Goal: Task Accomplishment & Management: Manage account settings

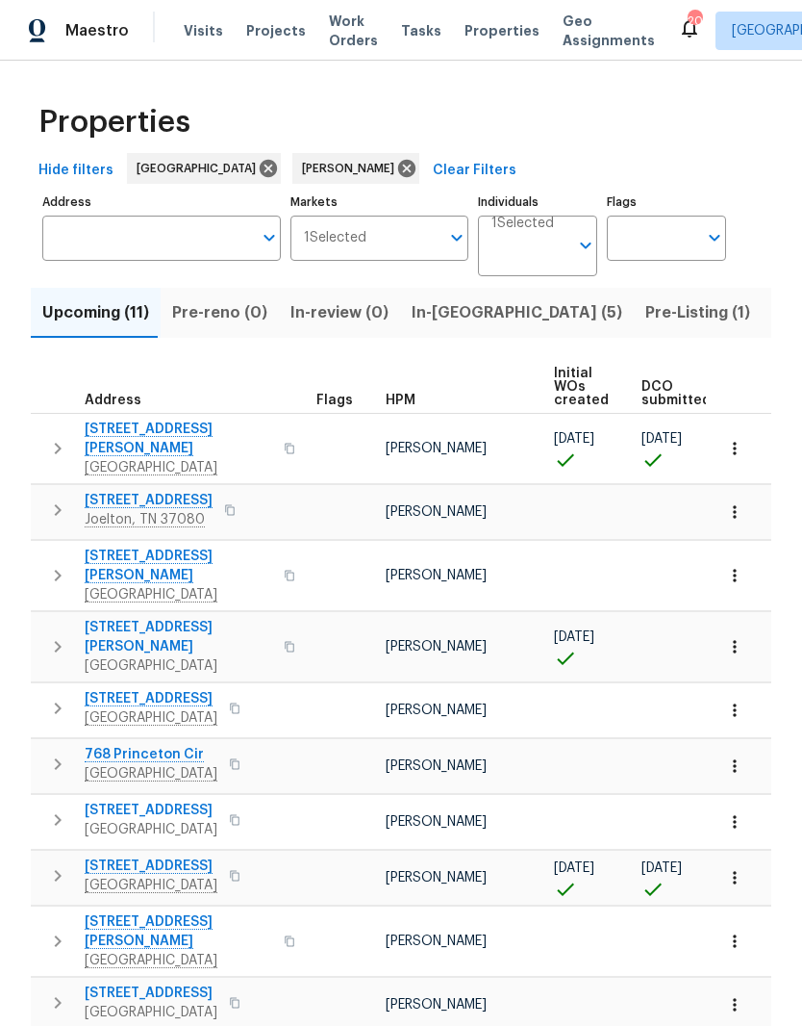
click at [438, 308] on span "In-[GEOGRAPHIC_DATA] (5)" at bounding box center [517, 312] width 211 height 27
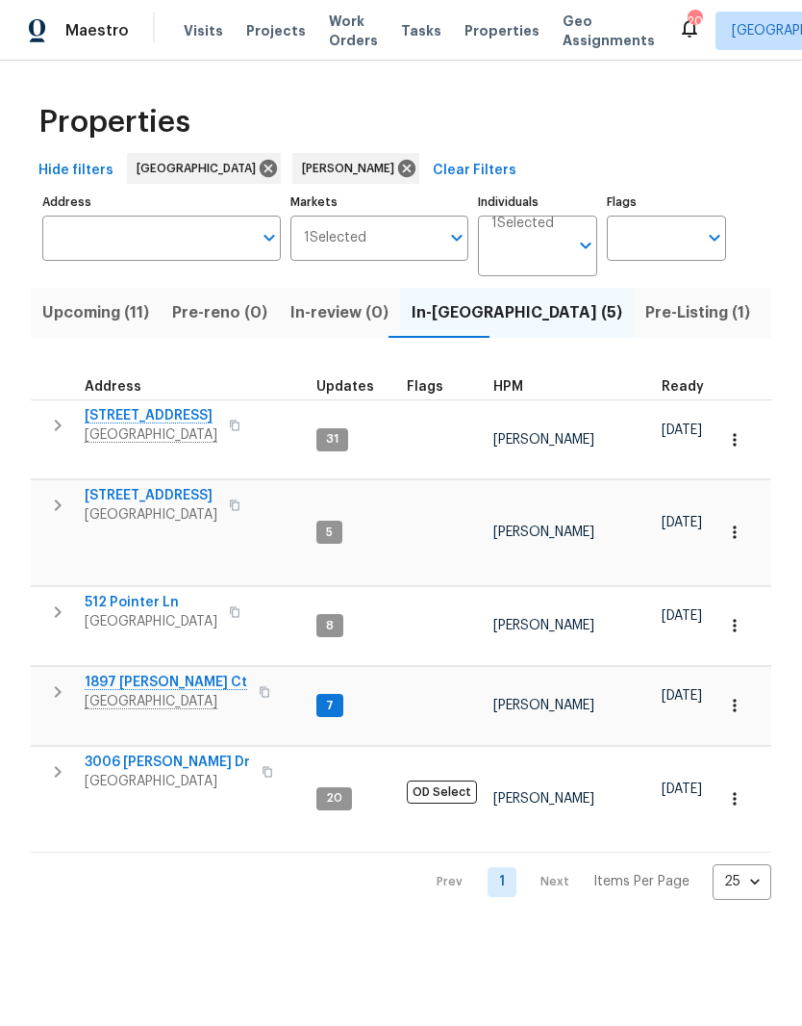
click at [224, 308] on span "Pre-reno (0)" at bounding box center [219, 312] width 95 height 27
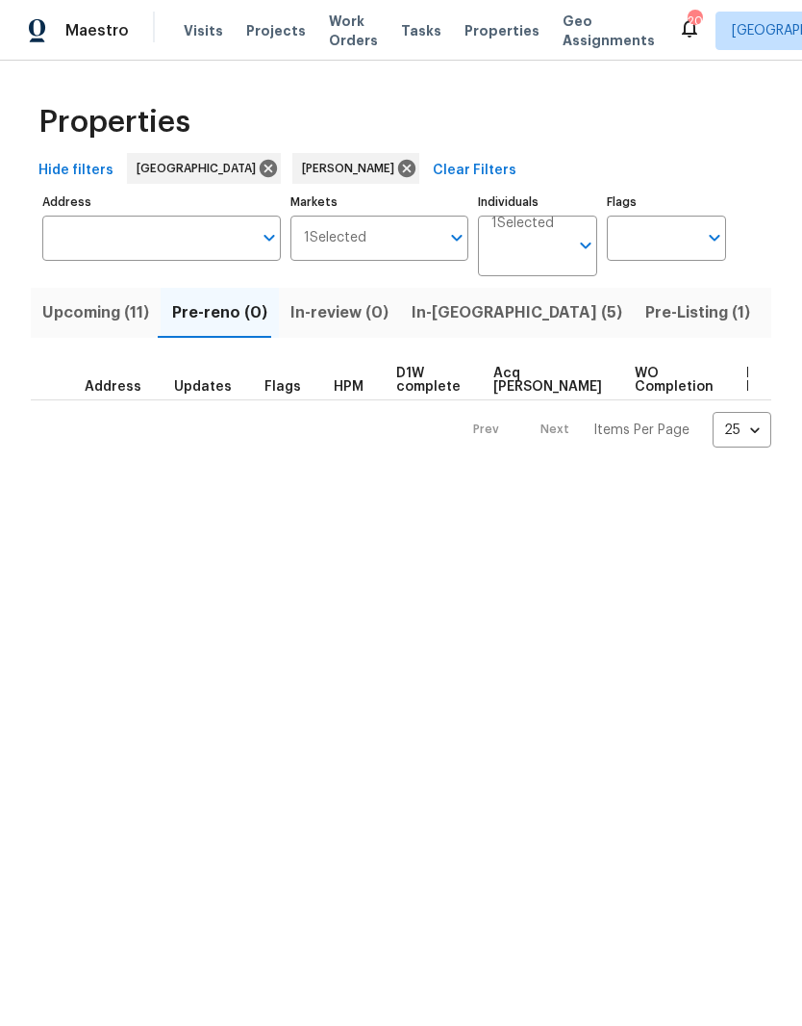
click at [446, 312] on span "In-[GEOGRAPHIC_DATA] (5)" at bounding box center [517, 312] width 211 height 27
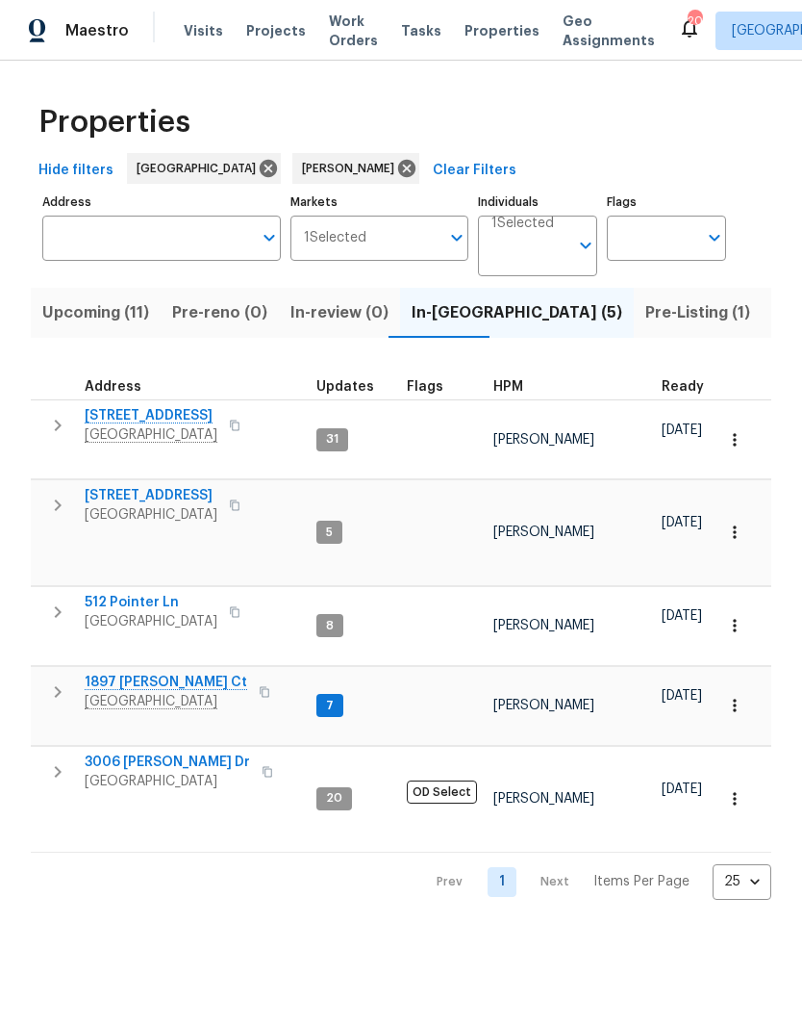
click at [646, 318] on span "Pre-Listing (1)" at bounding box center [698, 312] width 105 height 27
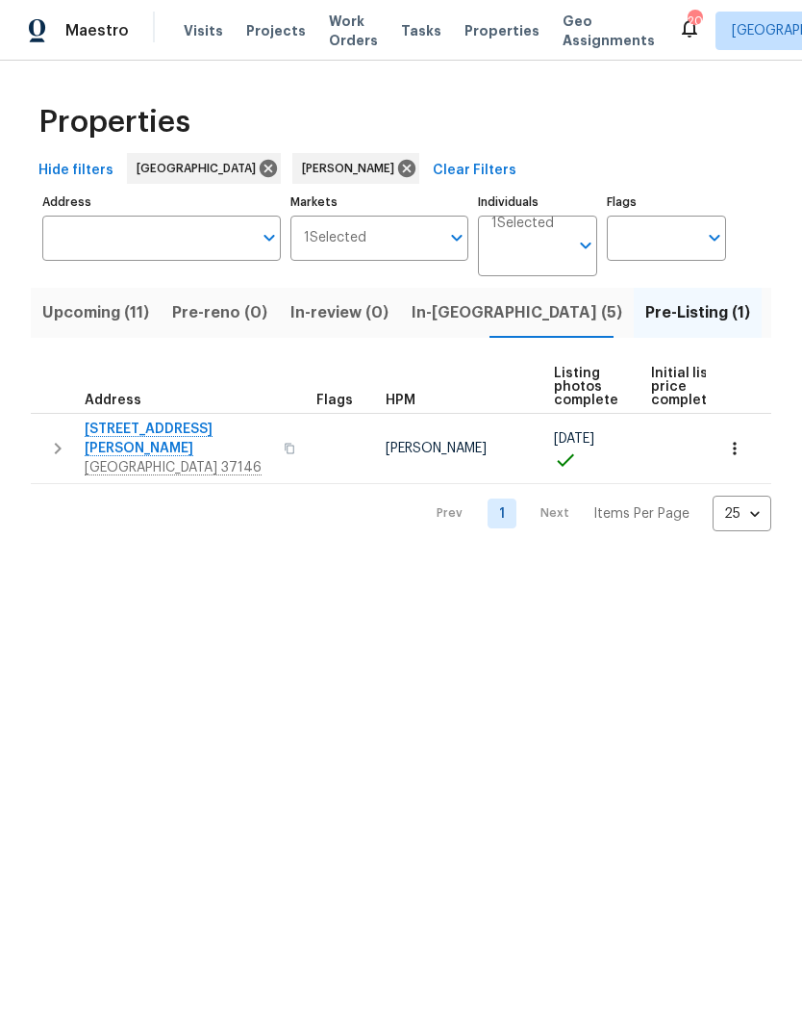
click at [113, 313] on span "Upcoming (11)" at bounding box center [95, 312] width 107 height 27
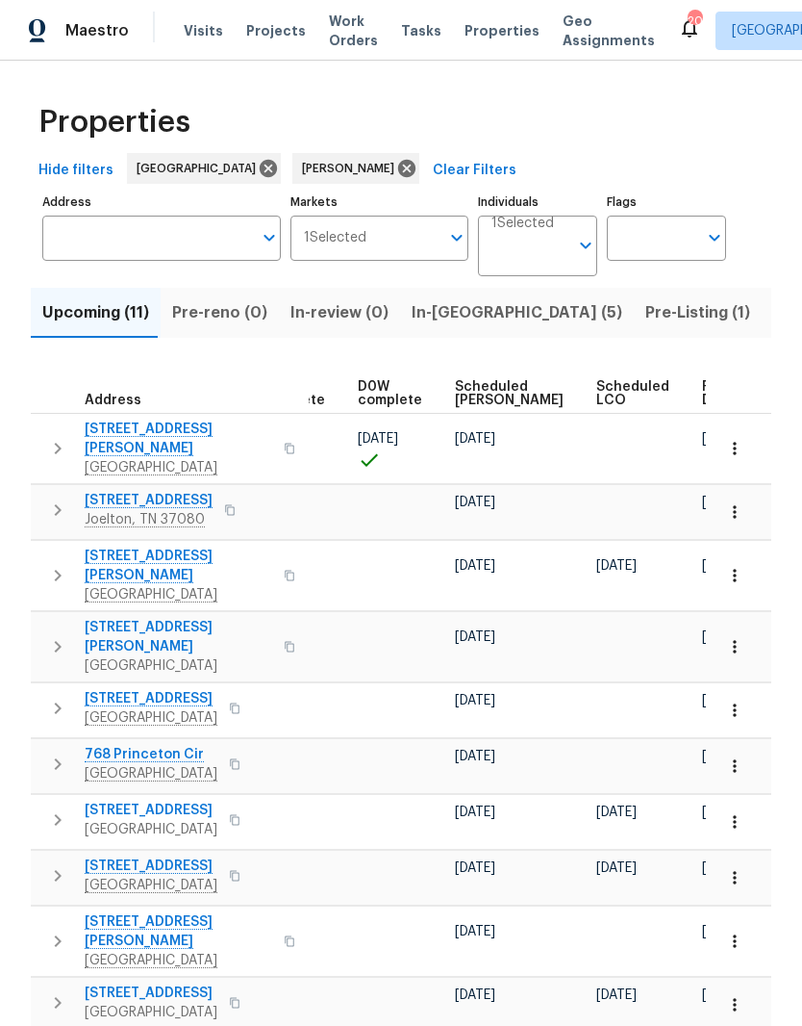
scroll to position [0, 482]
click at [709, 445] on td at bounding box center [738, 449] width 65 height 70
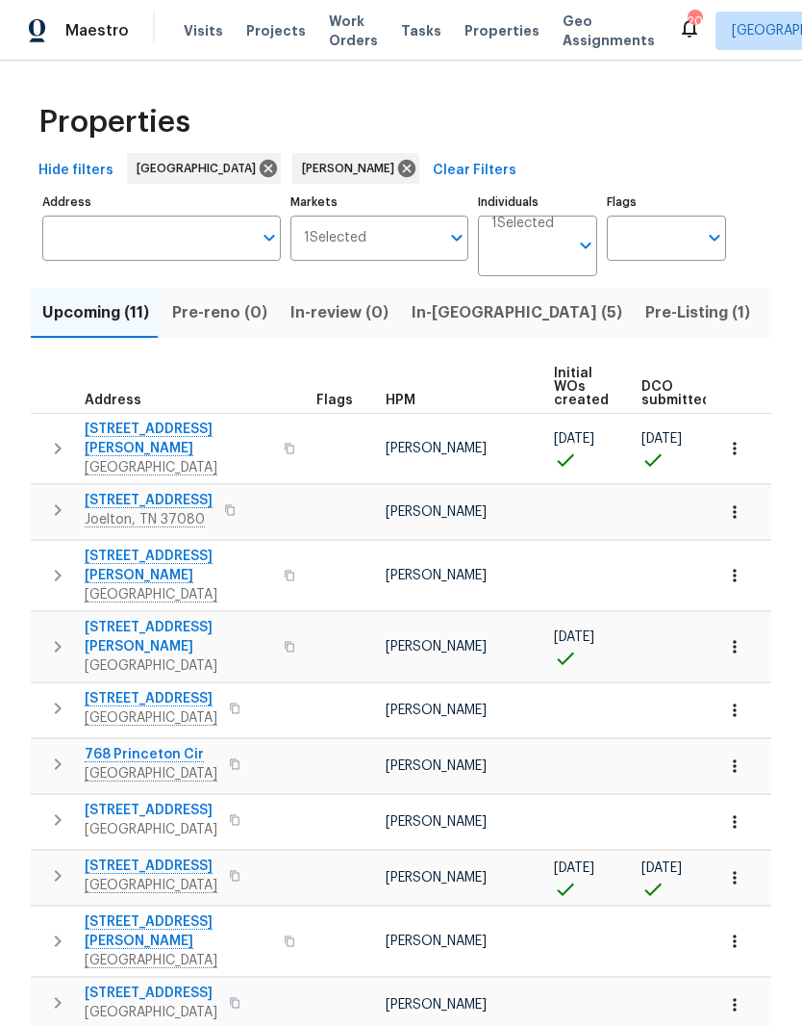
scroll to position [0, 0]
click at [441, 311] on span "In-[GEOGRAPHIC_DATA] (5)" at bounding box center [517, 312] width 211 height 27
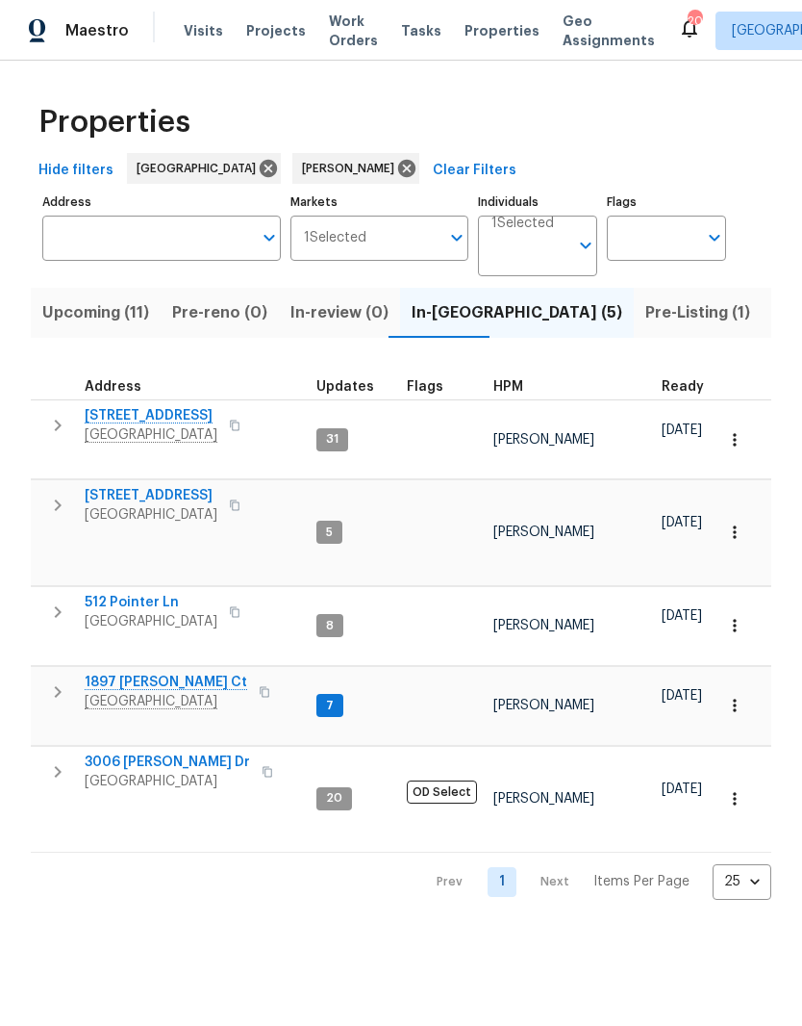
click at [172, 486] on span "[STREET_ADDRESS]" at bounding box center [151, 495] width 133 height 19
click at [169, 593] on span "512 Pointer Ln" at bounding box center [151, 602] width 133 height 19
click at [176, 752] on span "3006 [PERSON_NAME] Dr" at bounding box center [167, 761] width 165 height 19
click at [171, 673] on span "1897 [PERSON_NAME] Ct" at bounding box center [166, 682] width 163 height 19
click at [774, 318] on span "Listed (21)" at bounding box center [813, 312] width 79 height 27
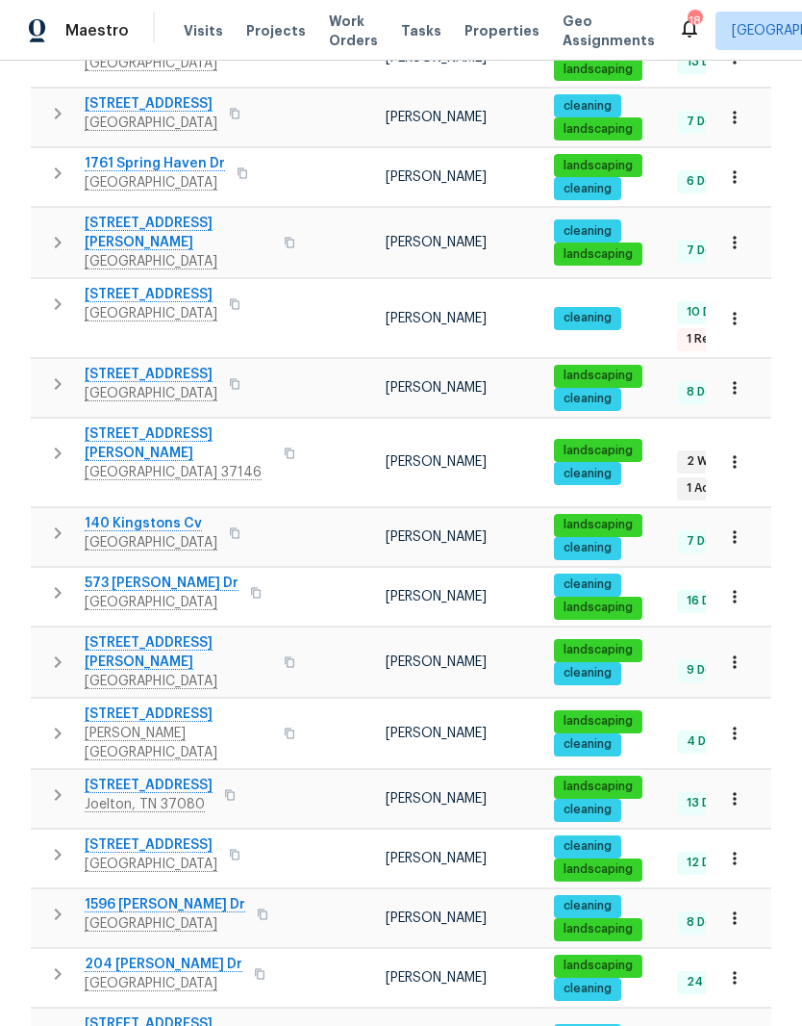
scroll to position [383, 0]
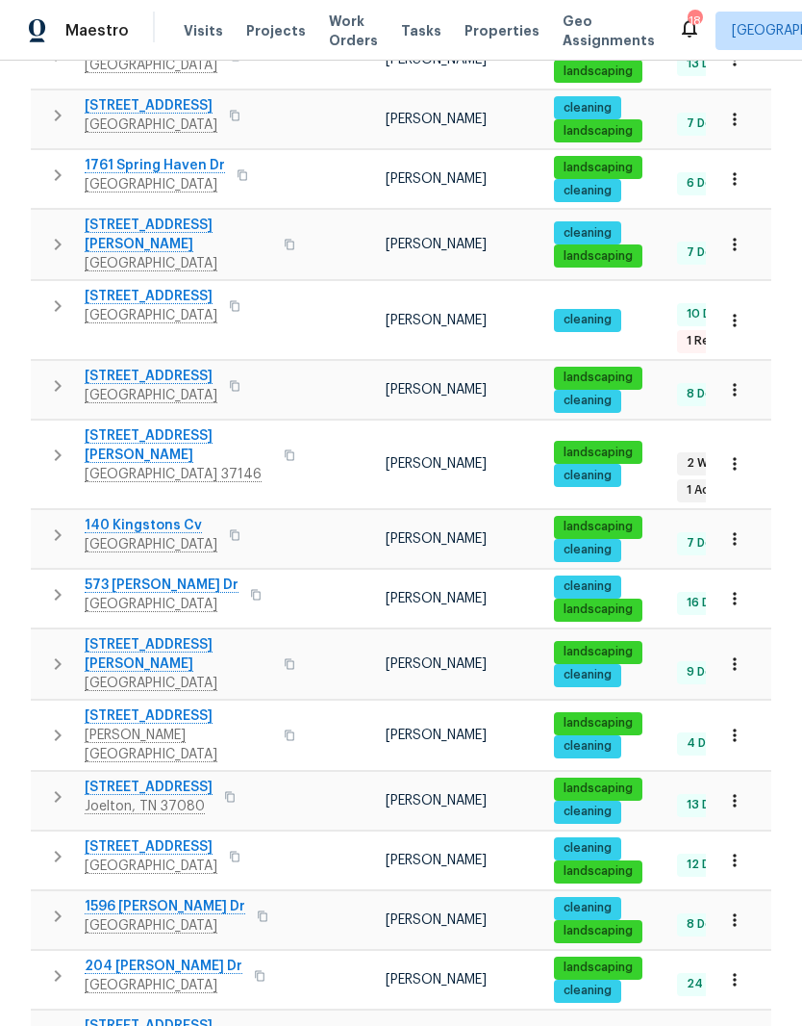
click at [153, 426] on span "108 Nancy Ave" at bounding box center [179, 445] width 188 height 38
click at [164, 426] on span "108 Nancy Ave" at bounding box center [179, 445] width 188 height 38
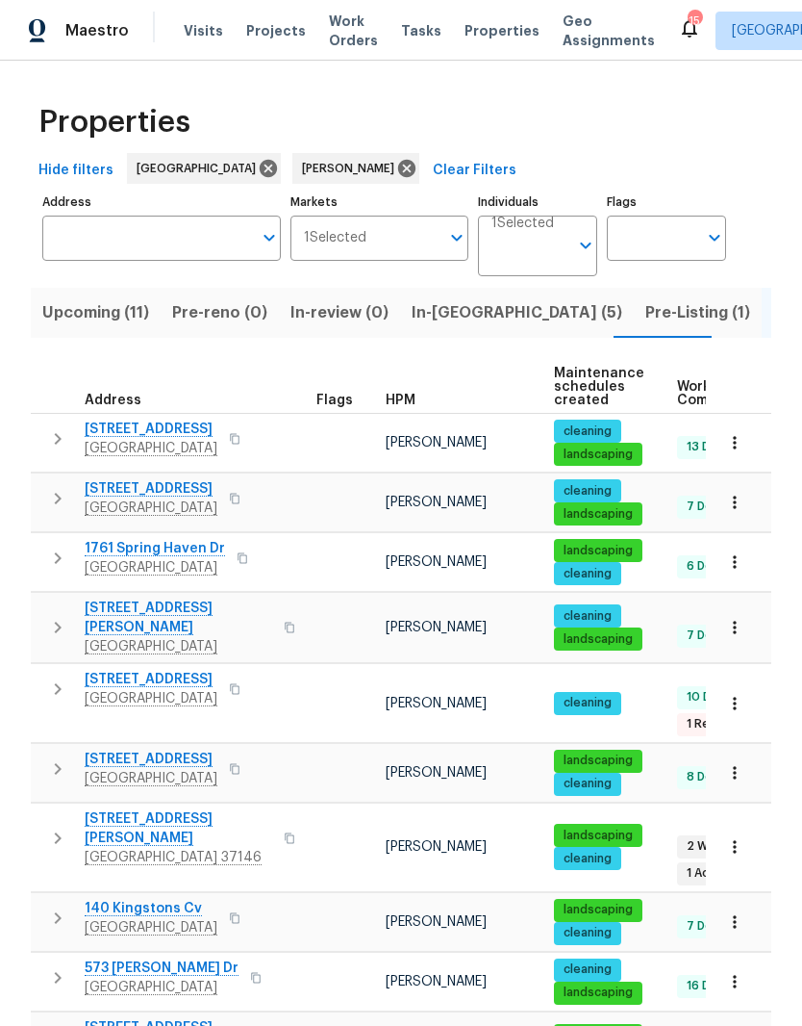
scroll to position [0, 0]
click at [205, 34] on span "Visits" at bounding box center [203, 30] width 39 height 19
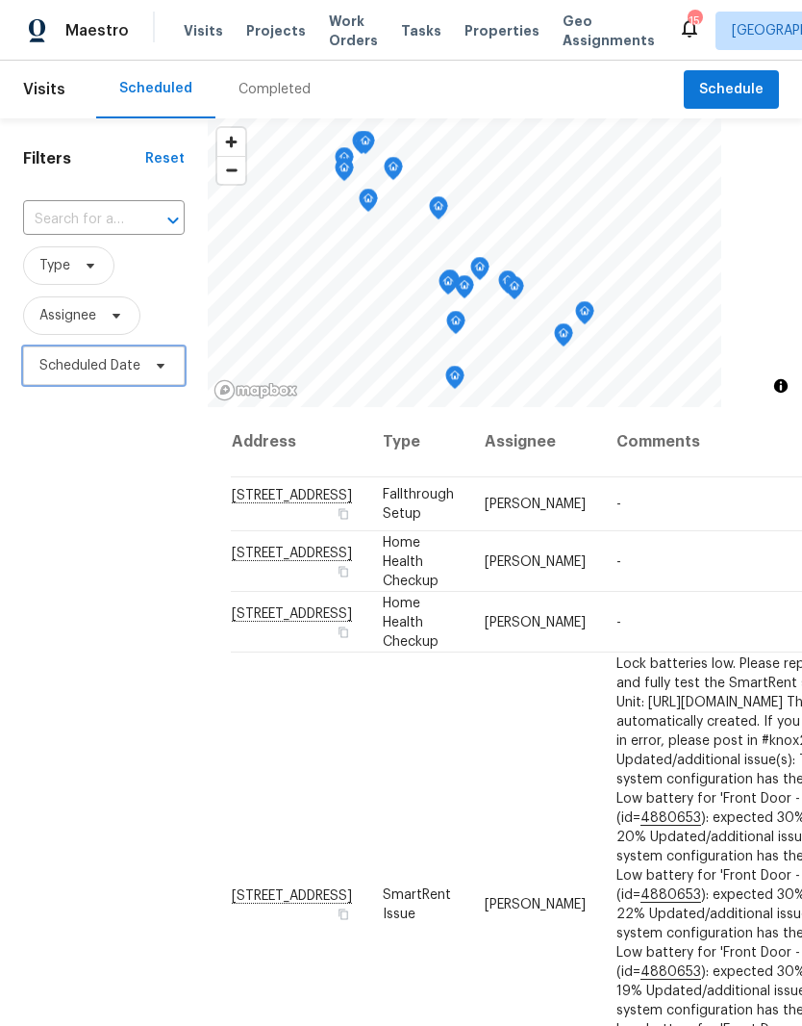
click at [133, 366] on span "Scheduled Date" at bounding box center [89, 365] width 101 height 19
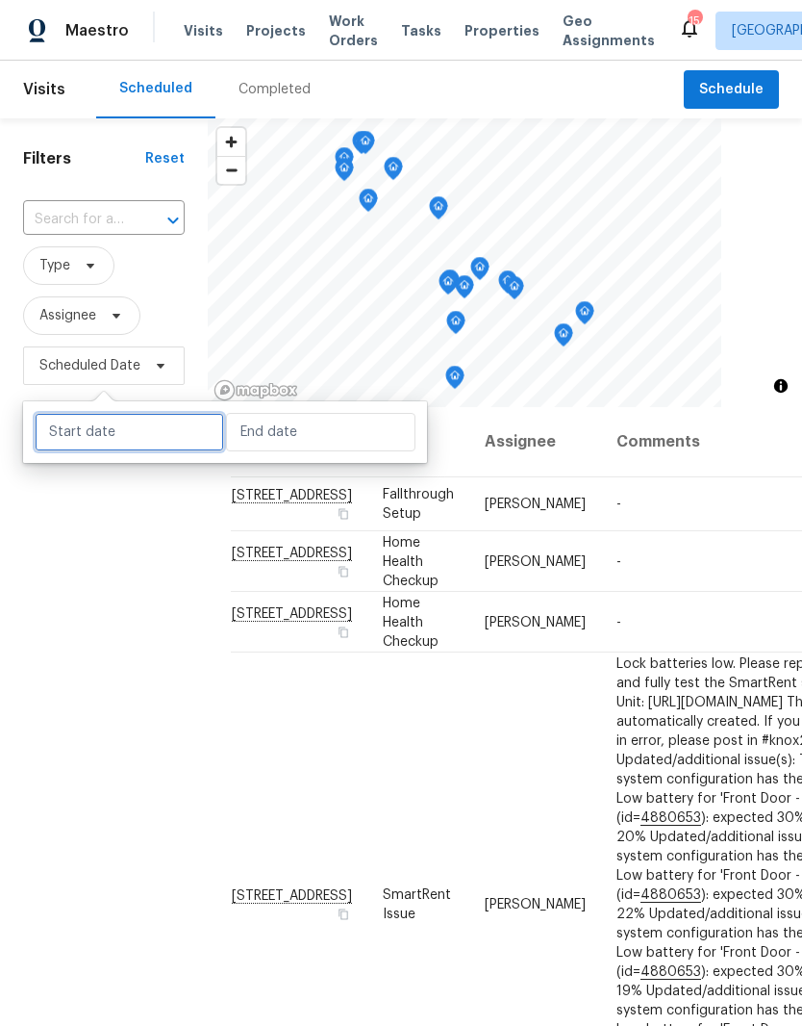
click at [151, 433] on input "text" at bounding box center [130, 432] width 190 height 38
select select "8"
select select "2025"
select select "9"
select select "2025"
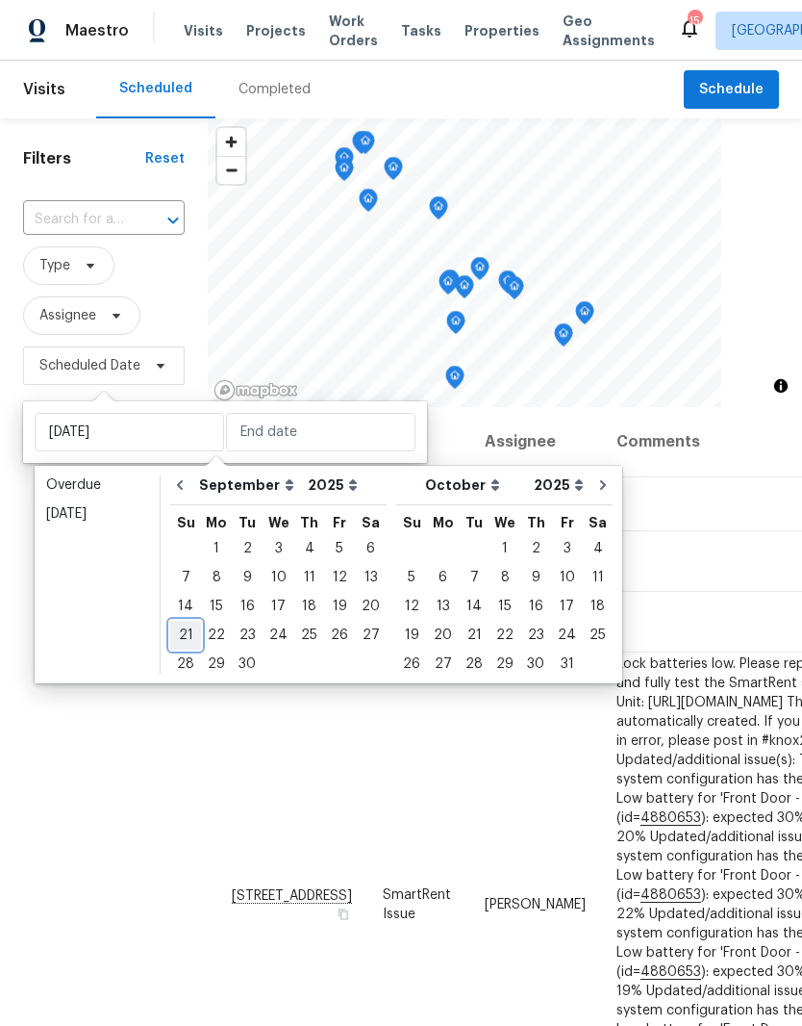
click at [191, 639] on div "21" at bounding box center [185, 635] width 31 height 27
type input "Sun, Sep 21"
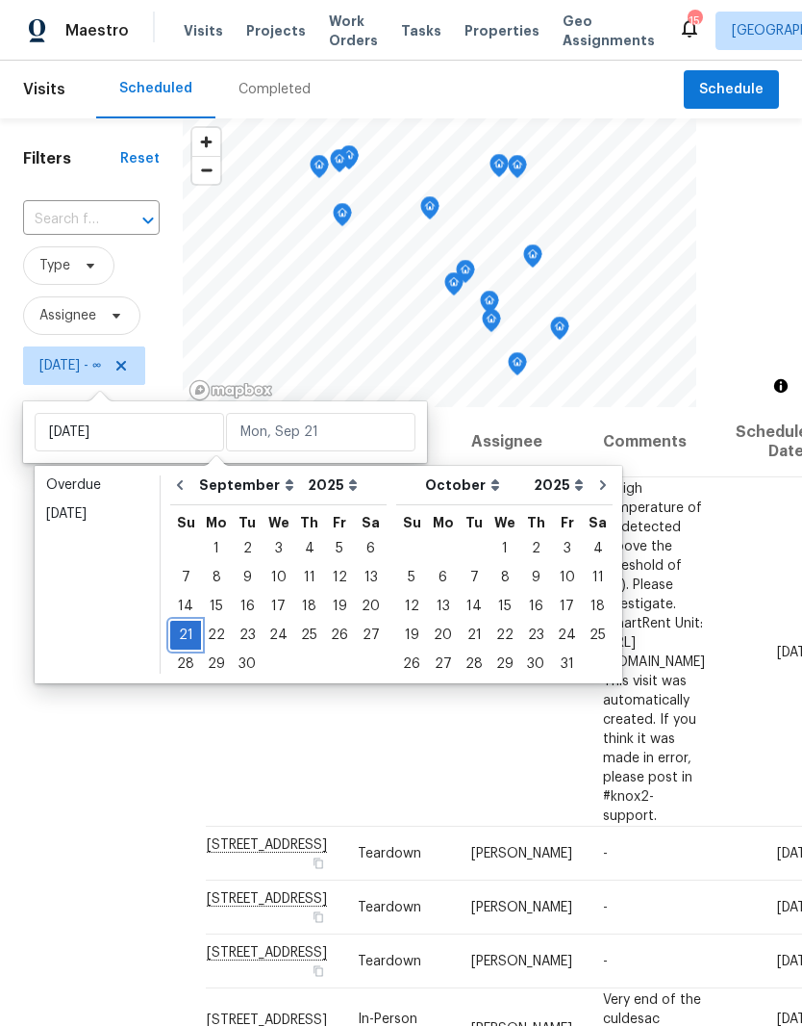
click at [191, 640] on div "21" at bounding box center [185, 635] width 31 height 27
type input "Sun, Sep 21"
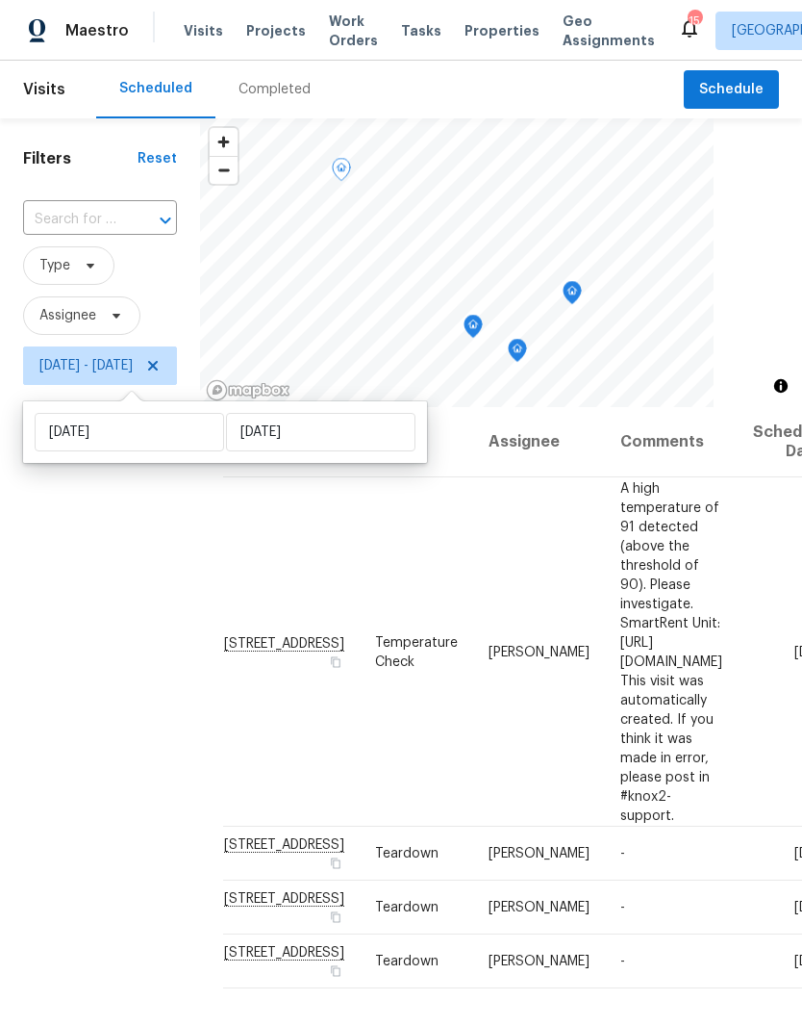
click at [738, 827] on td "-" at bounding box center [671, 854] width 133 height 54
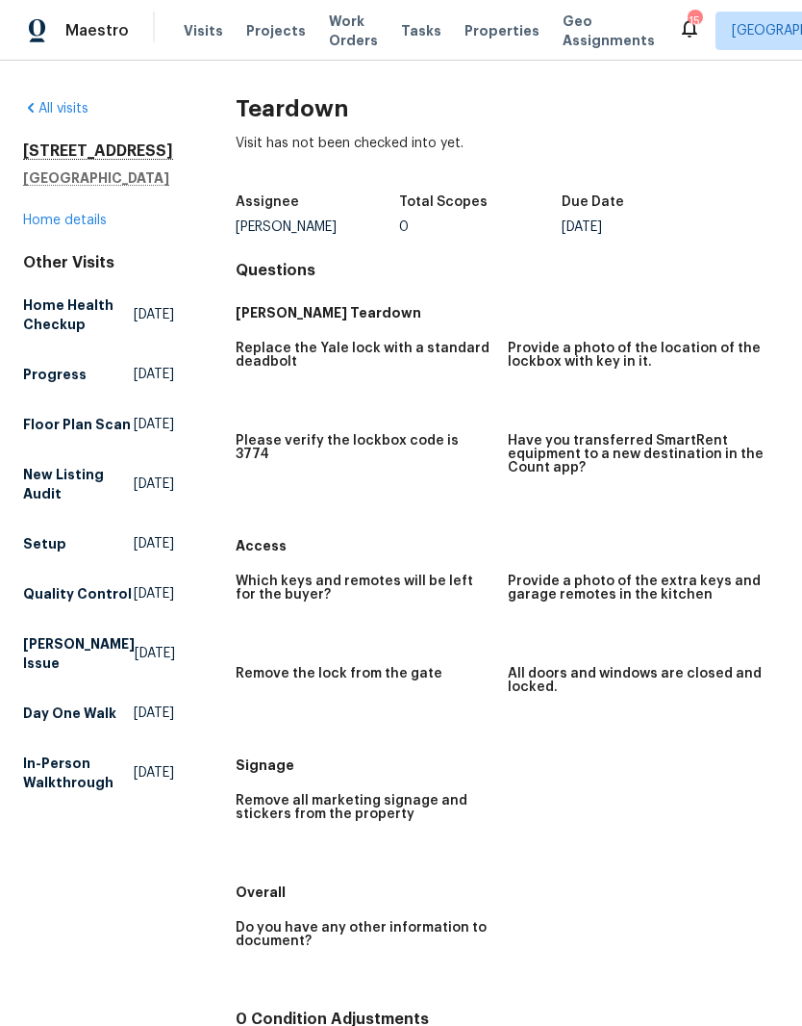
click at [64, 111] on link "All visits" at bounding box center [55, 108] width 65 height 13
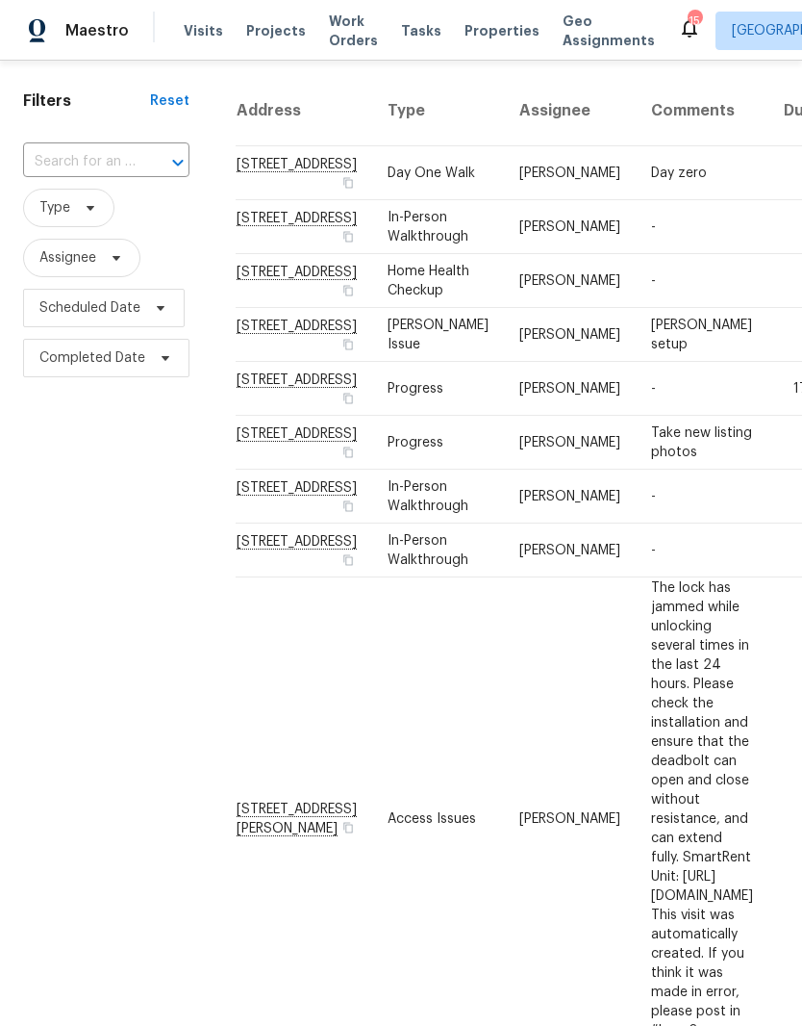
scroll to position [59, 0]
click at [130, 360] on span "Completed Date" at bounding box center [92, 356] width 106 height 19
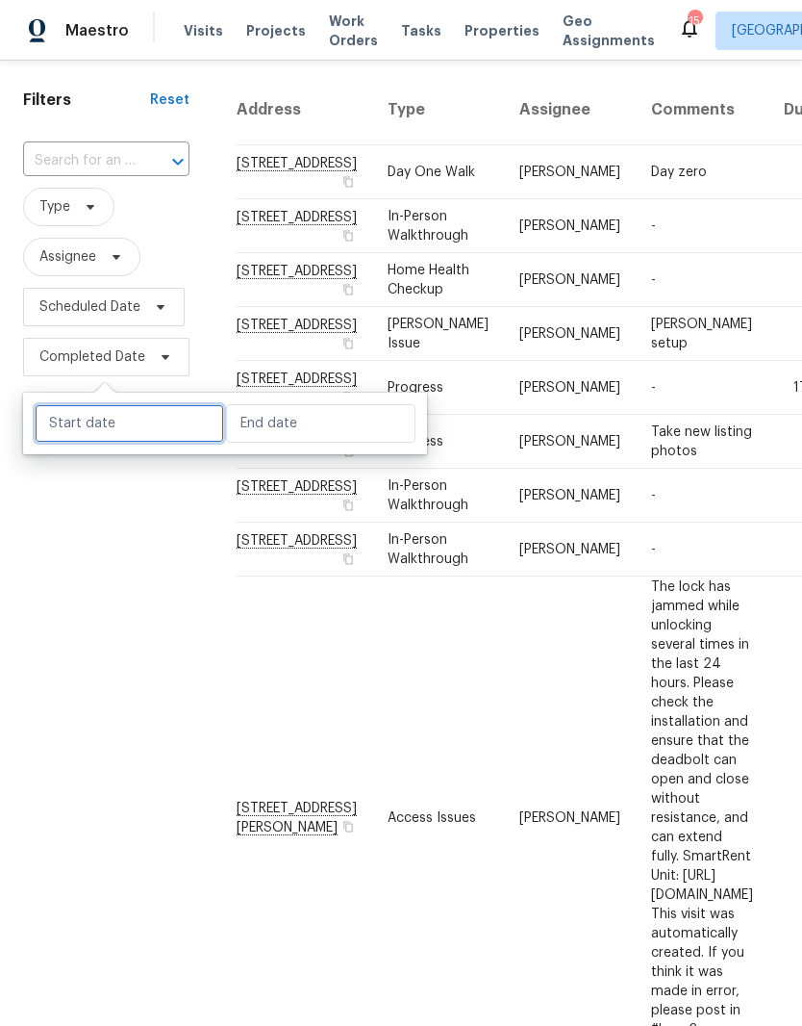
click at [154, 423] on input "text" at bounding box center [130, 423] width 190 height 38
select select "8"
select select "2025"
select select "9"
select select "2025"
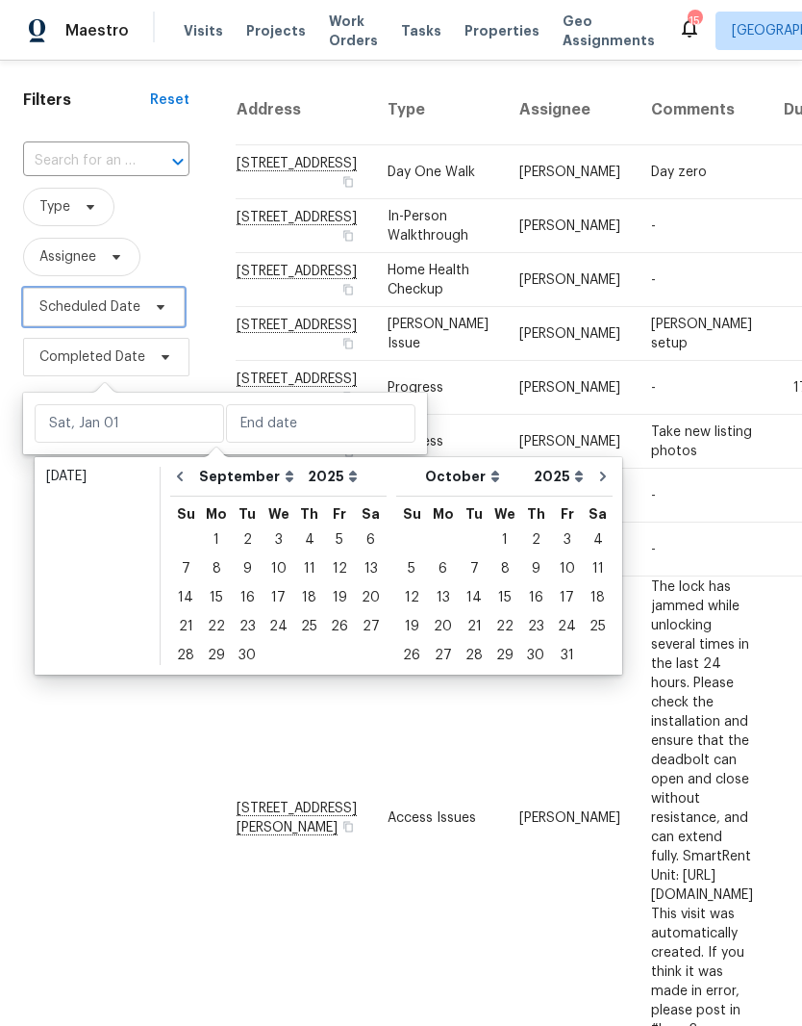
click at [153, 311] on icon at bounding box center [160, 306] width 15 height 15
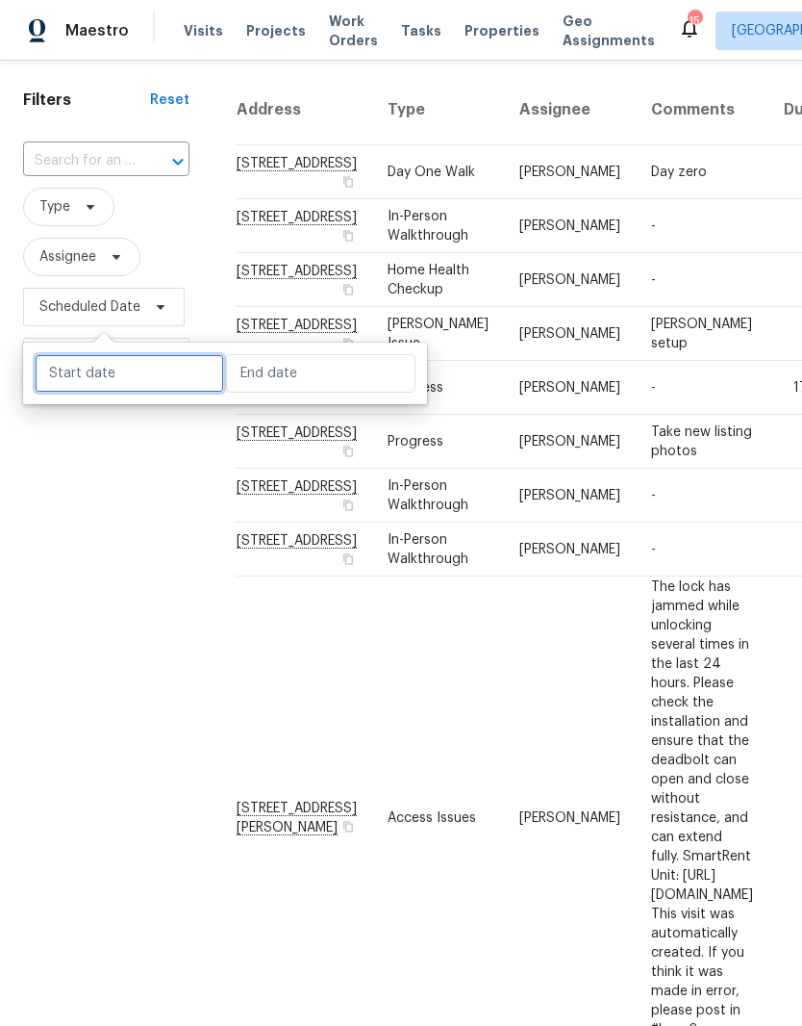
click at [161, 371] on input "text" at bounding box center [130, 373] width 190 height 38
select select "8"
select select "2025"
select select "9"
select select "2025"
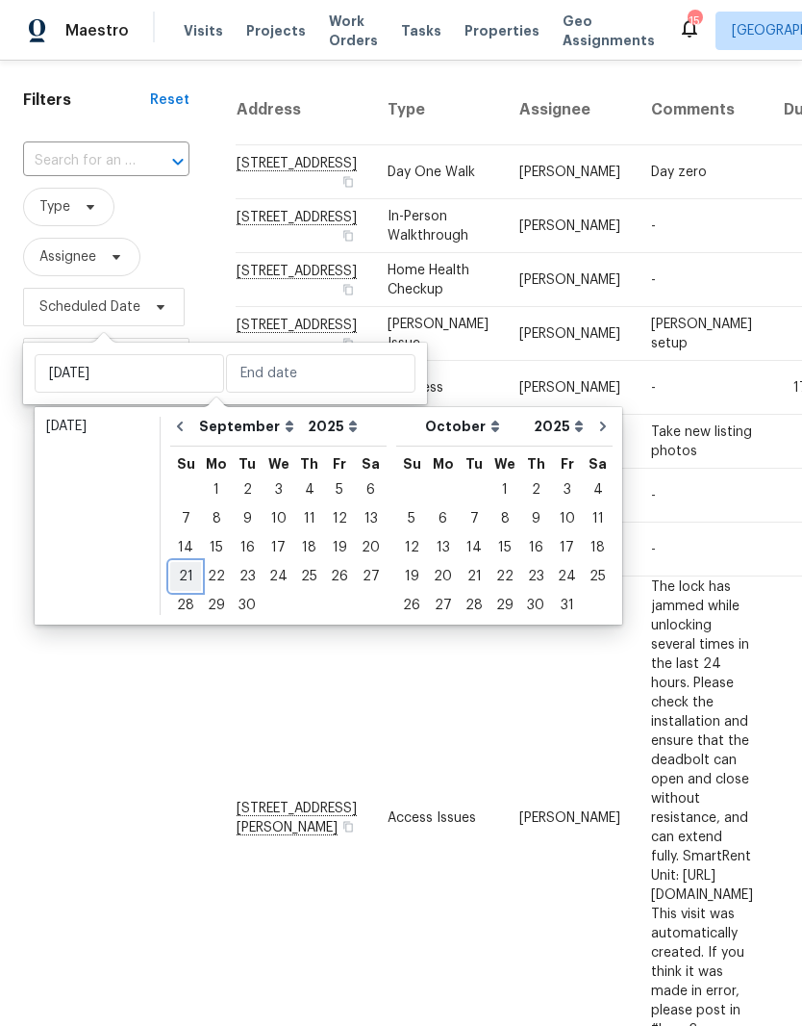
click at [188, 580] on div "21" at bounding box center [185, 576] width 31 height 27
type input "Sun, Sep 21"
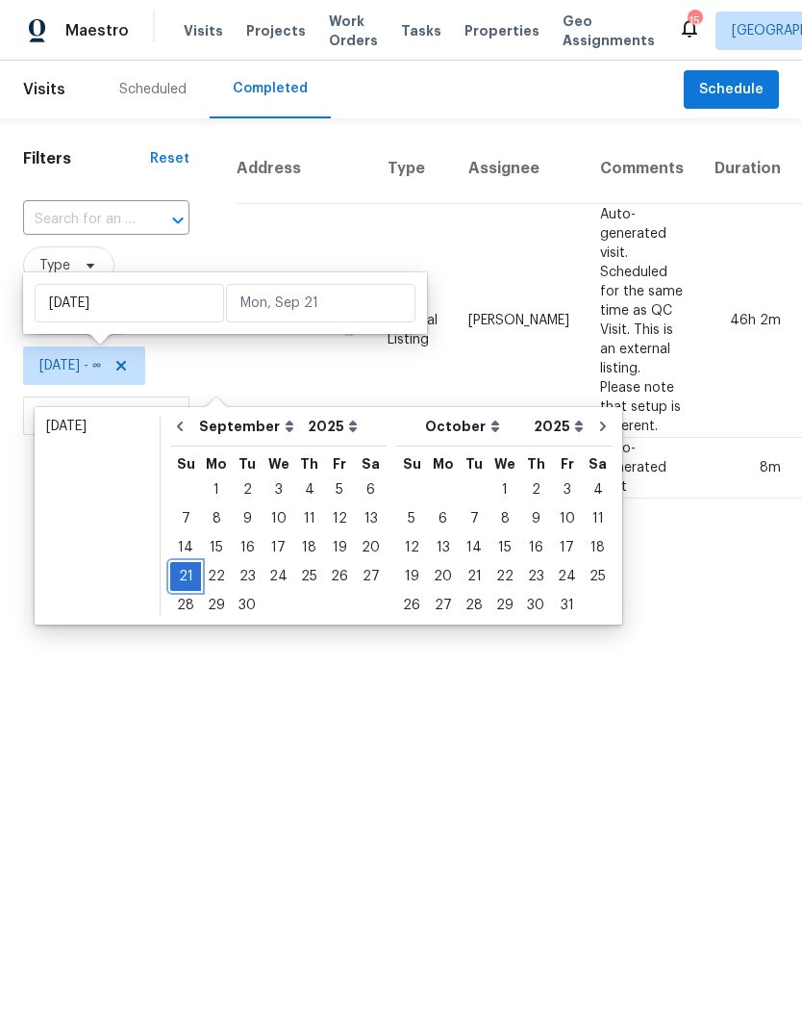
click at [191, 578] on div "21" at bounding box center [185, 576] width 31 height 27
type input "Sun, Sep 21"
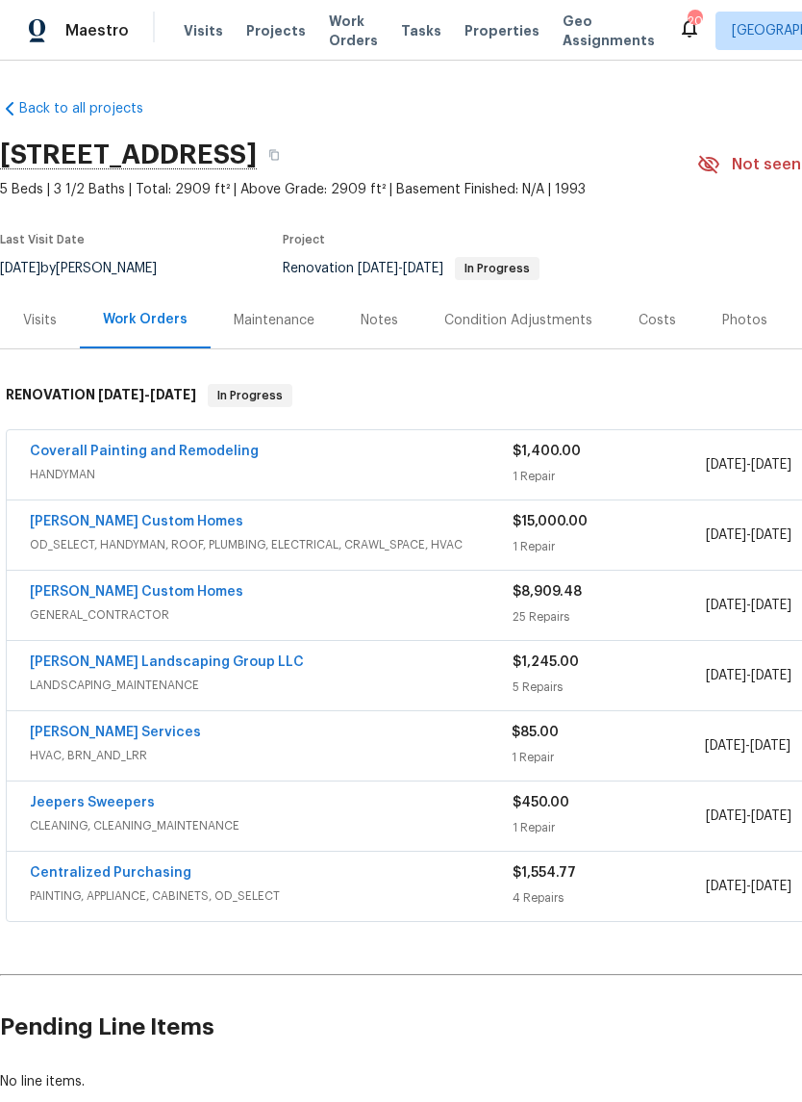
click at [126, 525] on link "[PERSON_NAME] Custom Homes" at bounding box center [137, 521] width 214 height 13
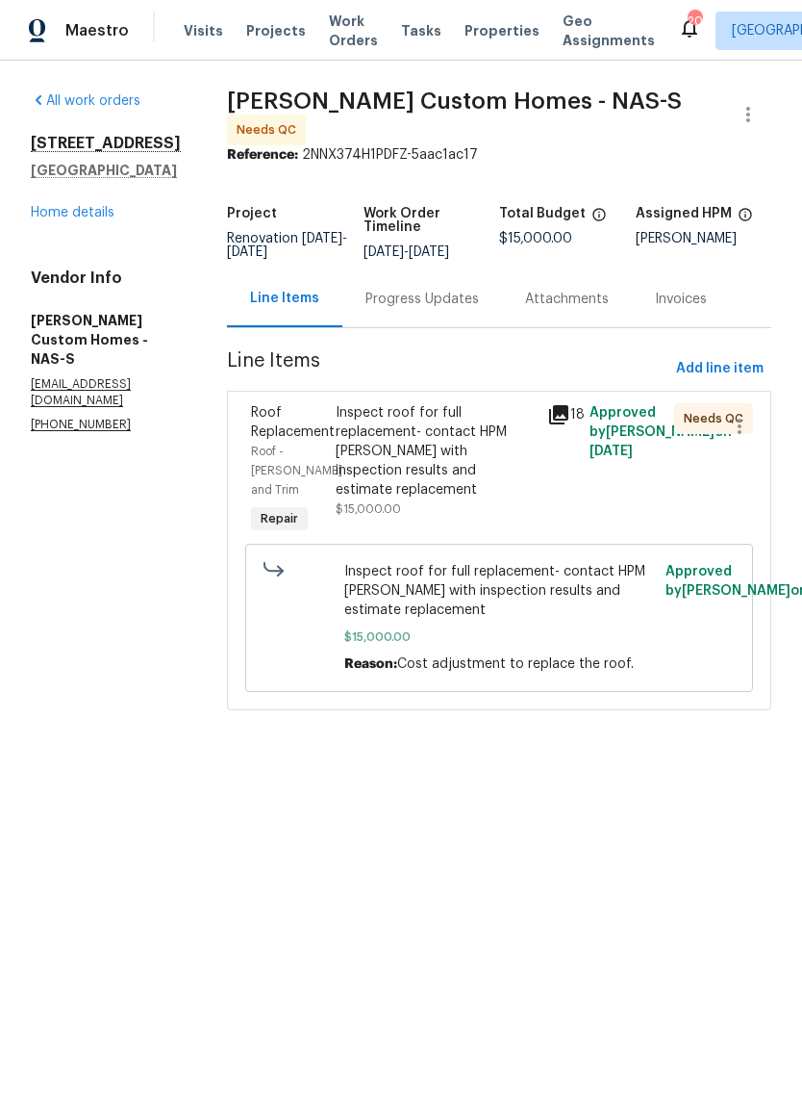
click at [432, 420] on div "Inspect roof for full replacement- contact HPM Cynthia with inspection results …" at bounding box center [436, 451] width 200 height 96
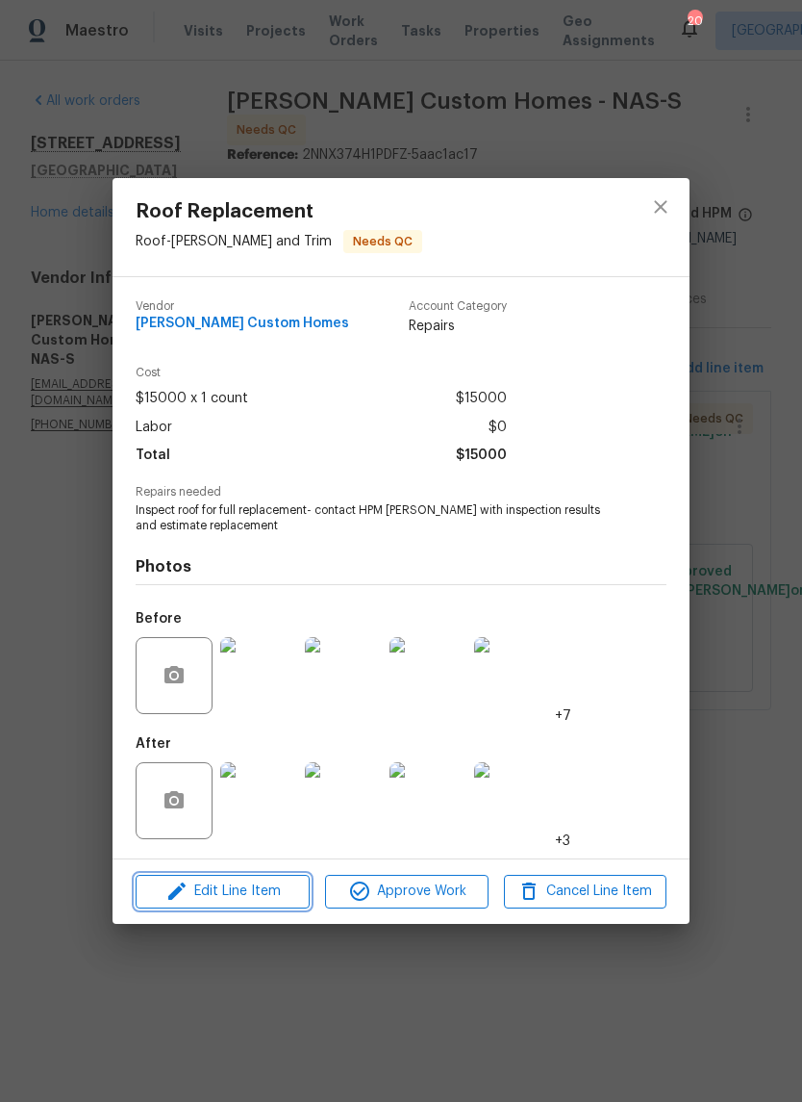
click at [281, 890] on span "Edit Line Item" at bounding box center [222, 891] width 163 height 24
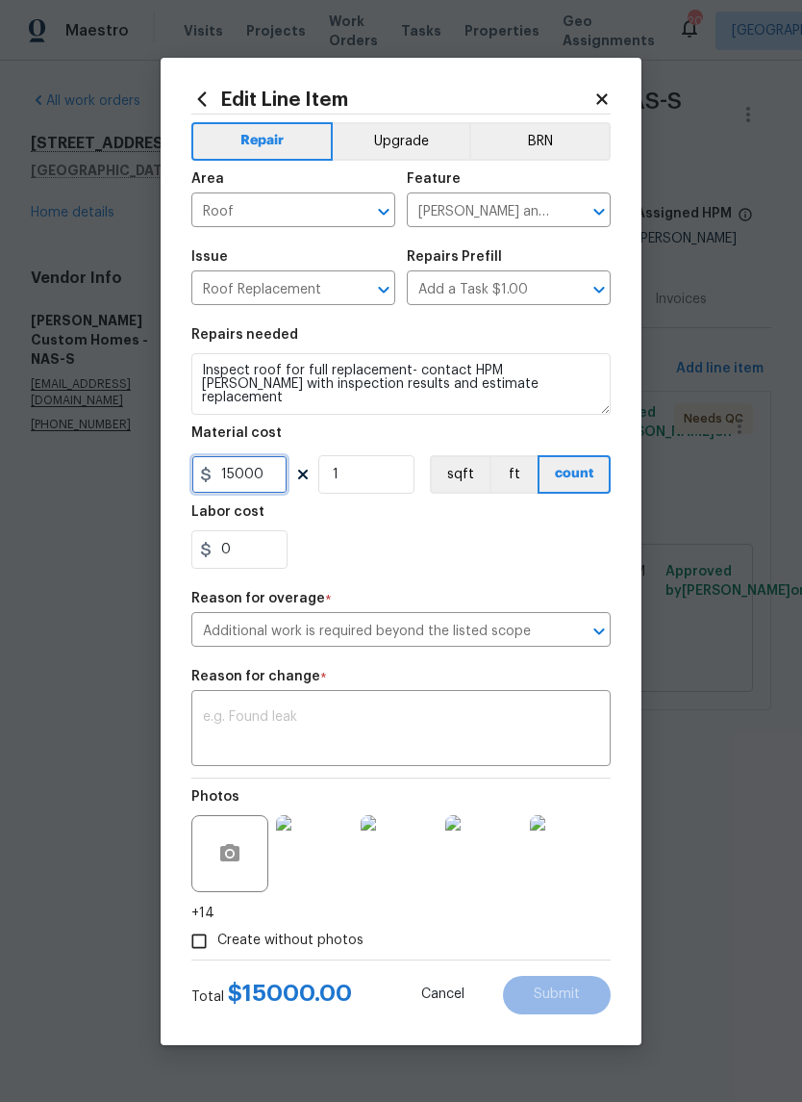
click at [275, 473] on input "15000" at bounding box center [239, 474] width 96 height 38
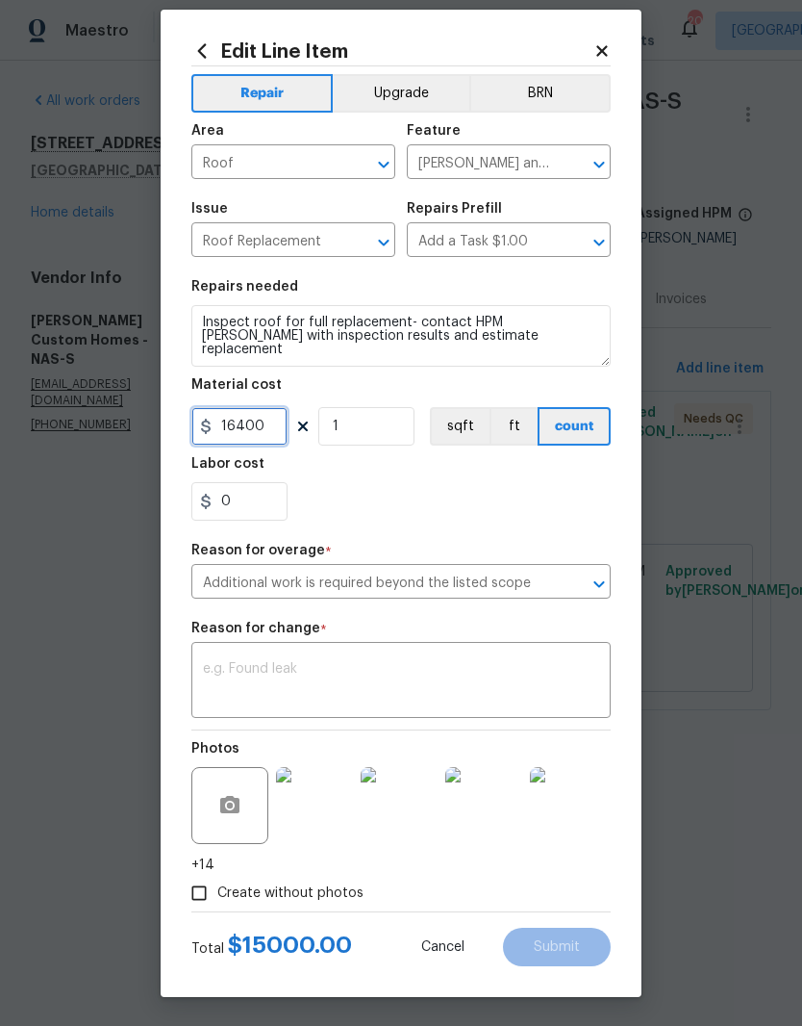
scroll to position [25, 0]
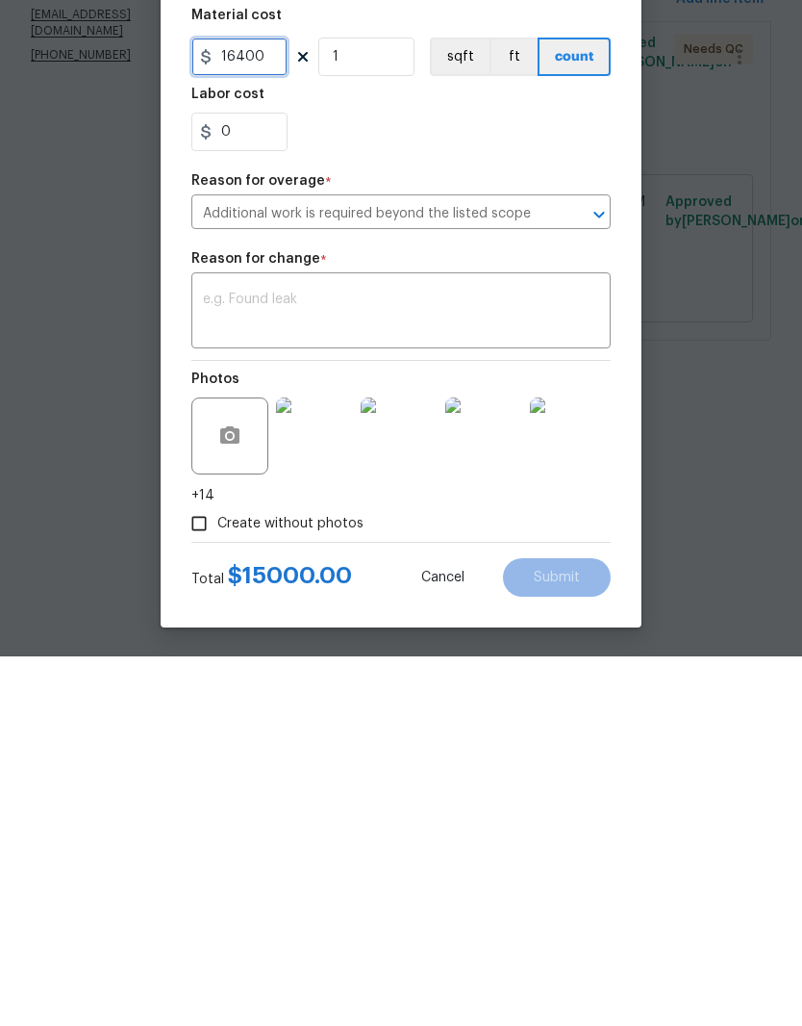
type input "16400"
click at [497, 662] on textarea at bounding box center [401, 682] width 396 height 40
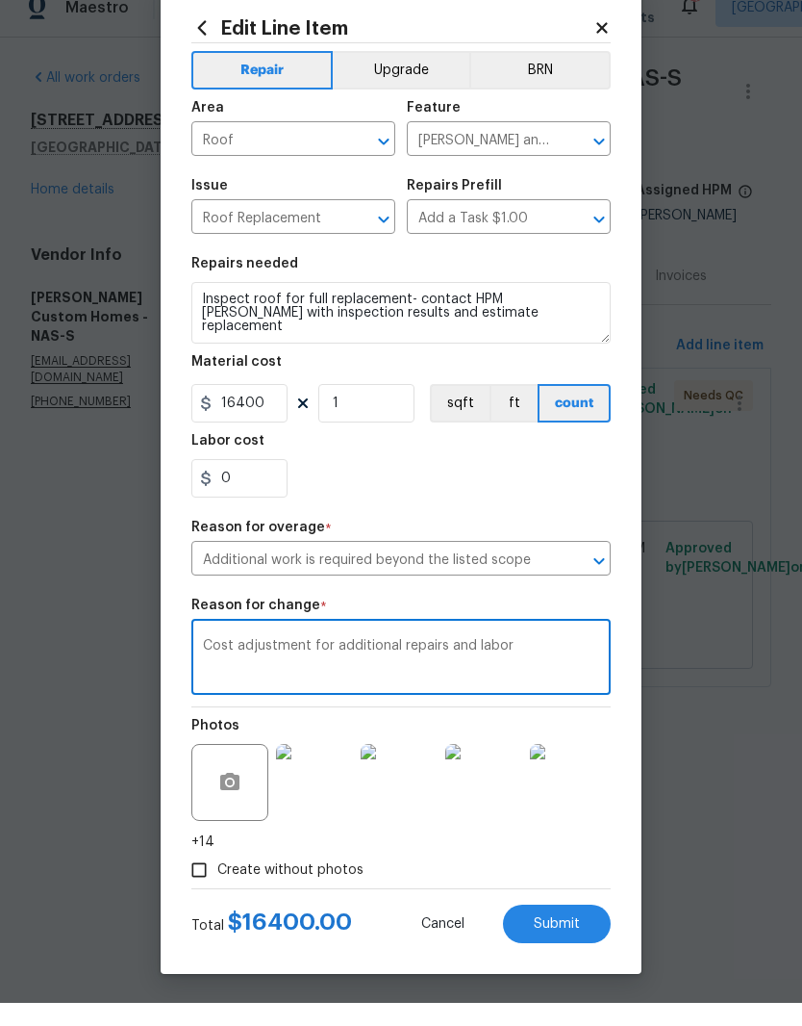
click at [400, 662] on textarea "Cost adjustment for additional repairs and labor" at bounding box center [401, 682] width 396 height 40
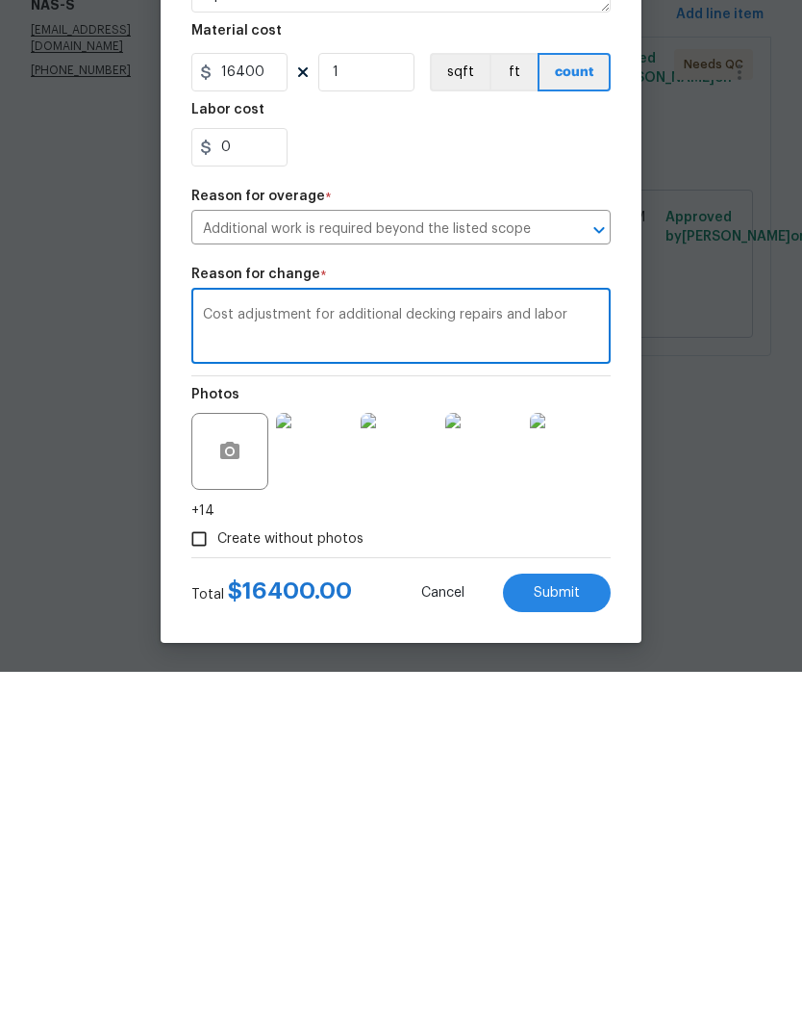
type textarea "Cost adjustment for additional decking repairs and labor"
click at [240, 796] on icon "button" at bounding box center [229, 804] width 19 height 17
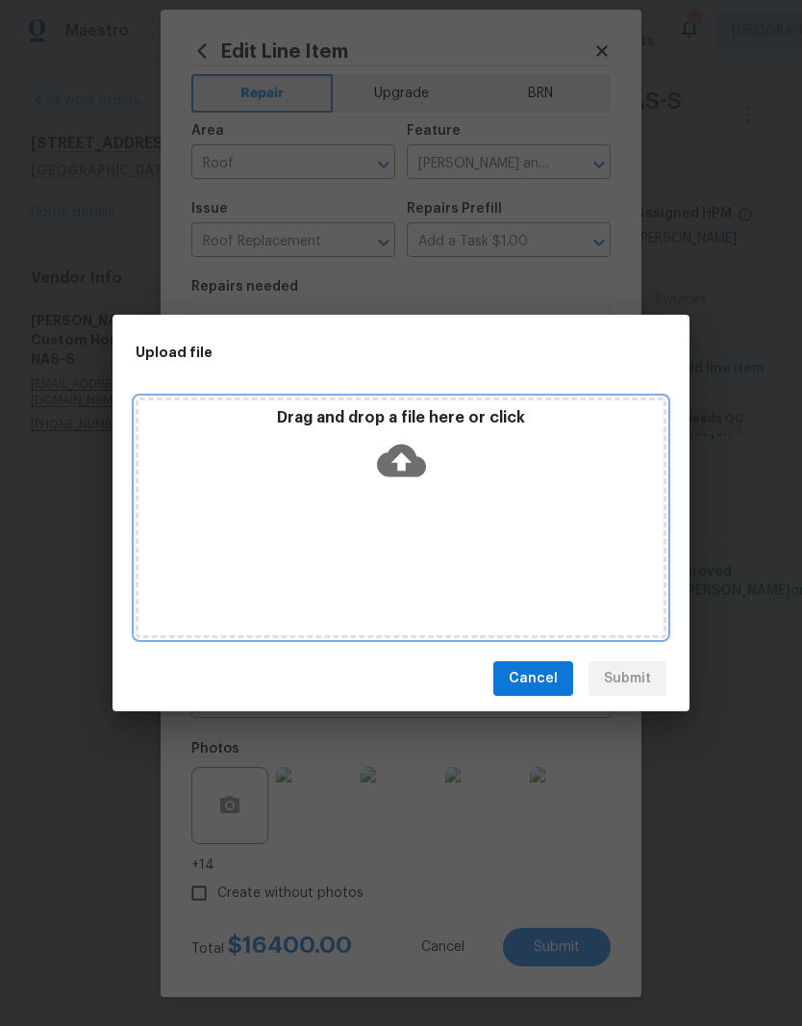
click at [385, 523] on div "Drag and drop a file here or click" at bounding box center [401, 517] width 531 height 241
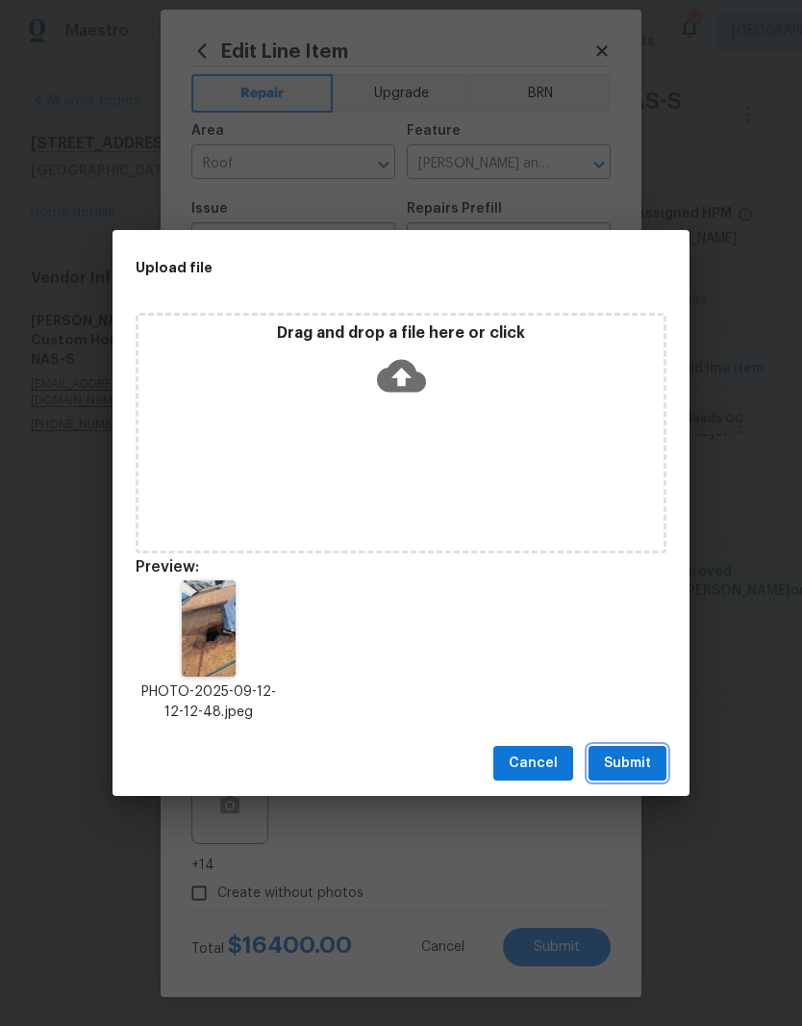
click at [651, 757] on button "Submit" at bounding box center [628, 764] width 78 height 36
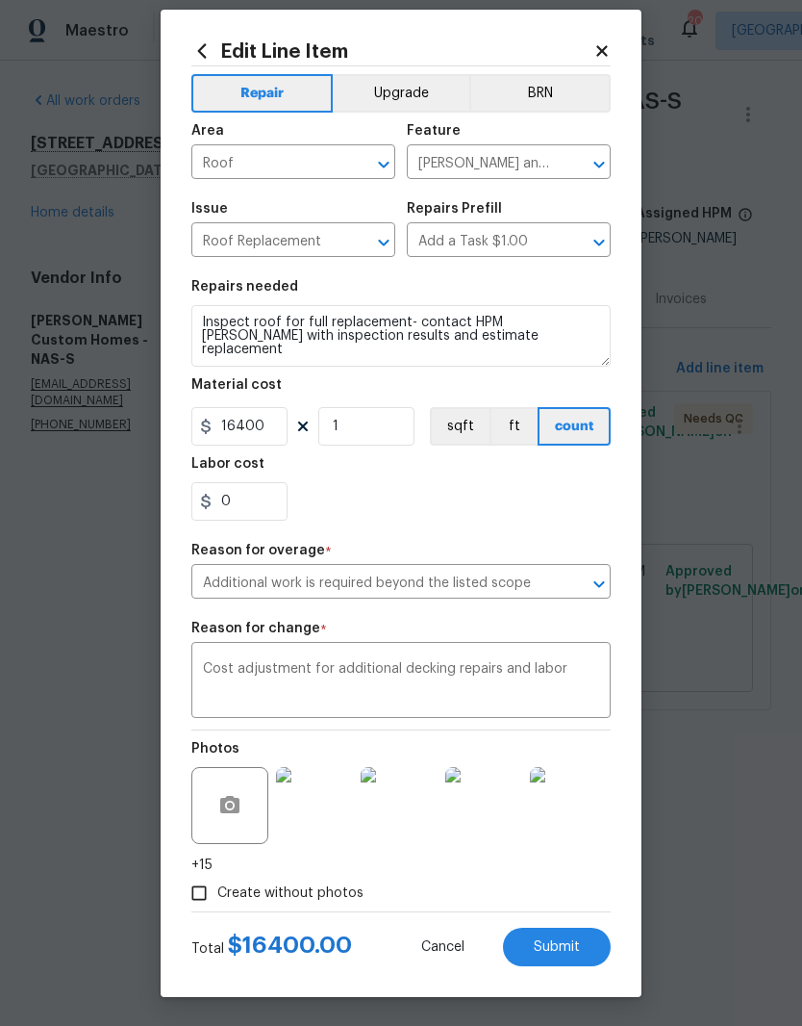
click at [573, 945] on span "Submit" at bounding box center [557, 947] width 46 height 14
type input "15000"
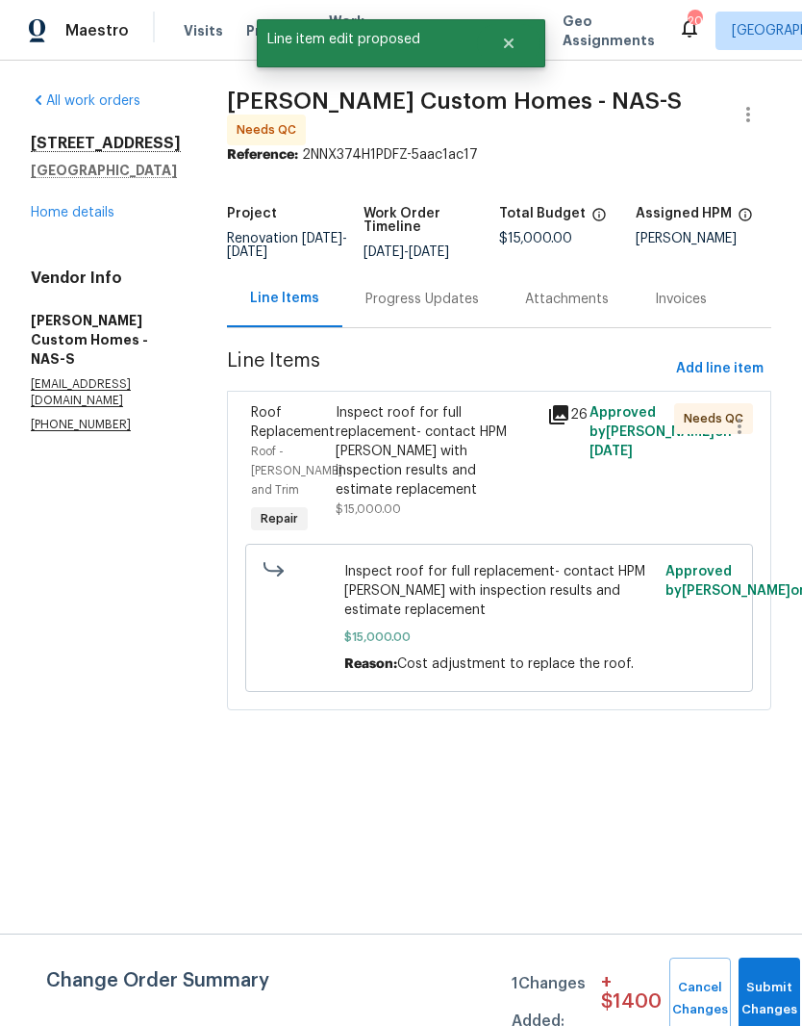
scroll to position [0, 0]
click at [768, 978] on button "Submit Changes" at bounding box center [770, 998] width 62 height 83
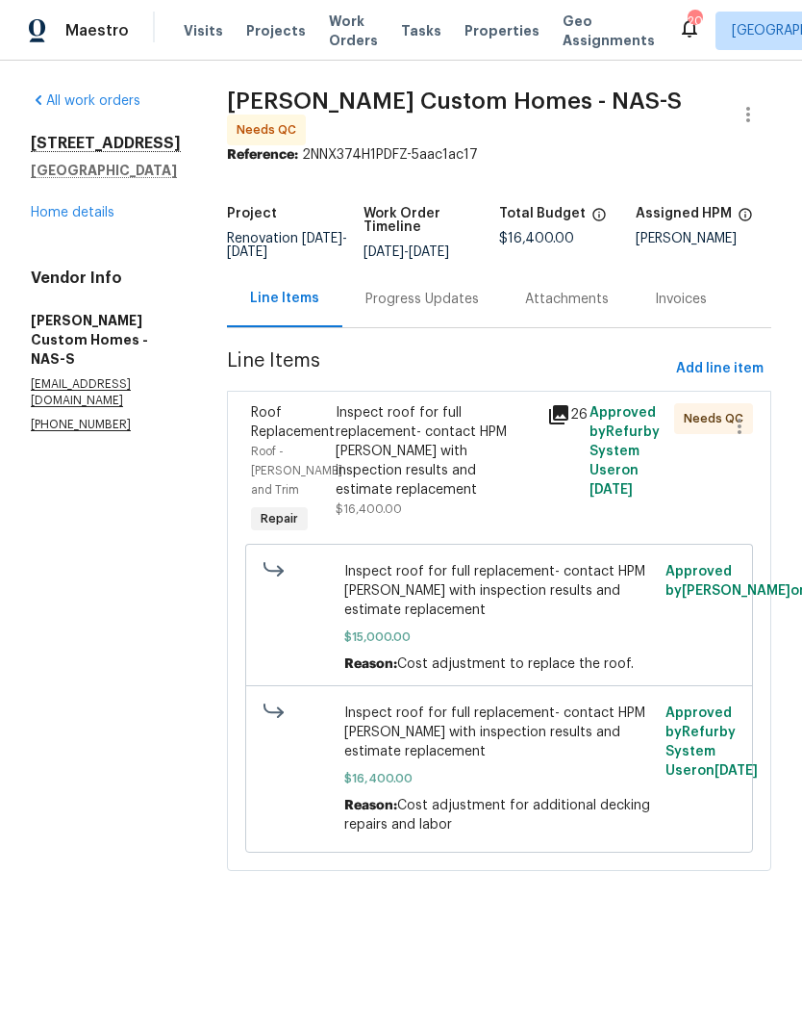
click at [460, 308] on div "Progress Updates" at bounding box center [423, 299] width 114 height 19
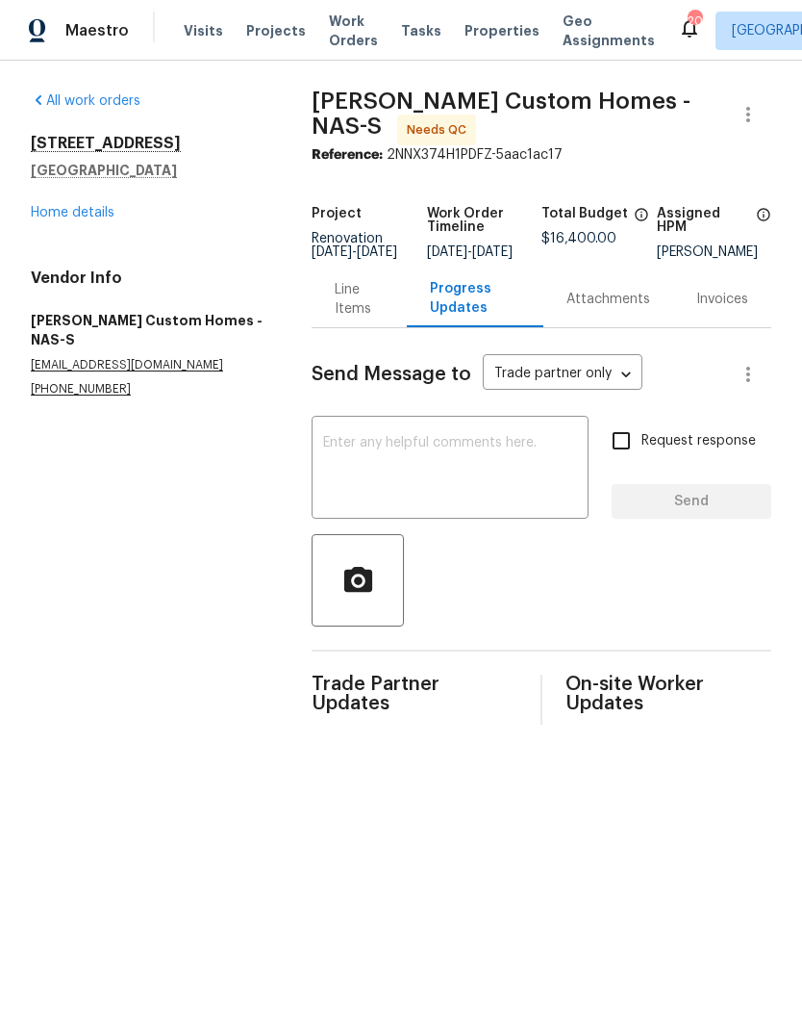
click at [99, 216] on link "Home details" at bounding box center [73, 212] width 84 height 13
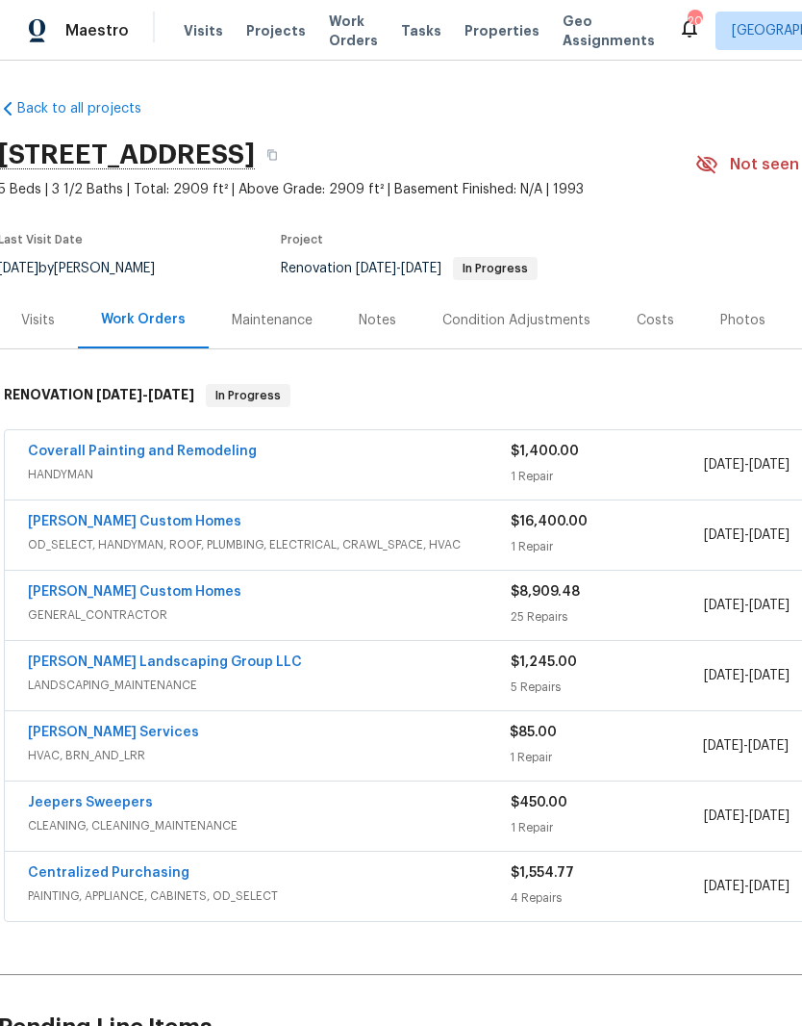
scroll to position [0, 1]
click at [191, 452] on link "Coverall Painting and Remodeling" at bounding box center [143, 451] width 229 height 13
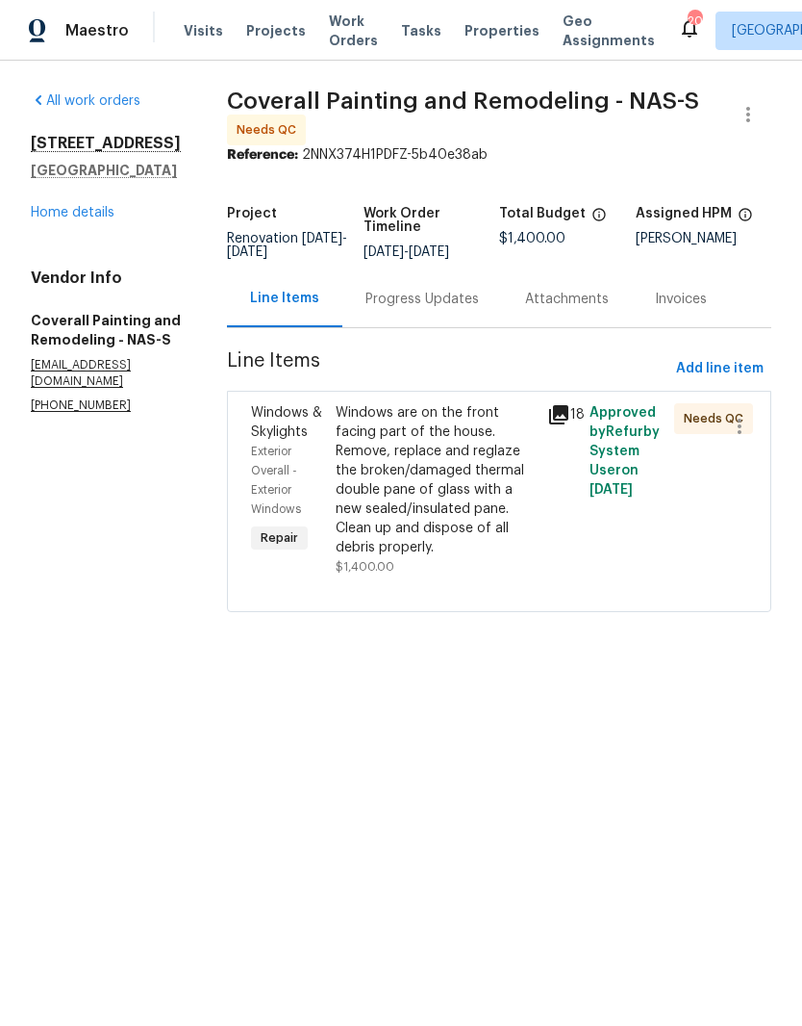
click at [490, 429] on div "Windows are on the front facing part of the house. Remove, replace and reglaze …" at bounding box center [436, 480] width 200 height 154
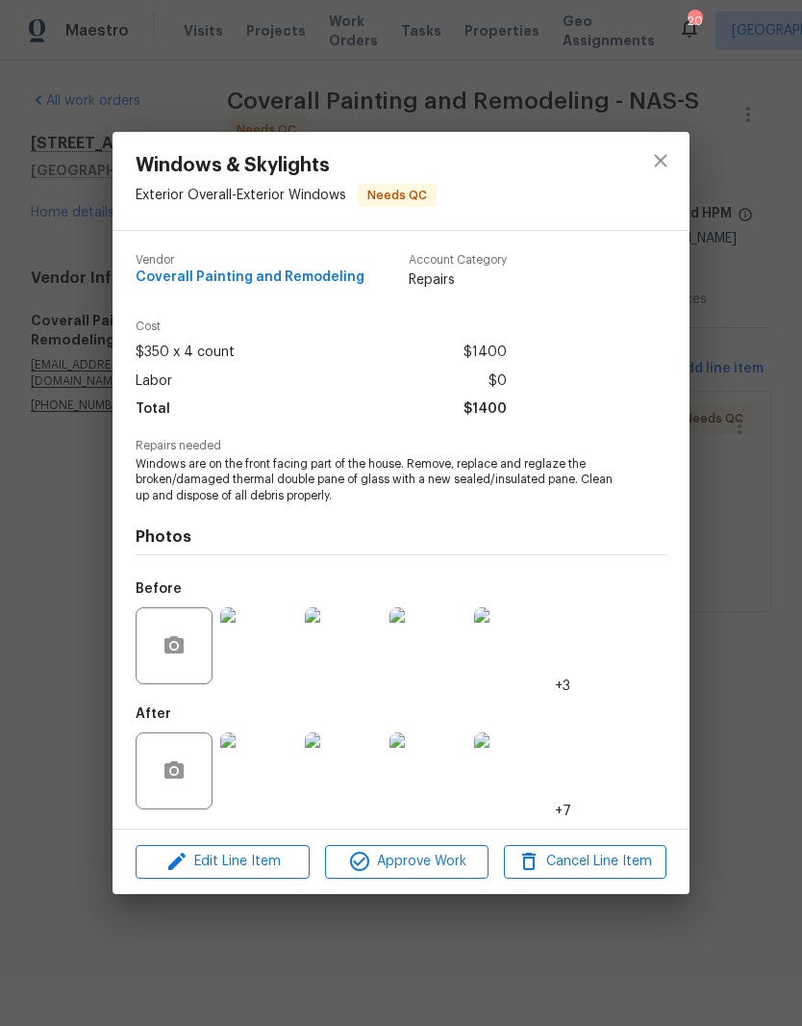
click at [278, 785] on img at bounding box center [258, 770] width 77 height 77
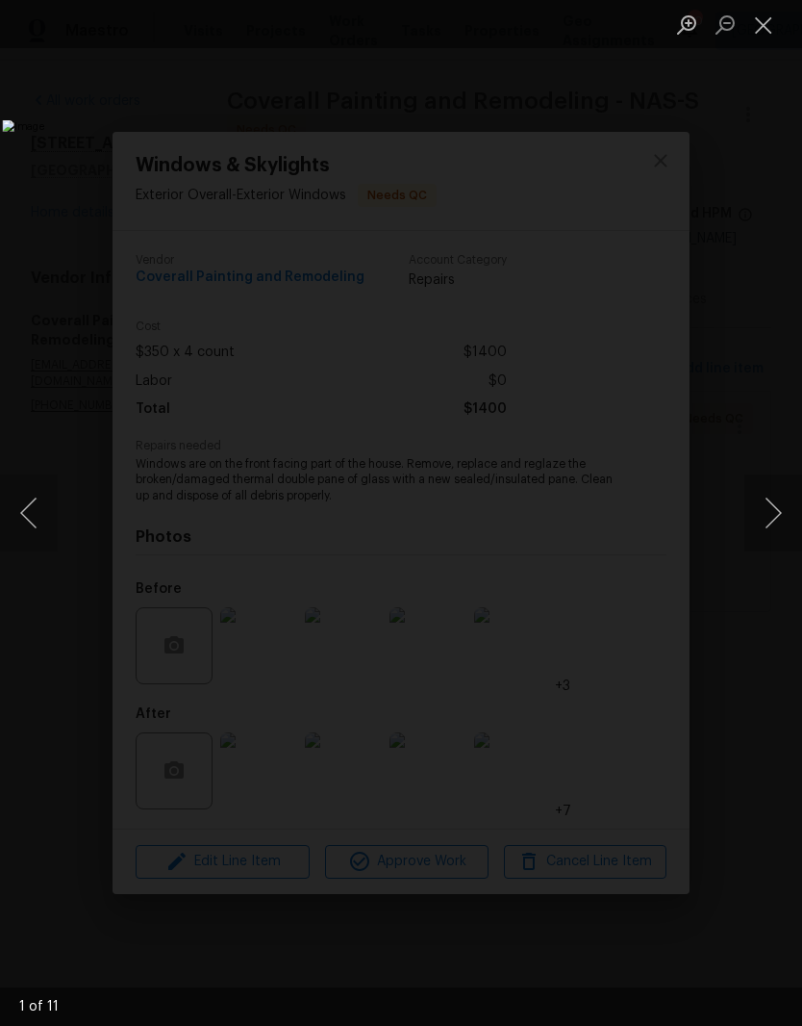
click at [786, 512] on button "Next image" at bounding box center [774, 512] width 58 height 77
click at [769, 521] on button "Next image" at bounding box center [774, 512] width 58 height 77
click at [776, 512] on button "Next image" at bounding box center [774, 512] width 58 height 77
click at [781, 510] on button "Next image" at bounding box center [774, 512] width 58 height 77
click at [771, 26] on button "Close lightbox" at bounding box center [764, 25] width 38 height 34
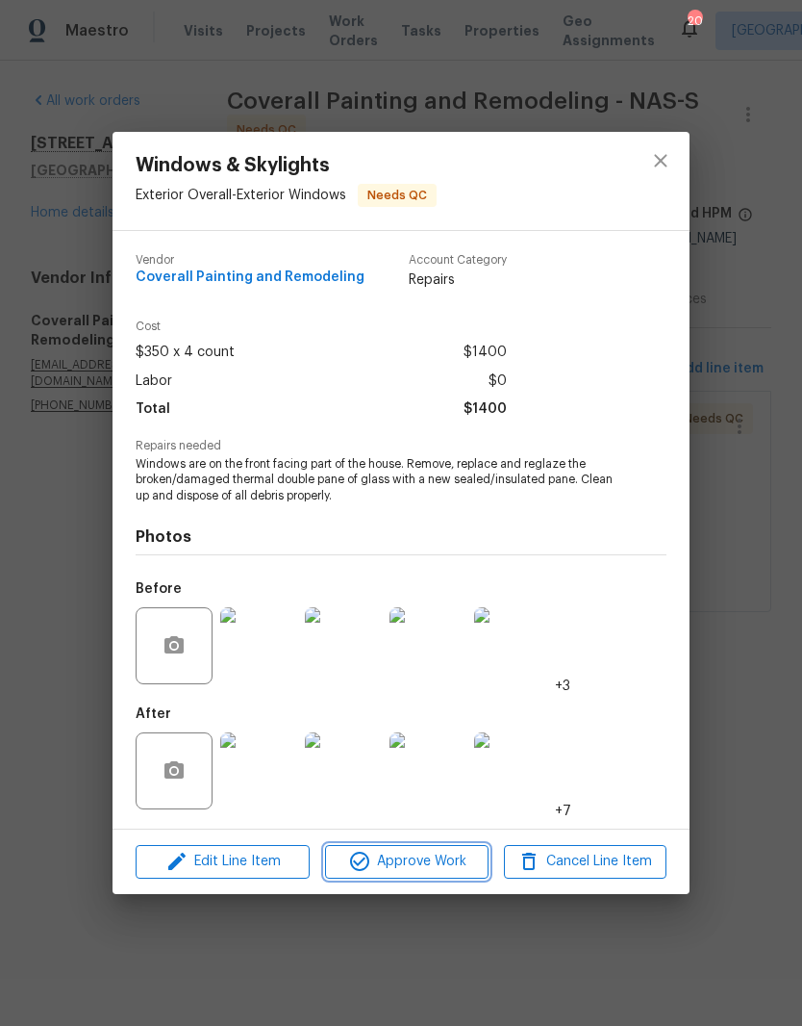
click at [423, 862] on span "Approve Work" at bounding box center [406, 862] width 151 height 24
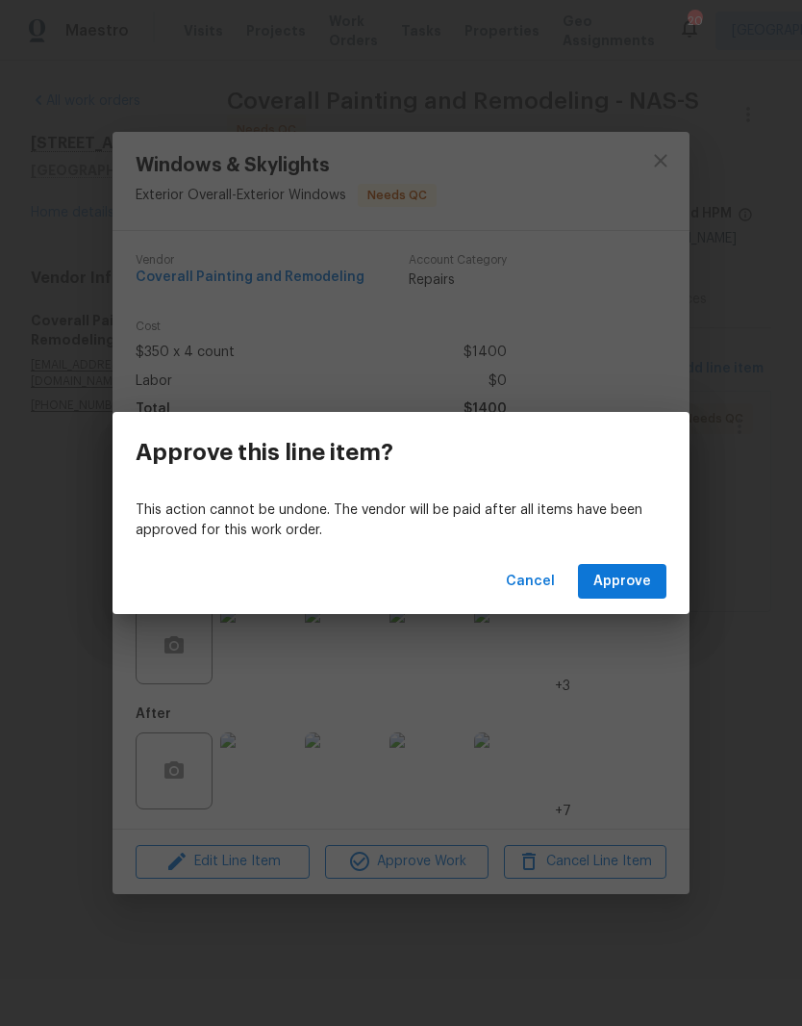
click at [634, 584] on span "Approve" at bounding box center [623, 582] width 58 height 24
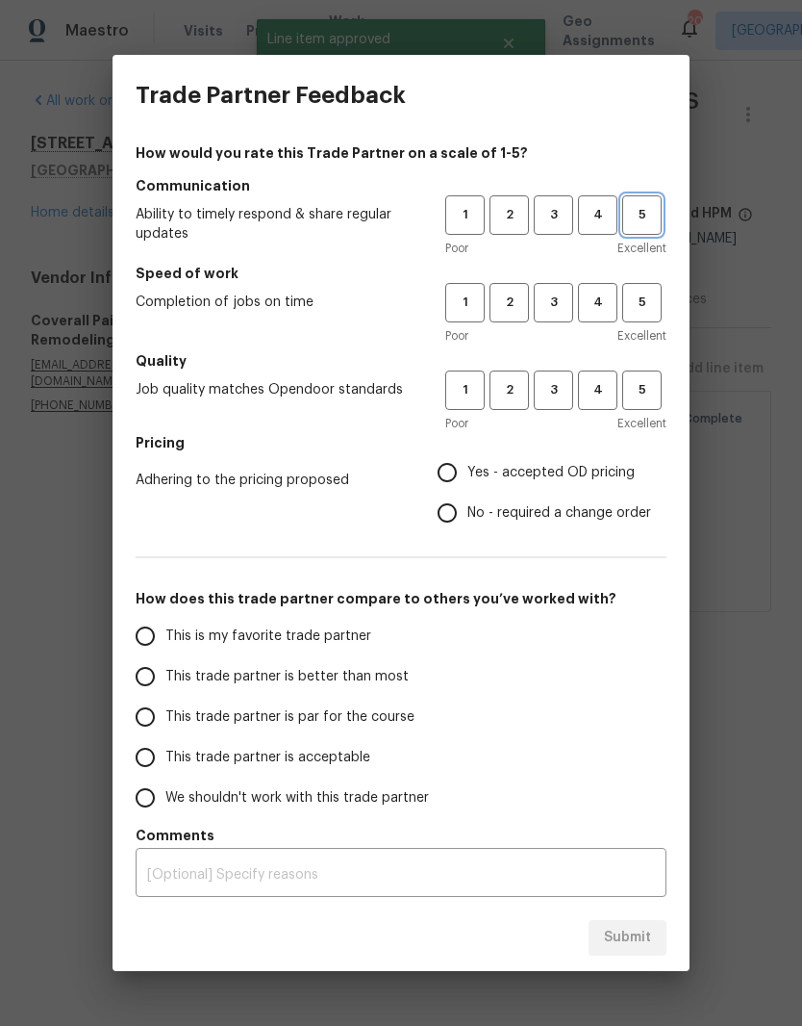
click at [650, 216] on span "5" at bounding box center [642, 215] width 36 height 22
click at [652, 303] on span "5" at bounding box center [642, 303] width 36 height 22
click at [650, 389] on span "5" at bounding box center [642, 390] width 36 height 22
click at [461, 478] on input "Yes - accepted OD pricing" at bounding box center [447, 472] width 40 height 40
radio input "true"
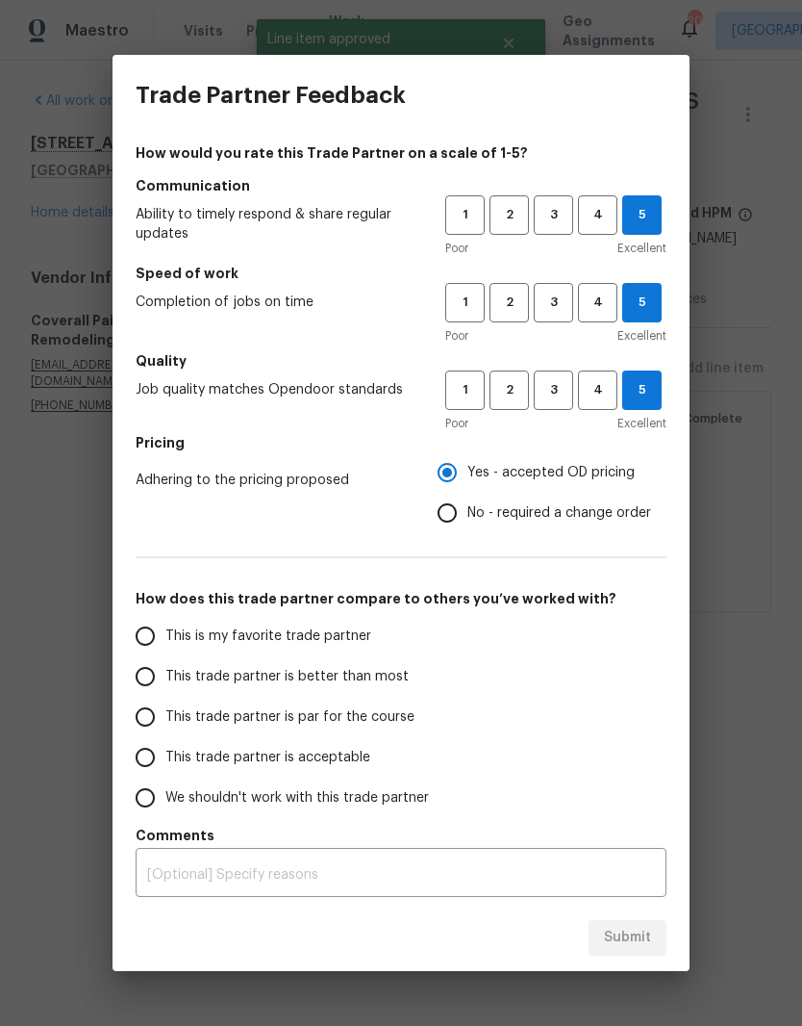
click at [156, 639] on input "This is my favorite trade partner" at bounding box center [145, 636] width 40 height 40
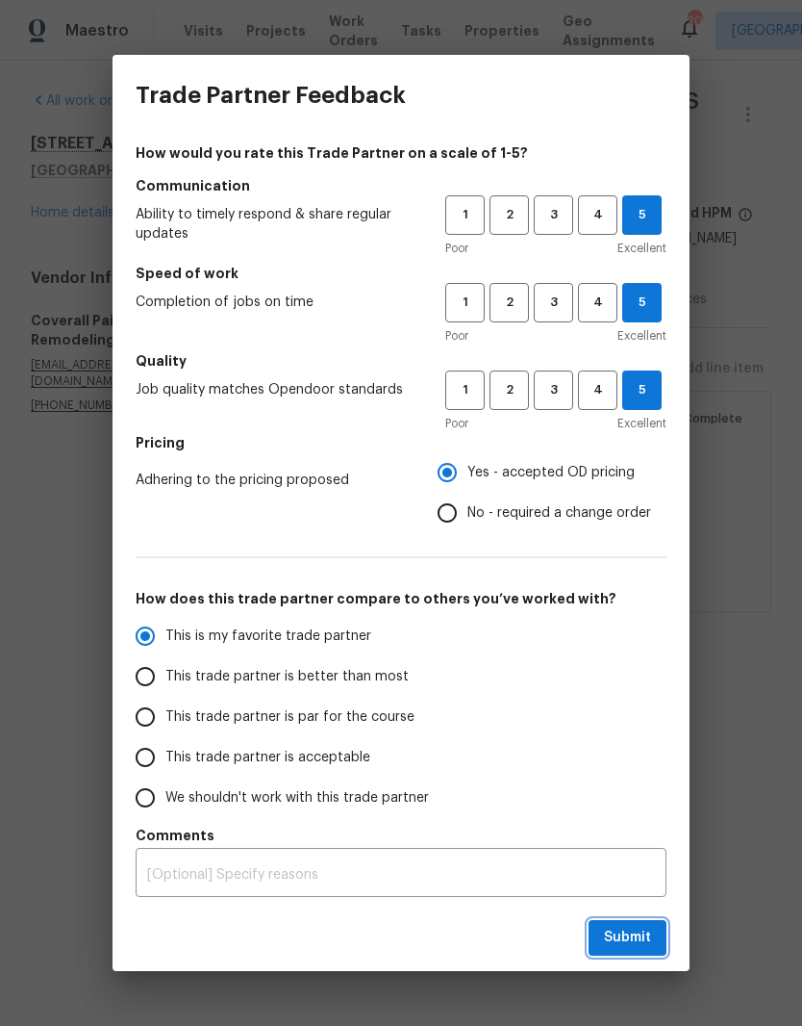
click at [642, 933] on span "Submit" at bounding box center [627, 938] width 47 height 24
radio input "true"
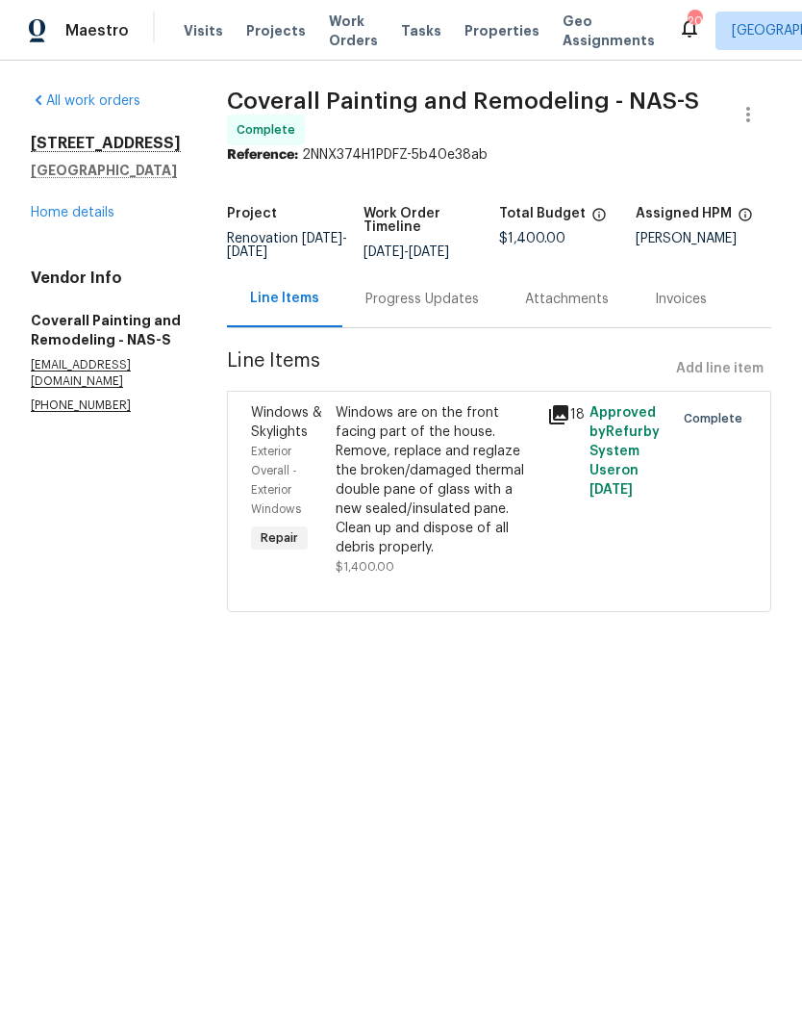
radio input "false"
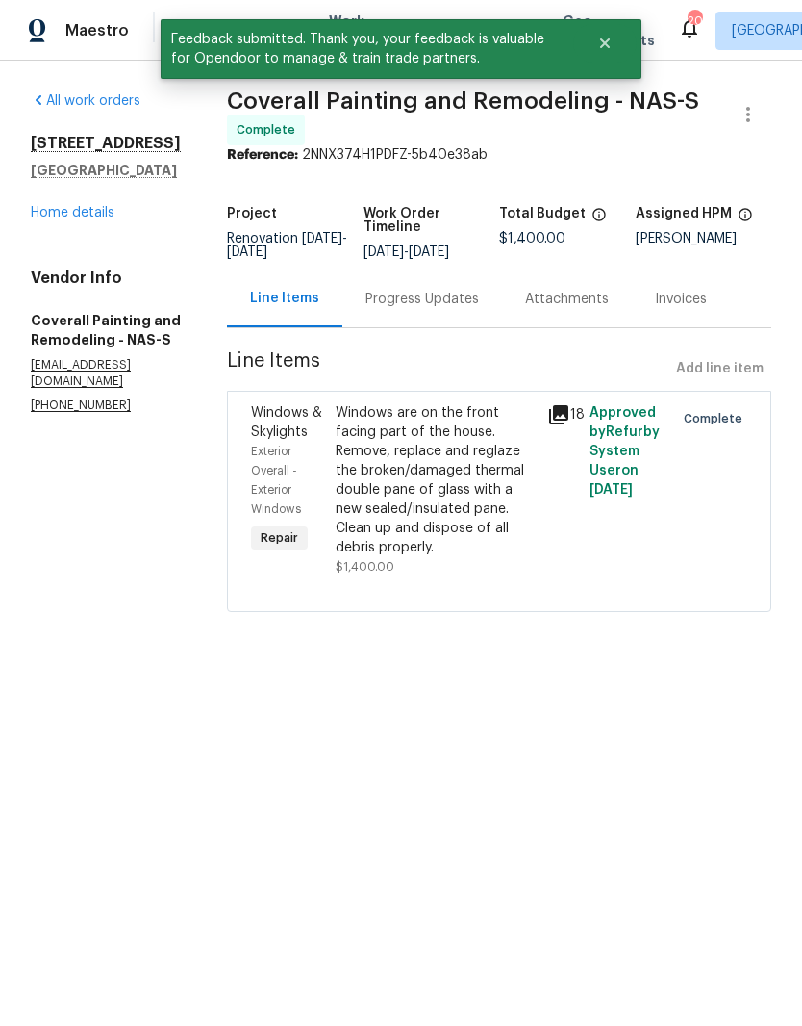
click at [95, 216] on link "Home details" at bounding box center [73, 212] width 84 height 13
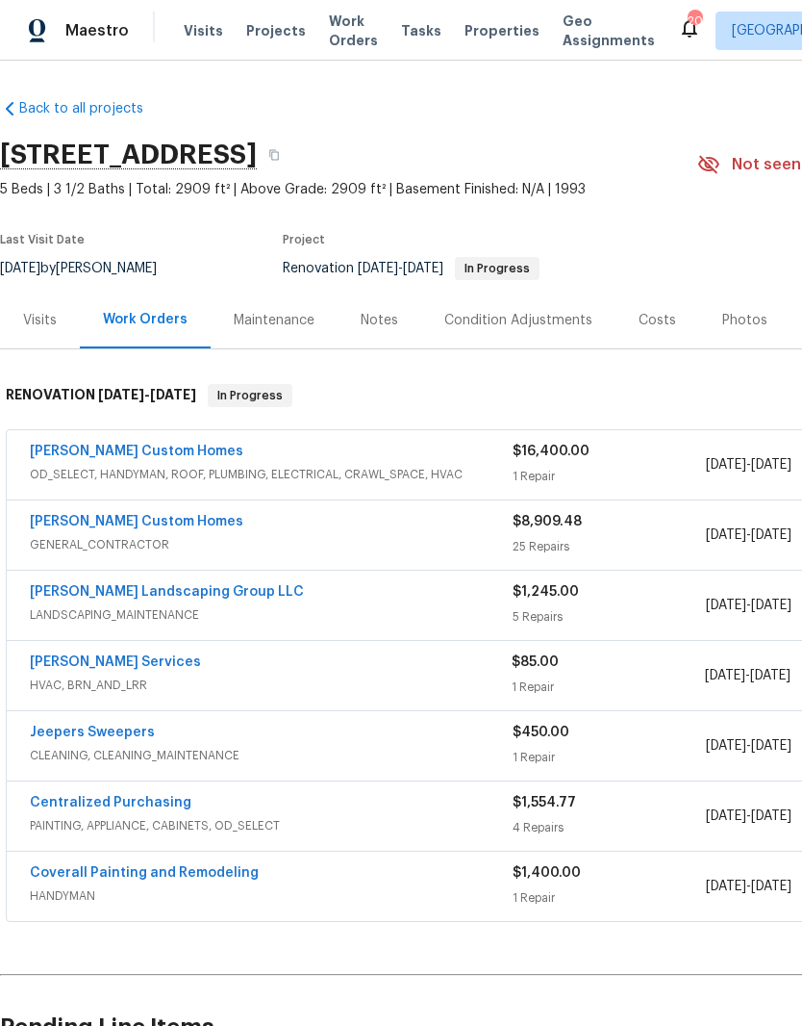
click at [149, 663] on link "Tony Barrett Services" at bounding box center [115, 661] width 171 height 13
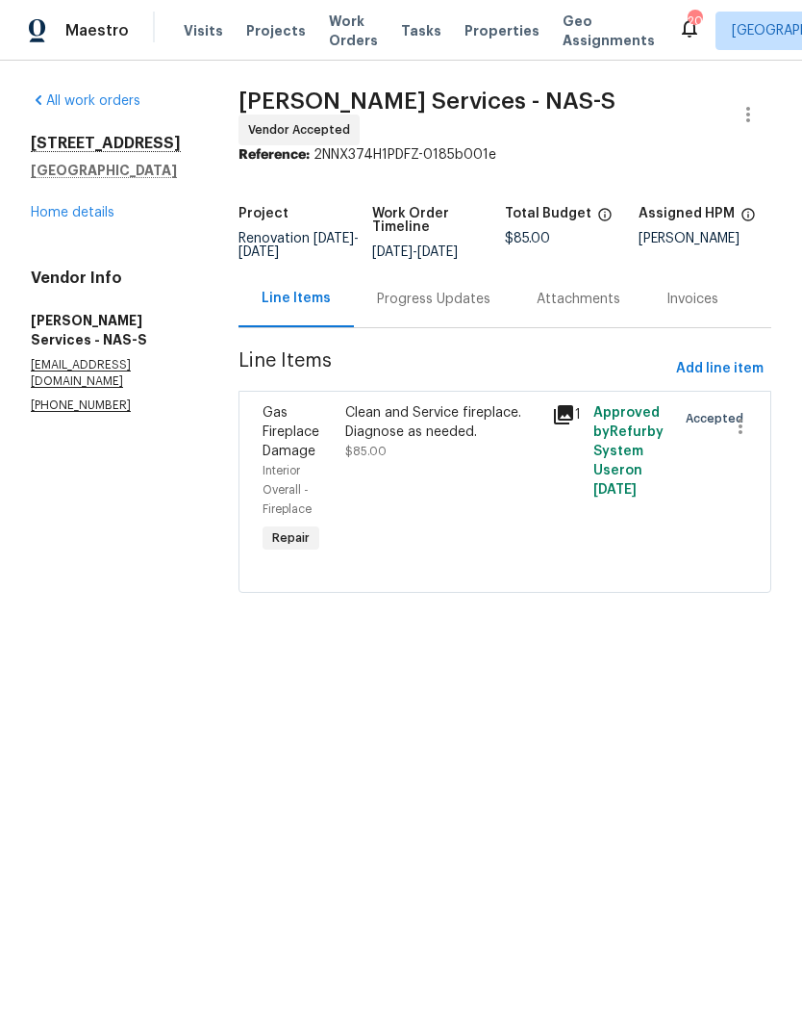
click at [466, 295] on div "Progress Updates" at bounding box center [434, 299] width 114 height 19
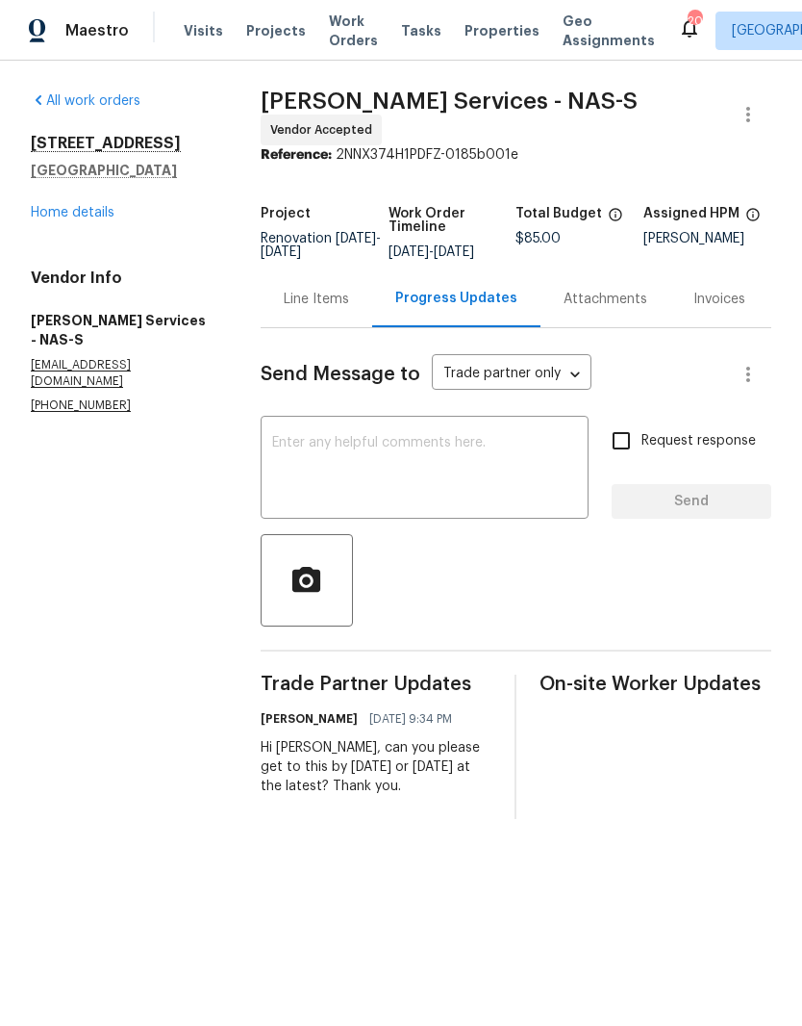
click at [433, 448] on textarea at bounding box center [424, 469] width 305 height 67
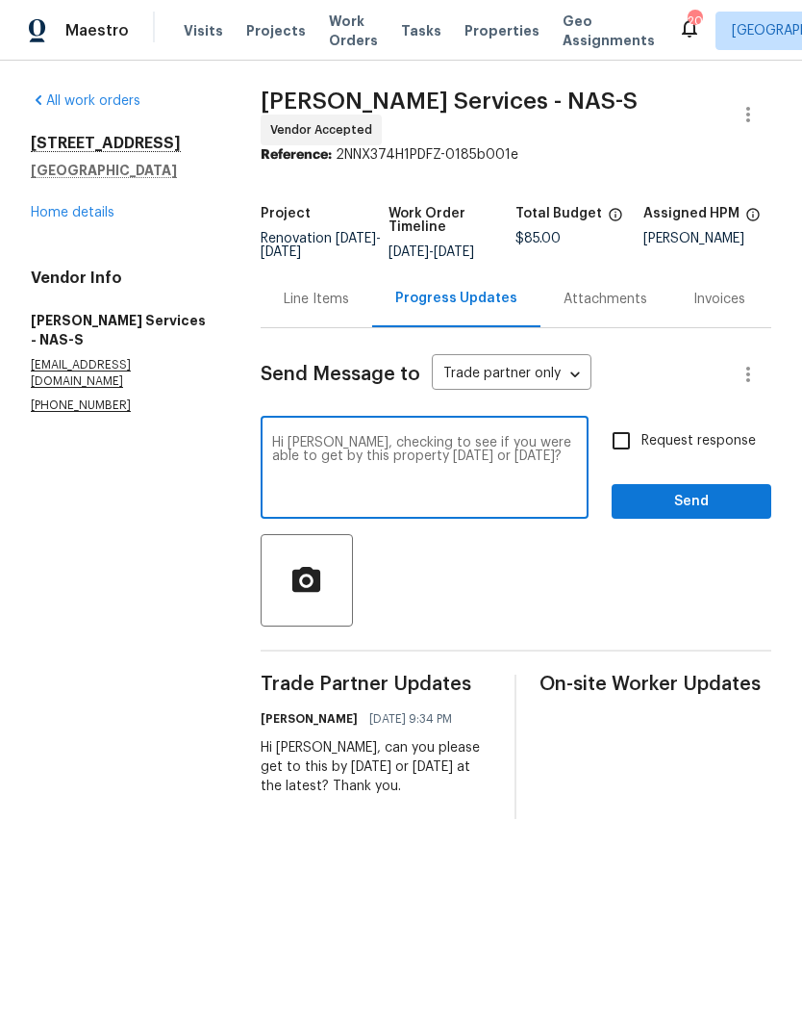
type textarea "Hi Tony, checking to see if you were able to get by this property on Saturday o…"
click at [719, 508] on span "Send" at bounding box center [691, 502] width 129 height 24
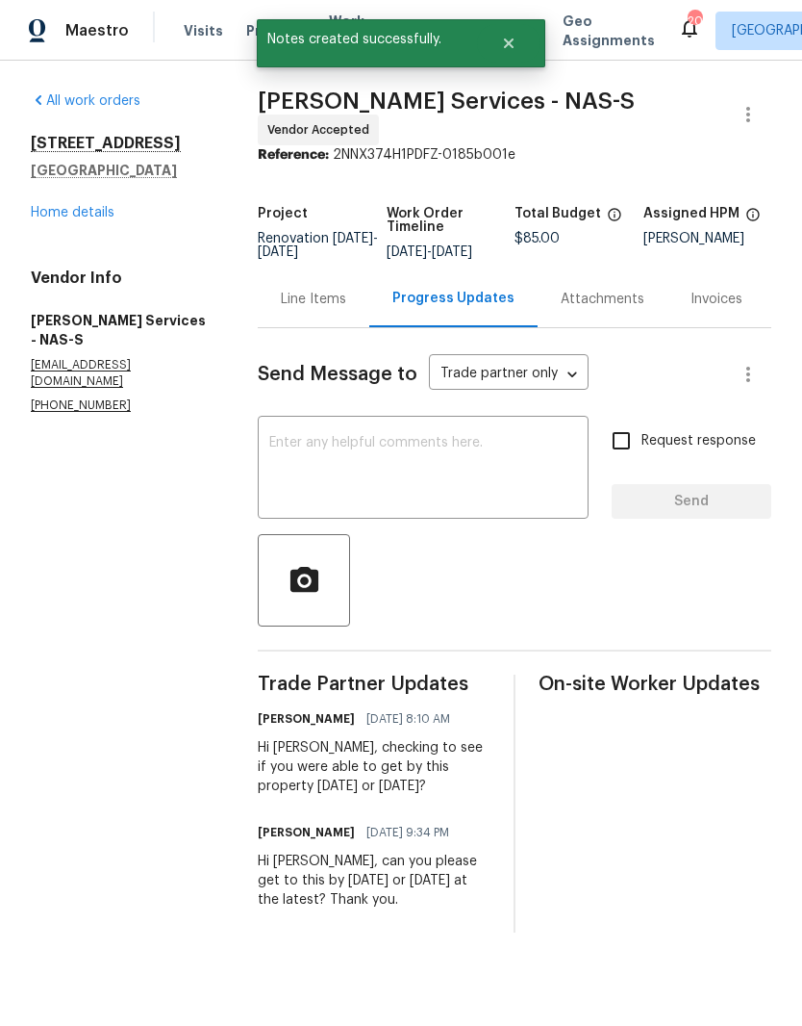
click at [94, 215] on link "Home details" at bounding box center [73, 212] width 84 height 13
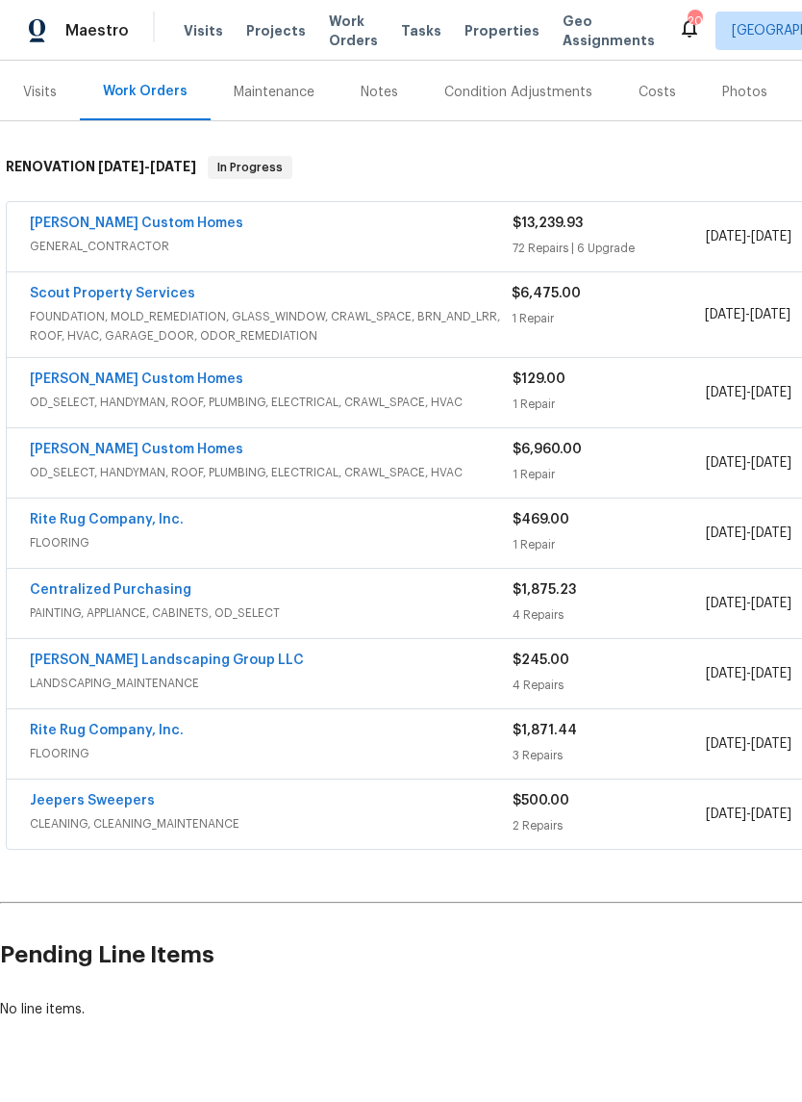
scroll to position [228, 0]
click at [161, 297] on link "Scout Property Services" at bounding box center [112, 293] width 165 height 13
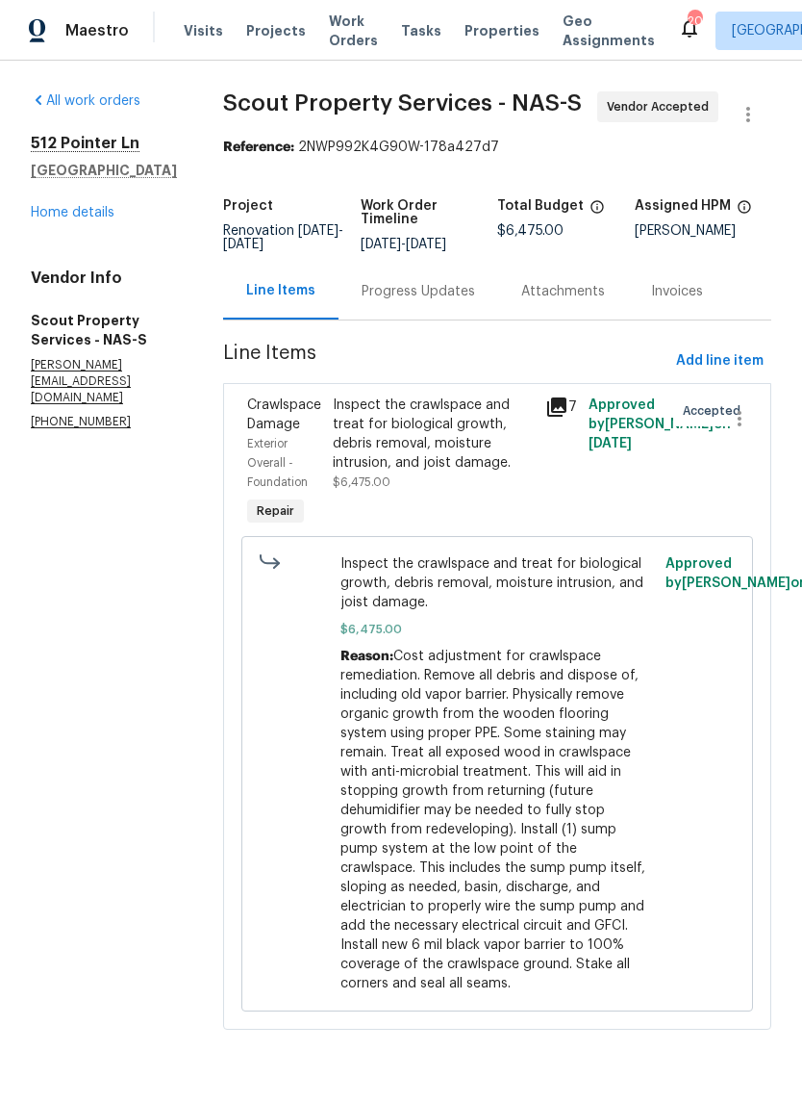
click at [383, 294] on div "Progress Updates" at bounding box center [419, 291] width 114 height 19
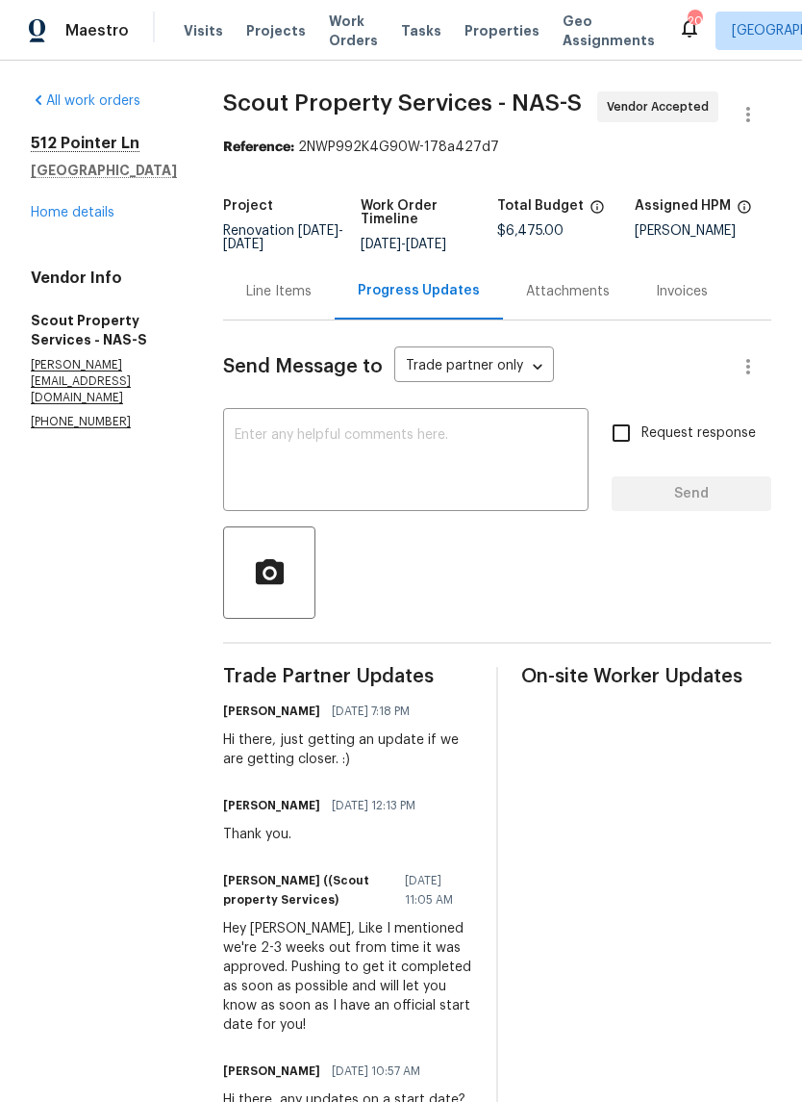
click at [62, 219] on link "Home details" at bounding box center [73, 212] width 84 height 13
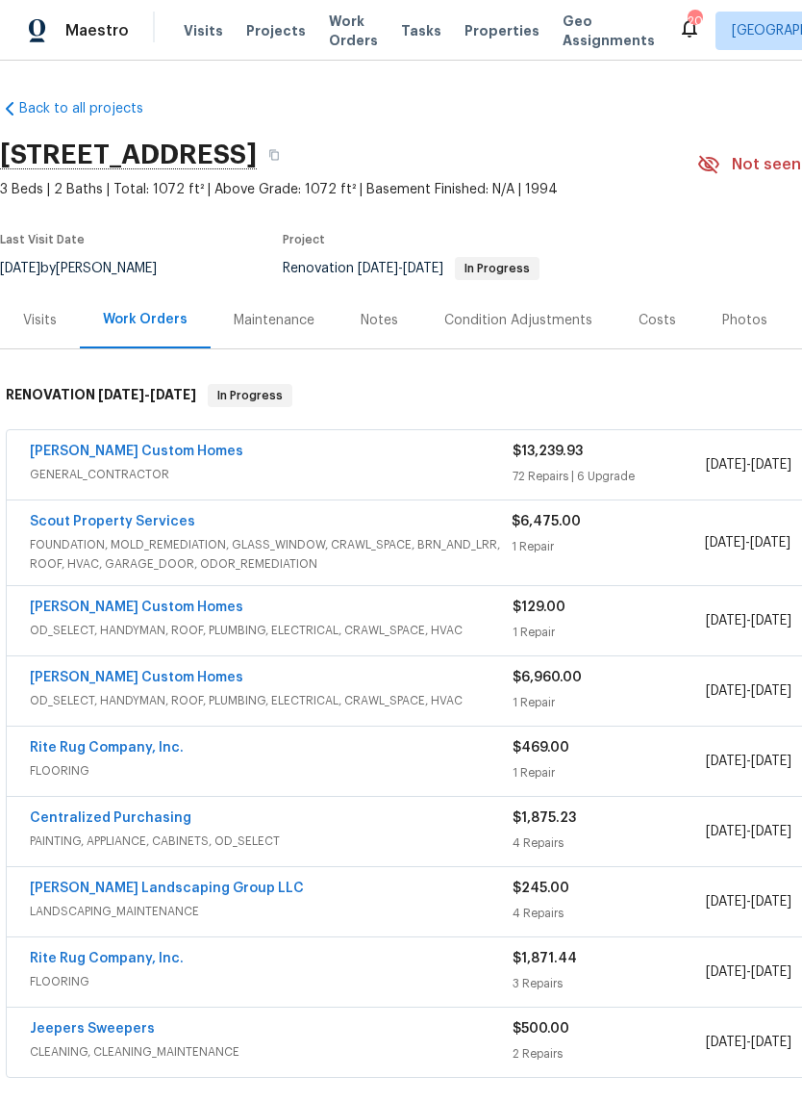
click at [165, 445] on link "Rappa Custom Homes" at bounding box center [137, 451] width 214 height 13
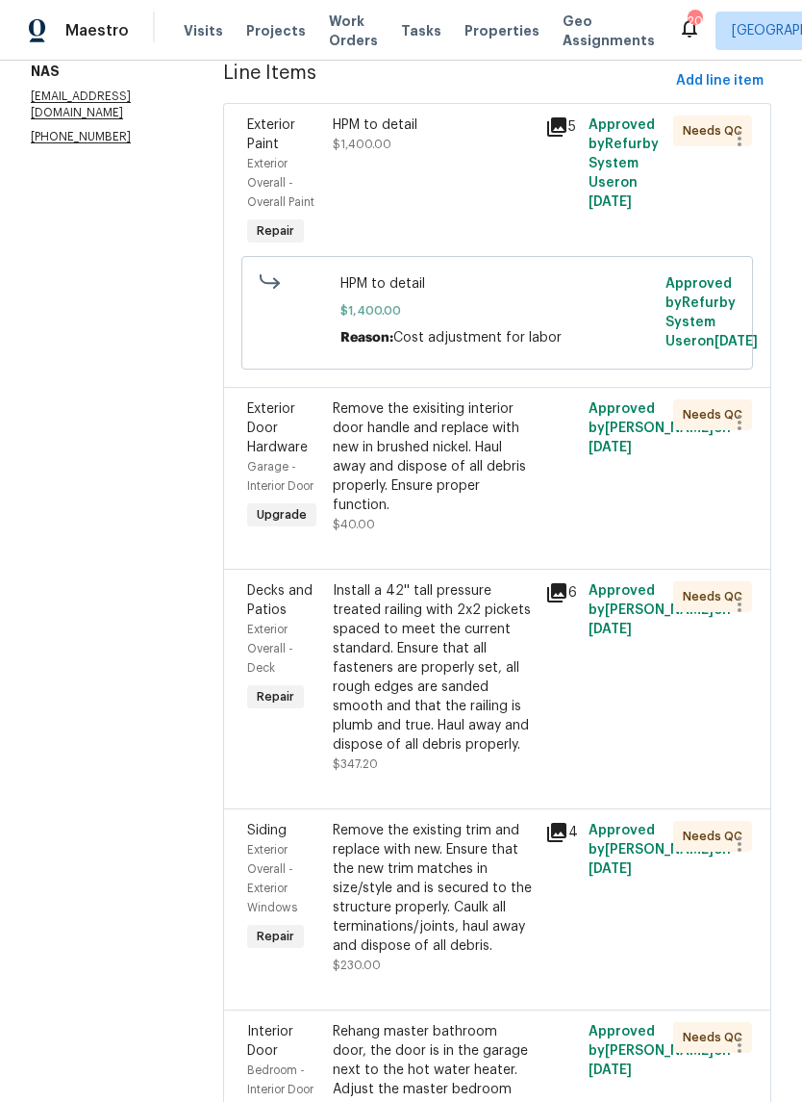
scroll to position [289, 0]
click at [477, 488] on div "Remove the exisiting interior door handle and replace with new in brushed nicke…" at bounding box center [434, 455] width 202 height 115
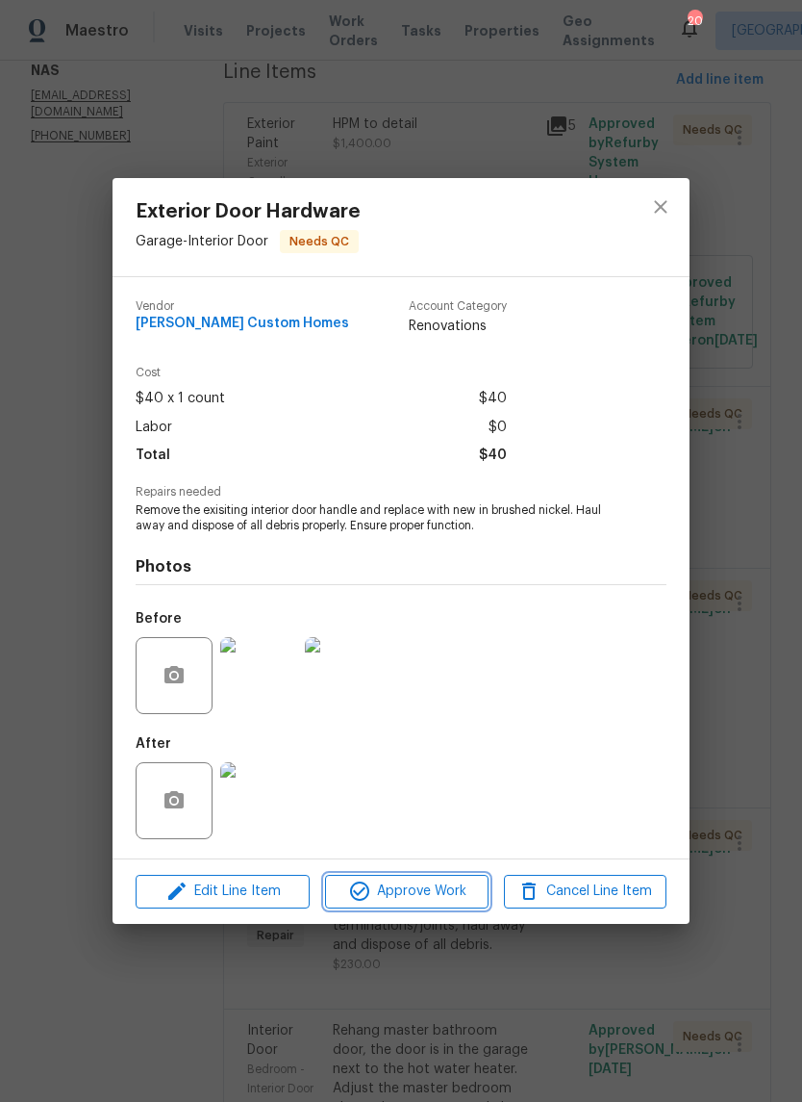
click at [445, 892] on span "Approve Work" at bounding box center [406, 891] width 151 height 24
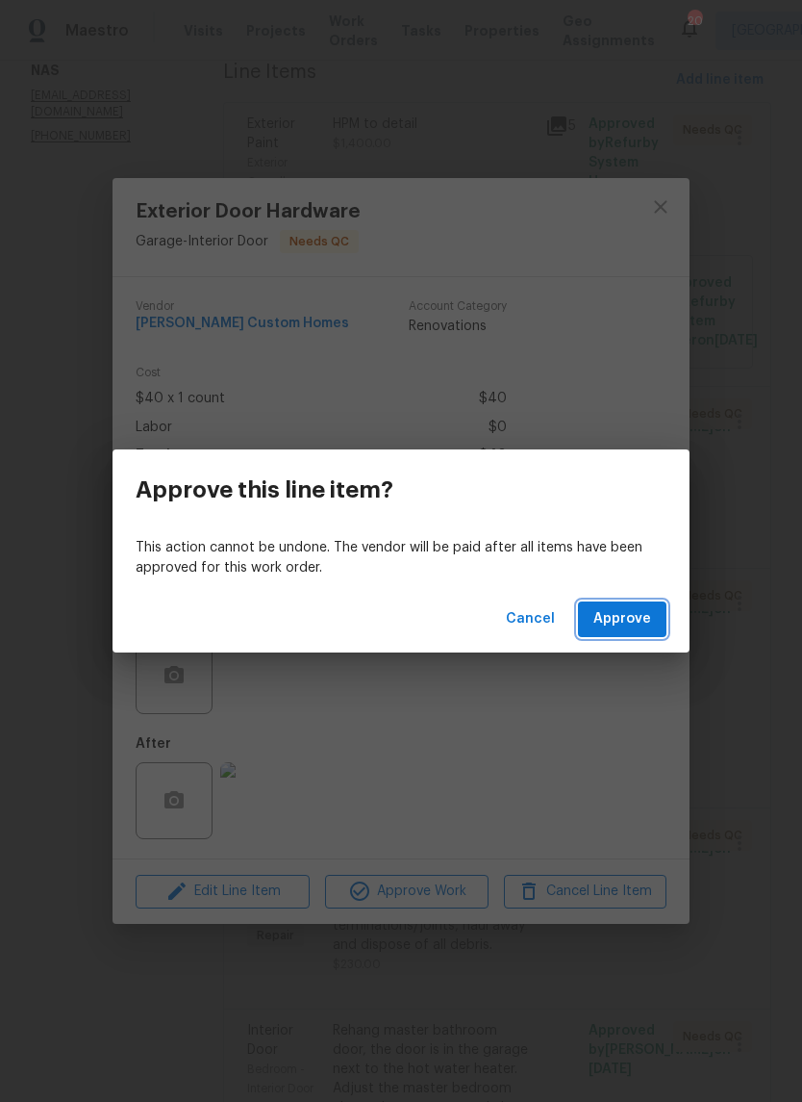
click at [642, 619] on span "Approve" at bounding box center [623, 619] width 58 height 24
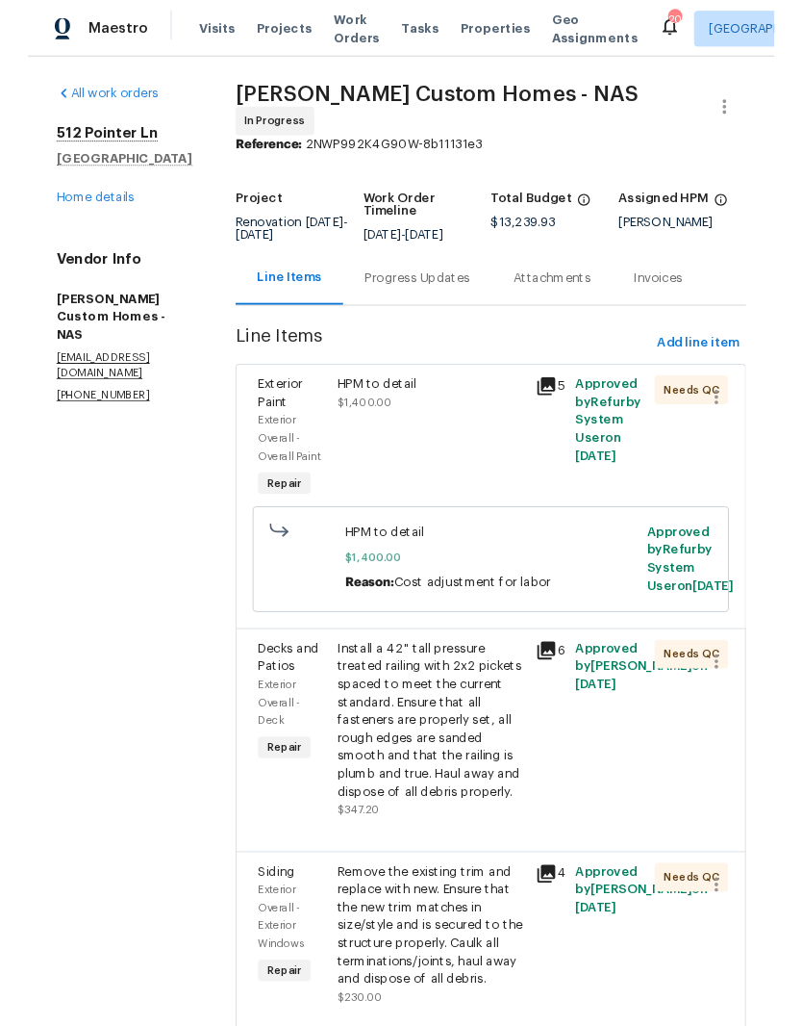
scroll to position [0, 0]
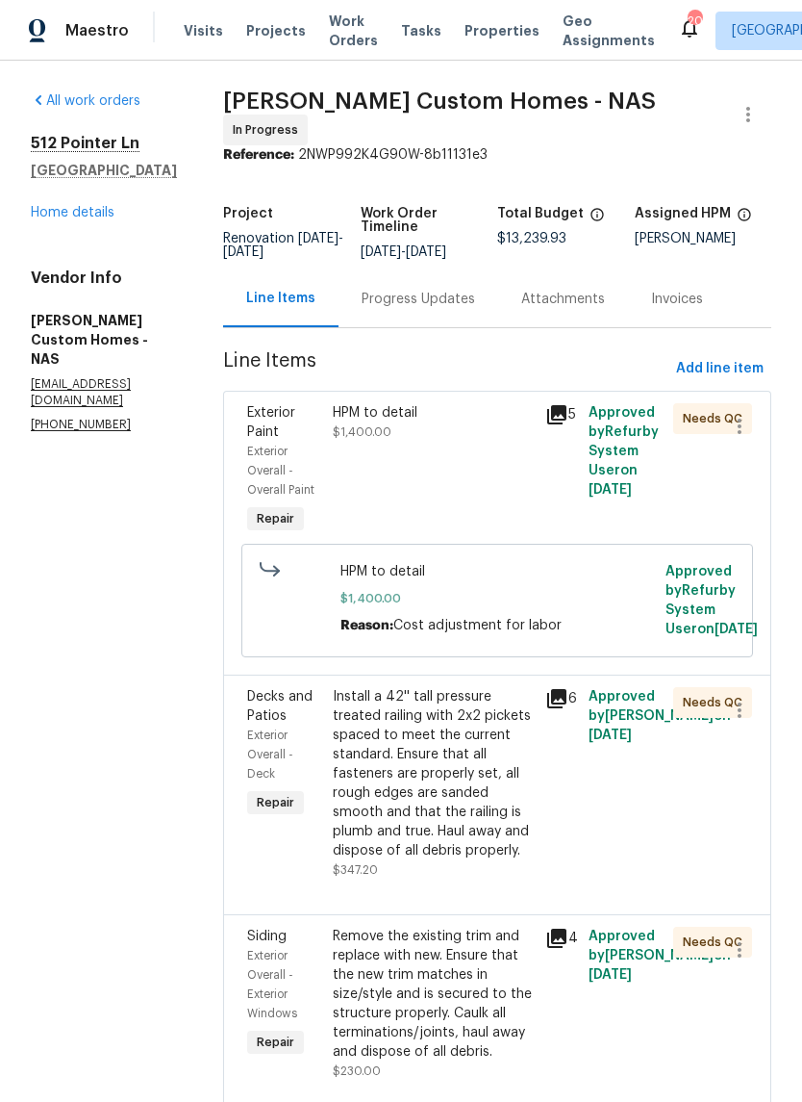
click at [103, 217] on link "Home details" at bounding box center [73, 212] width 84 height 13
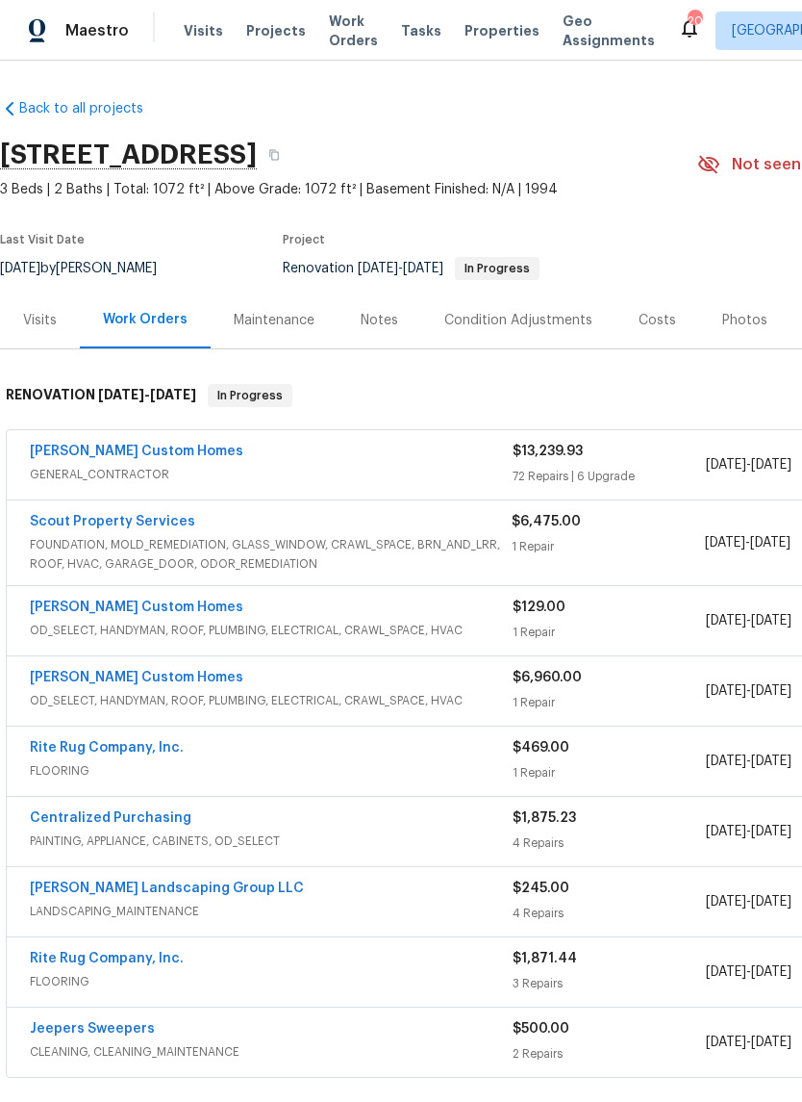
click at [151, 454] on link "Rappa Custom Homes" at bounding box center [137, 451] width 214 height 13
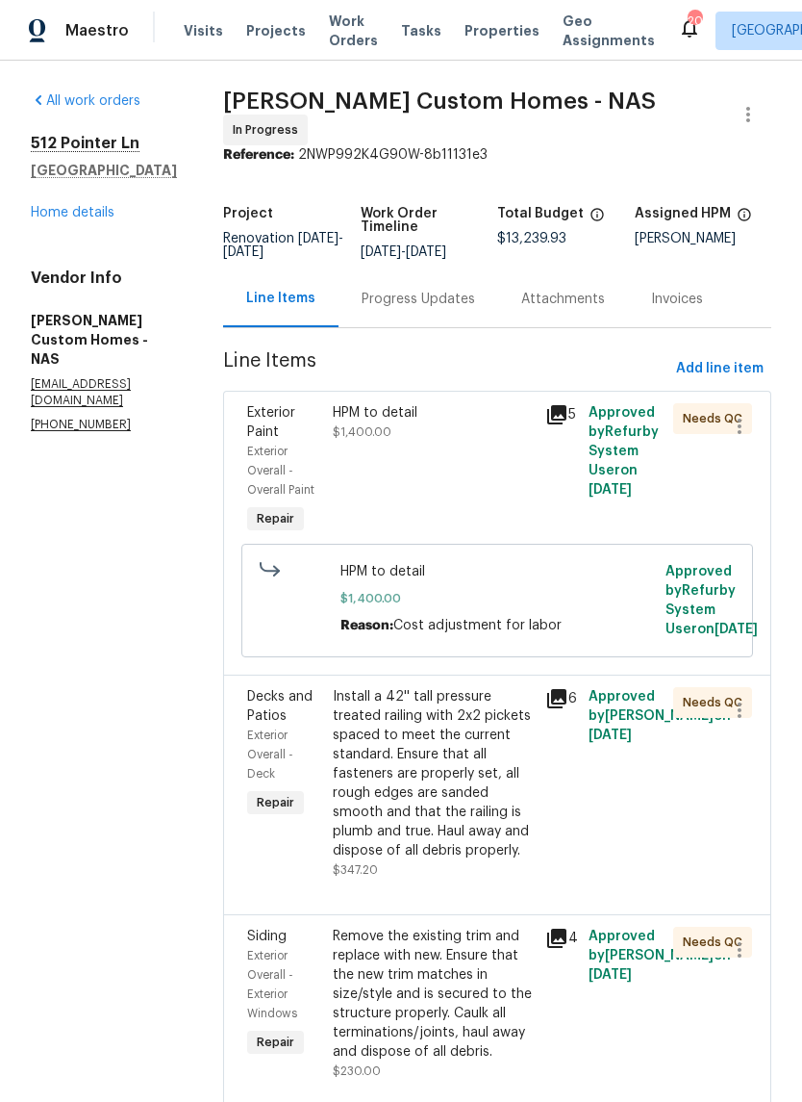
click at [495, 772] on div "Install a 42'' tall pressure treated railing with 2x2 pickets spaced to meet th…" at bounding box center [434, 773] width 202 height 173
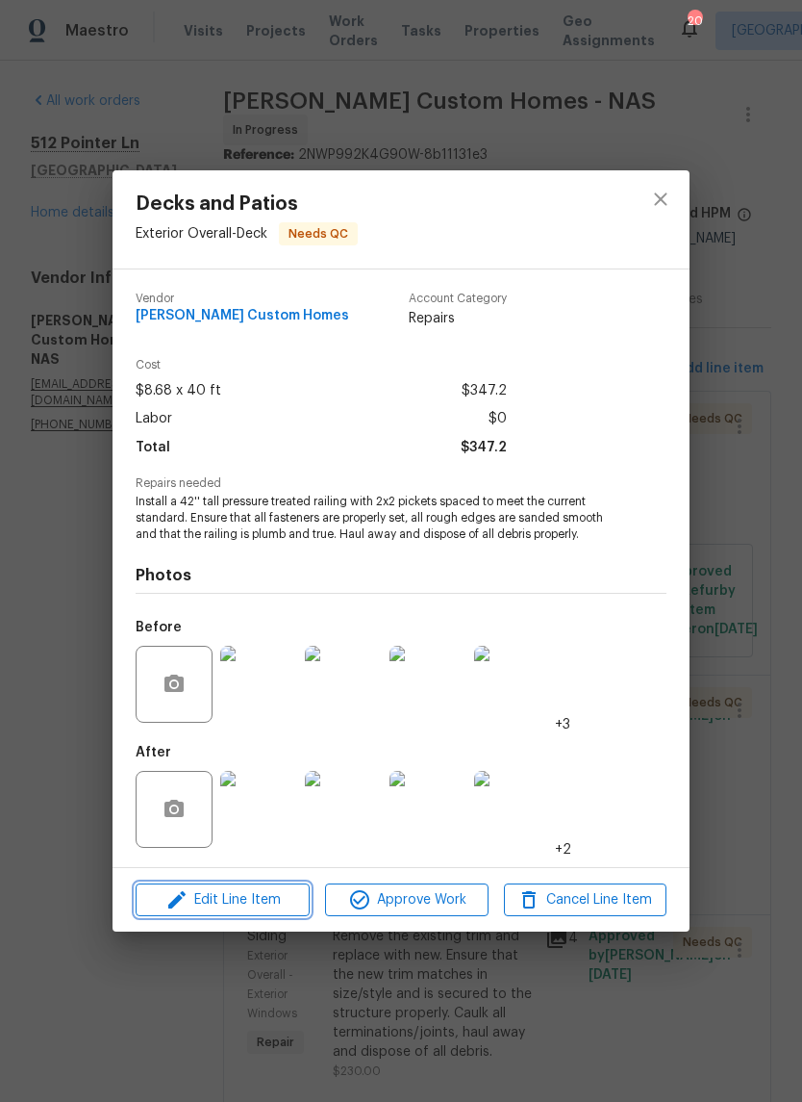
click at [281, 899] on span "Edit Line Item" at bounding box center [222, 900] width 163 height 24
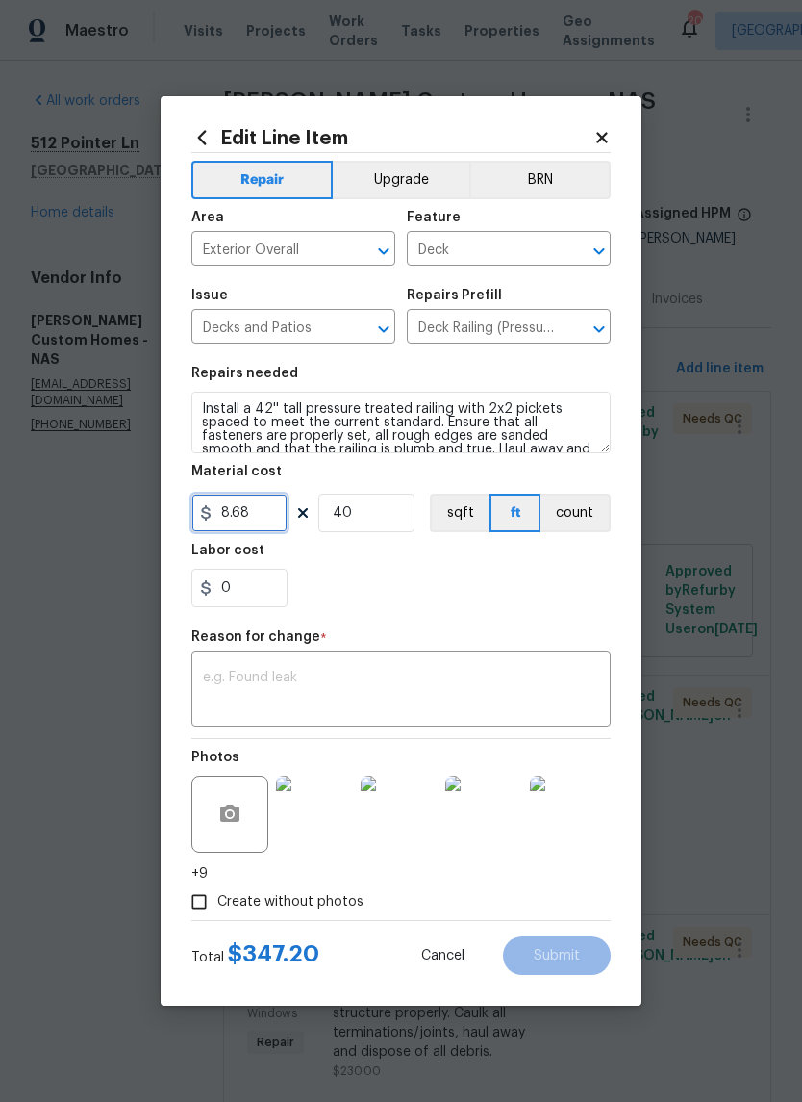
click at [279, 517] on input "8.68" at bounding box center [239, 513] width 96 height 38
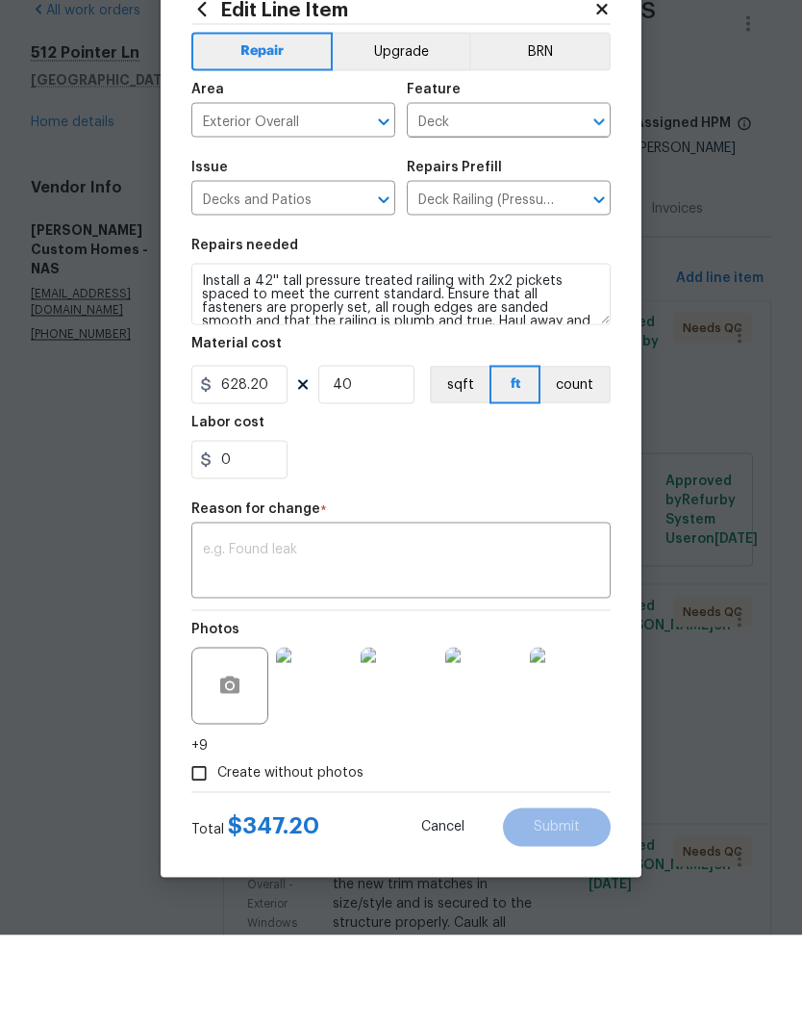
click at [361, 633] on textarea at bounding box center [401, 653] width 396 height 40
type input "628.2"
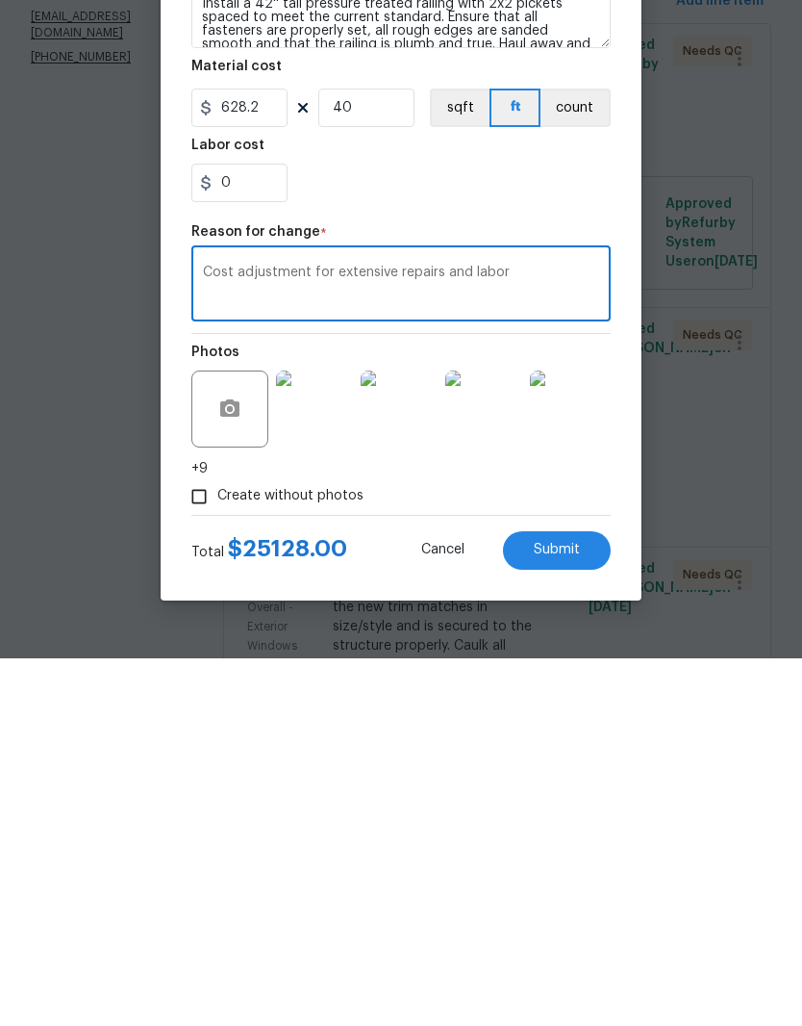
type textarea "Cost adjustment for extensive repairs and labor"
click at [384, 456] on input "40" at bounding box center [366, 475] width 96 height 38
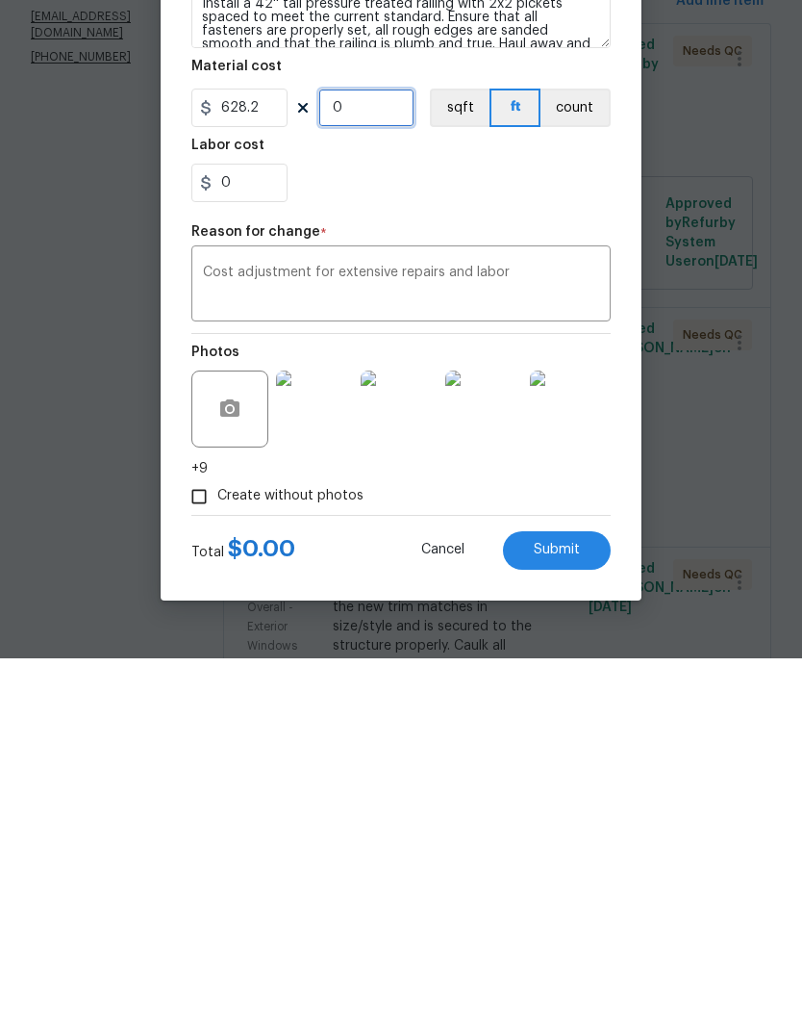
type input "1"
click at [565, 910] on span "Submit" at bounding box center [557, 917] width 46 height 14
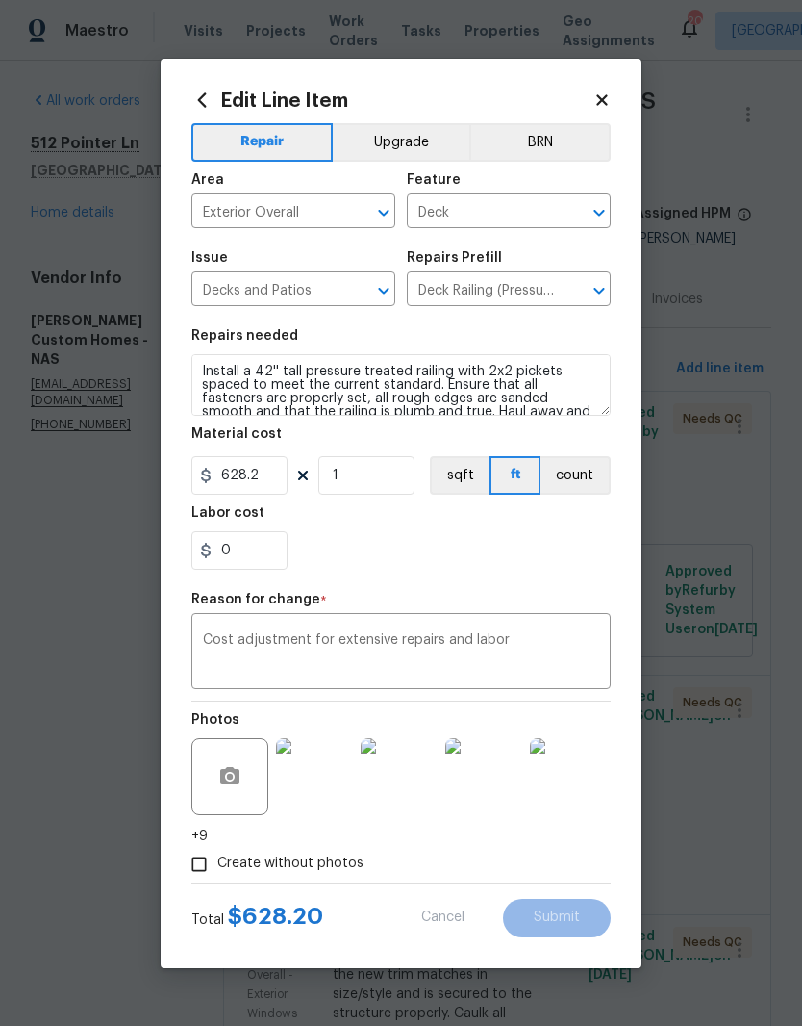
type input "8.68"
type input "40"
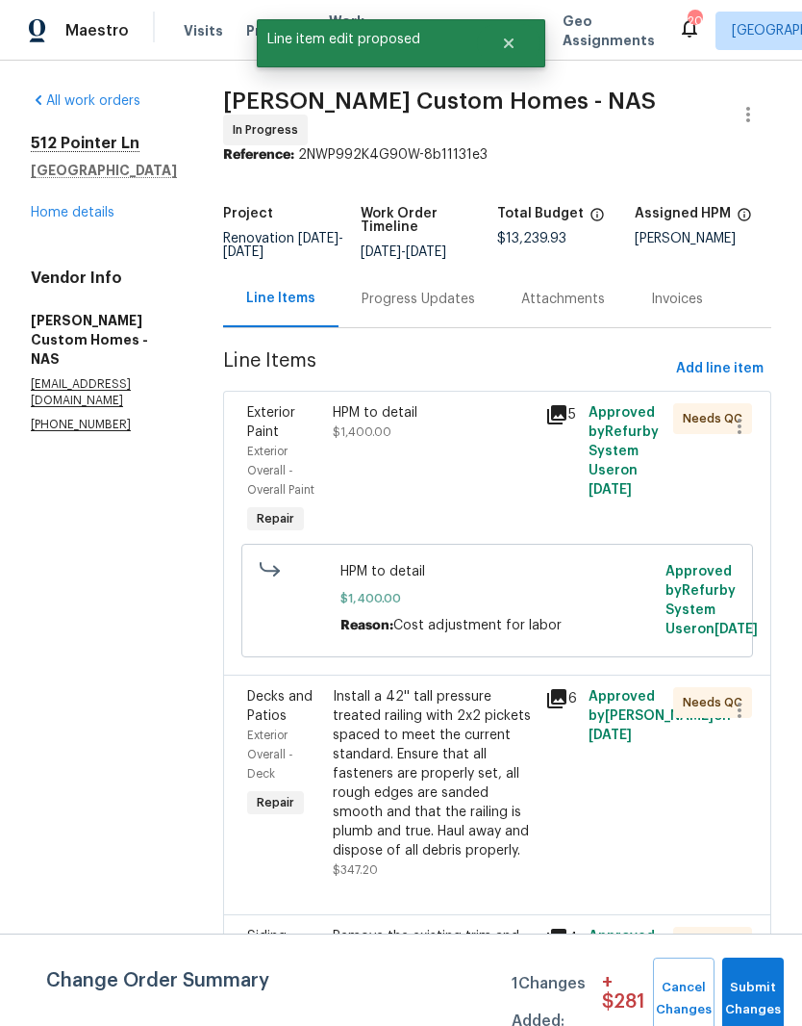
scroll to position [0, 0]
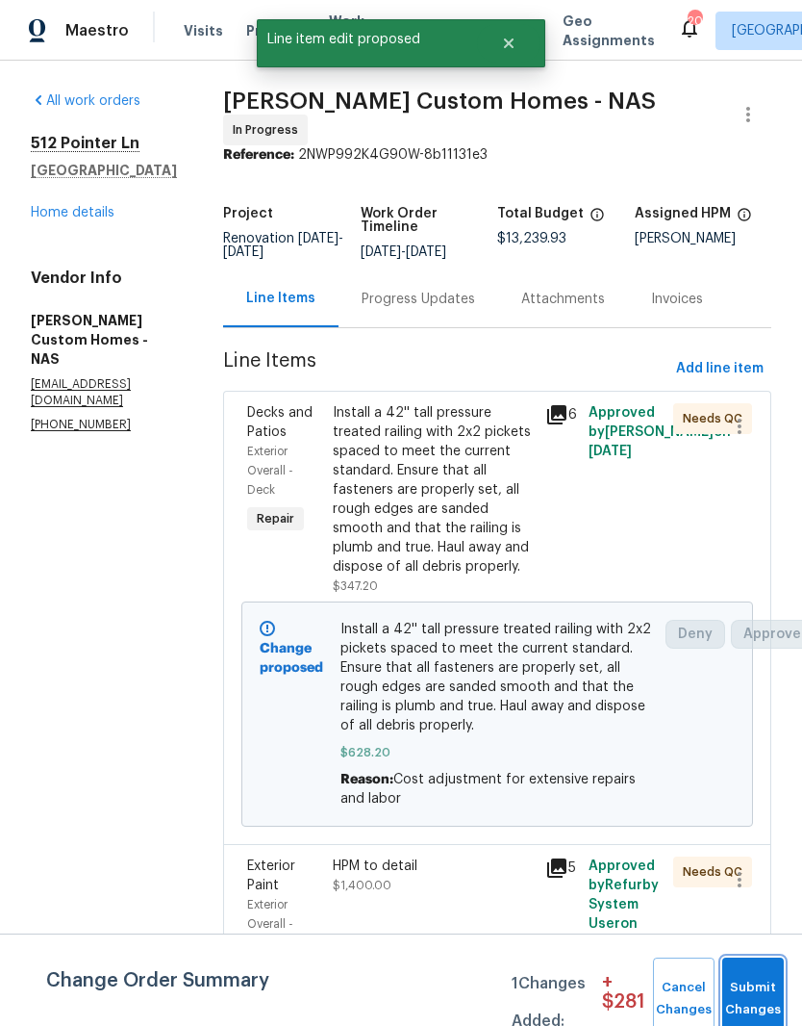
click at [763, 987] on button "Submit Changes" at bounding box center [754, 998] width 62 height 83
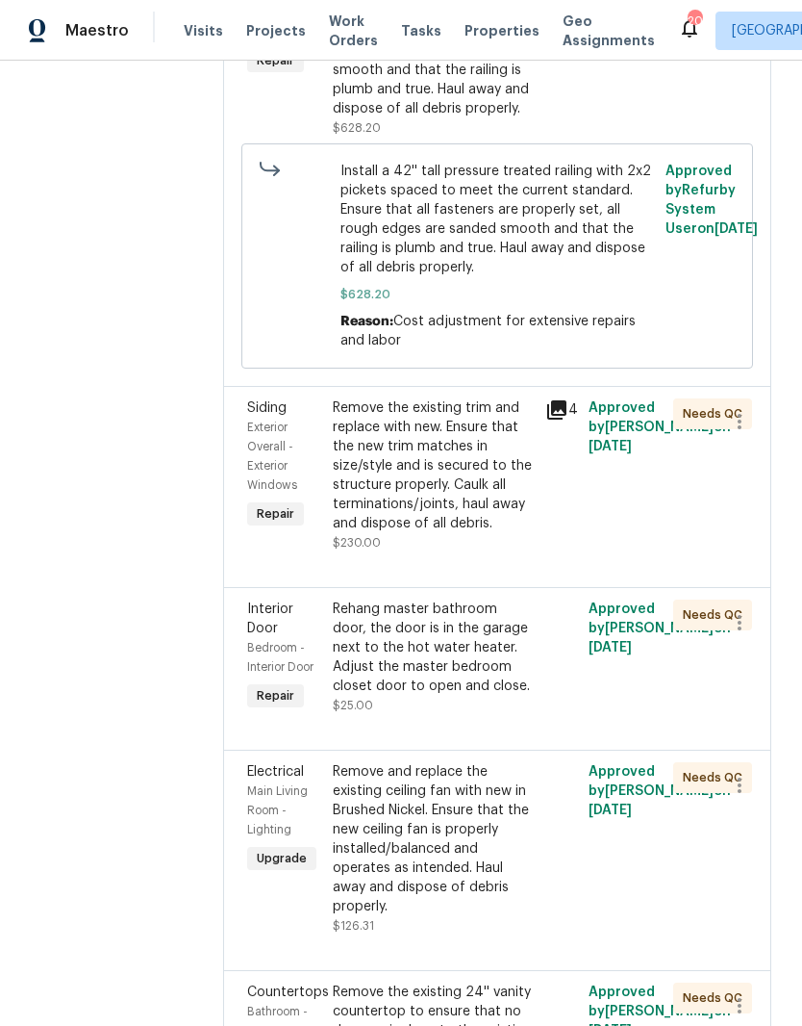
scroll to position [744, 0]
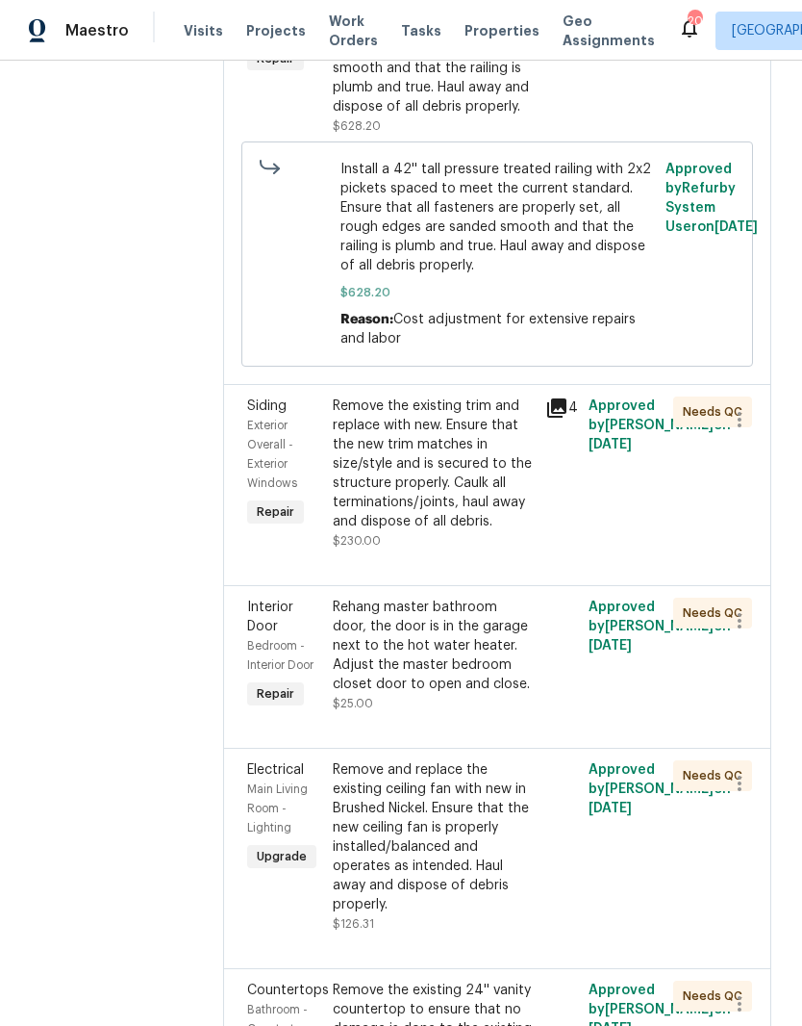
click at [483, 694] on div "Rehang master bathroom door, the door is in the garage next to the hot water he…" at bounding box center [434, 646] width 202 height 96
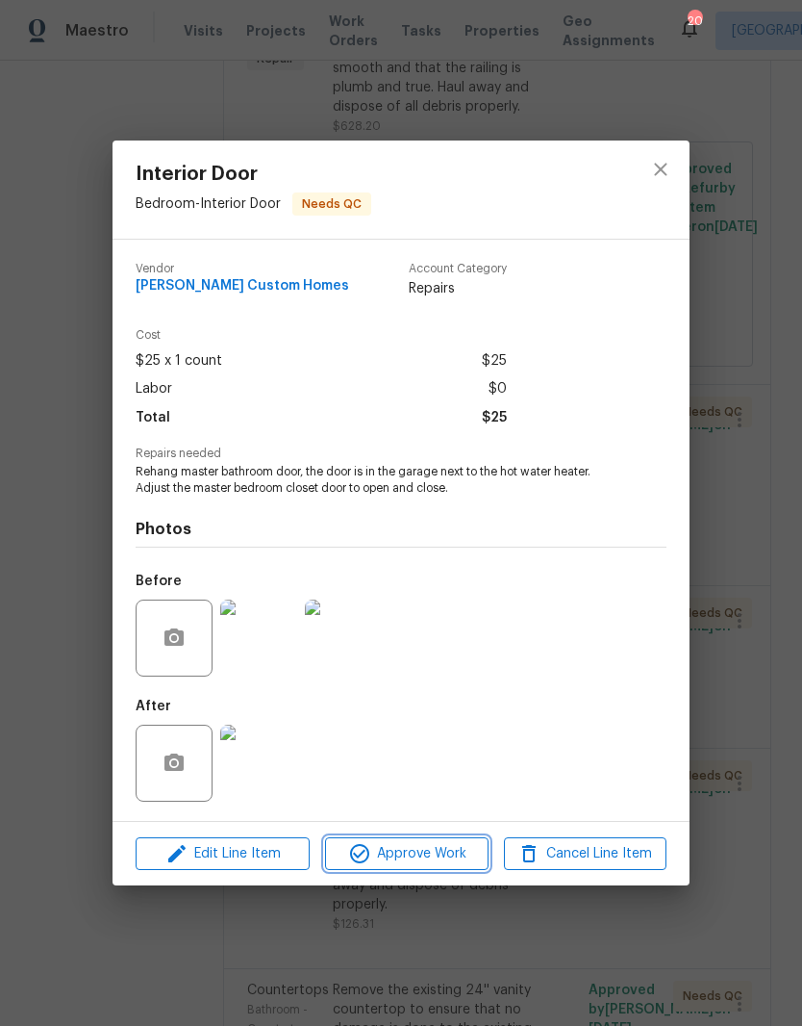
click at [454, 858] on span "Approve Work" at bounding box center [406, 854] width 151 height 24
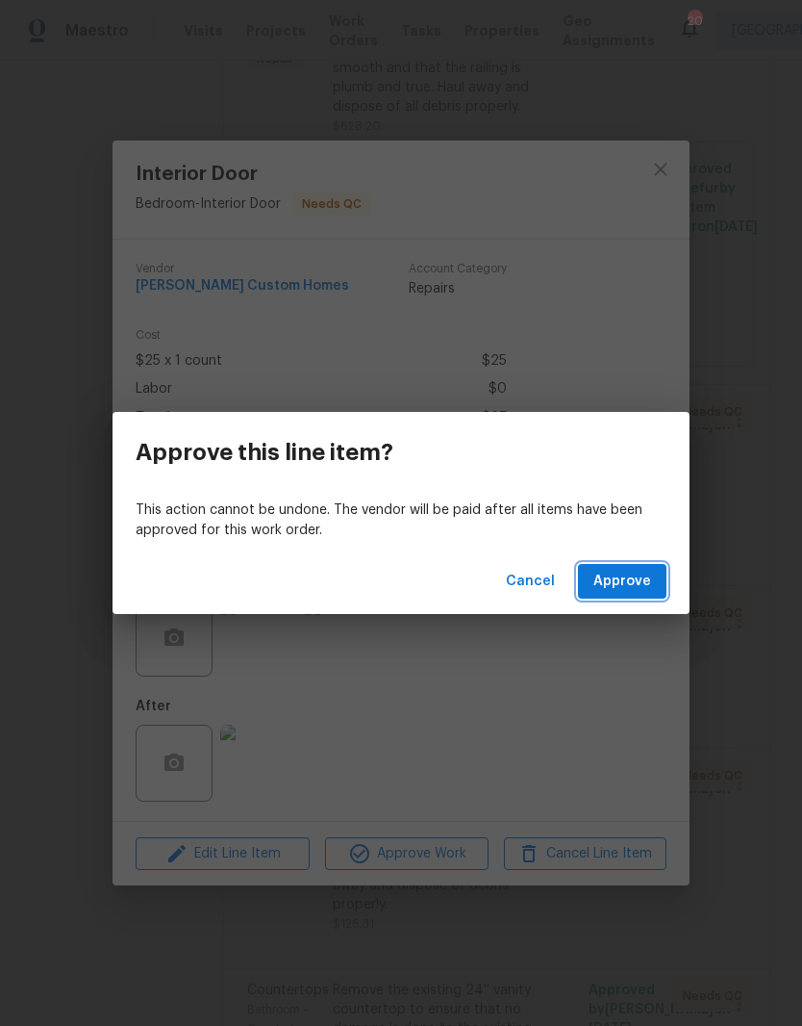
click at [655, 578] on button "Approve" at bounding box center [622, 582] width 89 height 36
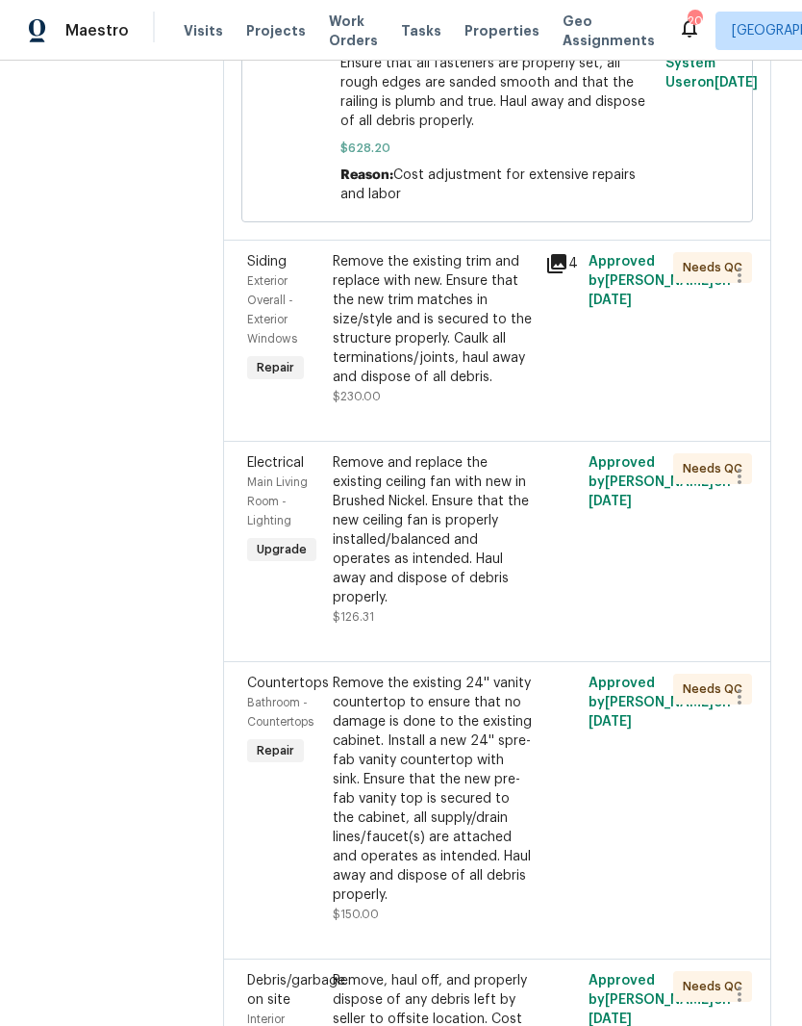
scroll to position [889, 0]
click at [507, 580] on div "Remove and replace the existing ceiling fan with new in Brushed Nickel. Ensure …" at bounding box center [434, 529] width 202 height 154
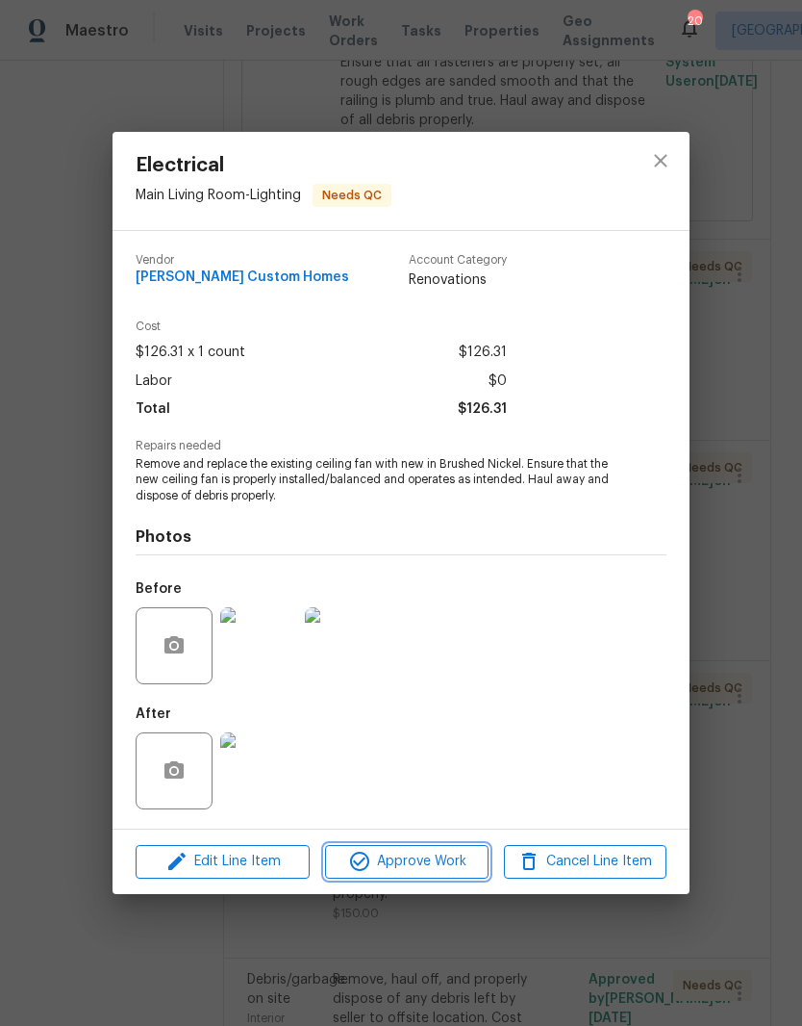
click at [445, 871] on span "Approve Work" at bounding box center [406, 862] width 151 height 24
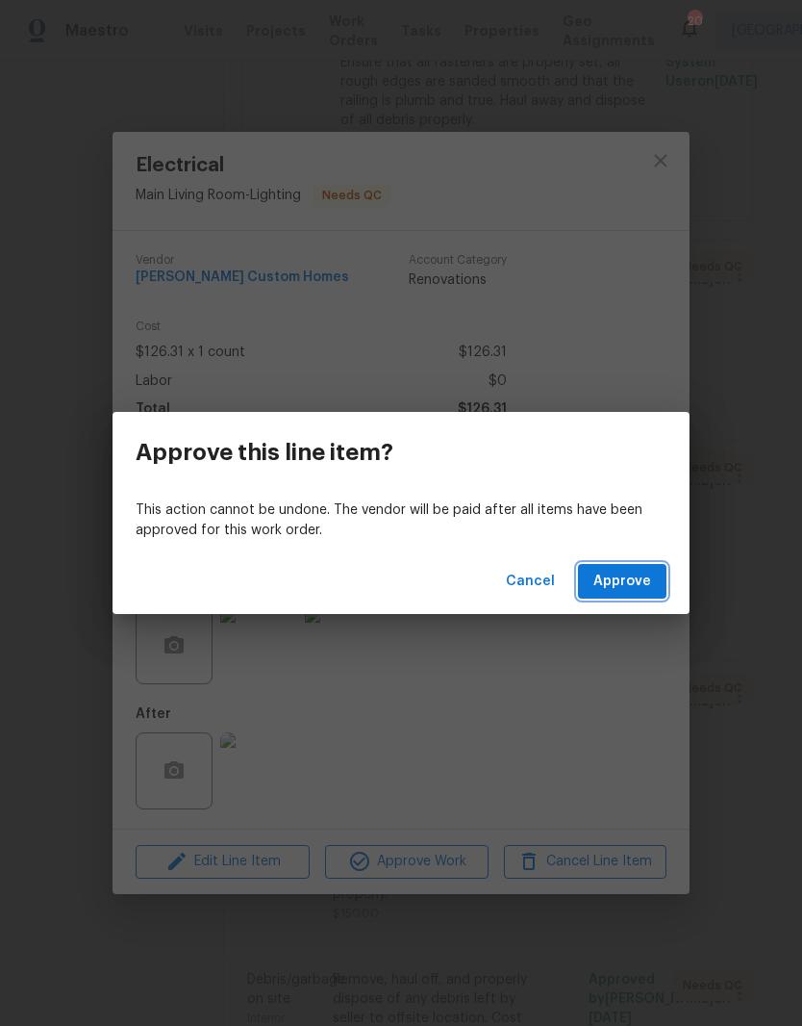
click at [634, 582] on span "Approve" at bounding box center [623, 582] width 58 height 24
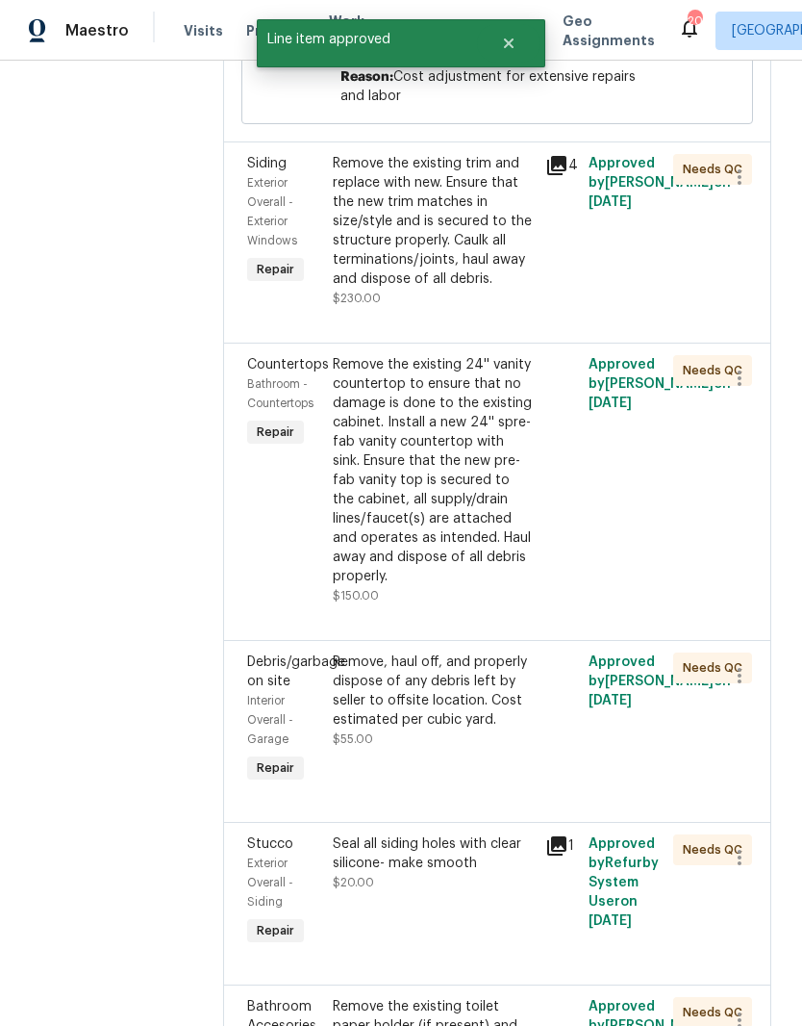
scroll to position [1025, 0]
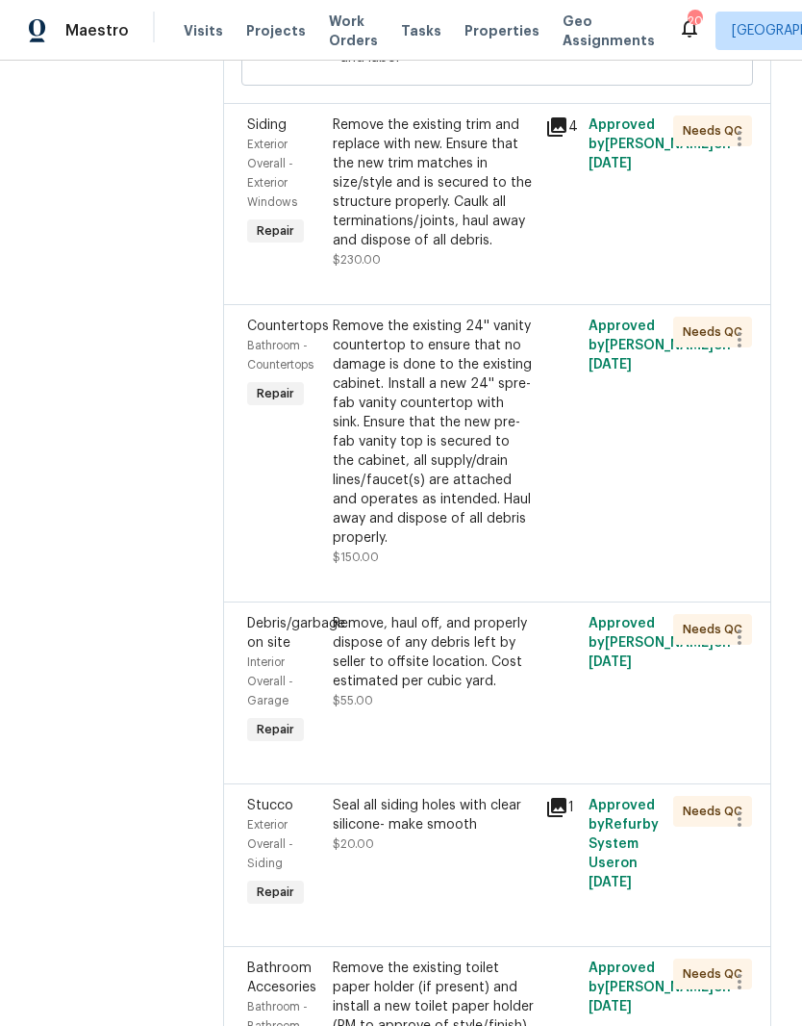
click at [521, 448] on div "Remove the existing 24'' vanity countertop to ensure that no damage is done to …" at bounding box center [434, 432] width 202 height 231
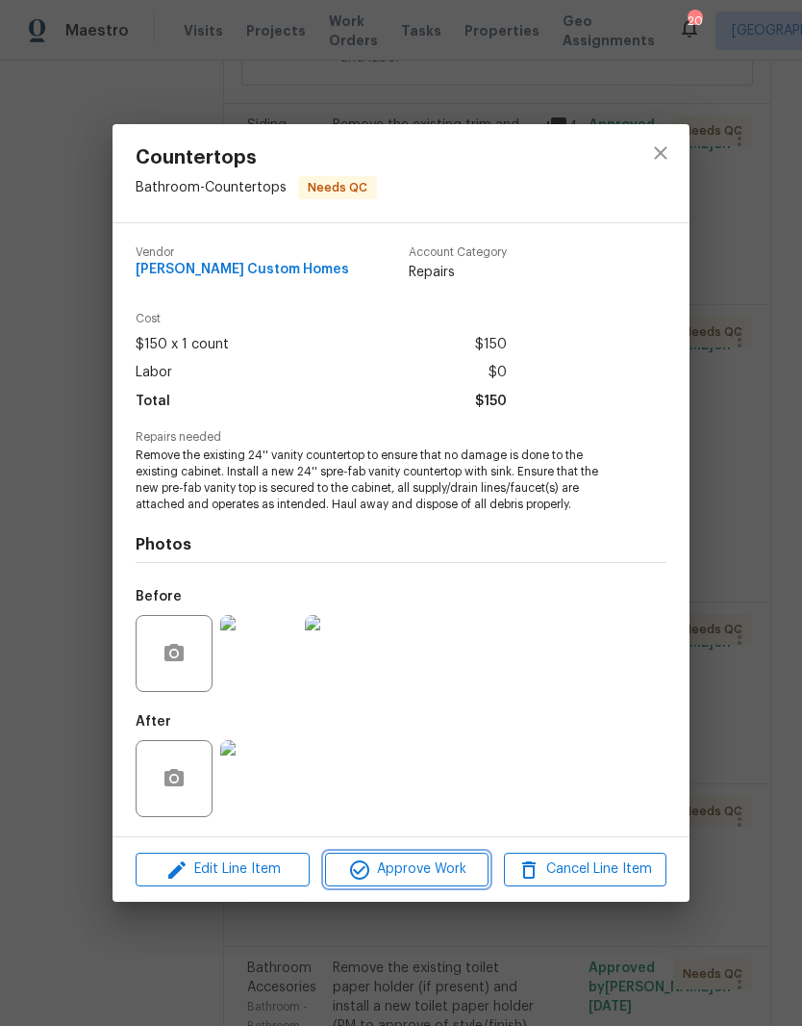
click at [437, 868] on span "Approve Work" at bounding box center [406, 869] width 151 height 24
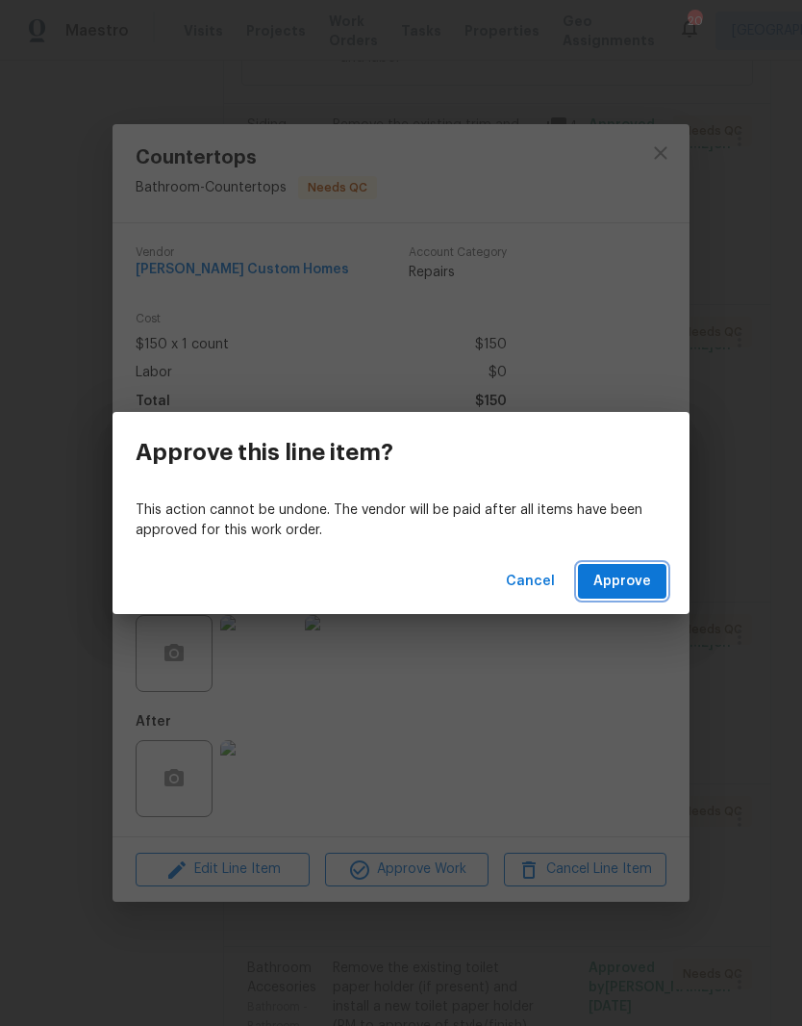
click at [646, 584] on span "Approve" at bounding box center [623, 582] width 58 height 24
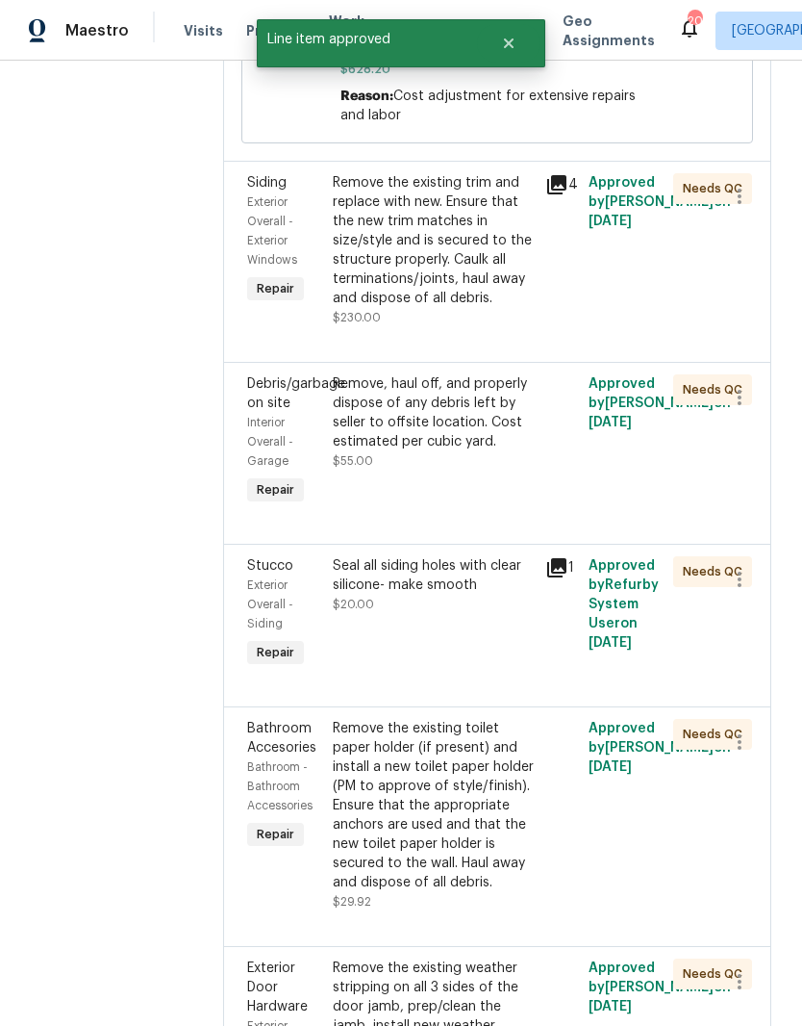
scroll to position [980, 0]
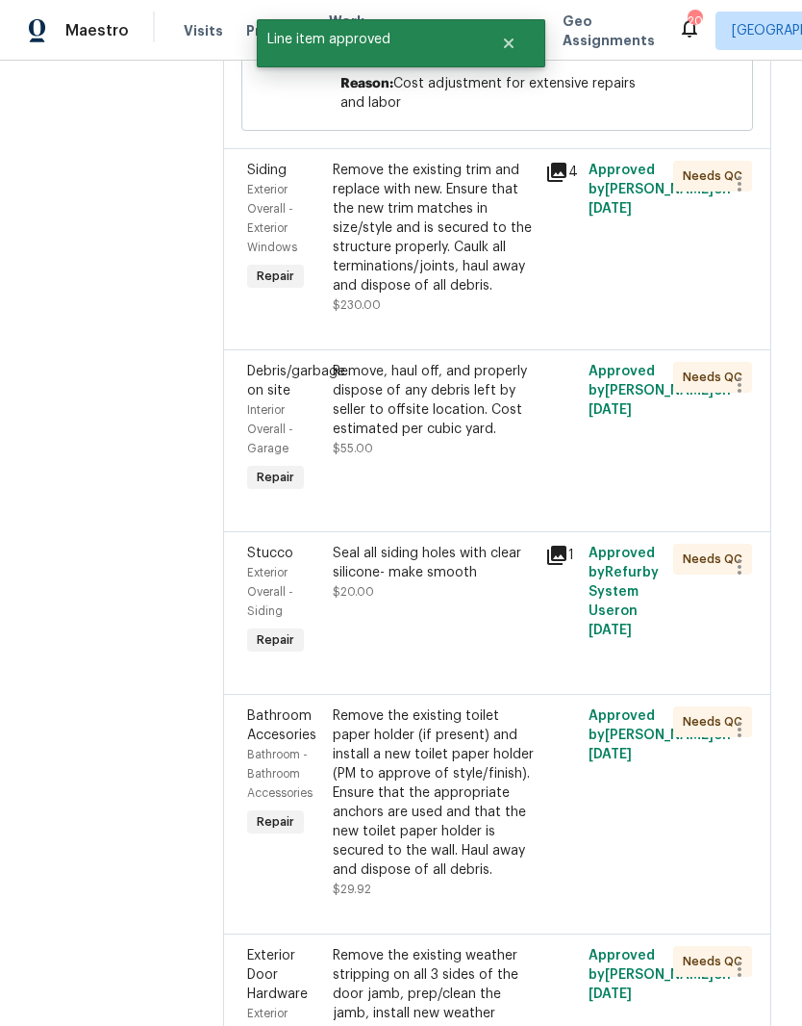
click at [499, 439] on div "Remove, haul off, and properly dispose of any debris left by seller to offsite …" at bounding box center [434, 400] width 202 height 77
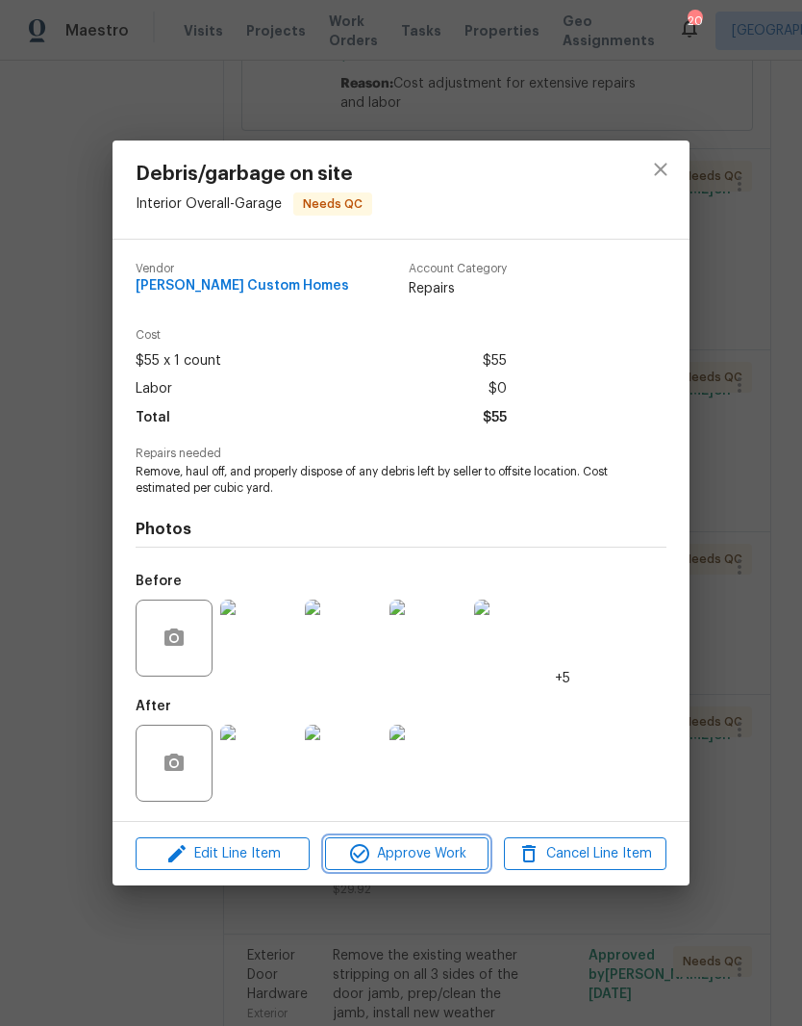
click at [453, 855] on span "Approve Work" at bounding box center [406, 854] width 151 height 24
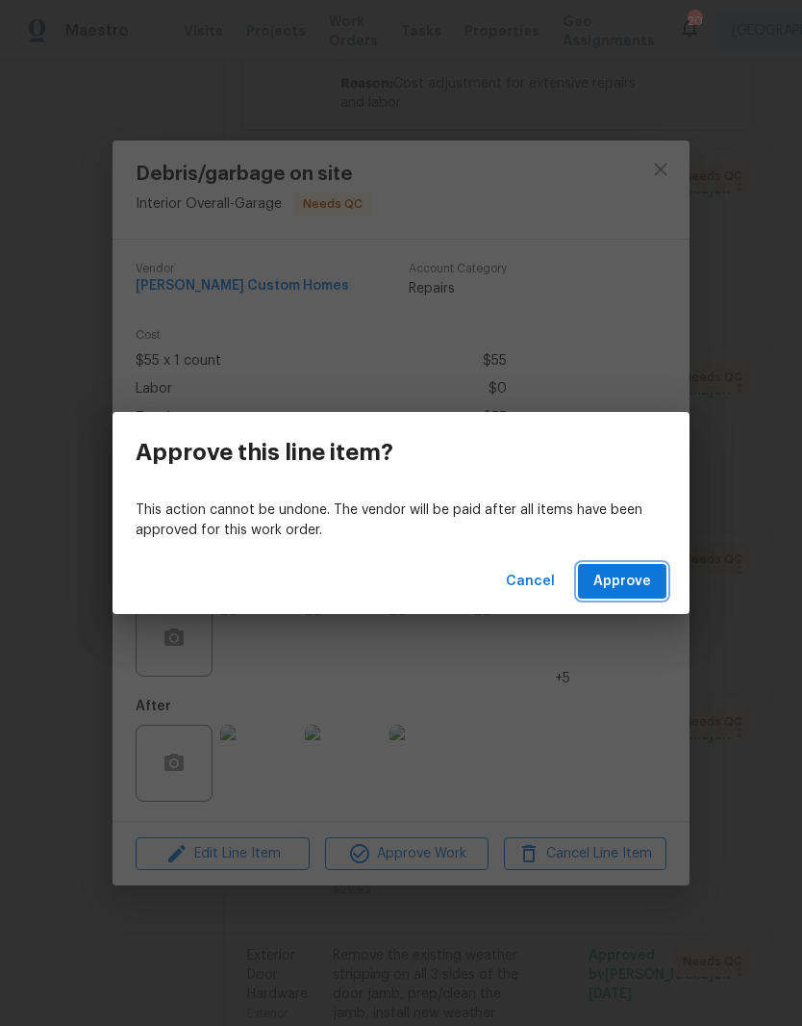
click at [632, 590] on span "Approve" at bounding box center [623, 582] width 58 height 24
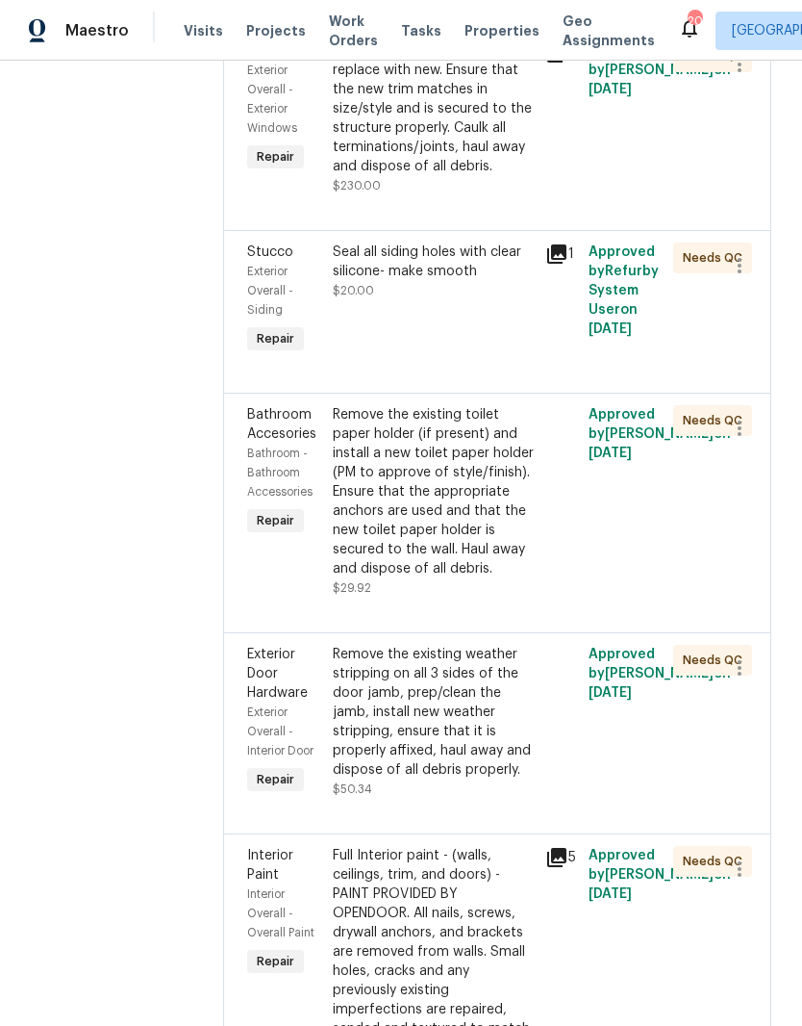
scroll to position [1120, 0]
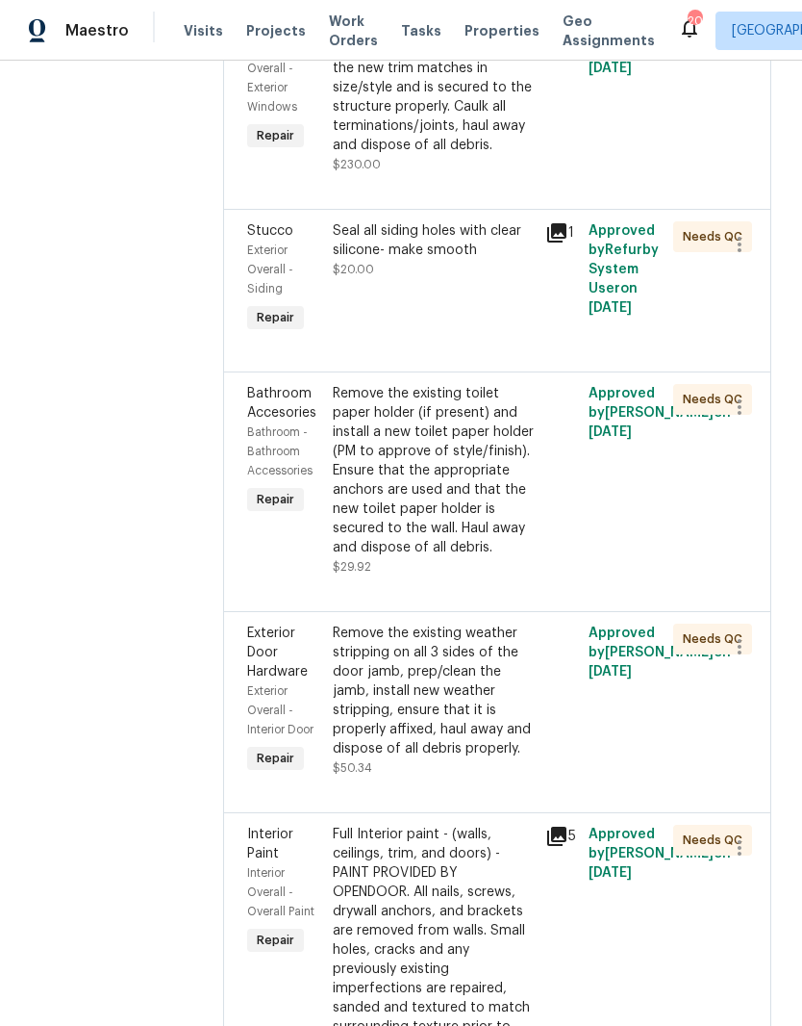
click at [525, 518] on div "Remove the existing toilet paper holder (if present) and install a new toilet p…" at bounding box center [434, 470] width 202 height 173
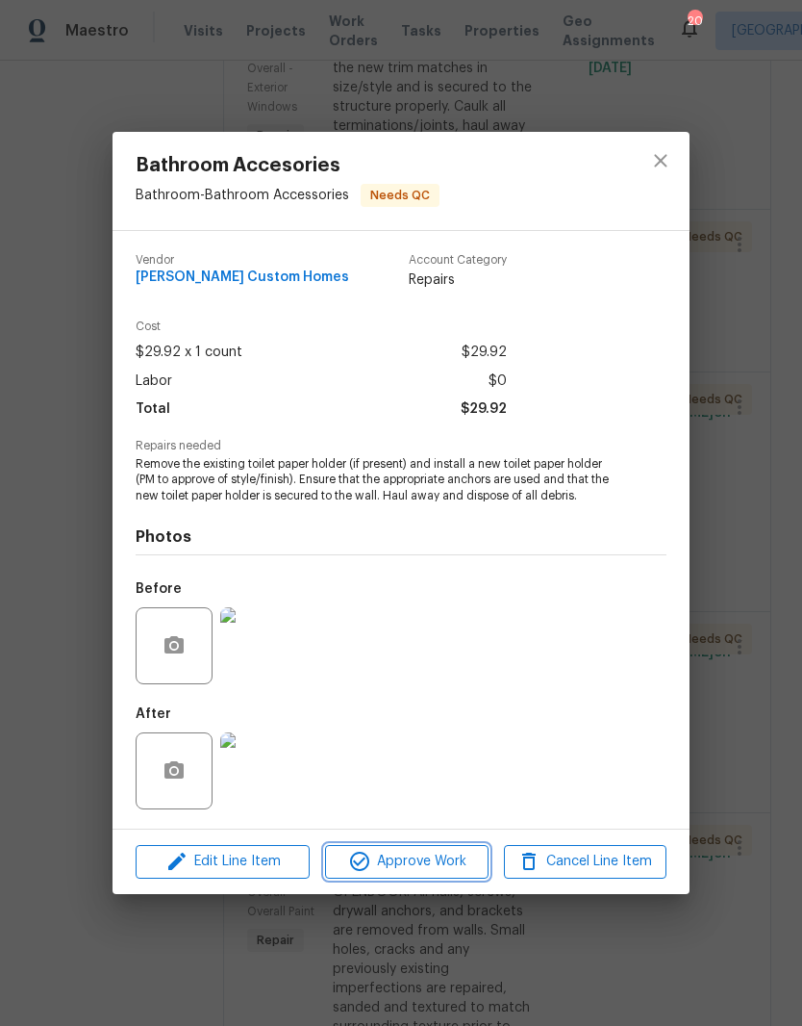
click at [450, 862] on span "Approve Work" at bounding box center [406, 862] width 151 height 24
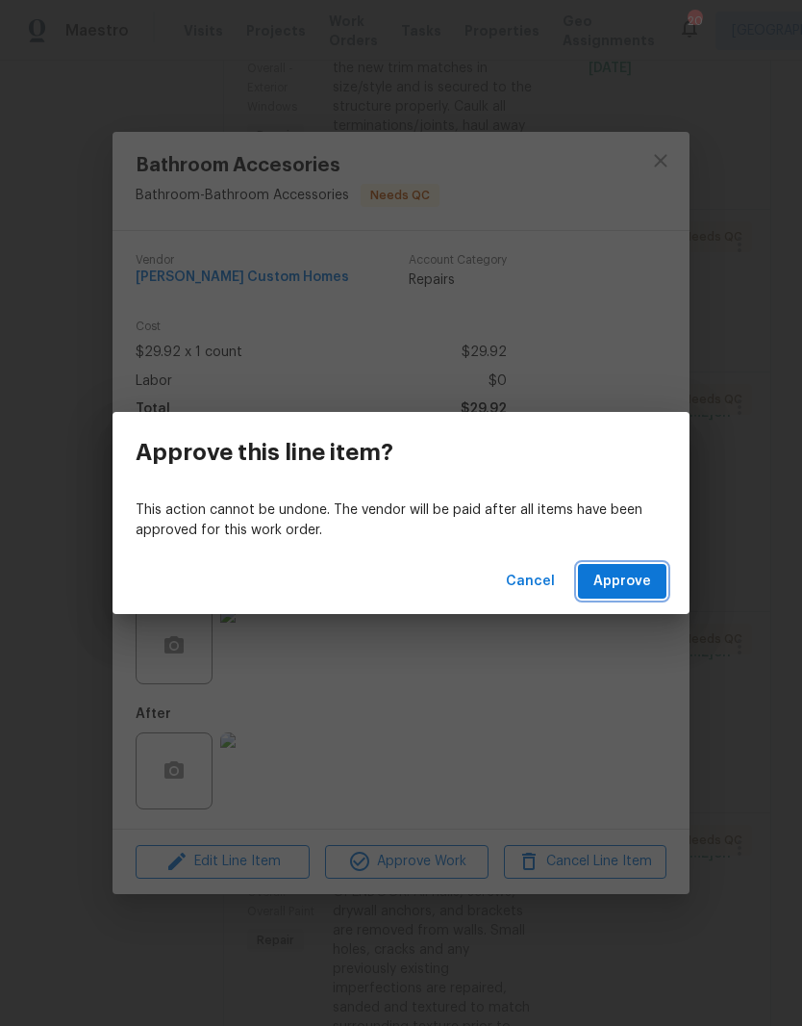
click at [638, 593] on button "Approve" at bounding box center [622, 582] width 89 height 36
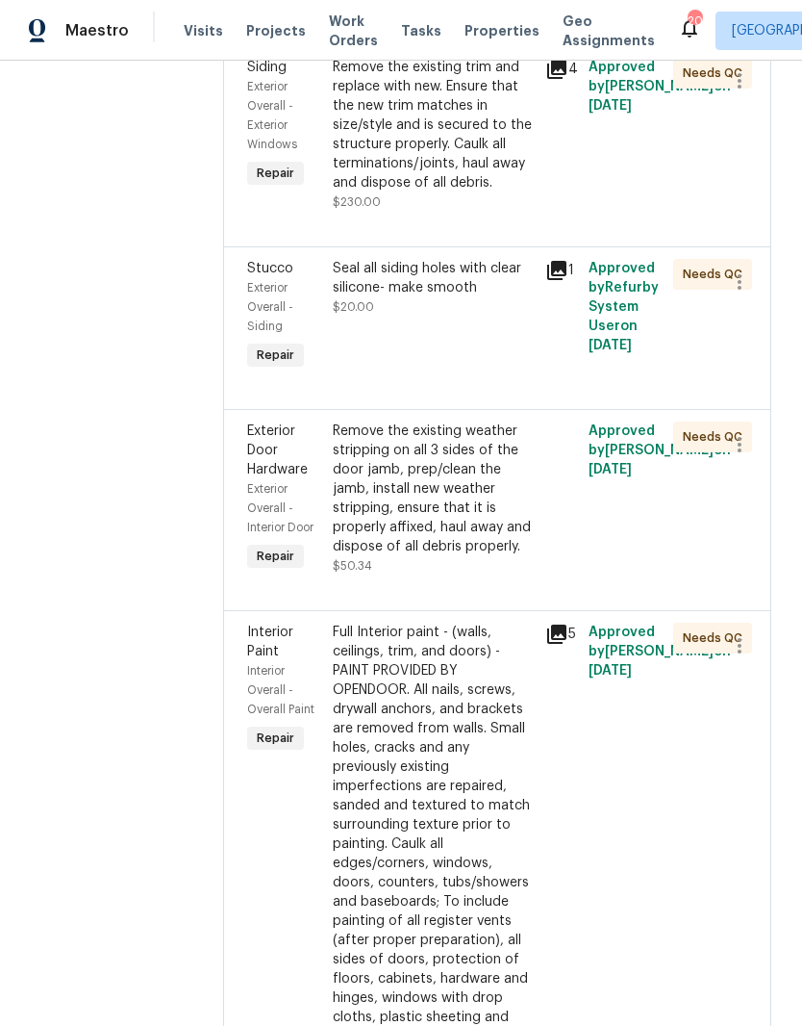
scroll to position [1097, 0]
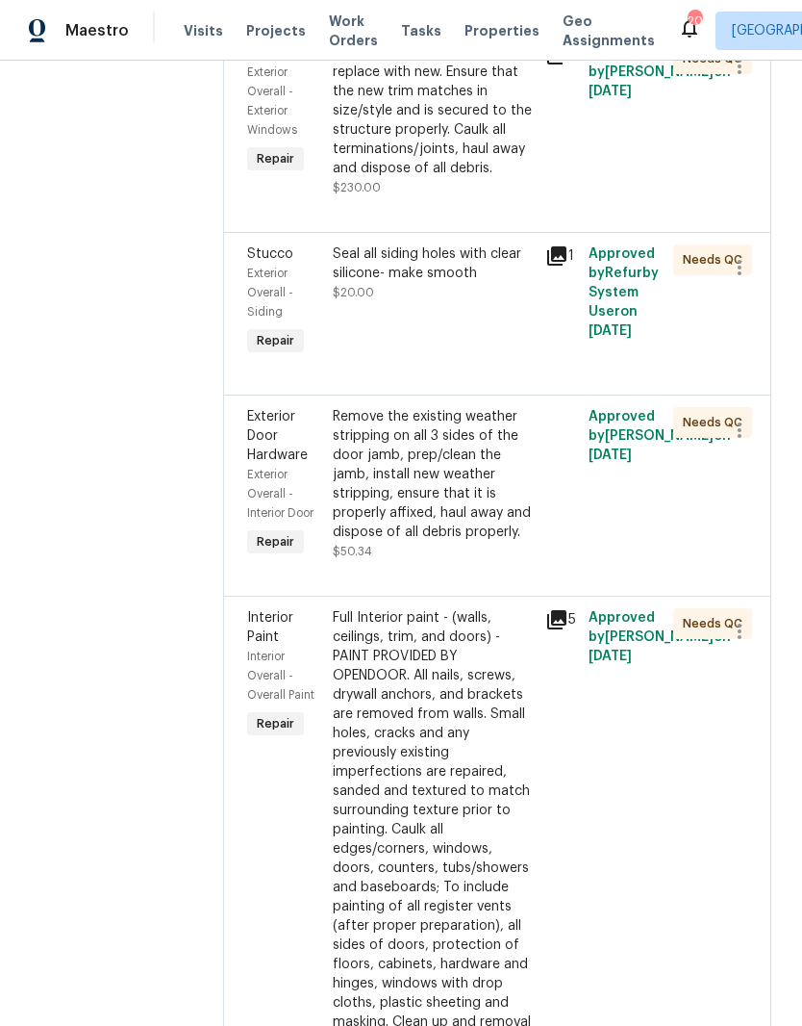
click at [515, 542] on div "Remove the existing weather stripping on all 3 sides of the door jamb, prep/cle…" at bounding box center [434, 474] width 202 height 135
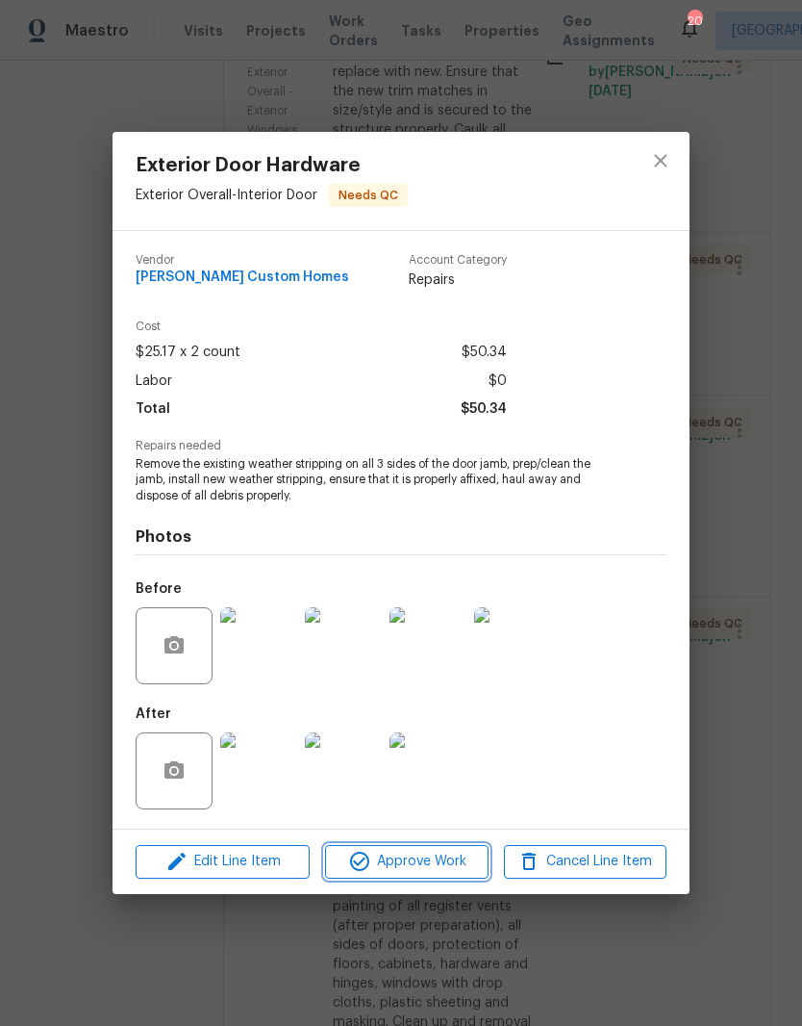
click at [446, 863] on span "Approve Work" at bounding box center [406, 862] width 151 height 24
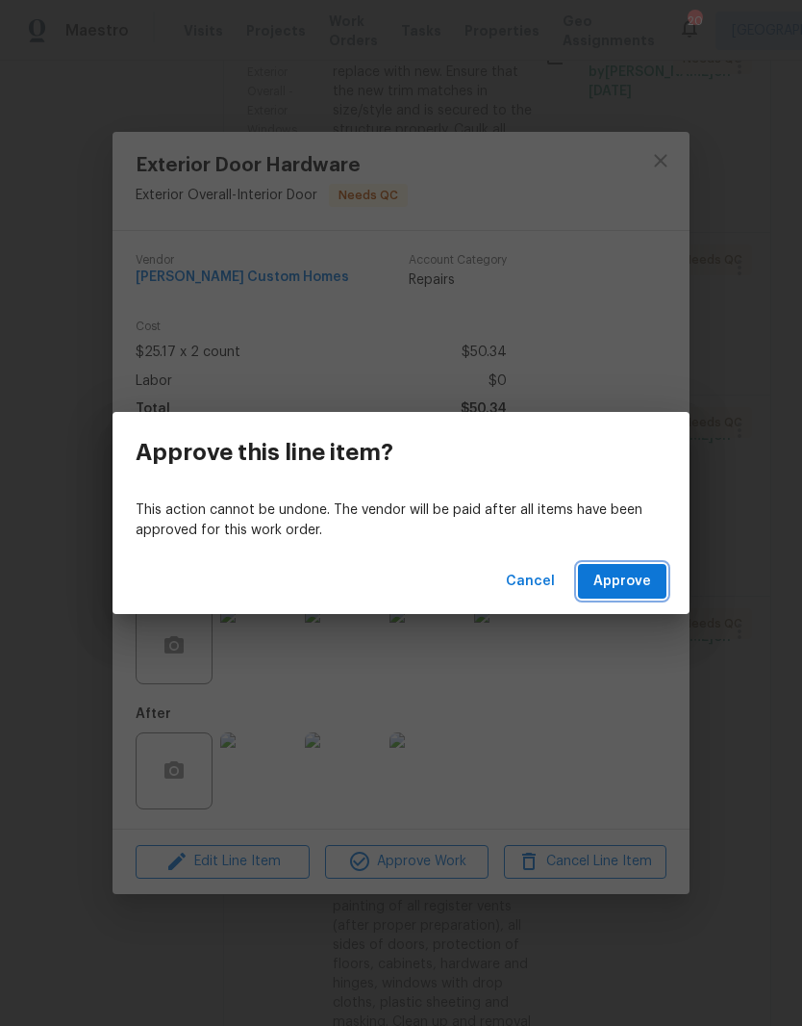
click at [636, 584] on span "Approve" at bounding box center [623, 582] width 58 height 24
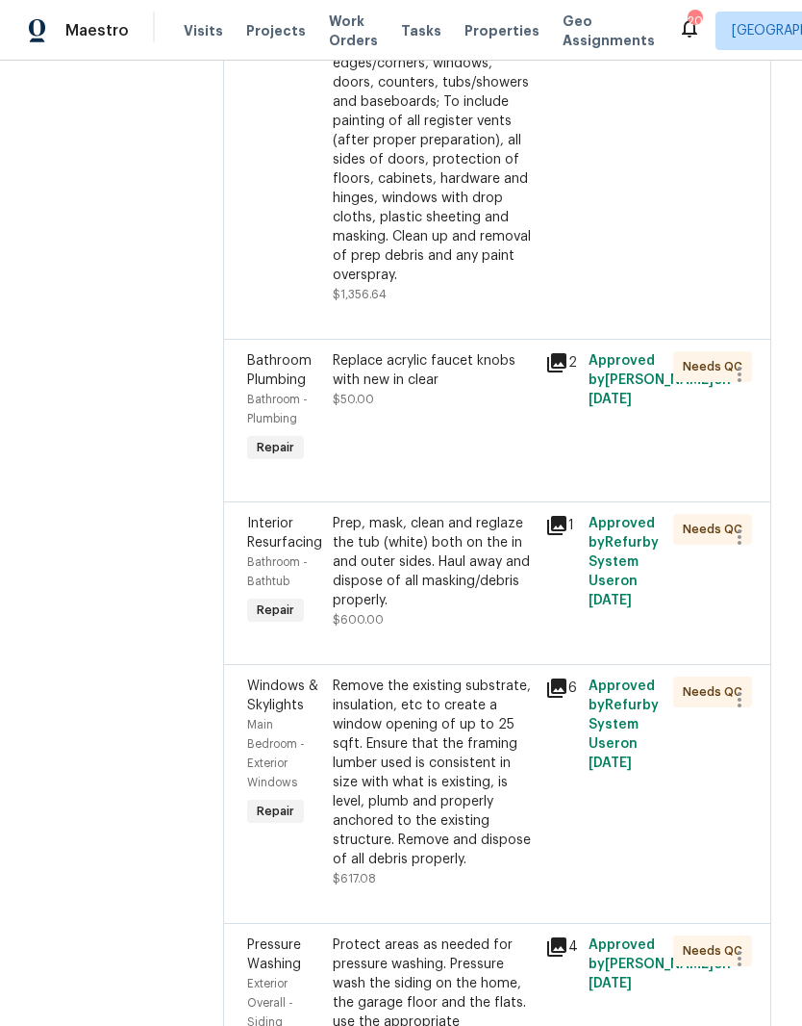
scroll to position [1682, 0]
click at [482, 389] on div "Replace acrylic faucet knobs with new in clear" at bounding box center [434, 369] width 202 height 38
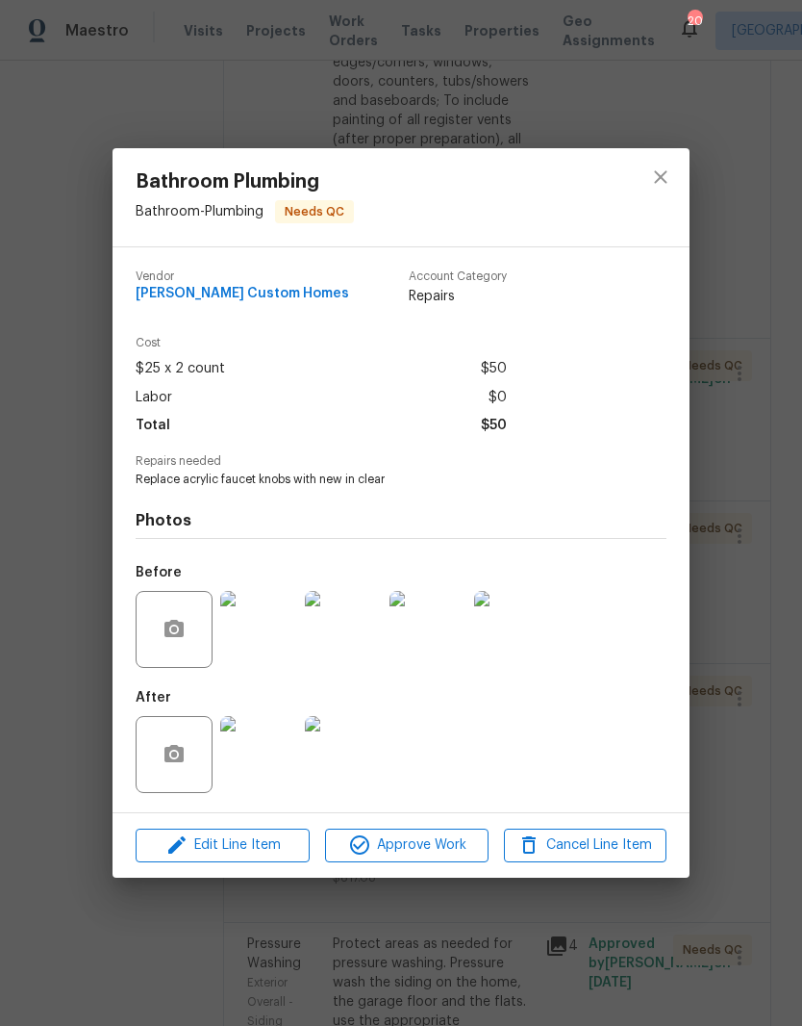
click at [271, 770] on img at bounding box center [258, 754] width 77 height 77
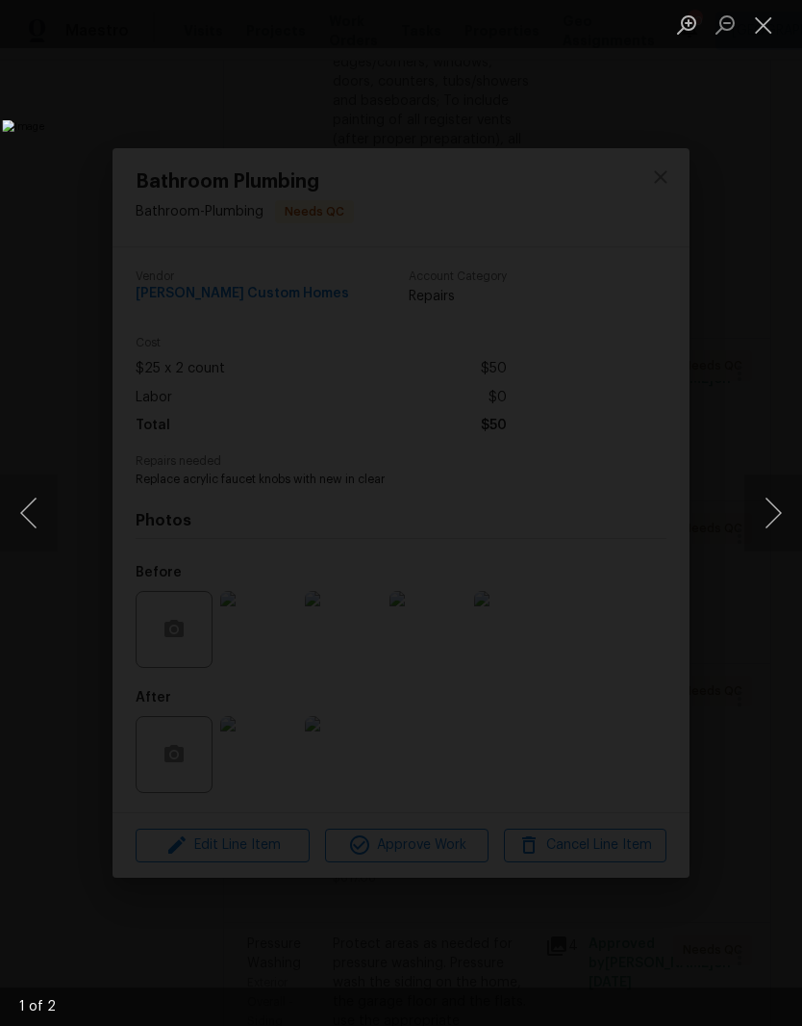
click at [776, 522] on button "Next image" at bounding box center [774, 512] width 58 height 77
click at [770, 34] on button "Close lightbox" at bounding box center [764, 25] width 38 height 34
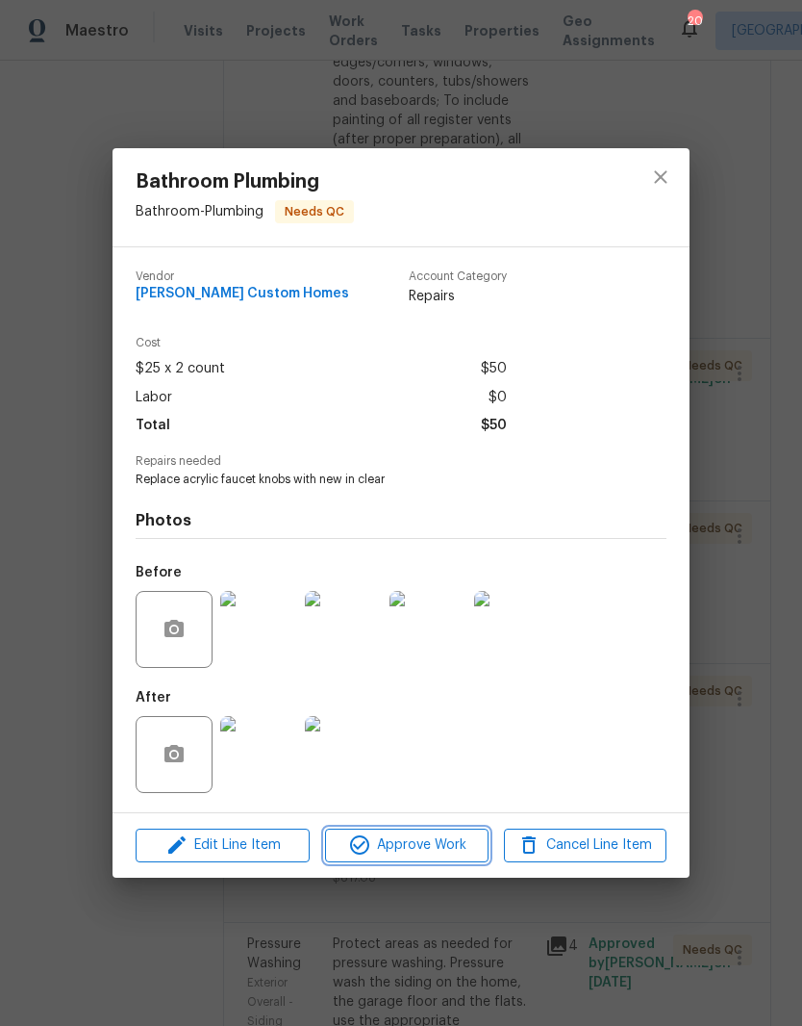
click at [442, 849] on span "Approve Work" at bounding box center [406, 845] width 151 height 24
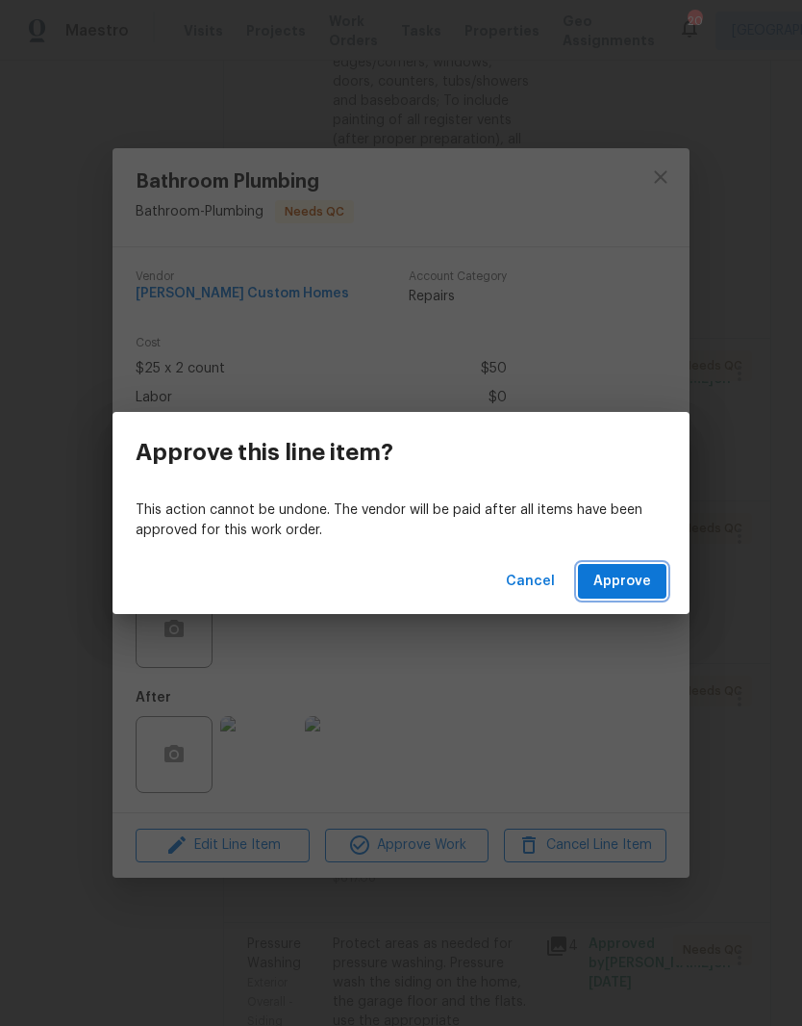
click at [645, 586] on span "Approve" at bounding box center [623, 582] width 58 height 24
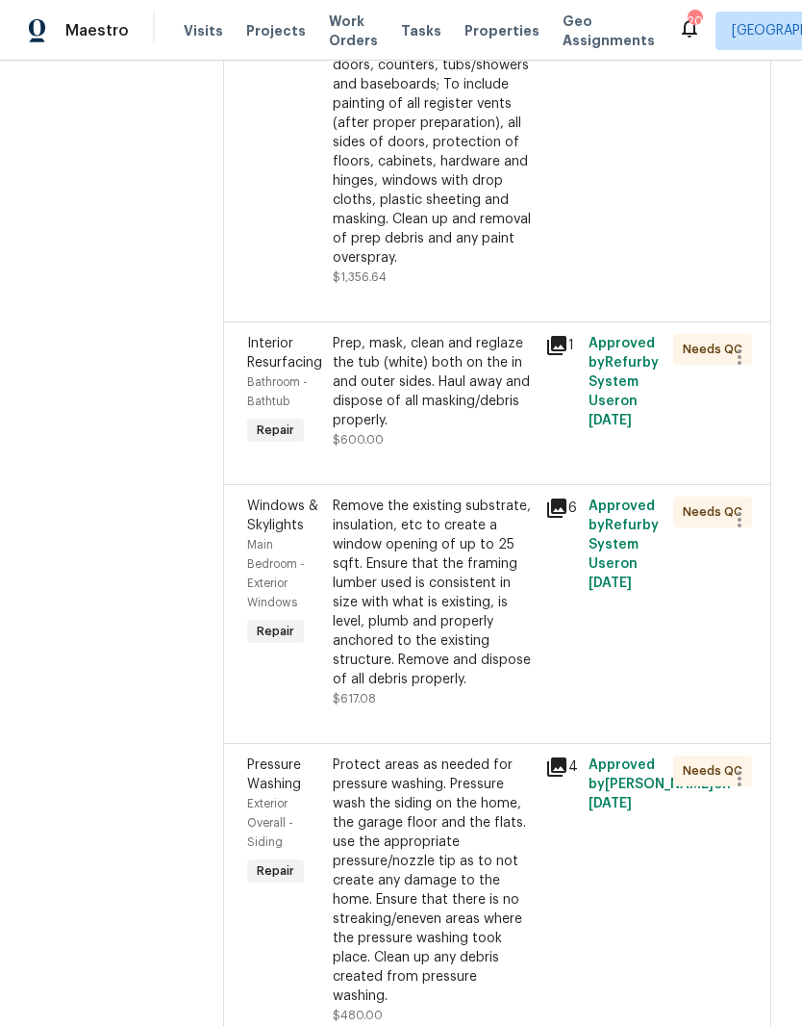
scroll to position [1701, 0]
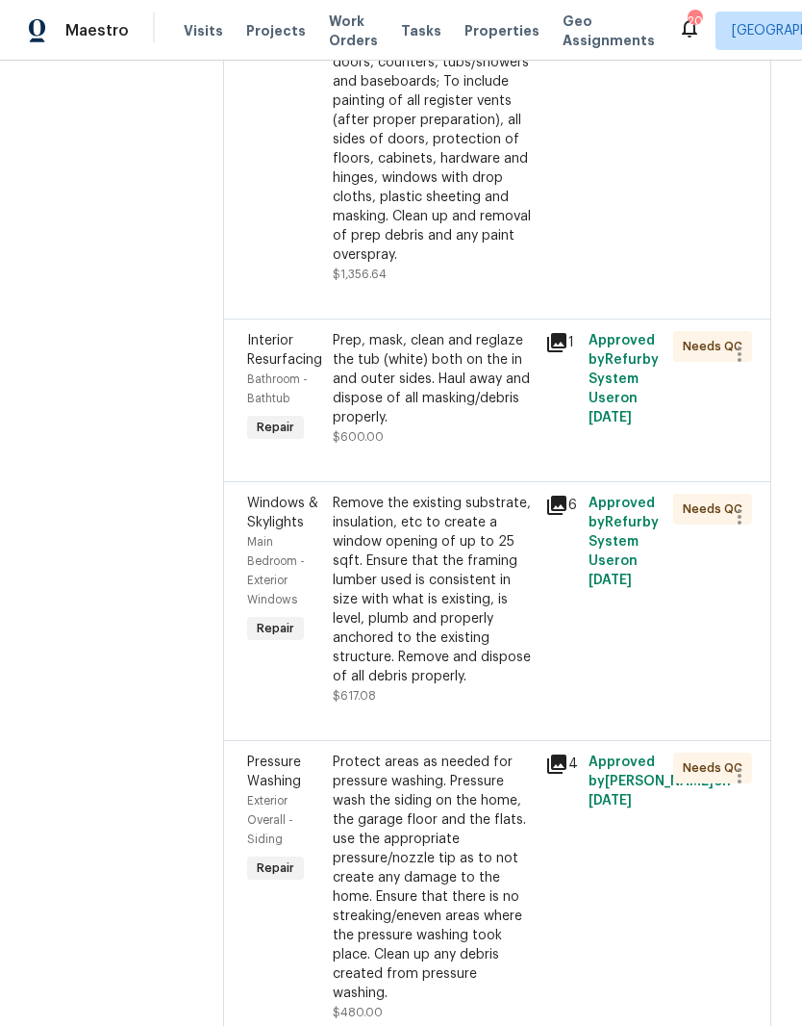
click at [509, 427] on div "Prep, mask, clean and reglaze the tub (white) both on the in and outer sides. H…" at bounding box center [434, 379] width 202 height 96
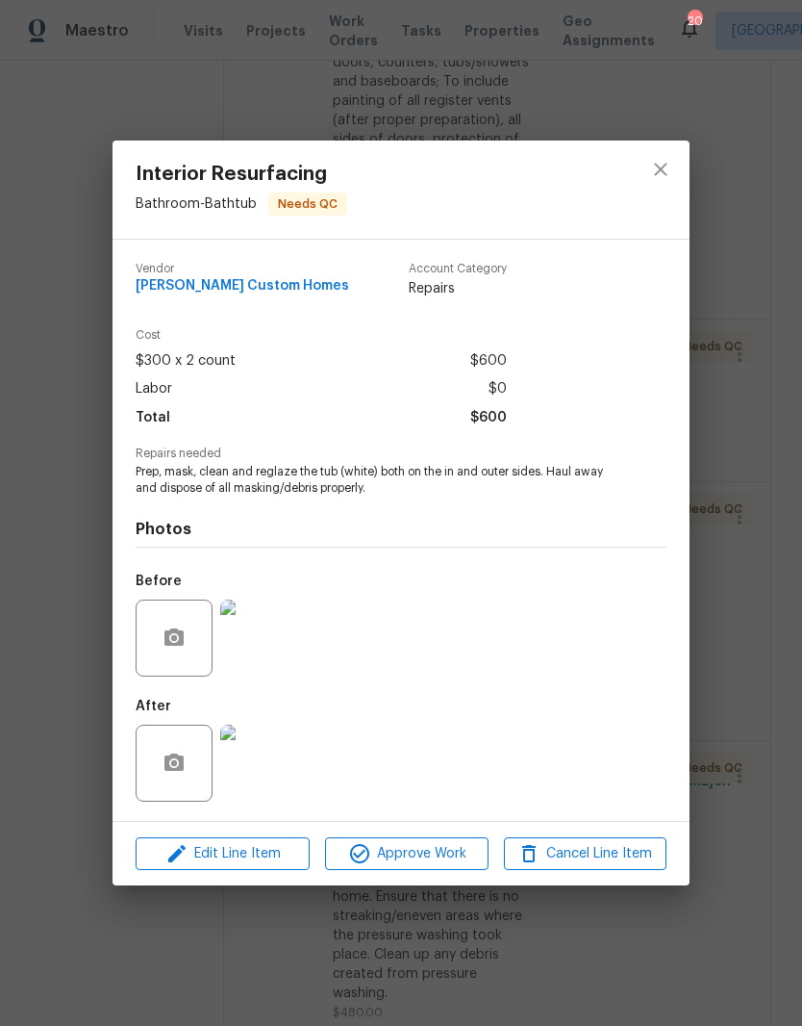
click at [273, 766] on img at bounding box center [258, 763] width 77 height 77
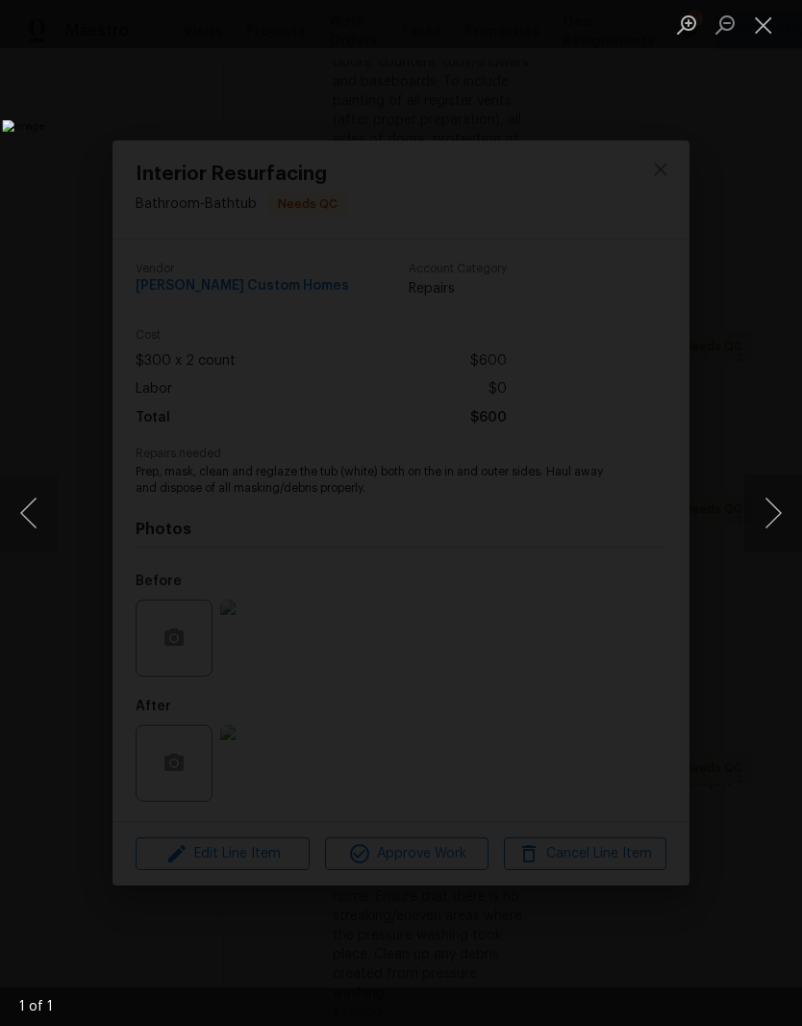
click at [769, 36] on button "Close lightbox" at bounding box center [764, 25] width 38 height 34
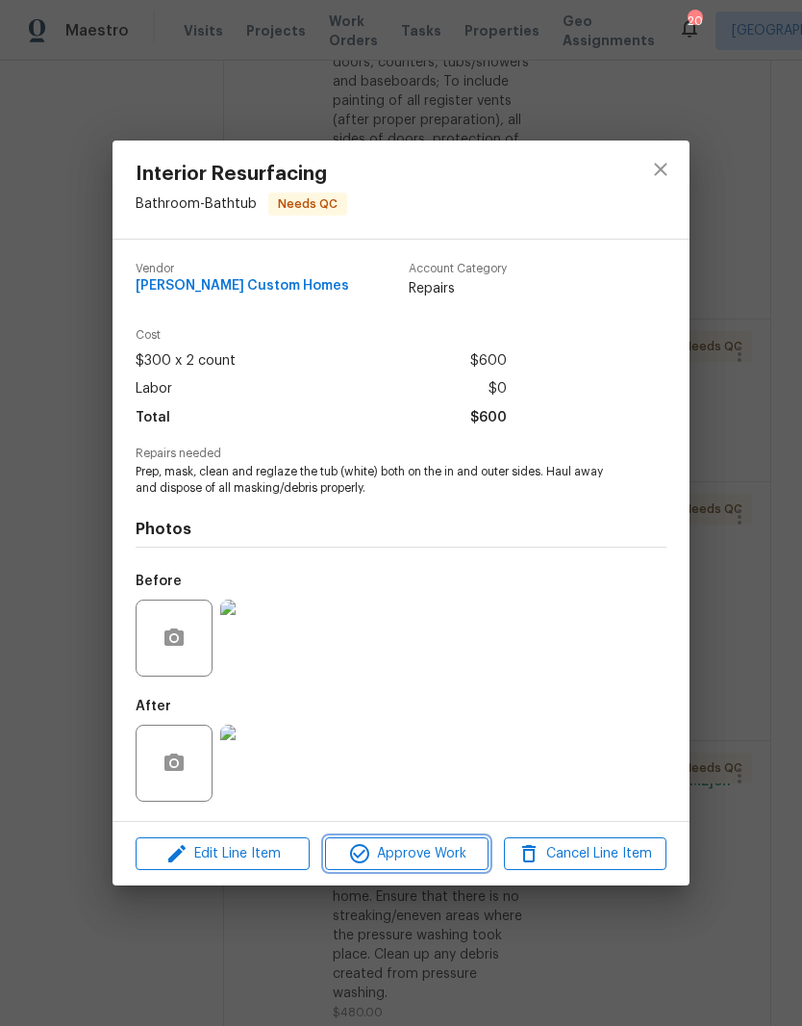
click at [445, 854] on span "Approve Work" at bounding box center [406, 854] width 151 height 24
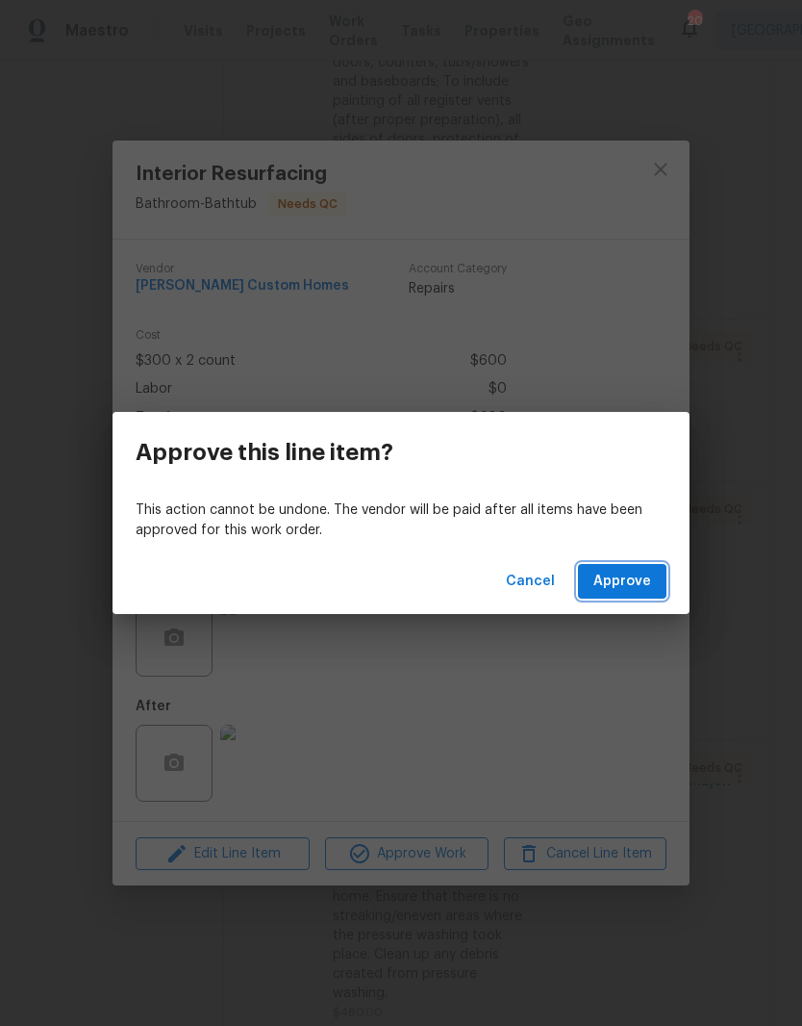
click at [638, 578] on span "Approve" at bounding box center [623, 582] width 58 height 24
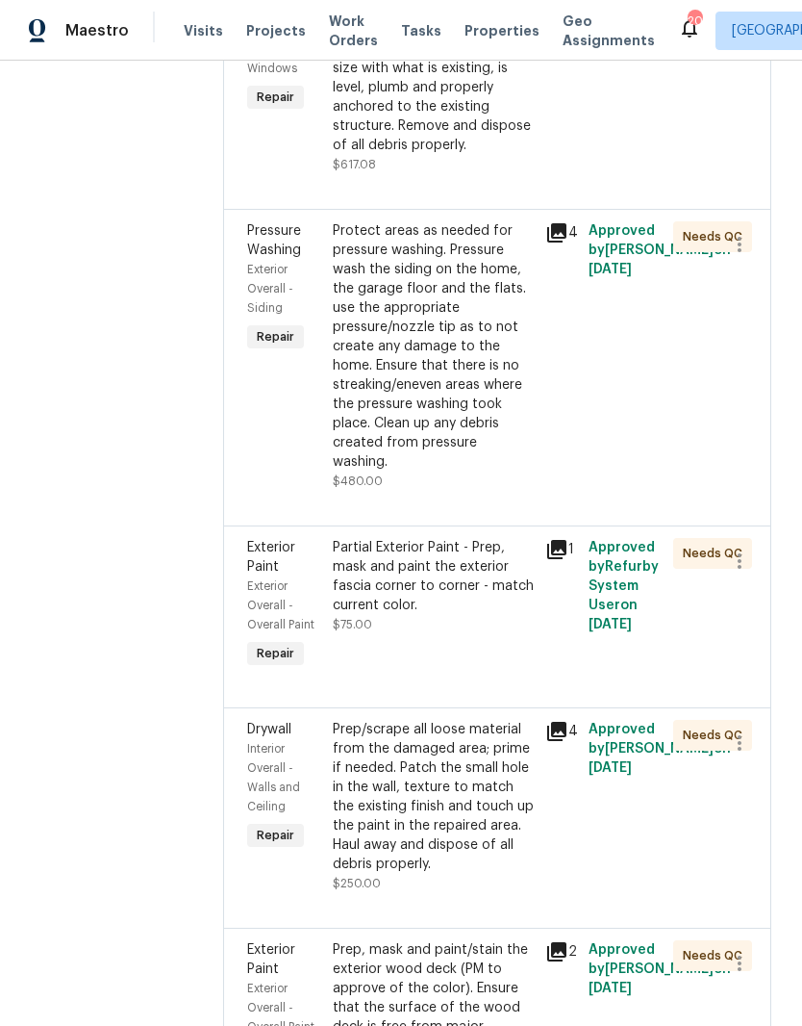
scroll to position [2071, 0]
click at [521, 403] on div "Protect areas as needed for pressure washing. Pressure wash the siding on the h…" at bounding box center [434, 345] width 202 height 250
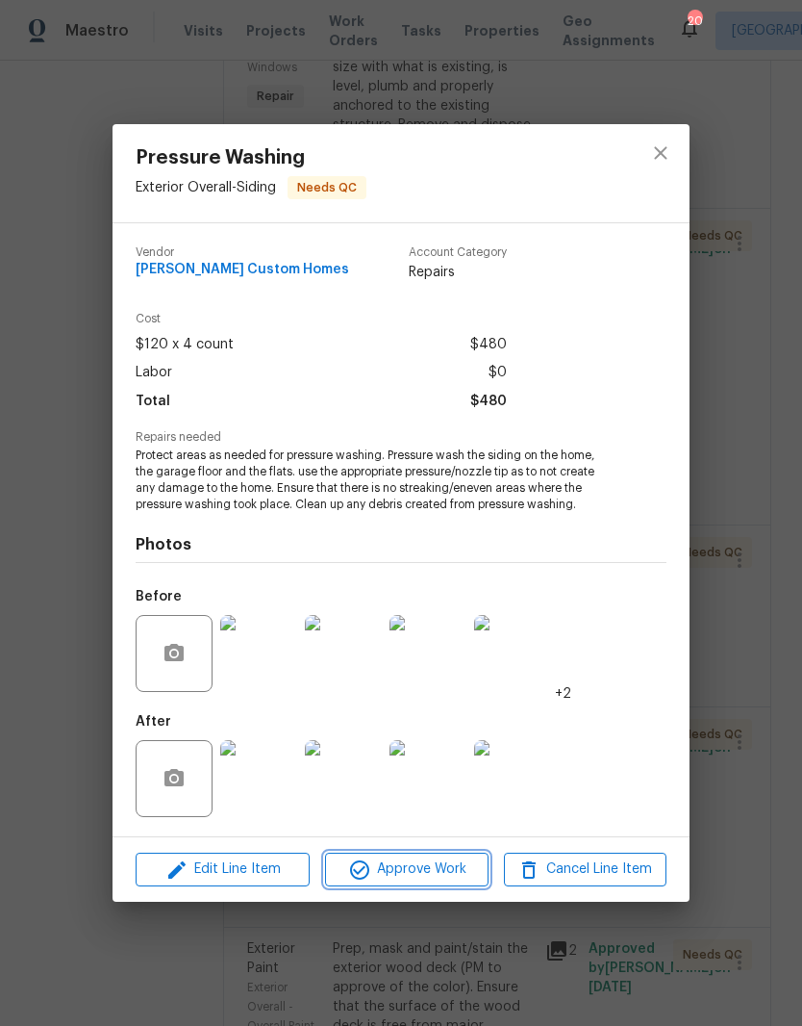
click at [451, 869] on span "Approve Work" at bounding box center [406, 869] width 151 height 24
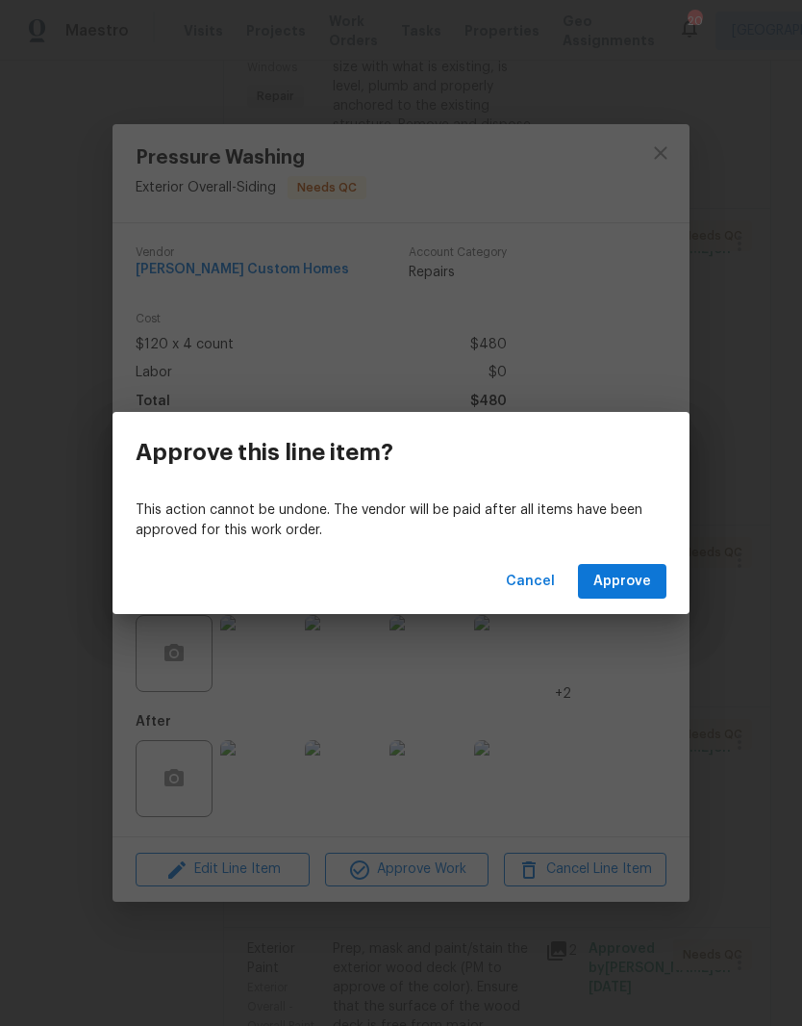
click at [628, 584] on span "Approve" at bounding box center [623, 582] width 58 height 24
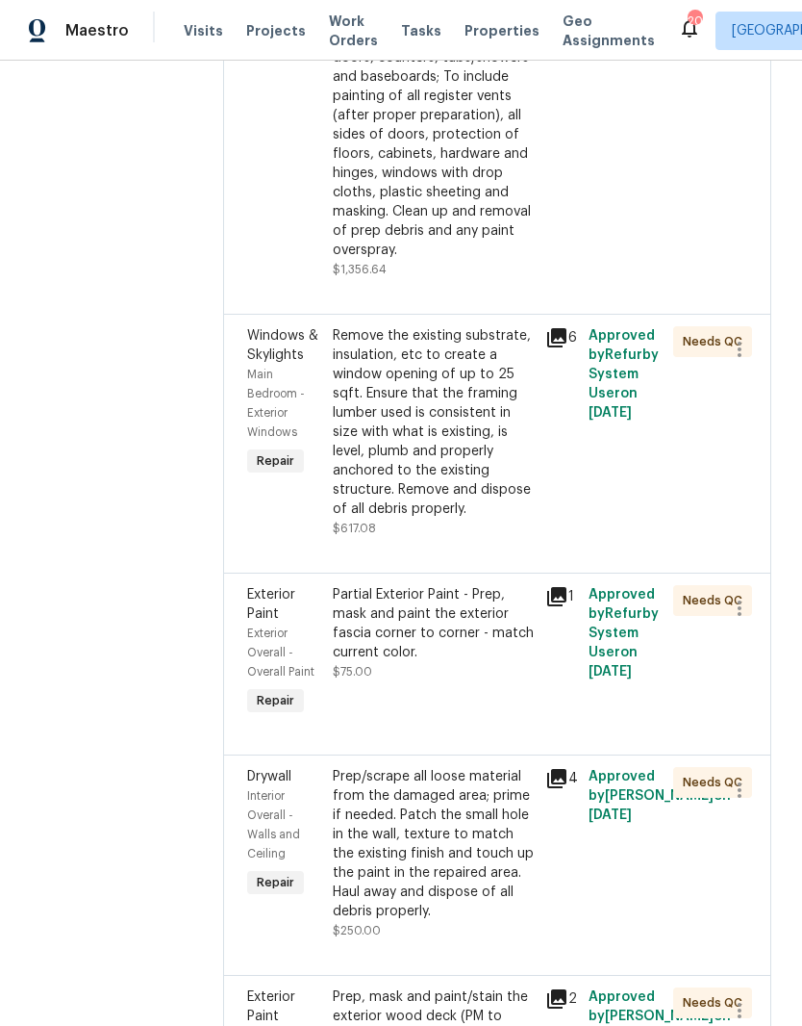
scroll to position [1707, 0]
click at [470, 480] on div "Remove the existing substrate, insulation, etc to create a window opening of up…" at bounding box center [434, 421] width 202 height 192
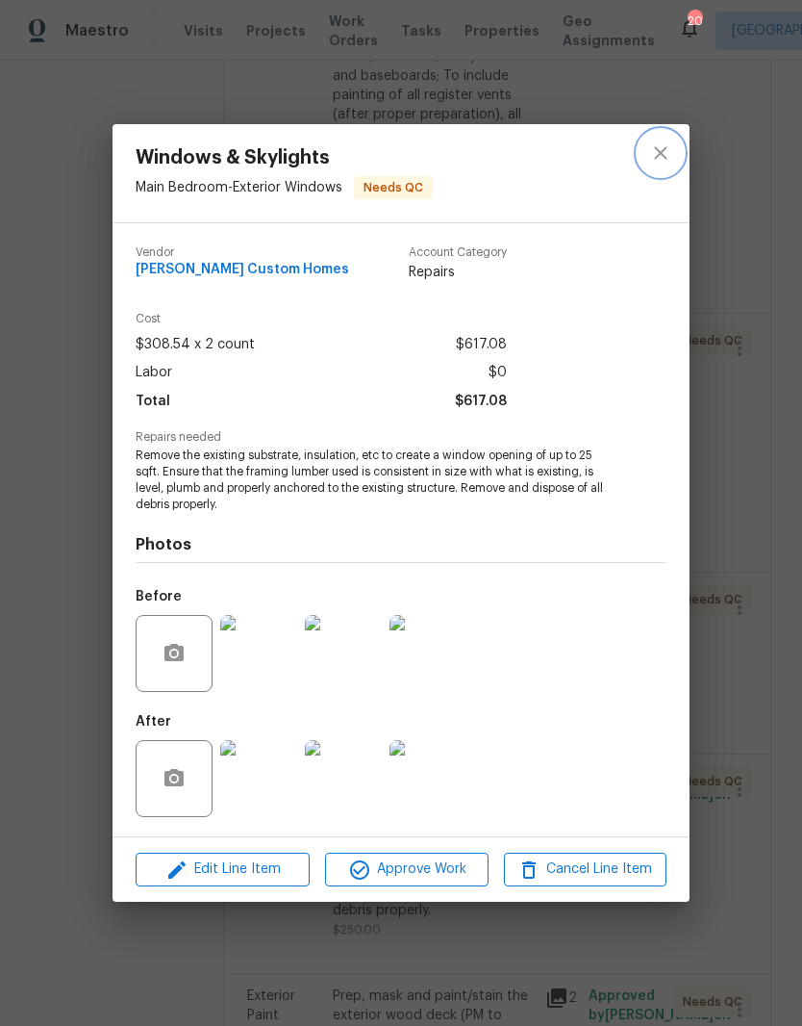
click at [671, 157] on icon "close" at bounding box center [660, 152] width 23 height 23
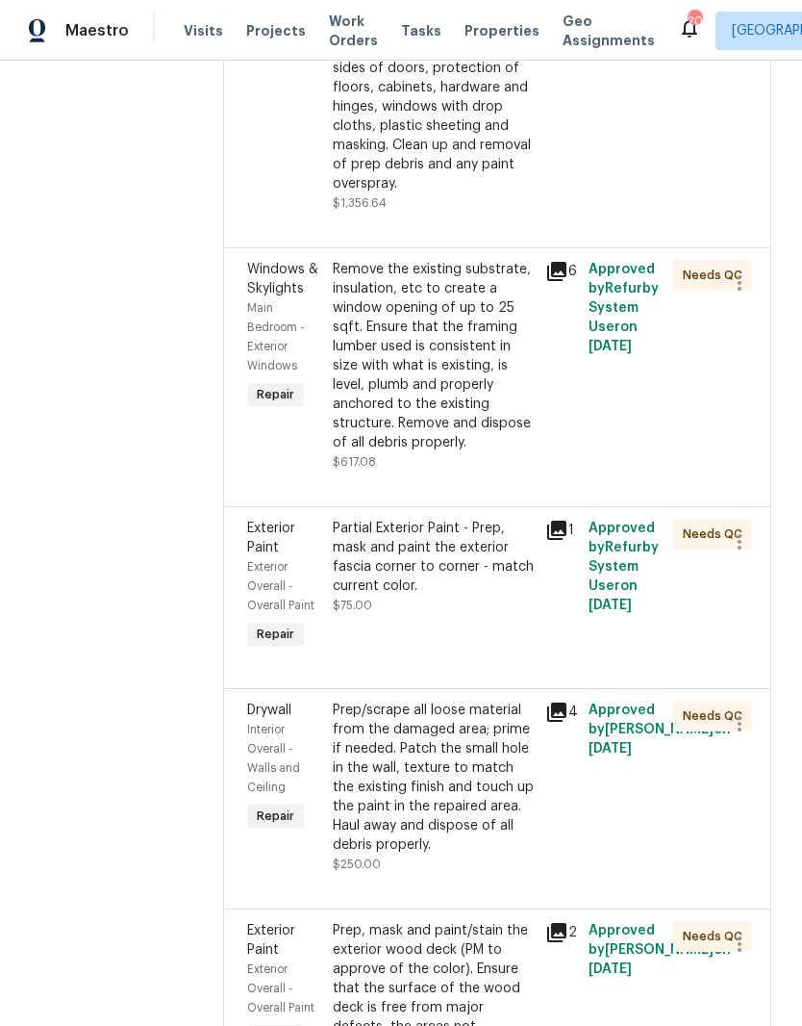
scroll to position [1880, 0]
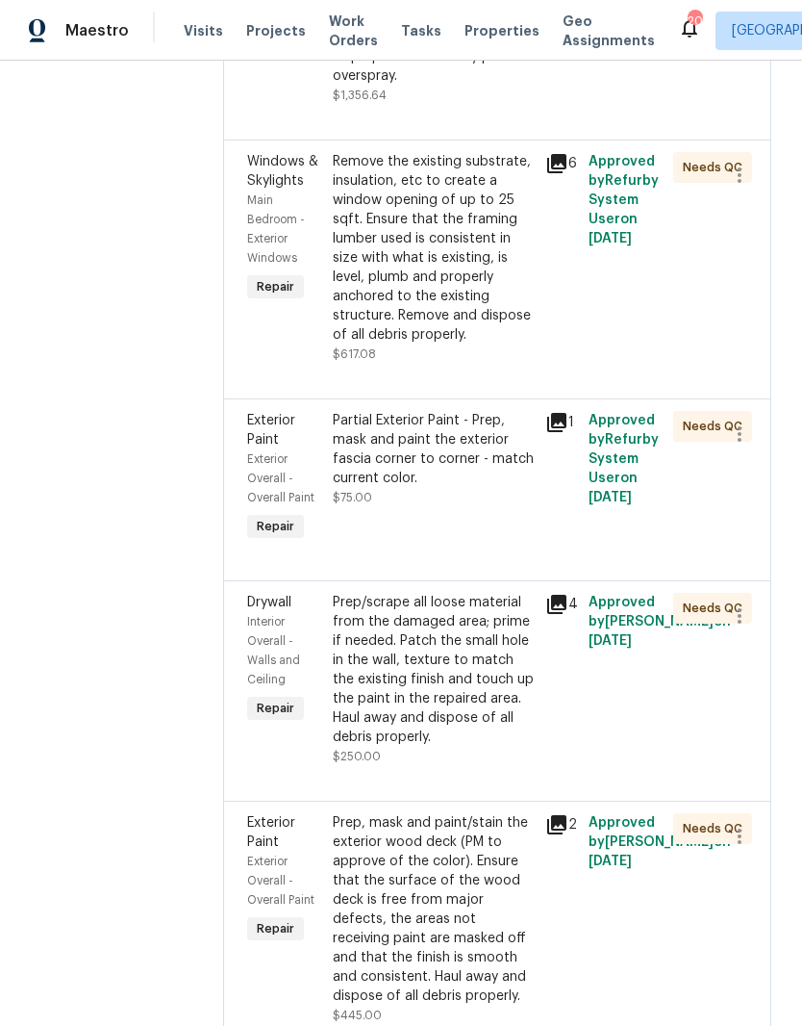
click at [497, 488] on div "Partial Exterior Paint - Prep, mask and paint the exterior fascia corner to cor…" at bounding box center [434, 449] width 202 height 77
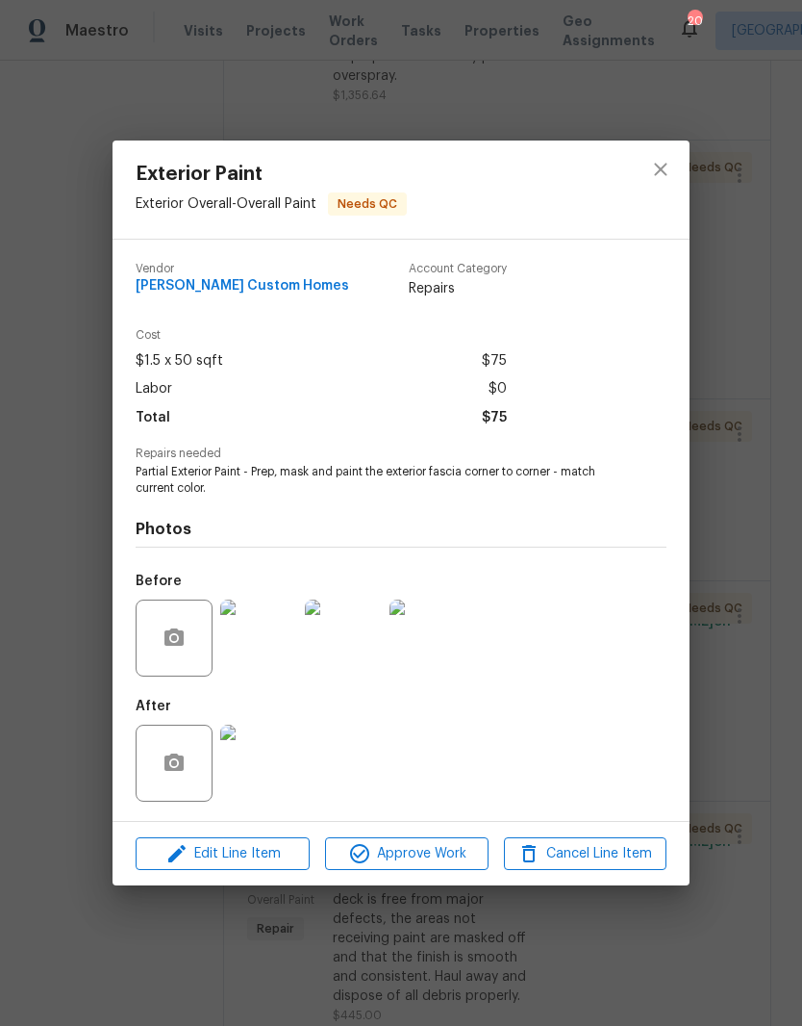
click at [271, 765] on img at bounding box center [258, 763] width 77 height 77
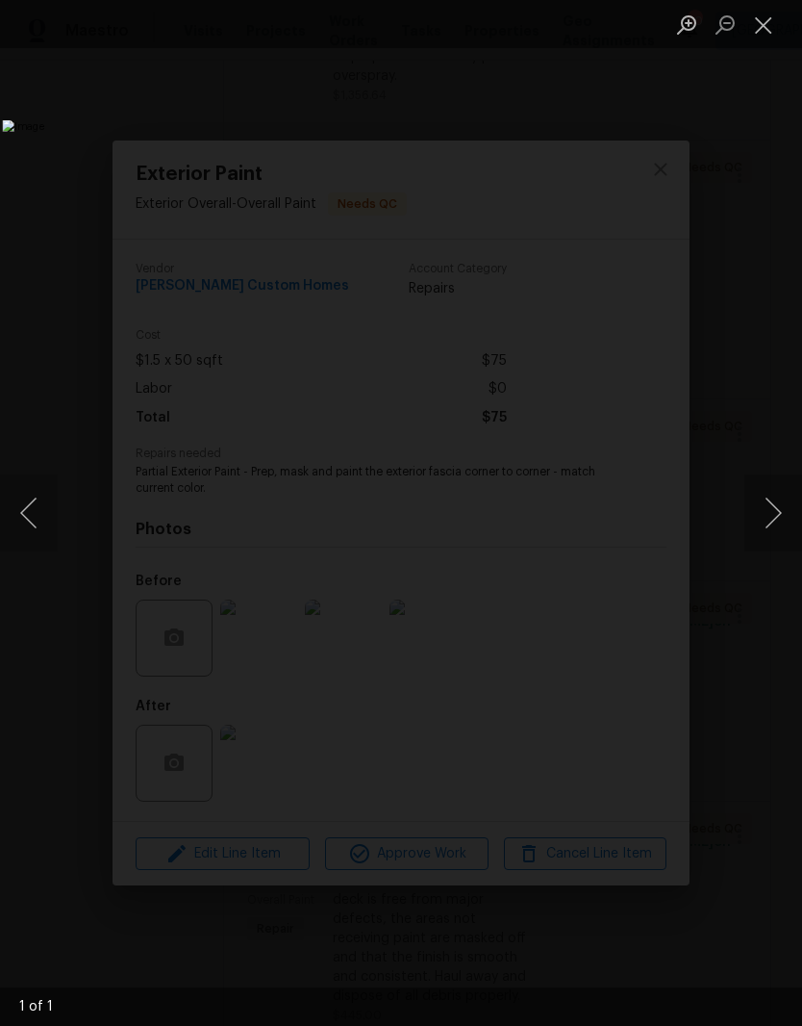
click at [770, 30] on button "Close lightbox" at bounding box center [764, 25] width 38 height 34
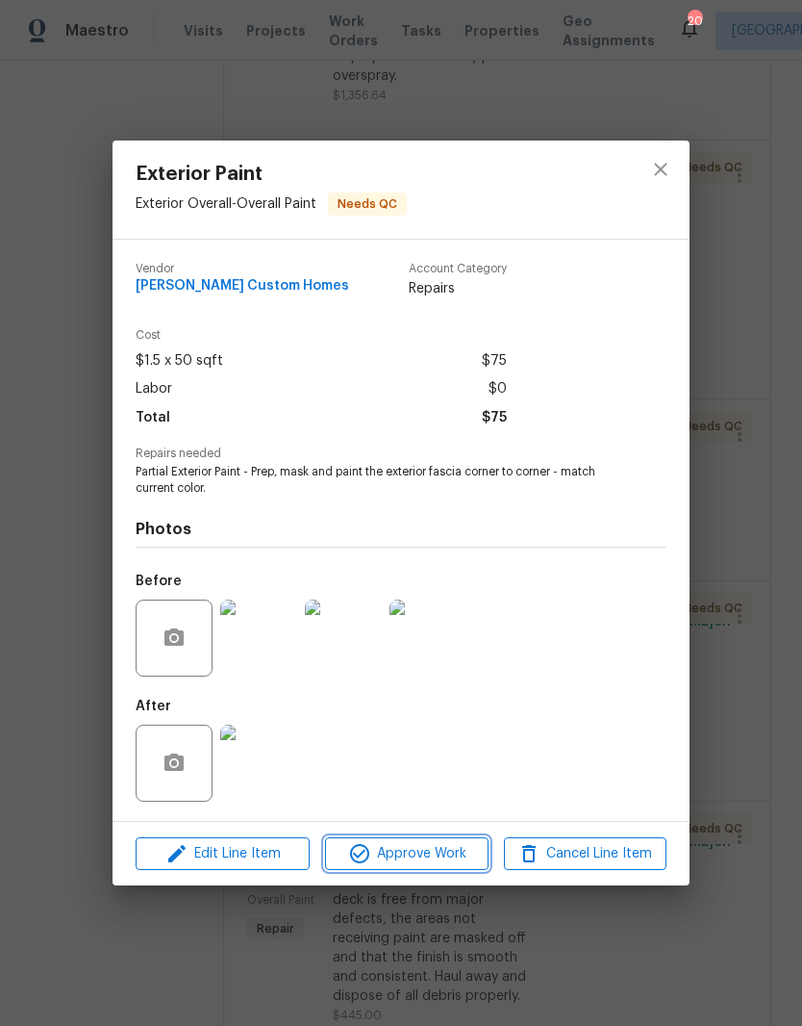
click at [447, 856] on span "Approve Work" at bounding box center [406, 854] width 151 height 24
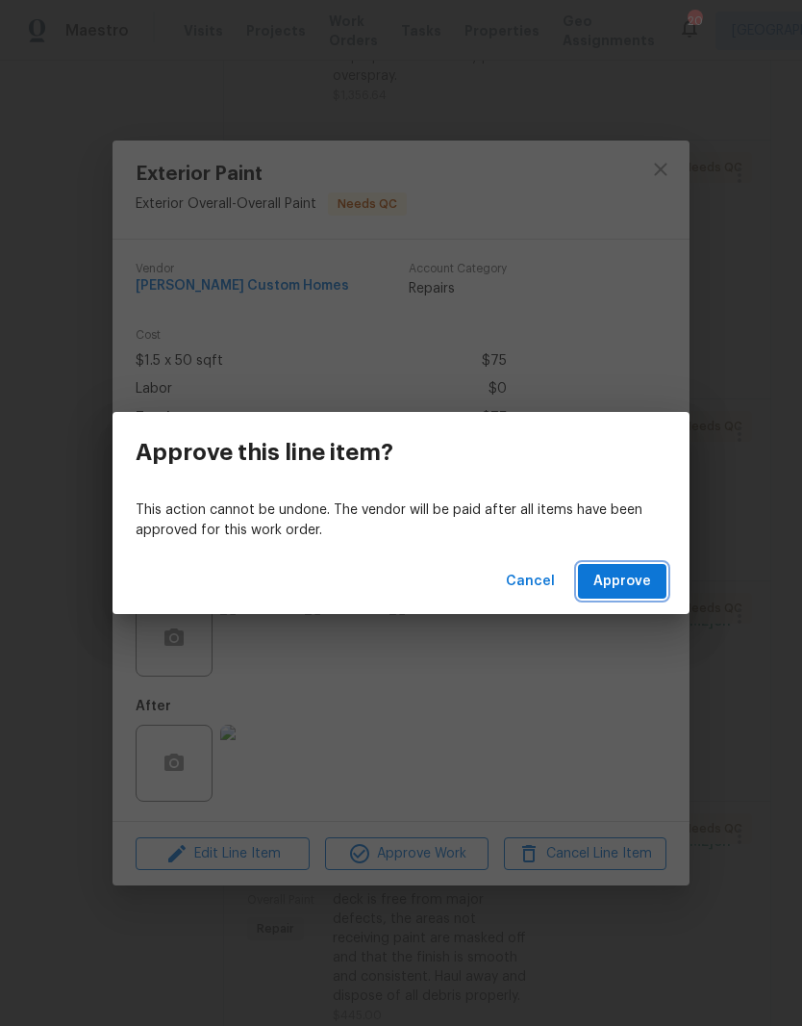
click at [652, 574] on button "Approve" at bounding box center [622, 582] width 89 height 36
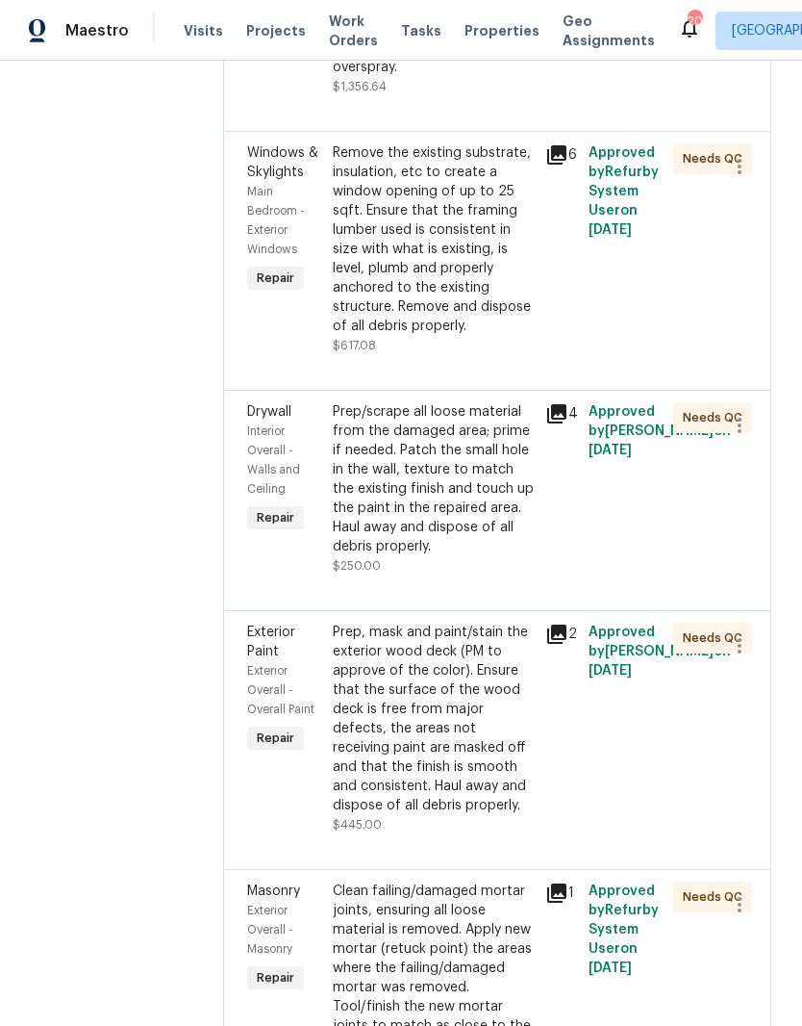
scroll to position [1896, 0]
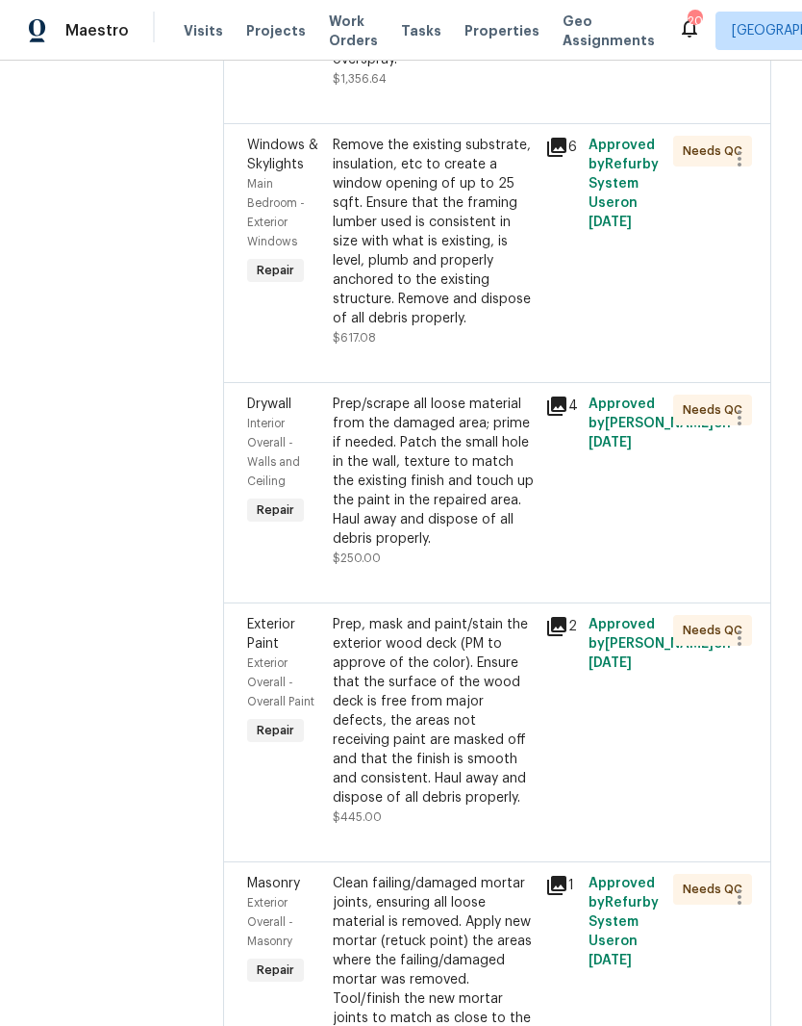
click at [495, 548] on div "Prep/scrape all loose material from the damaged area; prime if needed. Patch th…" at bounding box center [434, 471] width 202 height 154
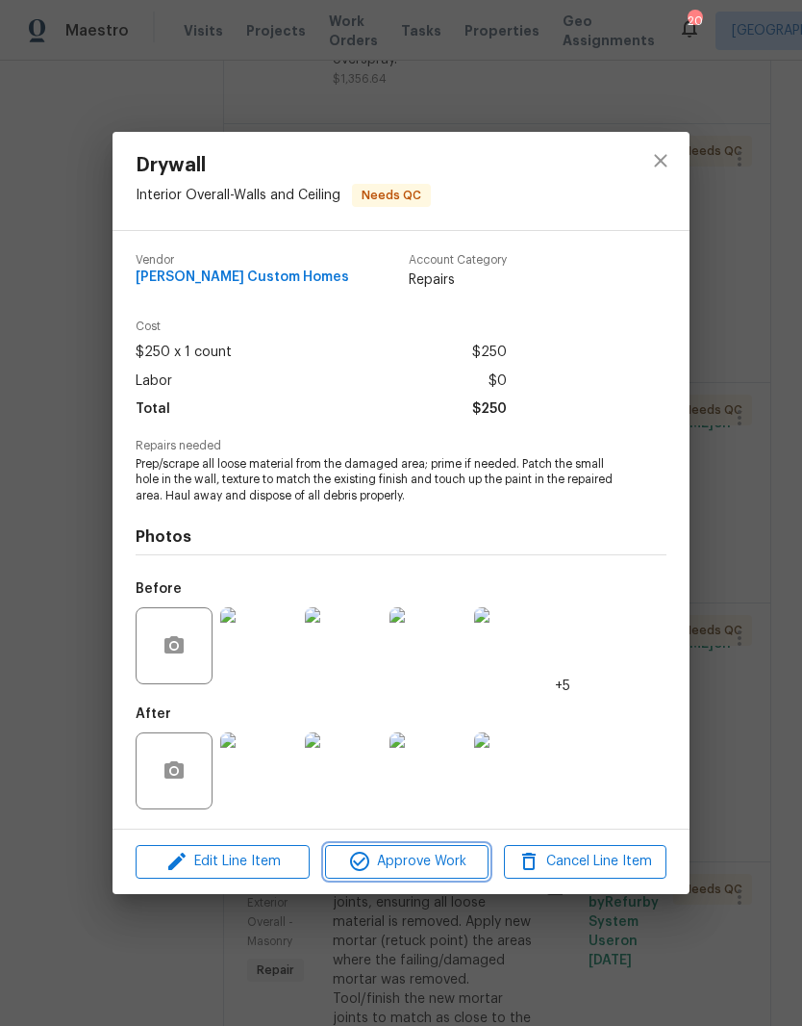
click at [447, 864] on span "Approve Work" at bounding box center [406, 862] width 151 height 24
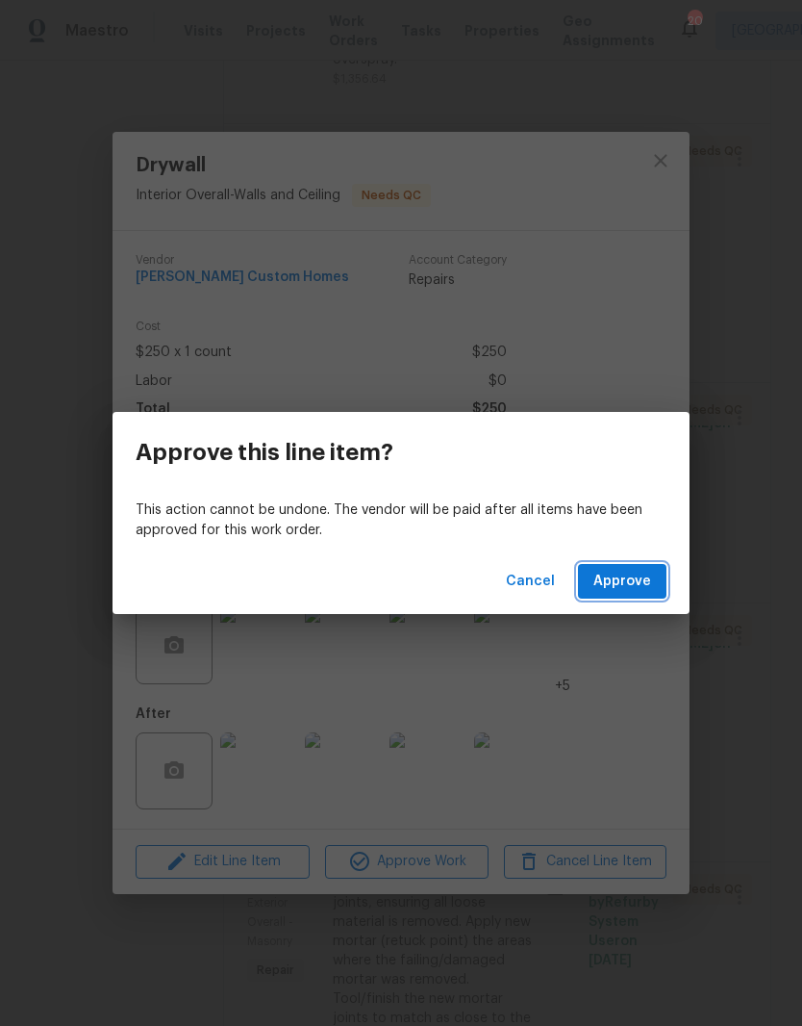
click at [646, 583] on span "Approve" at bounding box center [623, 582] width 58 height 24
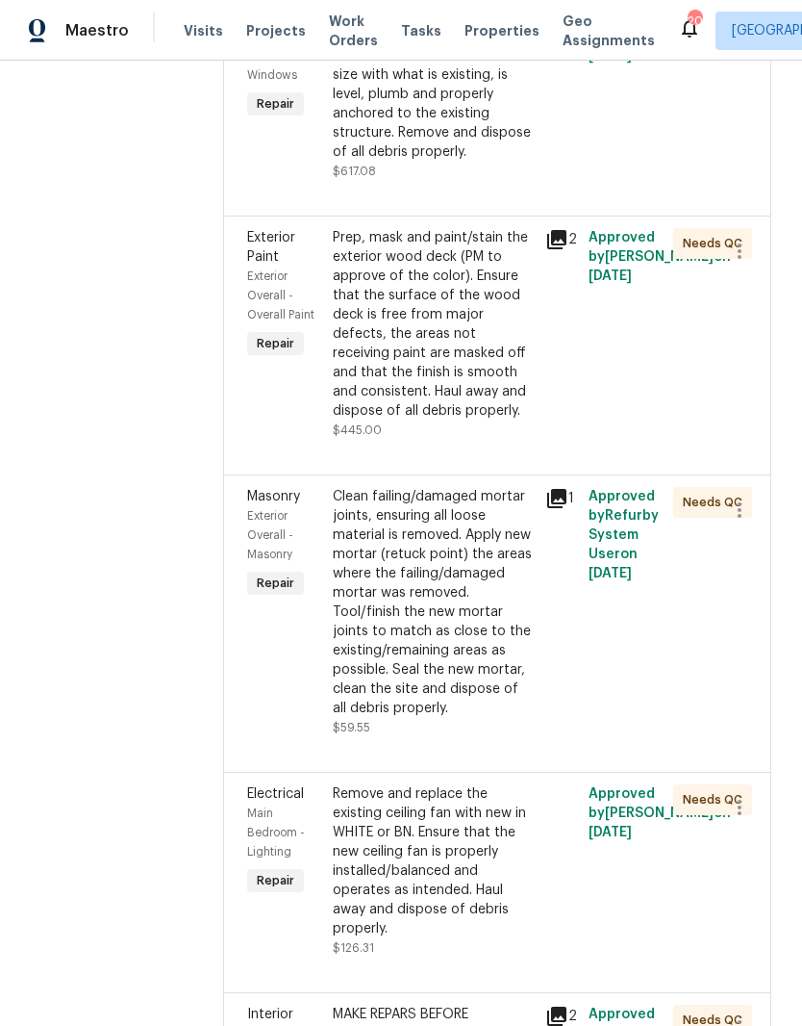
scroll to position [2088, 0]
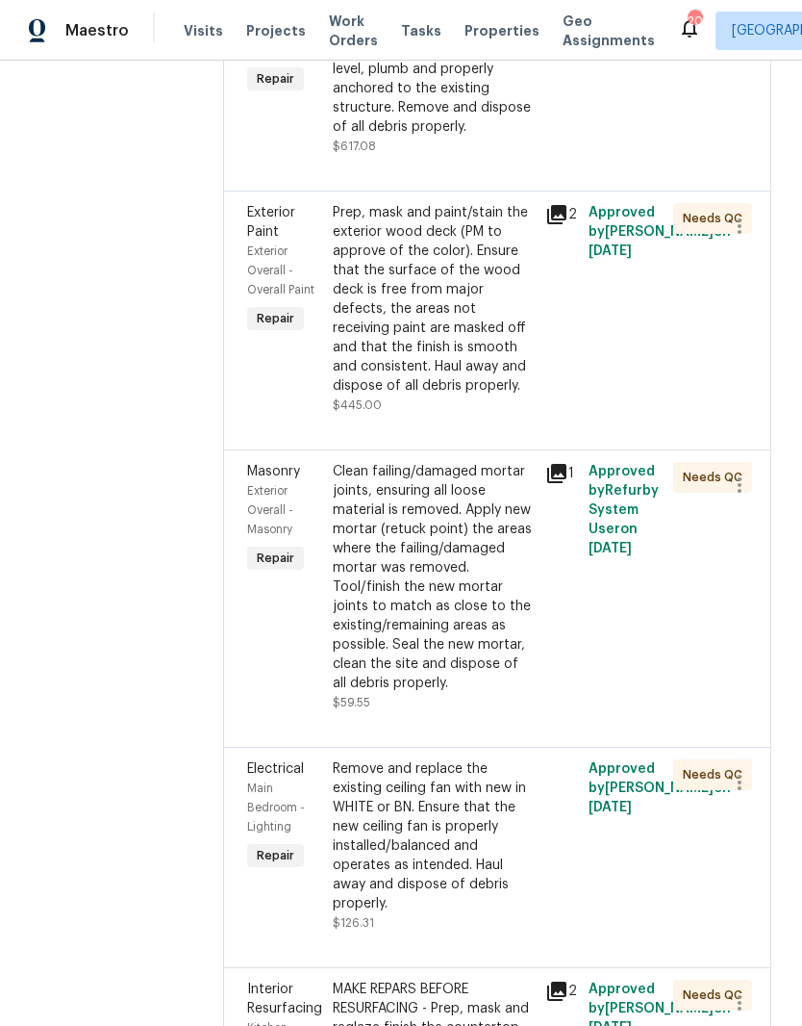
click at [475, 383] on div "Prep, mask and paint/stain the exterior wood deck (PM to approve of the color).…" at bounding box center [434, 299] width 202 height 192
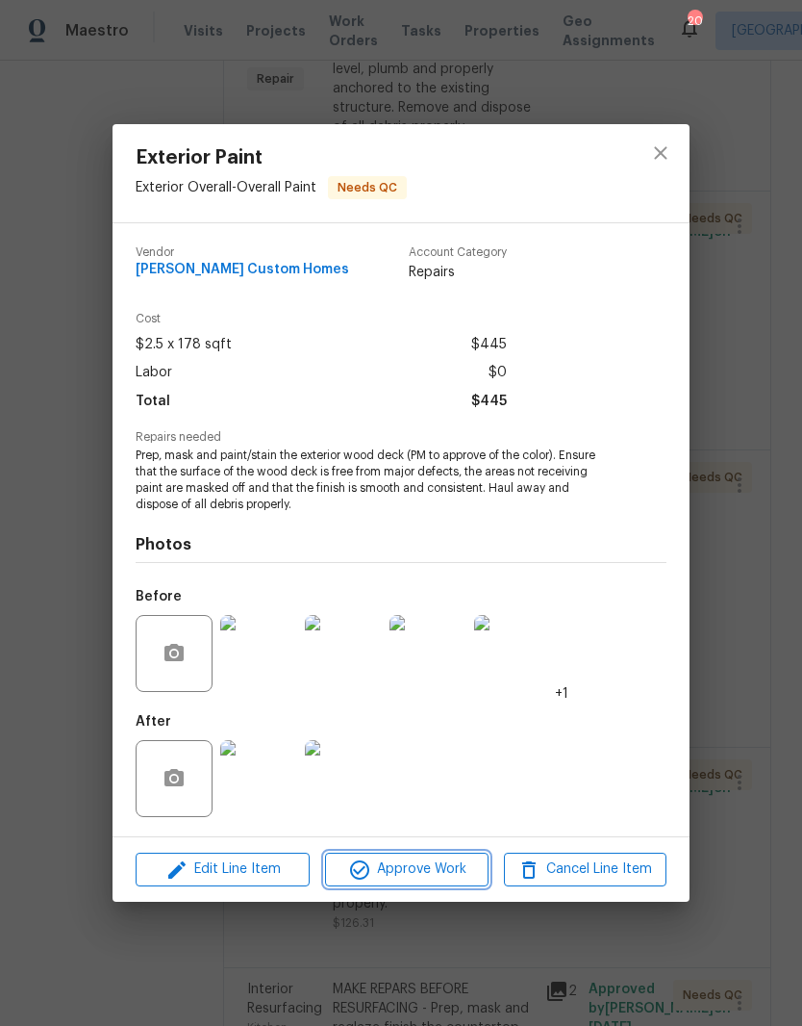
click at [456, 869] on span "Approve Work" at bounding box center [406, 869] width 151 height 24
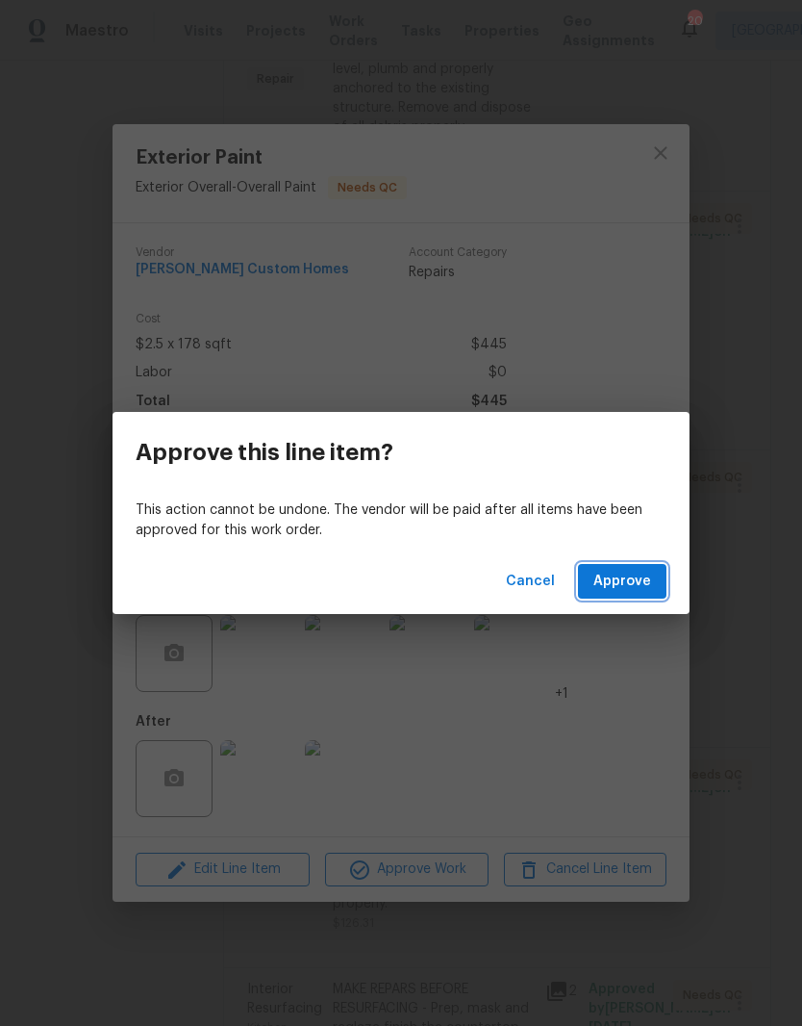
click at [639, 581] on span "Approve" at bounding box center [623, 582] width 58 height 24
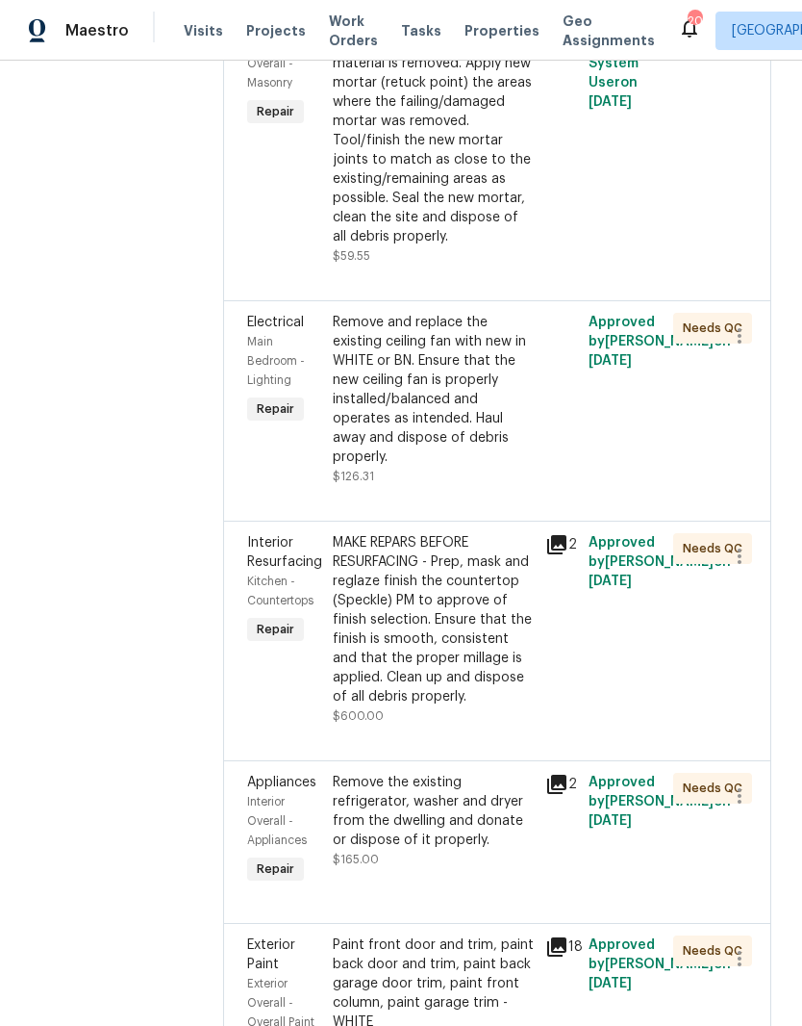
scroll to position [2278, 0]
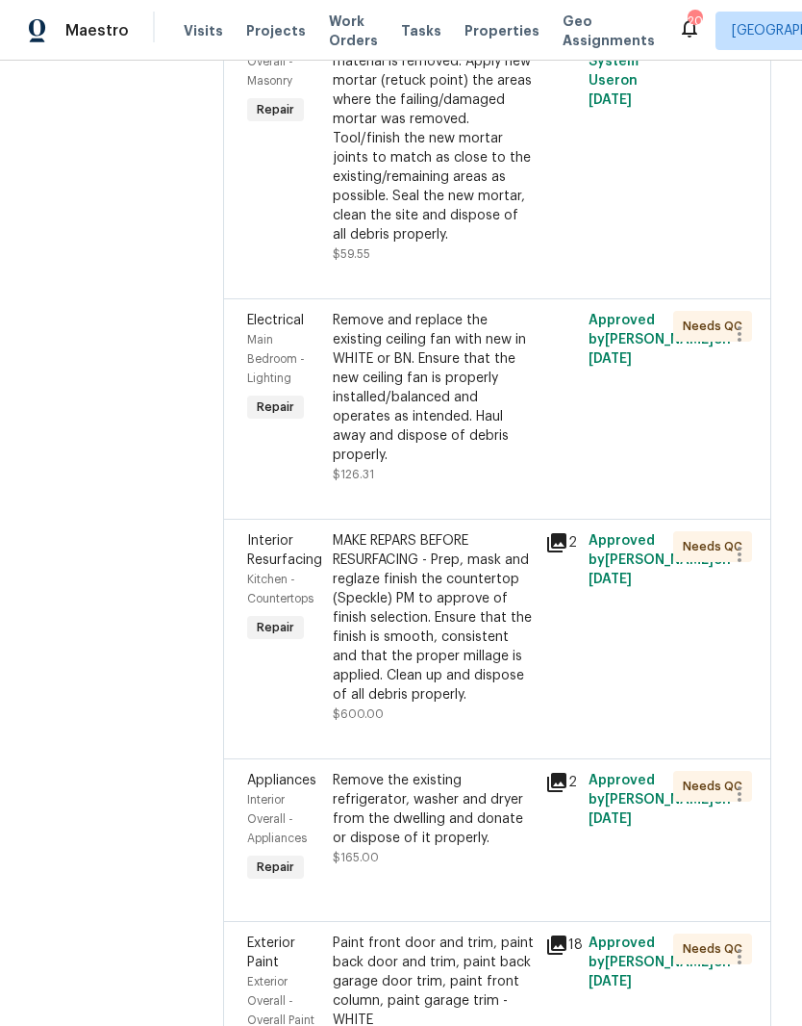
click at [497, 465] on div "Remove and replace the existing ceiling fan with new in WHITE or BN. Ensure tha…" at bounding box center [434, 388] width 202 height 154
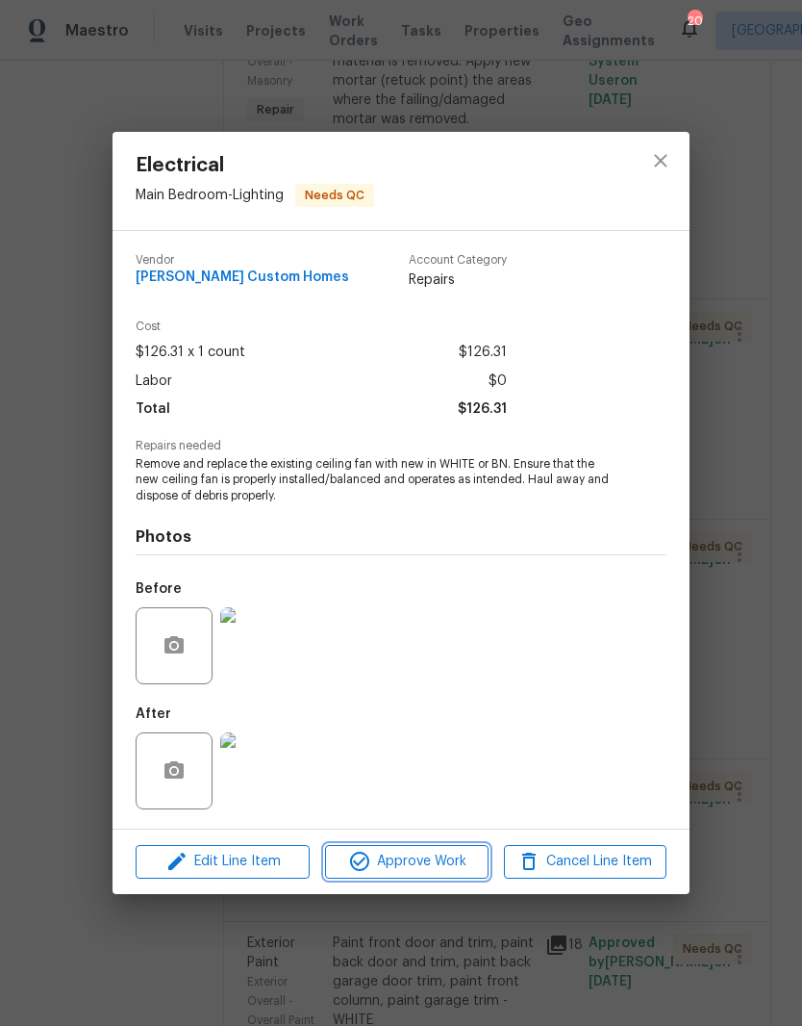
click at [445, 863] on span "Approve Work" at bounding box center [406, 862] width 151 height 24
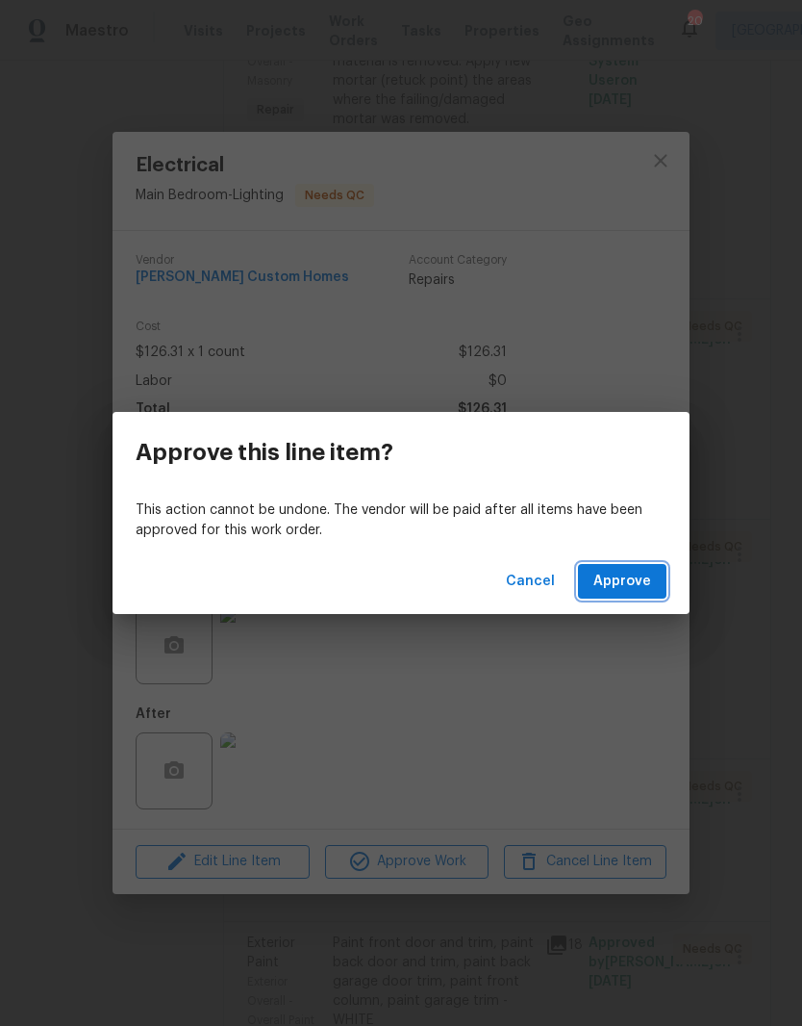
click at [646, 581] on span "Approve" at bounding box center [623, 582] width 58 height 24
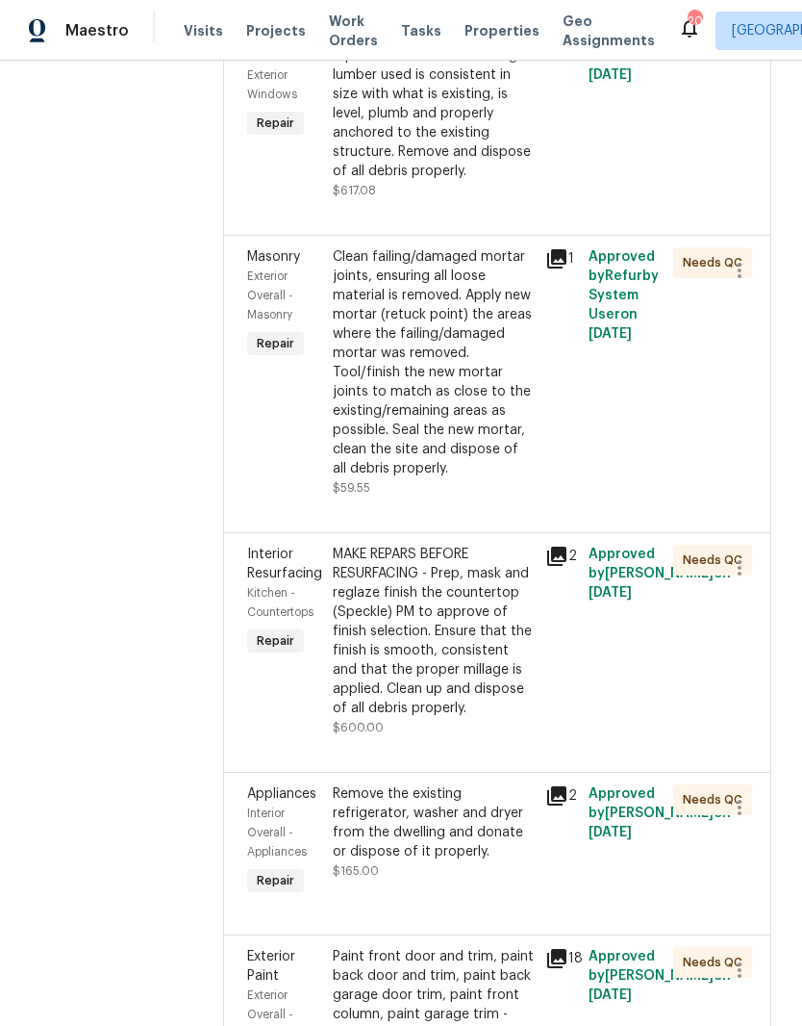
scroll to position [2045, 0]
click at [484, 433] on div "Clean failing/damaged mortar joints, ensuring all loose material is removed. Ap…" at bounding box center [434, 361] width 202 height 231
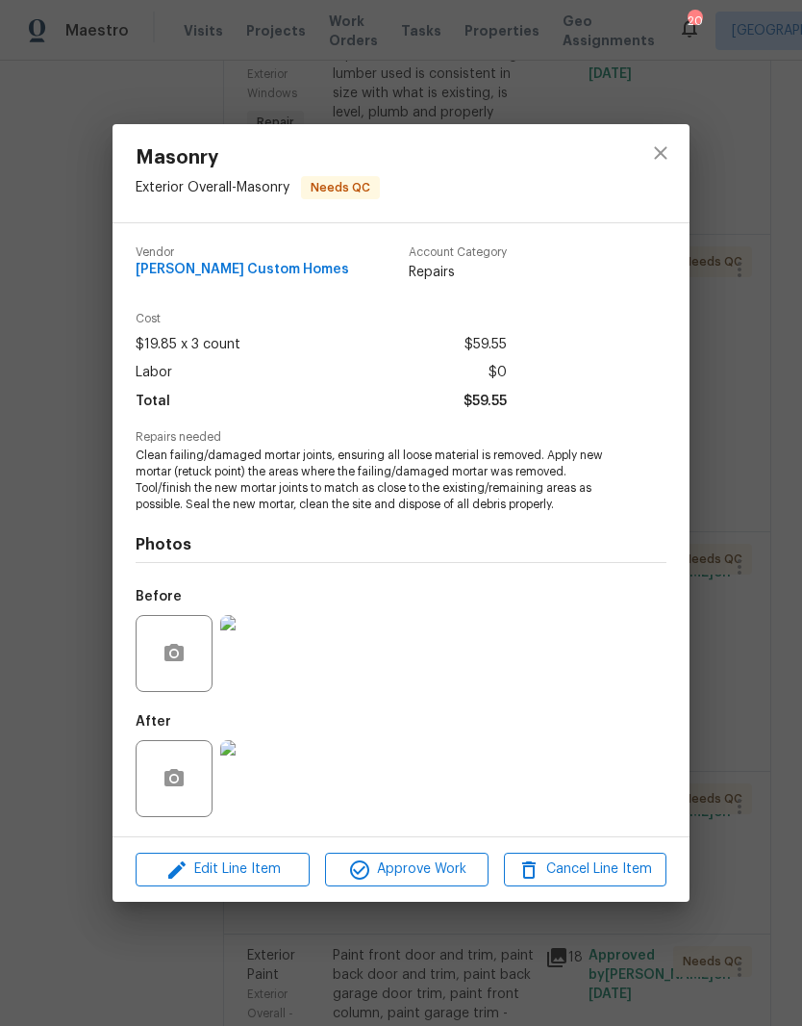
click at [272, 780] on img at bounding box center [258, 778] width 77 height 77
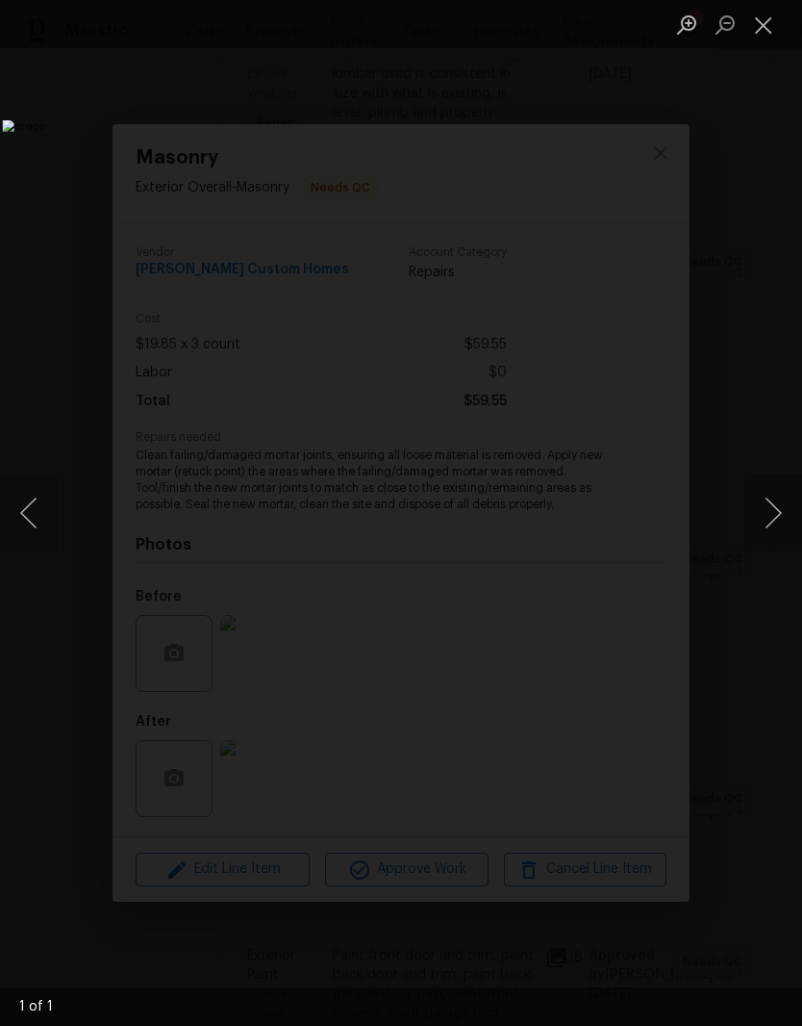
click at [767, 27] on button "Close lightbox" at bounding box center [764, 25] width 38 height 34
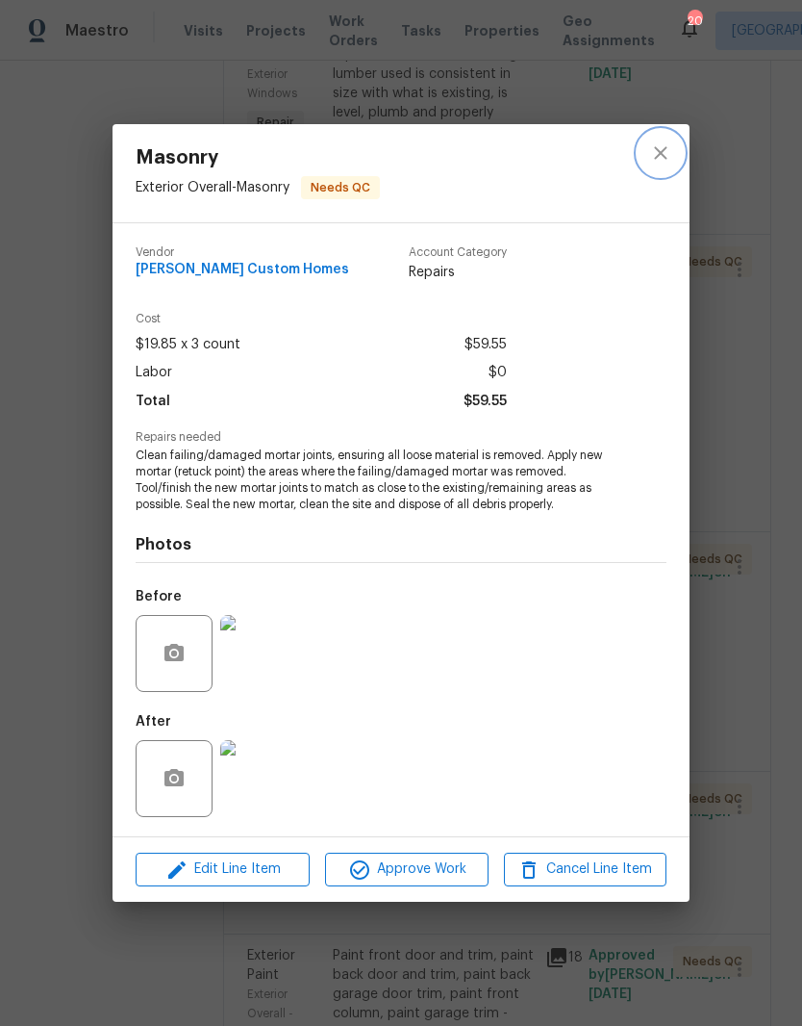
click at [670, 153] on icon "close" at bounding box center [660, 152] width 23 height 23
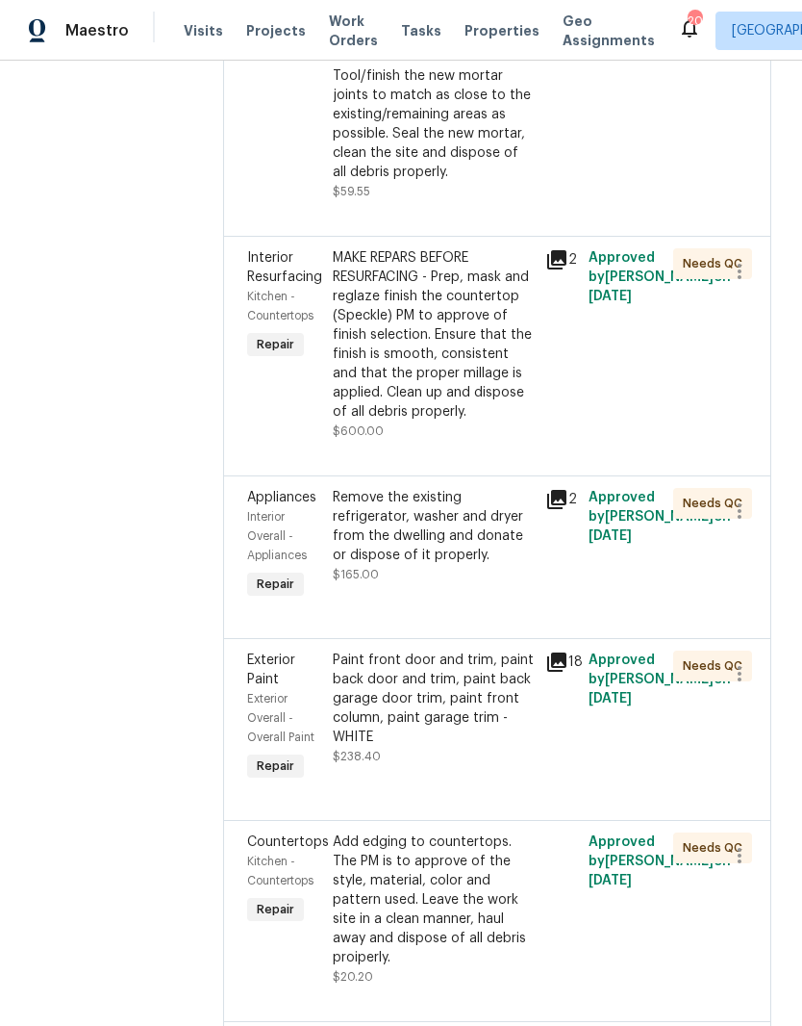
scroll to position [2343, 0]
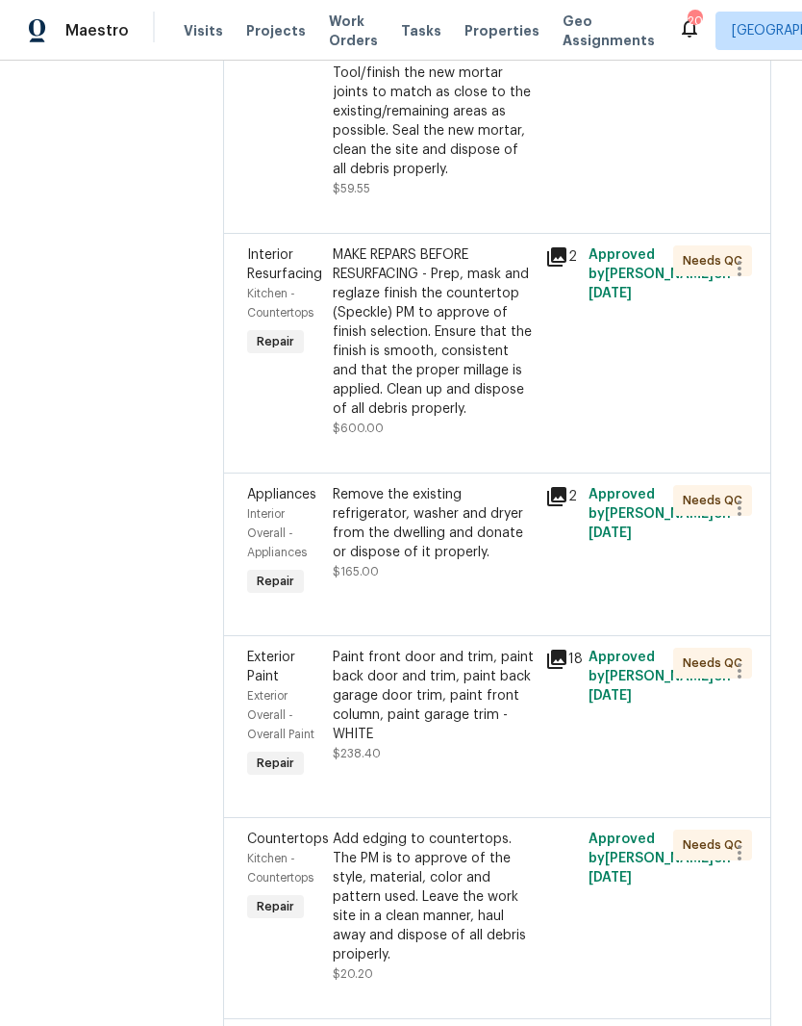
click at [514, 419] on div "MAKE REPARS BEFORE RESURFACING - Prep, mask and reglaze finish the countertop (…" at bounding box center [434, 331] width 202 height 173
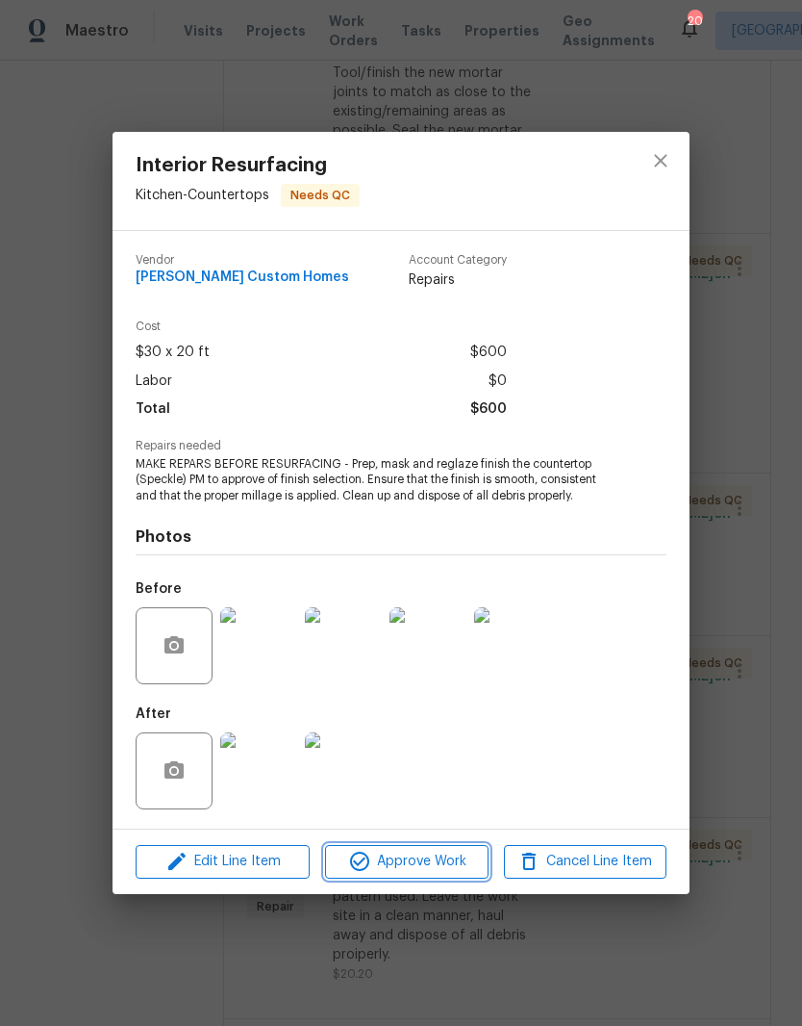
click at [423, 865] on span "Approve Work" at bounding box center [406, 862] width 151 height 24
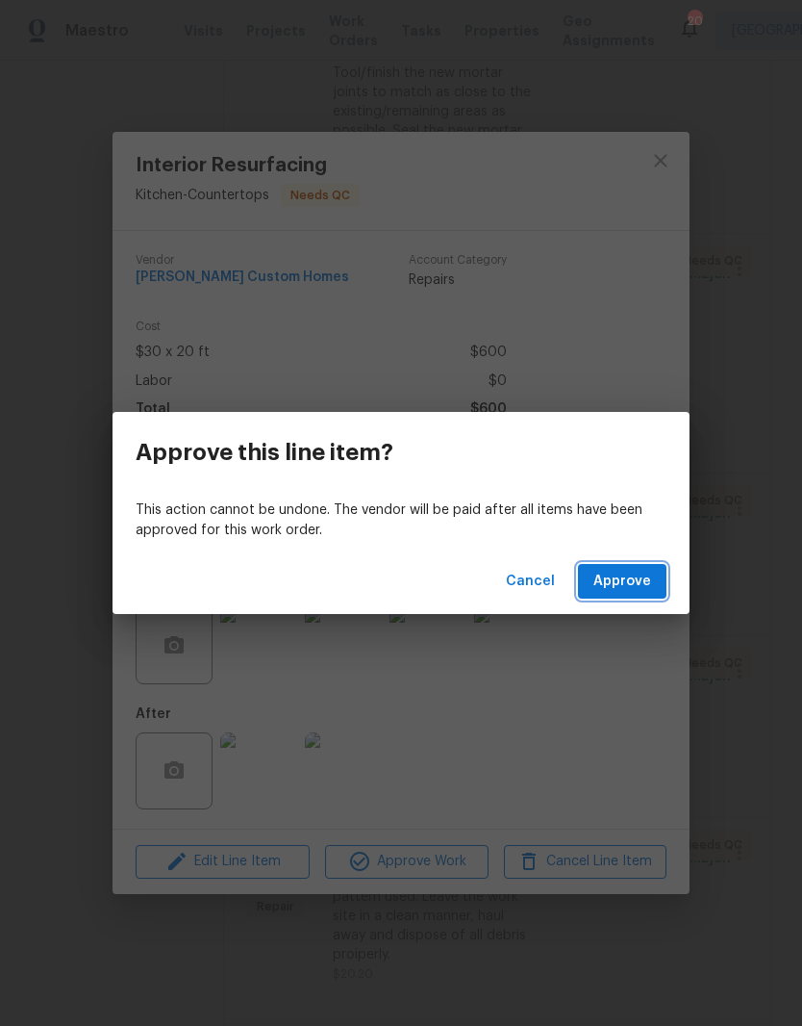
click at [630, 578] on span "Approve" at bounding box center [623, 582] width 58 height 24
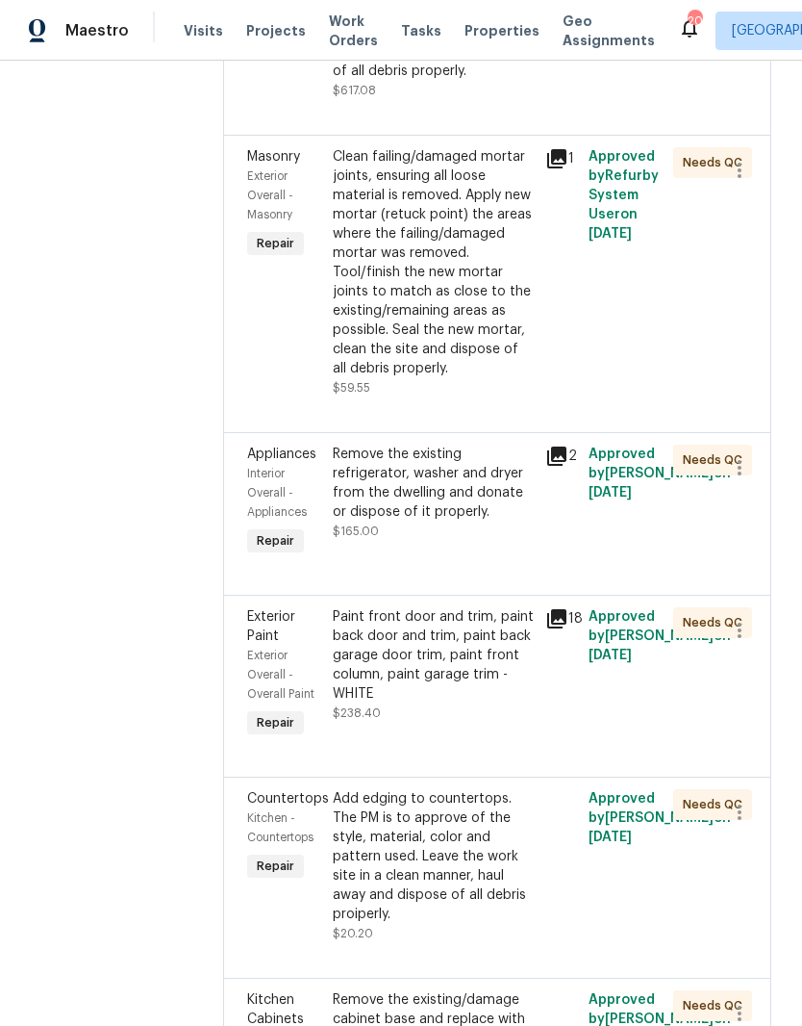
scroll to position [2146, 0]
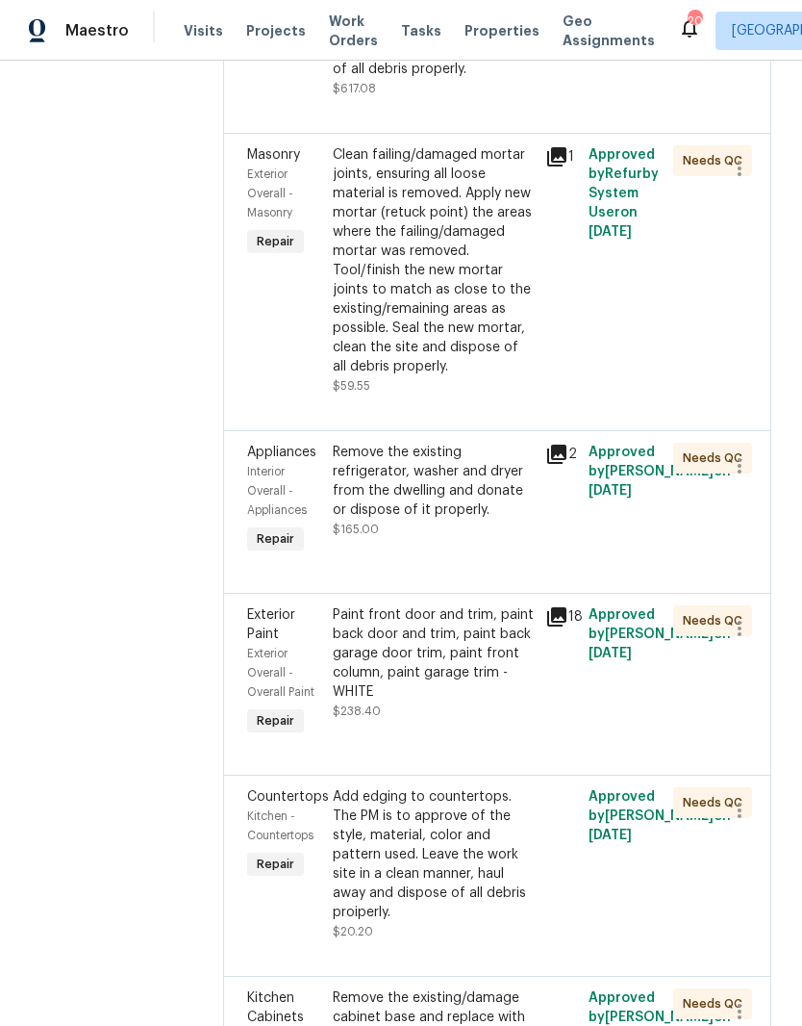
click at [513, 520] on div "Remove the existing refrigerator, washer and dryer from the dwelling and donate…" at bounding box center [434, 481] width 202 height 77
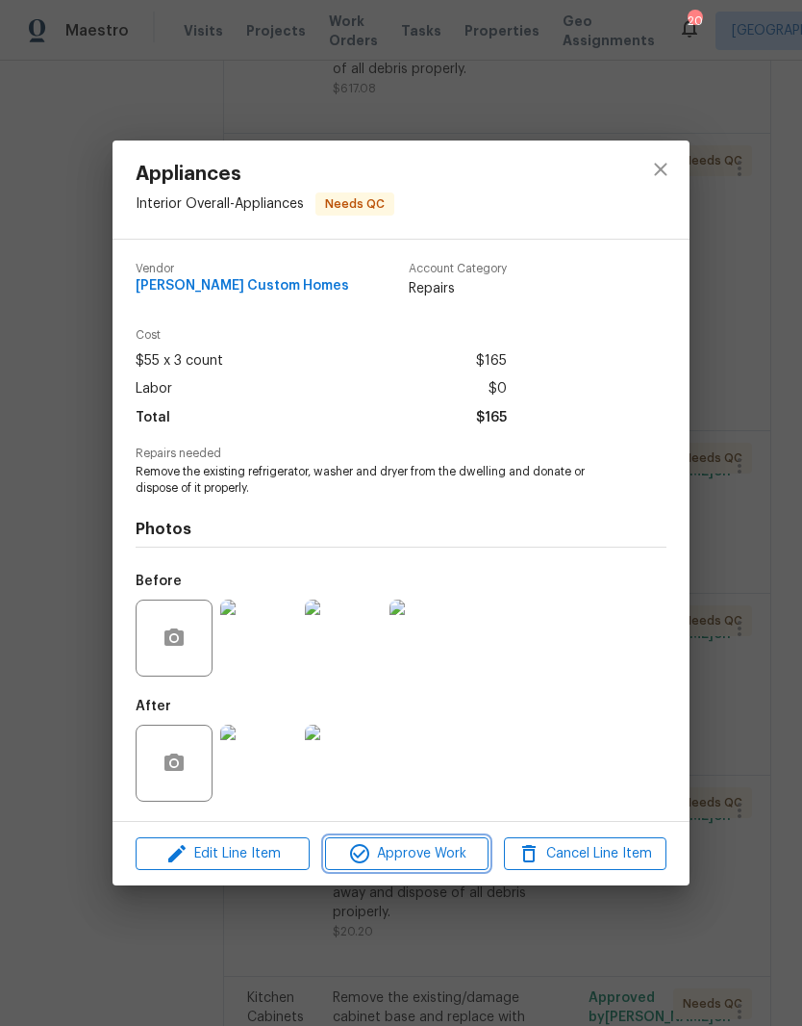
click at [435, 852] on span "Approve Work" at bounding box center [406, 854] width 151 height 24
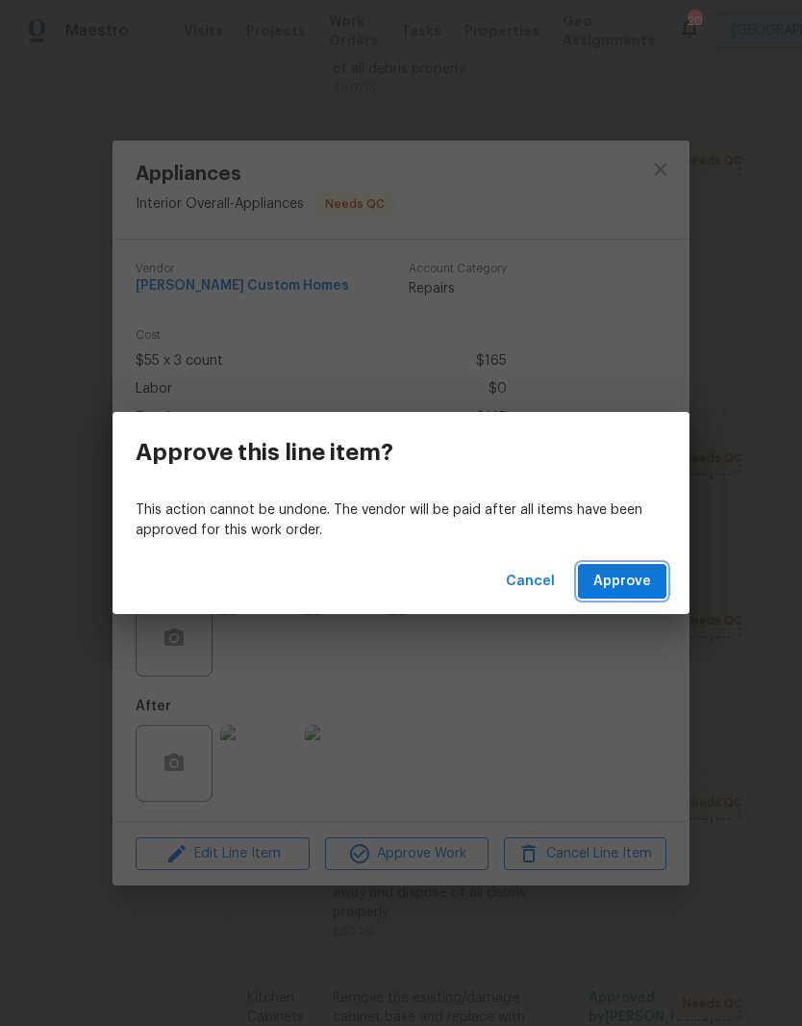
click at [638, 577] on span "Approve" at bounding box center [623, 582] width 58 height 24
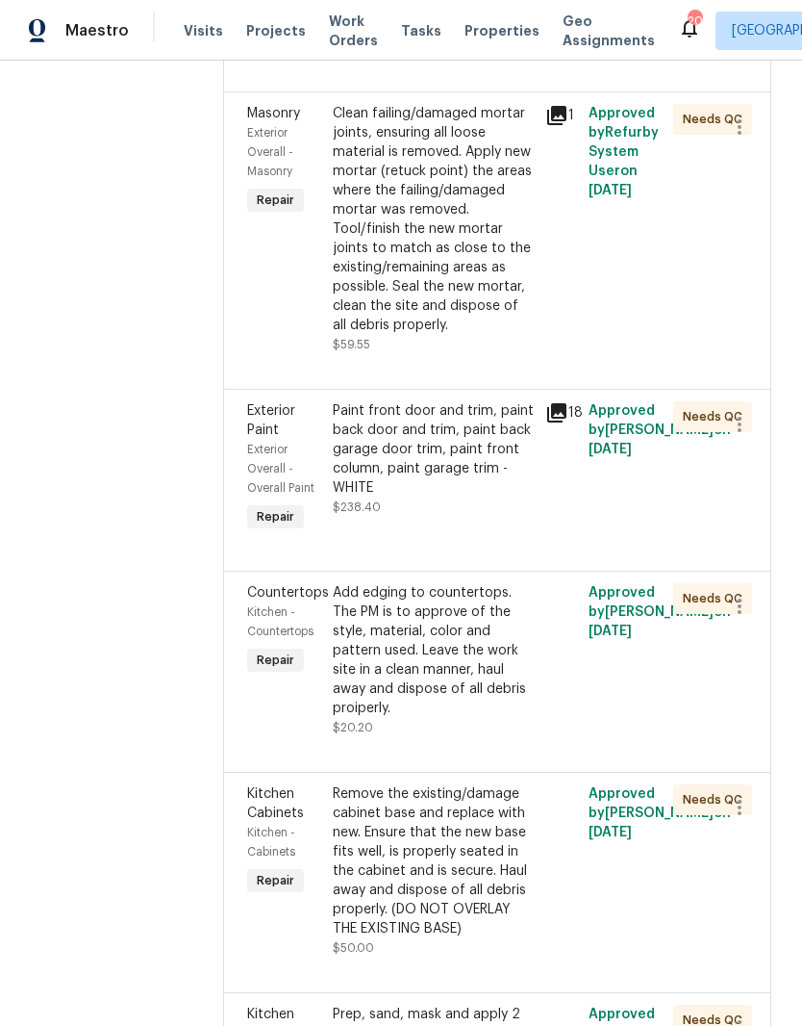
scroll to position [2219, 0]
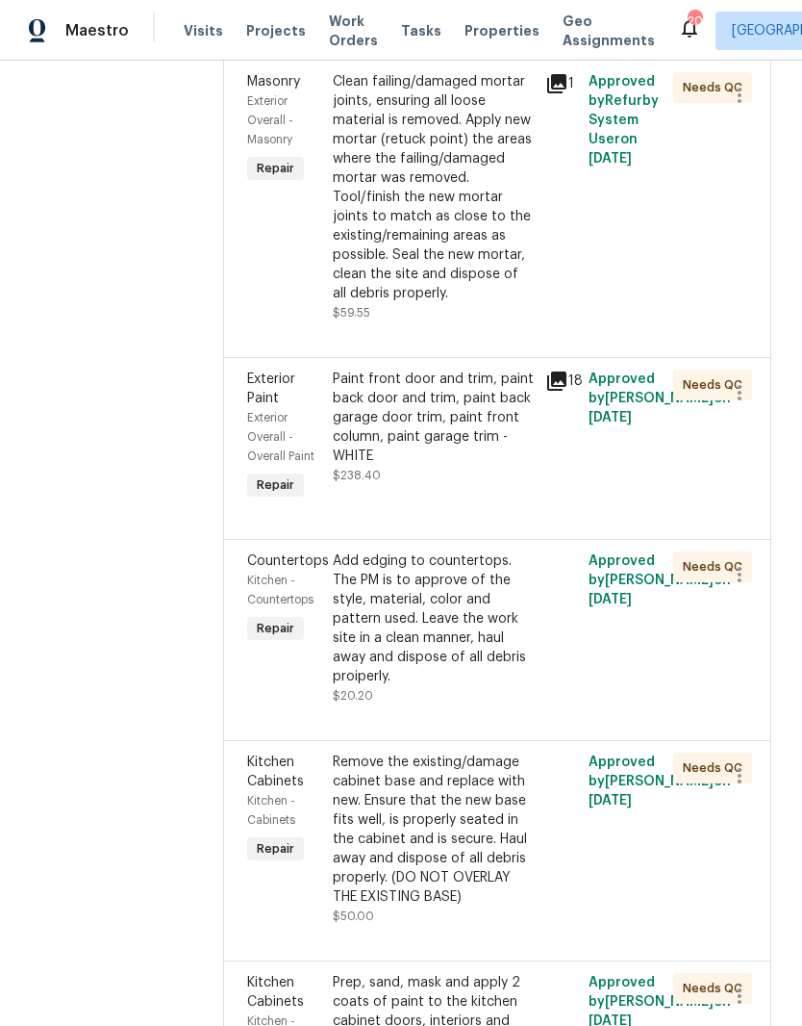
click at [504, 466] on div "Paint front door and trim, paint back door and trim, paint back garage door tri…" at bounding box center [434, 417] width 202 height 96
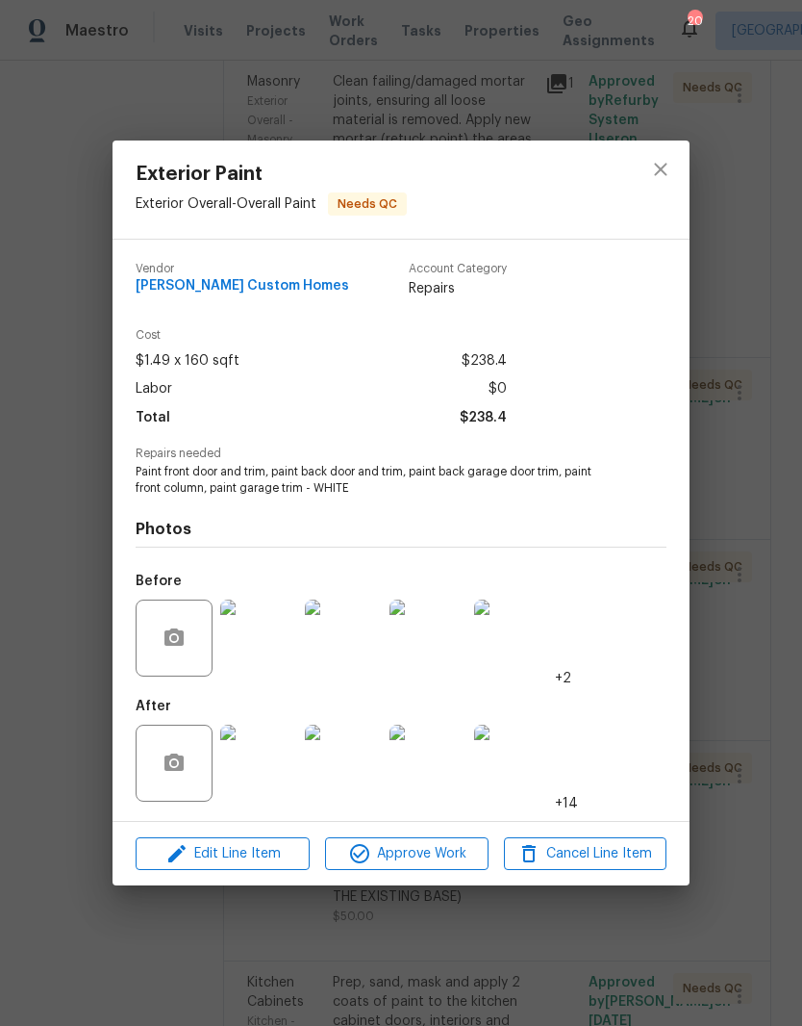
click at [274, 769] on img at bounding box center [258, 763] width 77 height 77
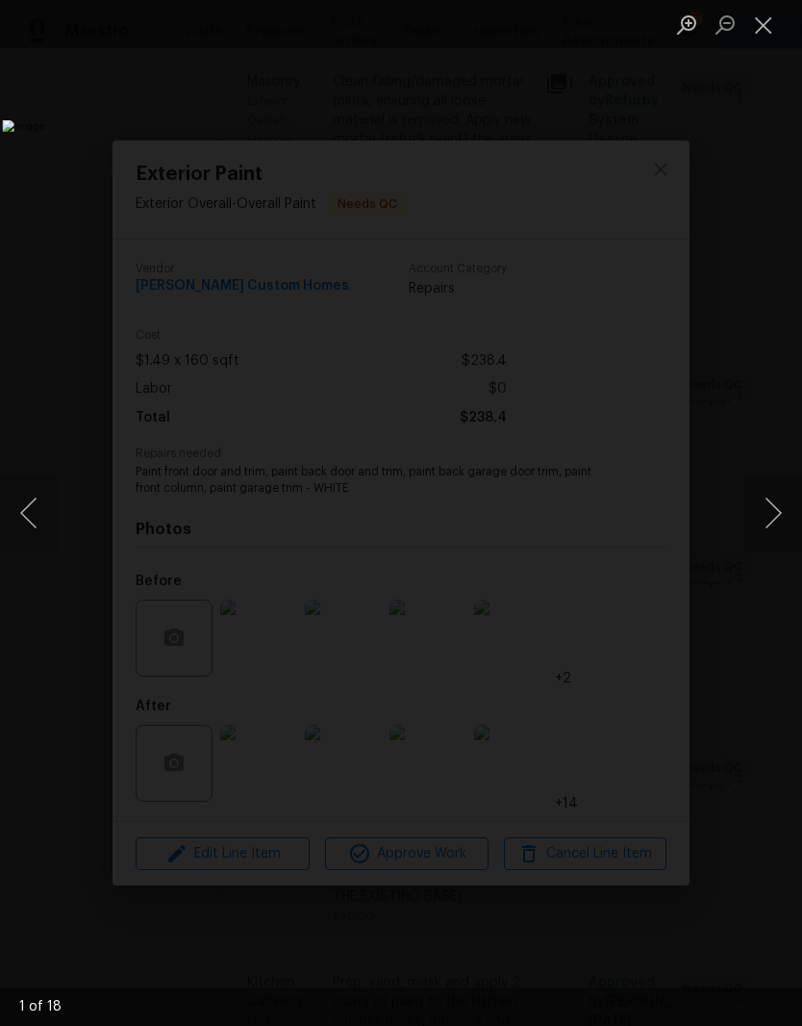
click at [768, 522] on button "Next image" at bounding box center [774, 512] width 58 height 77
click at [771, 522] on button "Next image" at bounding box center [774, 512] width 58 height 77
click at [755, 40] on button "Close lightbox" at bounding box center [764, 25] width 38 height 34
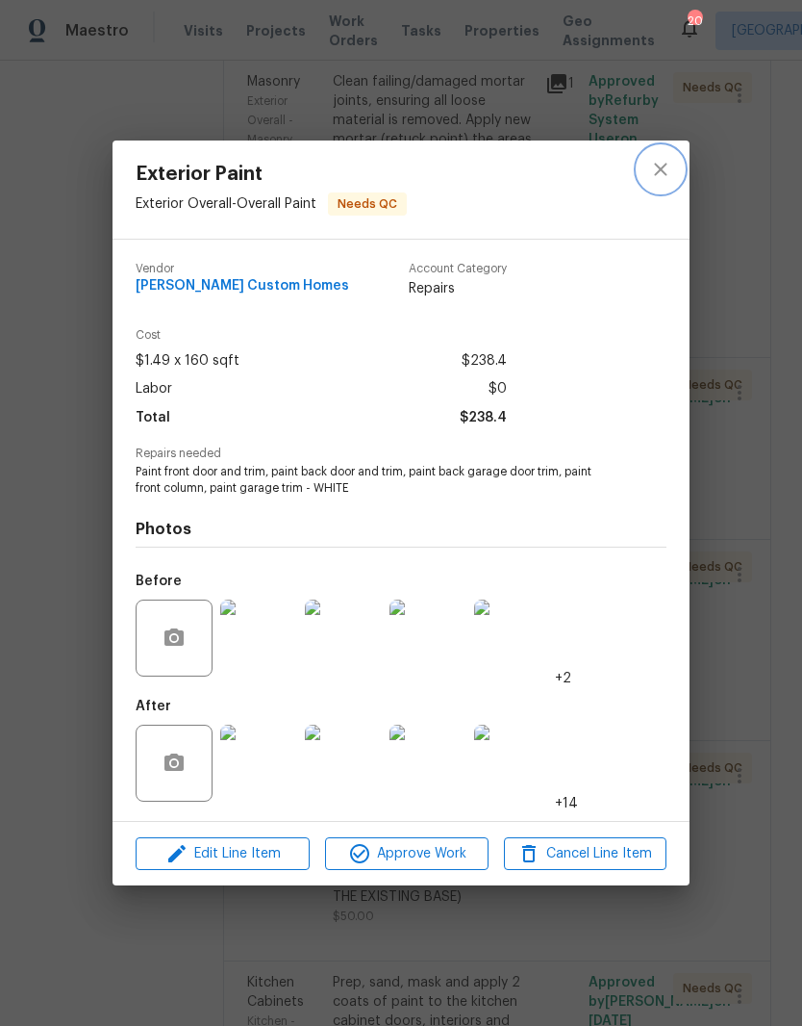
click at [663, 177] on icon "close" at bounding box center [660, 169] width 23 height 23
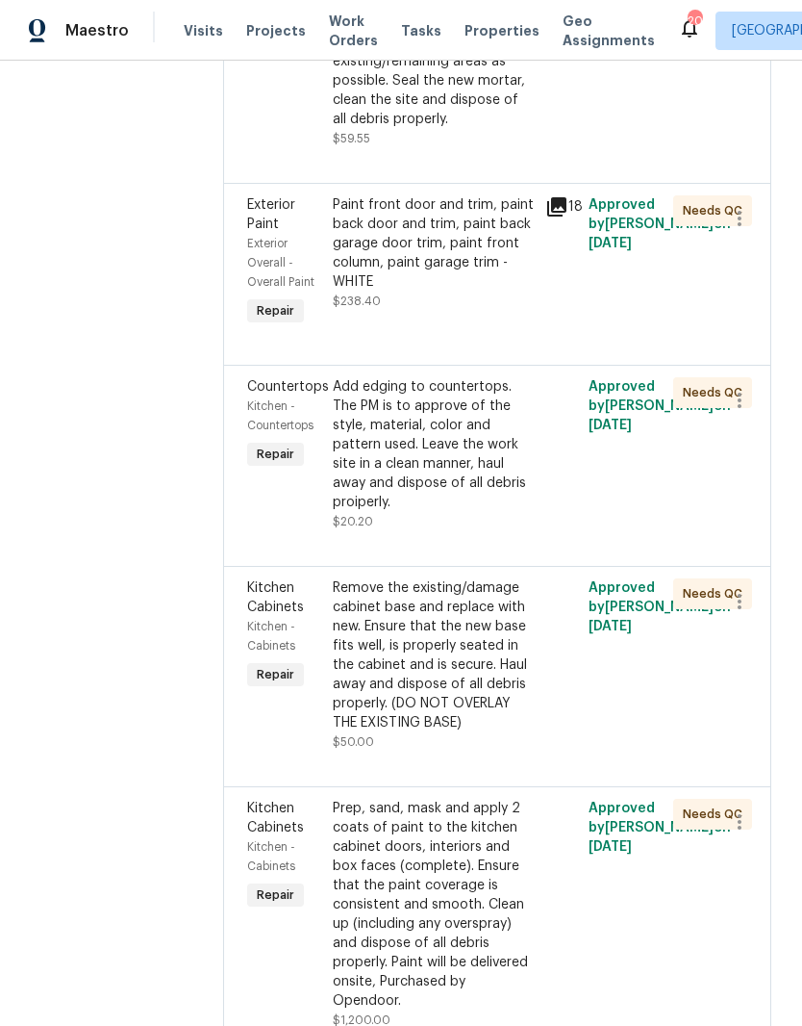
scroll to position [2399, 0]
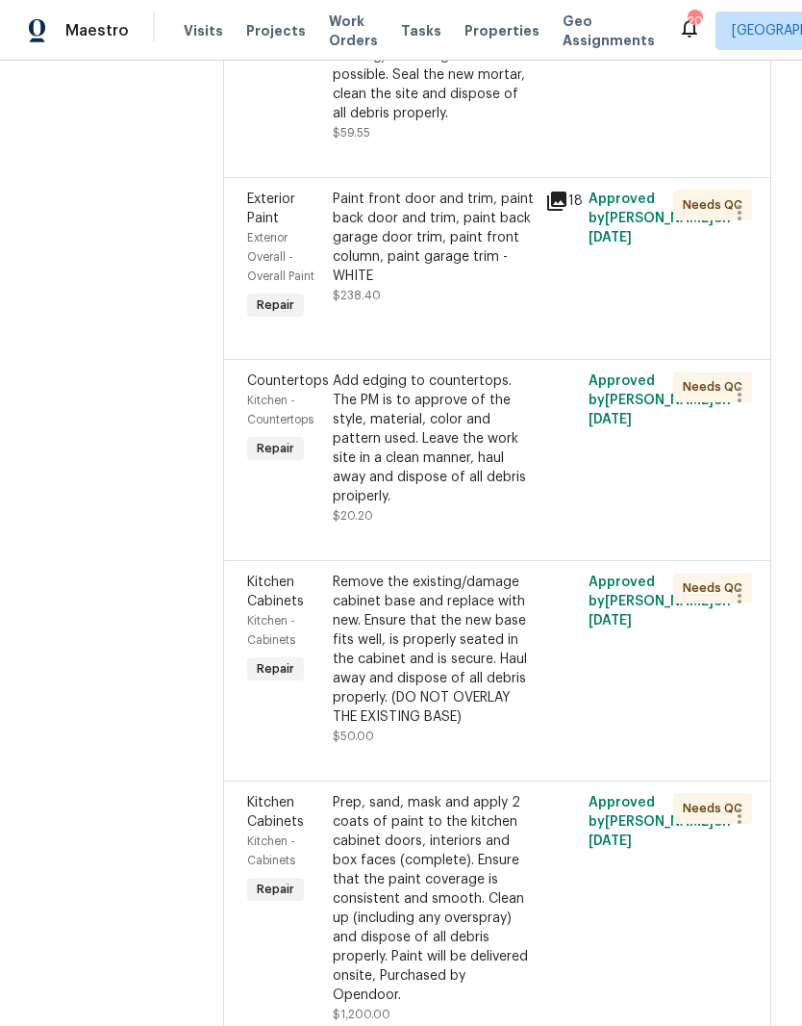
click at [509, 506] on div "Add edging to countertops. The PM is to approve of the style, material, color a…" at bounding box center [434, 438] width 202 height 135
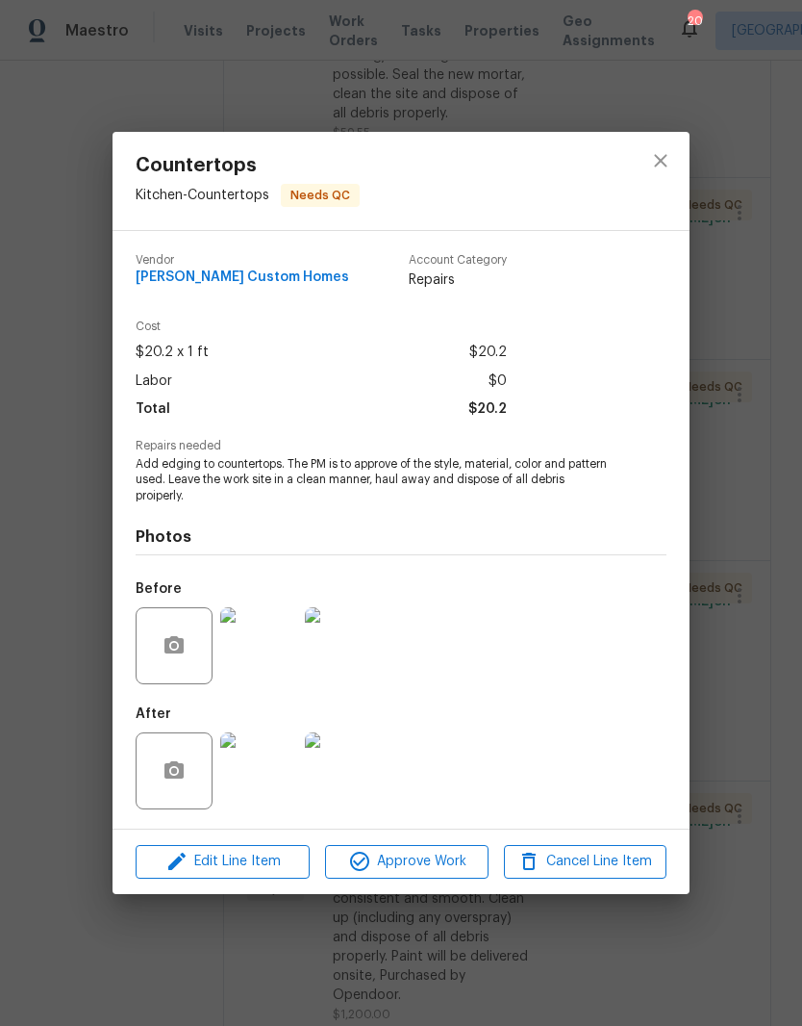
click at [276, 788] on img at bounding box center [258, 770] width 77 height 77
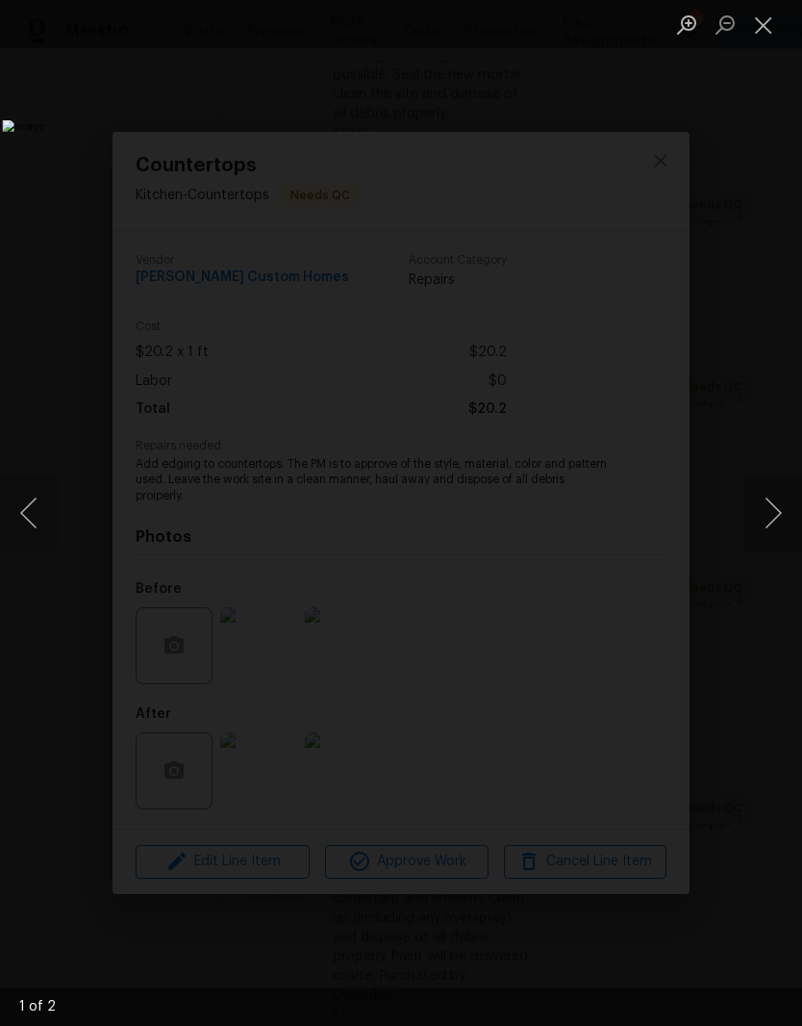
click at [779, 518] on button "Next image" at bounding box center [774, 512] width 58 height 77
click at [770, 38] on button "Close lightbox" at bounding box center [764, 25] width 38 height 34
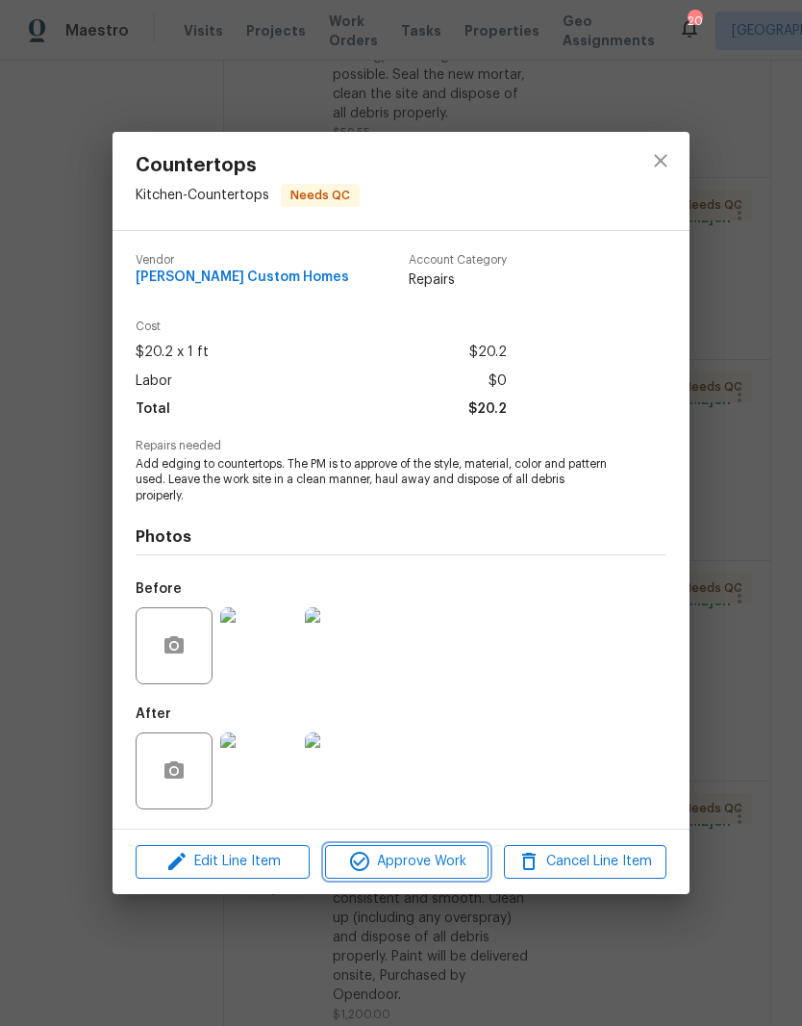
click at [434, 866] on span "Approve Work" at bounding box center [406, 862] width 151 height 24
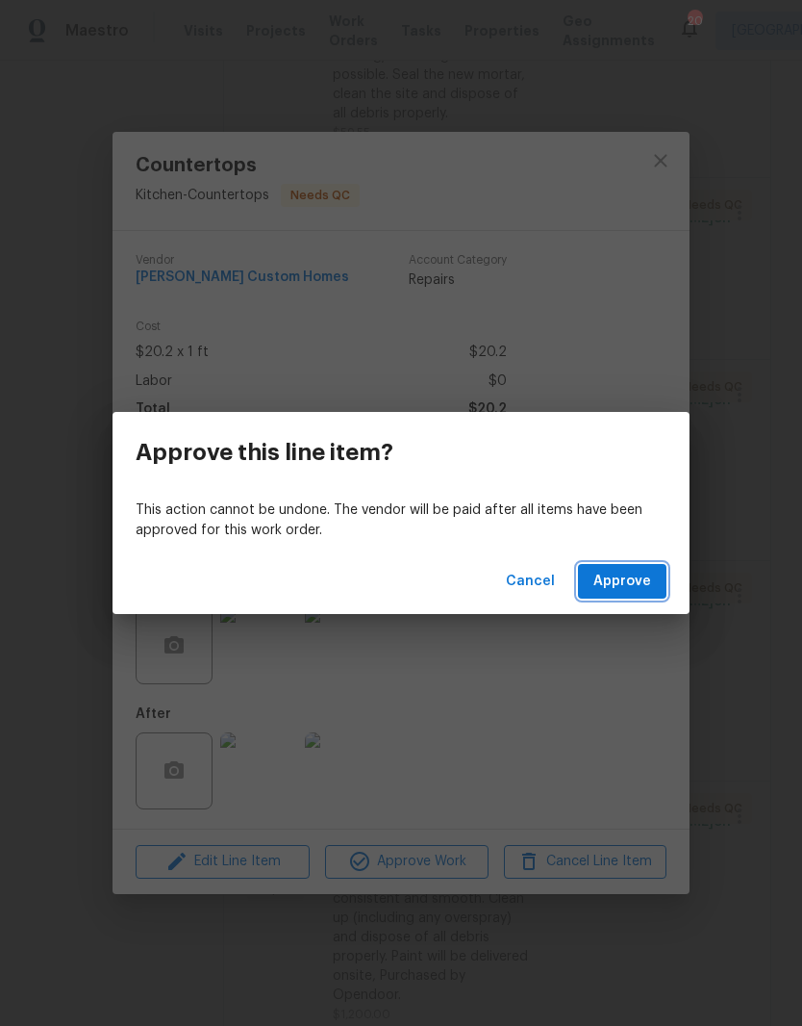
click at [641, 584] on span "Approve" at bounding box center [623, 582] width 58 height 24
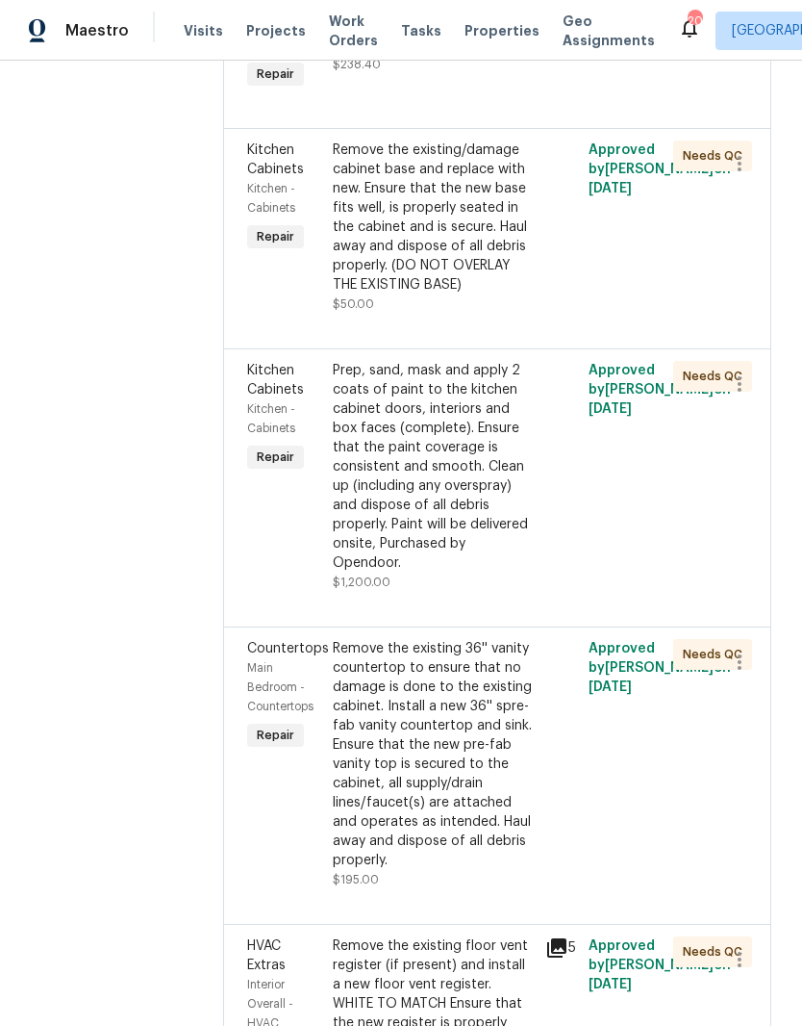
scroll to position [2631, 0]
click at [498, 293] on div "Remove the existing/damage cabinet base and replace with new. Ensure that the n…" at bounding box center [434, 217] width 202 height 154
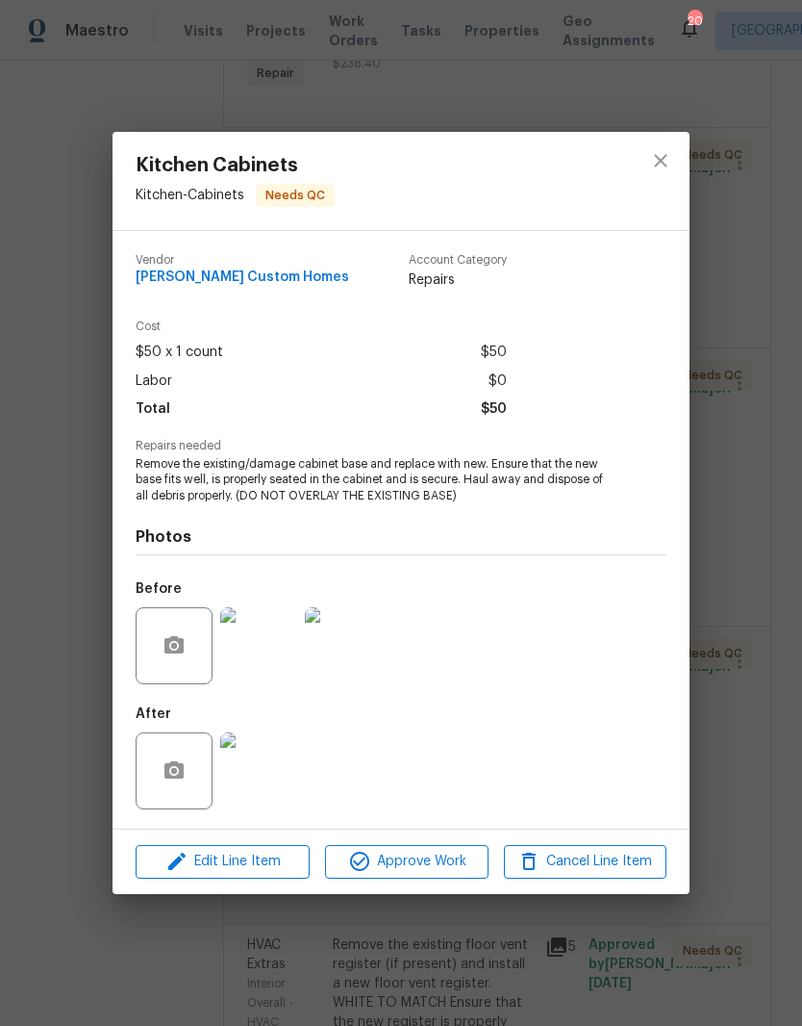
click at [277, 776] on img at bounding box center [258, 770] width 77 height 77
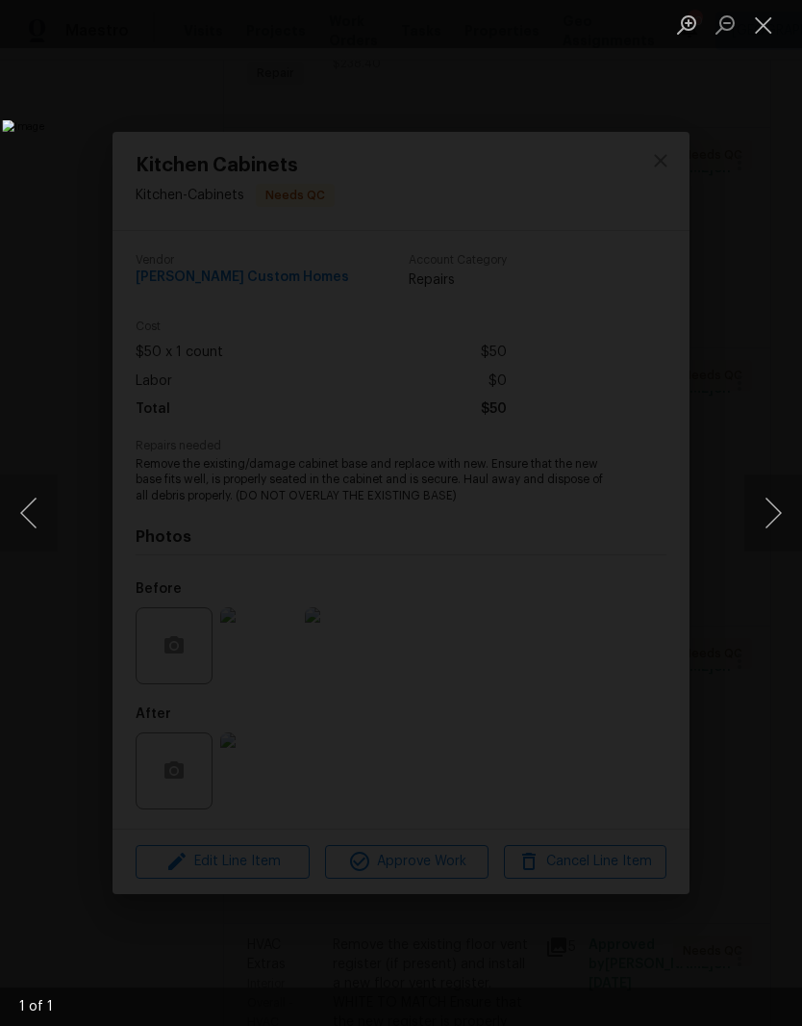
click at [770, 34] on button "Close lightbox" at bounding box center [764, 25] width 38 height 34
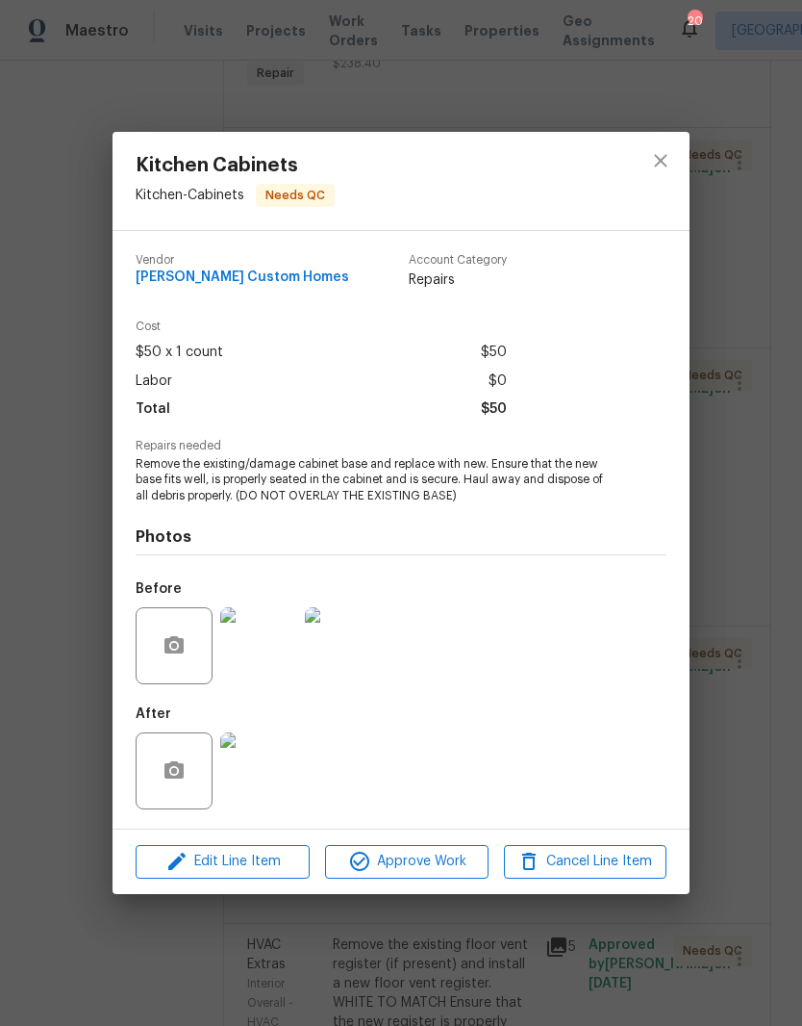
click at [451, 865] on span "Approve Work" at bounding box center [406, 862] width 151 height 24
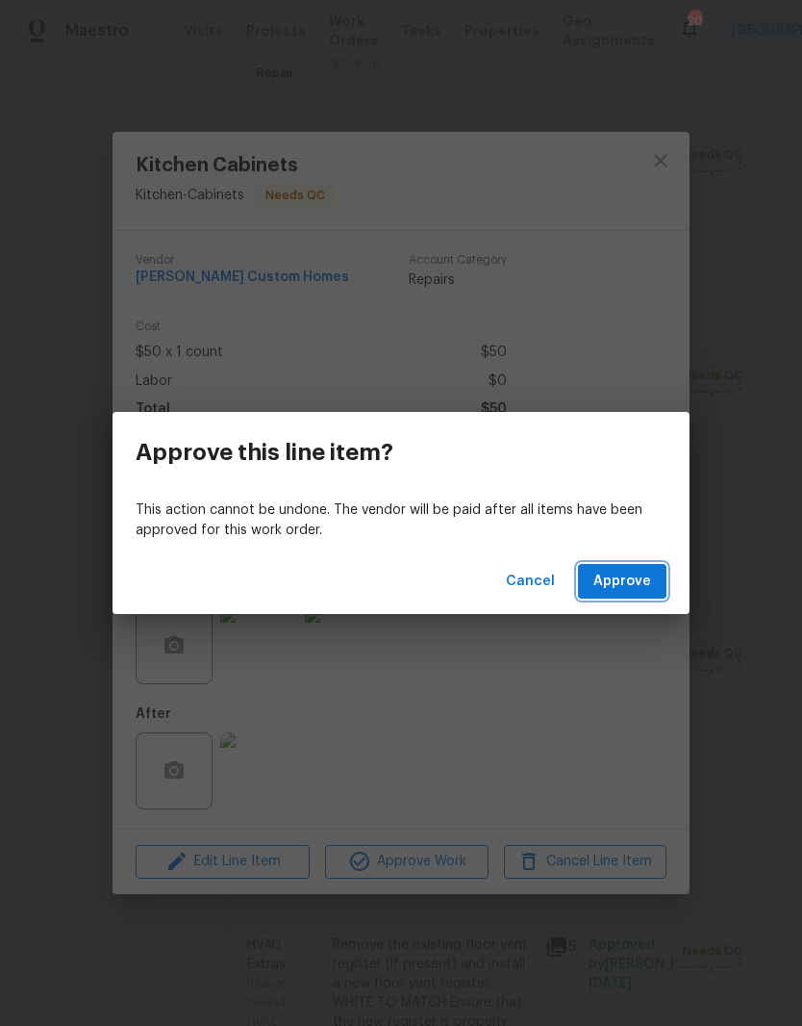
click at [639, 584] on span "Approve" at bounding box center [623, 582] width 58 height 24
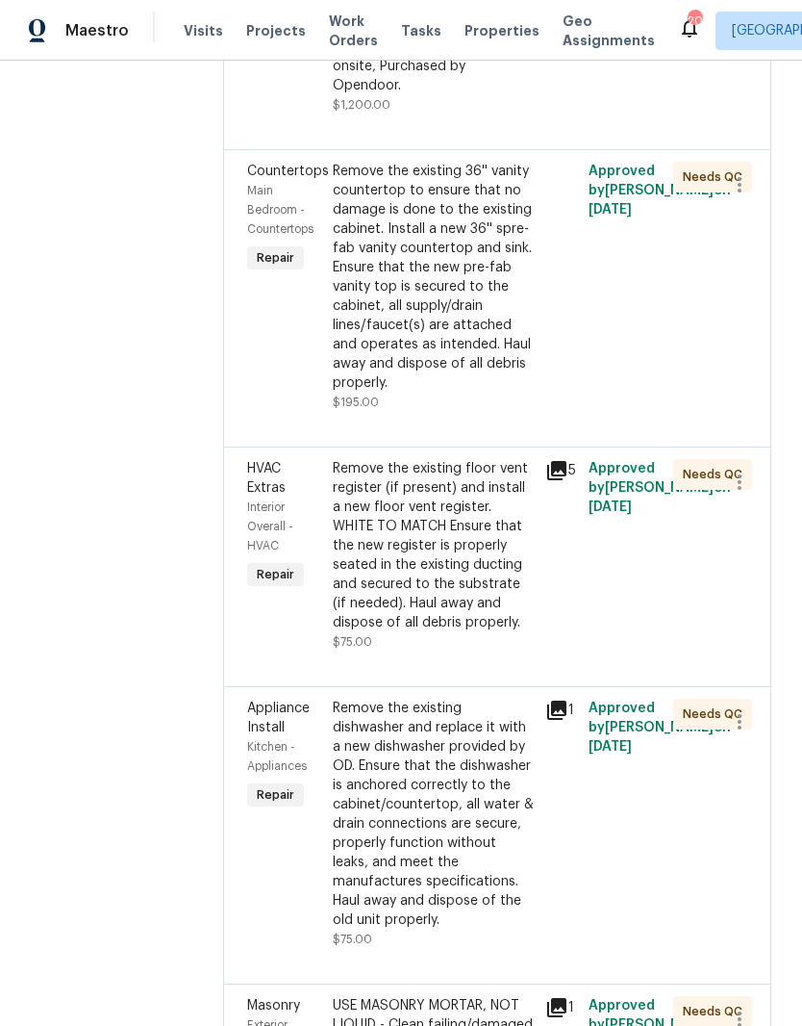
scroll to position [2901, 0]
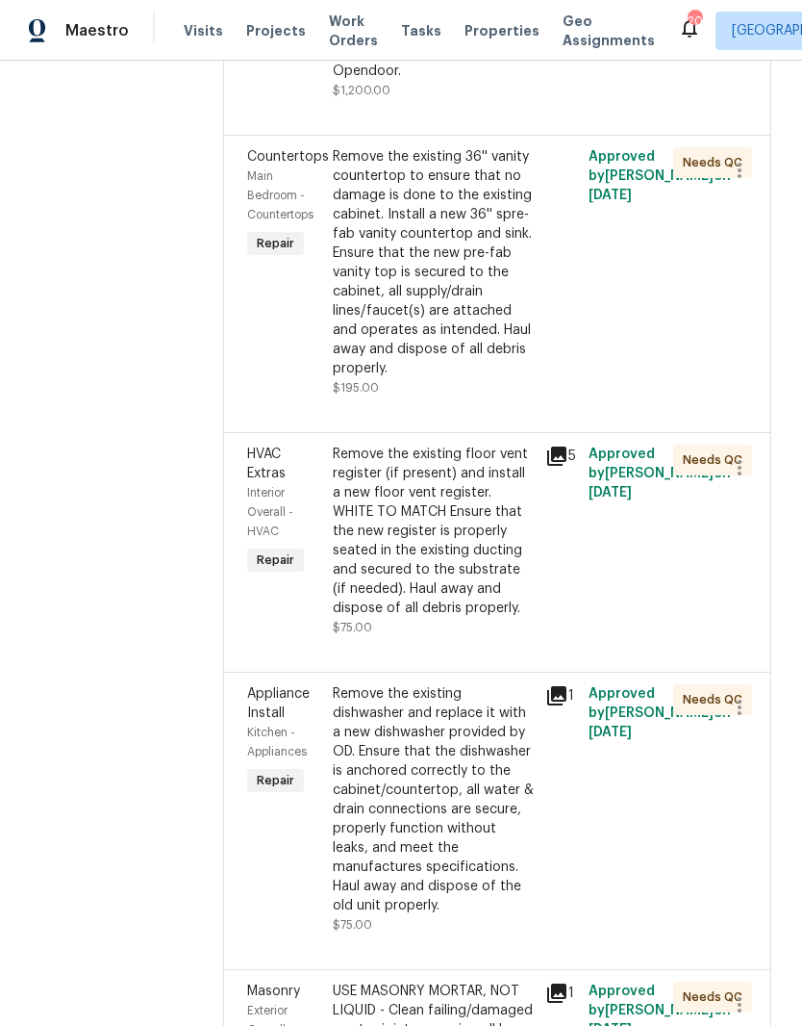
click at [497, 377] on div "Remove the existing 36'' vanity countertop to ensure that no damage is done to …" at bounding box center [434, 262] width 202 height 231
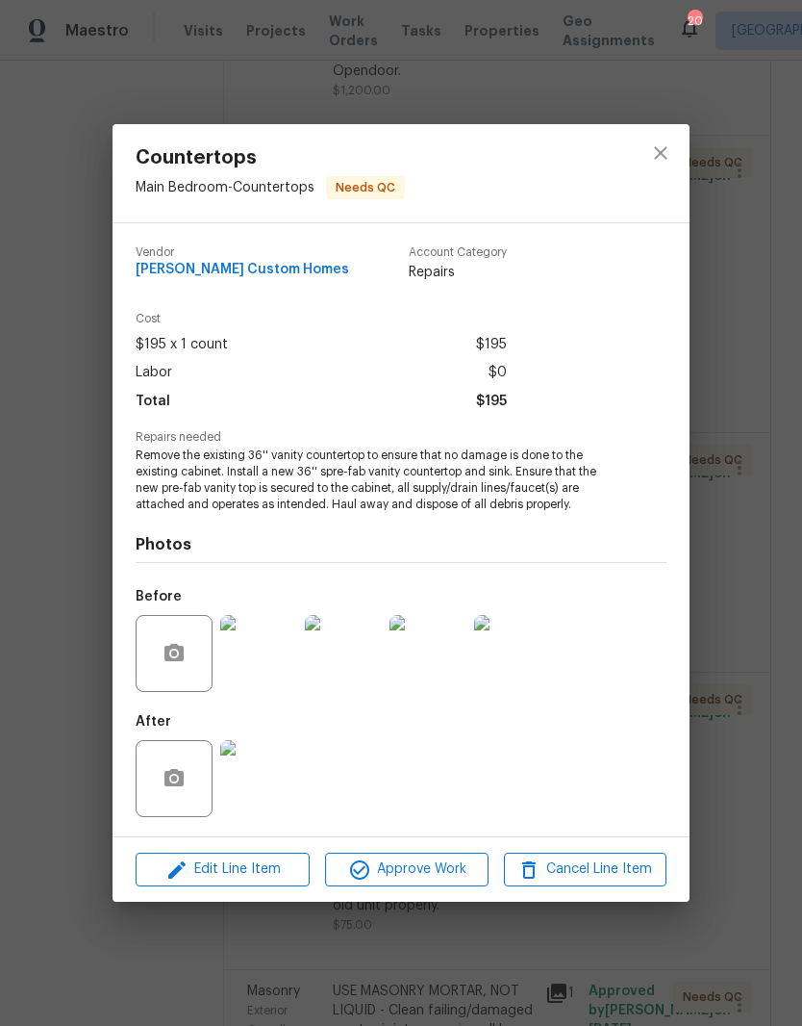
click at [436, 869] on span "Approve Work" at bounding box center [406, 869] width 151 height 24
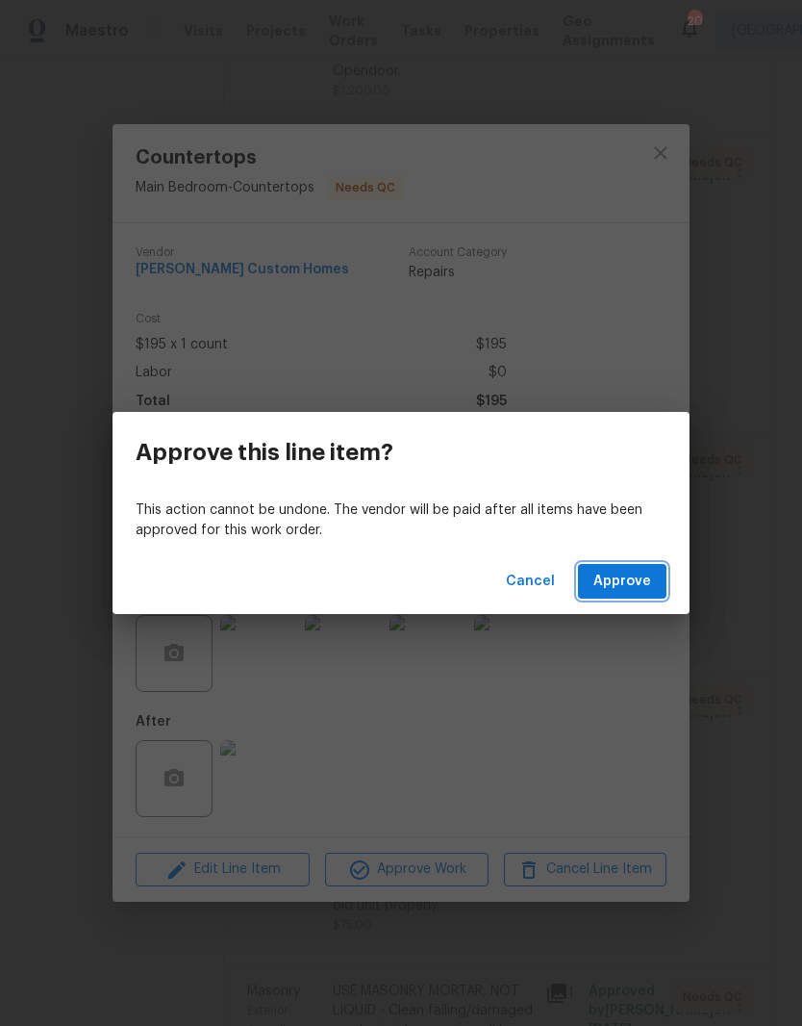
click at [623, 581] on span "Approve" at bounding box center [623, 582] width 58 height 24
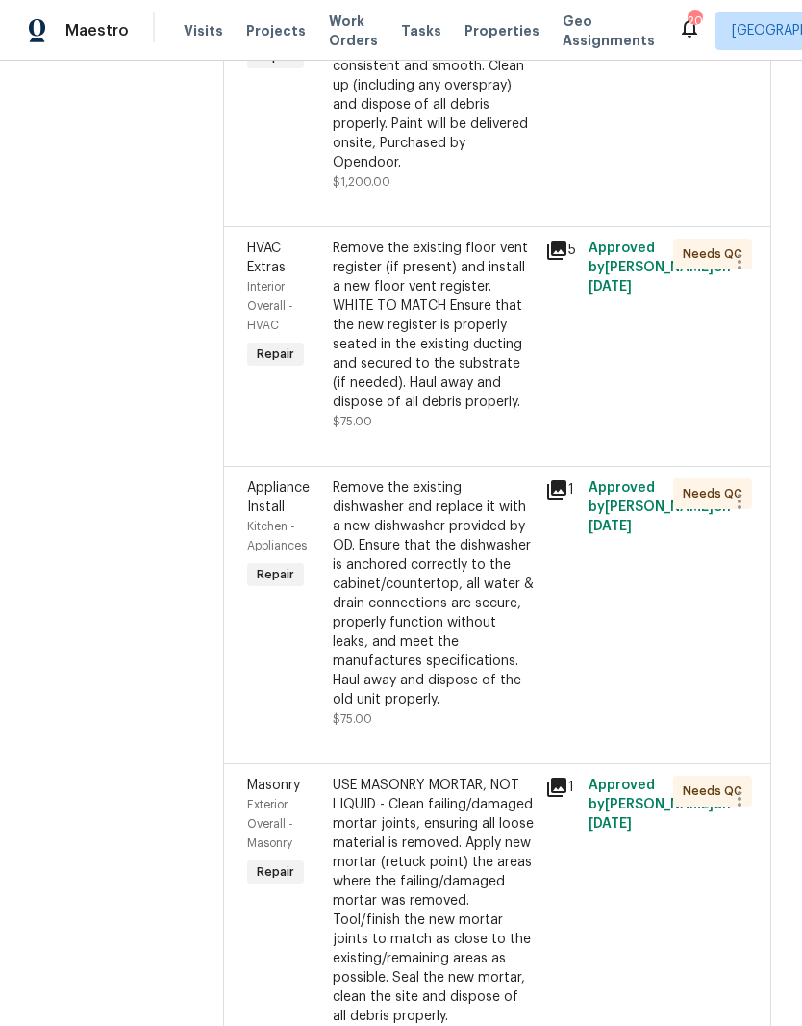
scroll to position [2811, 0]
click at [497, 411] on div "Remove the existing floor vent register (if present) and install a new floor ve…" at bounding box center [434, 324] width 202 height 173
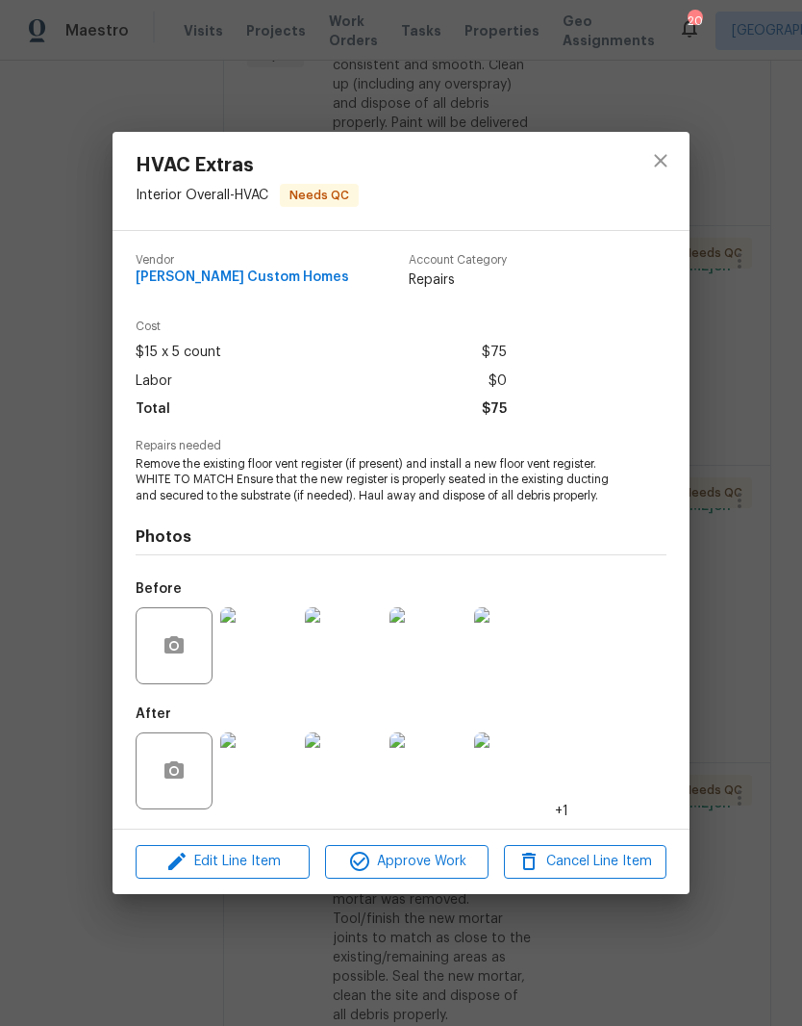
click at [444, 861] on span "Approve Work" at bounding box center [406, 862] width 151 height 24
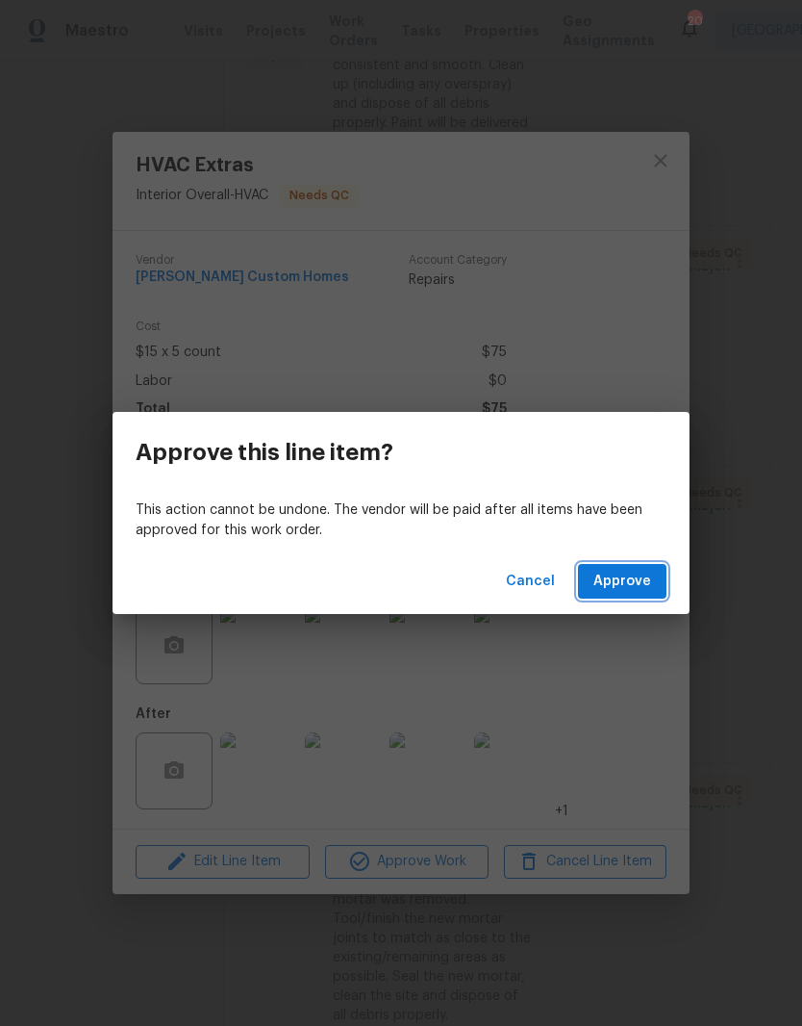
click at [634, 575] on span "Approve" at bounding box center [623, 582] width 58 height 24
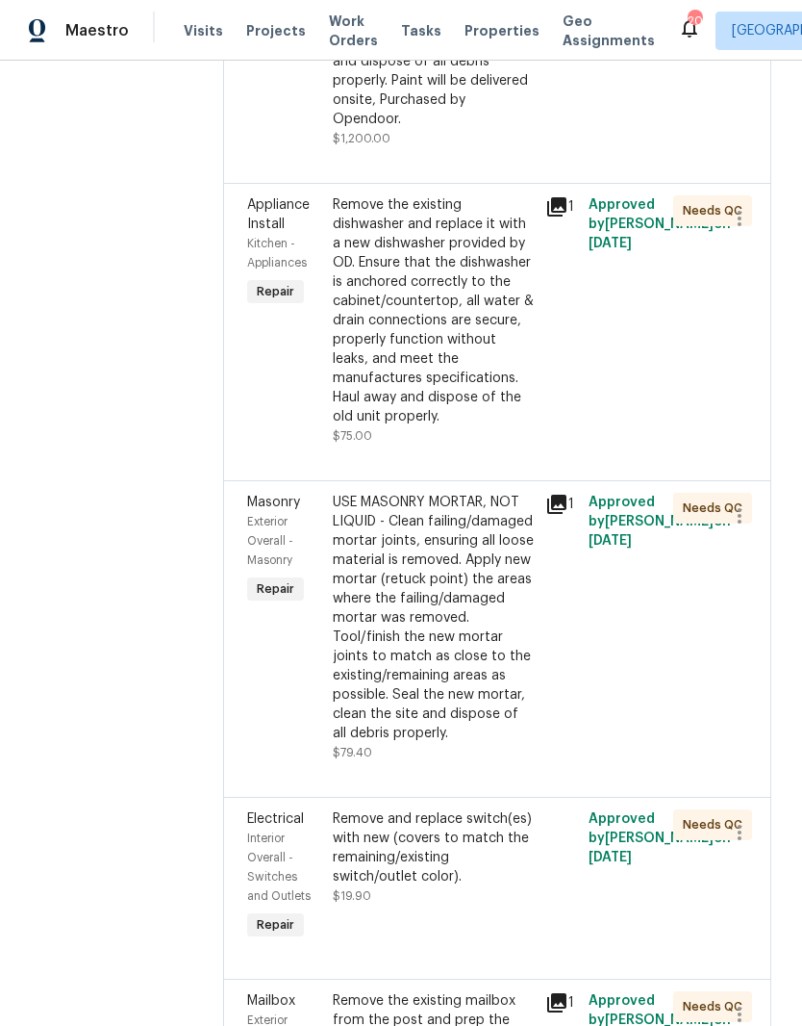
scroll to position [2854, 0]
click at [475, 416] on div "Remove the existing dishwasher and replace it with a new dishwasher provided by…" at bounding box center [434, 309] width 202 height 231
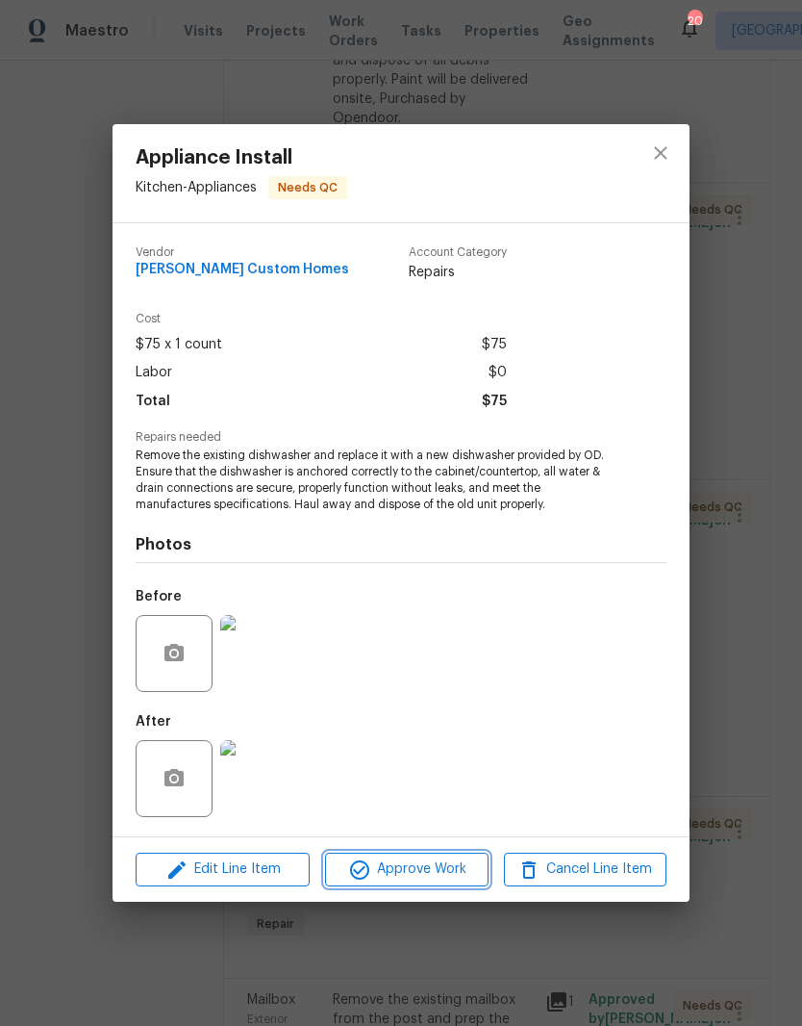
click at [440, 866] on span "Approve Work" at bounding box center [406, 869] width 151 height 24
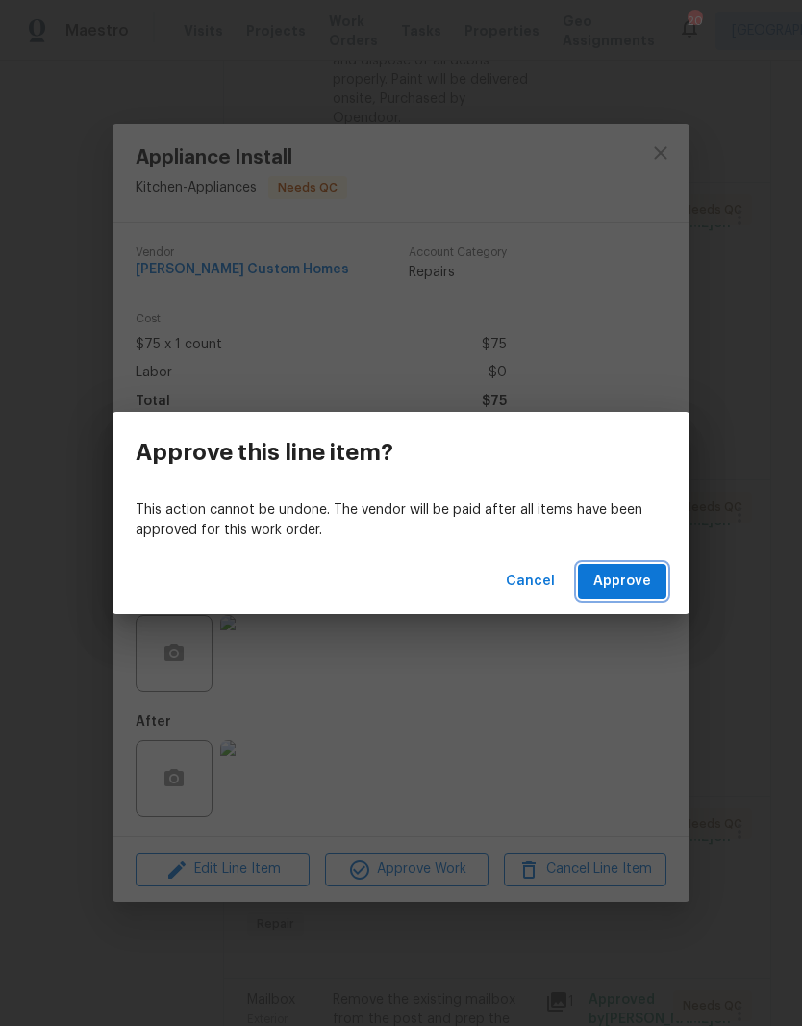
click at [624, 580] on span "Approve" at bounding box center [623, 582] width 58 height 24
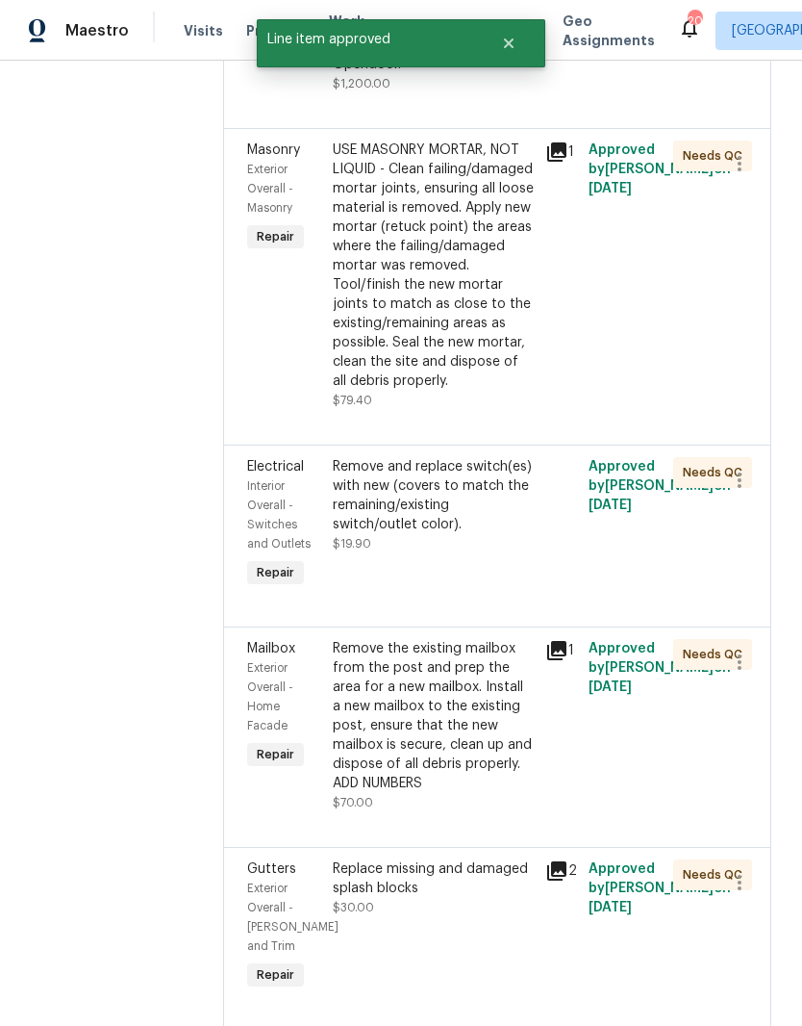
scroll to position [2909, 0]
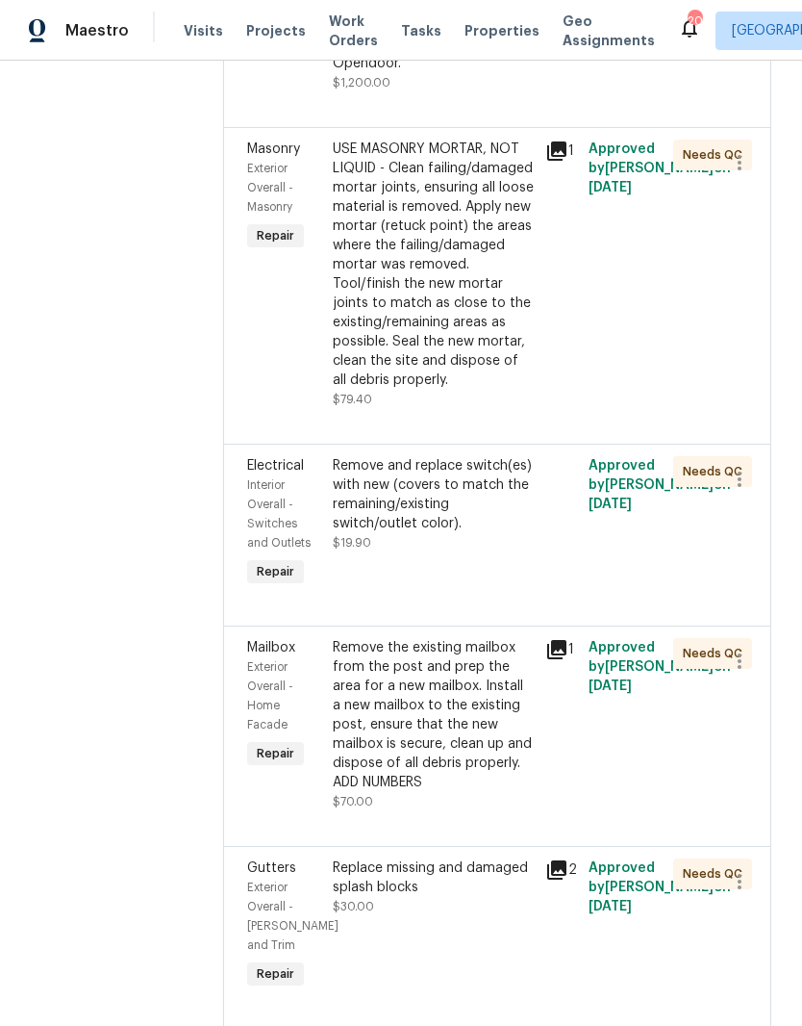
click at [470, 369] on div "USE MASONRY MORTAR, NOT LIQUID - Clean failing/damaged mortar joints, ensuring …" at bounding box center [434, 265] width 202 height 250
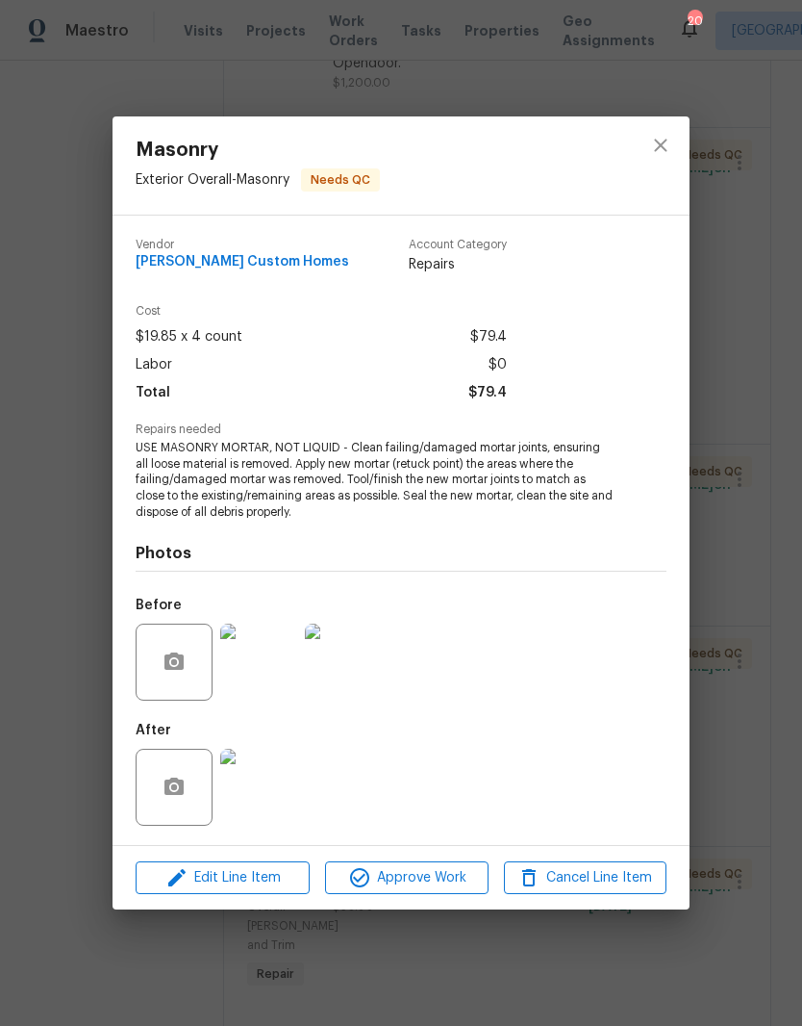
click at [447, 876] on span "Approve Work" at bounding box center [406, 878] width 151 height 24
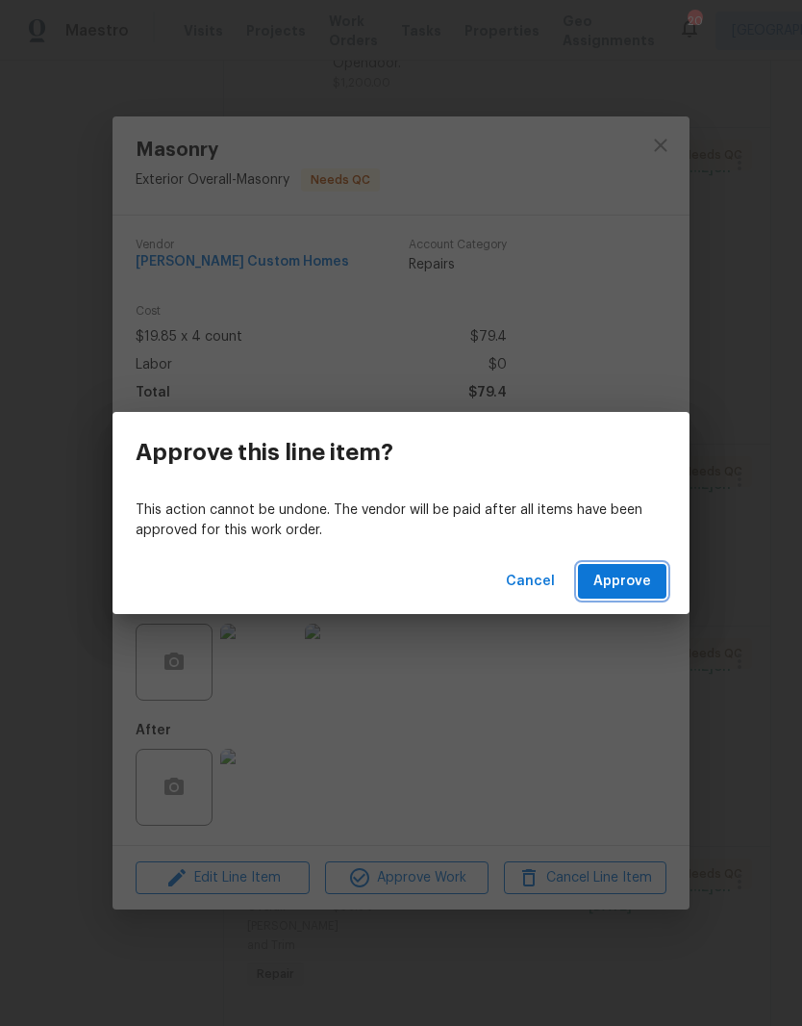
click at [634, 578] on span "Approve" at bounding box center [623, 582] width 58 height 24
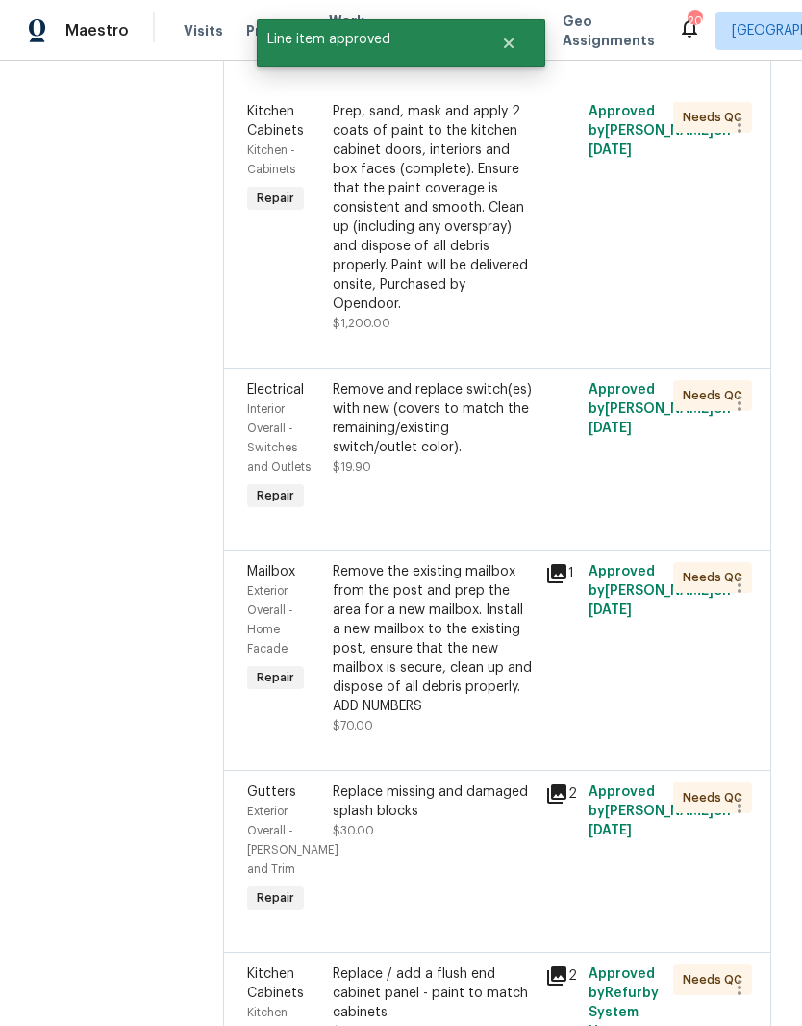
scroll to position [2669, 0]
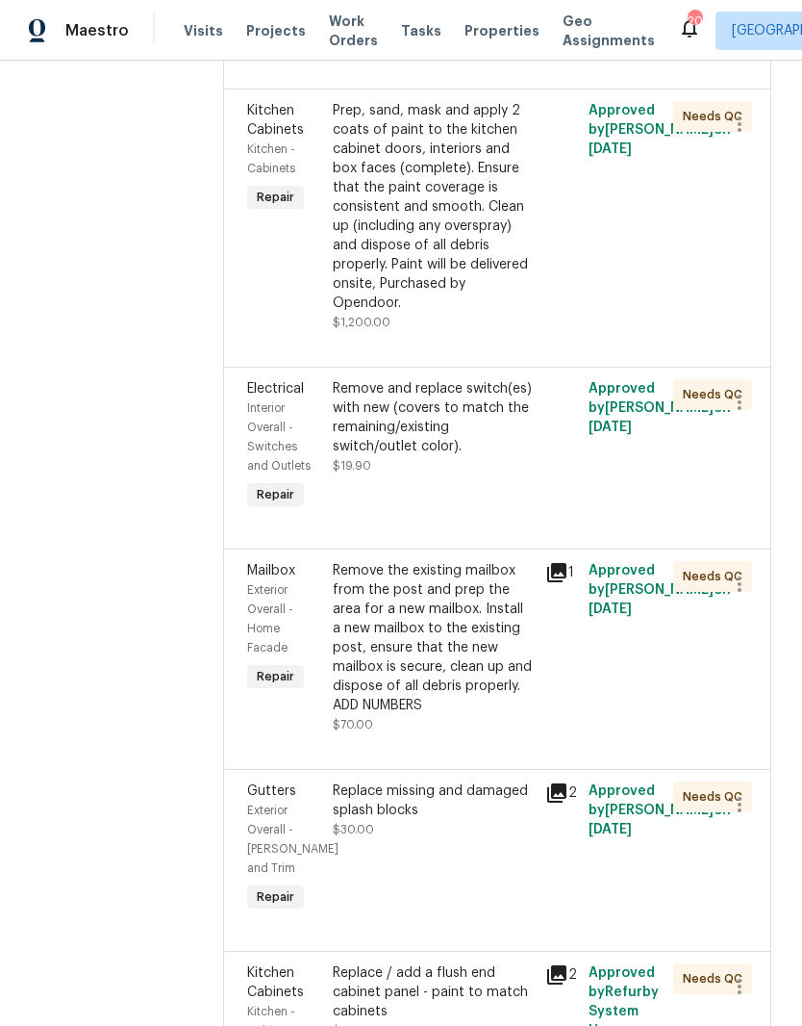
click at [488, 456] on div "Remove and replace switch(es) with new (covers to match the remaining/existing …" at bounding box center [434, 417] width 202 height 77
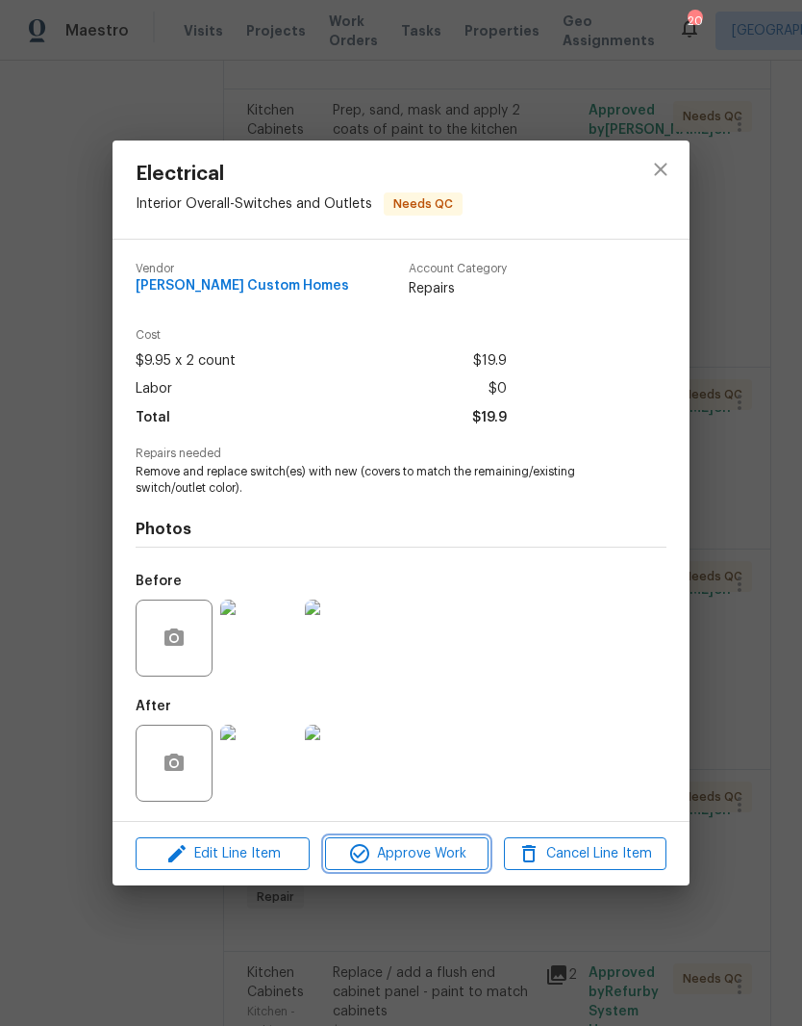
click at [445, 853] on span "Approve Work" at bounding box center [406, 854] width 151 height 24
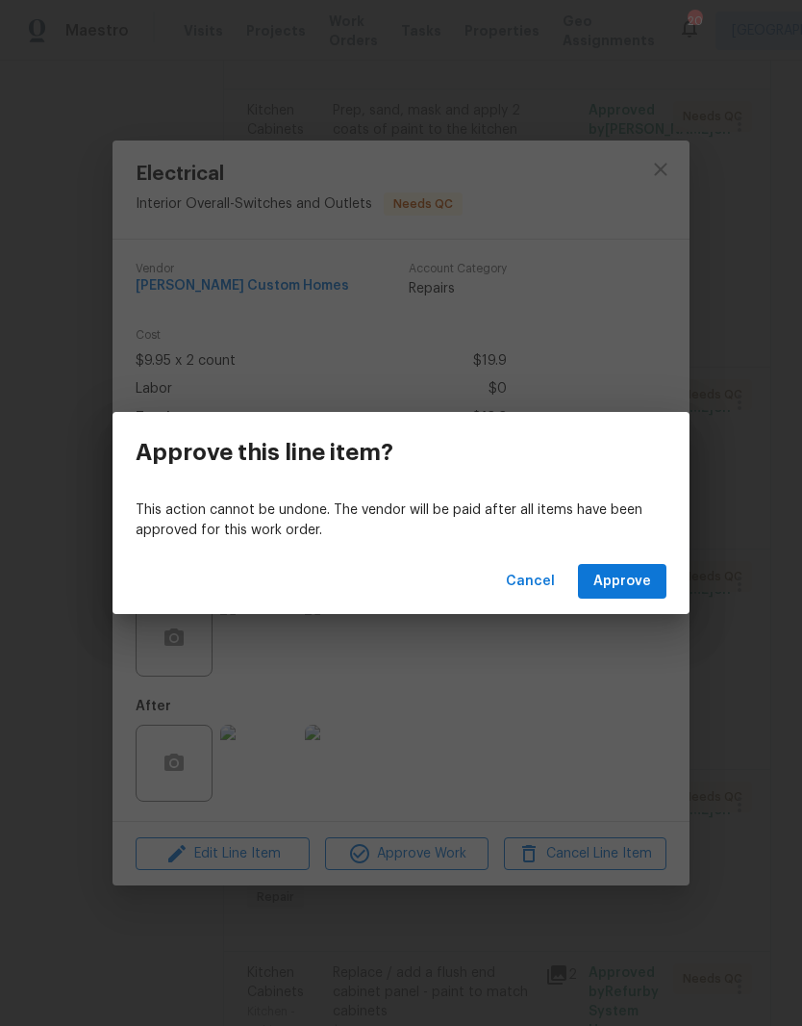
click at [636, 576] on span "Approve" at bounding box center [623, 582] width 58 height 24
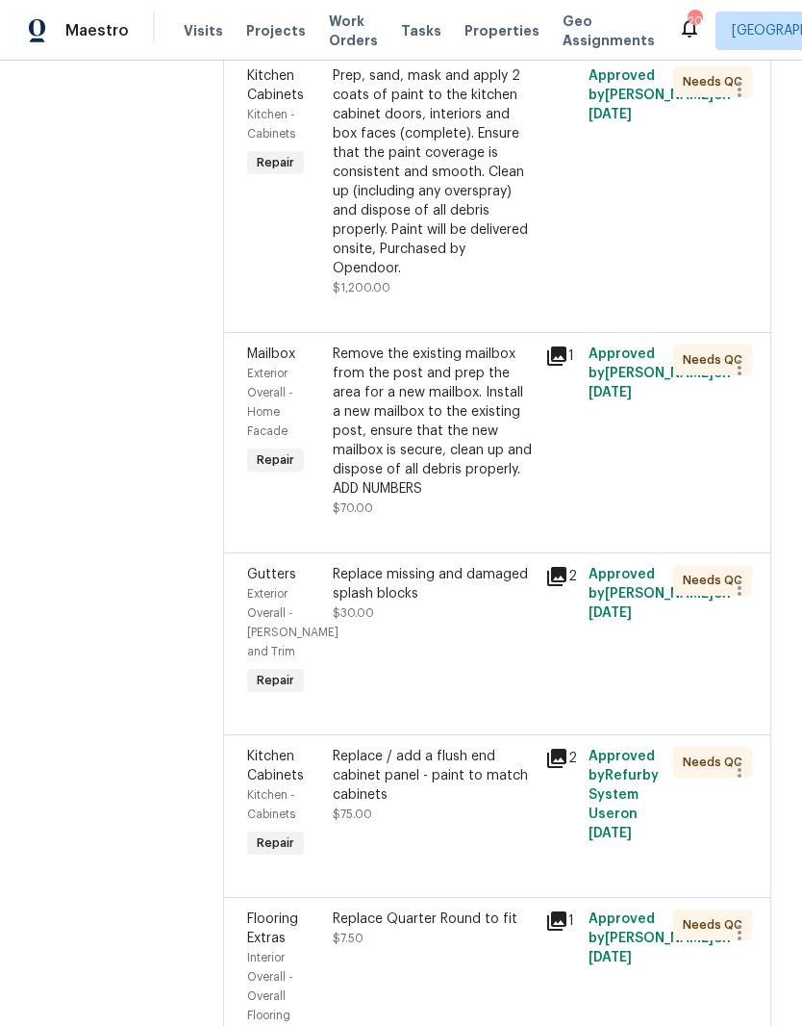
scroll to position [2705, 0]
click at [516, 497] on div "Remove the existing mailbox from the post and prep the area for a new mailbox. …" at bounding box center [434, 421] width 202 height 154
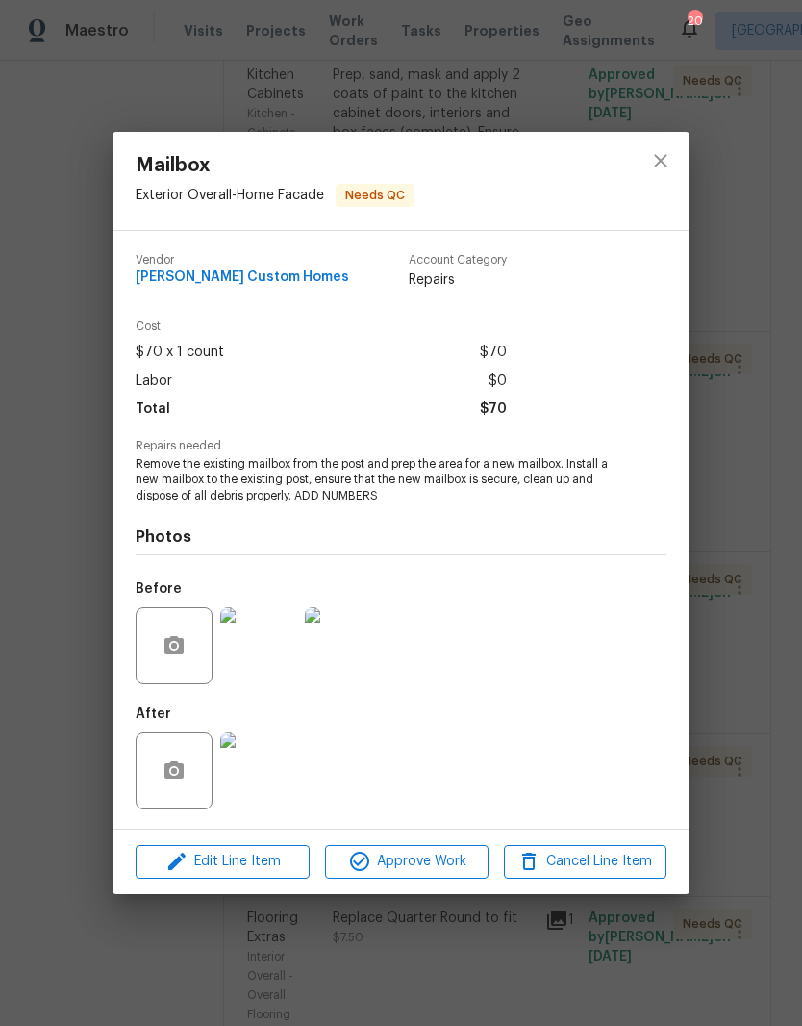
click at [267, 767] on img at bounding box center [258, 770] width 77 height 77
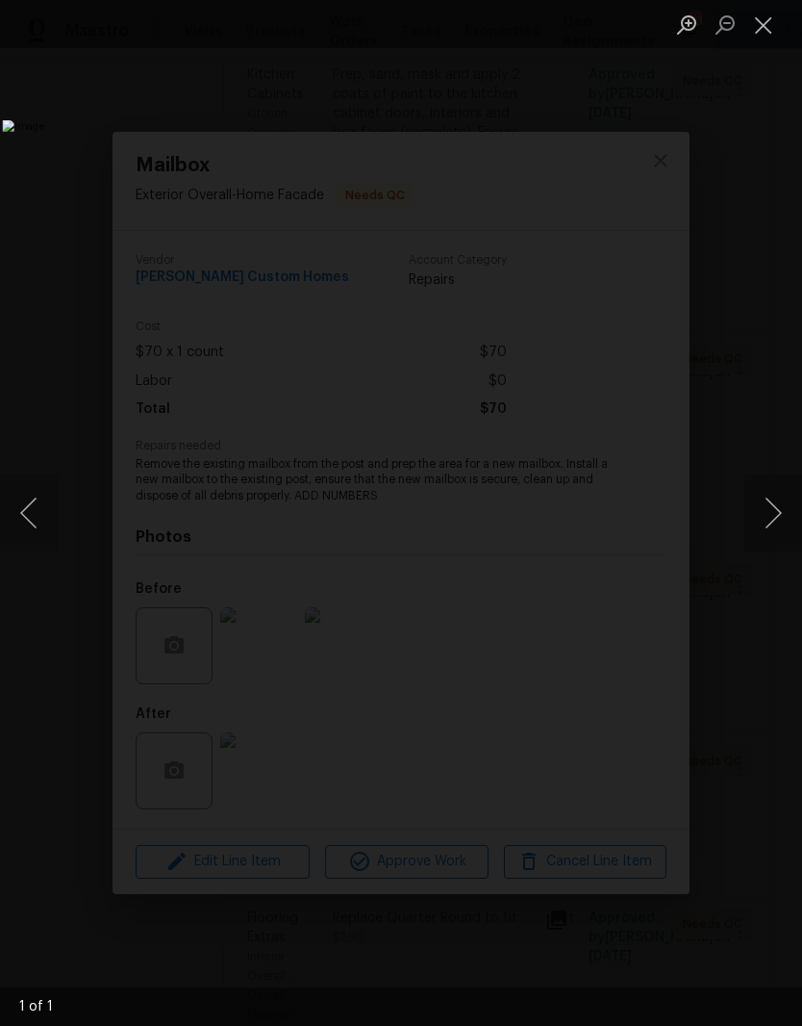
click at [776, 26] on button "Close lightbox" at bounding box center [764, 25] width 38 height 34
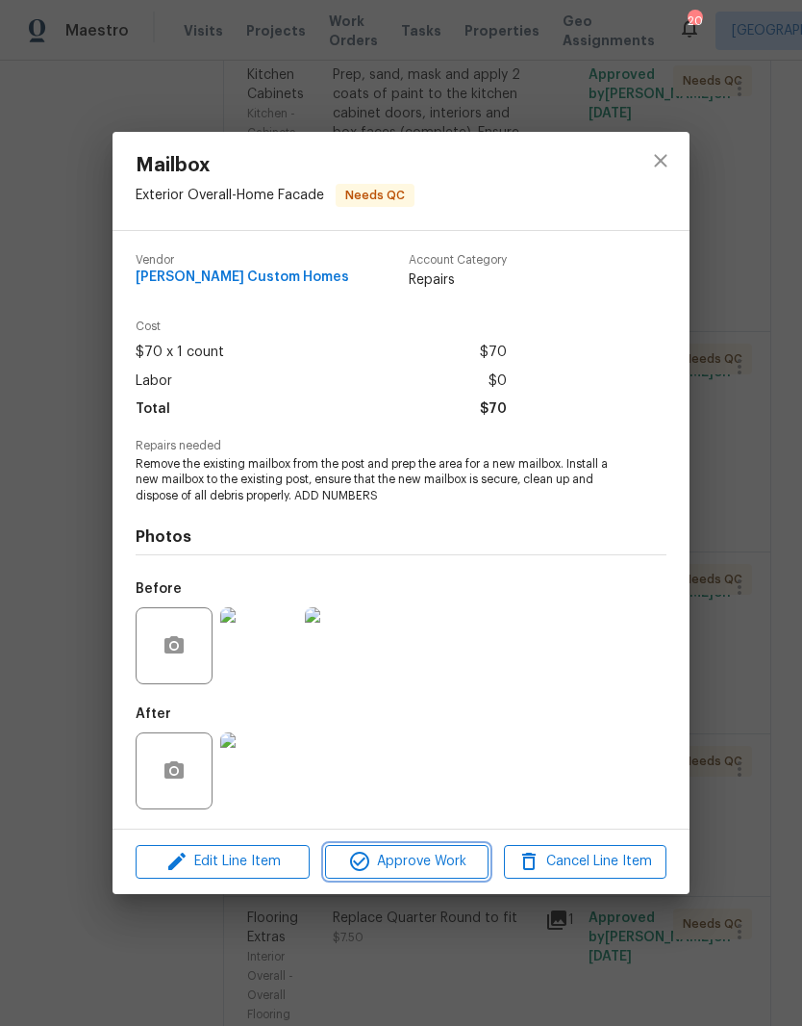
click at [438, 864] on span "Approve Work" at bounding box center [406, 862] width 151 height 24
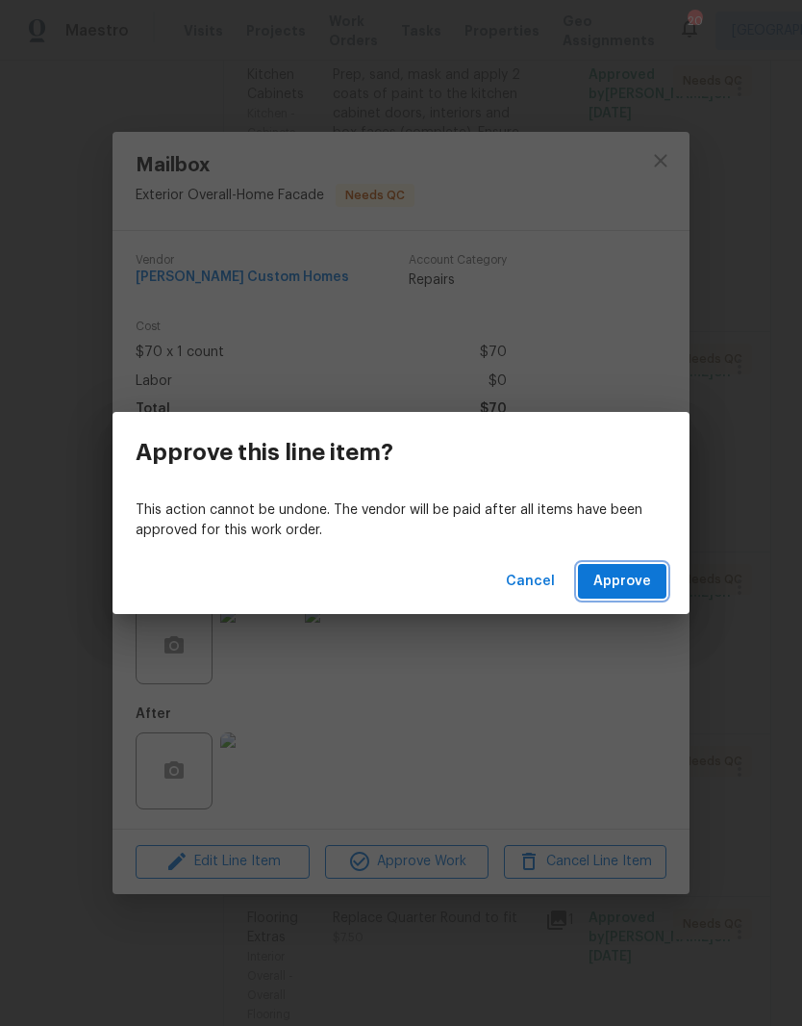
click at [637, 580] on span "Approve" at bounding box center [623, 582] width 58 height 24
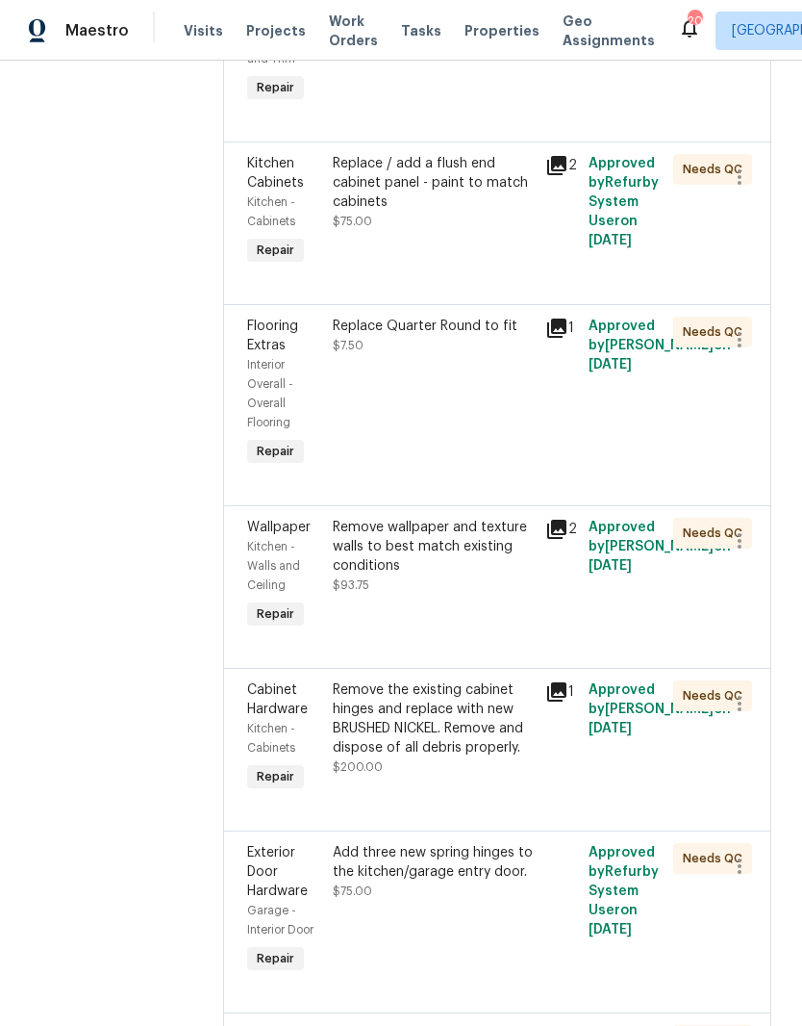
scroll to position [3077, 0]
click at [503, 211] on div "Replace / add a flush end cabinet panel - paint to match cabinets" at bounding box center [434, 182] width 202 height 58
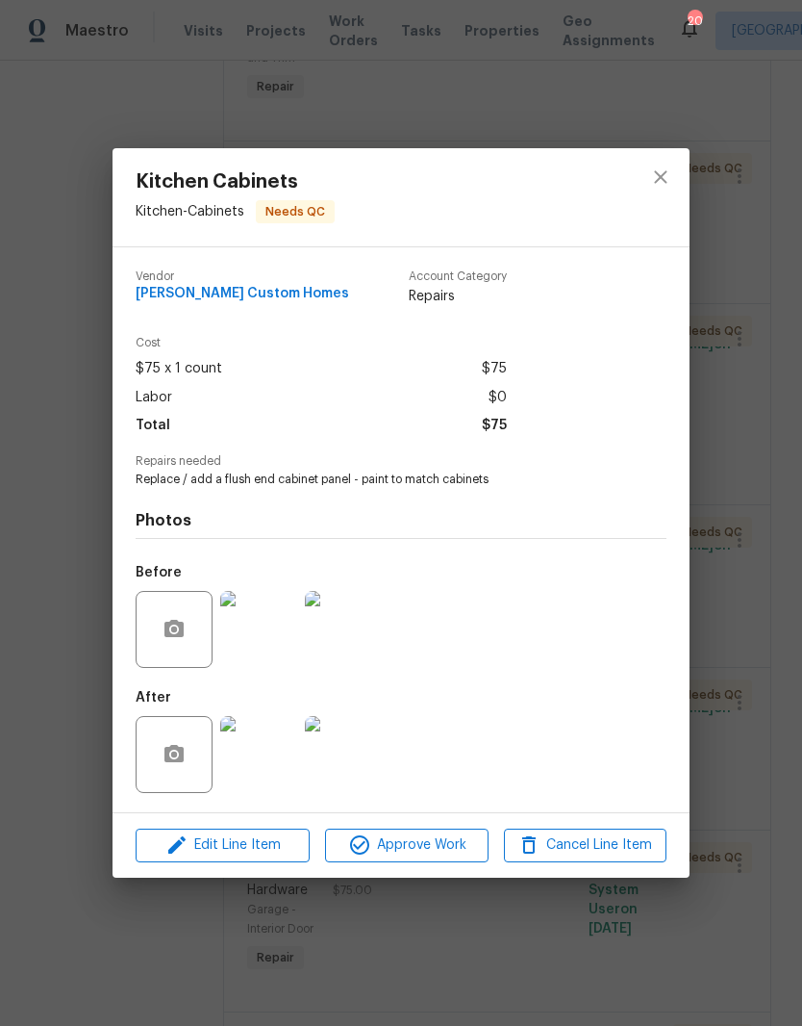
click at [354, 757] on img at bounding box center [343, 754] width 77 height 77
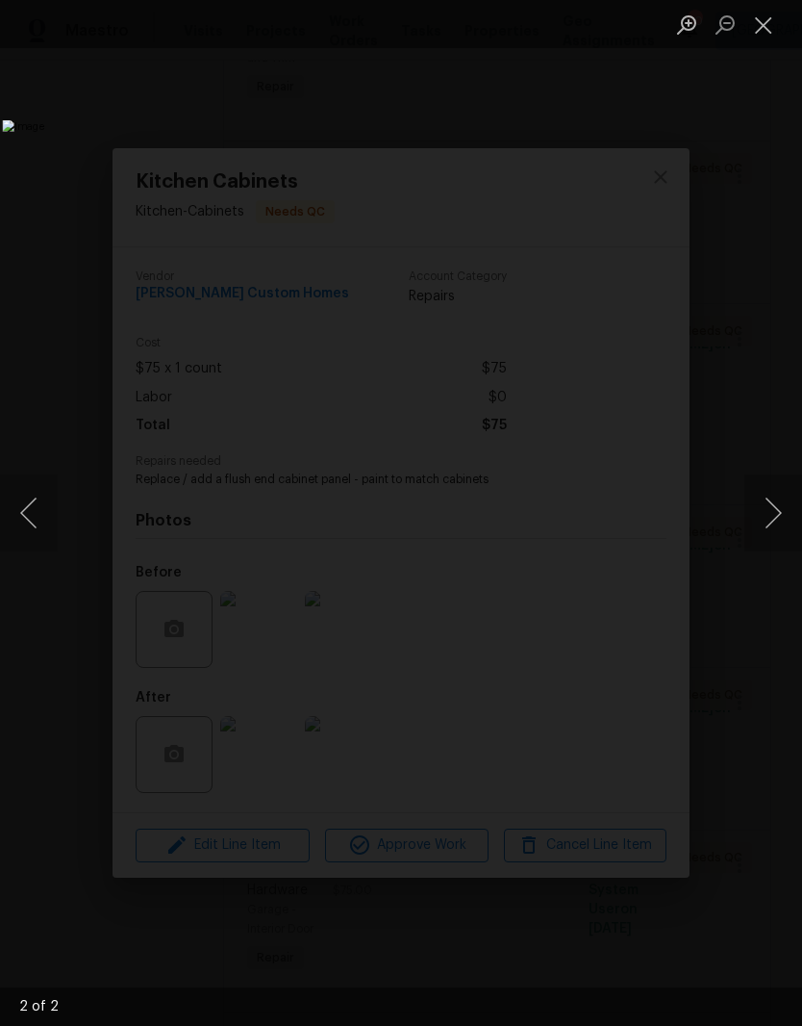
click at [765, 32] on button "Close lightbox" at bounding box center [764, 25] width 38 height 34
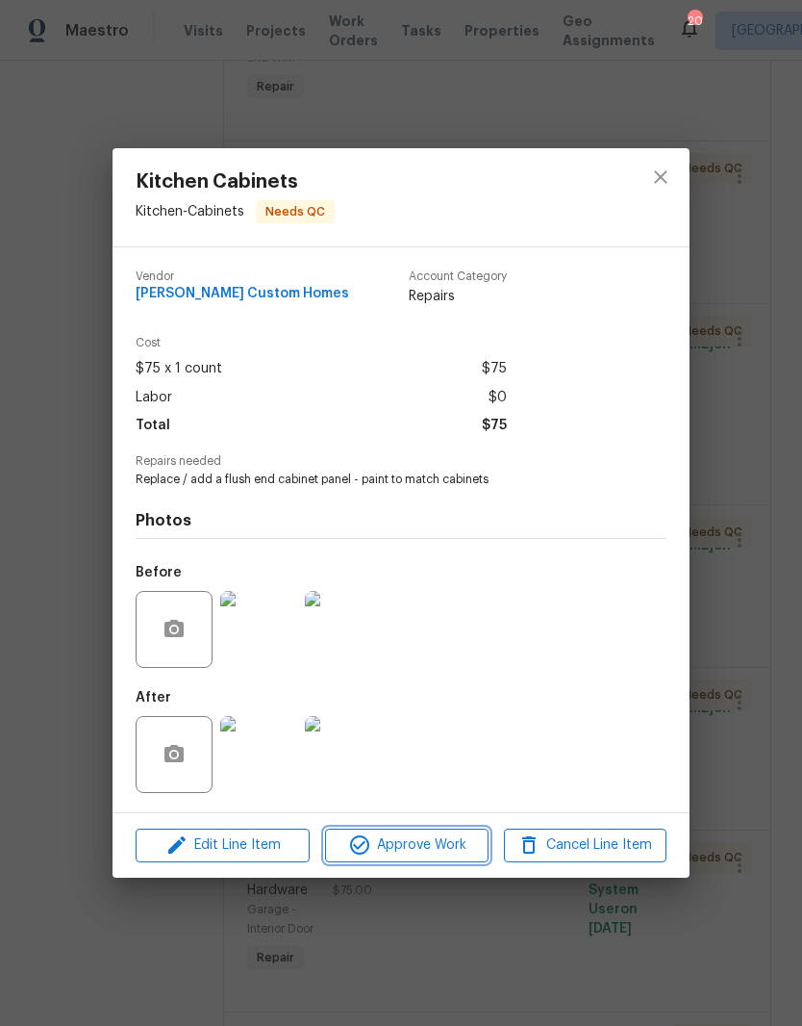
click at [428, 845] on span "Approve Work" at bounding box center [406, 845] width 151 height 24
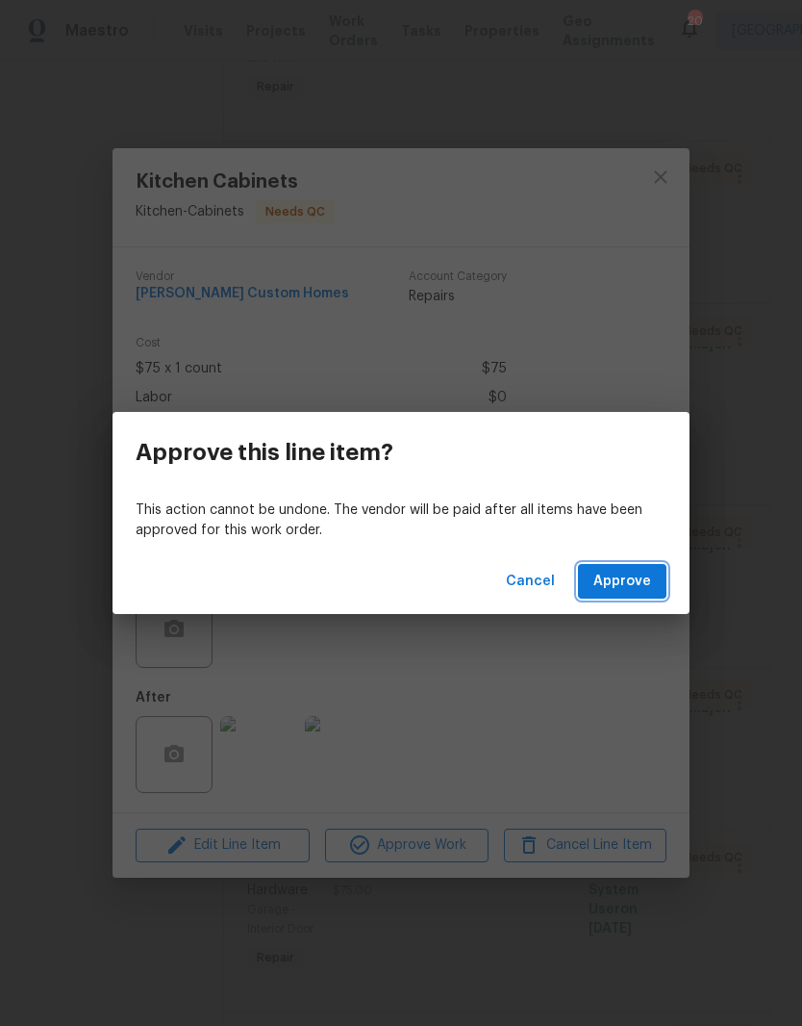
click at [632, 585] on span "Approve" at bounding box center [623, 582] width 58 height 24
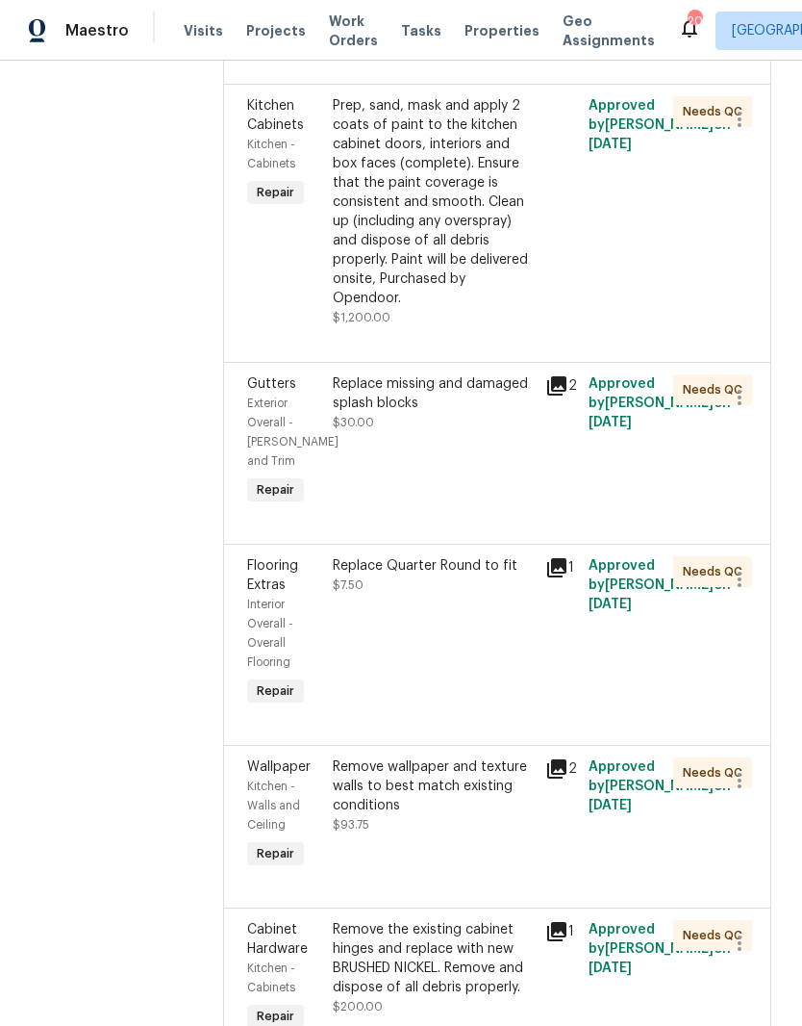
scroll to position [2682, 0]
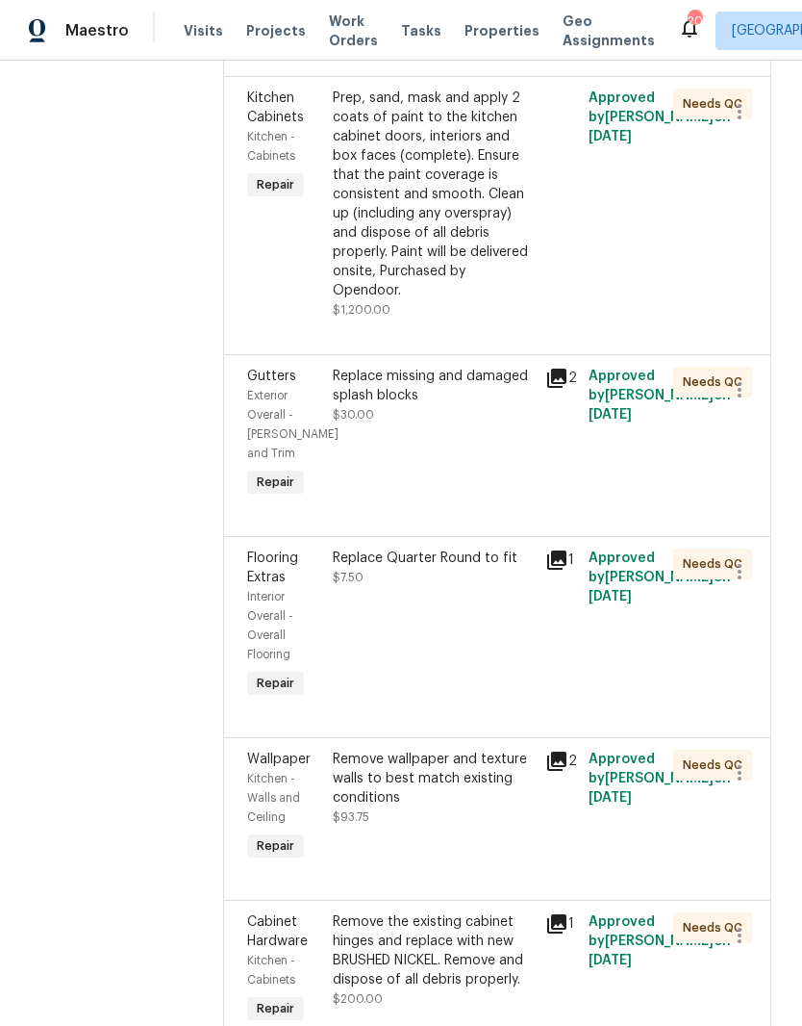
click at [490, 405] on div "Replace missing and damaged splash blocks" at bounding box center [434, 386] width 202 height 38
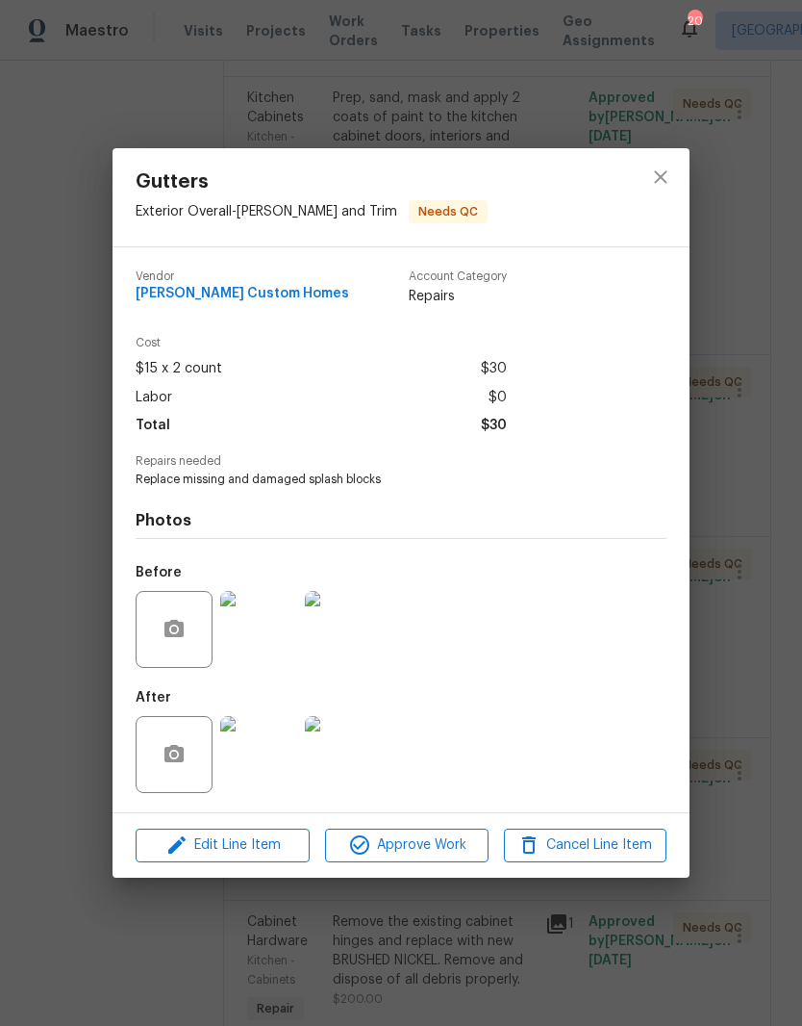
click at [278, 776] on img at bounding box center [258, 754] width 77 height 77
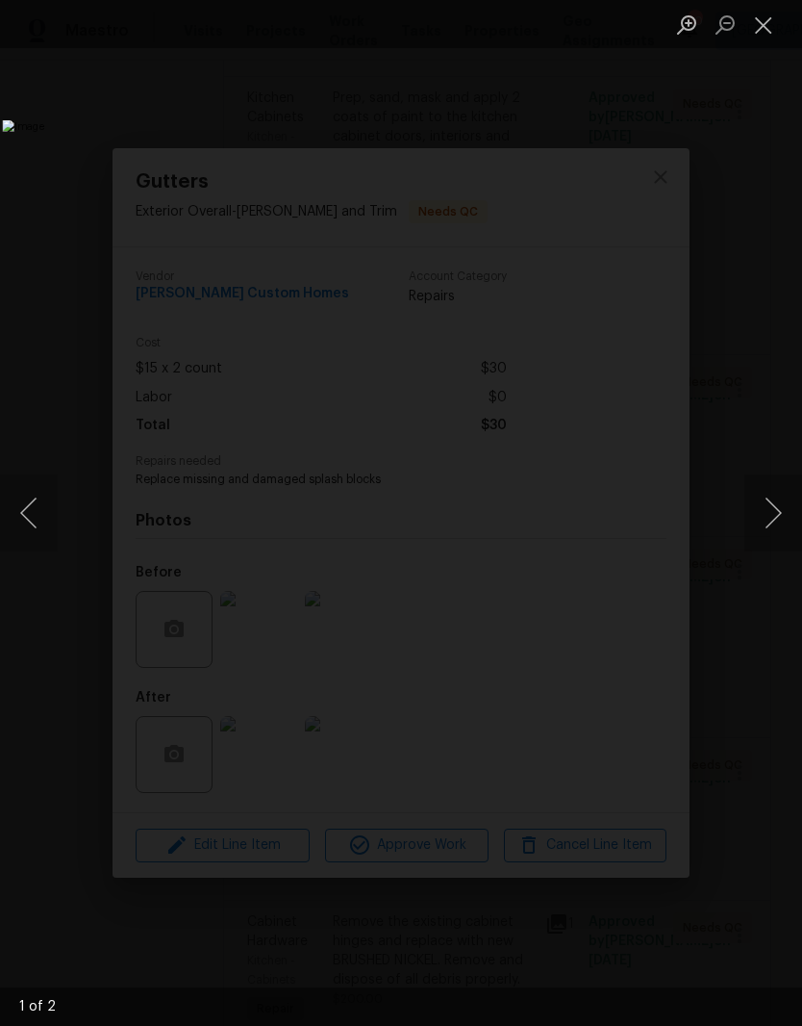
click at [776, 29] on button "Close lightbox" at bounding box center [764, 25] width 38 height 34
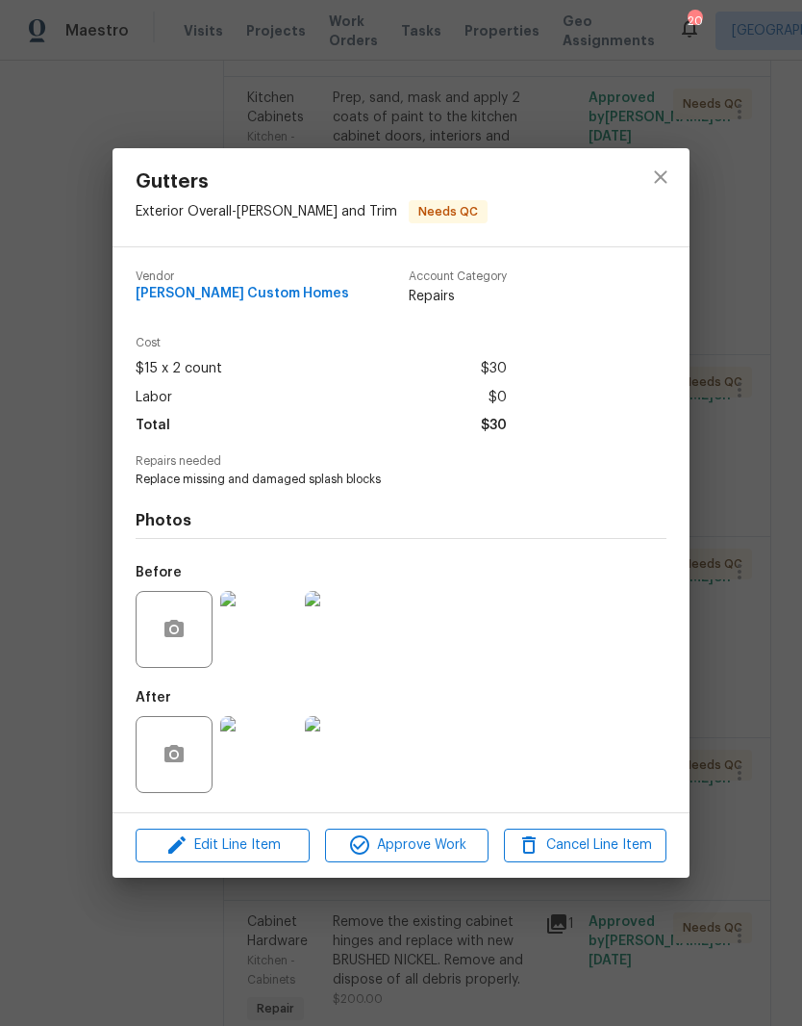
click at [423, 847] on span "Approve Work" at bounding box center [406, 845] width 151 height 24
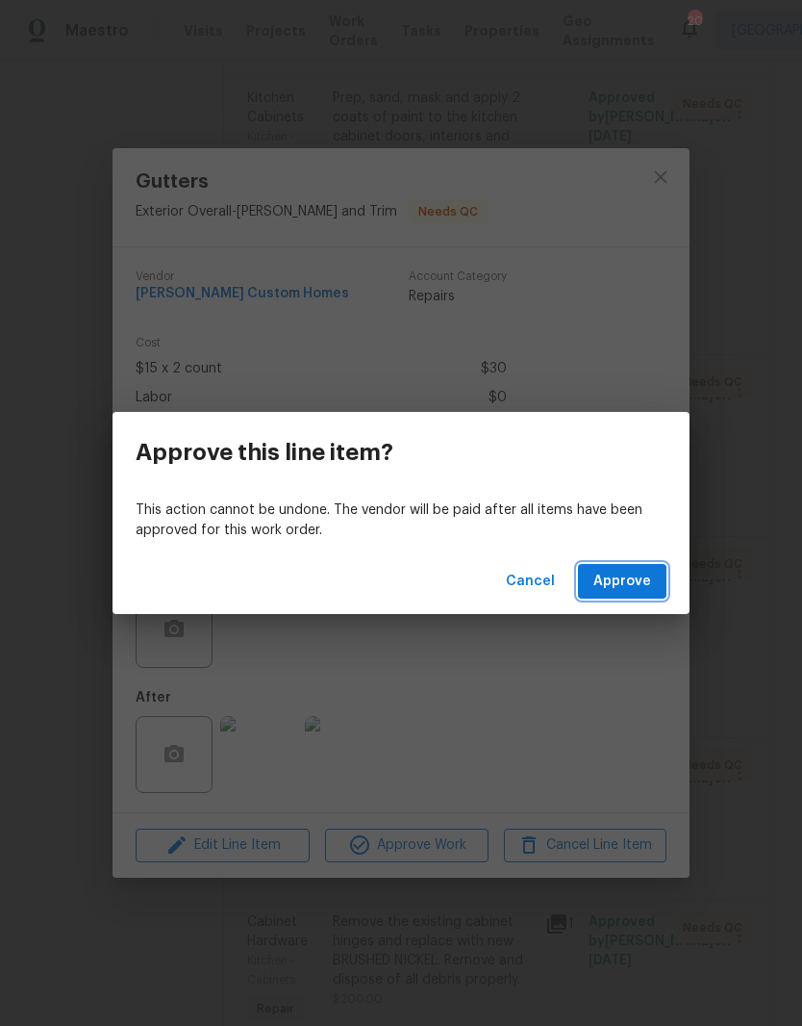
click at [636, 579] on span "Approve" at bounding box center [623, 582] width 58 height 24
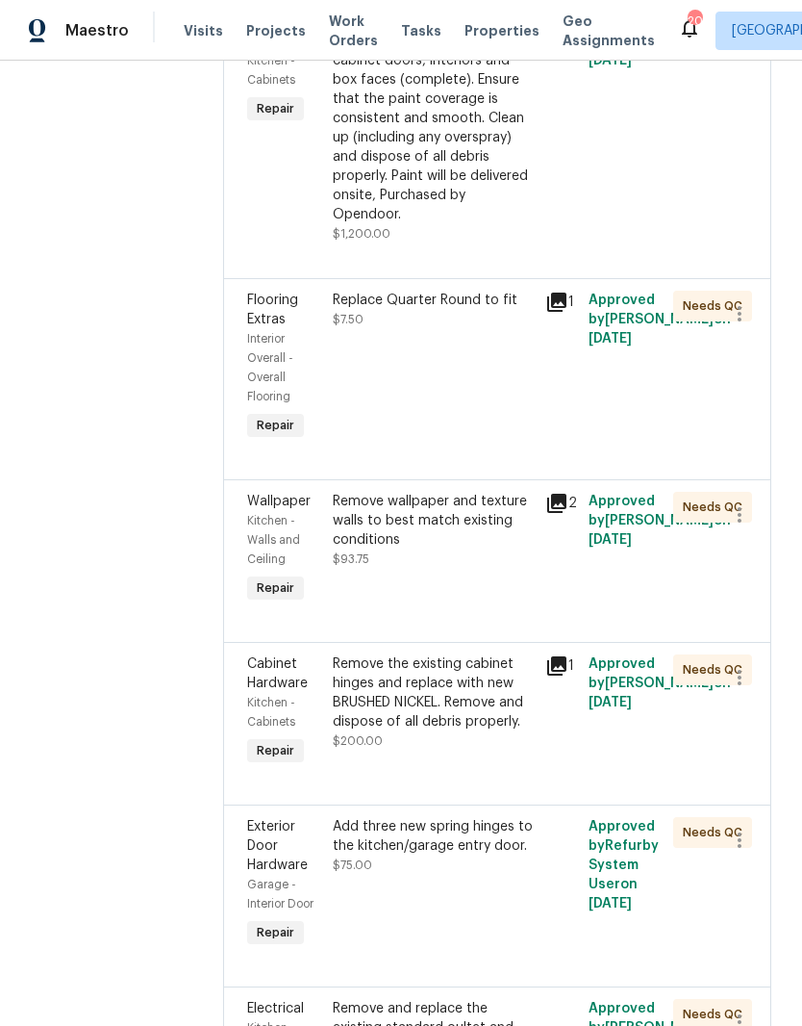
scroll to position [2766, 0]
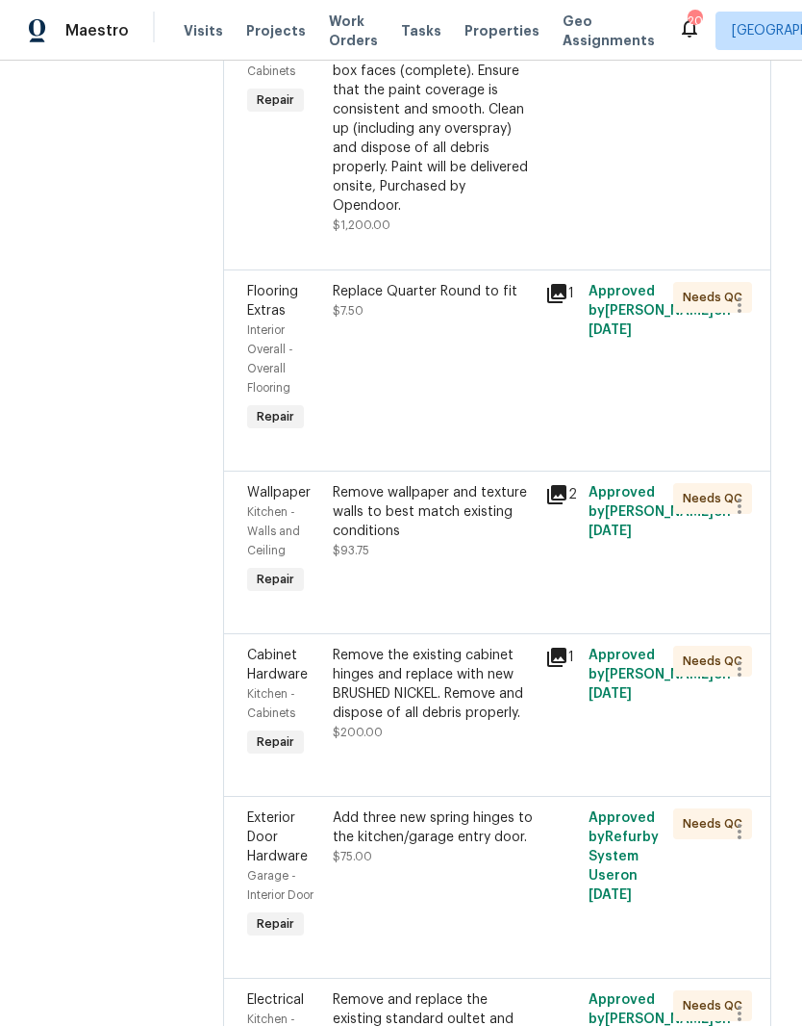
click at [529, 320] on div "Replace Quarter Round to fit $7.50" at bounding box center [434, 301] width 202 height 38
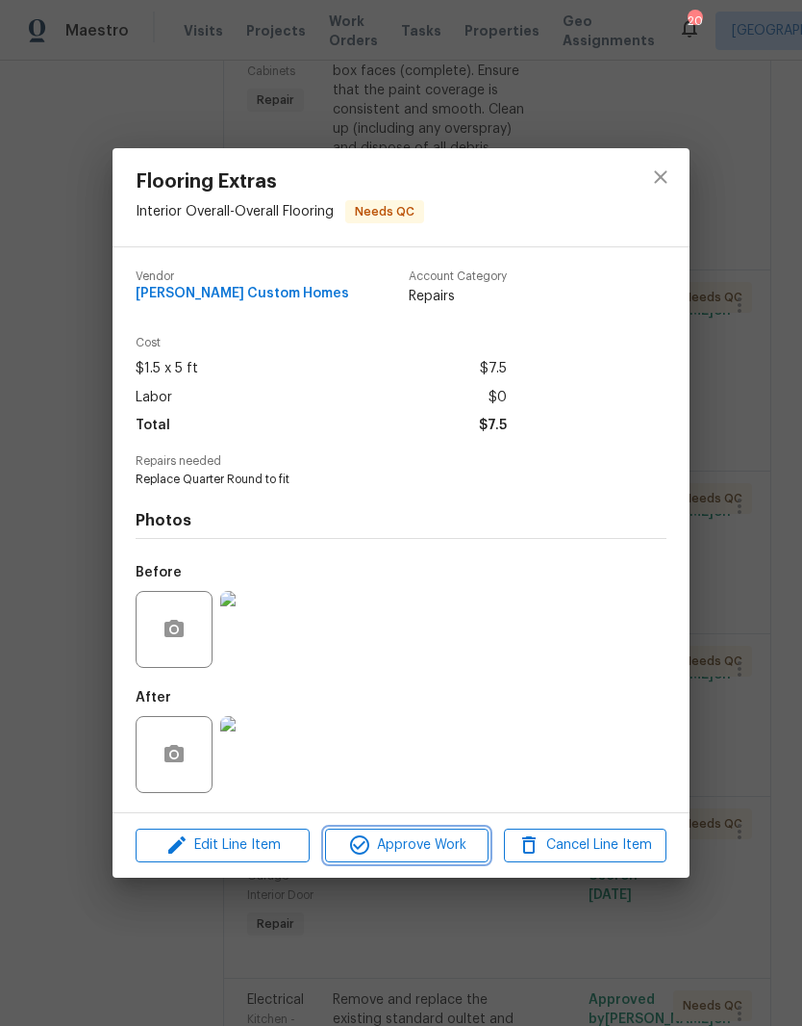
click at [434, 852] on span "Approve Work" at bounding box center [406, 845] width 151 height 24
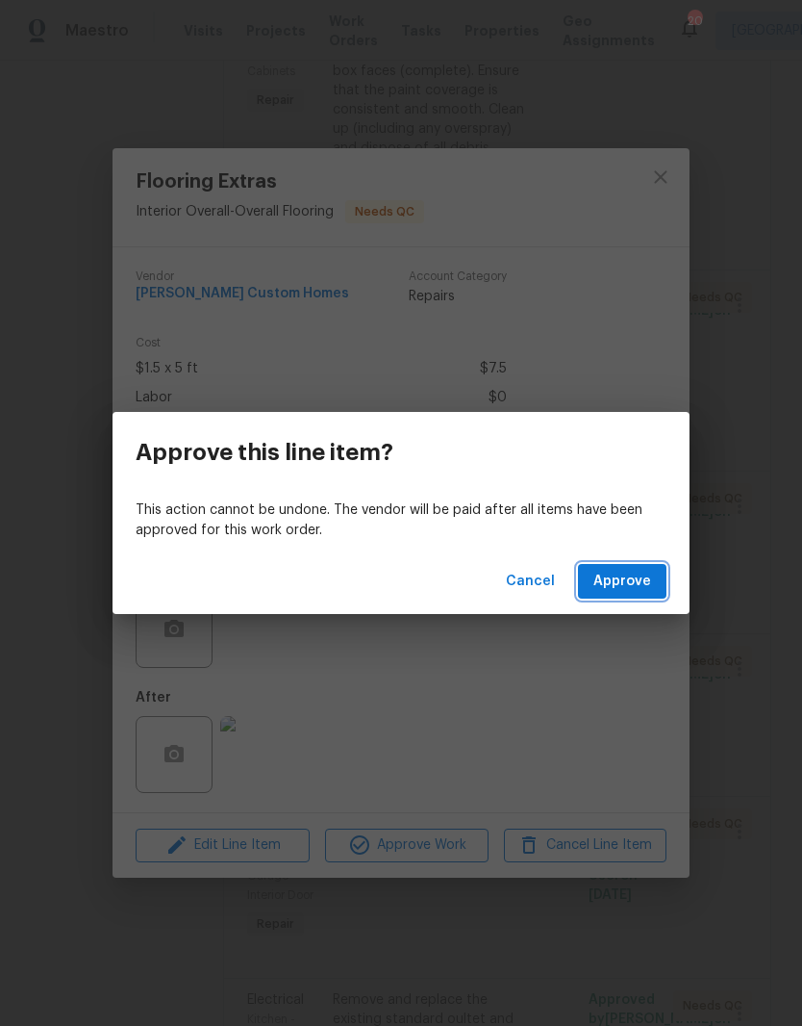
click at [631, 578] on span "Approve" at bounding box center [623, 582] width 58 height 24
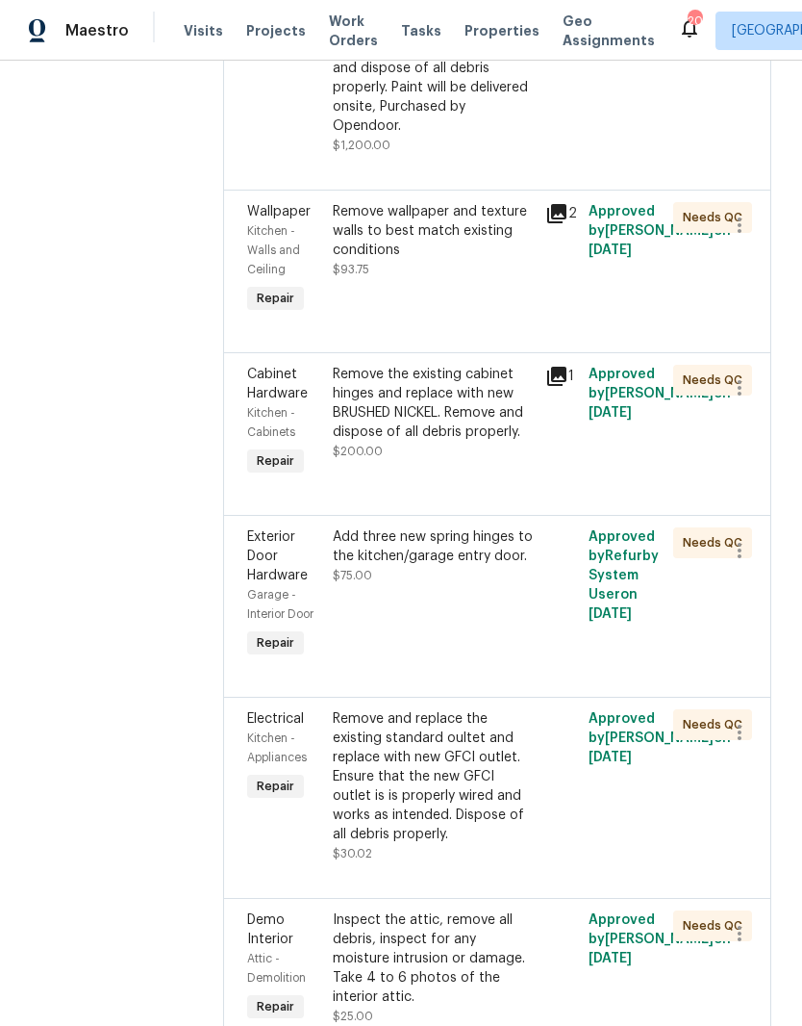
scroll to position [2856, 0]
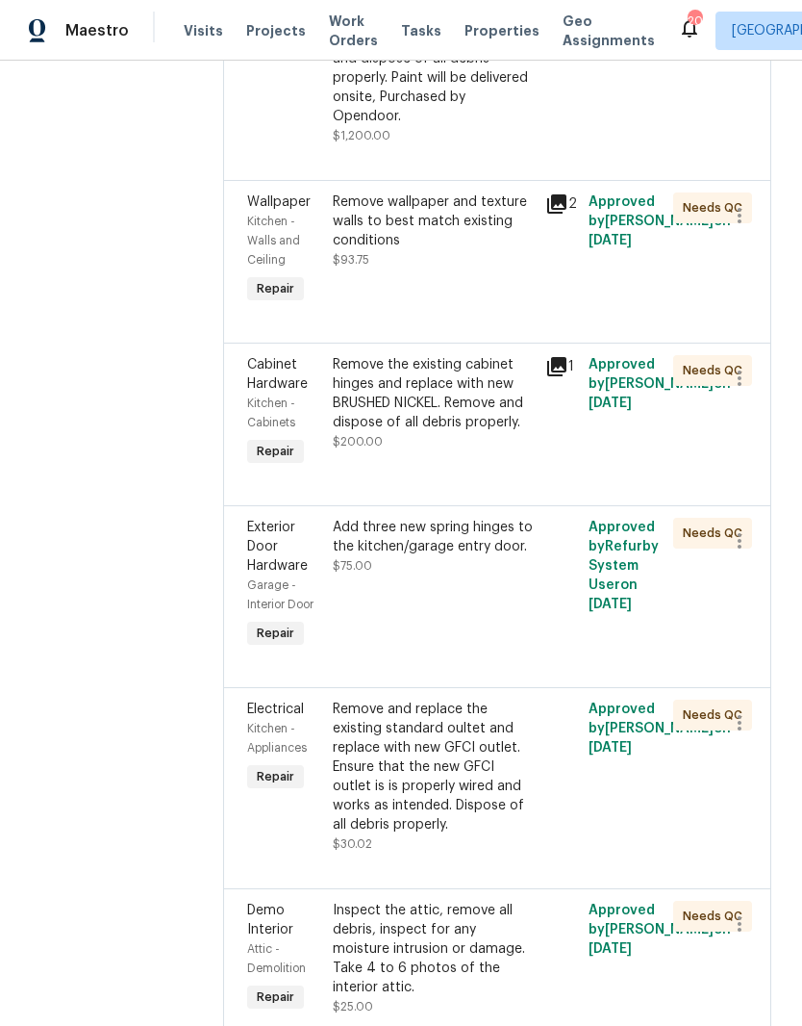
click at [506, 250] on div "Remove wallpaper and texture walls to best match existing conditions" at bounding box center [434, 221] width 202 height 58
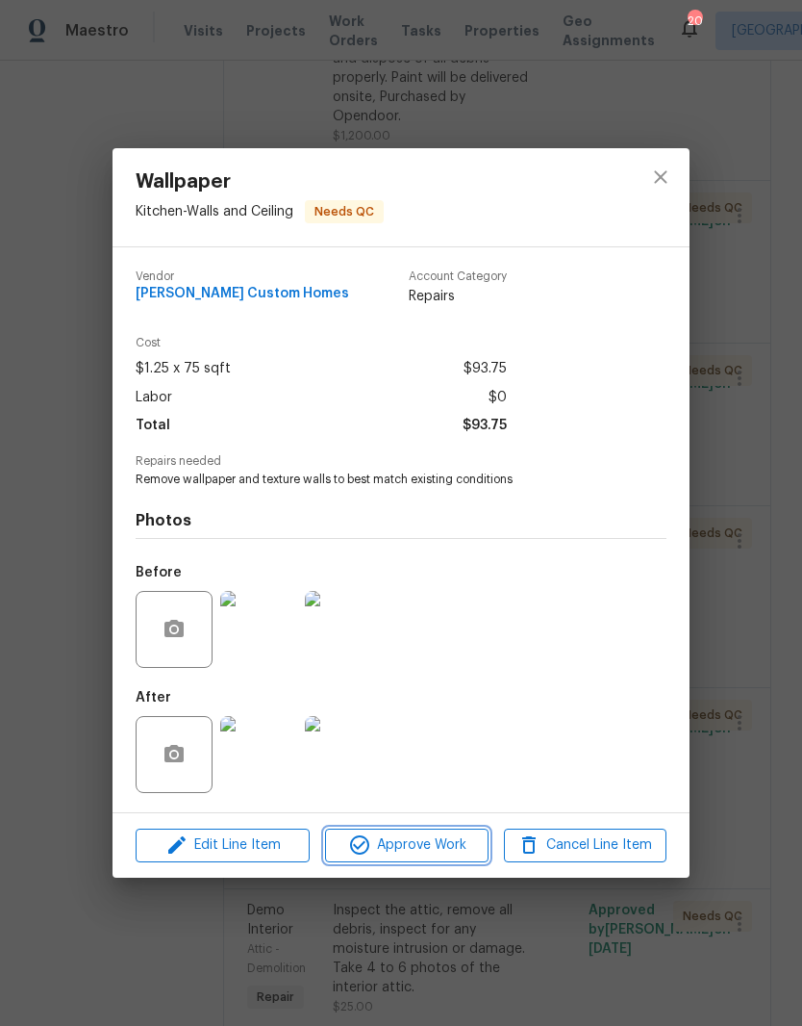
click at [449, 853] on span "Approve Work" at bounding box center [406, 845] width 151 height 24
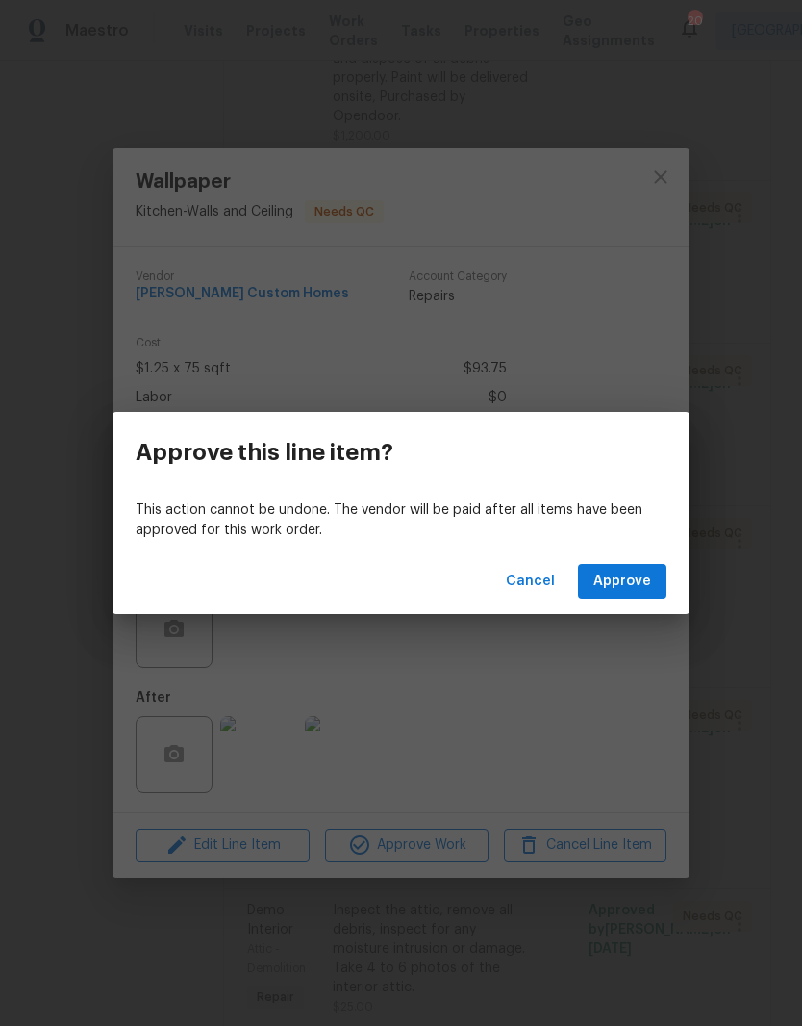
click at [631, 585] on span "Approve" at bounding box center [623, 582] width 58 height 24
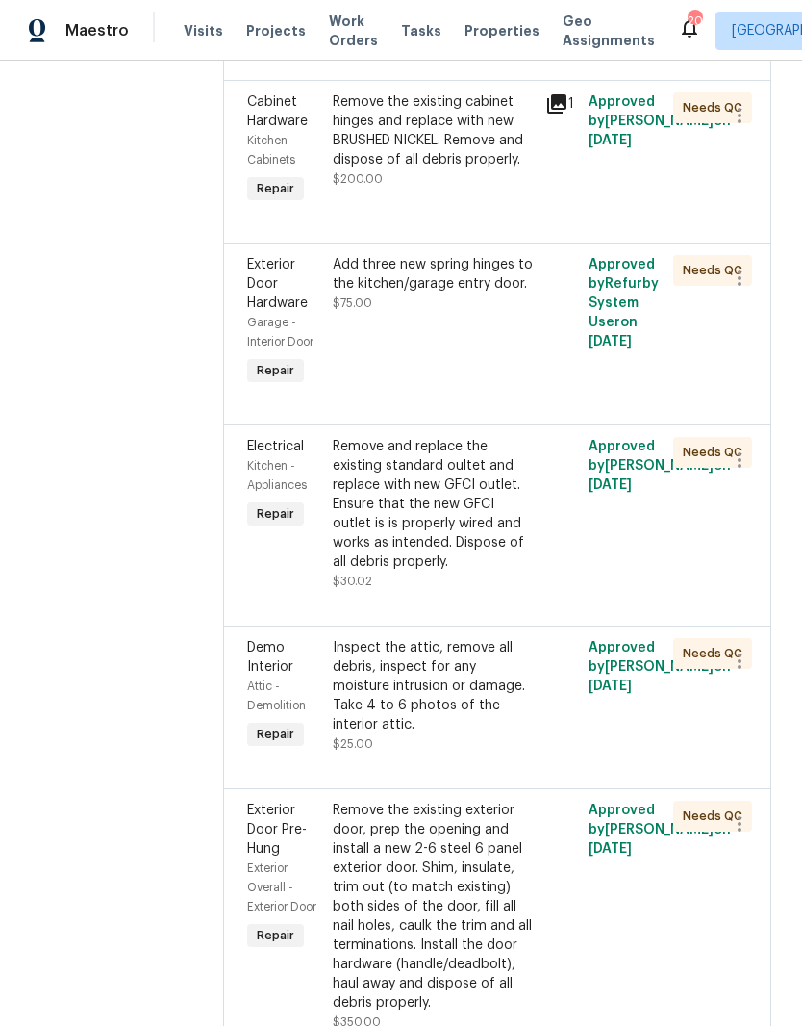
scroll to position [2957, 0]
click at [516, 293] on div "Add three new spring hinges to the kitchen/garage entry door." at bounding box center [434, 273] width 202 height 38
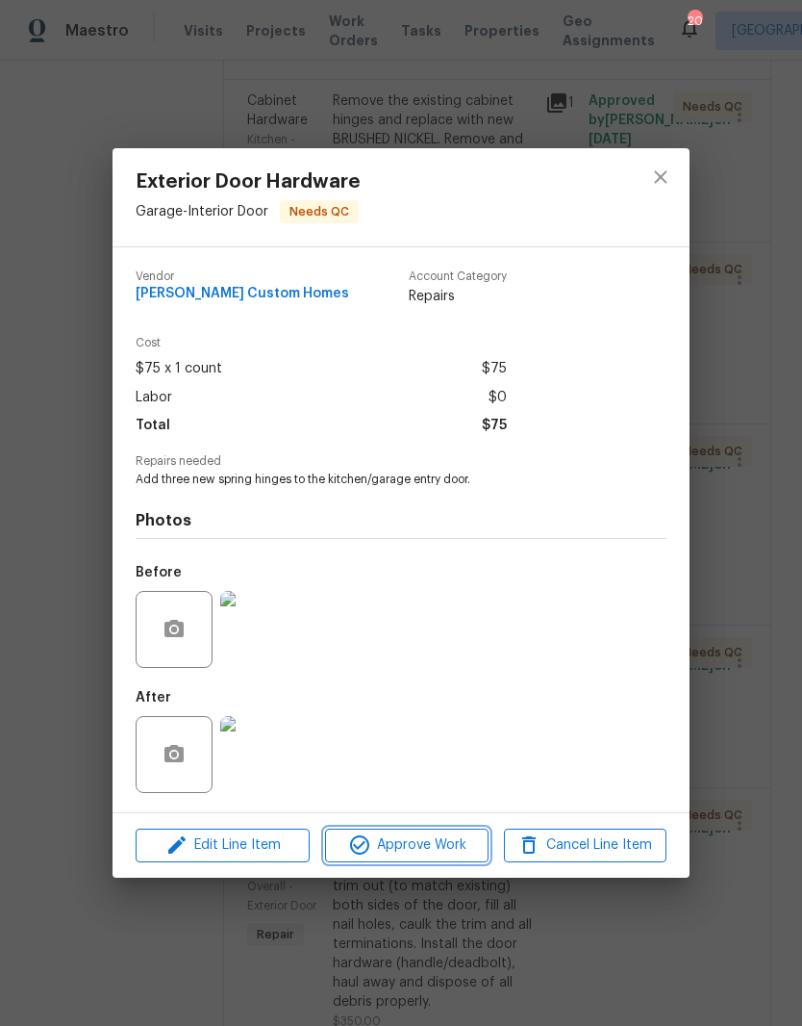
click at [437, 852] on span "Approve Work" at bounding box center [406, 845] width 151 height 24
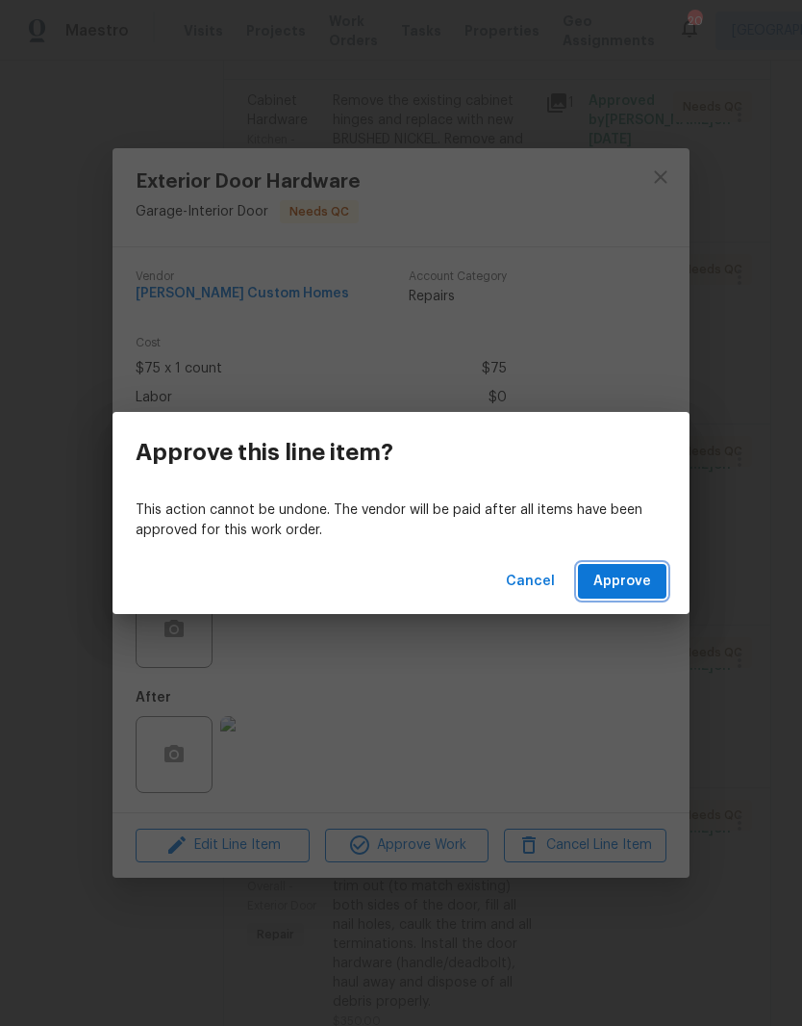
click at [628, 579] on span "Approve" at bounding box center [623, 582] width 58 height 24
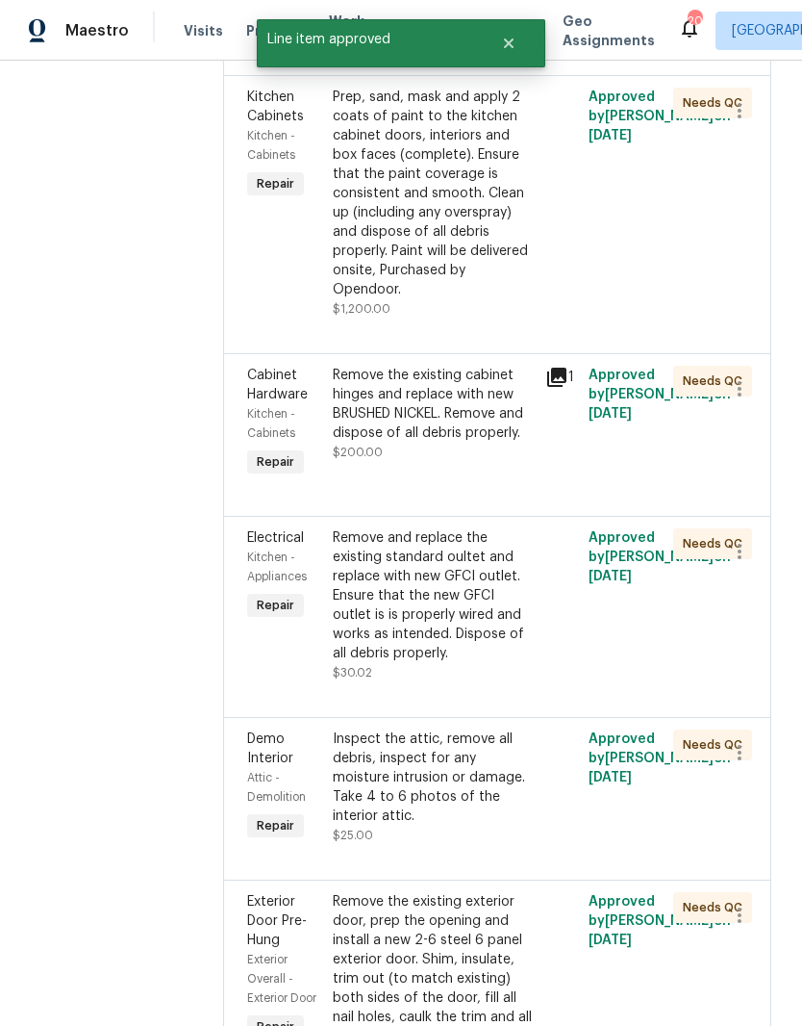
scroll to position [2756, 0]
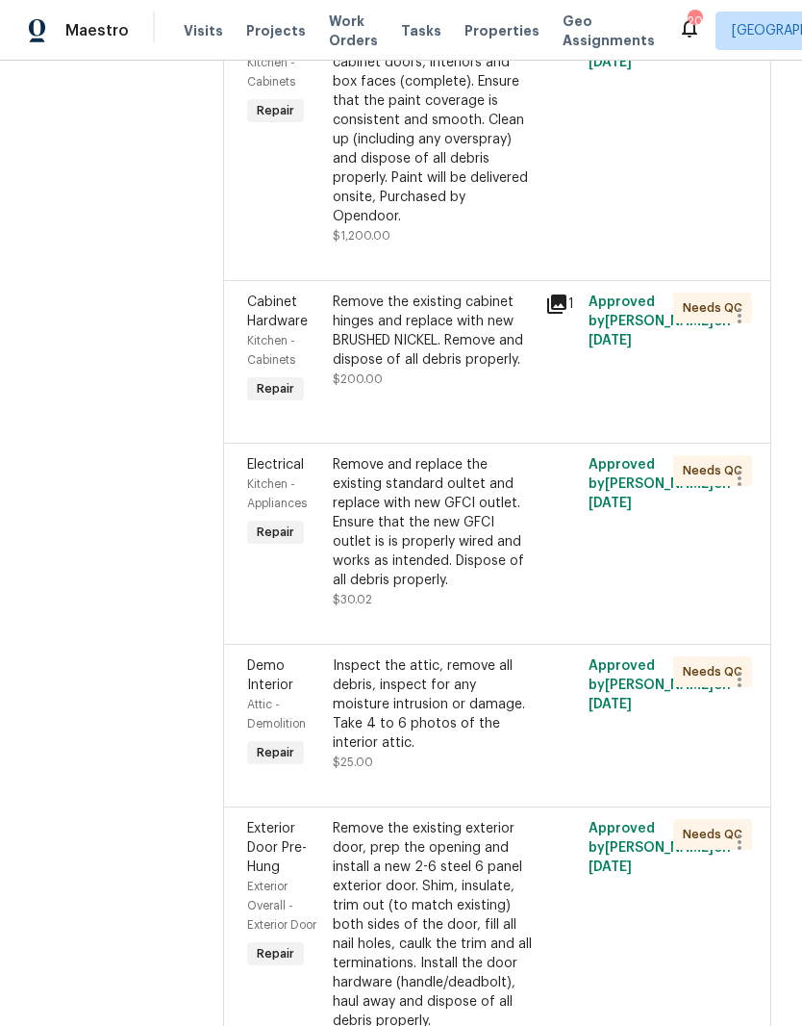
click at [522, 590] on div "Remove and replace the existing standard oultet and replace with new GFCI outle…" at bounding box center [434, 522] width 202 height 135
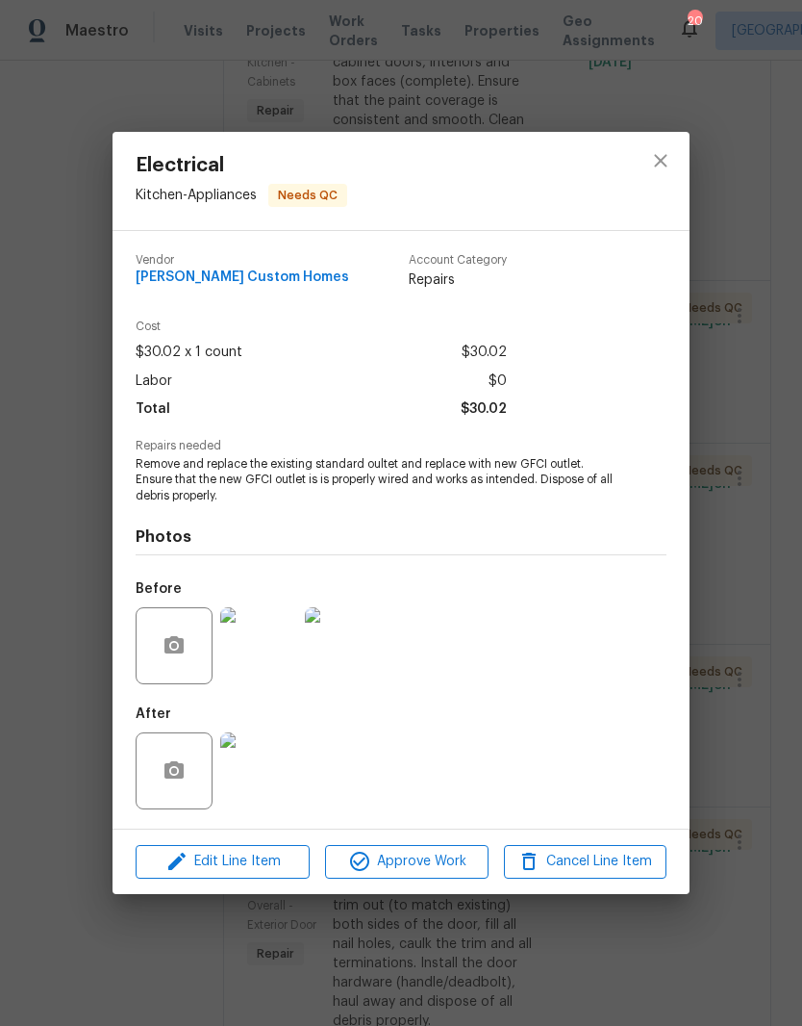
click at [273, 781] on img at bounding box center [258, 770] width 77 height 77
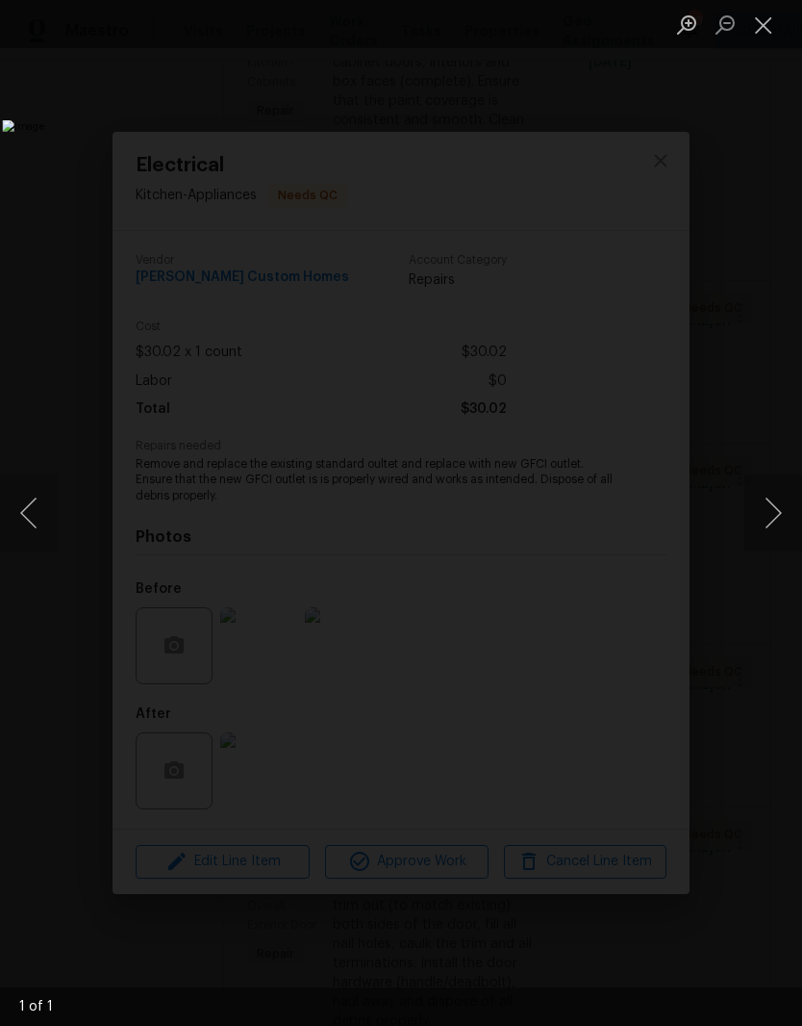
click at [766, 29] on button "Close lightbox" at bounding box center [764, 25] width 38 height 34
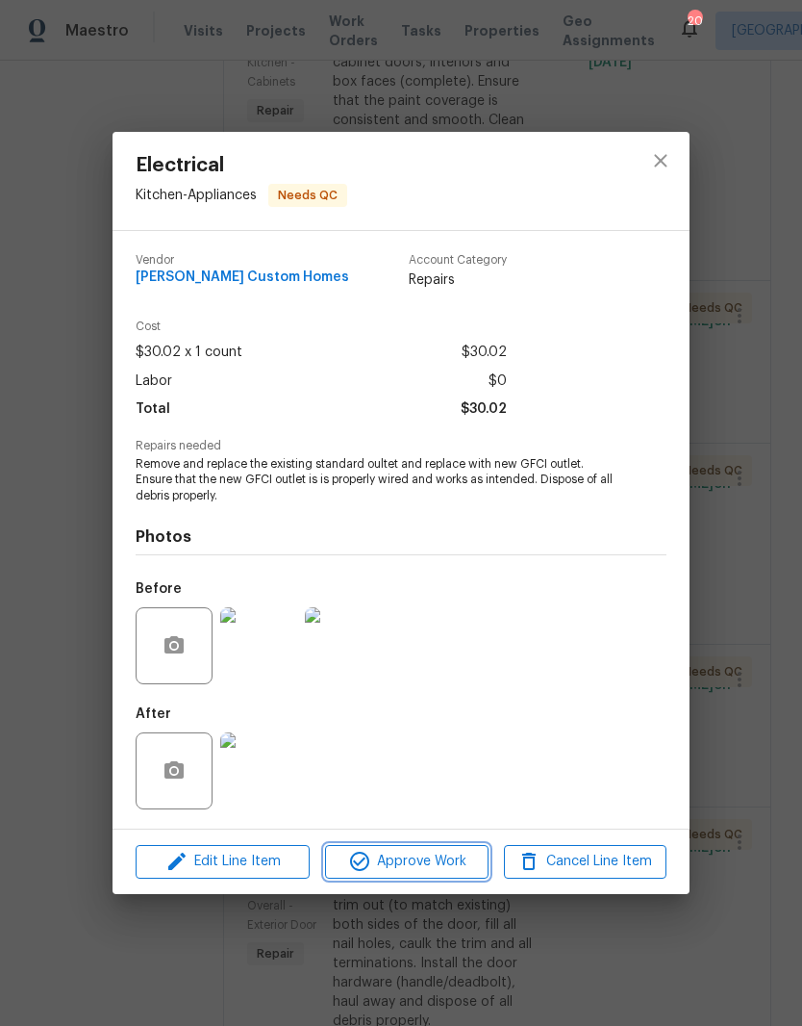
click at [443, 866] on span "Approve Work" at bounding box center [406, 862] width 151 height 24
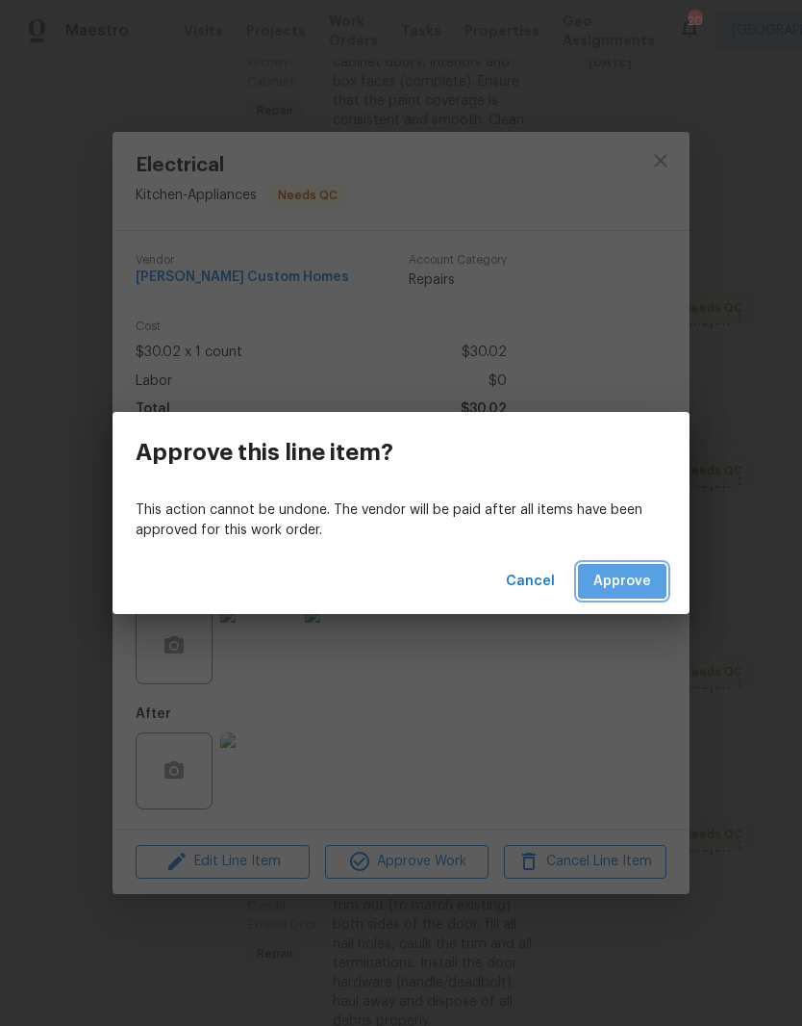
click at [642, 577] on span "Approve" at bounding box center [623, 582] width 58 height 24
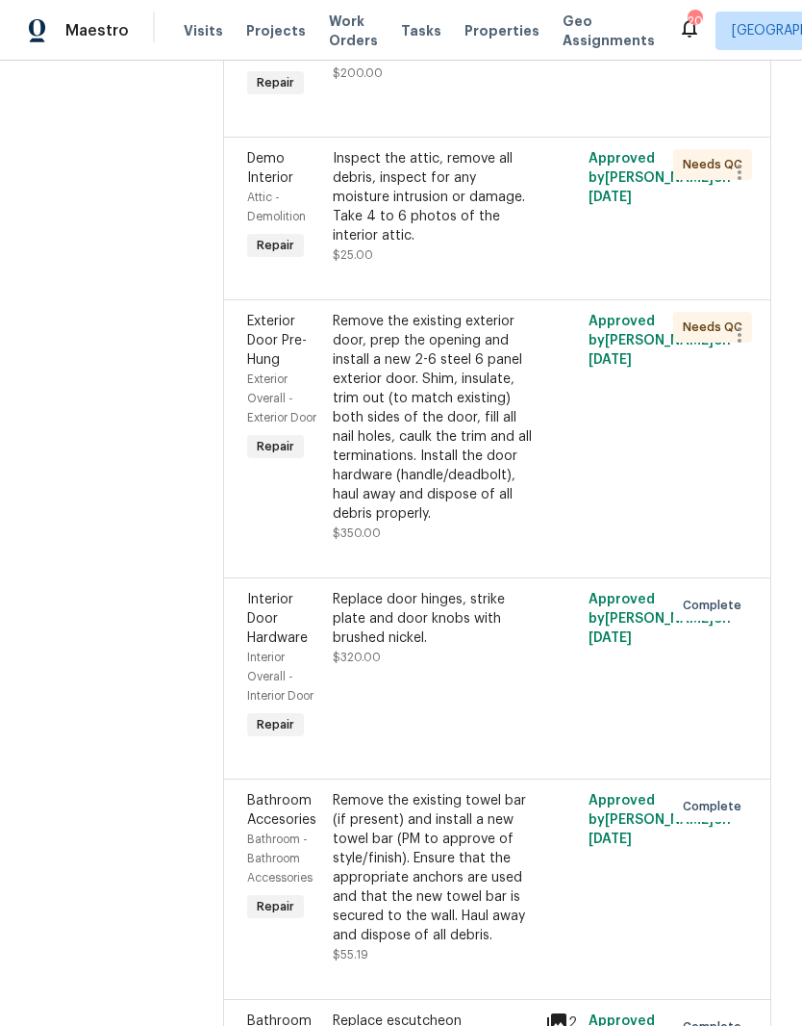
scroll to position [3066, 0]
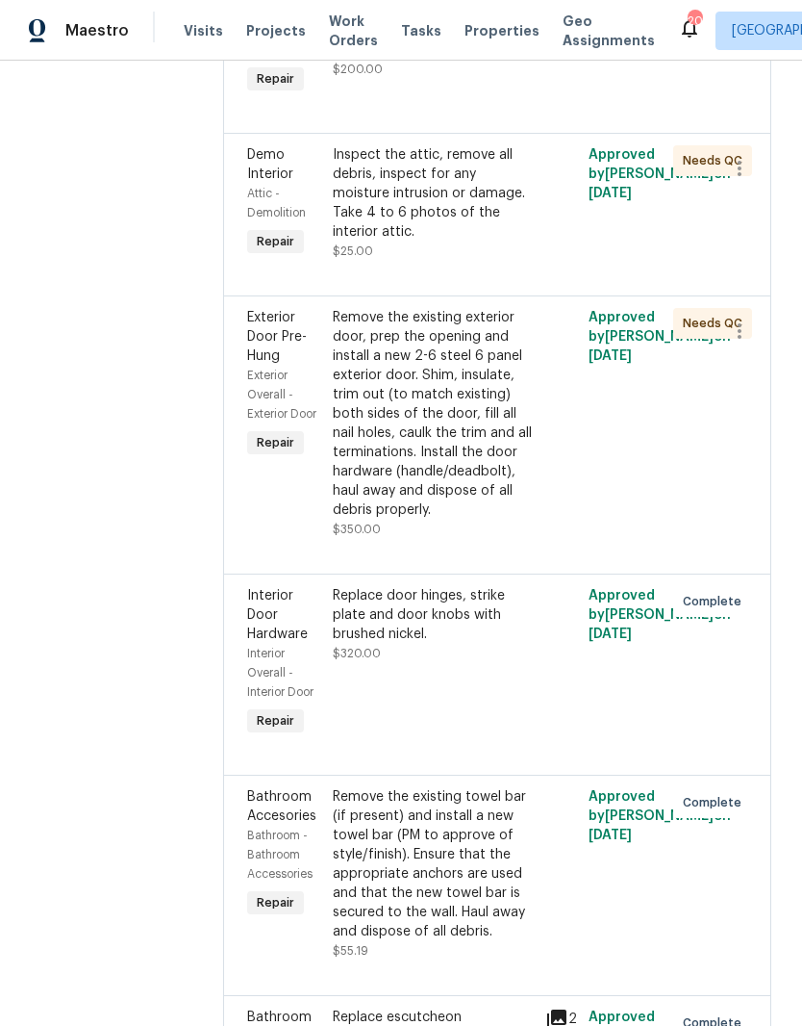
click at [503, 242] on div "Inspect the attic, remove all debris, inspect for any moisture intrusion or dam…" at bounding box center [434, 193] width 202 height 96
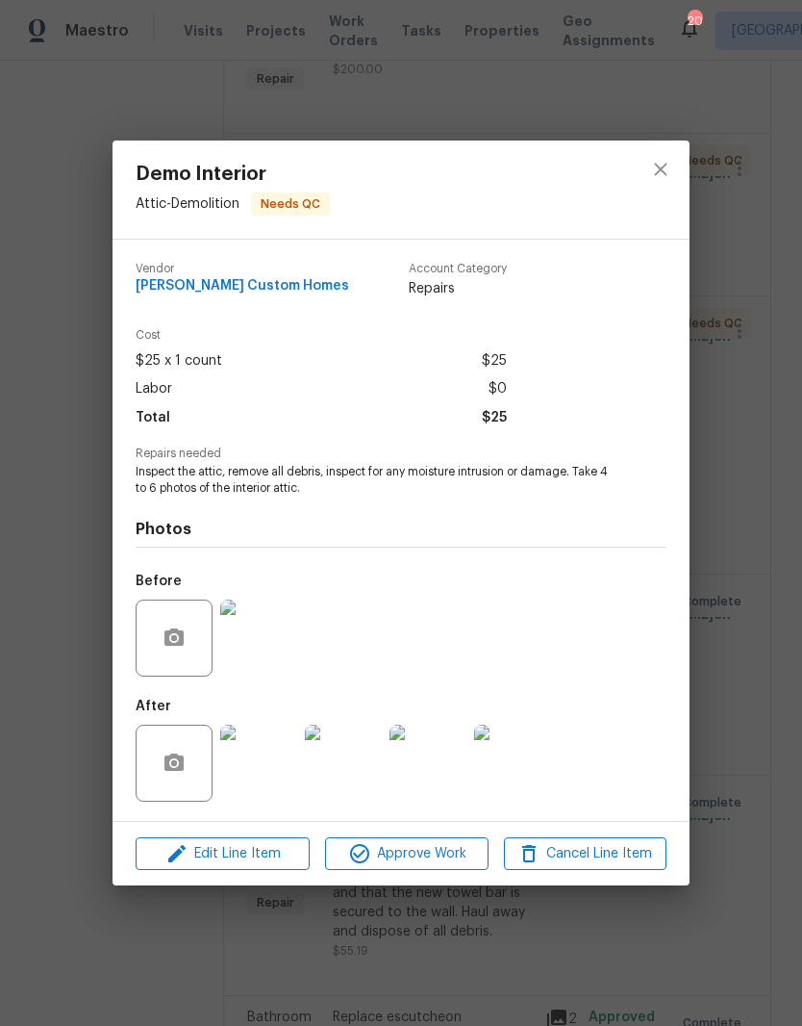
click at [276, 778] on img at bounding box center [258, 763] width 77 height 77
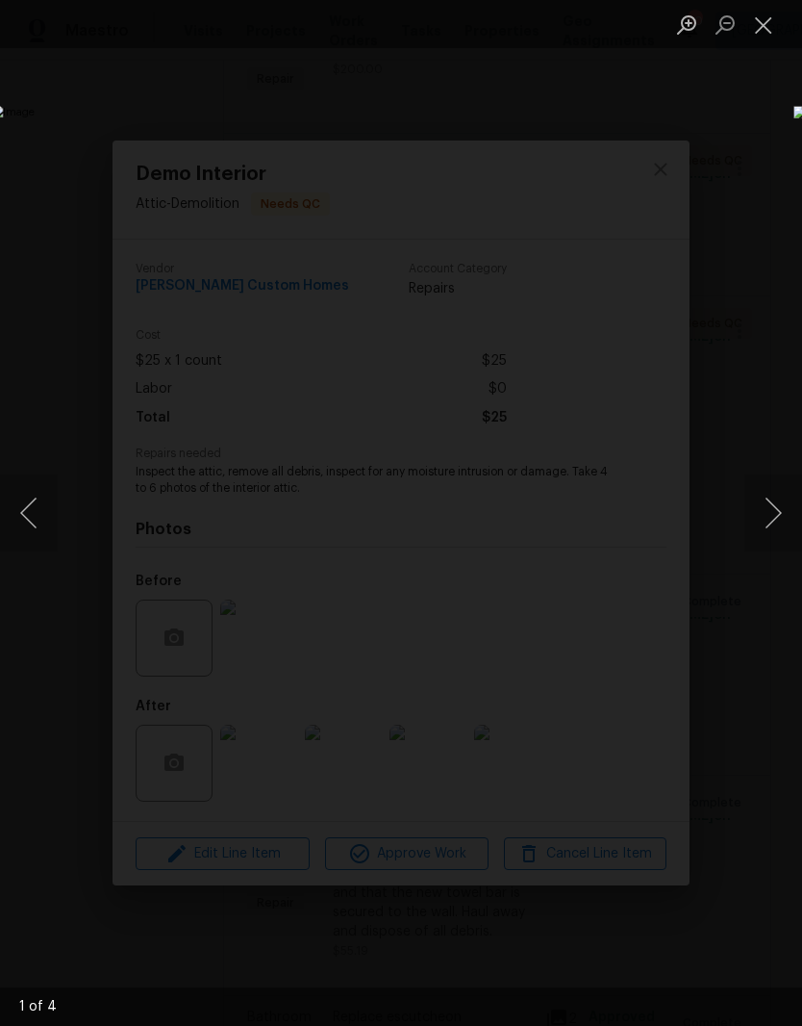
click at [772, 523] on button "Next image" at bounding box center [774, 512] width 58 height 77
click at [771, 529] on button "Next image" at bounding box center [774, 512] width 58 height 77
click at [773, 522] on button "Next image" at bounding box center [774, 512] width 58 height 77
click at [768, 34] on button "Close lightbox" at bounding box center [764, 25] width 38 height 34
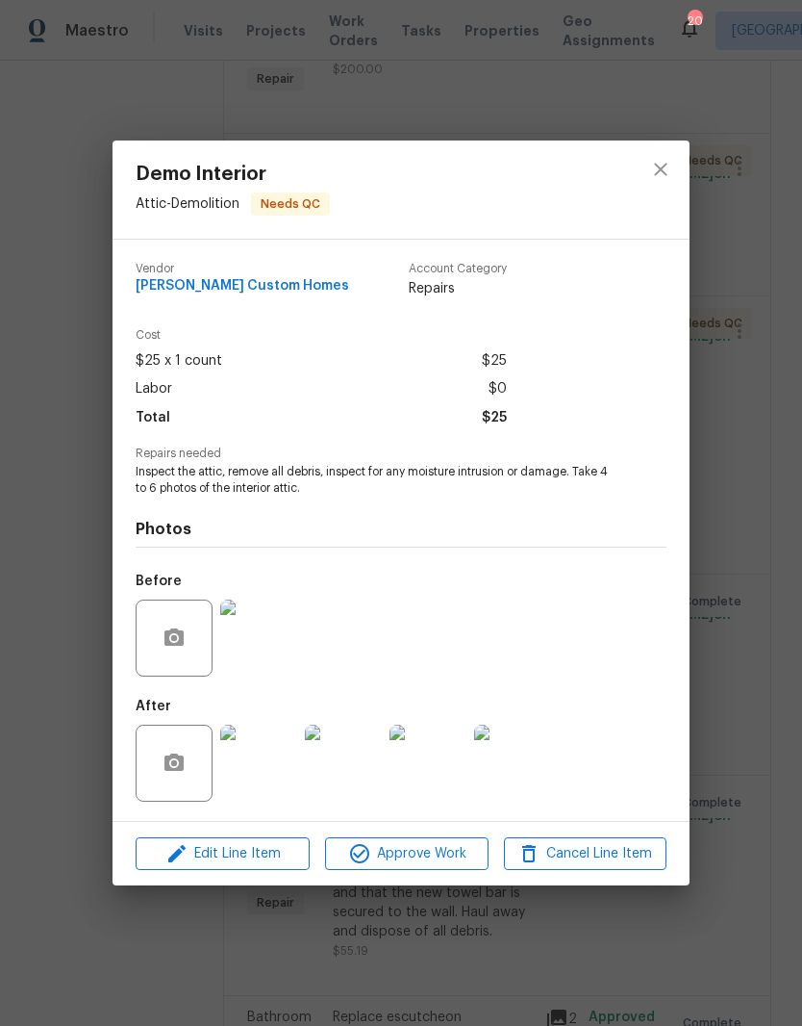
click at [446, 859] on span "Approve Work" at bounding box center [406, 854] width 151 height 24
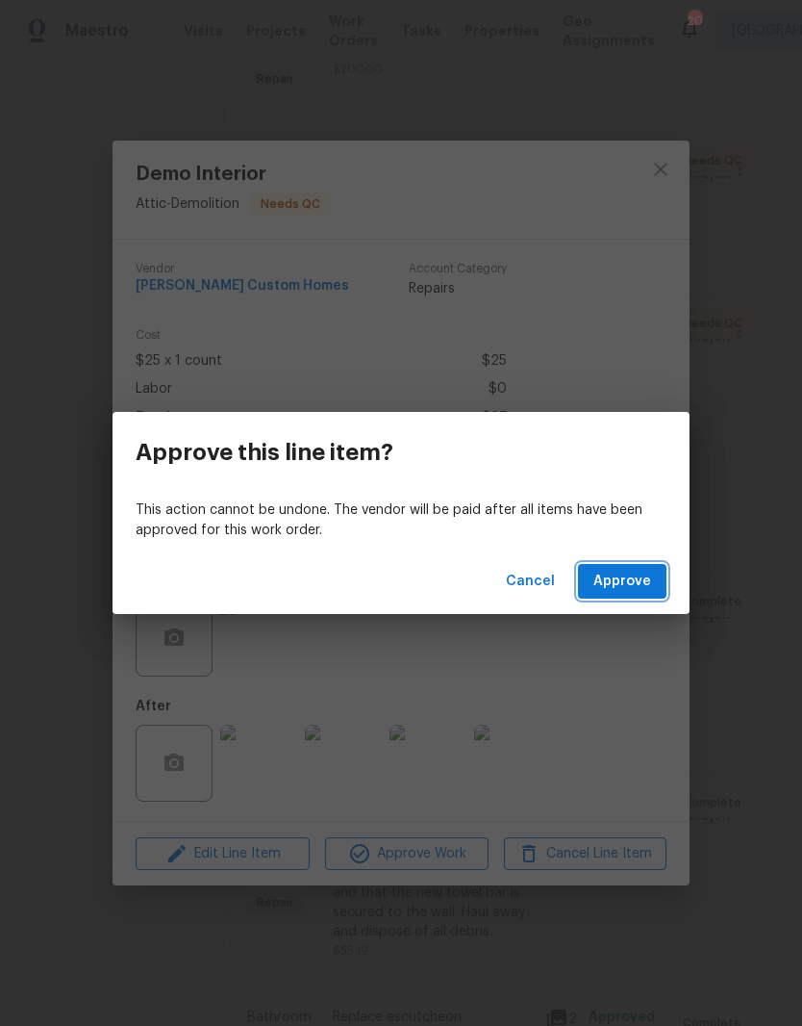
click at [657, 573] on button "Approve" at bounding box center [622, 582] width 89 height 36
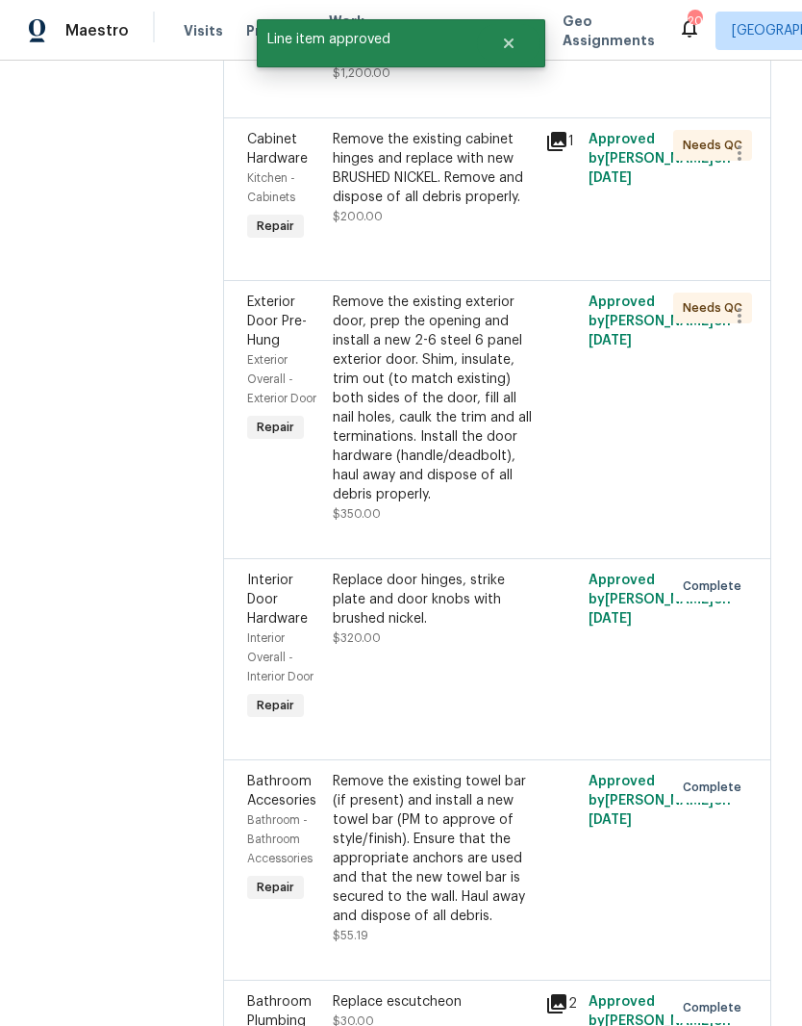
scroll to position [2917, 0]
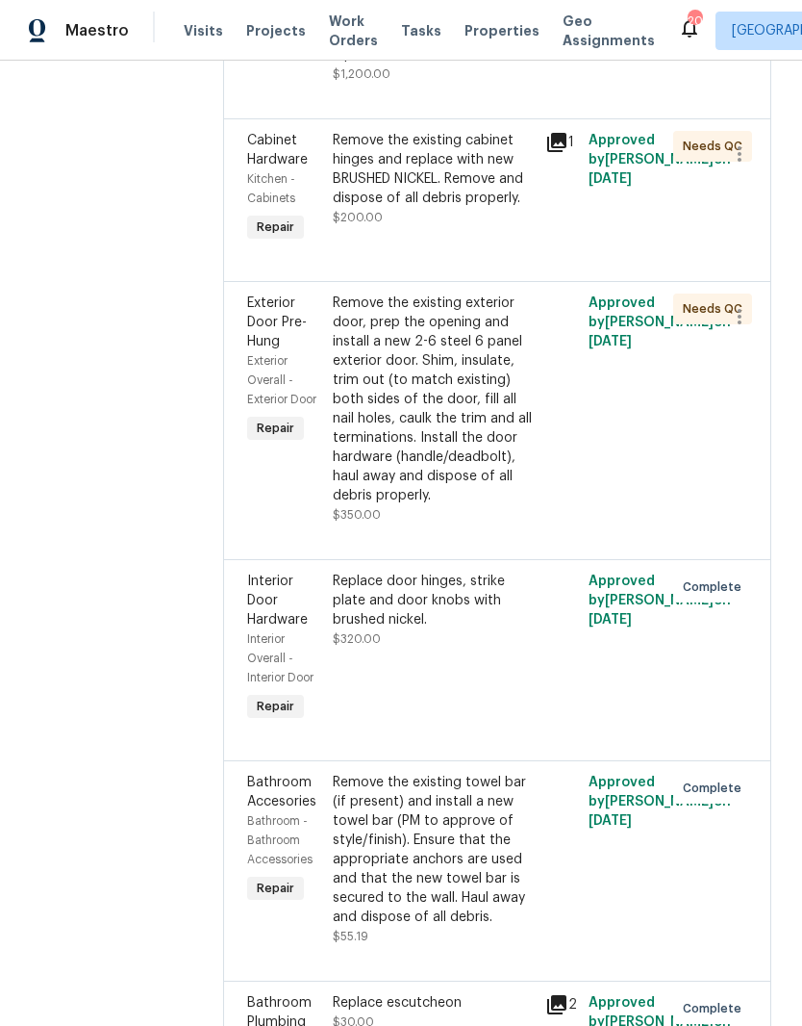
click at [504, 505] on div "Remove the existing exterior door, prep the opening and install a new 2-6 steel…" at bounding box center [434, 399] width 202 height 212
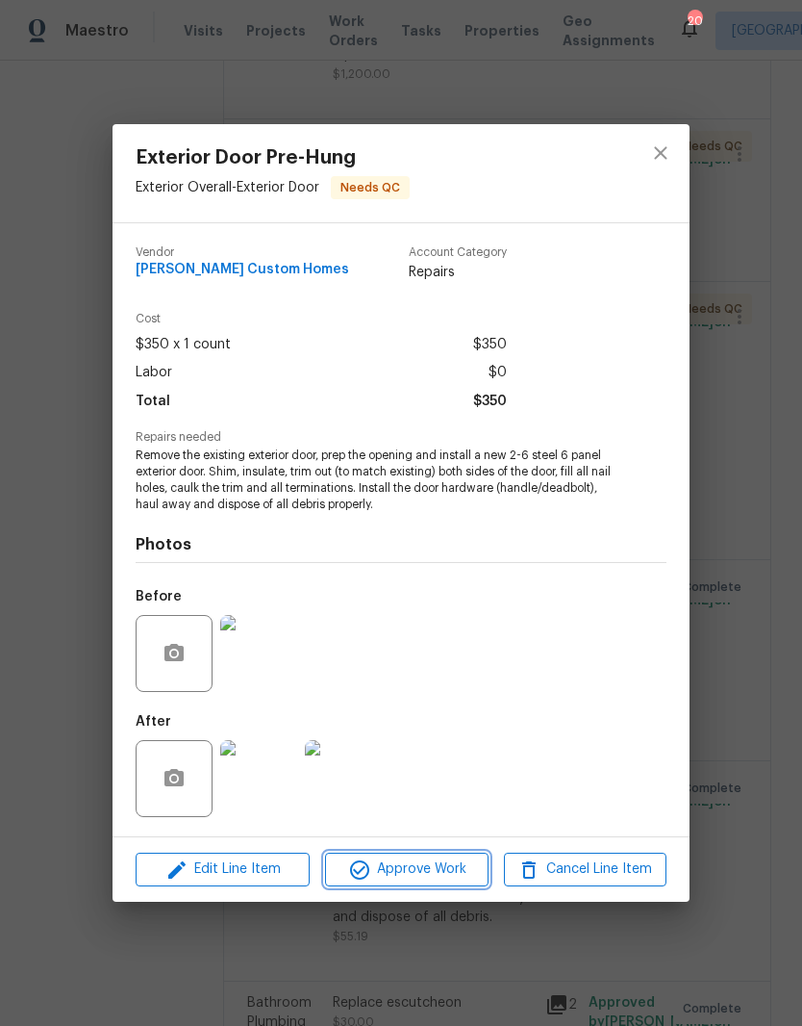
click at [428, 871] on span "Approve Work" at bounding box center [406, 869] width 151 height 24
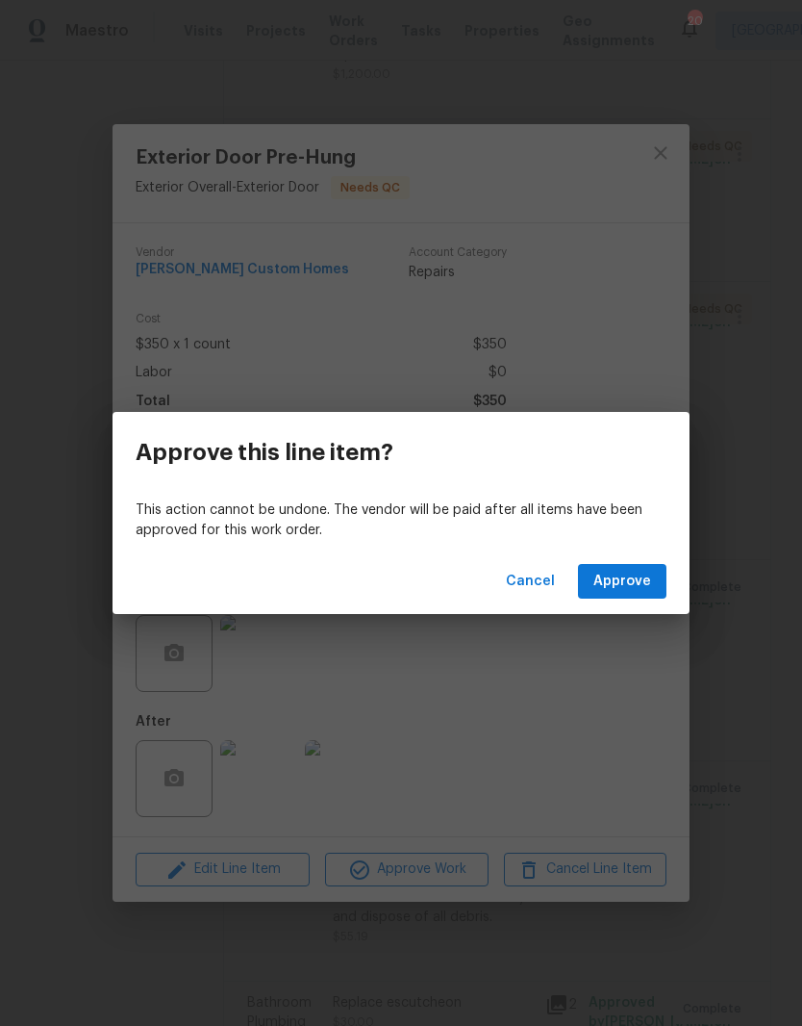
click at [637, 584] on span "Approve" at bounding box center [623, 582] width 58 height 24
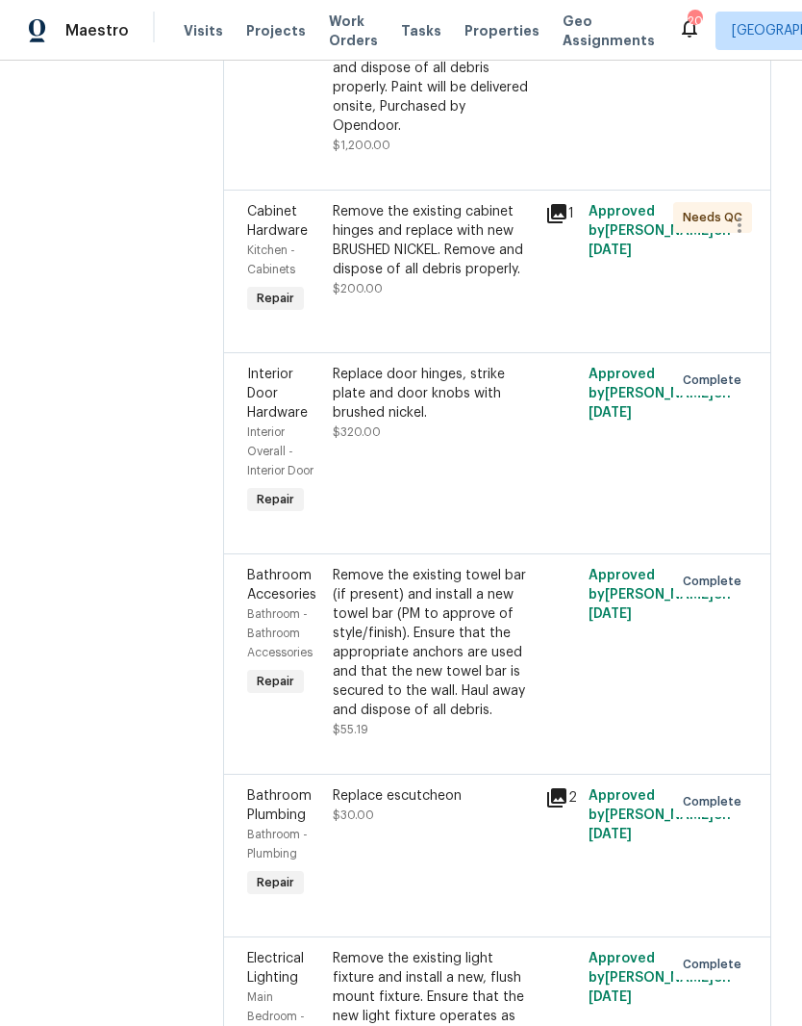
scroll to position [2844, 0]
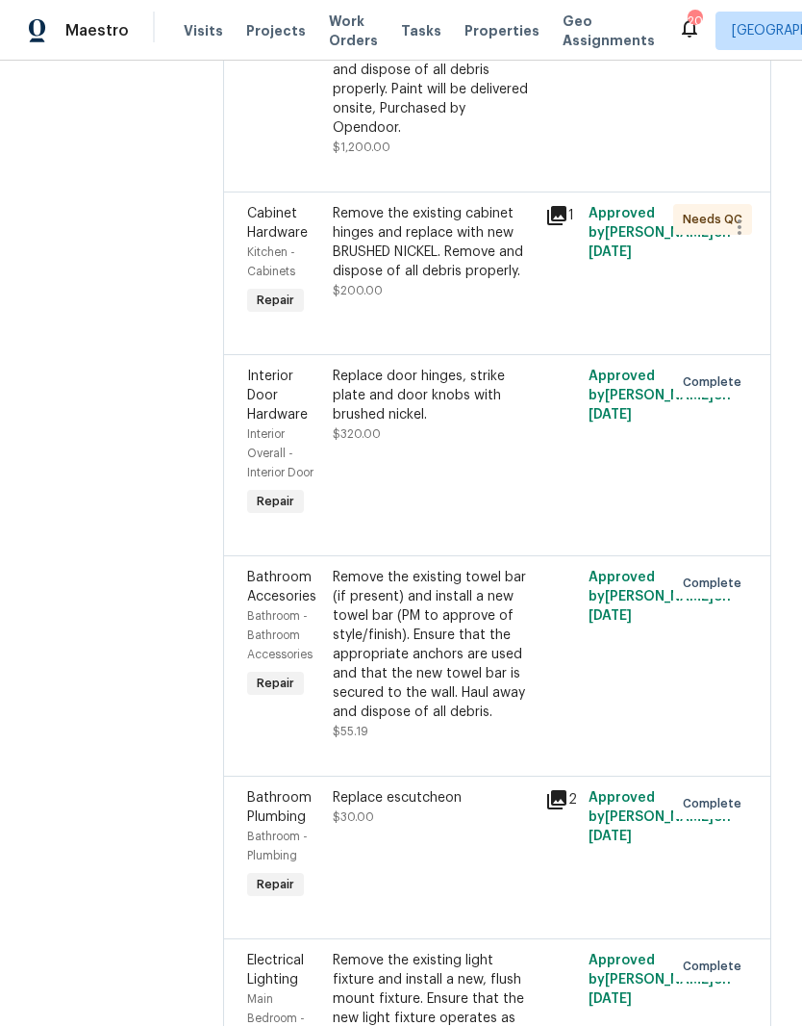
click at [500, 281] on div "Remove the existing cabinet hinges and replace with new BRUSHED NICKEL. Remove …" at bounding box center [434, 242] width 202 height 77
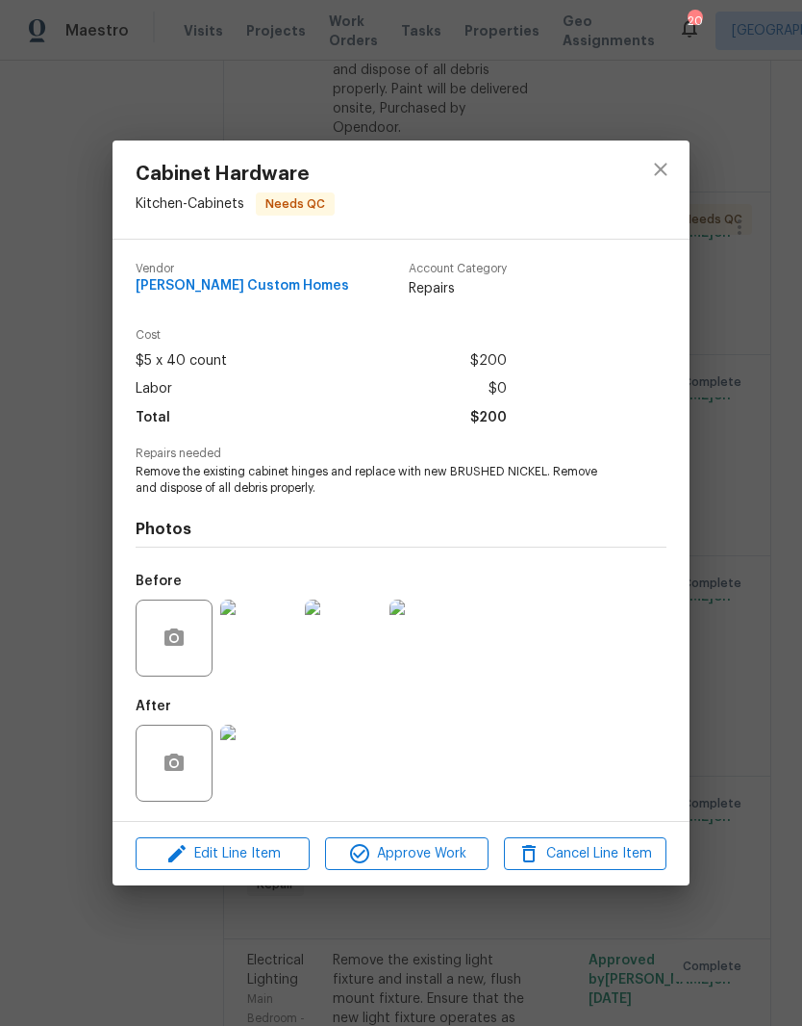
click at [273, 778] on img at bounding box center [258, 763] width 77 height 77
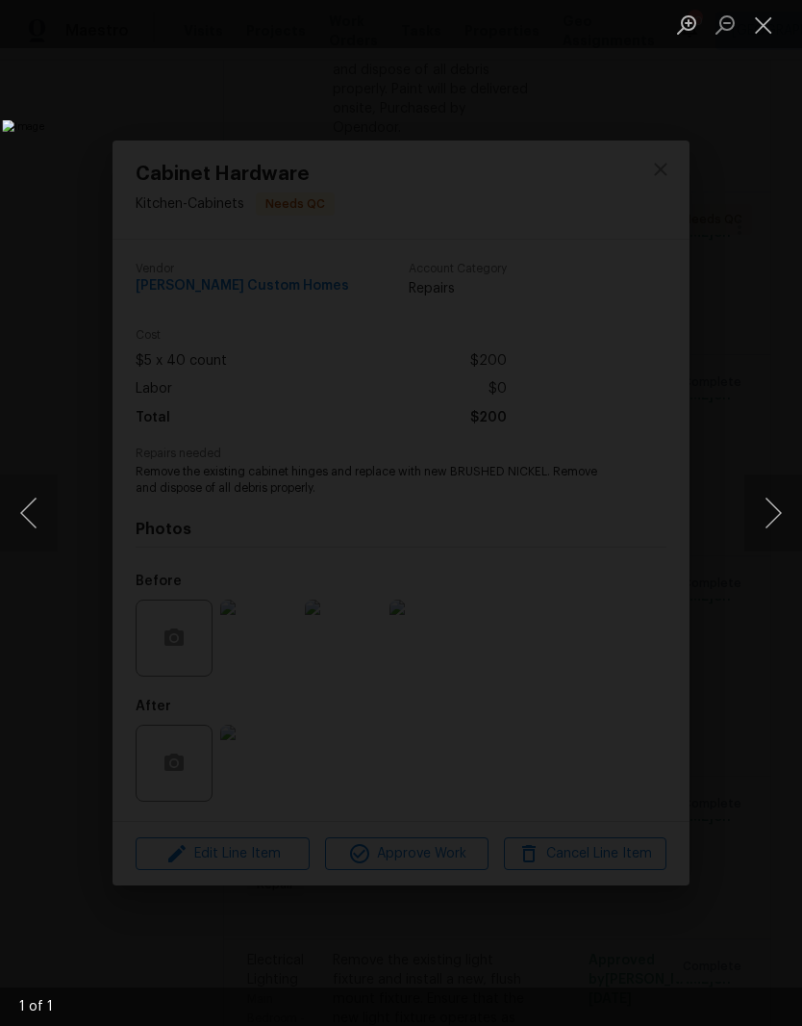
click at [766, 38] on button "Close lightbox" at bounding box center [764, 25] width 38 height 34
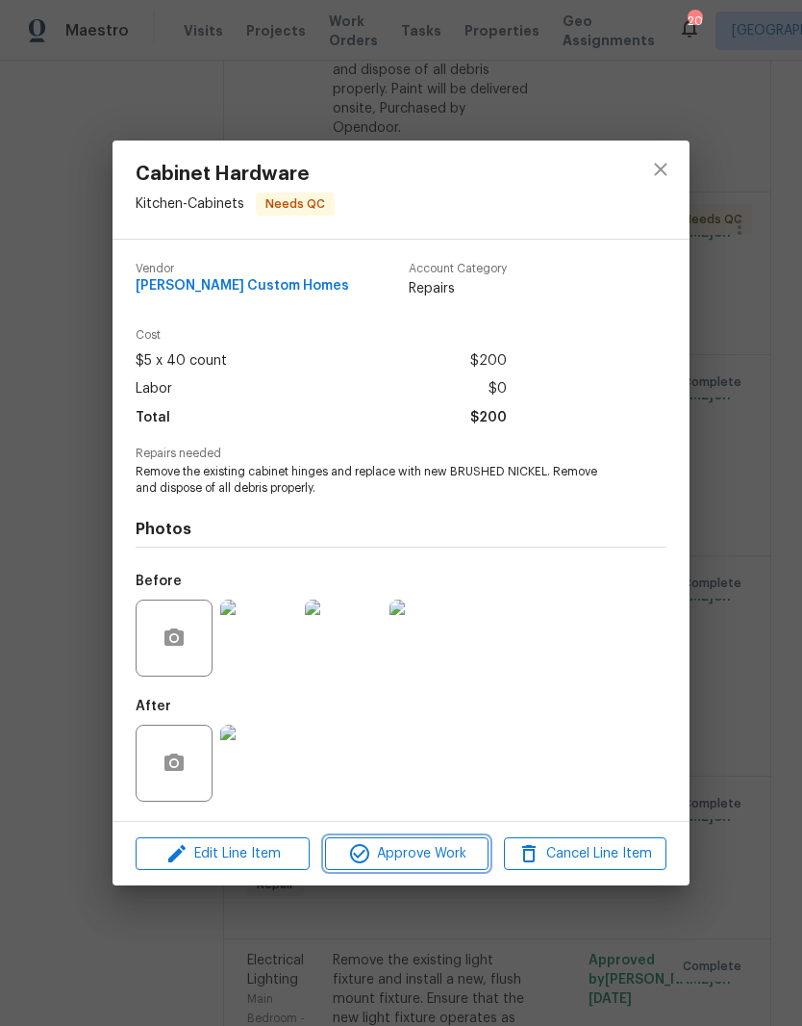
click at [440, 855] on span "Approve Work" at bounding box center [406, 854] width 151 height 24
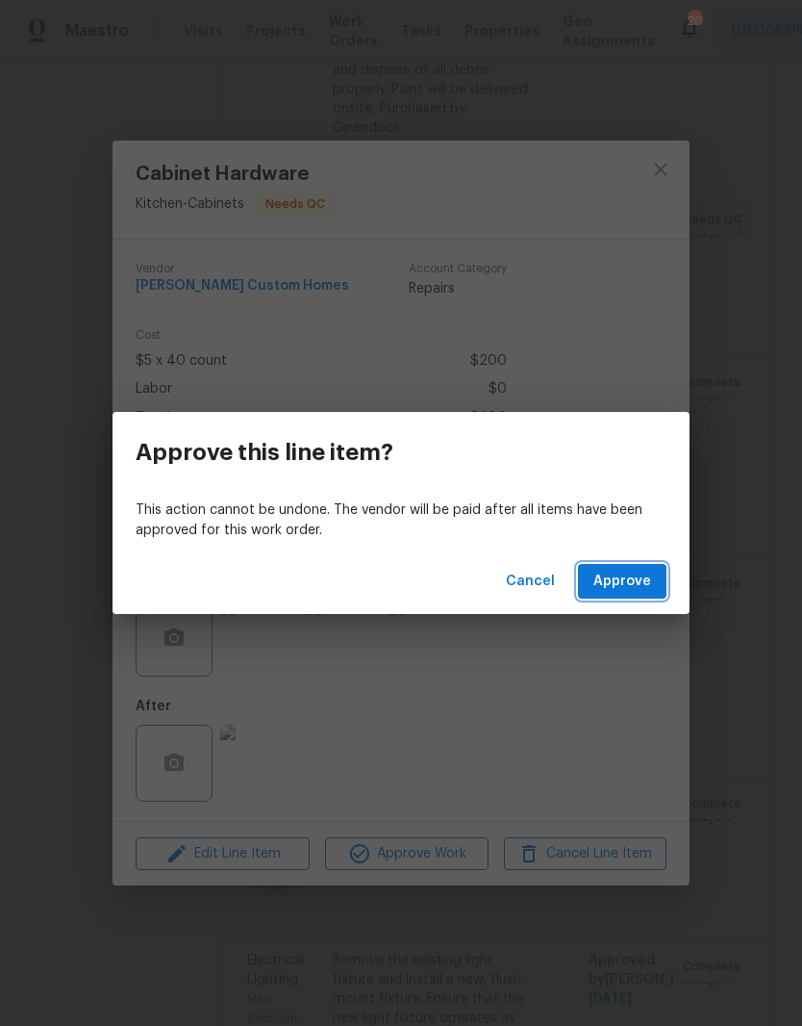
click at [637, 581] on span "Approve" at bounding box center [623, 582] width 58 height 24
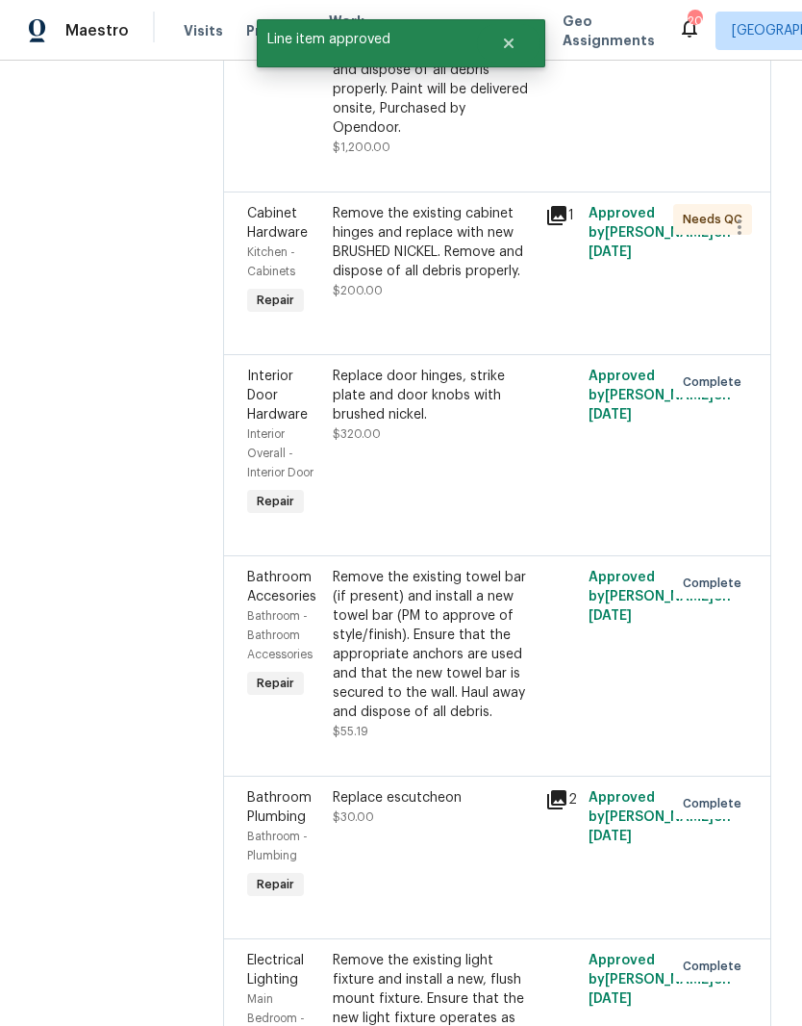
scroll to position [0, 0]
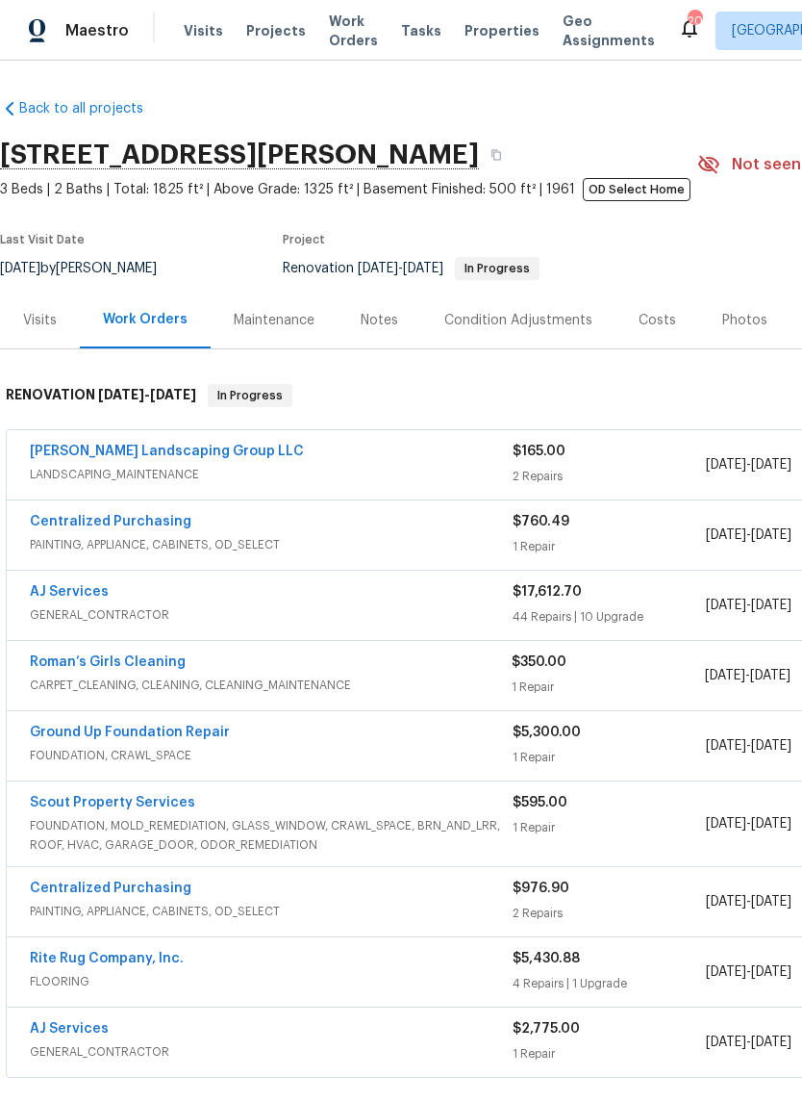
click at [97, 591] on link "AJ Services" at bounding box center [69, 591] width 79 height 13
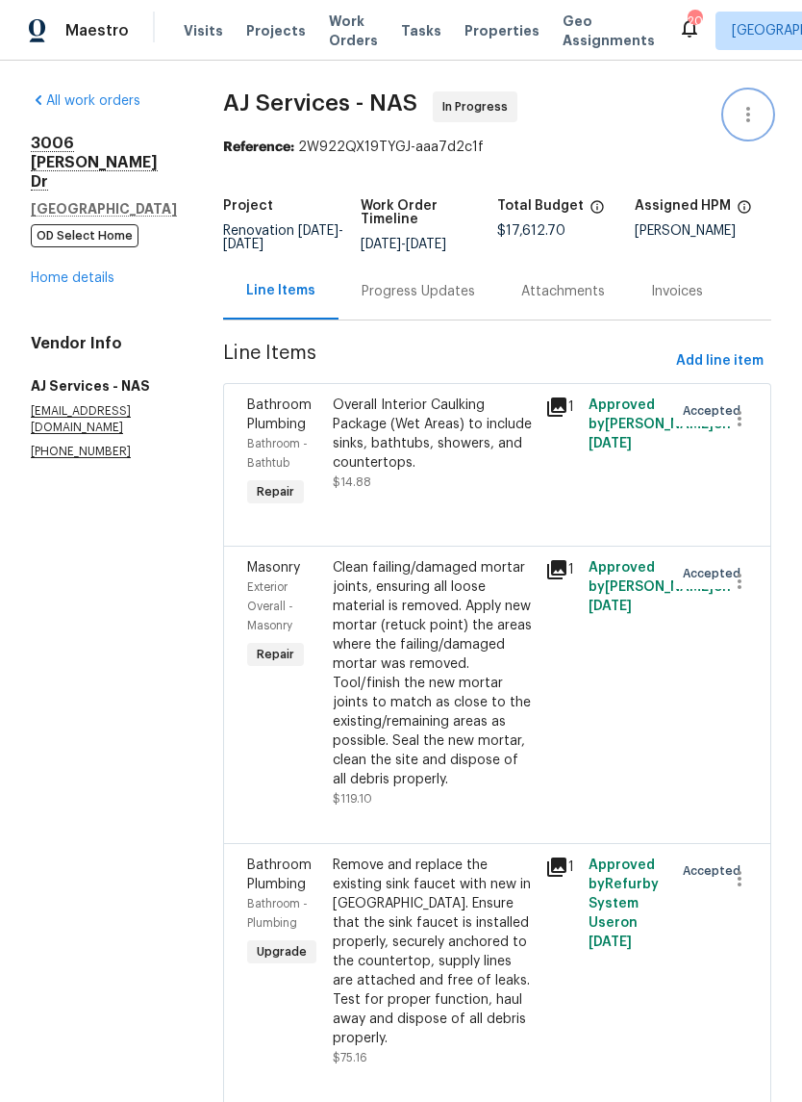
click at [753, 119] on icon "button" at bounding box center [748, 114] width 23 height 23
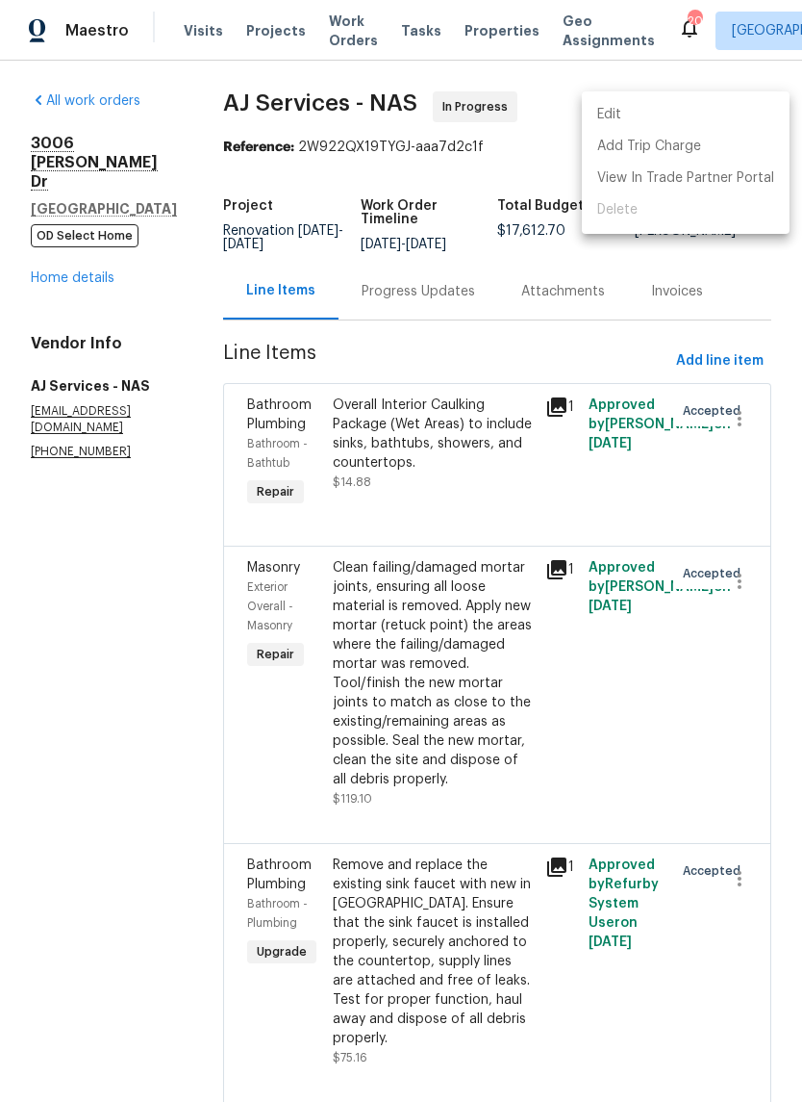
click at [633, 112] on li "Edit" at bounding box center [686, 115] width 208 height 32
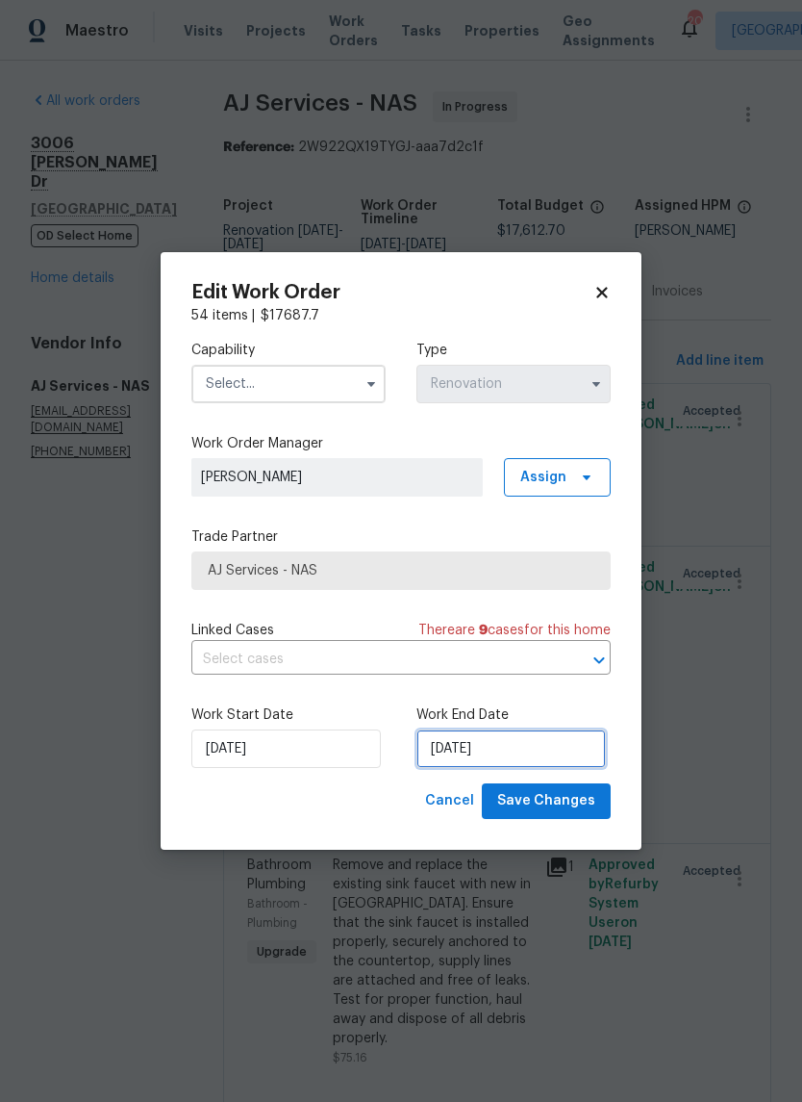
click at [521, 749] on input "[DATE]" at bounding box center [512, 748] width 190 height 38
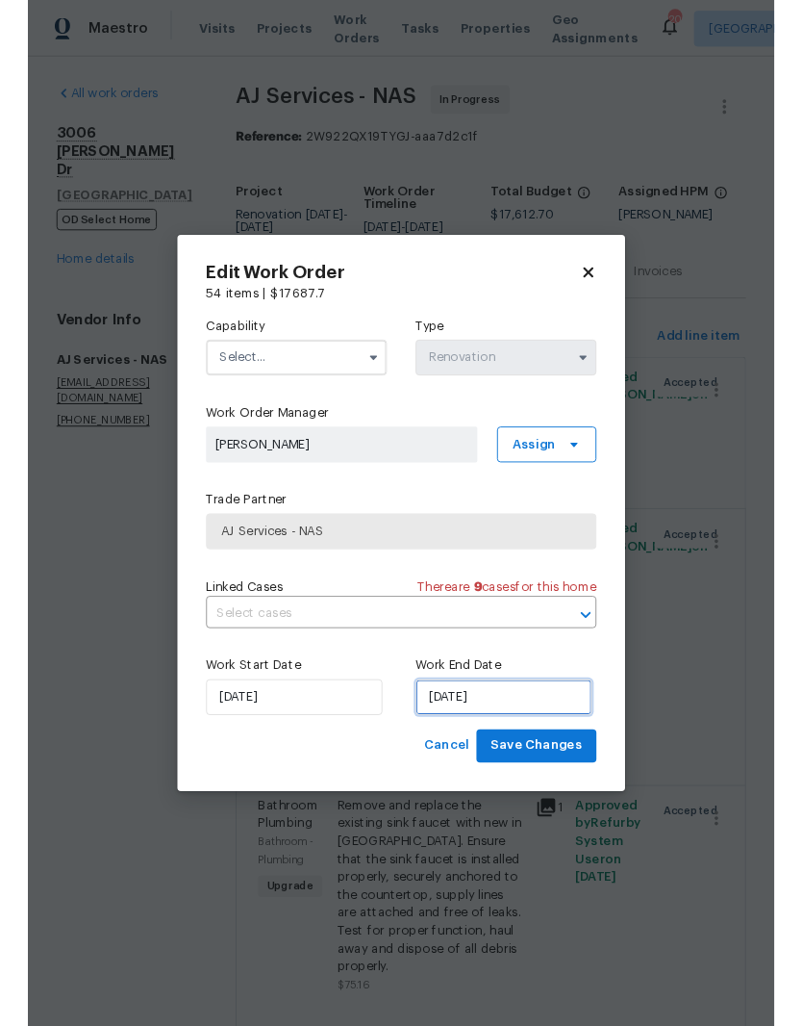
scroll to position [53, 0]
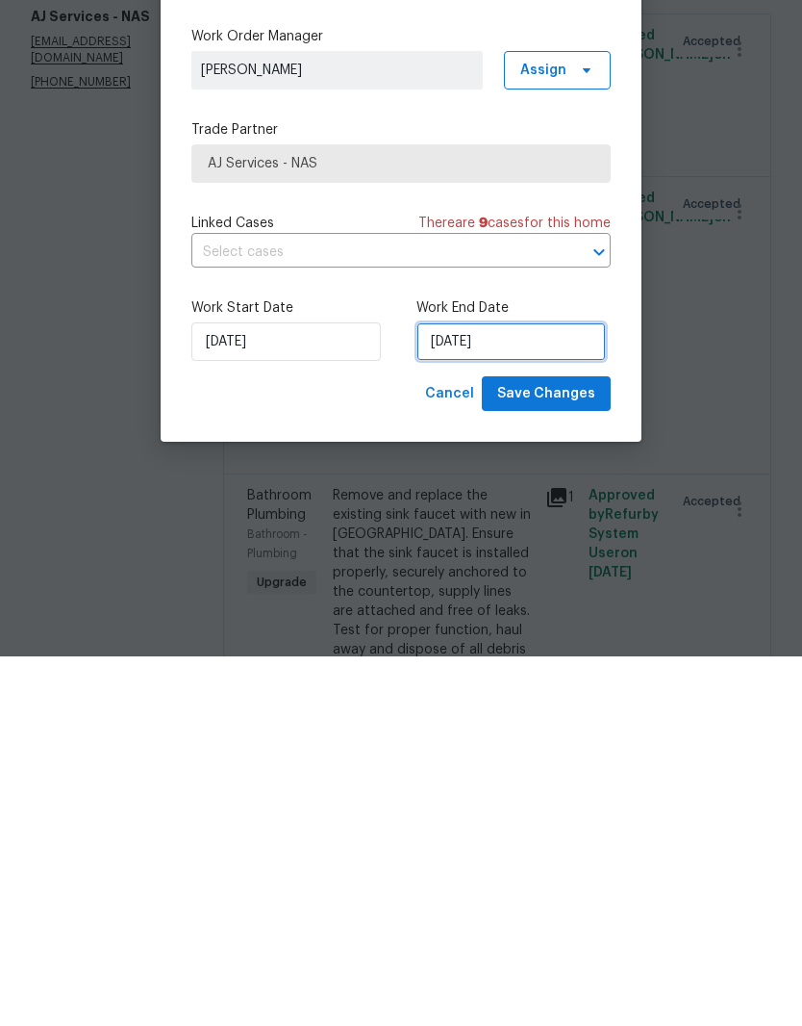
select select "8"
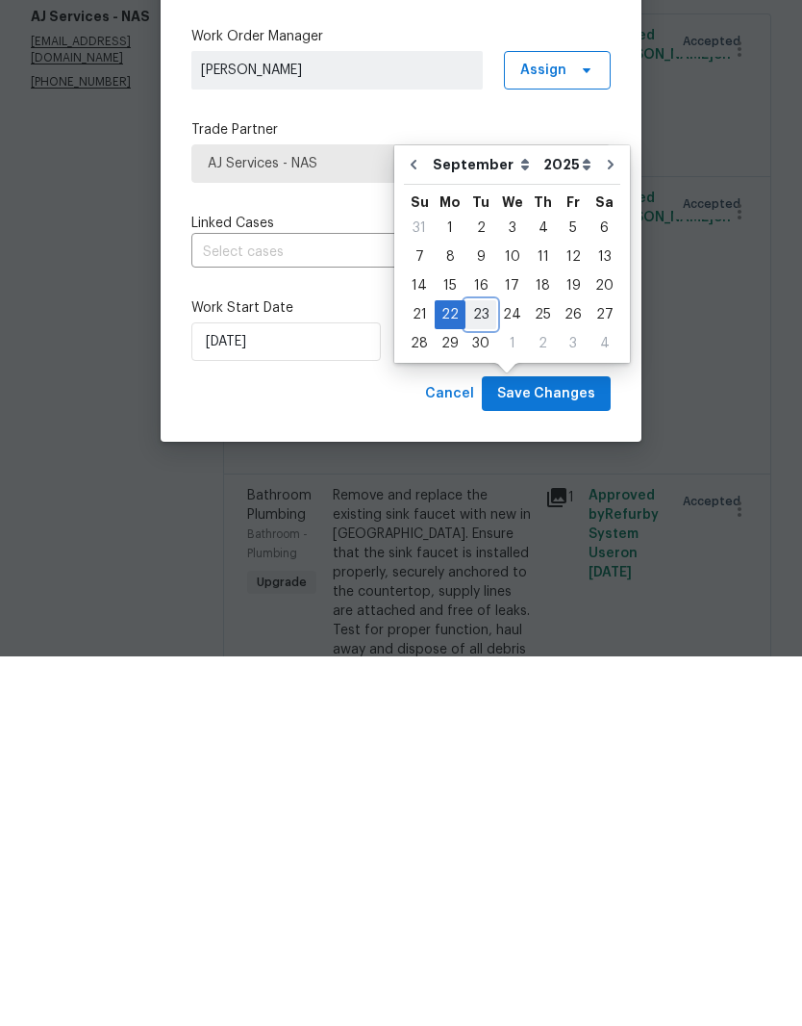
click at [486, 671] on div "23" at bounding box center [481, 684] width 31 height 27
type input "[DATE]"
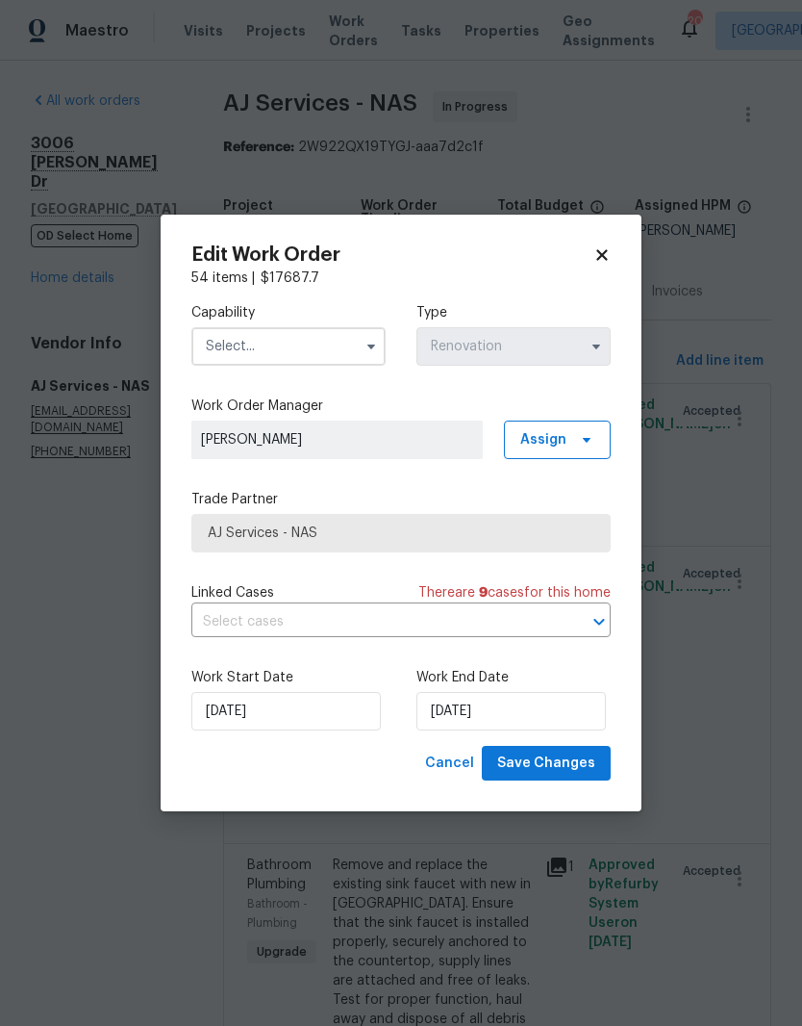
click at [342, 345] on input "text" at bounding box center [288, 346] width 194 height 38
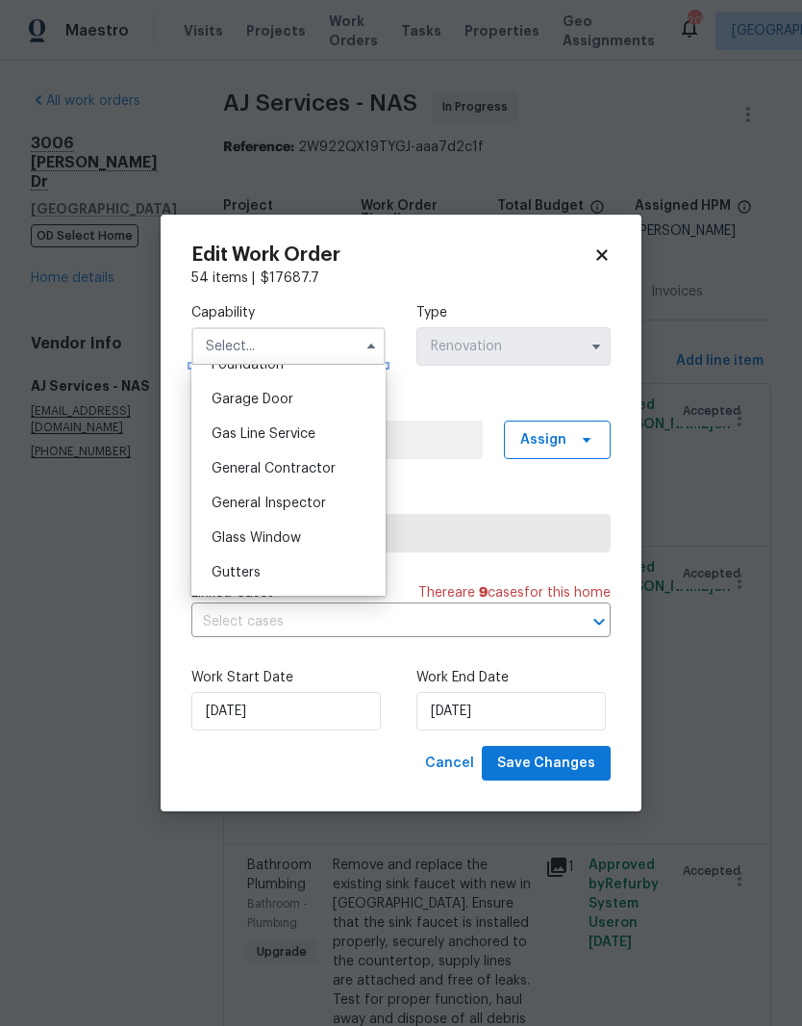
scroll to position [839, 0]
click at [318, 504] on span "General Inspector" at bounding box center [269, 502] width 115 height 13
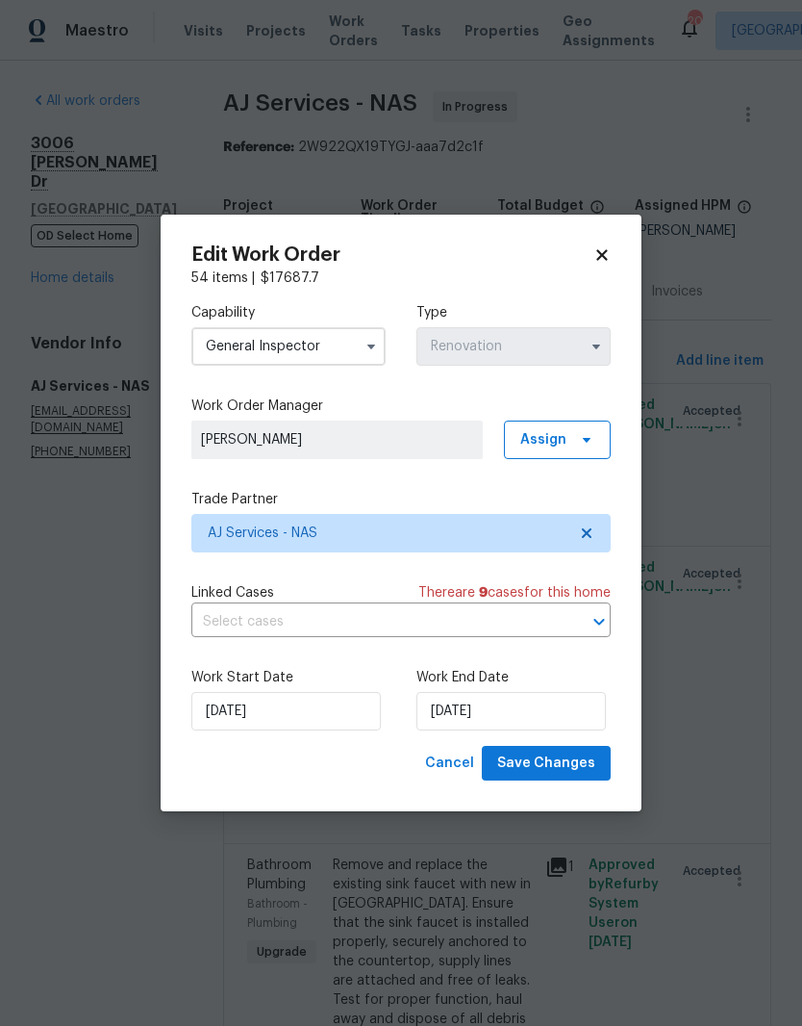
click at [341, 347] on input "General Inspector" at bounding box center [288, 346] width 194 height 38
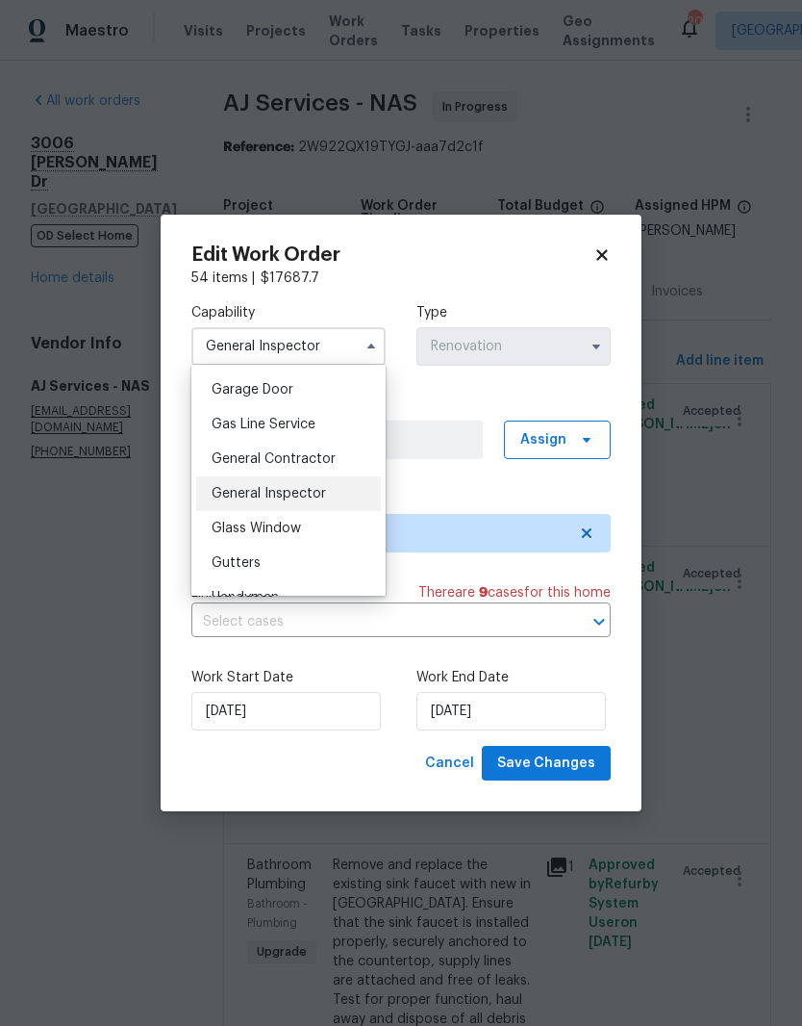
scroll to position [852, 0]
click at [329, 466] on div "General Contractor" at bounding box center [288, 455] width 185 height 35
type input "General Contractor"
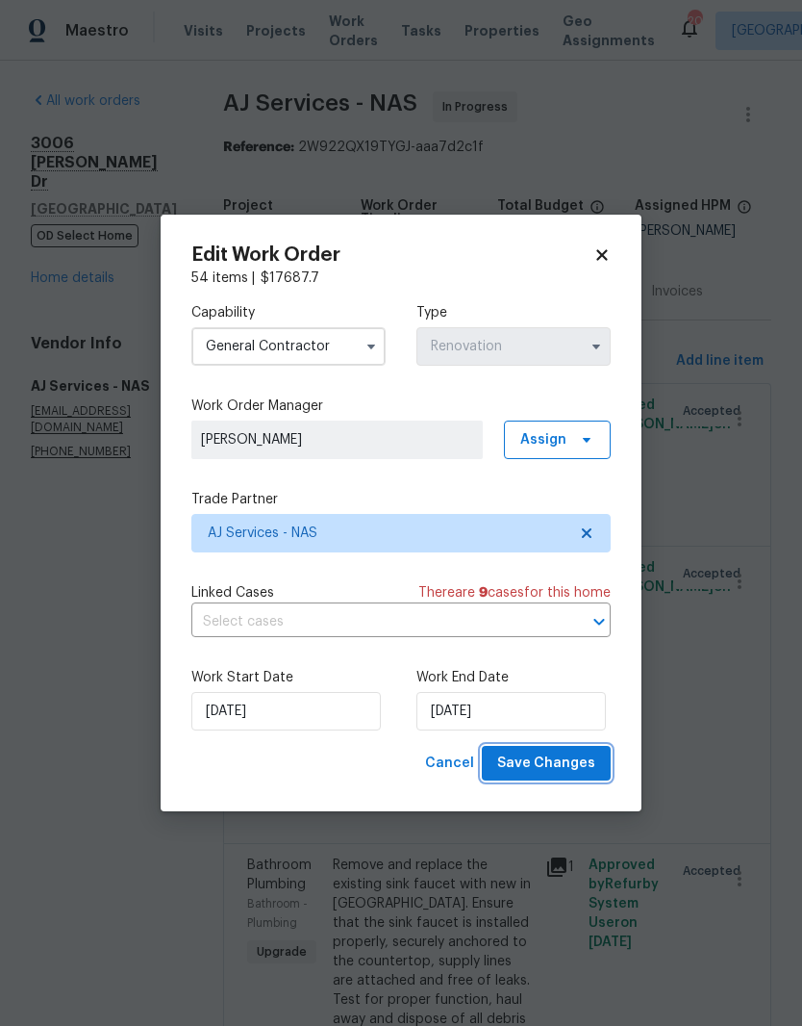
click at [573, 766] on span "Save Changes" at bounding box center [546, 763] width 98 height 24
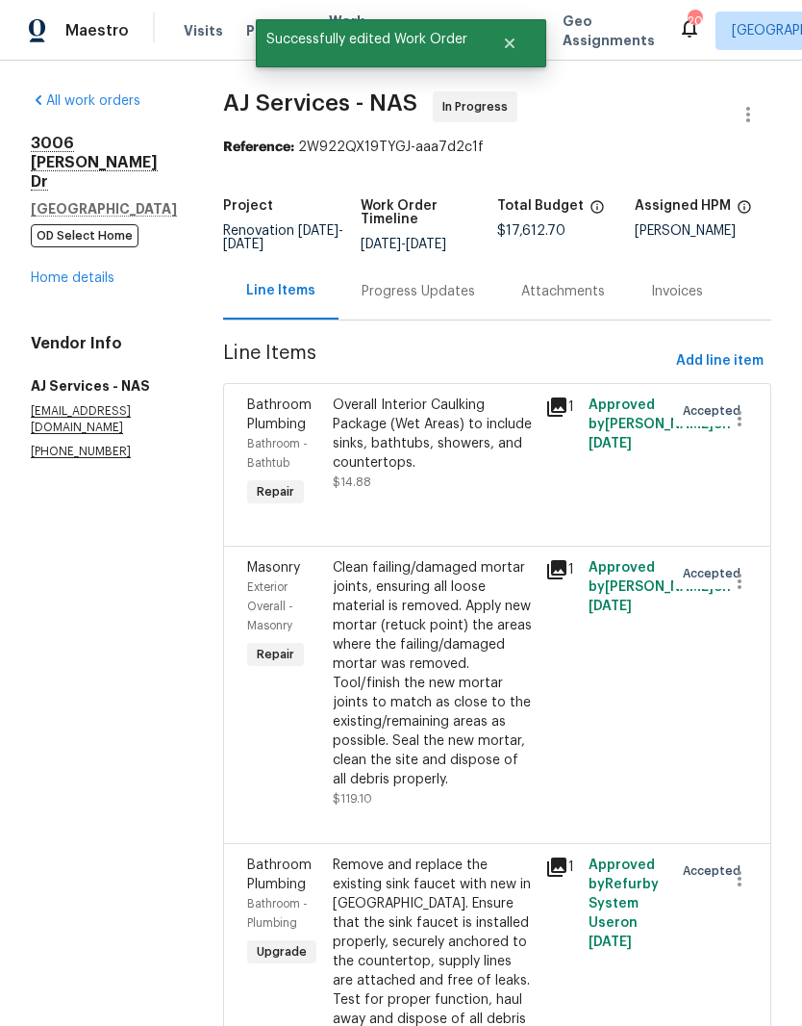
click at [82, 271] on link "Home details" at bounding box center [73, 277] width 84 height 13
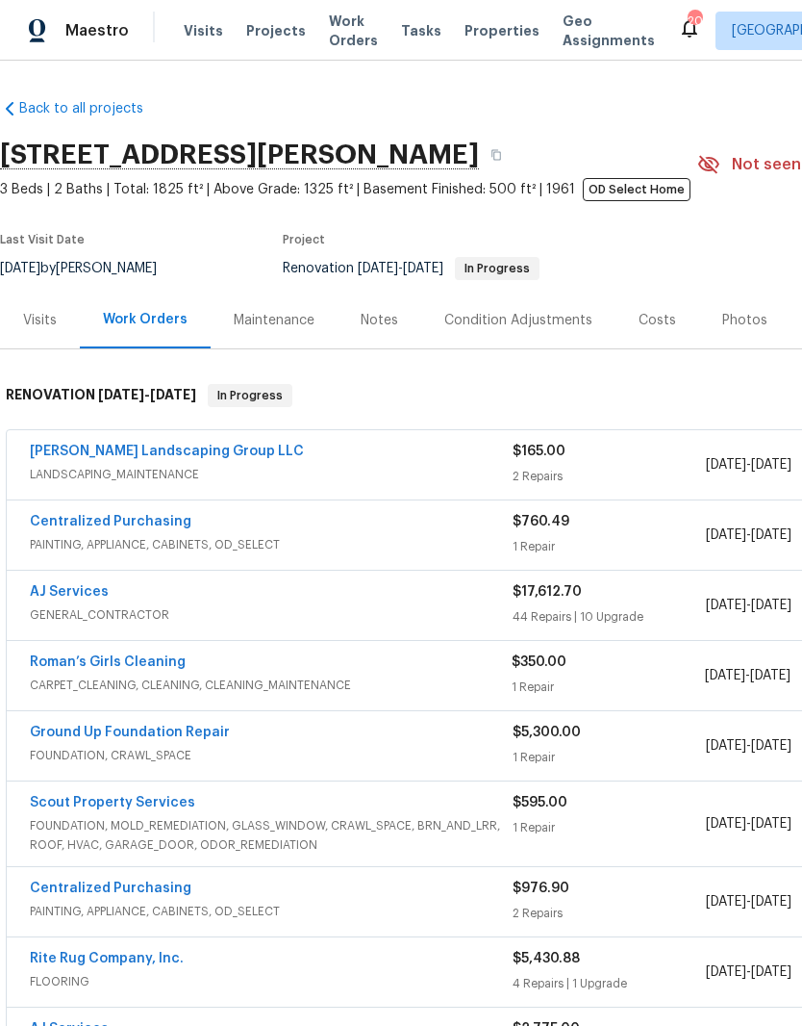
click at [387, 311] on div "Notes" at bounding box center [380, 320] width 38 height 19
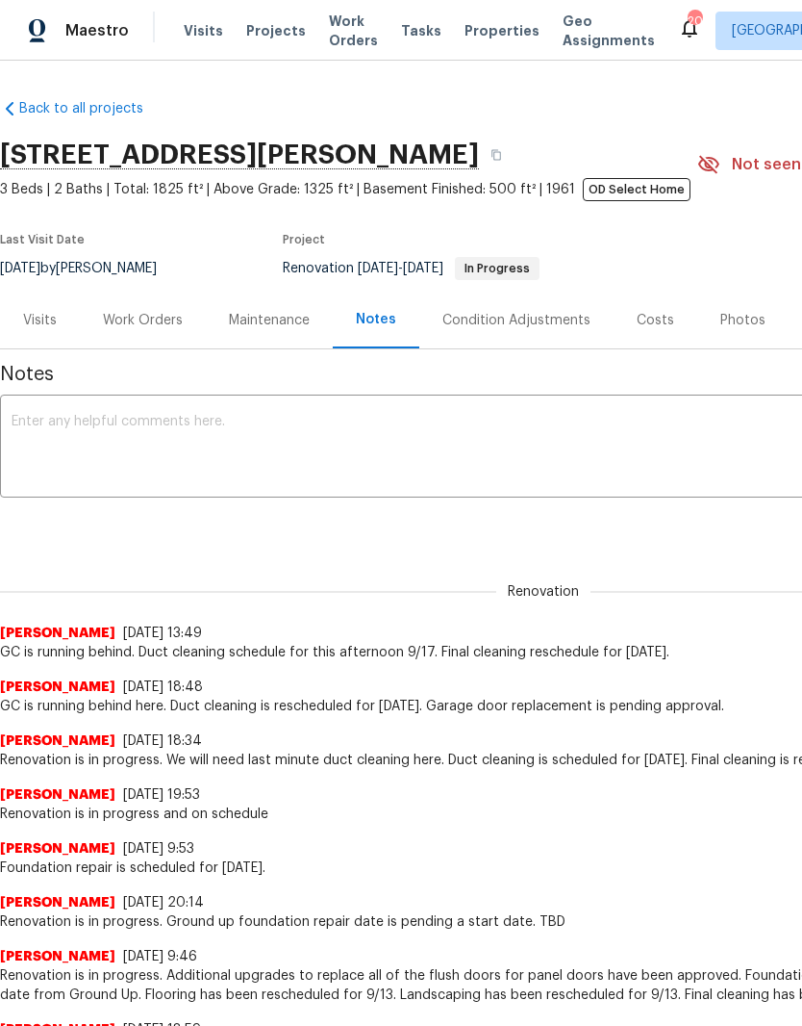
click at [259, 421] on textarea at bounding box center [544, 448] width 1064 height 67
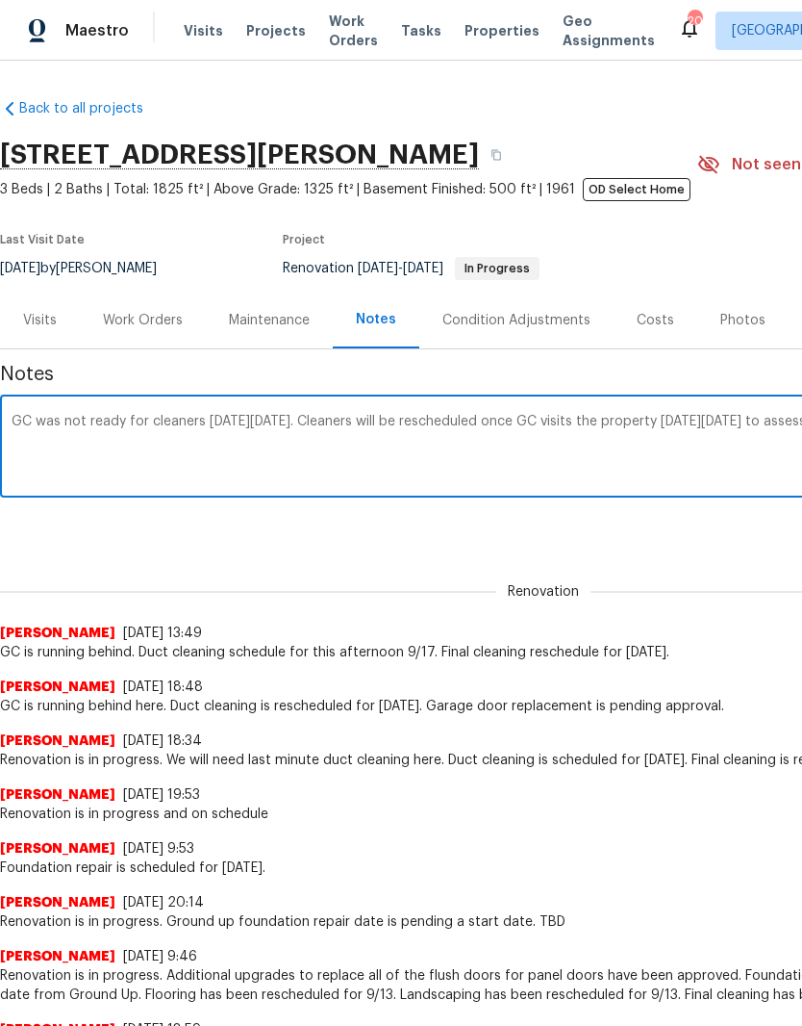
click at [41, 429] on textarea "GC was not ready for cleaners on Saturday 9/20. Cleaners will be rescheduled on…" at bounding box center [544, 448] width 1064 height 67
click at [46, 420] on textarea "GC was not ready for cleaners on Saturday 9/20. Cleaners will be rescheduled on…" at bounding box center [544, 448] width 1064 height 67
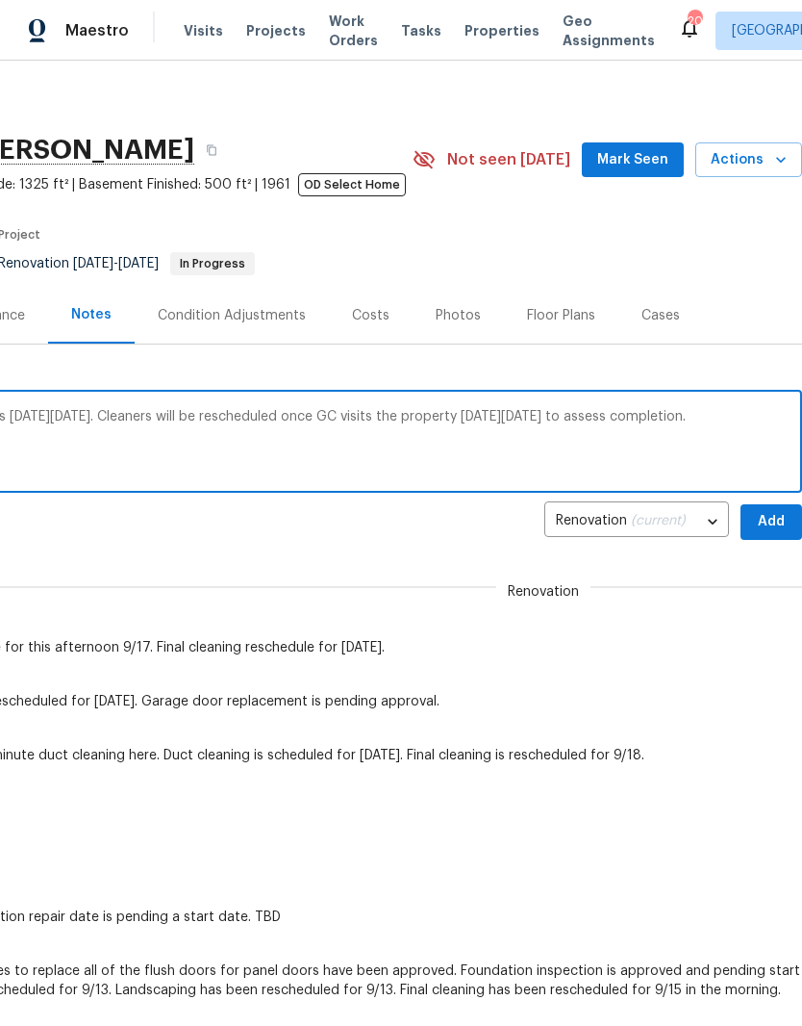
scroll to position [6, 285]
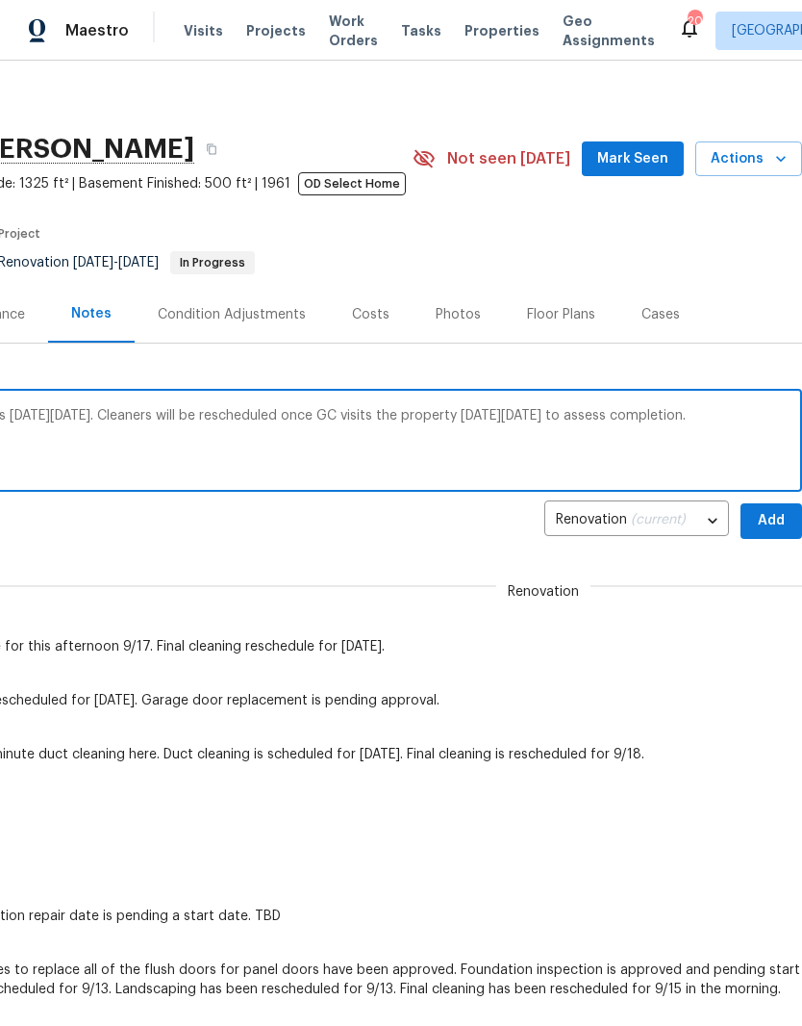
click at [187, 411] on textarea "GC (AJ Services) was not ready for cleaners on Saturday 9/20. Cleaners will be …" at bounding box center [259, 442] width 1064 height 67
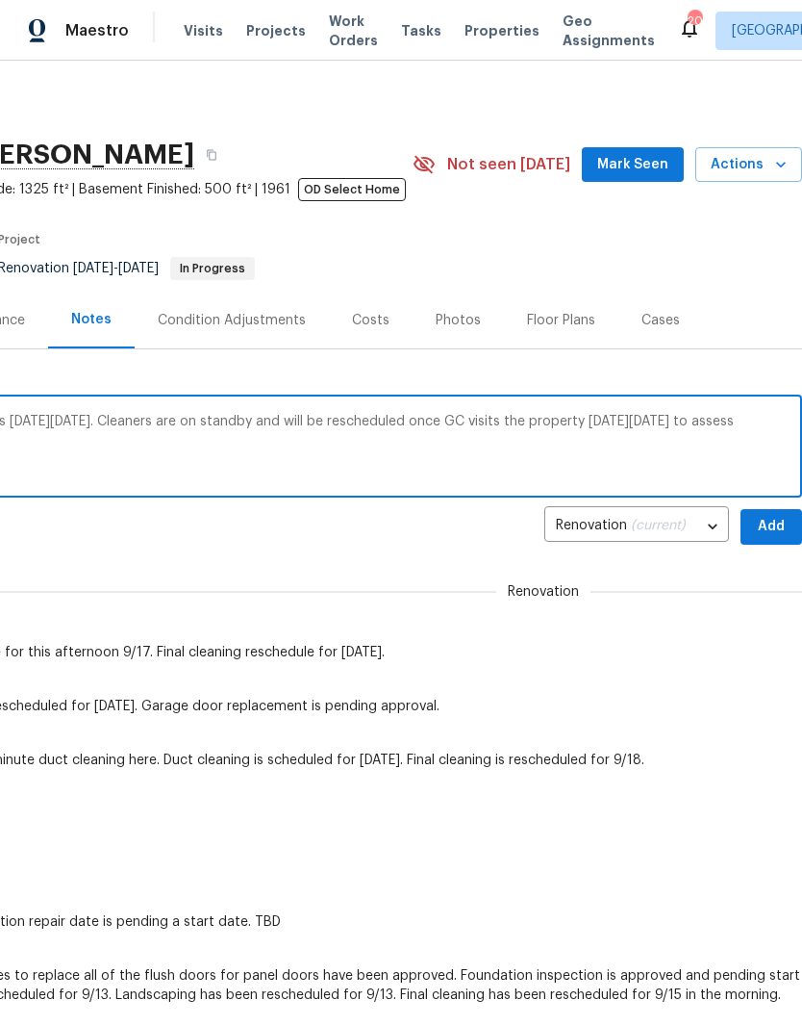
scroll to position [0, 285]
type textarea "GC (AJ Services) was not ready for cleaners on Saturday 9/20. Cleaners are on s…"
click at [772, 522] on span "Add" at bounding box center [771, 527] width 31 height 24
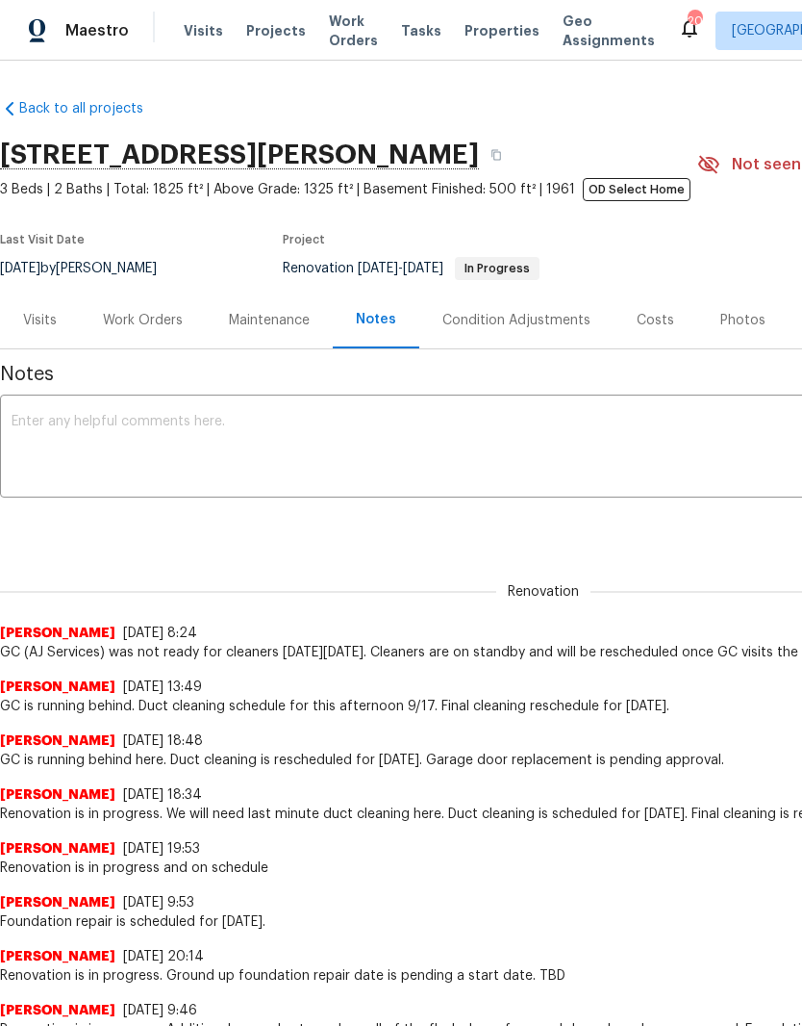
scroll to position [0, 0]
click at [156, 318] on div "Work Orders" at bounding box center [143, 320] width 80 height 19
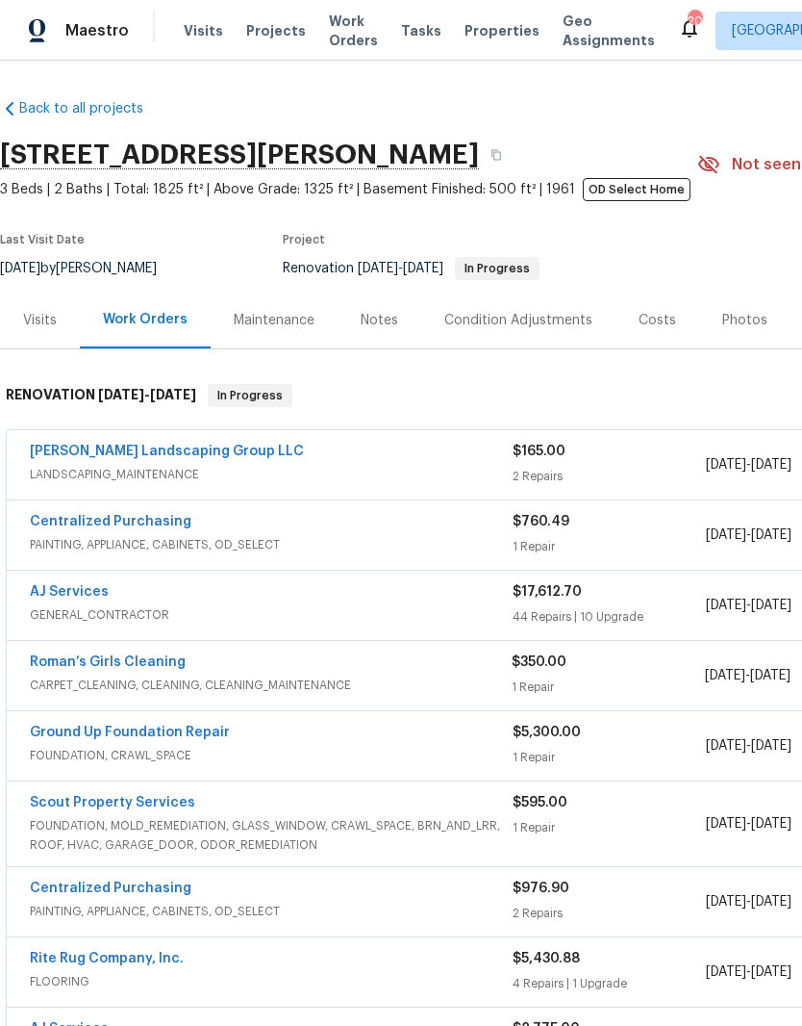
click at [152, 666] on link "Roman’s Girls Cleaning" at bounding box center [108, 661] width 156 height 13
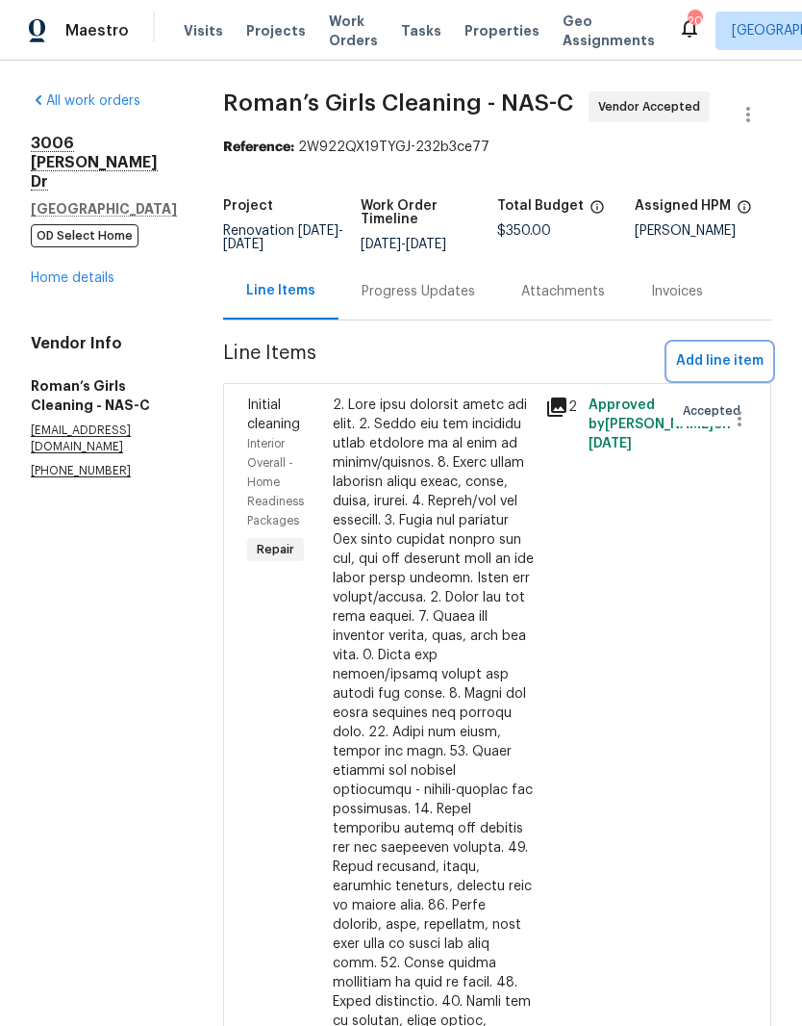
click at [722, 373] on span "Add line item" at bounding box center [720, 361] width 88 height 24
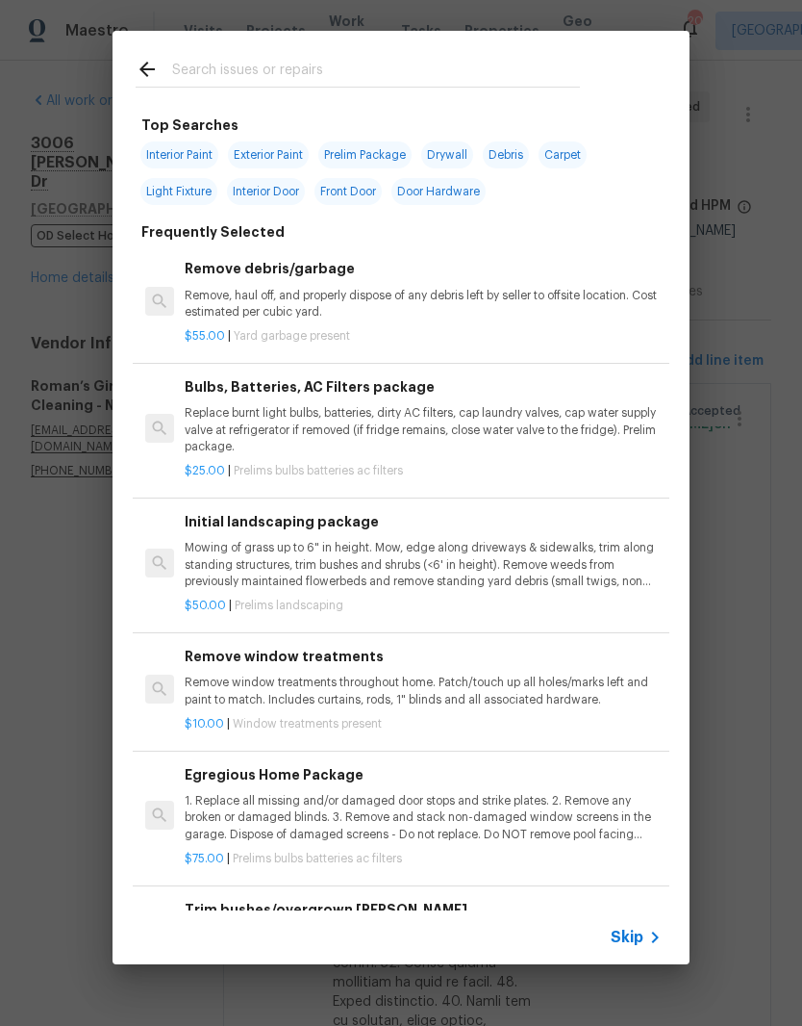
click at [326, 67] on input "text" at bounding box center [376, 72] width 408 height 29
type input "Cleanin"
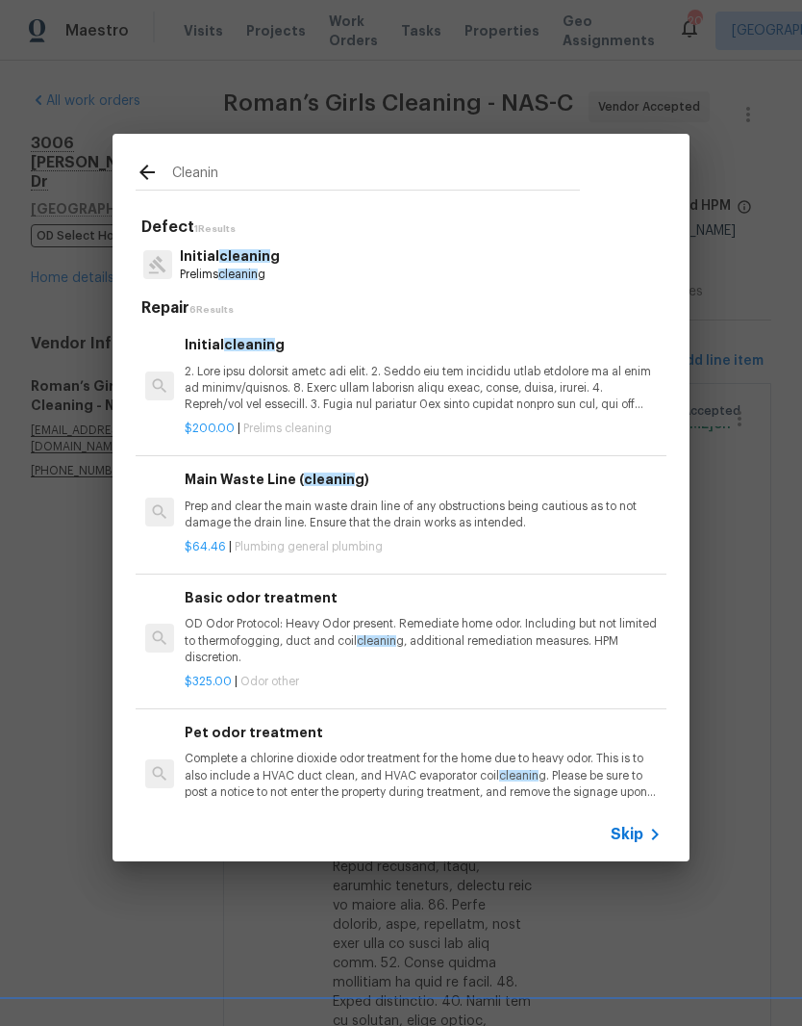
click at [260, 267] on p "Prelims cleanin g" at bounding box center [230, 275] width 100 height 16
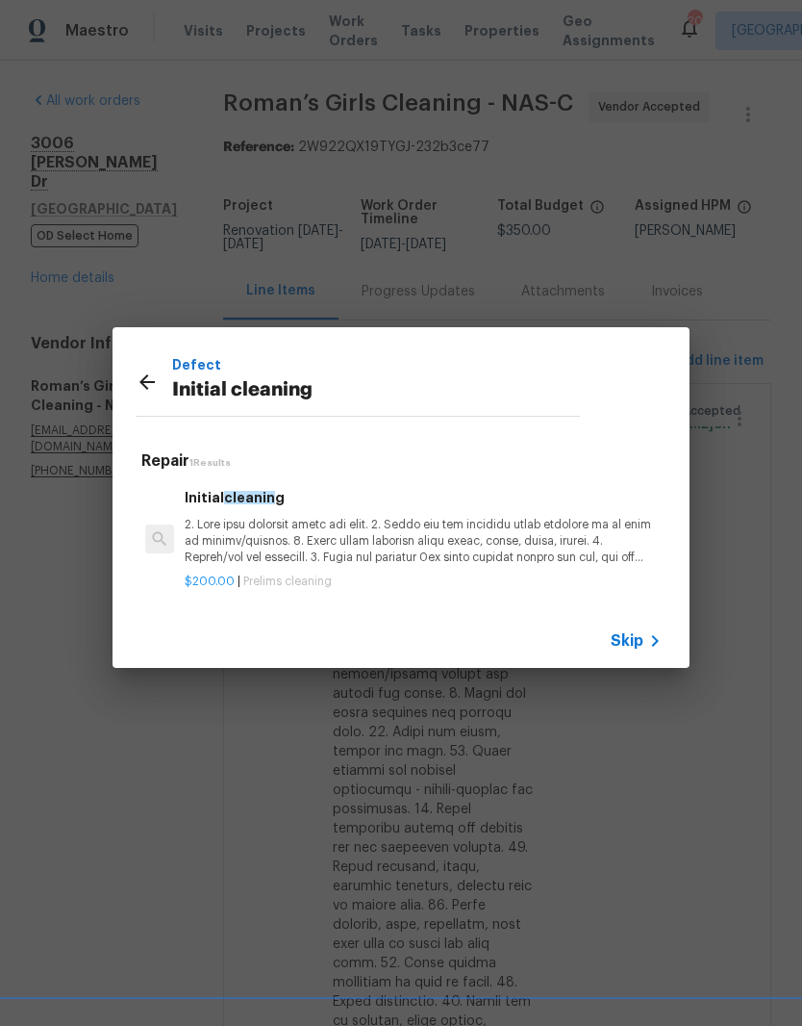
click at [303, 544] on p at bounding box center [423, 541] width 477 height 49
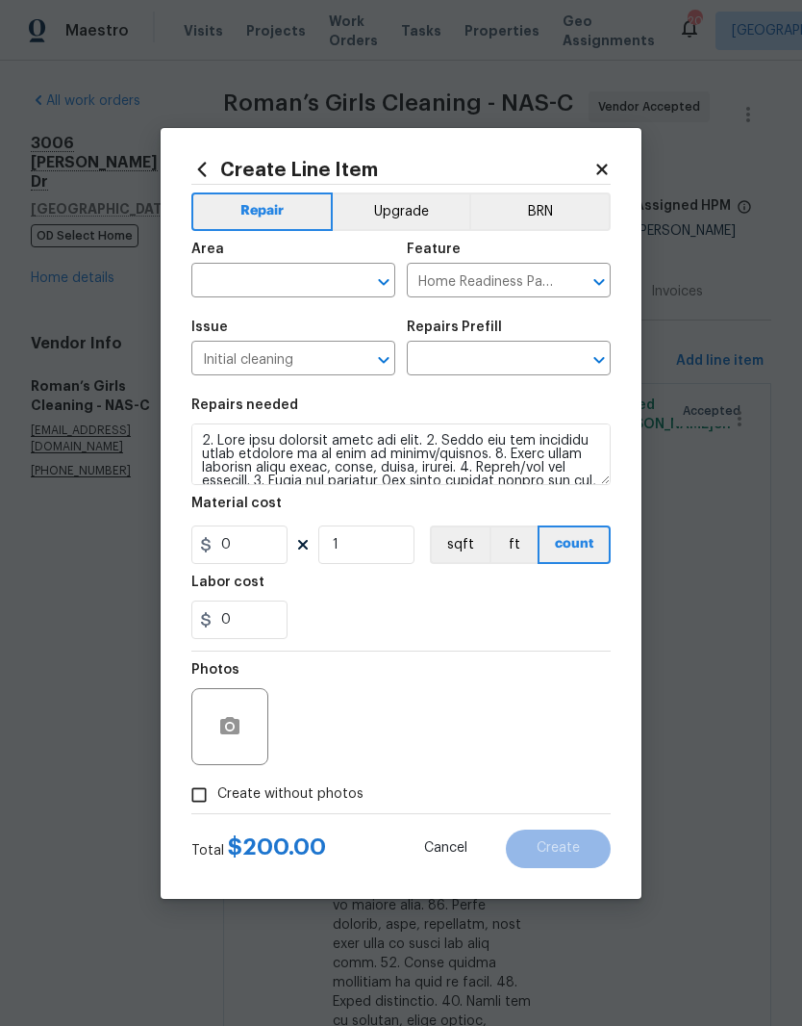
type input "Initial cleaning $200.00"
type input "200"
click at [286, 270] on input "text" at bounding box center [266, 282] width 150 height 30
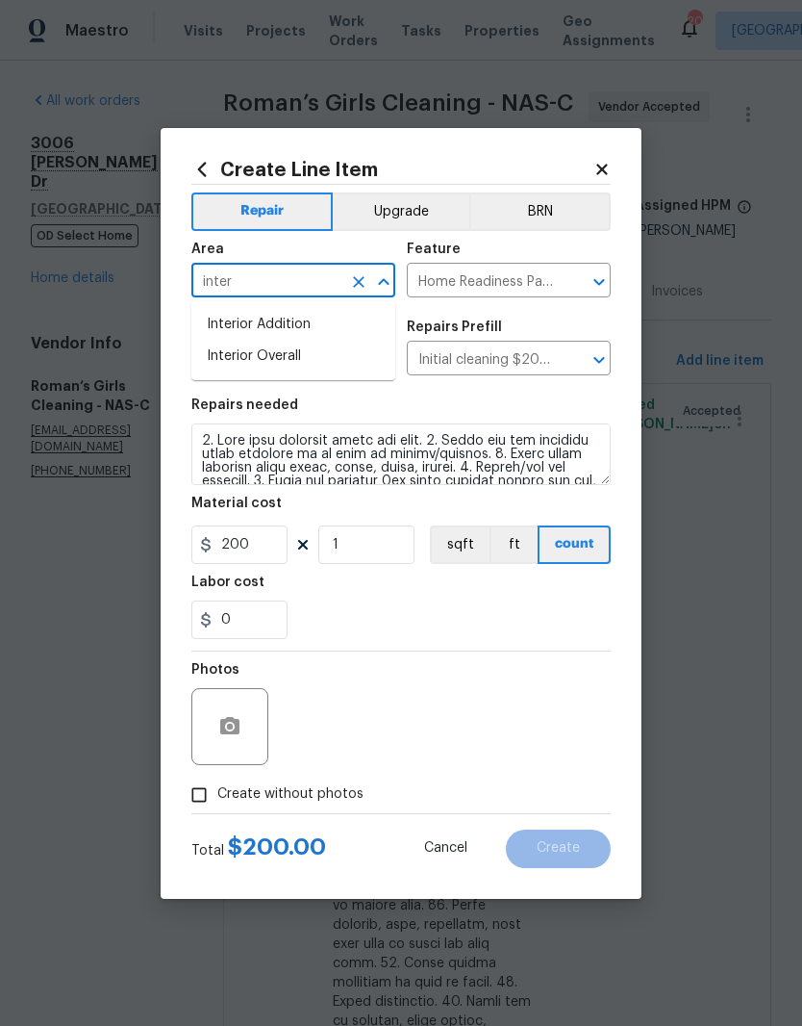
click at [306, 356] on li "Interior Overall" at bounding box center [293, 357] width 204 height 32
type input "Interior Overall"
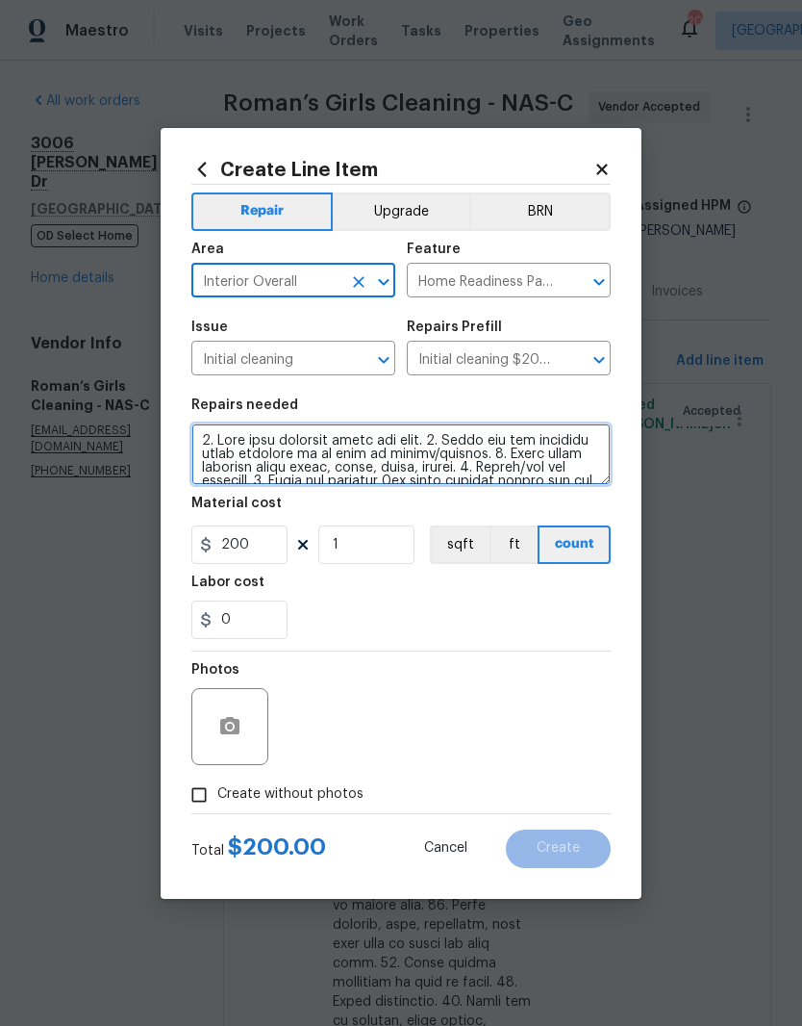
click at [209, 444] on textarea at bounding box center [401, 454] width 420 height 62
click at [208, 444] on textarea at bounding box center [401, 454] width 420 height 62
click at [204, 444] on textarea at bounding box center [401, 454] width 420 height 62
click at [204, 443] on textarea at bounding box center [401, 454] width 420 height 62
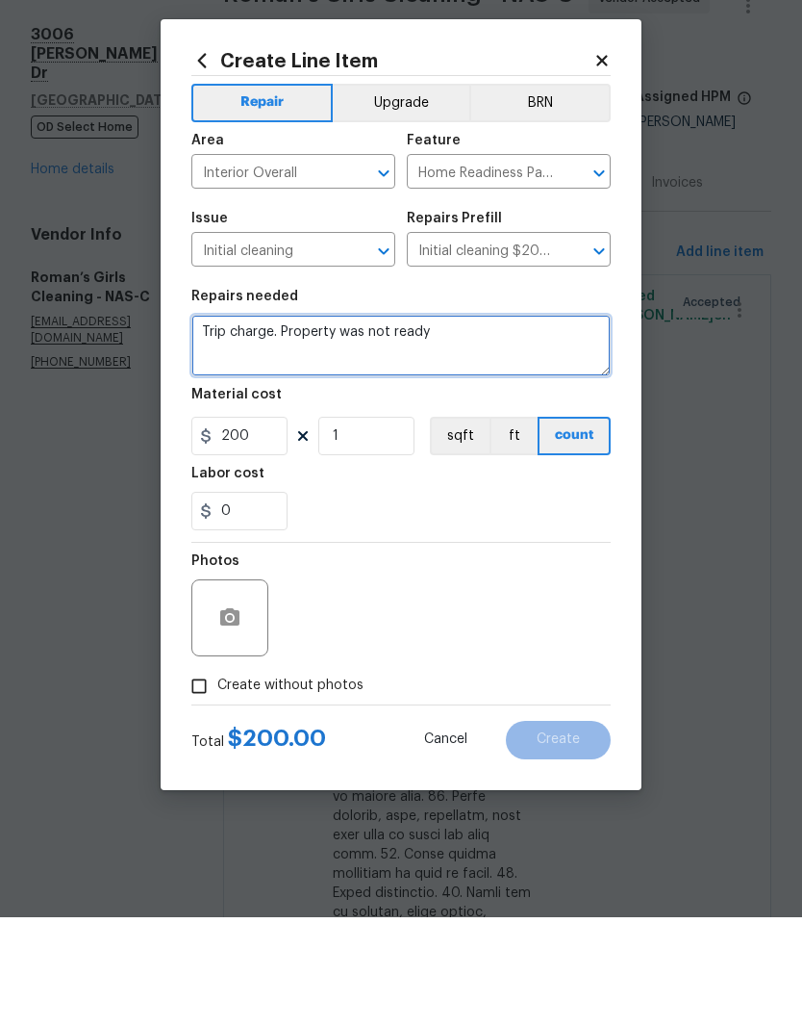
type textarea "Trip charge. Property was not ready"
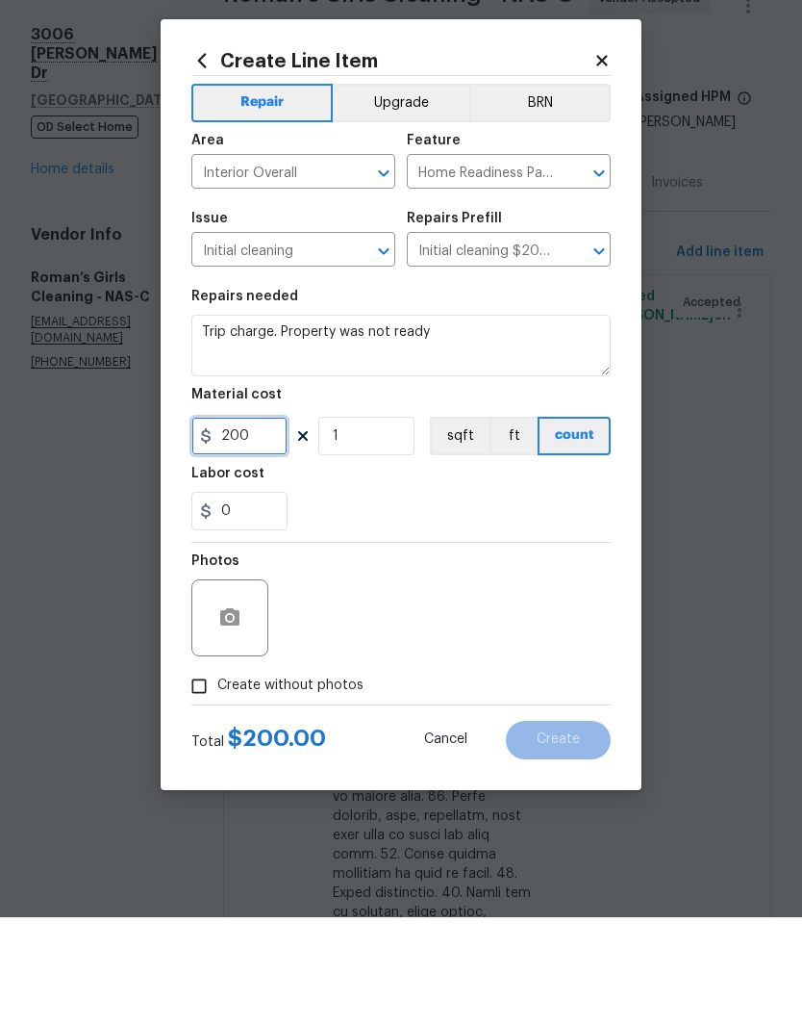
click at [262, 525] on input "200" at bounding box center [239, 544] width 96 height 38
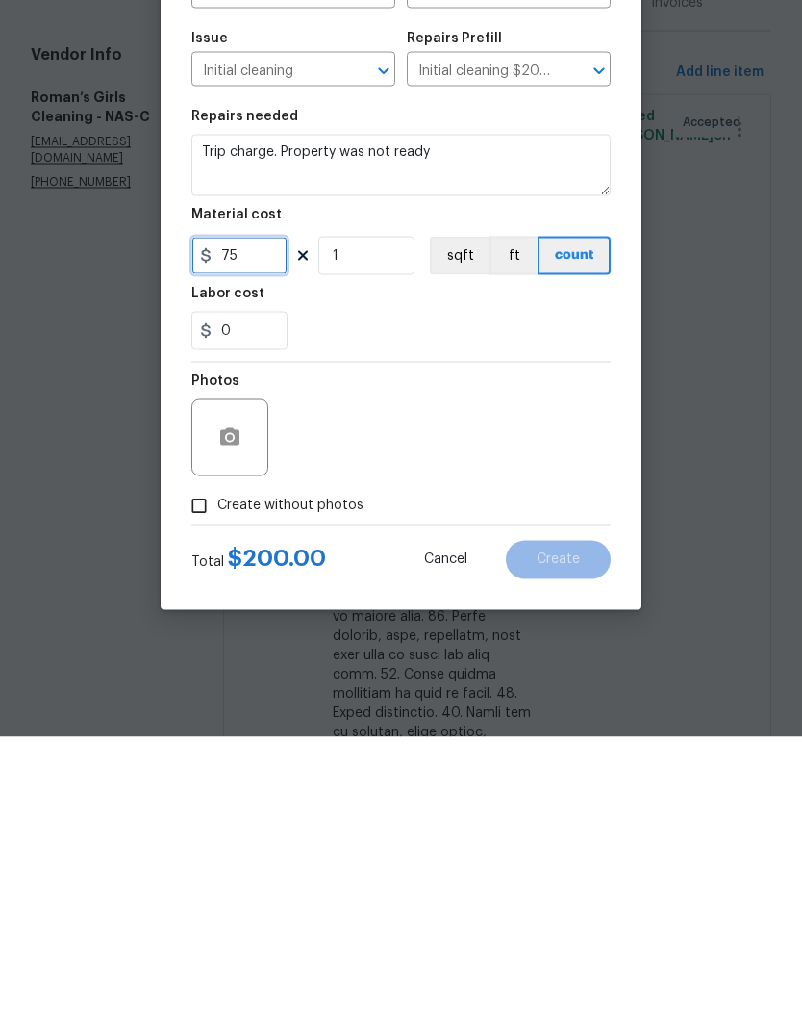
type input "75"
click at [241, 715] on icon "button" at bounding box center [229, 726] width 23 height 23
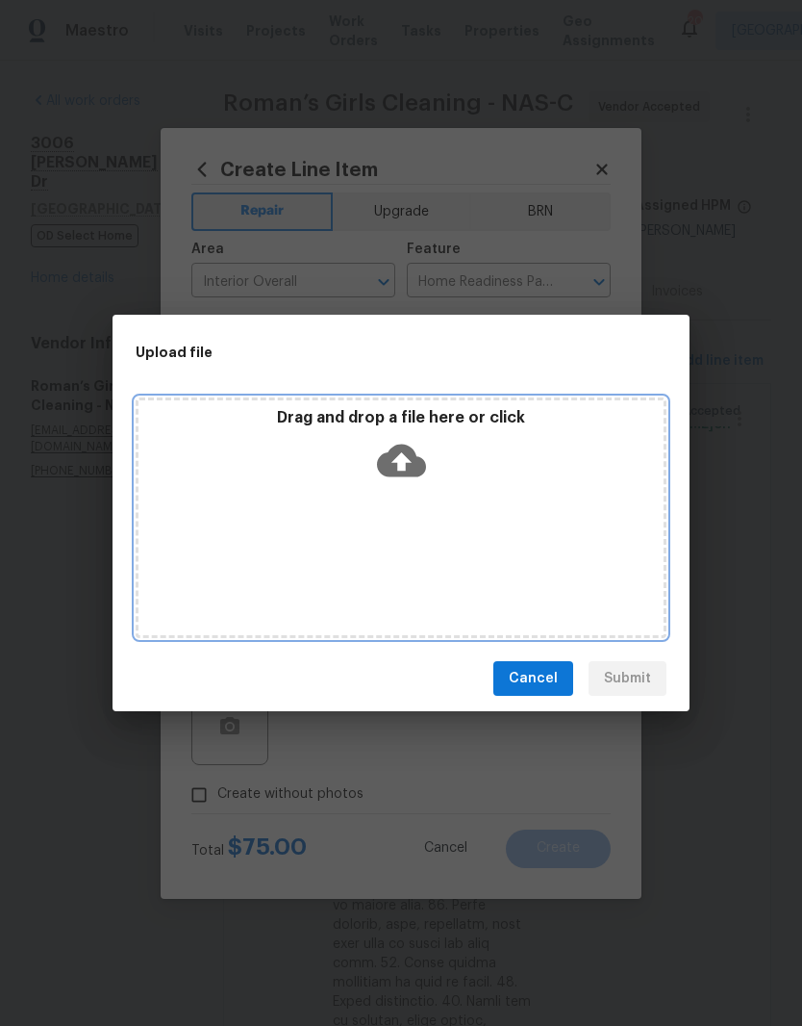
click at [460, 496] on div "Drag and drop a file here or click" at bounding box center [401, 517] width 531 height 241
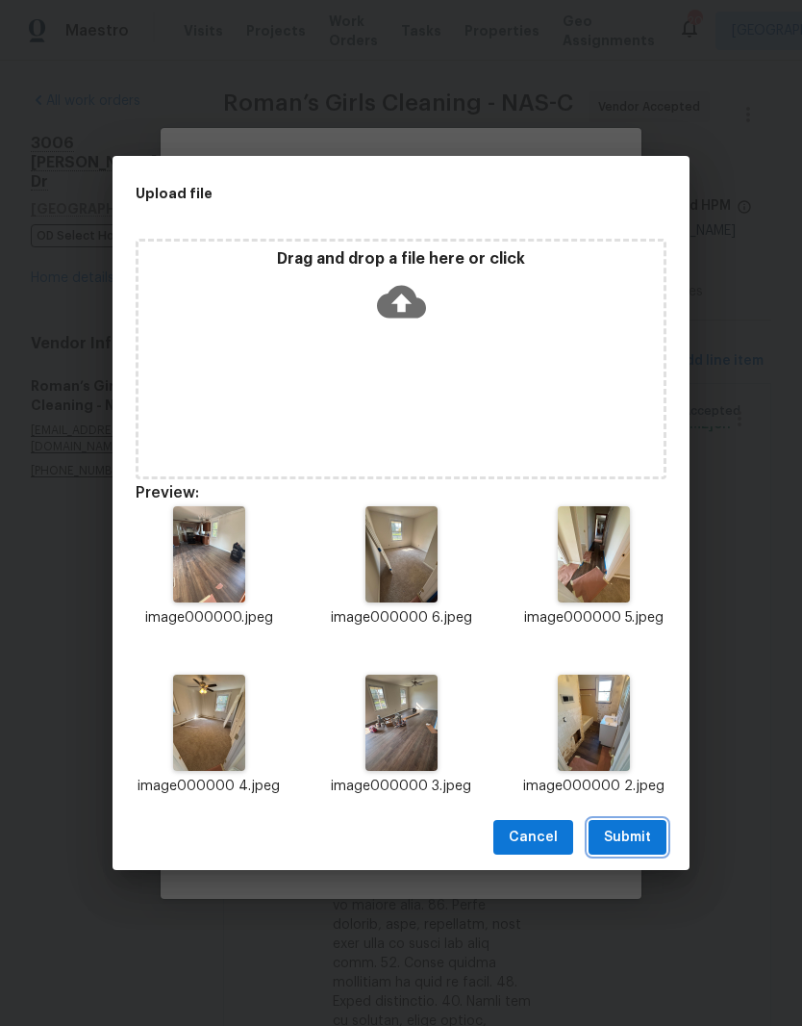
click at [639, 830] on span "Submit" at bounding box center [627, 838] width 47 height 24
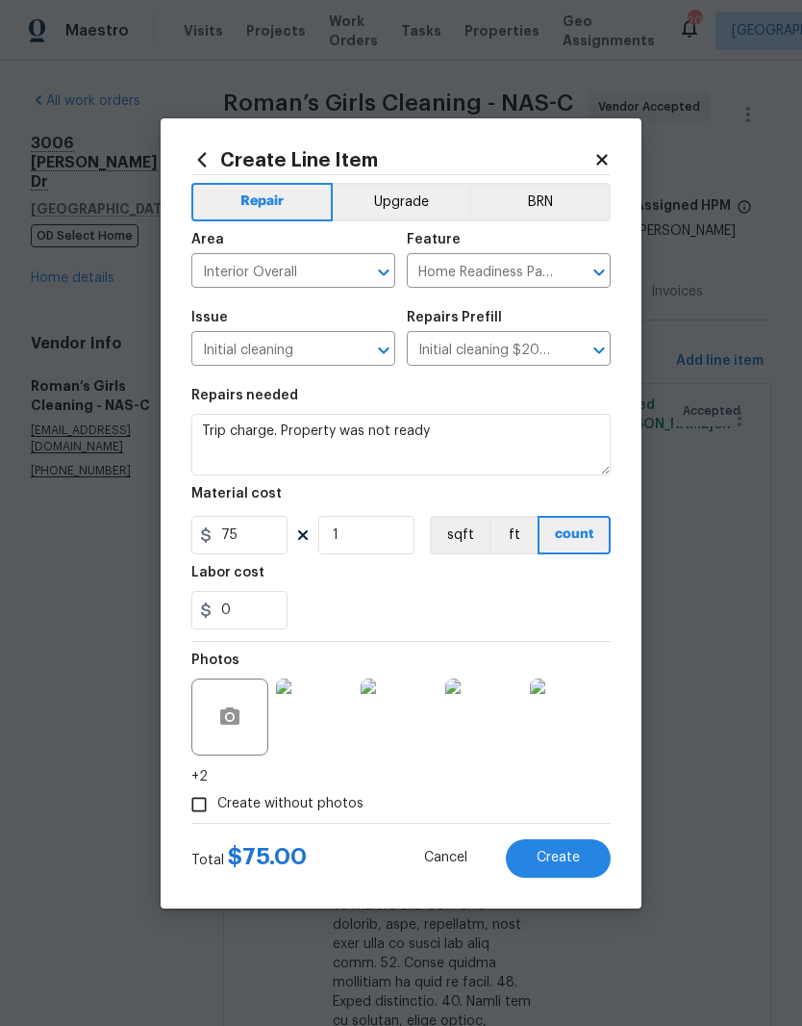
click at [575, 854] on span "Create" at bounding box center [558, 858] width 43 height 14
type input "0"
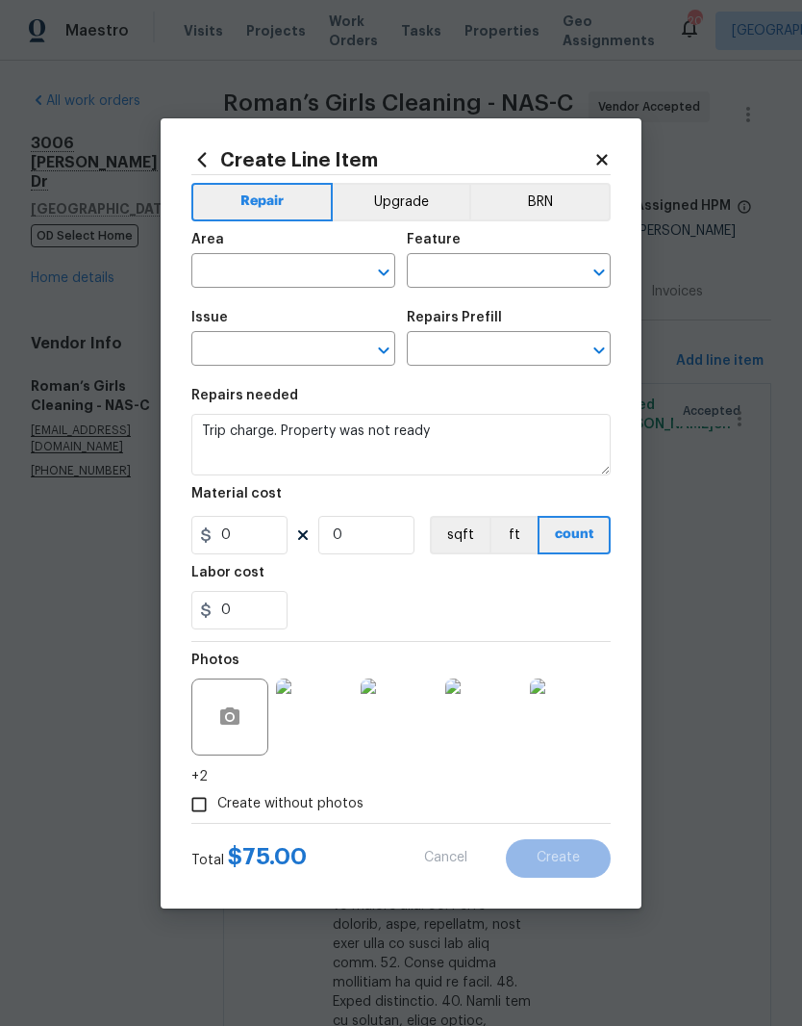
scroll to position [0, 0]
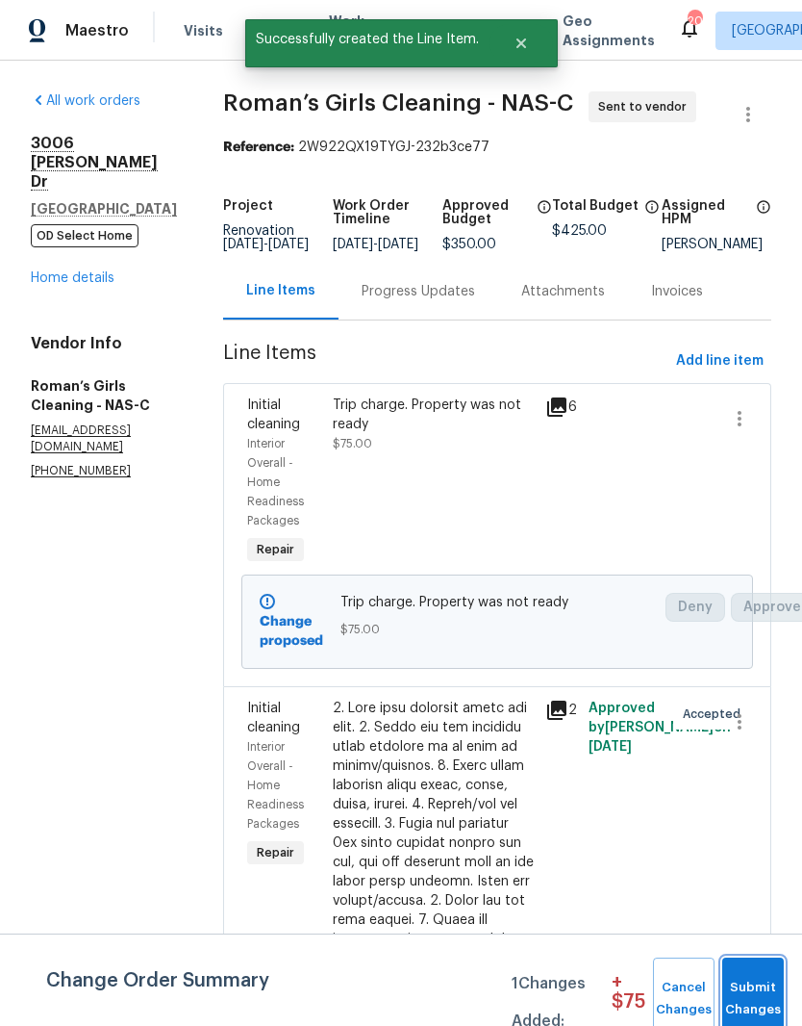
click at [768, 985] on span "Submit Changes" at bounding box center [753, 999] width 42 height 44
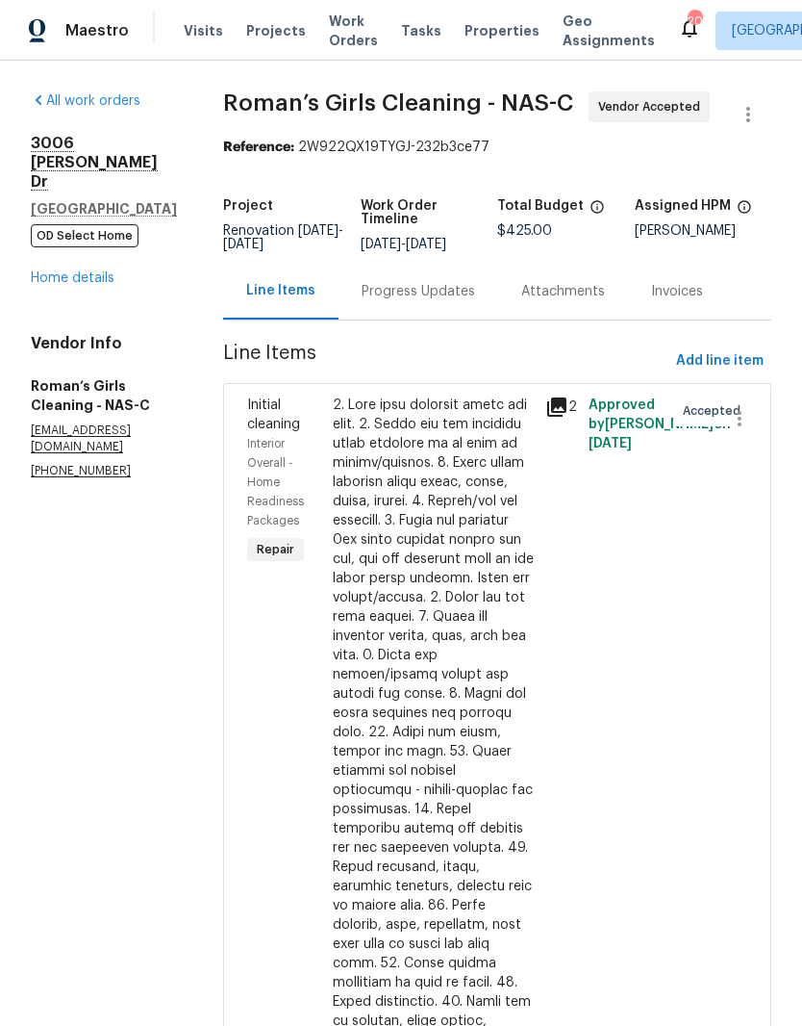
click at [97, 271] on link "Home details" at bounding box center [73, 277] width 84 height 13
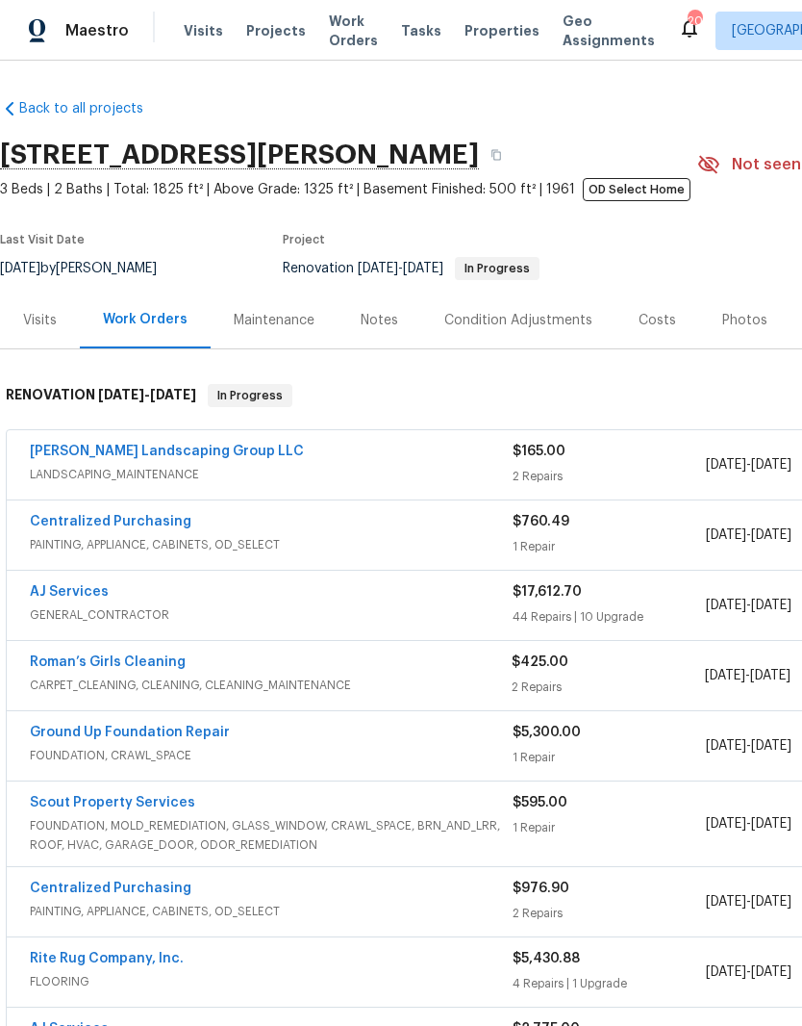
click at [95, 591] on link "AJ Services" at bounding box center [69, 591] width 79 height 13
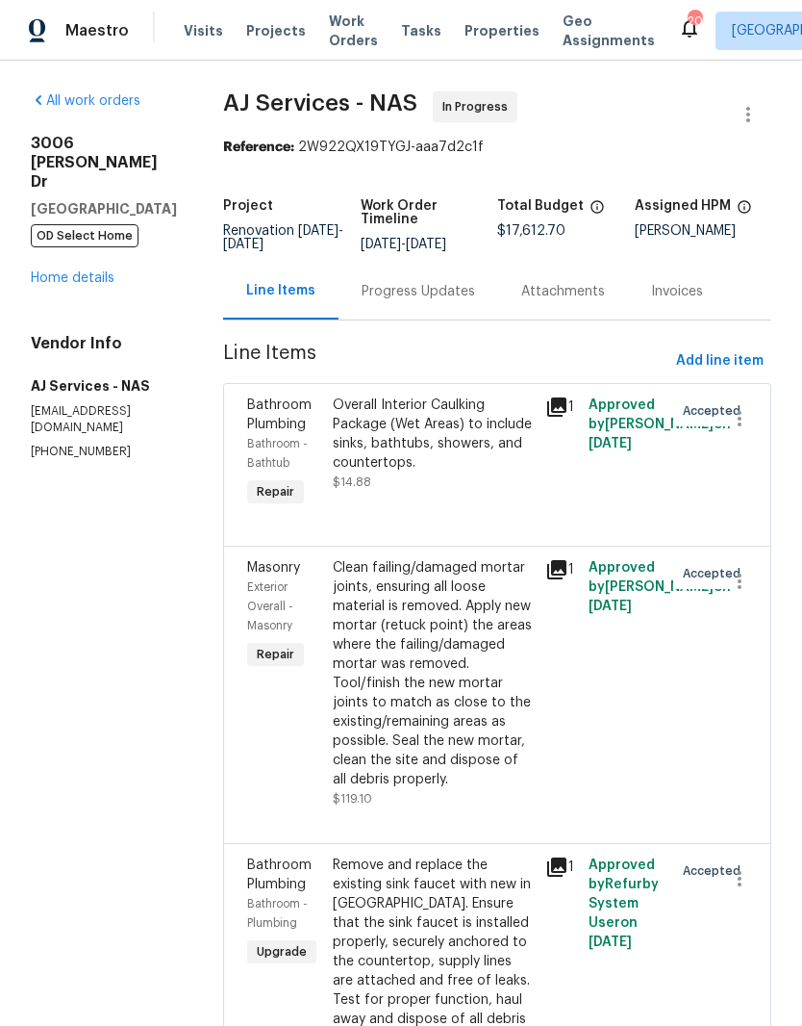
click at [454, 300] on div "Progress Updates" at bounding box center [419, 291] width 114 height 19
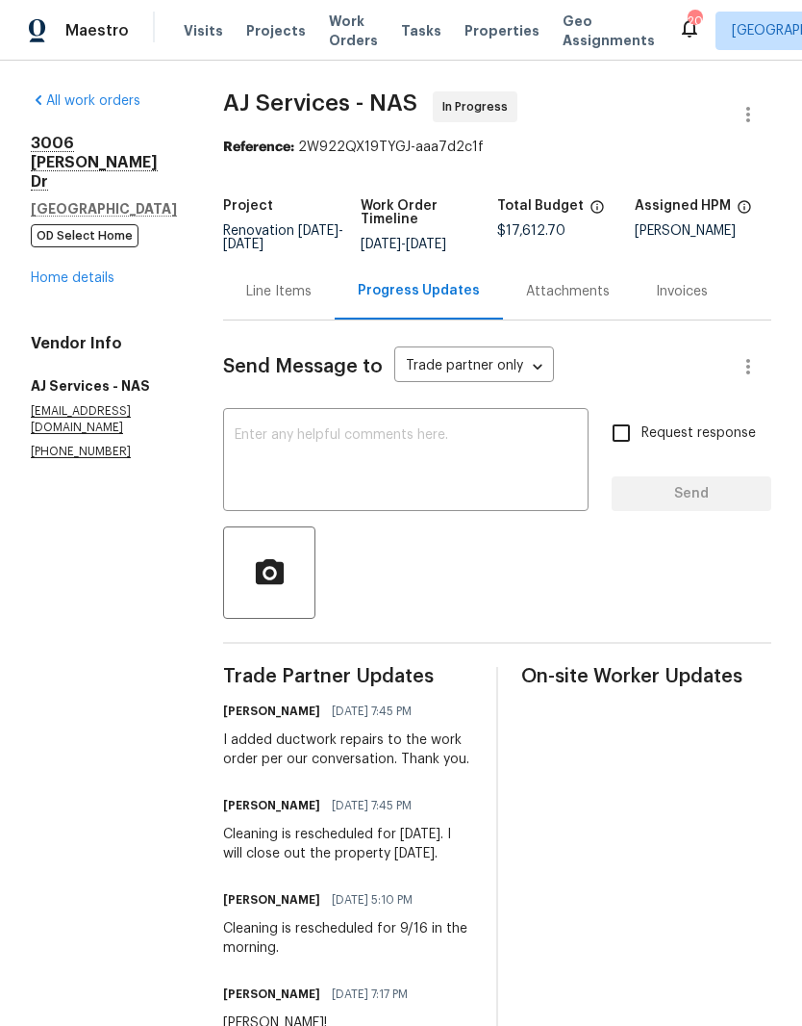
click at [417, 454] on textarea at bounding box center [406, 461] width 343 height 67
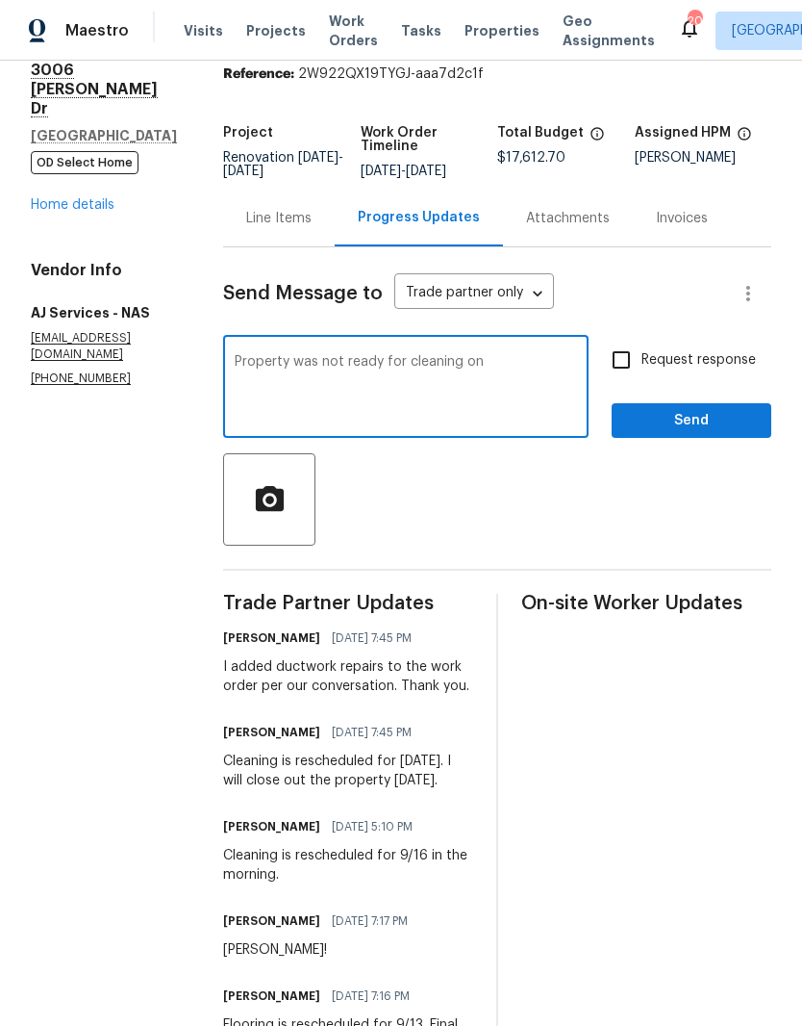
scroll to position [71, 0]
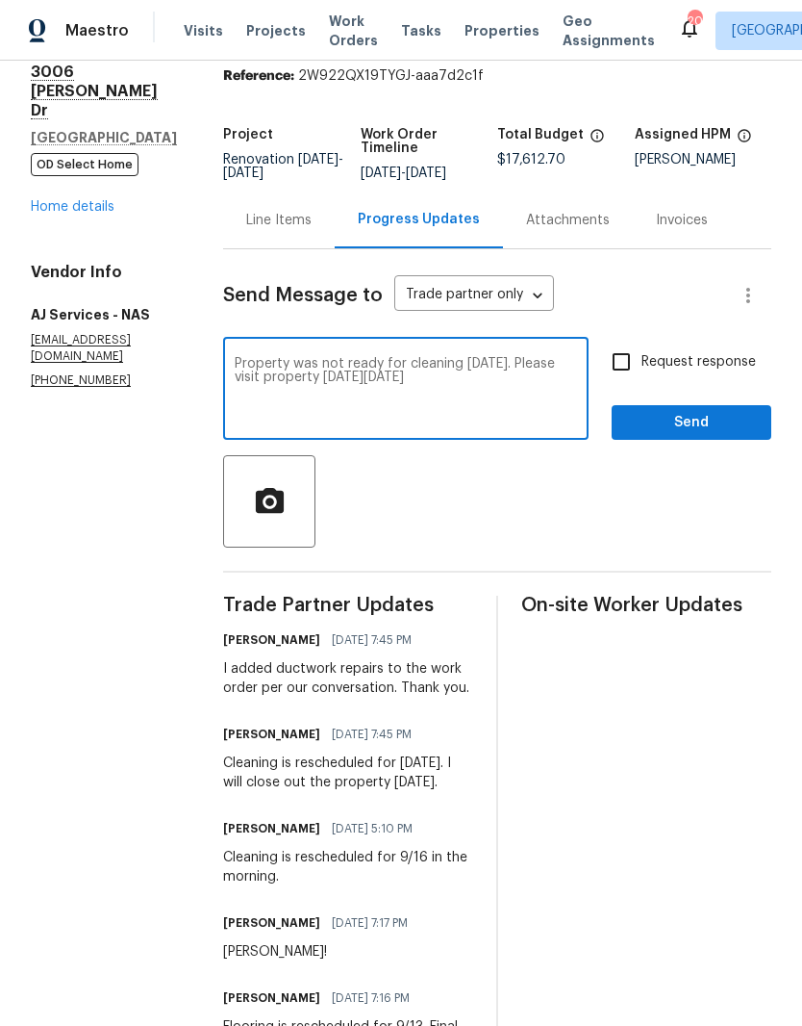
click at [242, 372] on textarea "Property was not ready for cleaning on Saturday. Please visit property on Monda…" at bounding box center [406, 390] width 343 height 67
click at [576, 394] on textarea "Hi AJ, Property was not ready for cleaning on Saturday. Please visit property o…" at bounding box center [406, 390] width 343 height 67
type textarea "Hi AJ, Property was not ready for cleaning on Saturday. Please visit property o…"
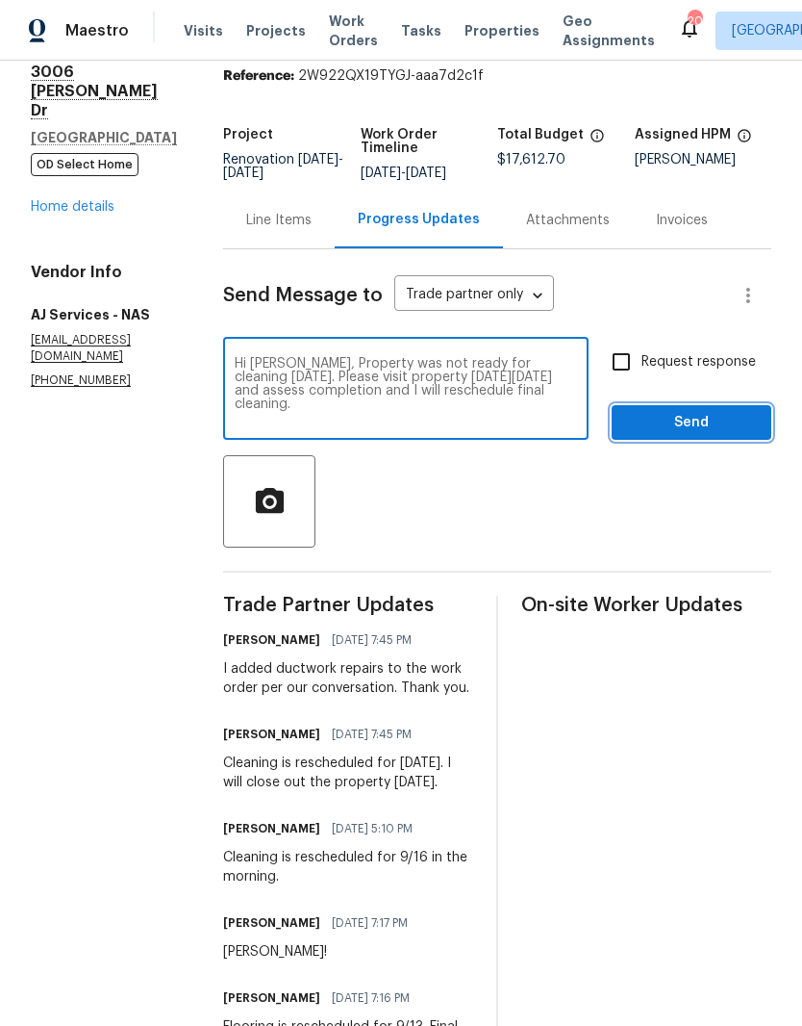
click at [715, 435] on span "Send" at bounding box center [691, 423] width 129 height 24
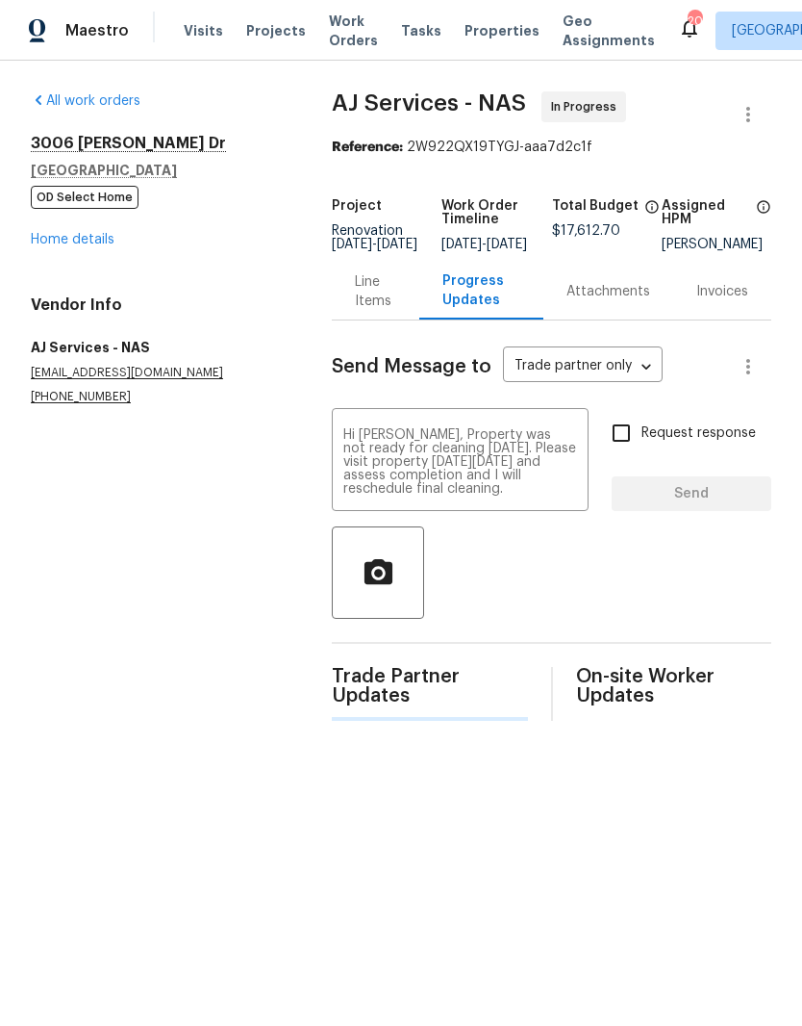
scroll to position [0, 0]
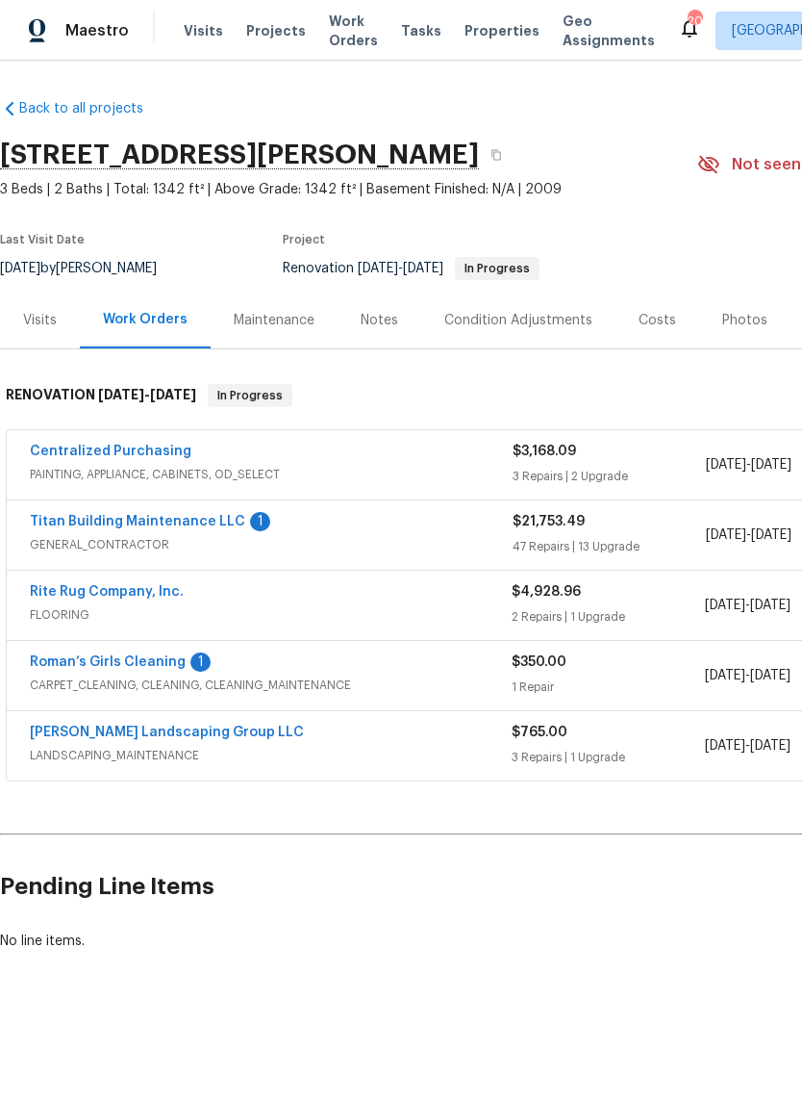
click at [179, 522] on link "Titan Building Maintenance LLC" at bounding box center [138, 521] width 216 height 13
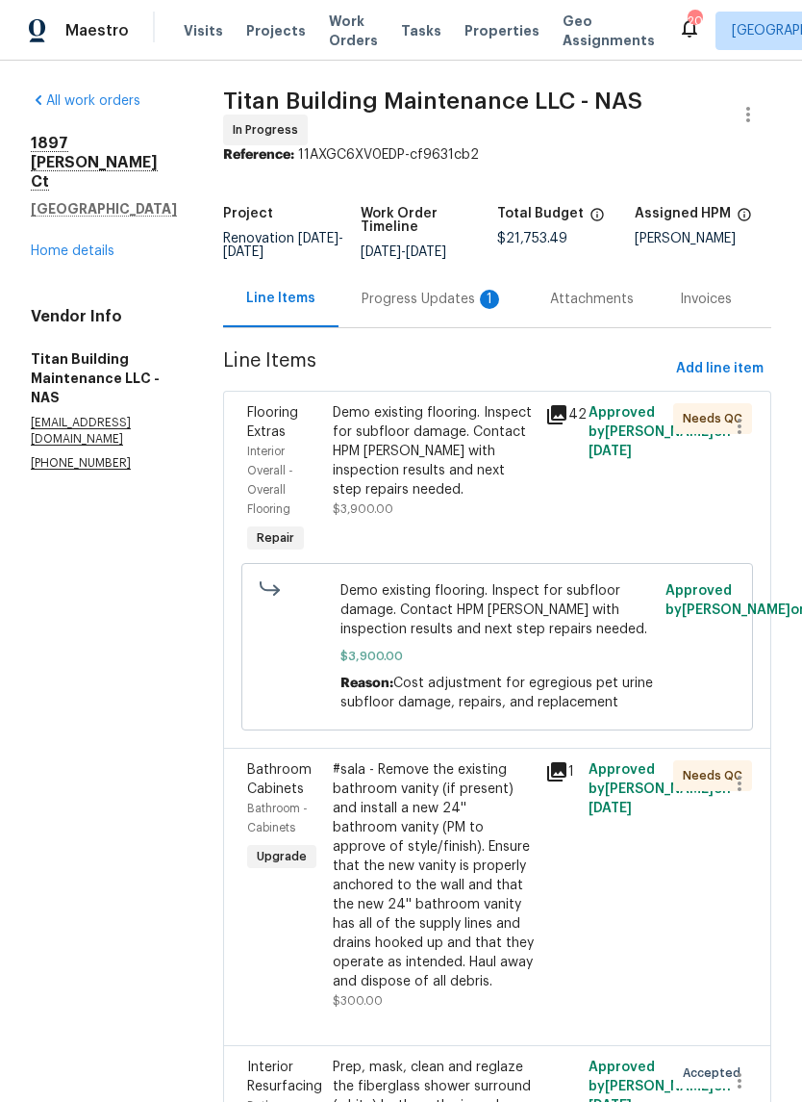
click at [415, 293] on div "Progress Updates 1" at bounding box center [433, 299] width 142 height 19
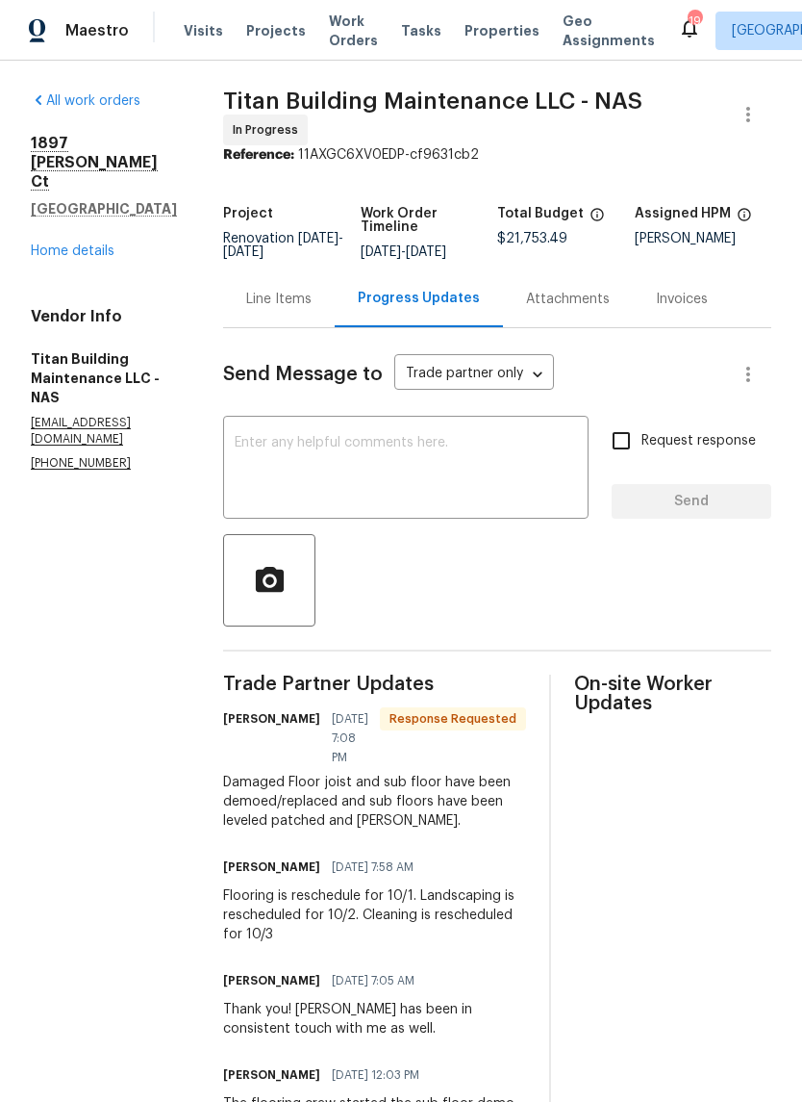
click at [403, 436] on textarea at bounding box center [406, 469] width 343 height 67
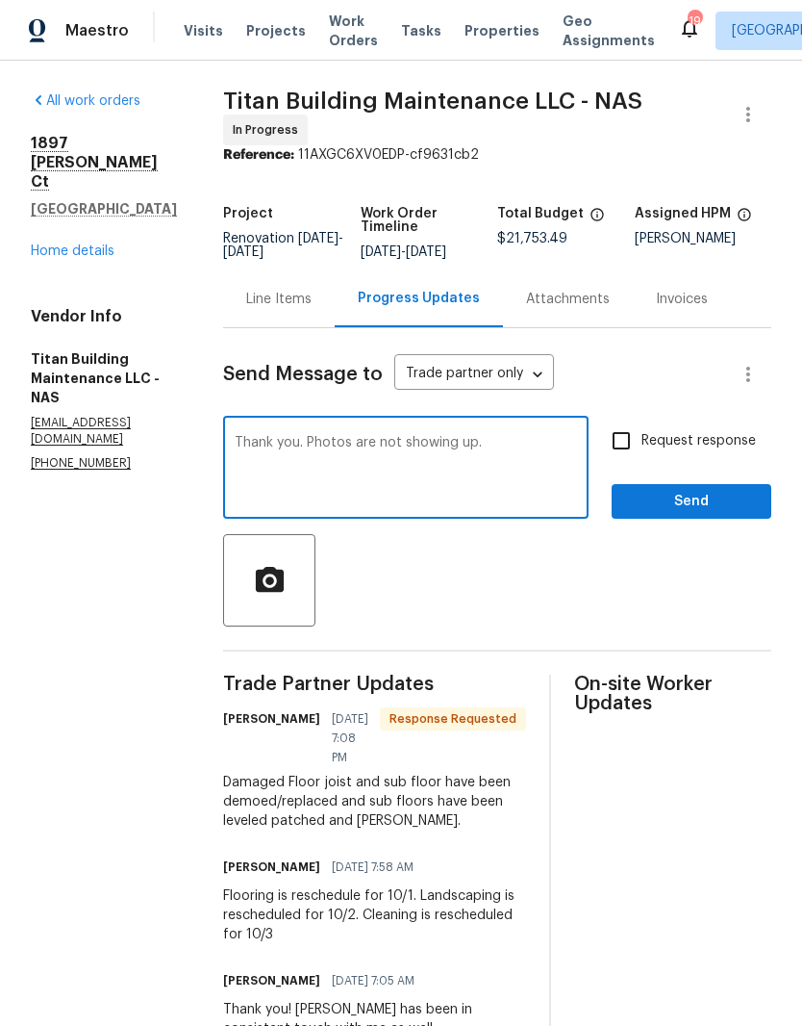
click at [291, 436] on textarea "Thank you. Photos are not showing up." at bounding box center [406, 469] width 343 height 67
click at [235, 436] on textarea "Thank you! Photos are not showing up." at bounding box center [406, 469] width 343 height 67
click at [534, 440] on textarea "Hi Scott, Thank you! Photos are not showing up." at bounding box center [406, 469] width 343 height 67
type textarea "Hi Scott, Thank you! Photos are not showing up yet."
click at [703, 494] on span "Send" at bounding box center [691, 502] width 129 height 24
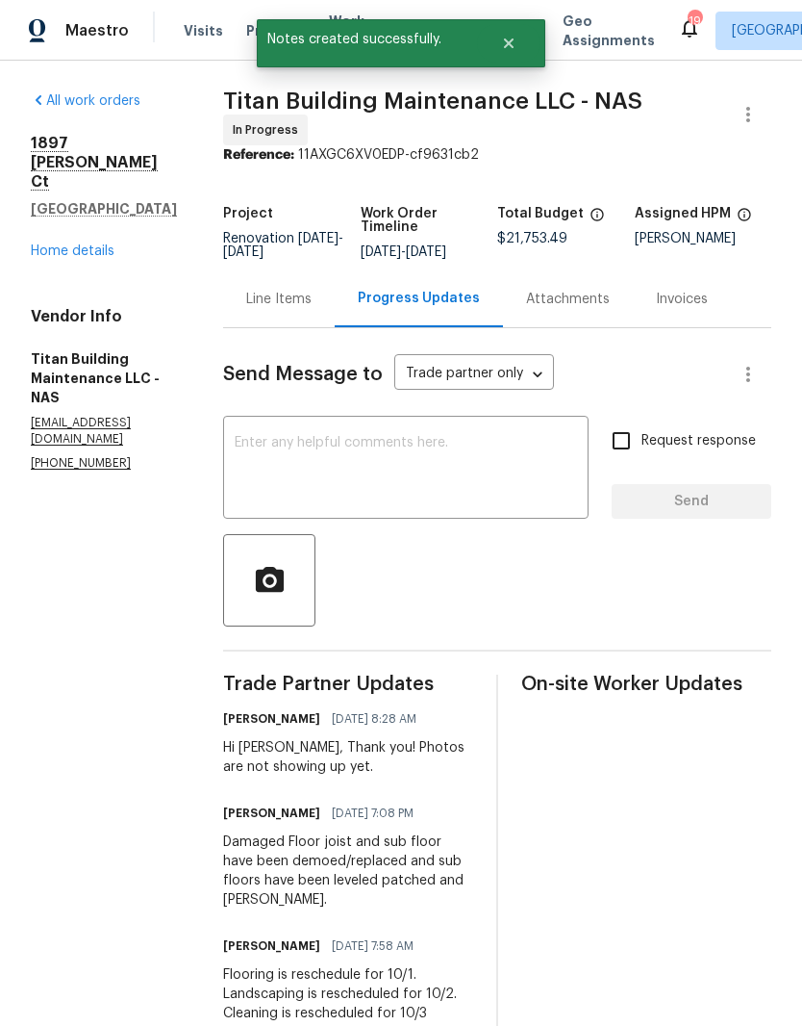
click at [98, 244] on link "Home details" at bounding box center [73, 250] width 84 height 13
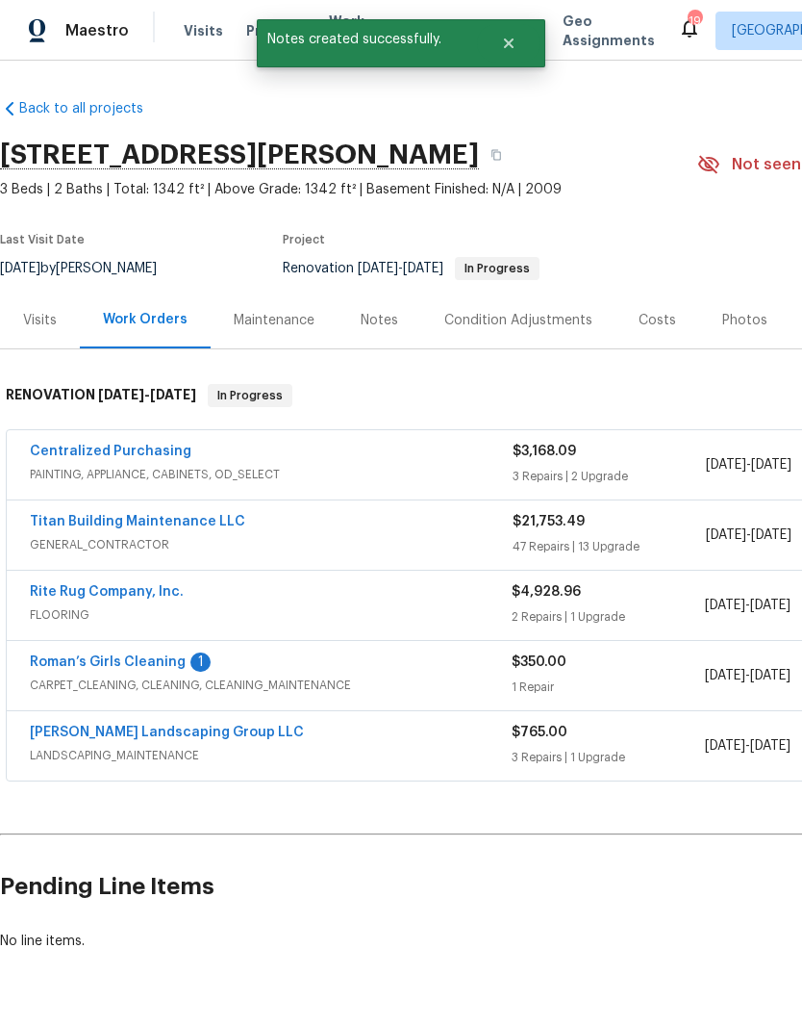
click at [136, 663] on link "Roman’s Girls Cleaning" at bounding box center [108, 661] width 156 height 13
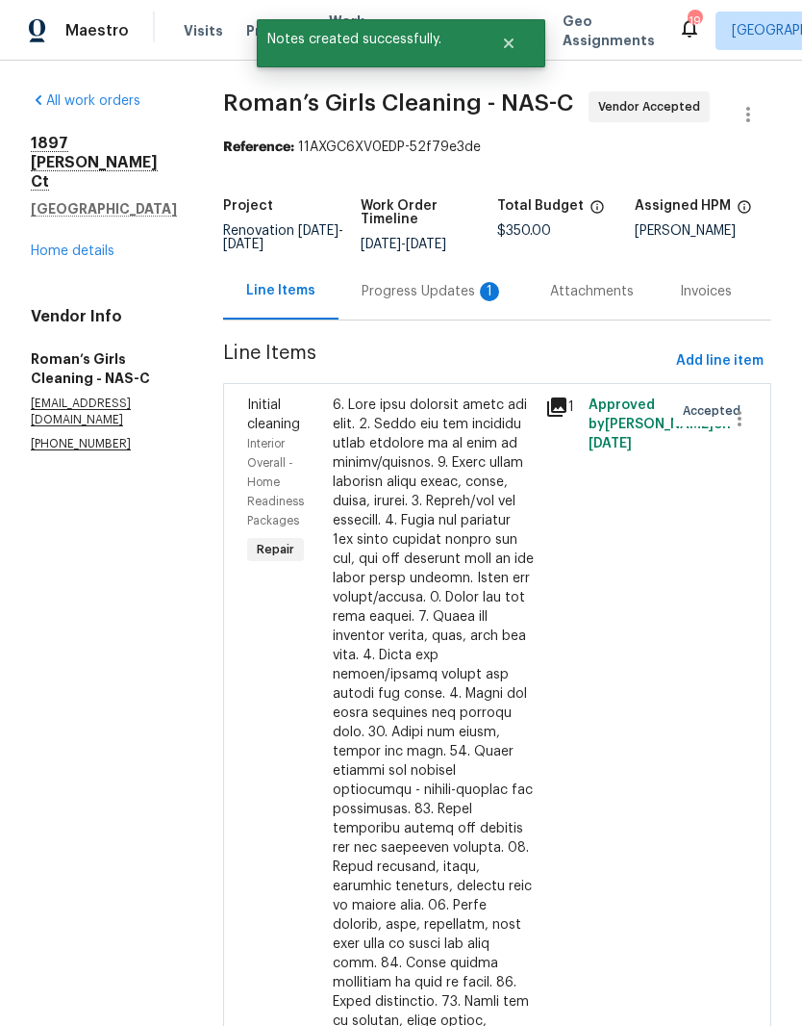
click at [441, 301] on div "Progress Updates 1" at bounding box center [433, 291] width 142 height 19
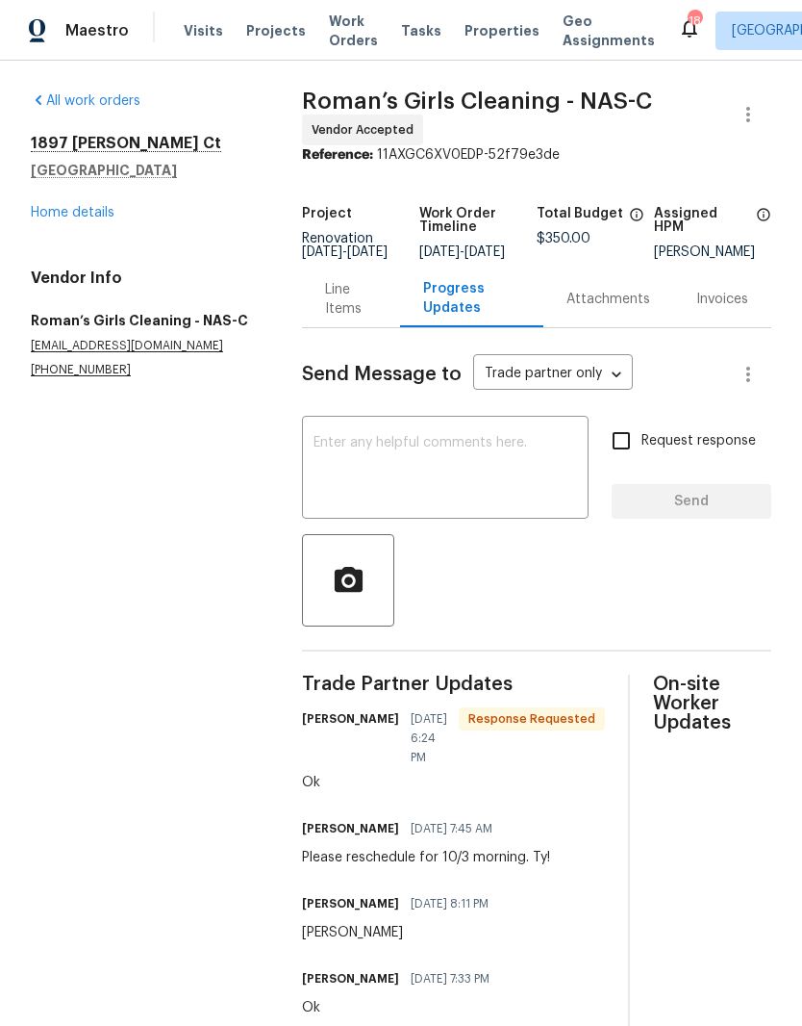
click at [403, 459] on textarea at bounding box center [446, 469] width 264 height 67
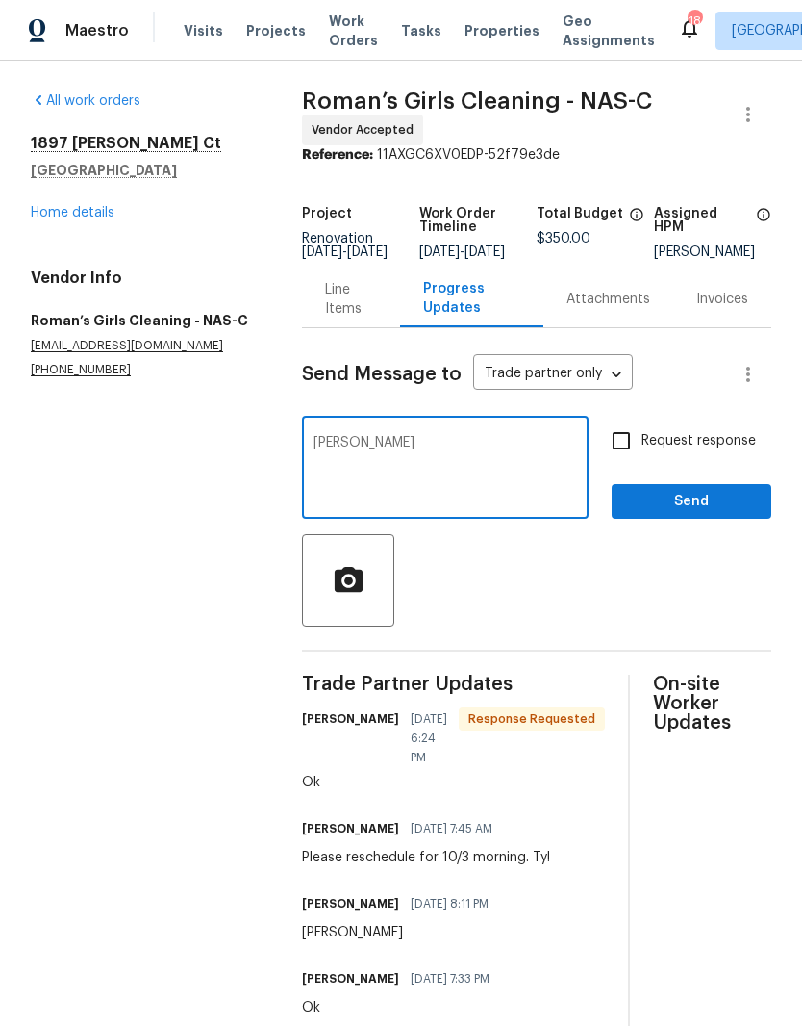
type textarea "Ty"
click at [706, 512] on span "Send" at bounding box center [691, 502] width 129 height 24
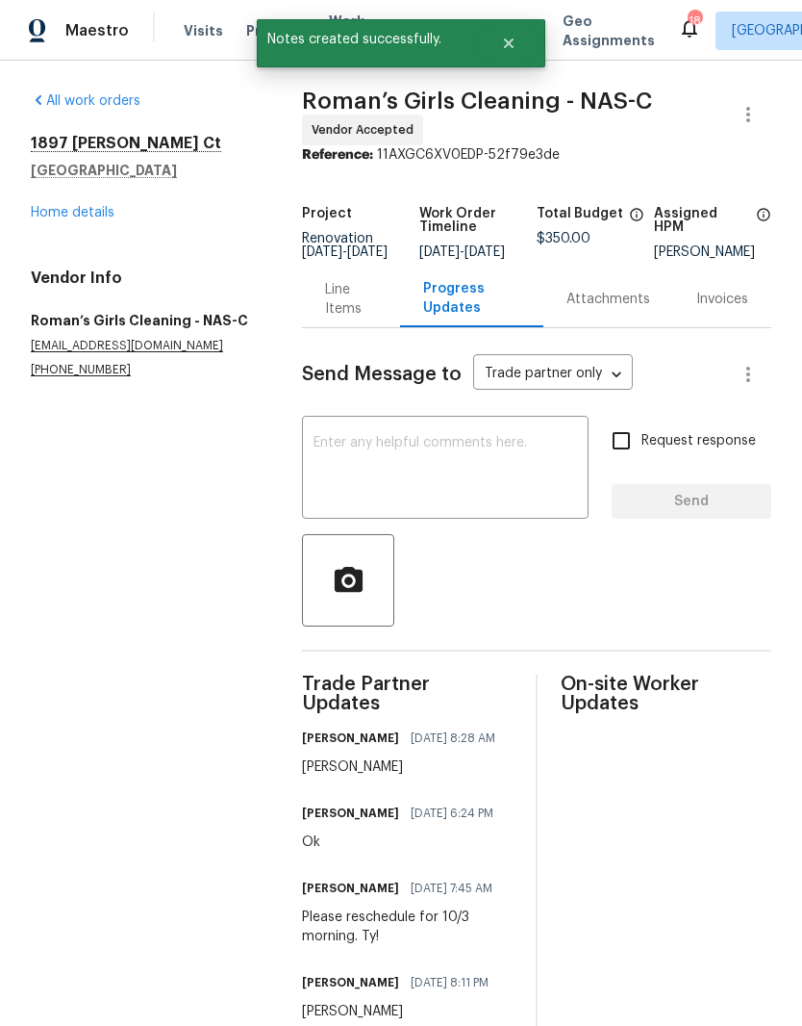
click at [94, 216] on link "Home details" at bounding box center [73, 212] width 84 height 13
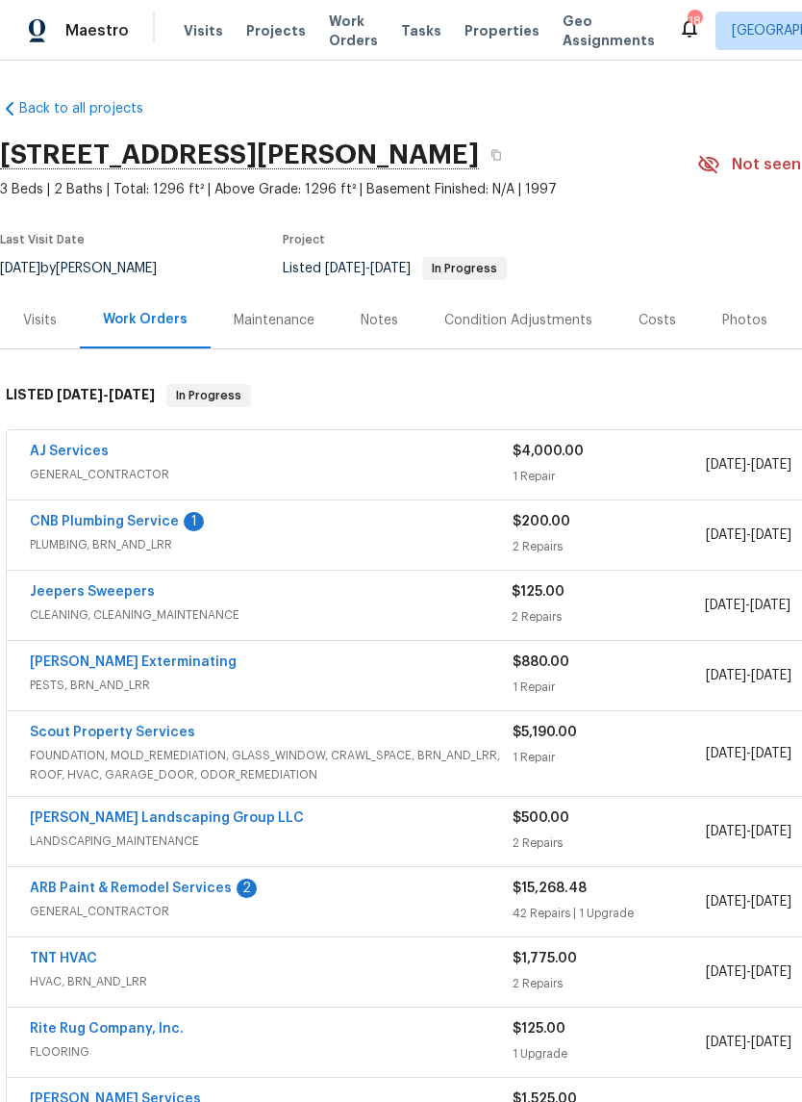
click at [130, 526] on link "CNB Plumbing Service" at bounding box center [104, 521] width 149 height 13
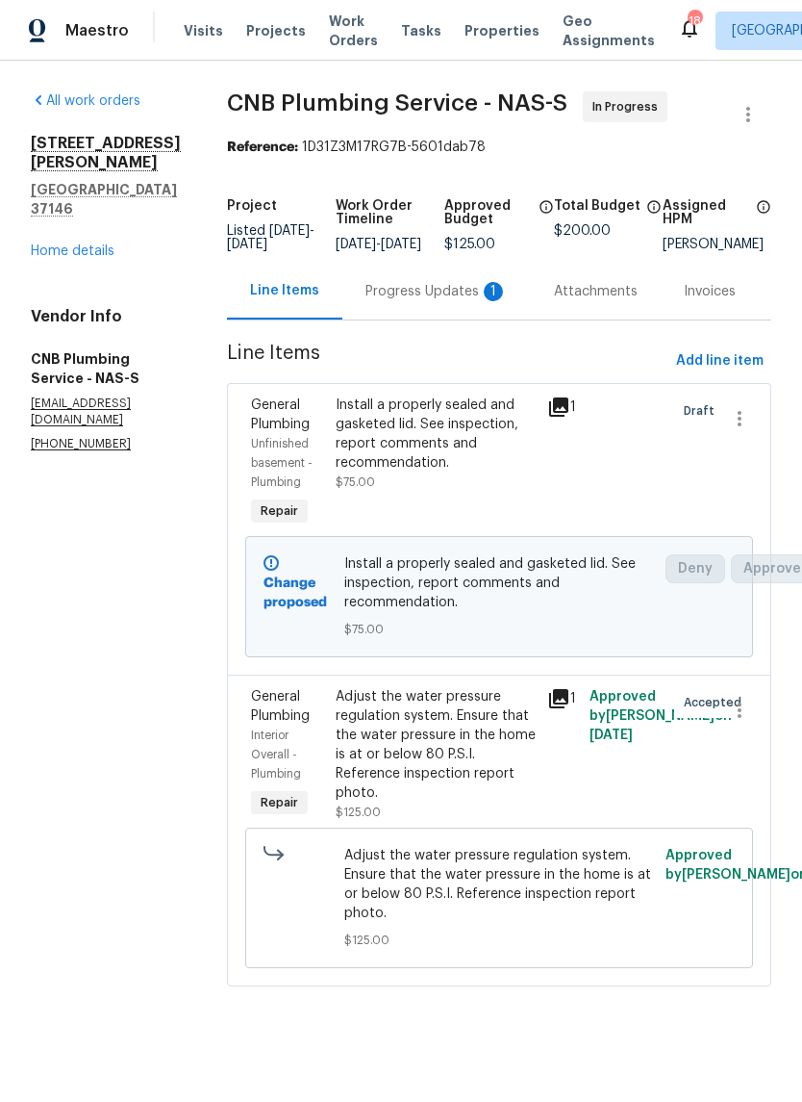
click at [434, 300] on div "Progress Updates 1" at bounding box center [437, 291] width 142 height 19
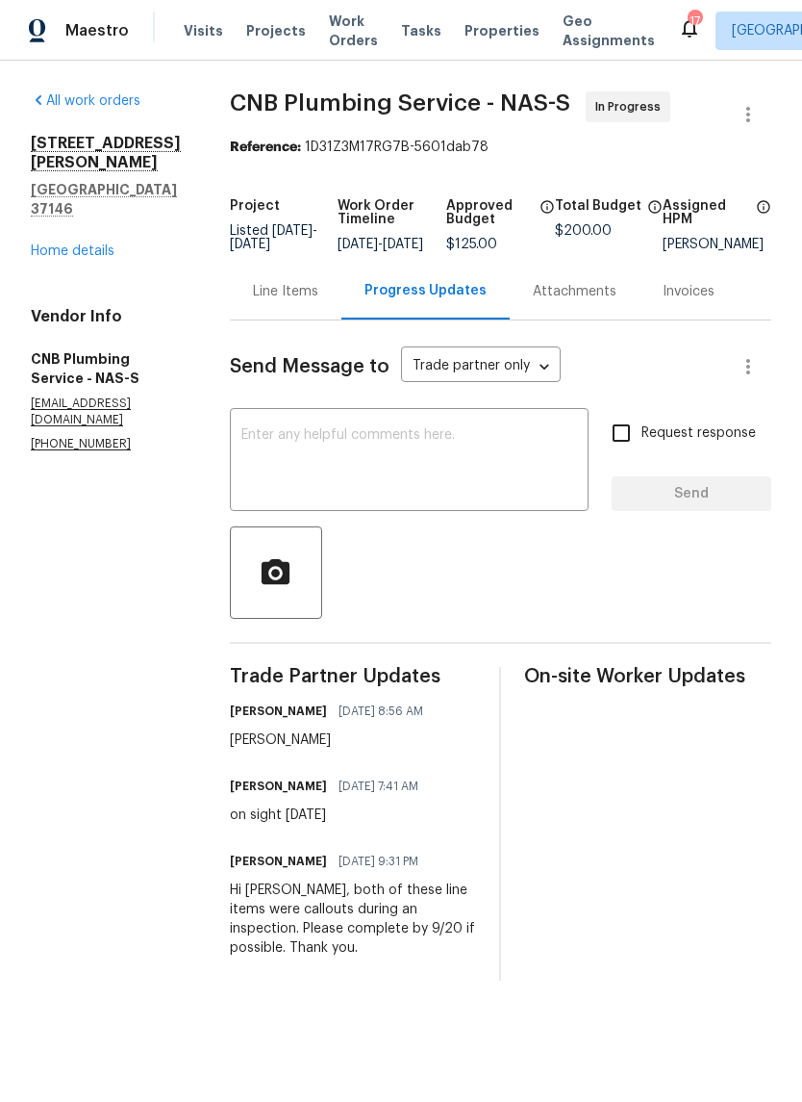
click at [103, 244] on link "Home details" at bounding box center [73, 250] width 84 height 13
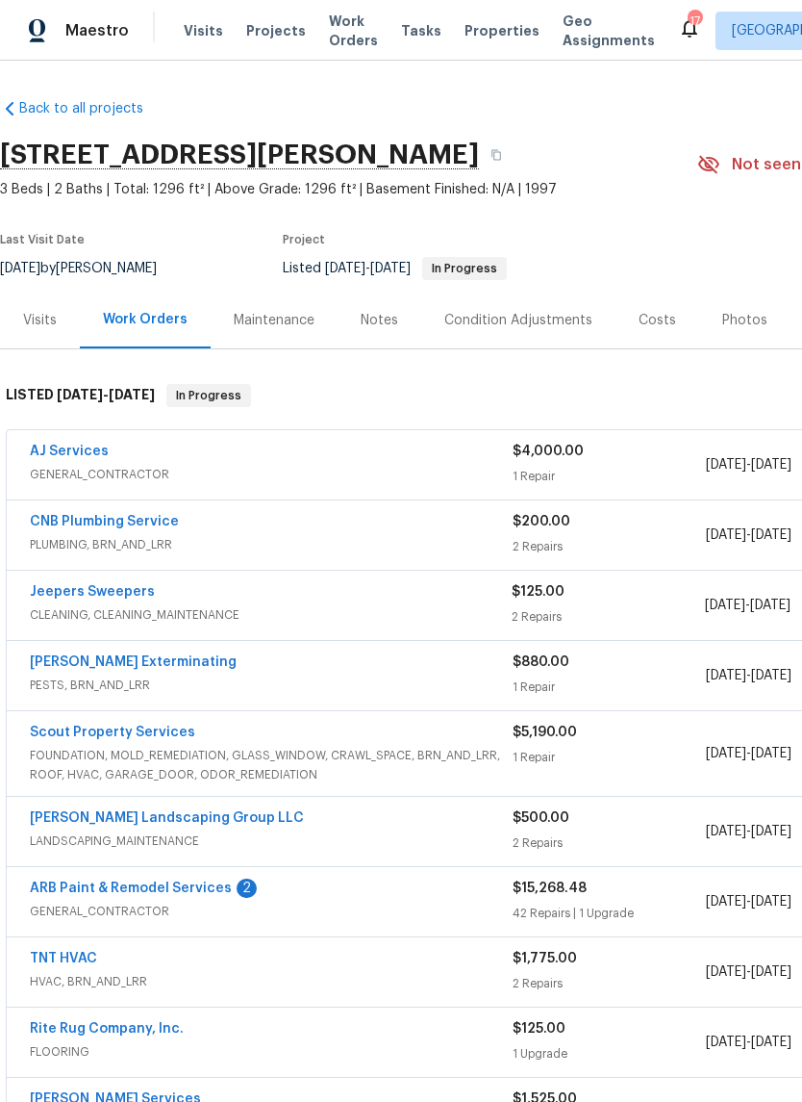
click at [197, 893] on link "ARB Paint & Remodel Services" at bounding box center [131, 887] width 202 height 13
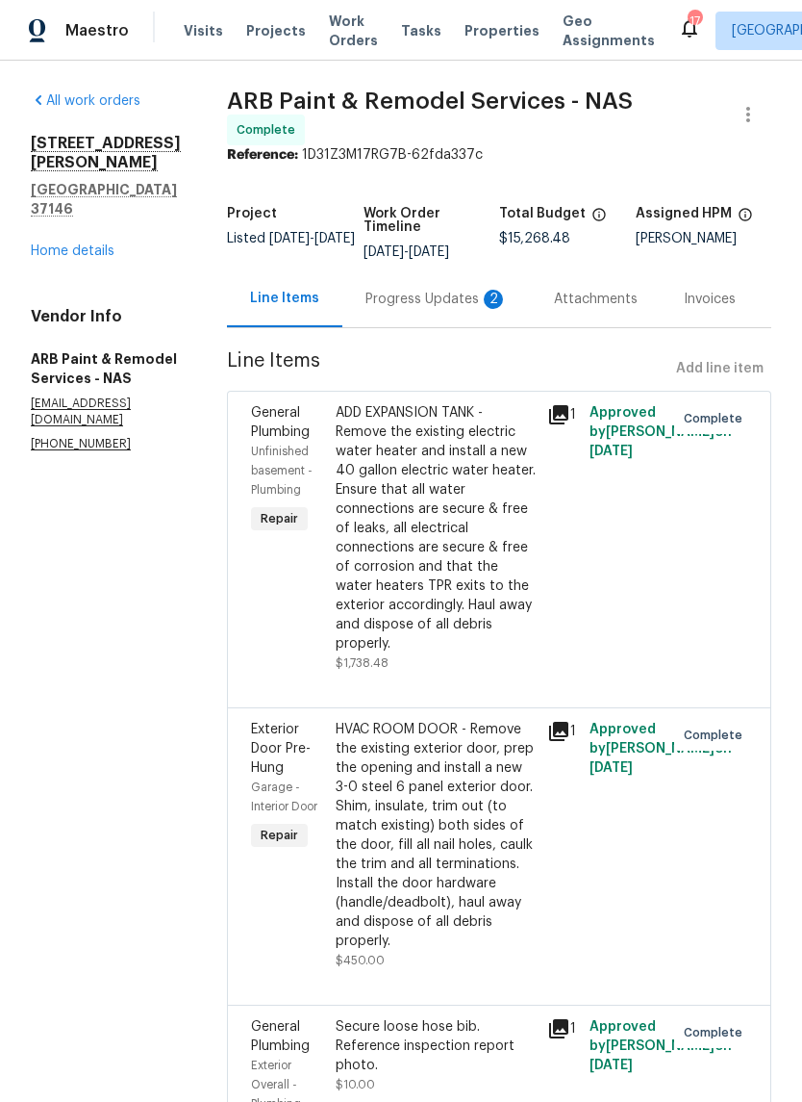
click at [438, 295] on div "Progress Updates 2" at bounding box center [437, 299] width 142 height 19
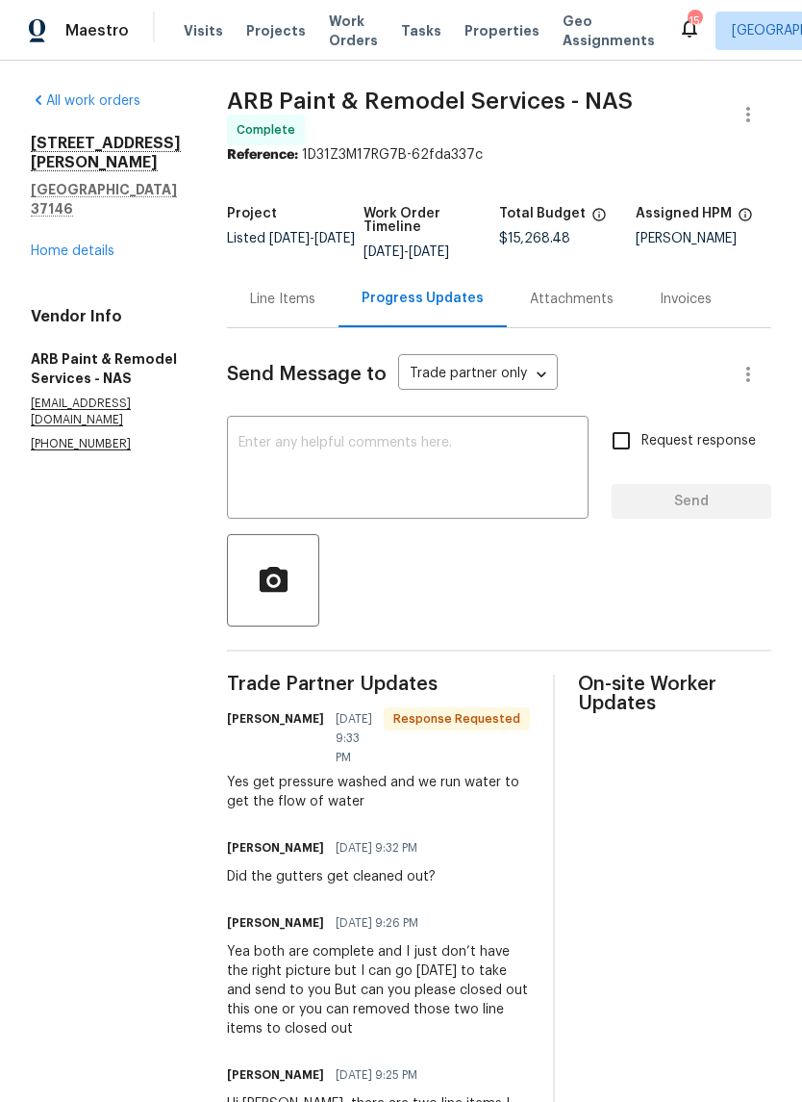
click at [93, 244] on link "Home details" at bounding box center [73, 250] width 84 height 13
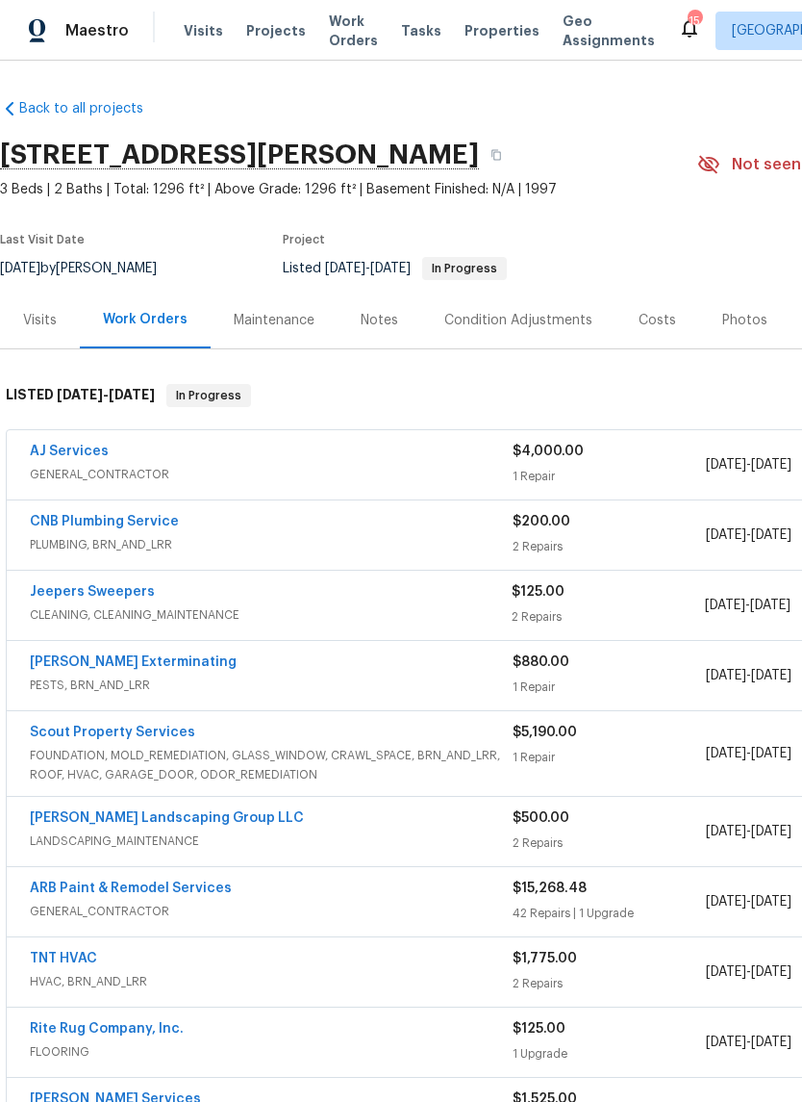
click at [103, 456] on link "AJ Services" at bounding box center [69, 451] width 79 height 13
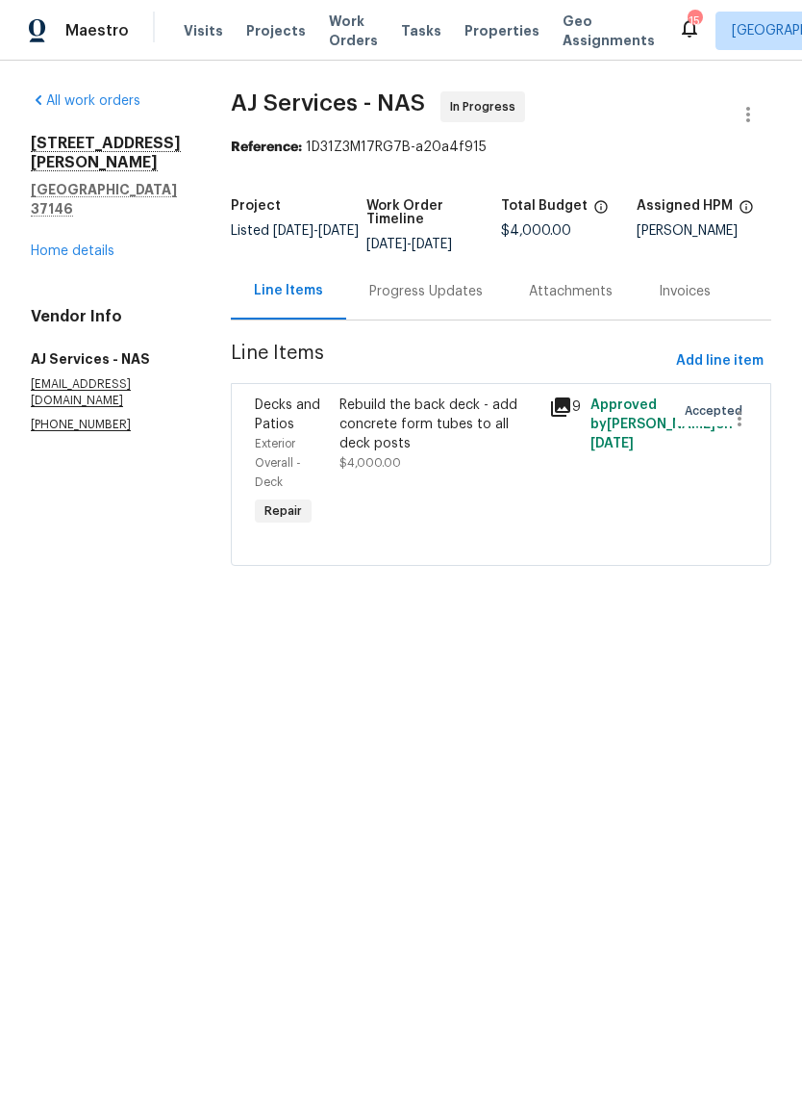
click at [436, 411] on div "Rebuild the back deck - add concrete form tubes to all deck posts" at bounding box center [439, 424] width 198 height 58
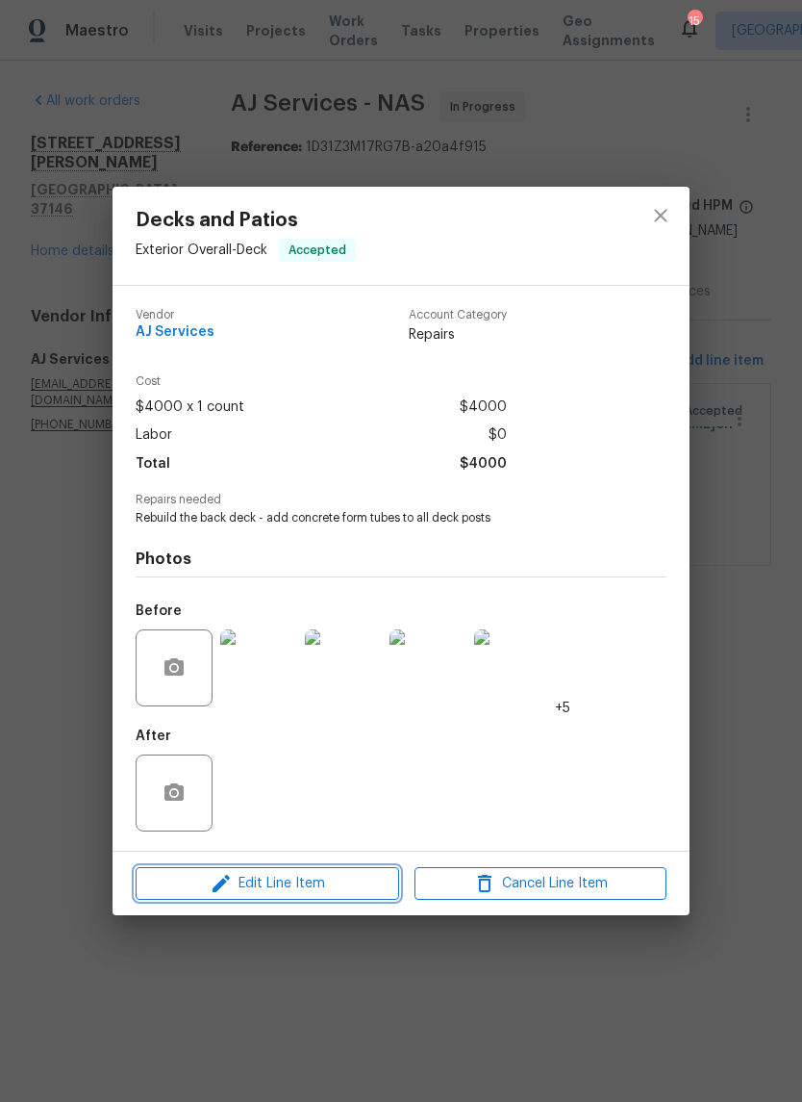
click at [340, 881] on span "Edit Line Item" at bounding box center [267, 884] width 252 height 24
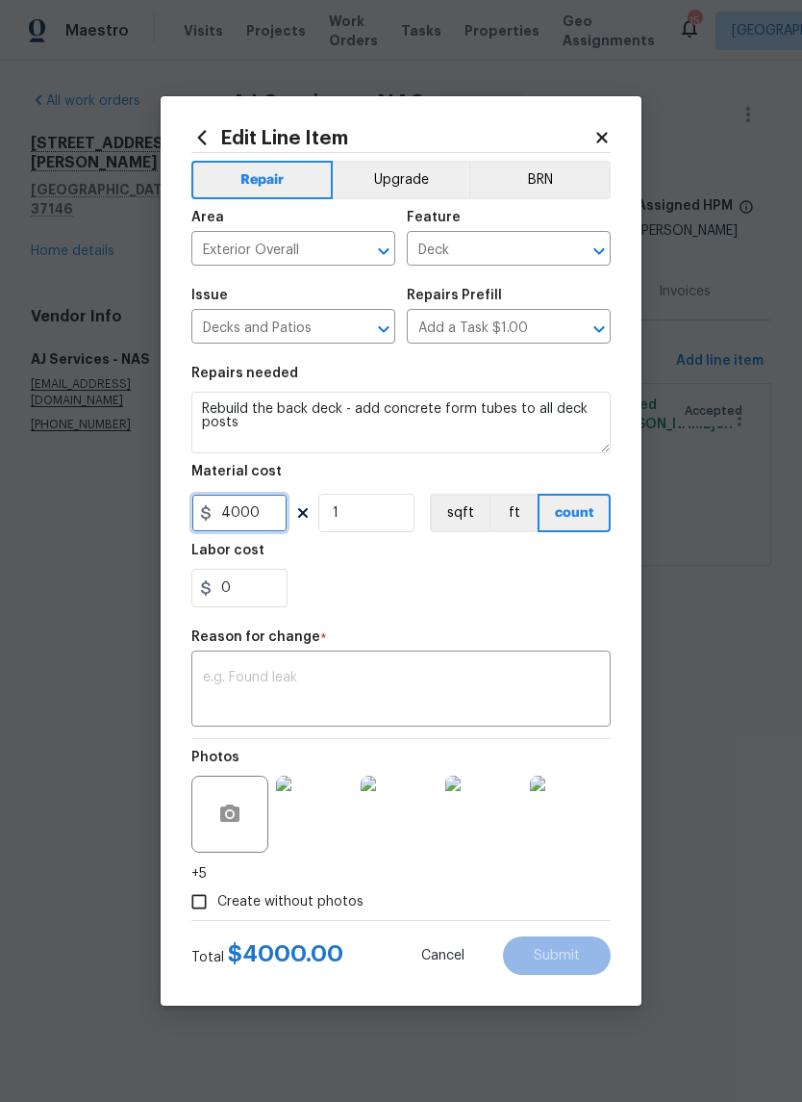
click at [279, 513] on input "4000" at bounding box center [239, 513] width 96 height 38
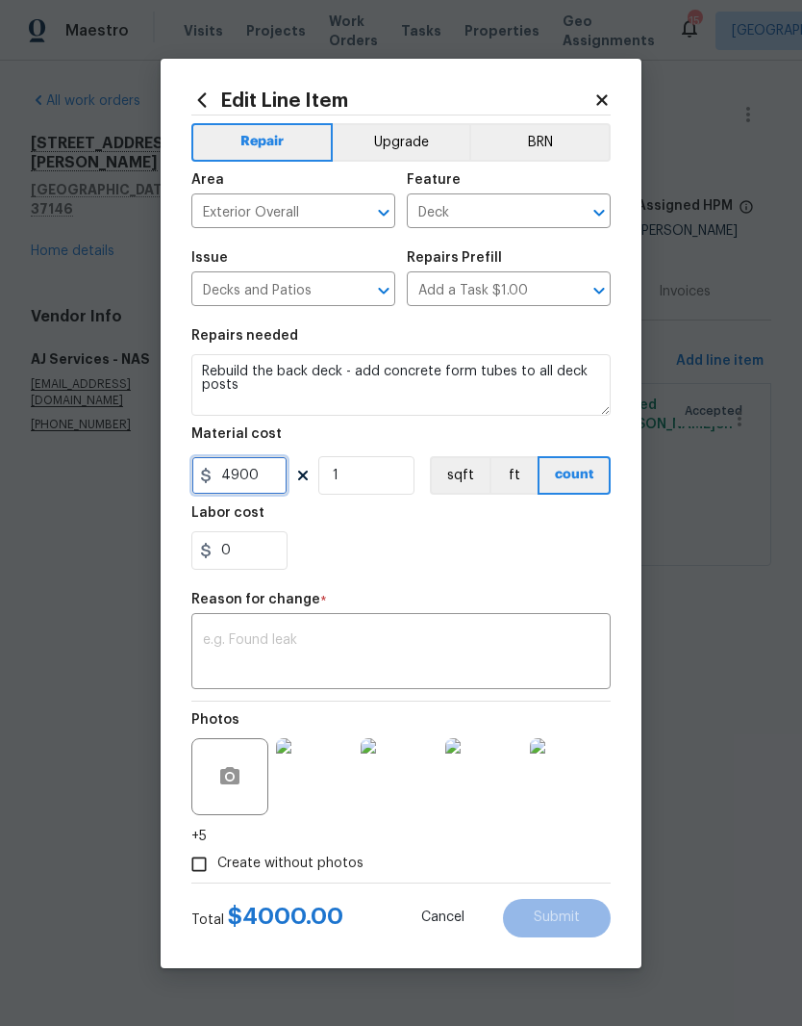
type input "4900"
click at [462, 640] on textarea at bounding box center [401, 653] width 396 height 40
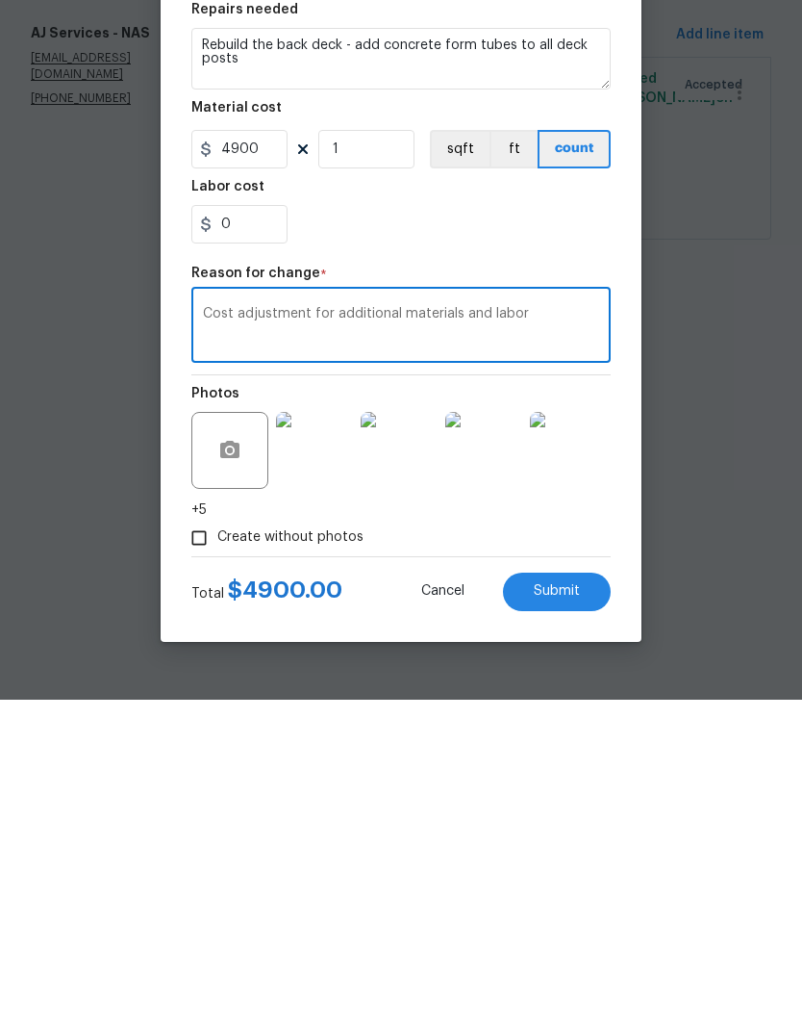
type textarea "Cost adjustment for additional materials and labor"
click at [567, 910] on span "Submit" at bounding box center [557, 917] width 46 height 14
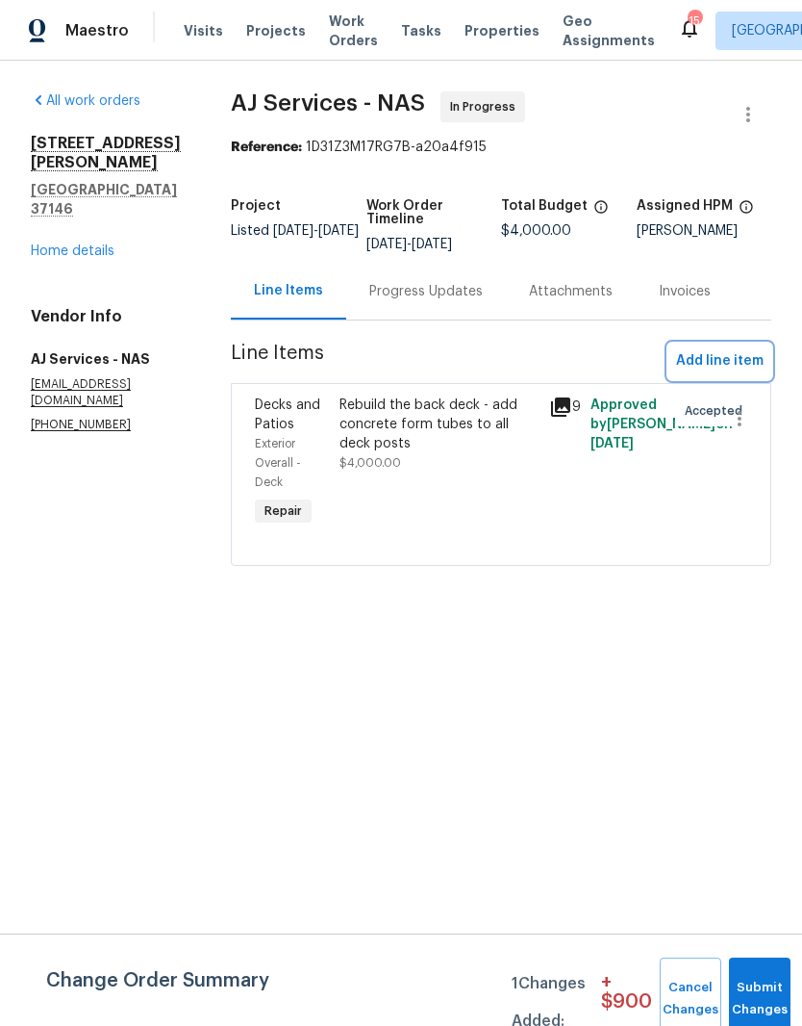
click at [708, 362] on span "Add line item" at bounding box center [720, 361] width 88 height 24
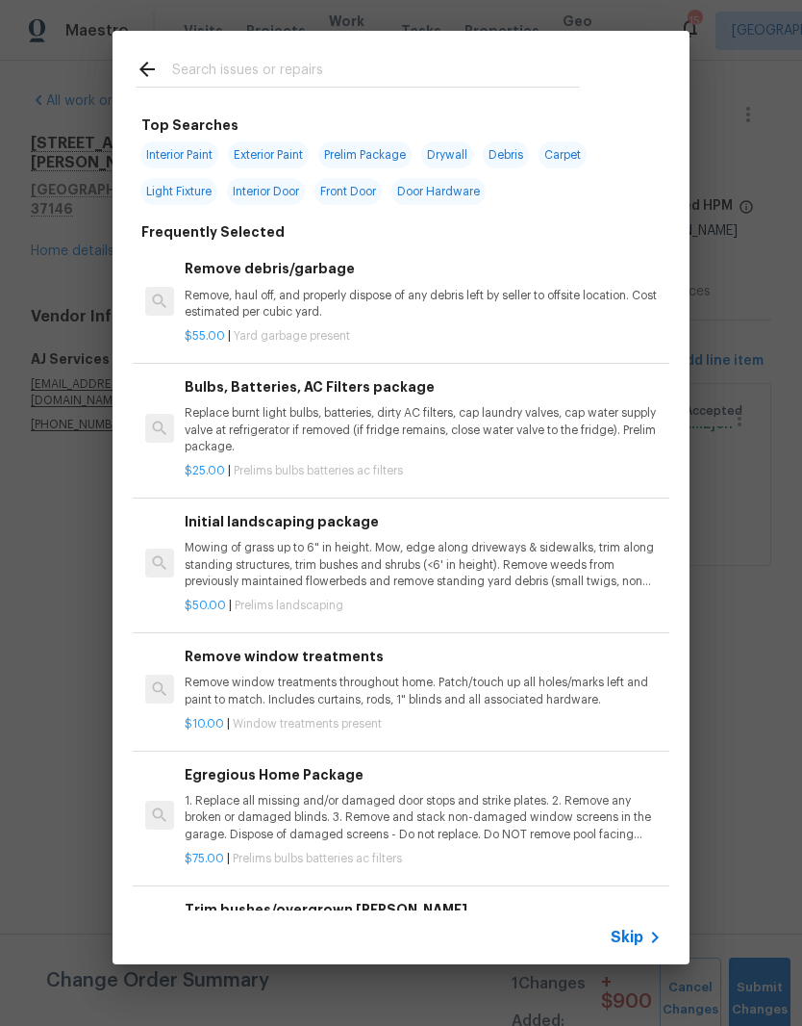
click at [311, 67] on input "text" at bounding box center [376, 72] width 408 height 29
type input "Deck"
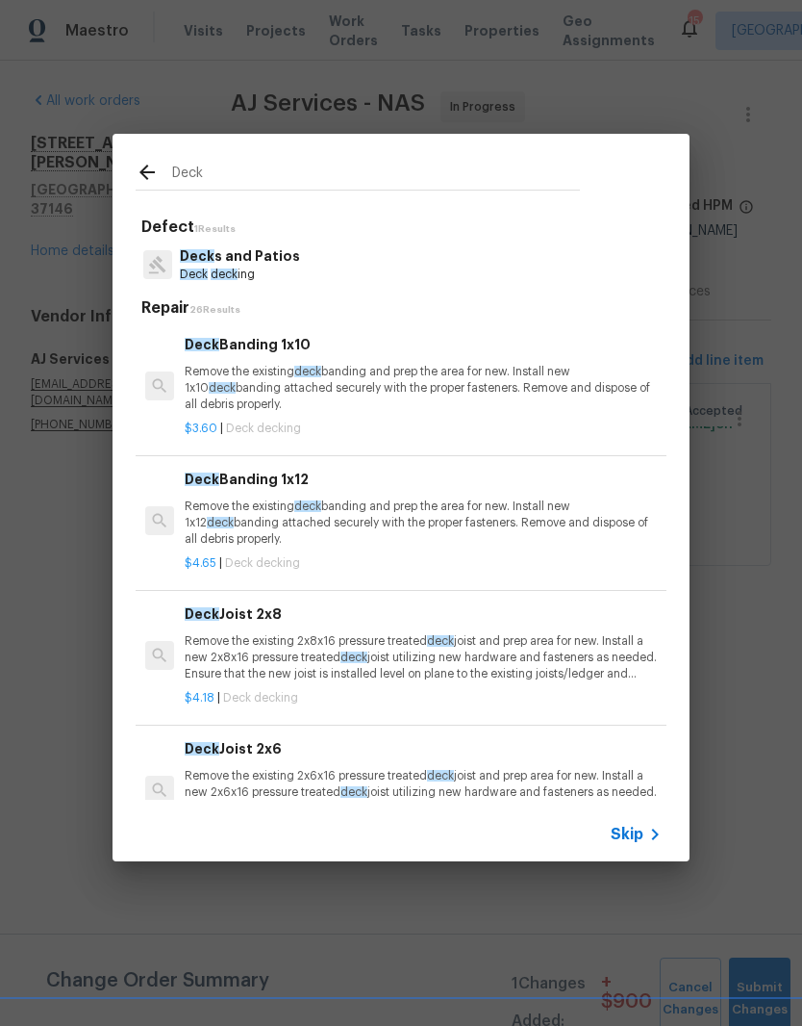
click at [281, 261] on p "Deck s and Patios" at bounding box center [240, 256] width 120 height 20
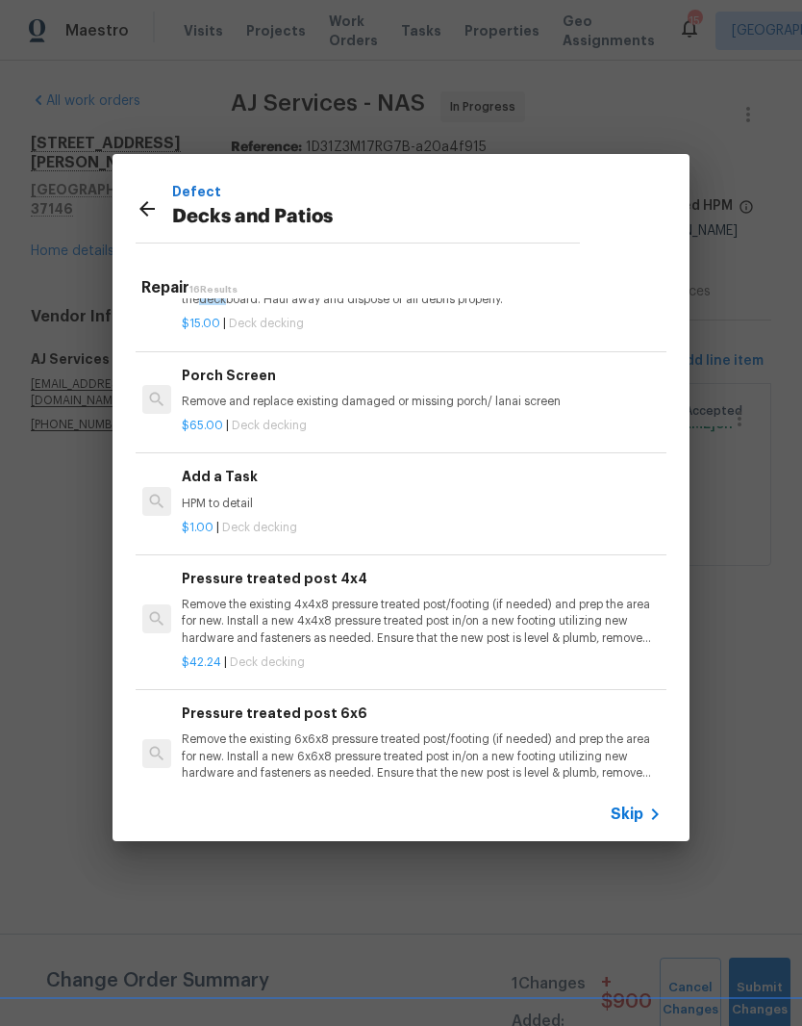
scroll to position [1432, 3]
click at [235, 496] on p "HPM to detail" at bounding box center [420, 504] width 477 height 16
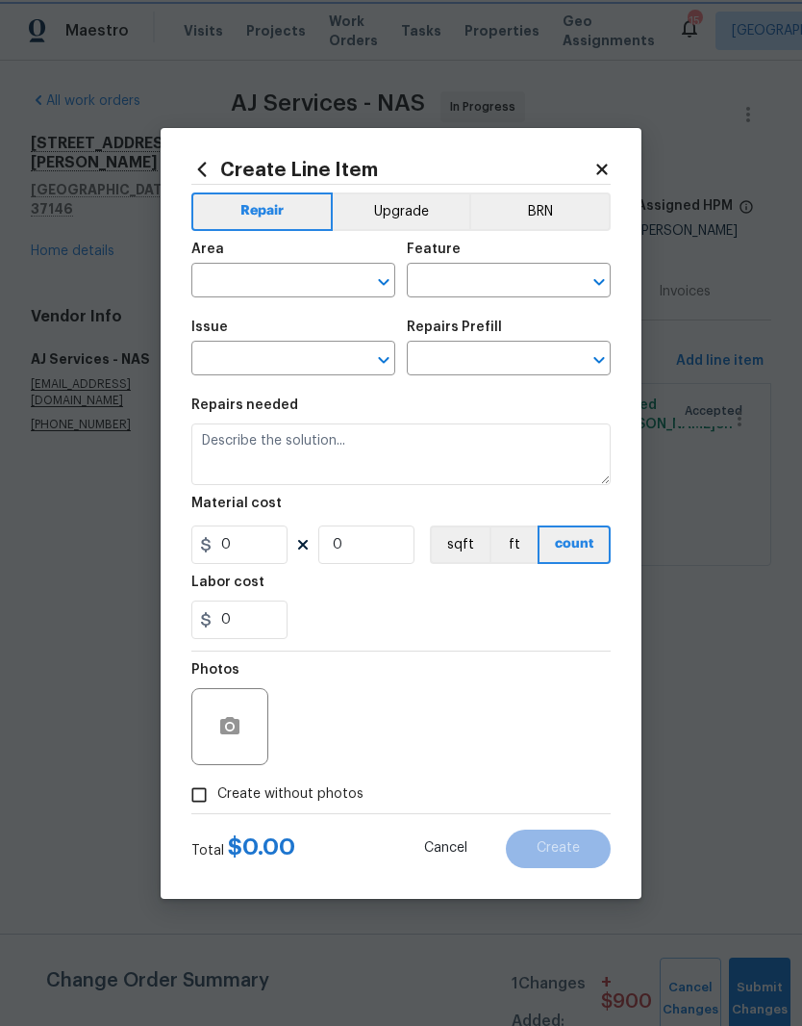
type input "Deck"
type input "Decks and Patios"
type input "Add a Task $1.00"
type textarea "HPM to detail"
type input "1"
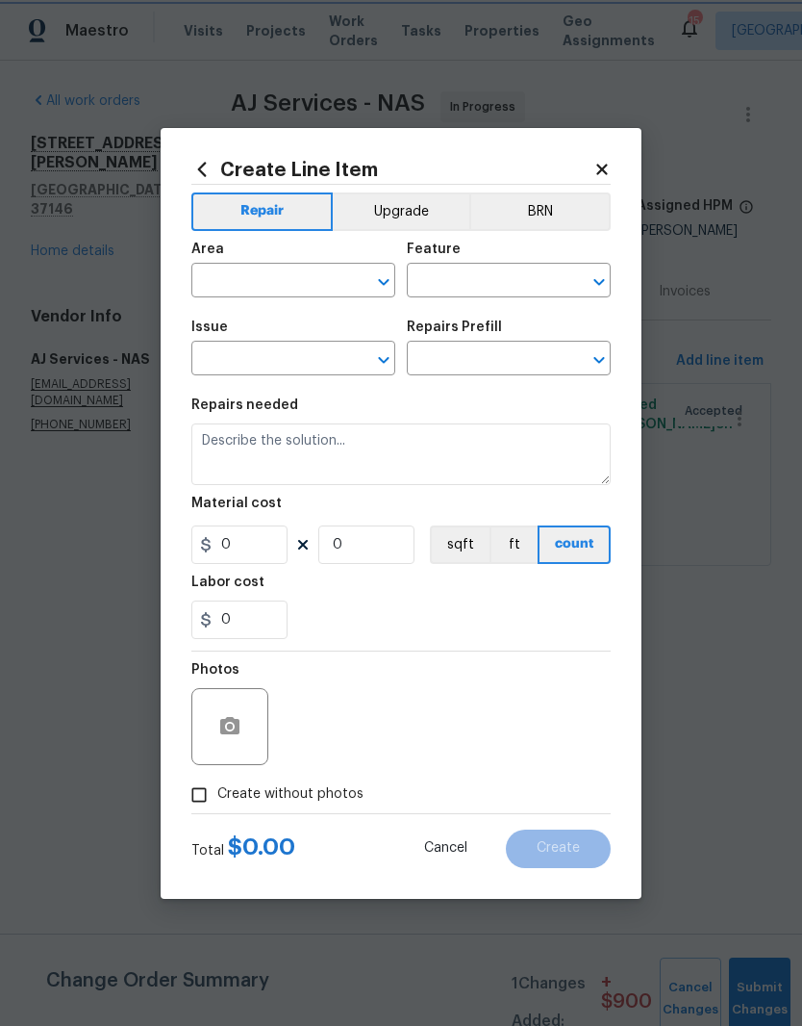
type input "1"
click at [318, 276] on input "text" at bounding box center [266, 282] width 150 height 30
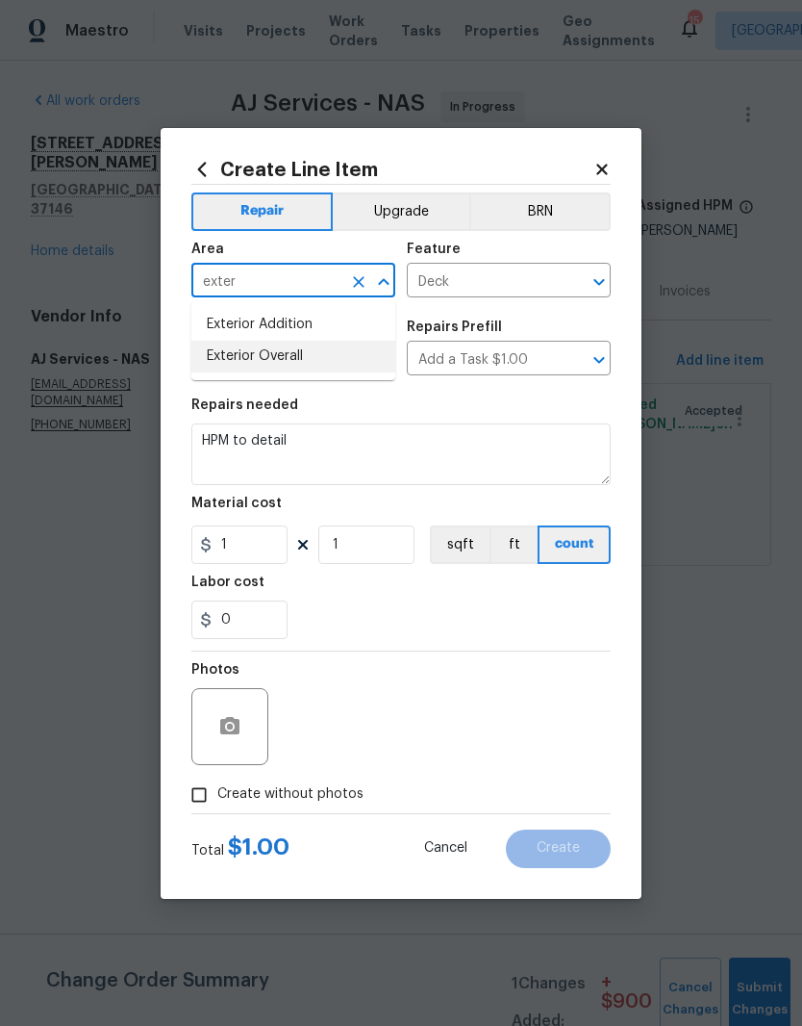
click at [297, 360] on li "Exterior Overall" at bounding box center [293, 357] width 204 height 32
type input "Exterior Overall"
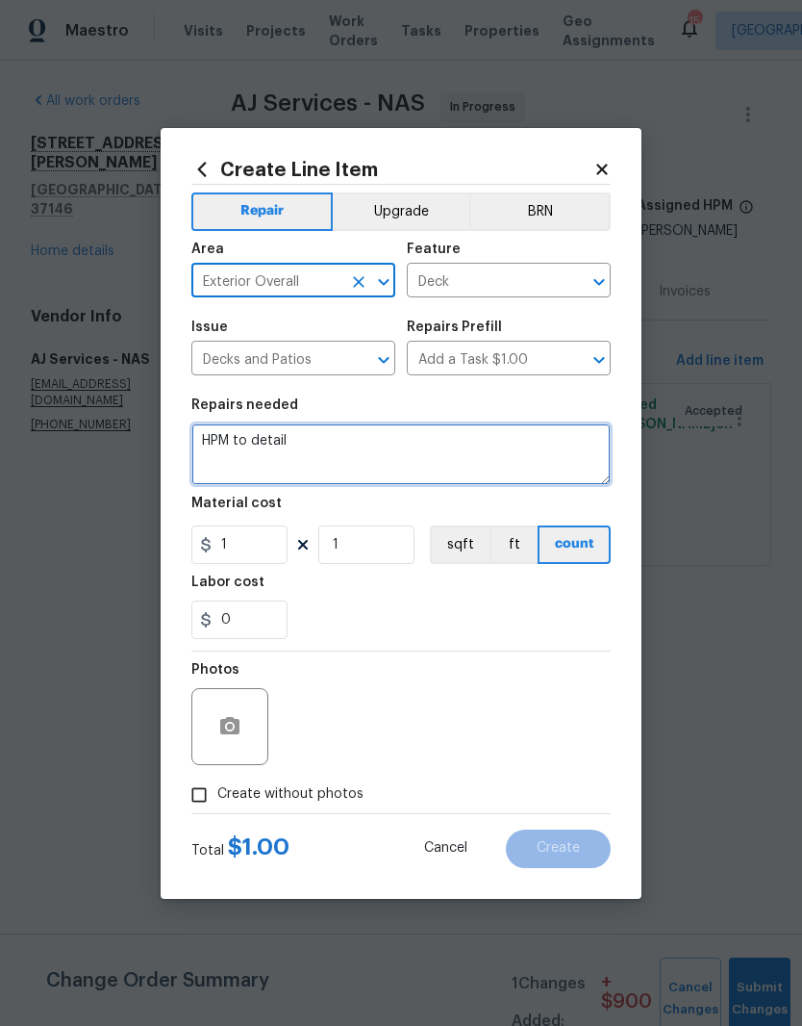
click at [326, 439] on textarea "HPM to detail" at bounding box center [401, 454] width 420 height 62
type textarea "H"
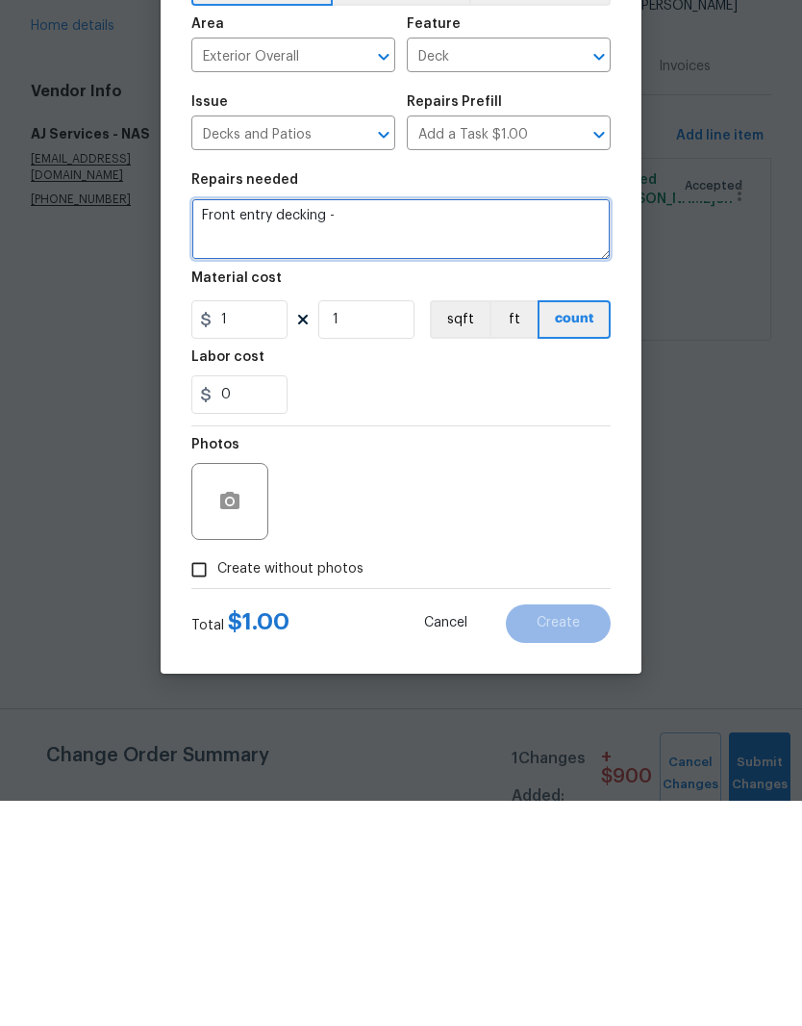
type textarea "Front entry decking -"
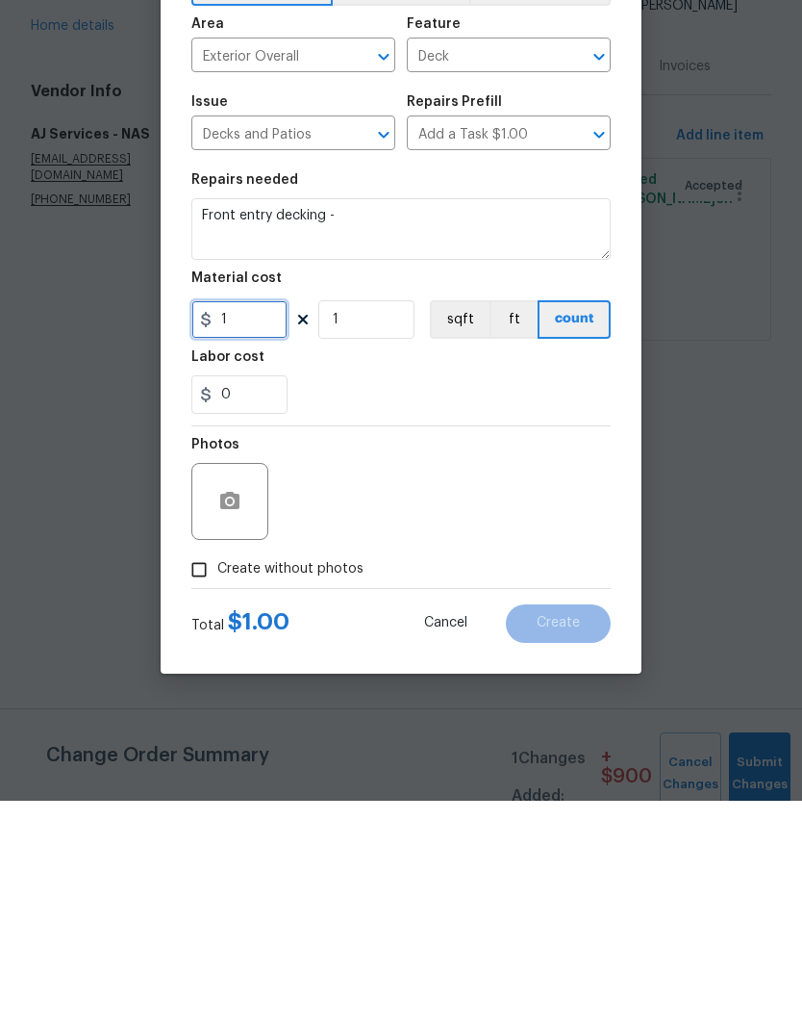
click at [259, 525] on input "1" at bounding box center [239, 544] width 96 height 38
type input "475"
click at [243, 703] on button "button" at bounding box center [230, 726] width 46 height 46
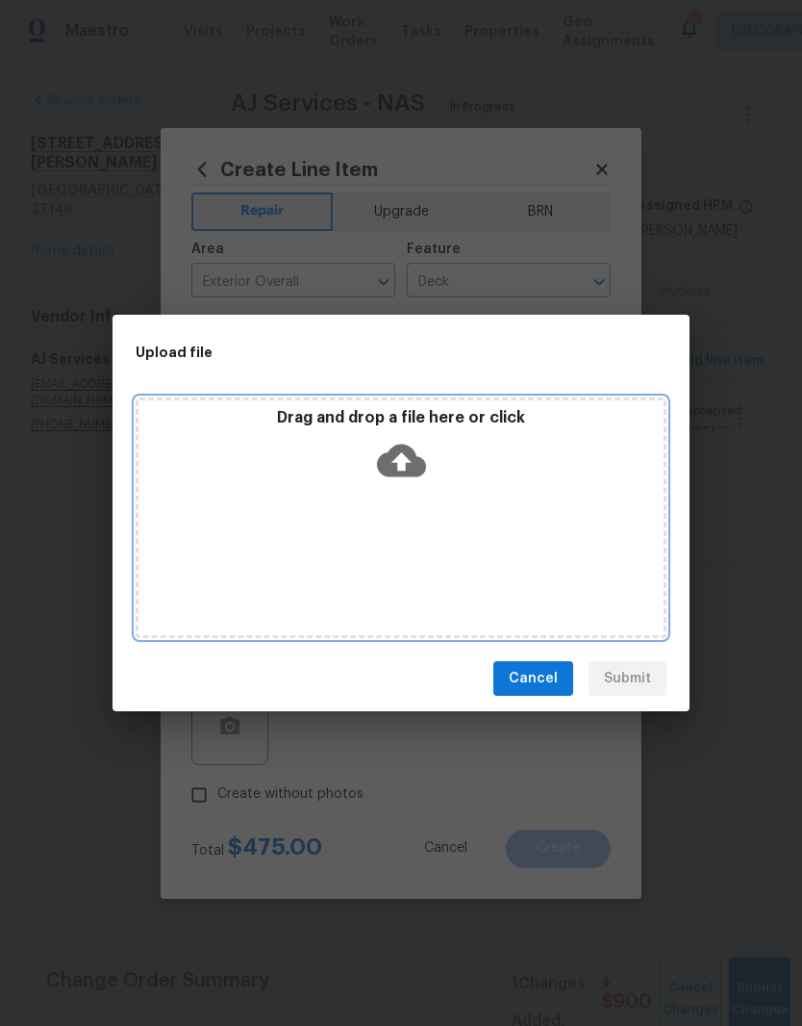
click at [426, 499] on div "Drag and drop a file here or click" at bounding box center [401, 517] width 531 height 241
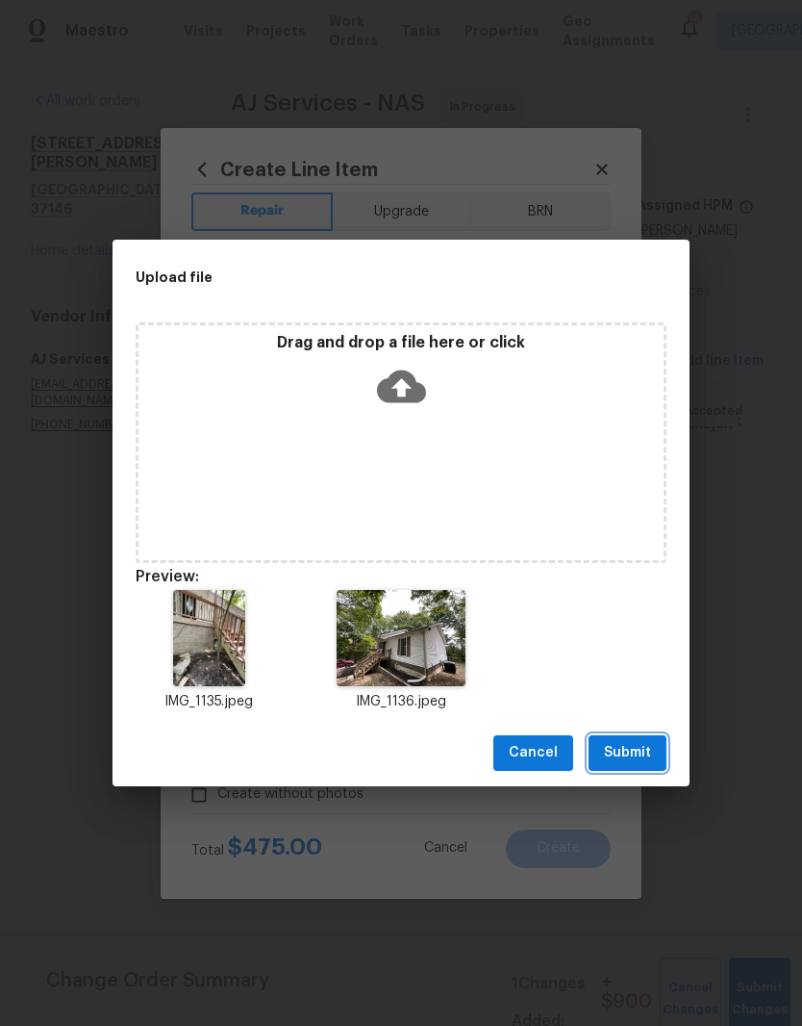
click at [646, 749] on span "Submit" at bounding box center [627, 753] width 47 height 24
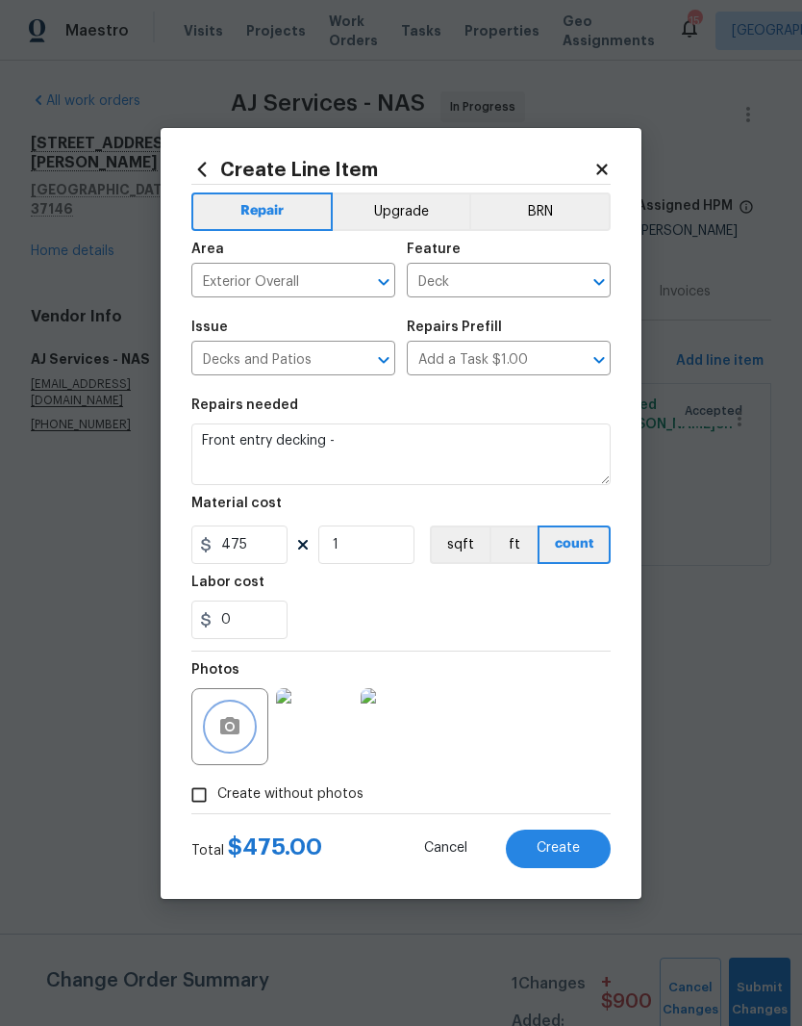
click at [241, 737] on icon "button" at bounding box center [229, 726] width 23 height 23
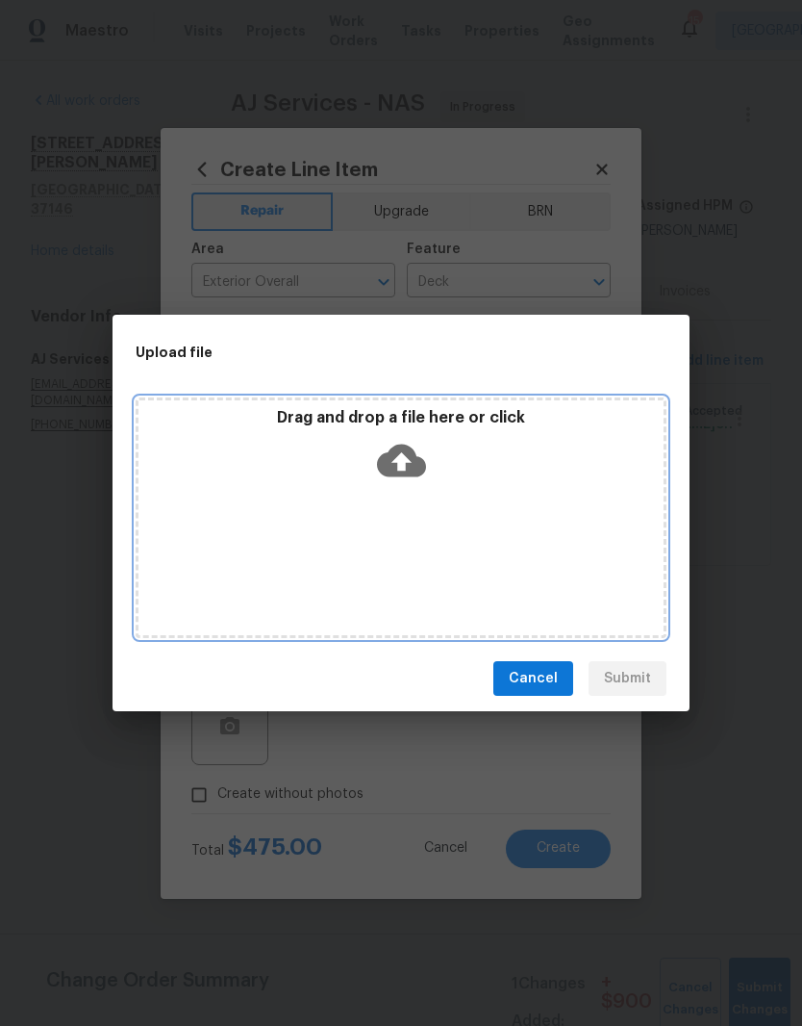
click at [445, 508] on div "Drag and drop a file here or click" at bounding box center [401, 517] width 531 height 241
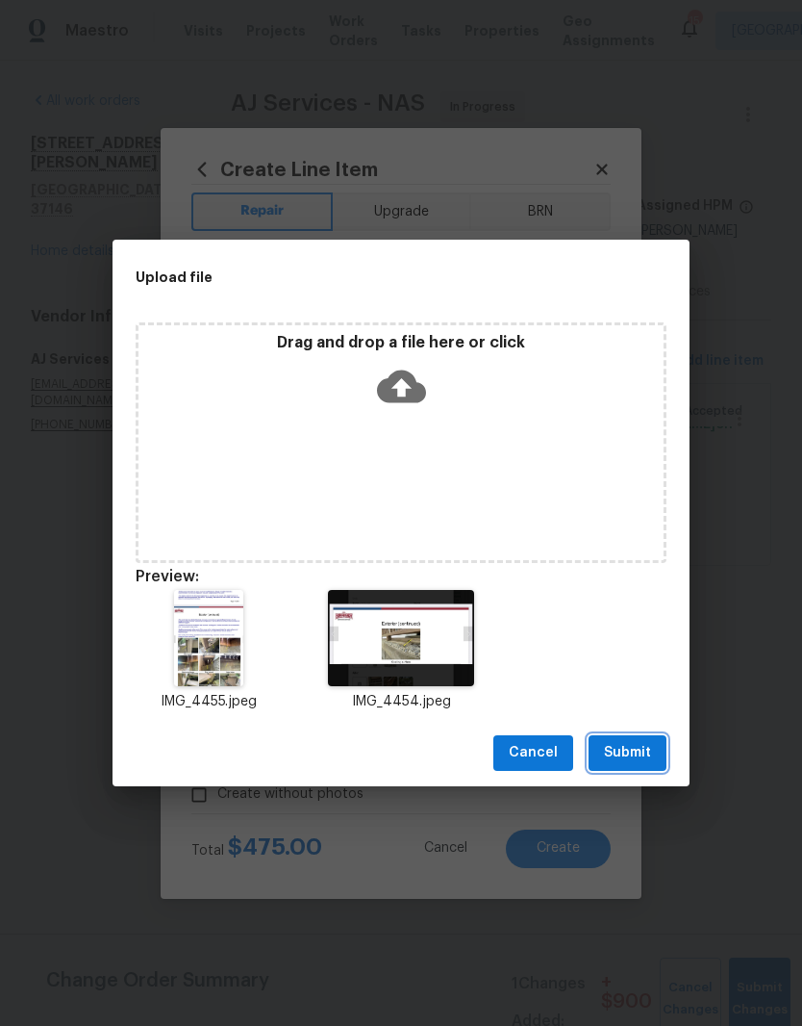
click at [641, 754] on span "Submit" at bounding box center [627, 753] width 47 height 24
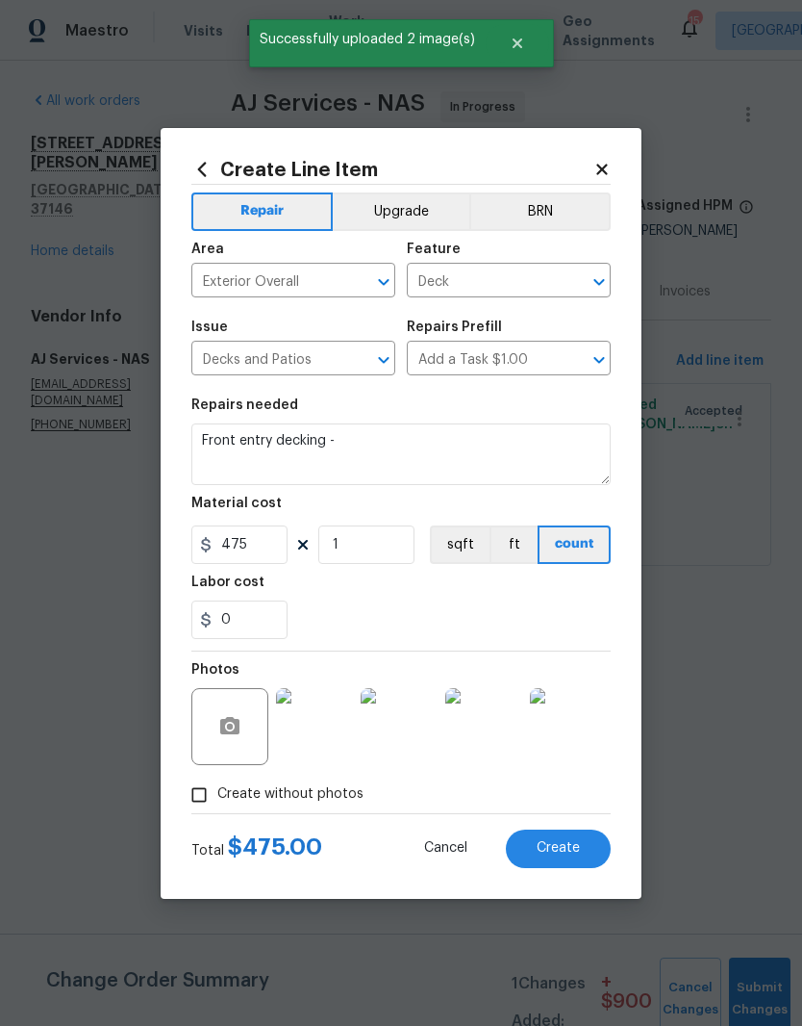
click at [498, 733] on img at bounding box center [483, 726] width 77 height 77
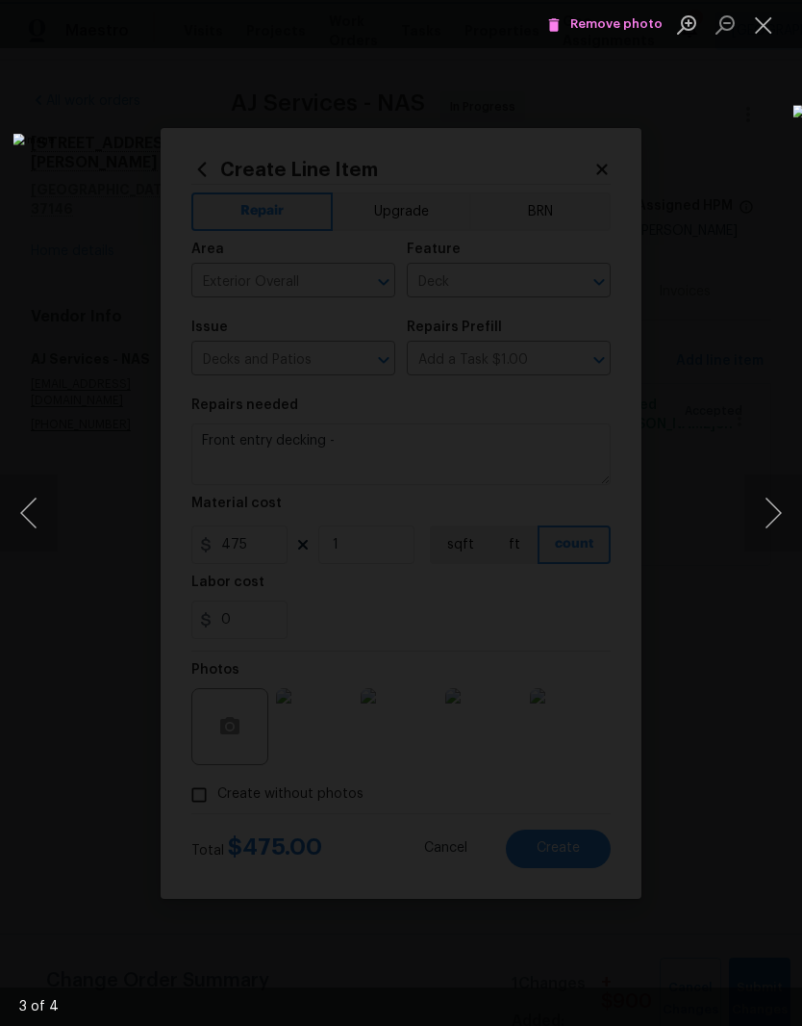
click at [96, 328] on img "Lightbox" at bounding box center [310, 513] width 594 height 759
click at [95, 327] on img "Lightbox" at bounding box center [310, 513] width 594 height 759
click at [97, 312] on img "Lightbox" at bounding box center [618, 700] width 1192 height 1524
click at [765, 28] on button "Close lightbox" at bounding box center [764, 25] width 38 height 34
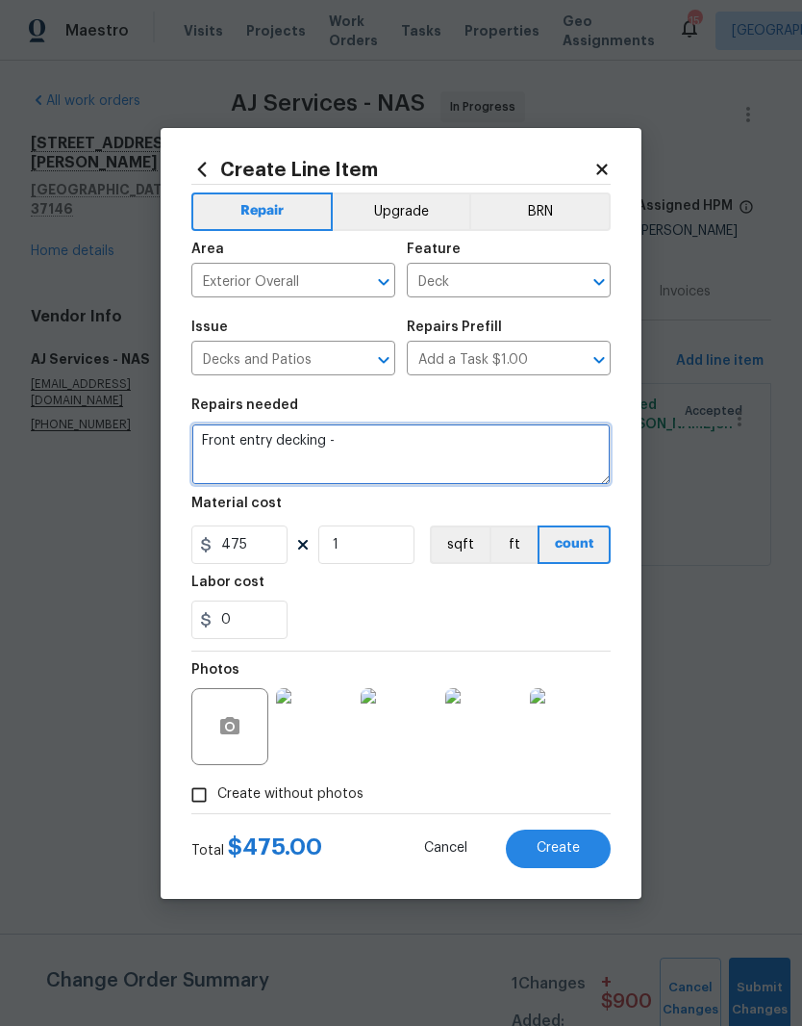
click at [410, 441] on textarea "Front entry decking -" at bounding box center [401, 454] width 420 height 62
click at [267, 466] on textarea "Front entry decking - evaluate the support structure of the deck - refere to in…" at bounding box center [401, 454] width 420 height 62
click at [265, 453] on textarea "Front entry decking - evaluate the support structure of the deck - refere to in…" at bounding box center [401, 454] width 420 height 62
click at [444, 462] on textarea "Front entry decking - evaluate the support structure of the deck - refer to ins…" at bounding box center [401, 454] width 420 height 62
click at [451, 463] on textarea "Front entry decking - evaluate the support structure of the deck - refer to ins…" at bounding box center [401, 454] width 420 height 62
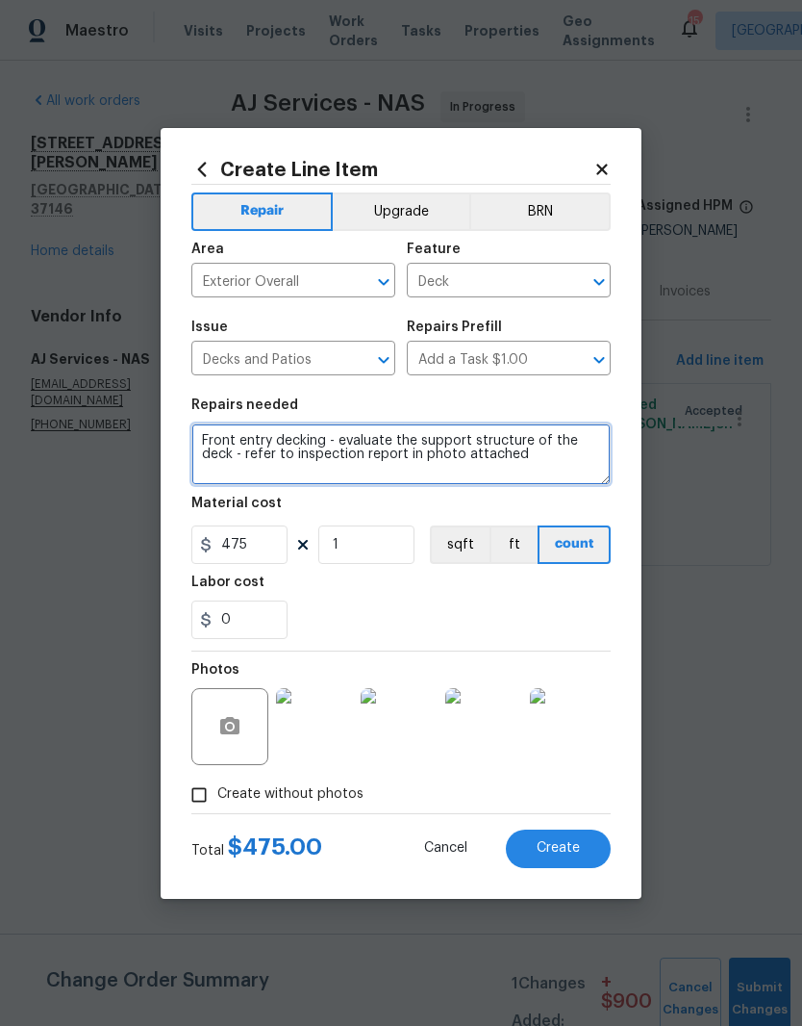
click at [456, 463] on textarea "Front entry decking - evaluate the support structure of the deck - refer to ins…" at bounding box center [401, 454] width 420 height 62
click at [451, 461] on textarea "Front entry decking - evaluate the support structure of the deck - refer to ins…" at bounding box center [401, 454] width 420 height 62
click at [559, 463] on textarea "Front entry decking - evaluate the support structure of the deck - refer to ins…" at bounding box center [401, 454] width 420 height 62
click at [415, 473] on textarea "Front entry decking - evaluate the support structure of the deck - refer to ins…" at bounding box center [401, 454] width 420 height 62
click at [473, 471] on textarea "Front entry decking - evaluate the support structure of the deck - refer to ins…" at bounding box center [401, 454] width 420 height 62
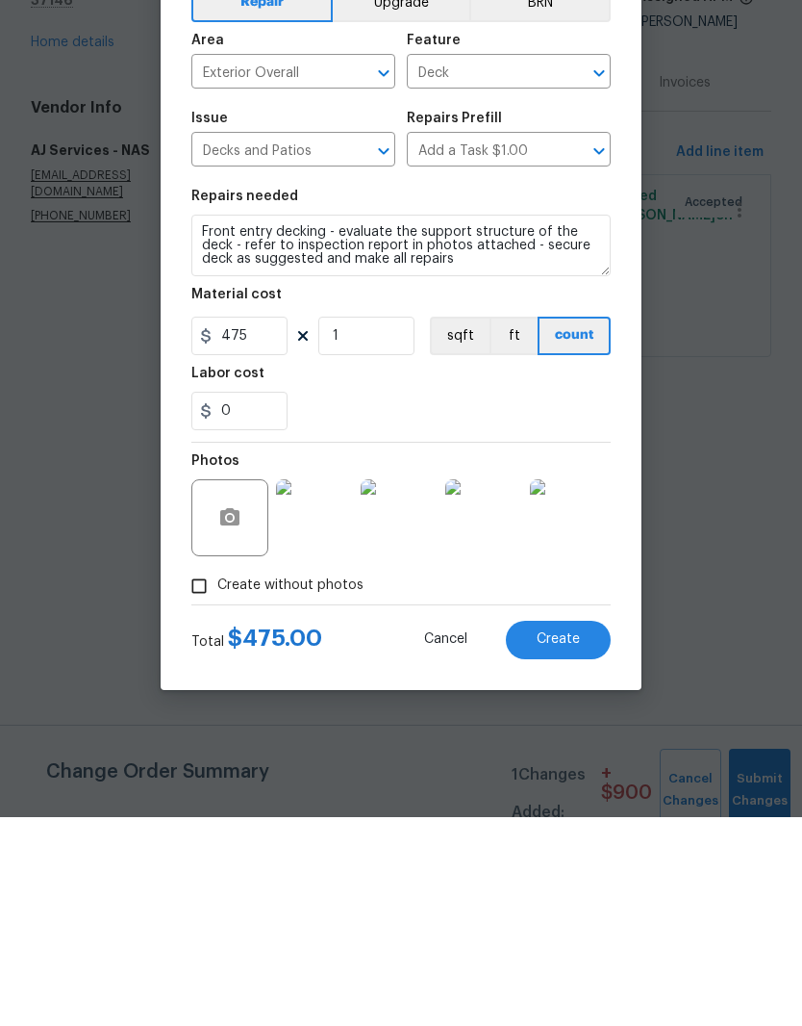
click at [573, 688] on img at bounding box center [568, 726] width 77 height 77
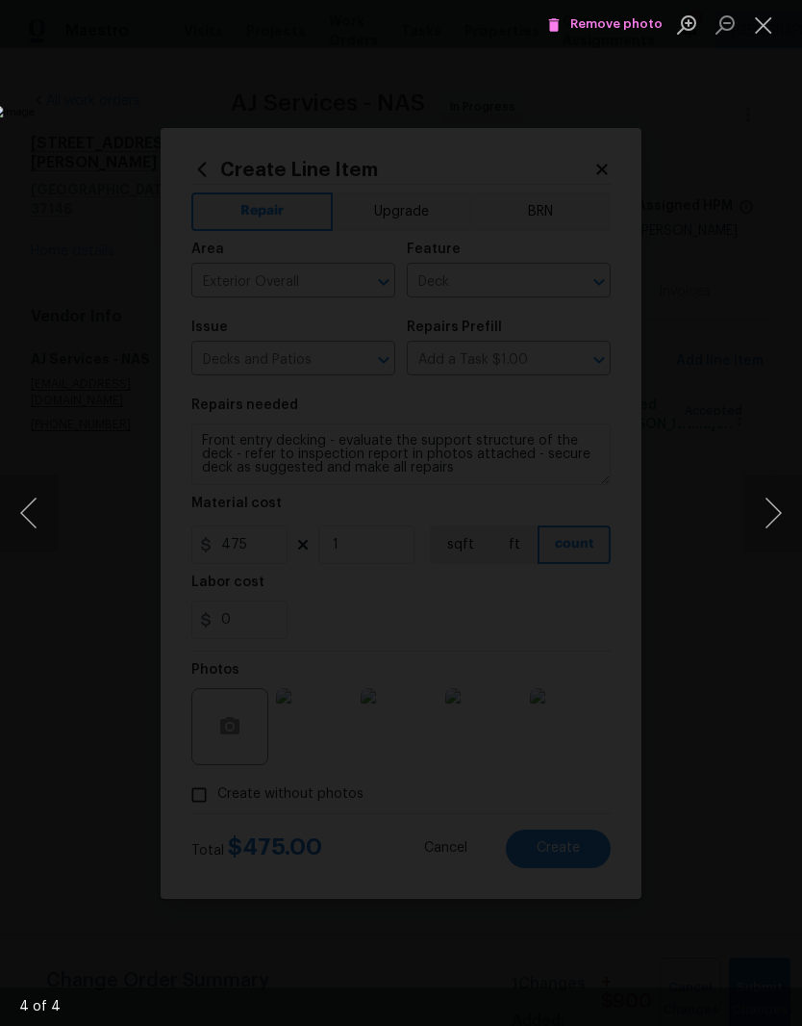
click at [770, 31] on button "Close lightbox" at bounding box center [764, 25] width 38 height 34
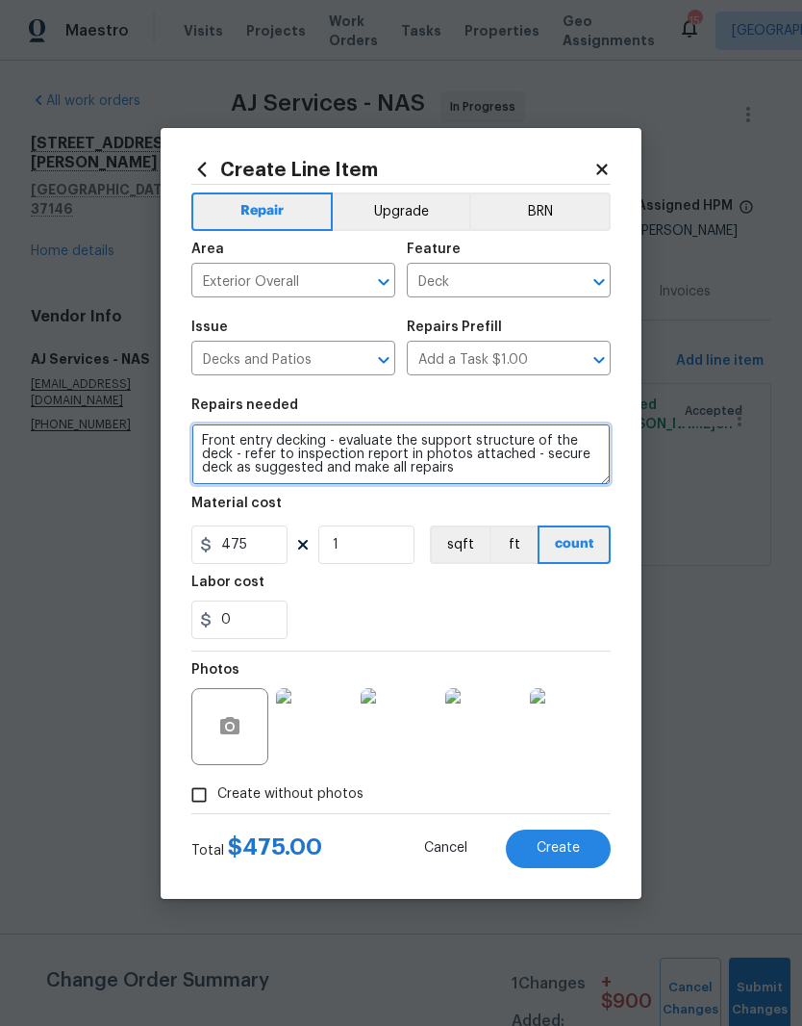
click at [233, 471] on textarea "Front entry decking - evaluate the support structure of the deck - refer to ins…" at bounding box center [401, 454] width 420 height 62
click at [441, 478] on textarea "Front entry decking - evaluate the support structure of the deck - refer to ins…" at bounding box center [401, 454] width 420 height 62
click at [445, 471] on textarea "Front entry decking - evaluate the support structure of the deck - refer to ins…" at bounding box center [401, 454] width 420 height 62
click at [484, 476] on textarea "Front entry decking - evaluate the support structure of the deck - refer to ins…" at bounding box center [401, 454] width 420 height 62
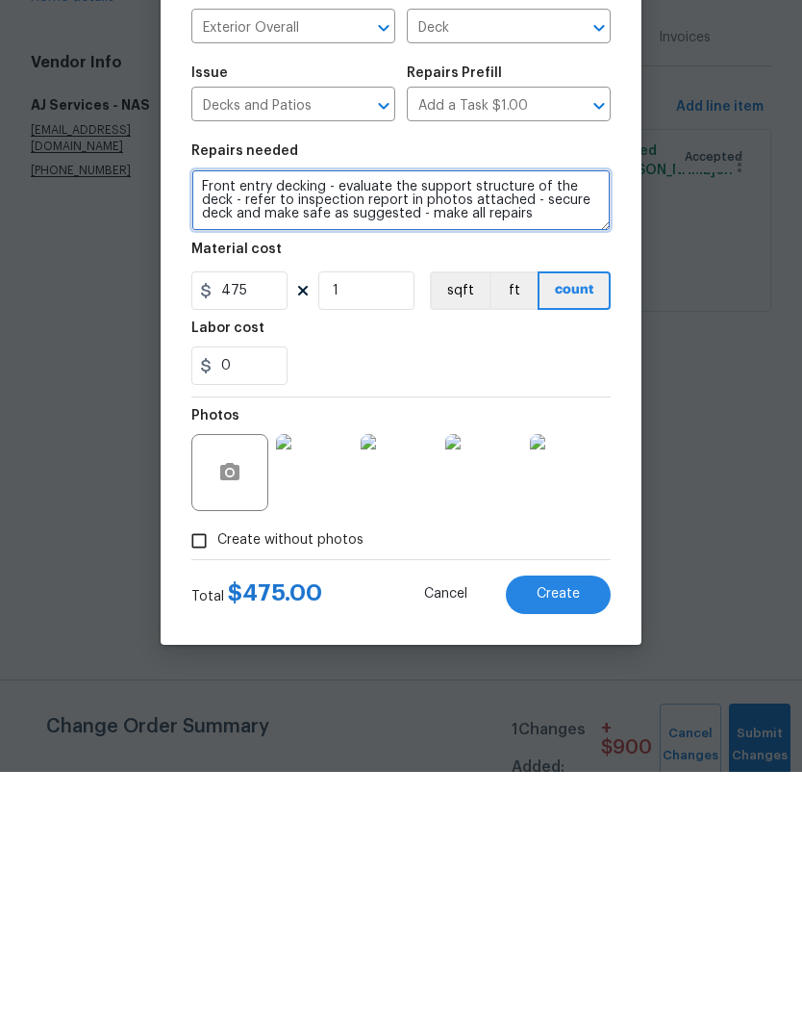
type textarea "Front entry decking - evaluate the support structure of the deck - refer to ins…"
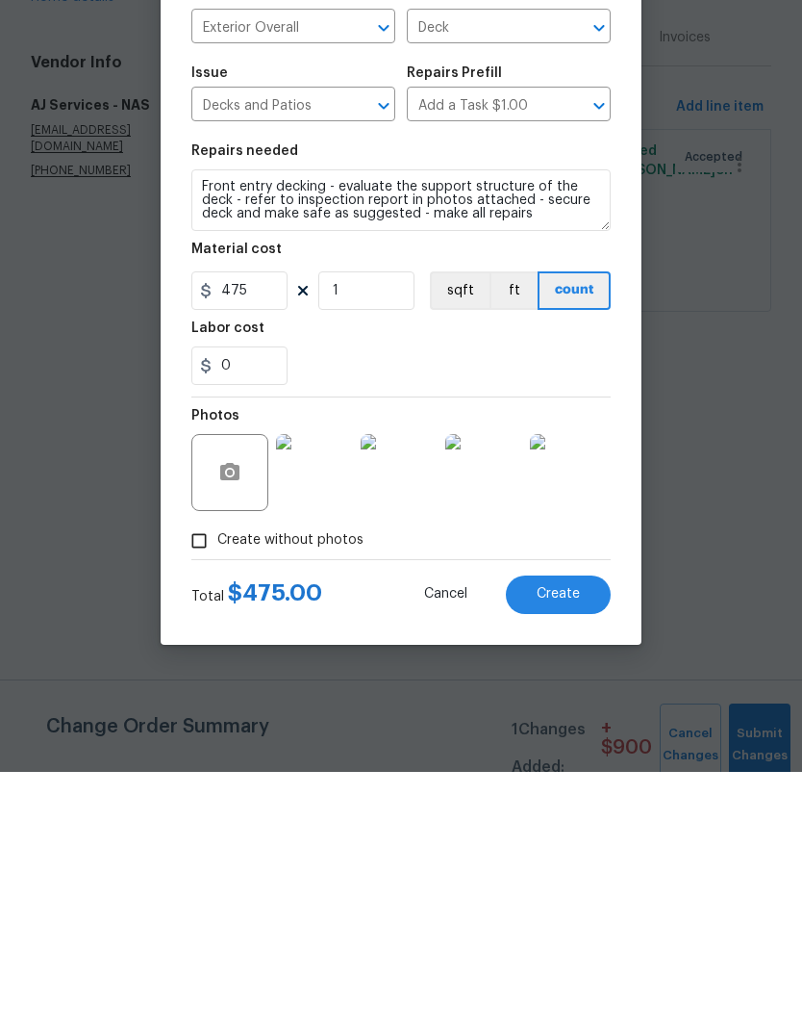
click at [575, 841] on span "Create" at bounding box center [558, 848] width 43 height 14
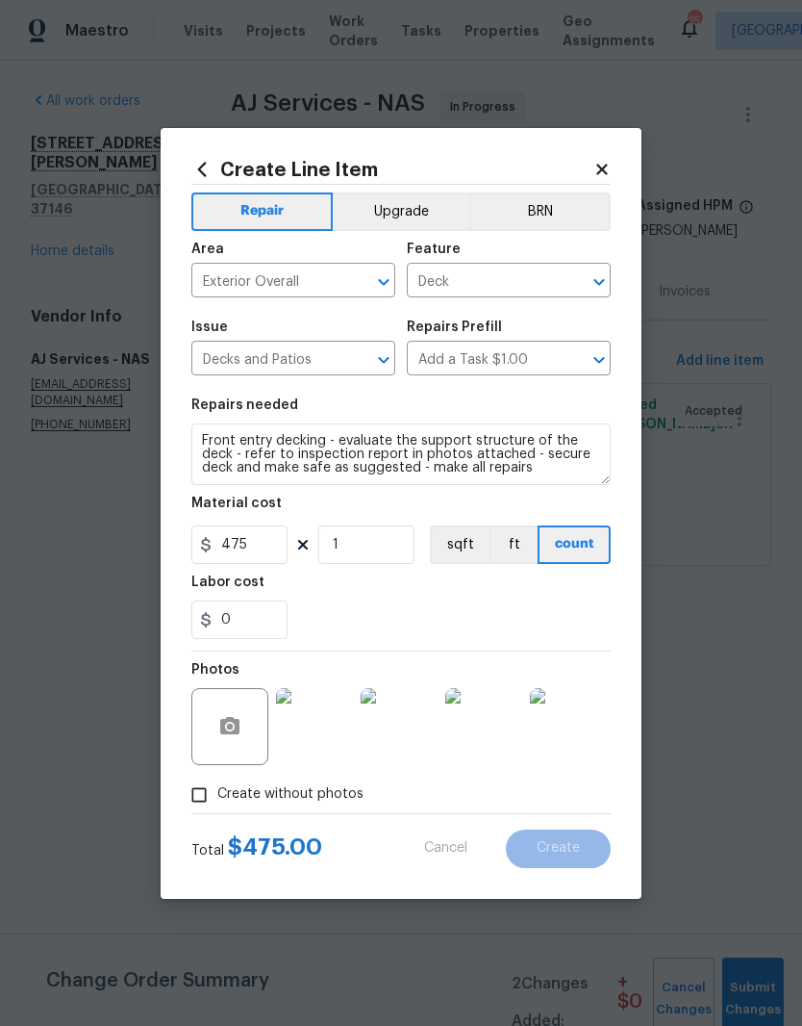
type input "0"
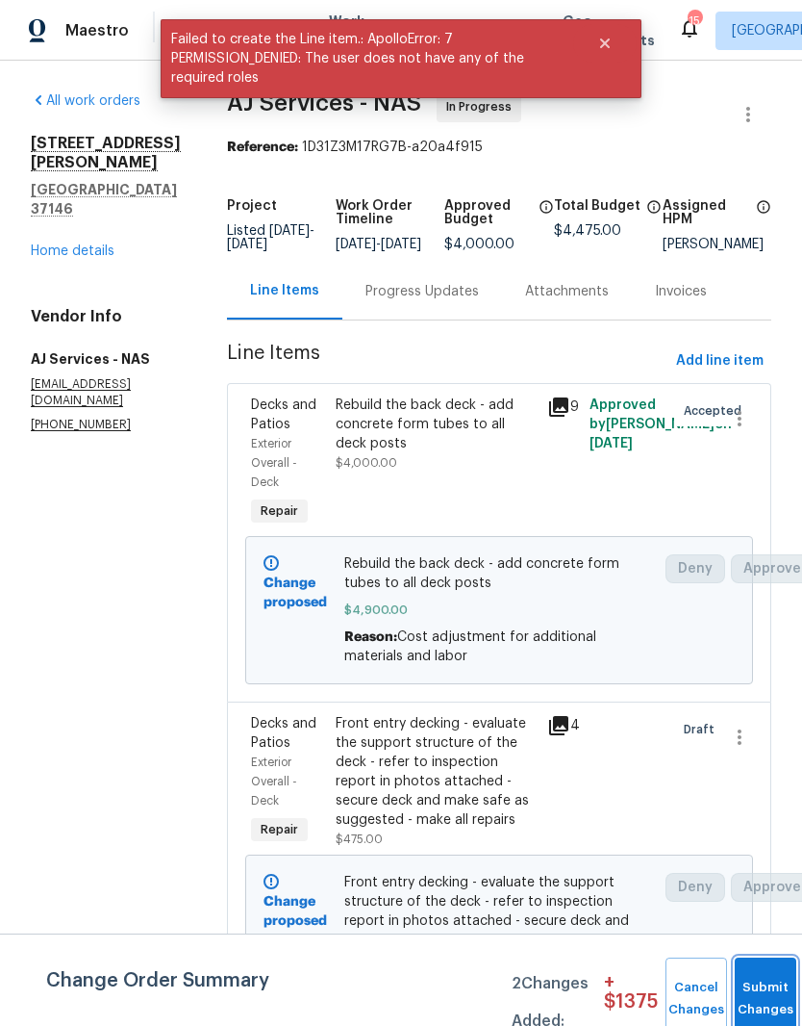
click at [760, 977] on button "Submit Changes" at bounding box center [766, 998] width 62 height 83
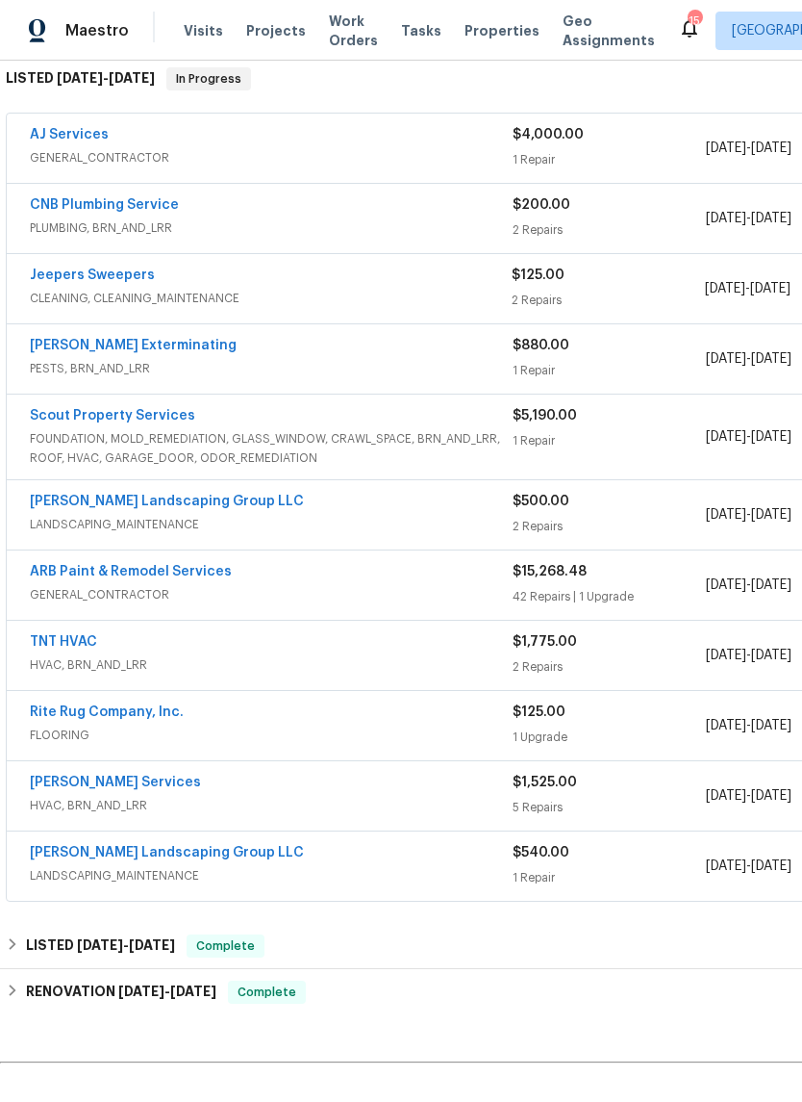
scroll to position [317, 0]
click at [175, 576] on link "ARB Paint & Remodel Services" at bounding box center [131, 571] width 202 height 13
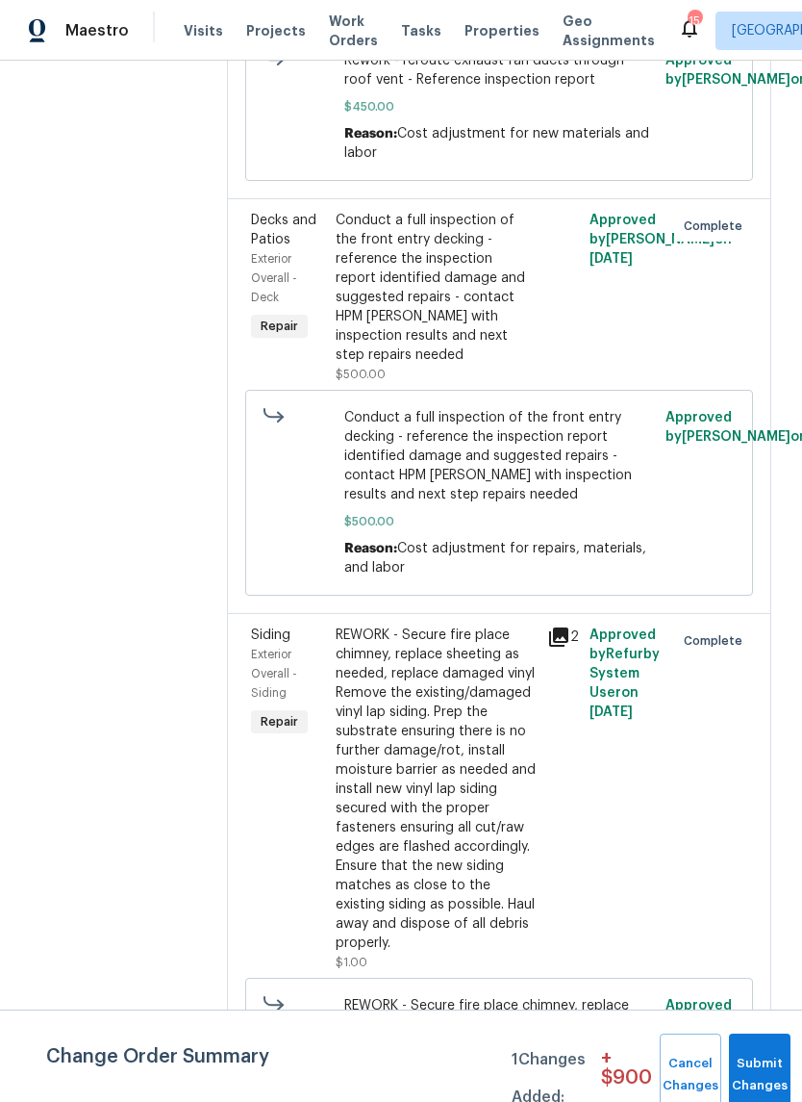
scroll to position [2103, 0]
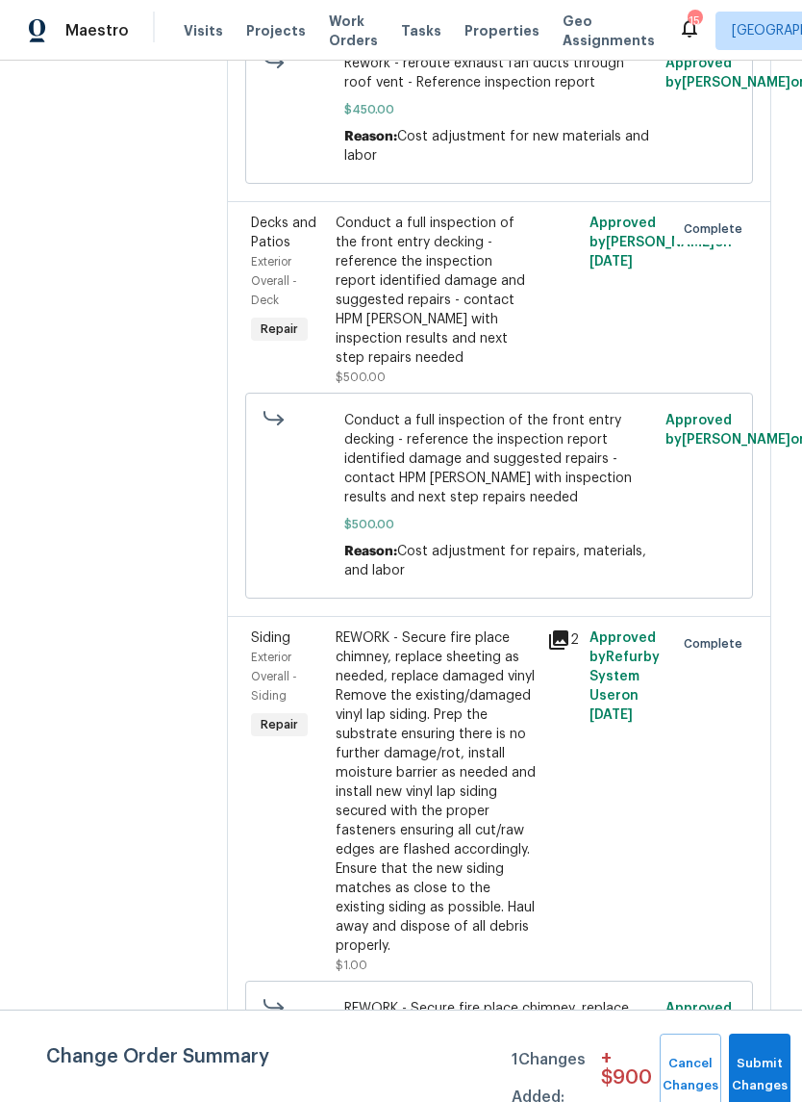
click at [448, 214] on div "Conduct a full inspection of the front entry decking - reference the inspection…" at bounding box center [436, 291] width 200 height 154
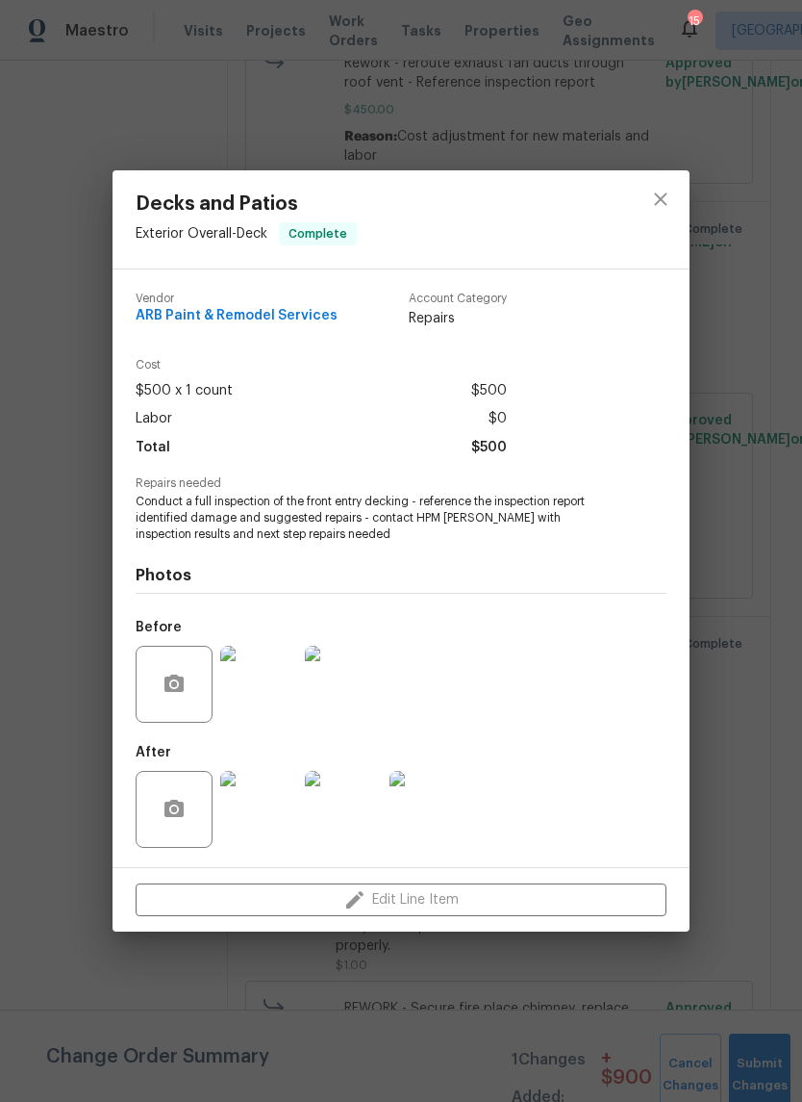
click at [273, 683] on img at bounding box center [258, 684] width 77 height 77
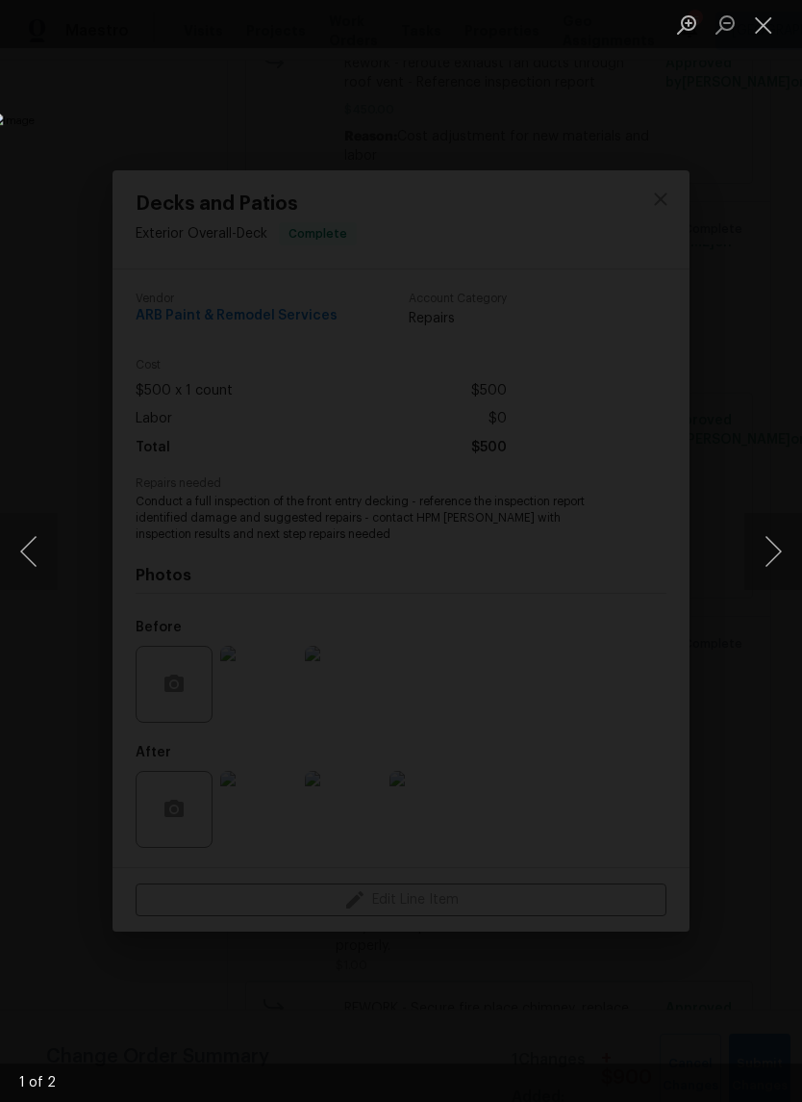
click at [776, 551] on button "Next image" at bounding box center [774, 551] width 58 height 77
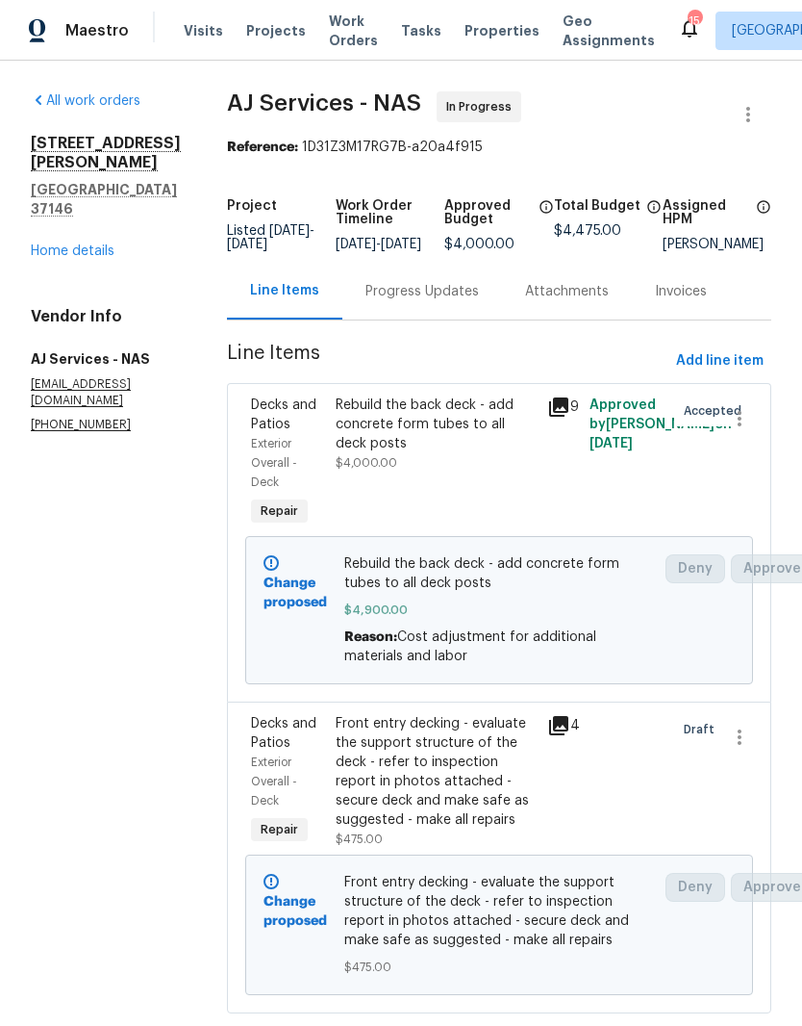
scroll to position [62, 0]
click at [439, 282] on div "Progress Updates" at bounding box center [423, 291] width 114 height 19
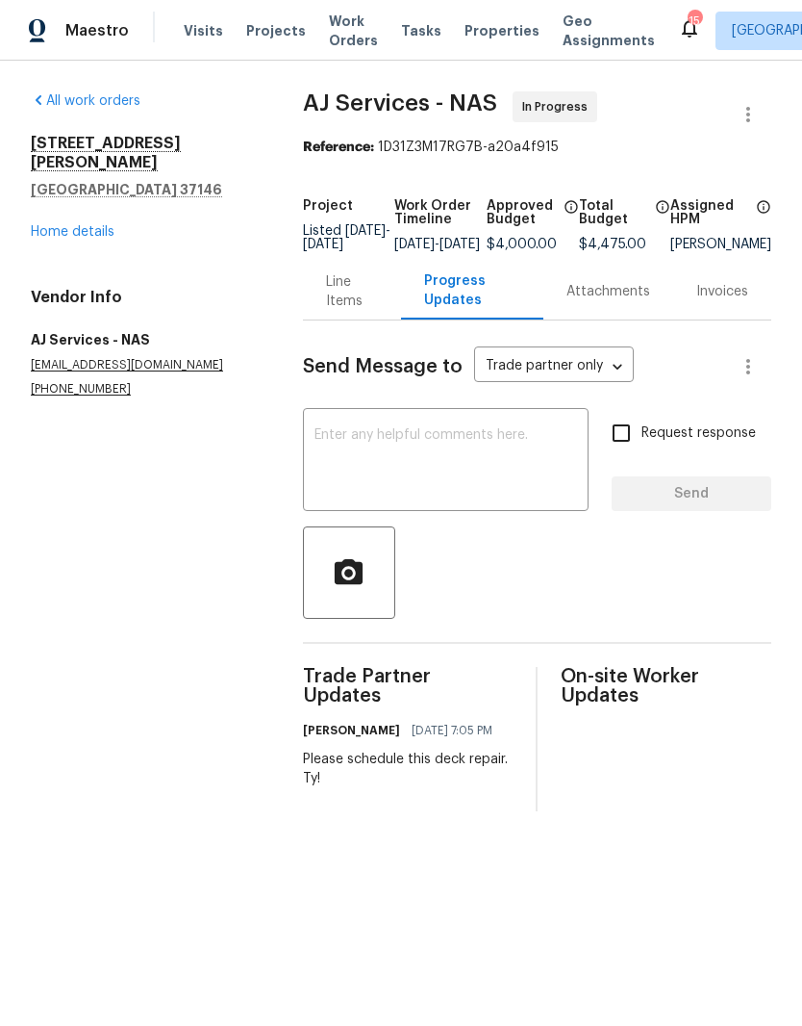
click at [108, 225] on link "Home details" at bounding box center [73, 231] width 84 height 13
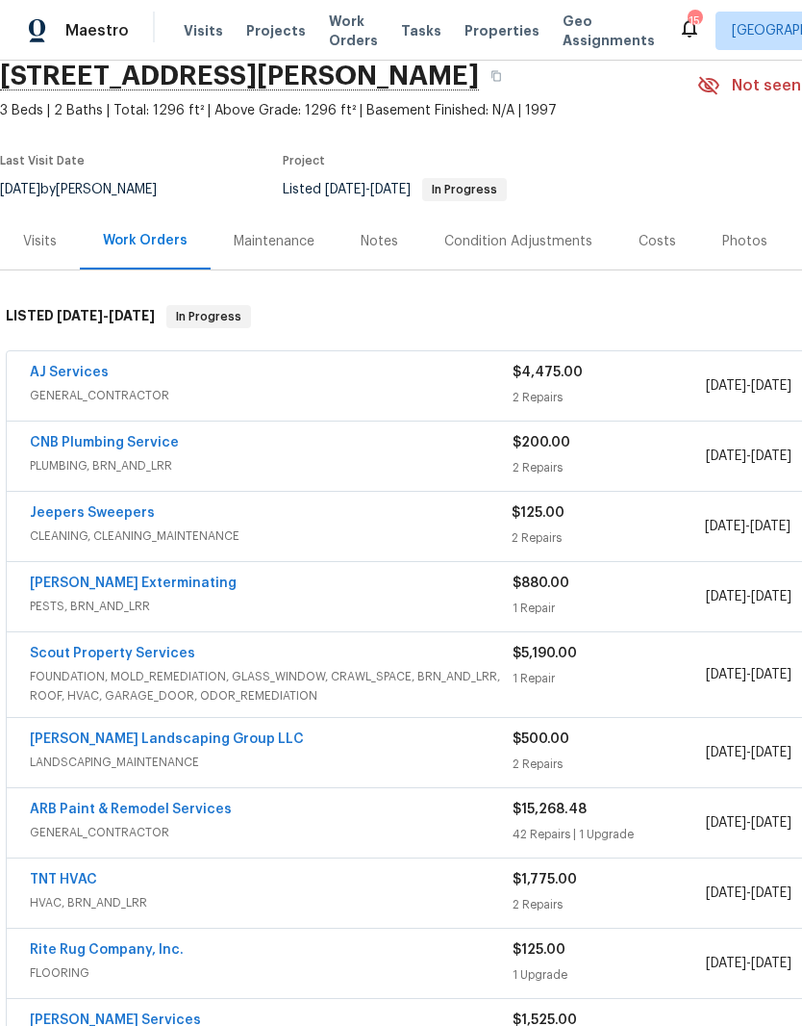
scroll to position [80, 0]
click at [137, 516] on link "Jeepers Sweepers" at bounding box center [92, 511] width 125 height 13
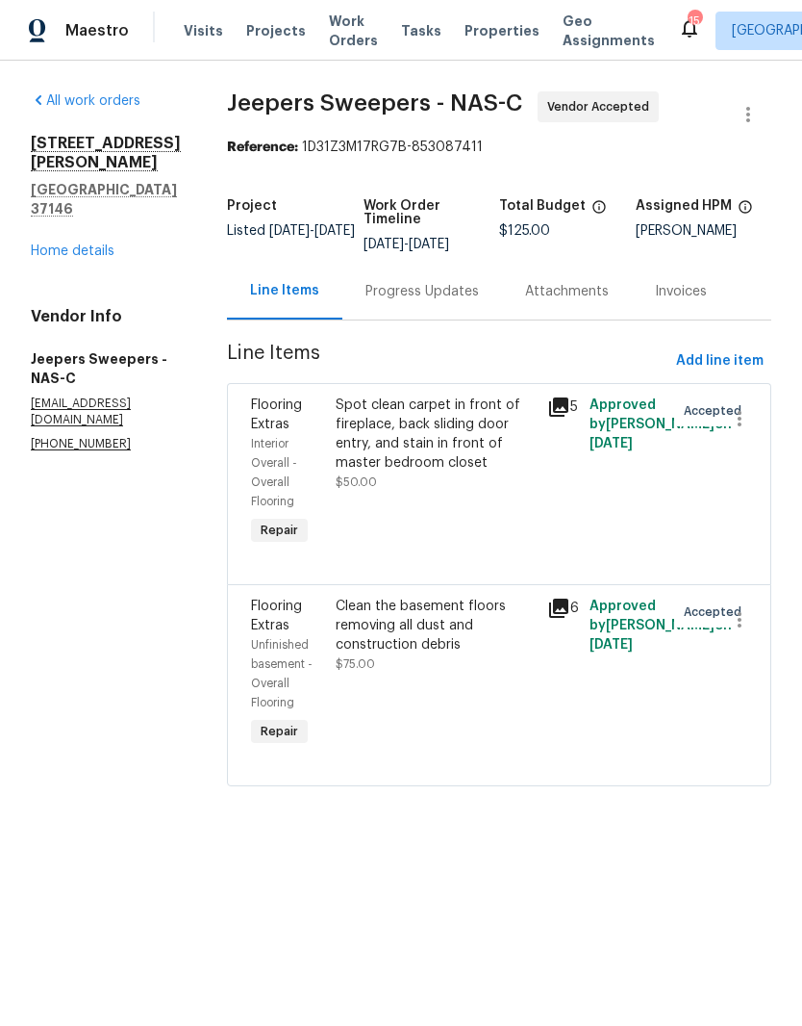
click at [463, 301] on div "Progress Updates" at bounding box center [423, 291] width 114 height 19
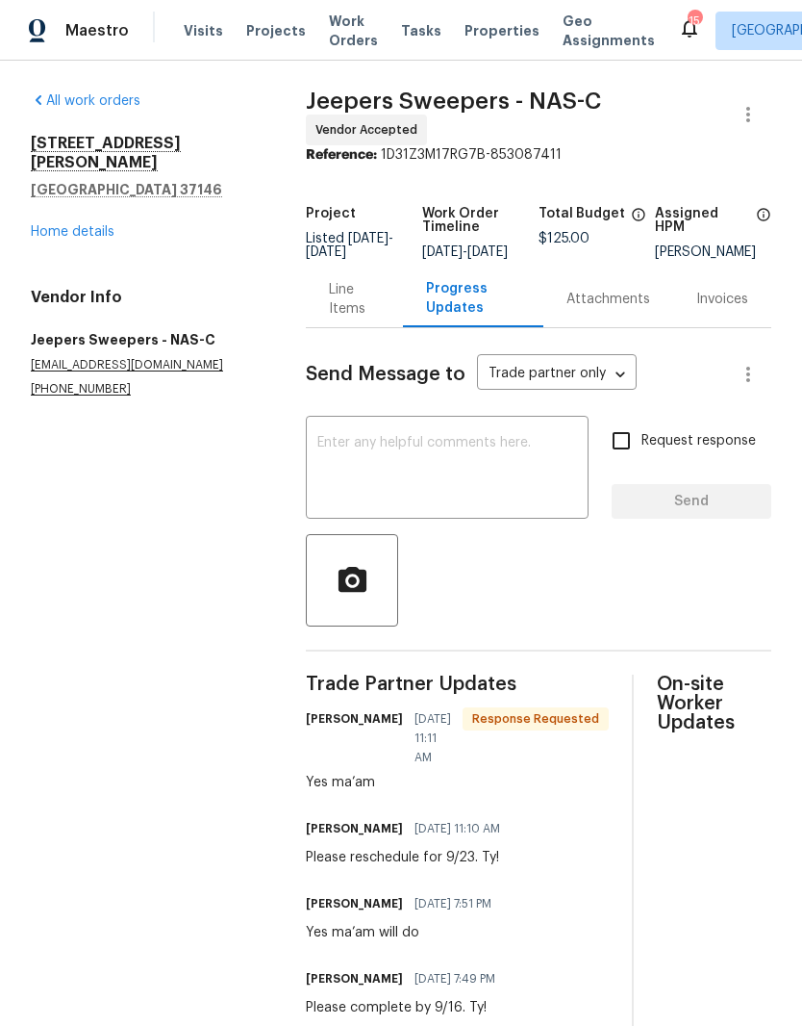
click at [407, 455] on textarea at bounding box center [448, 469] width 260 height 67
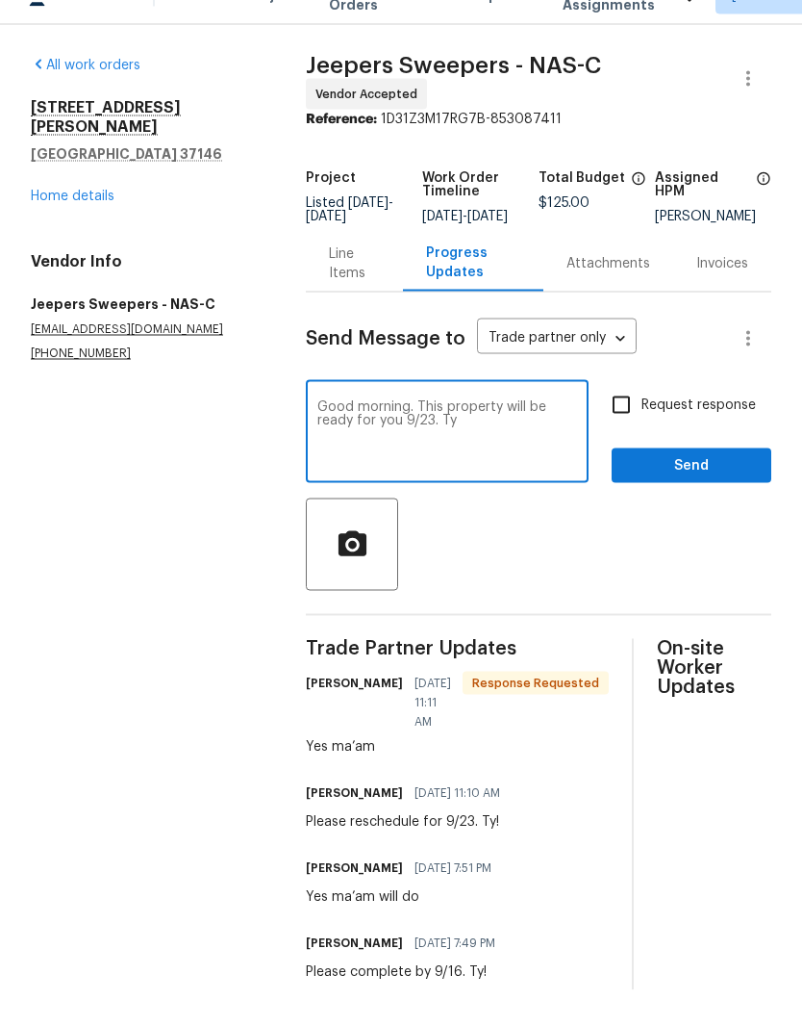
type textarea "Good morning. This property will be ready for you 9/23. Ty"
click at [688, 490] on span "Send" at bounding box center [691, 502] width 129 height 24
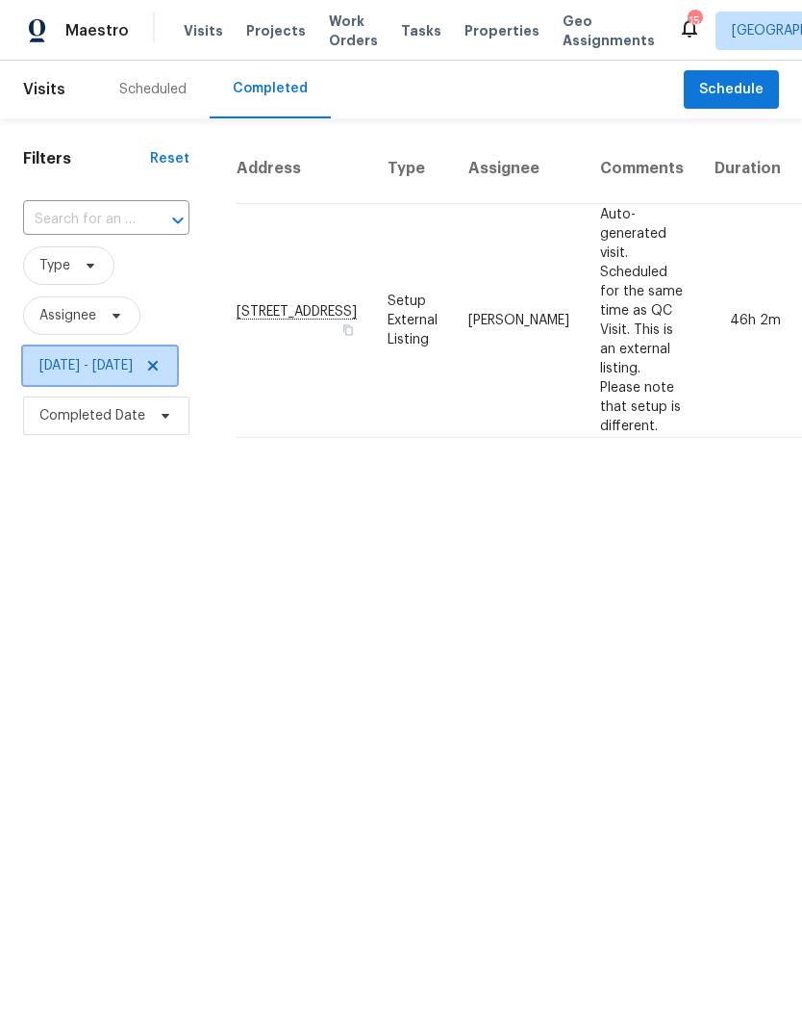
click at [161, 371] on icon at bounding box center [152, 365] width 15 height 15
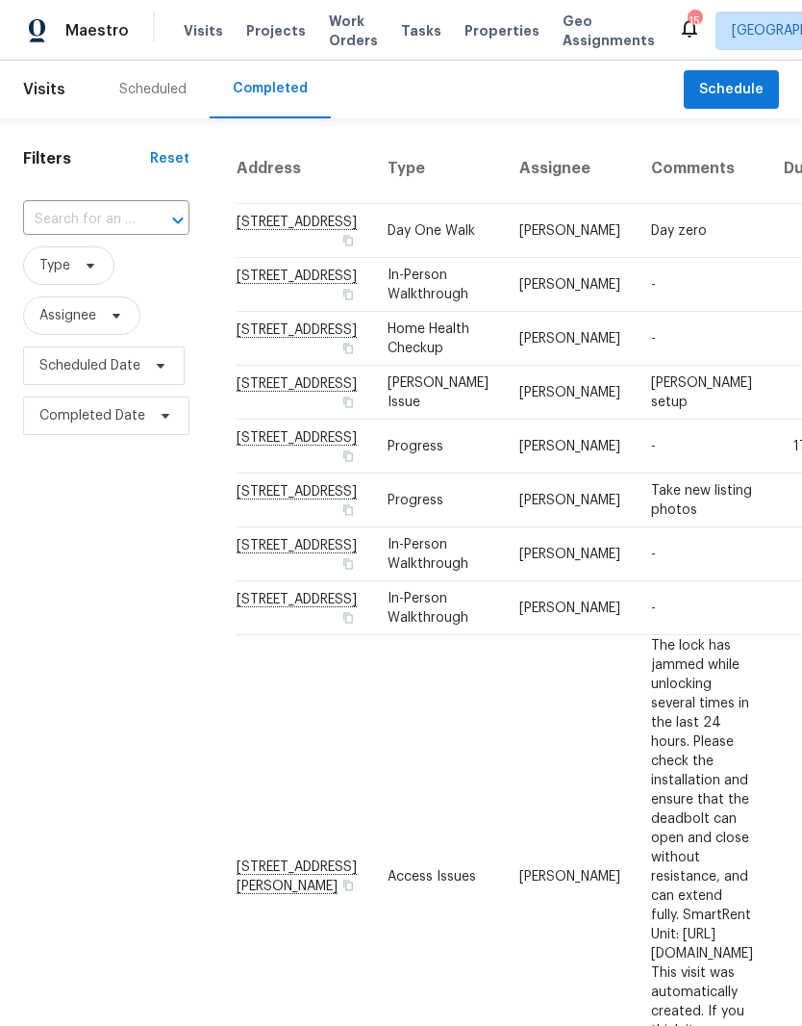
click at [476, 34] on span "Properties" at bounding box center [502, 30] width 75 height 19
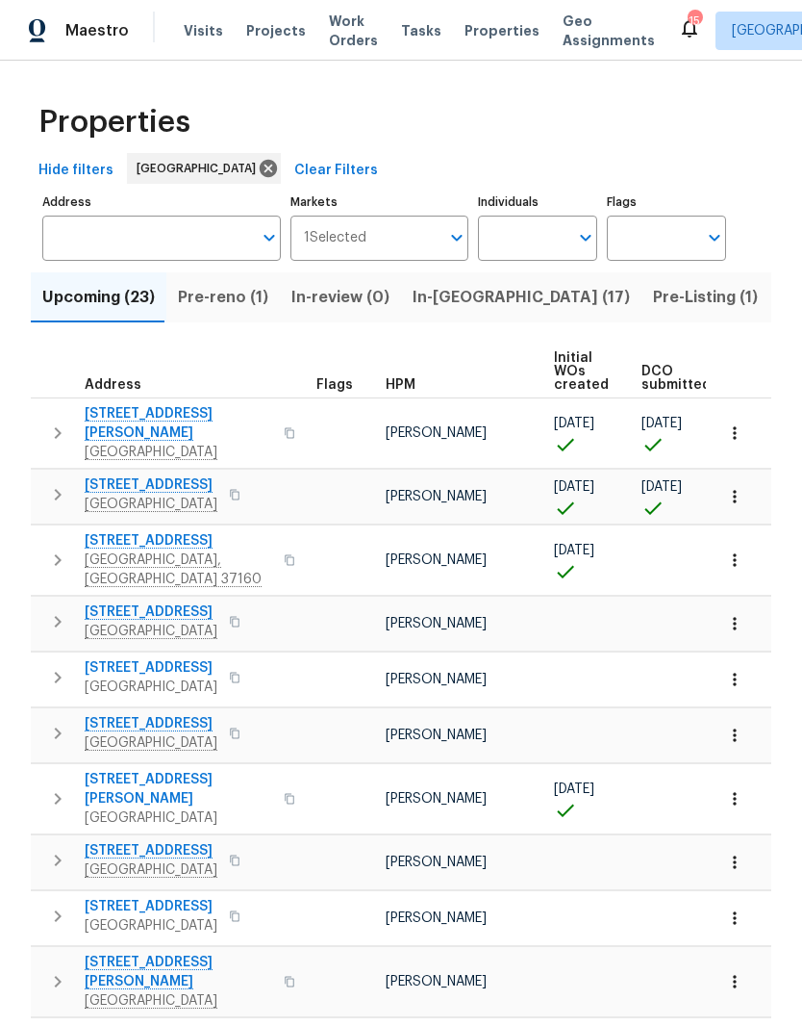
click at [549, 242] on input "Individuals" at bounding box center [523, 238] width 90 height 45
type input "[PERSON_NAME]"
click at [522, 303] on input "checkbox" at bounding box center [514, 299] width 40 height 40
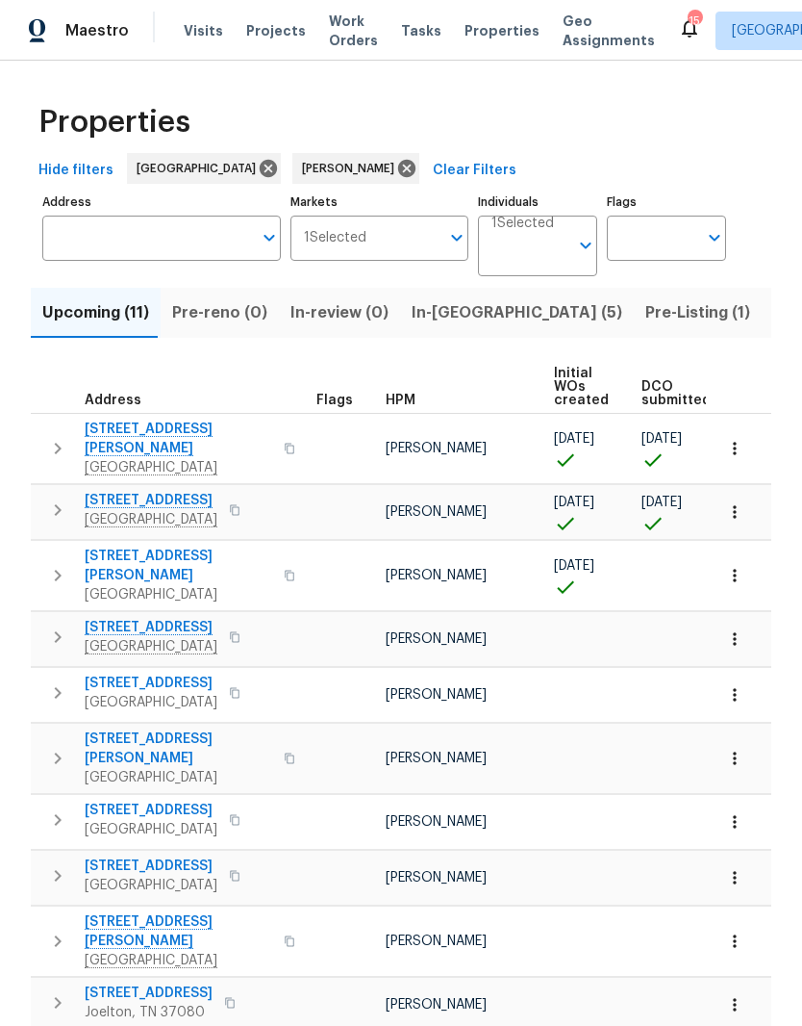
click at [161, 432] on span "[STREET_ADDRESS][PERSON_NAME]" at bounding box center [179, 439] width 188 height 38
click at [742, 444] on icon "button" at bounding box center [734, 448] width 19 height 19
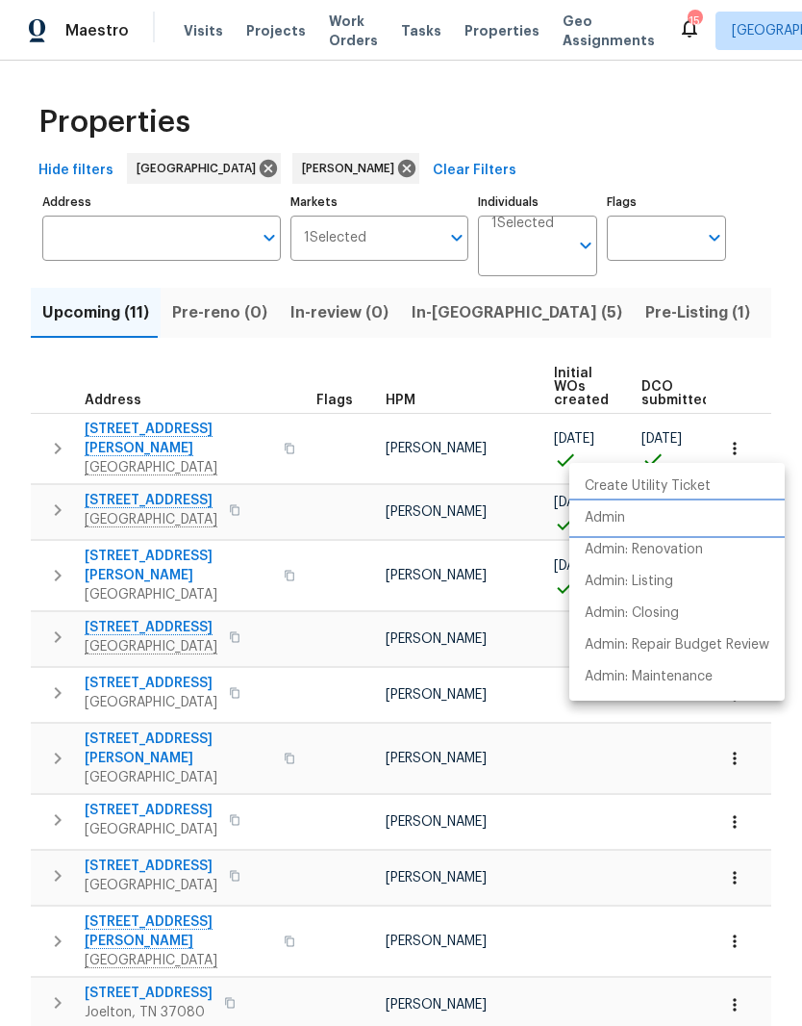
click at [623, 522] on p "Admin" at bounding box center [605, 518] width 40 height 20
click at [339, 501] on div at bounding box center [401, 513] width 802 height 1026
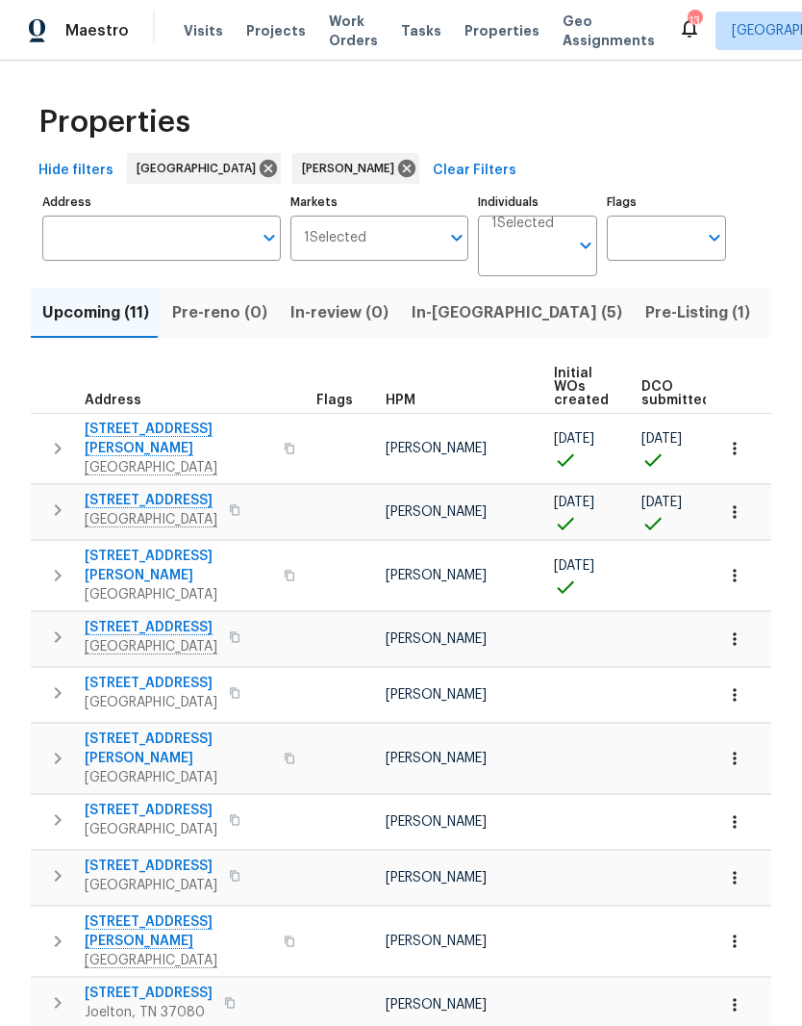
click at [736, 506] on icon "button" at bounding box center [734, 512] width 3 height 13
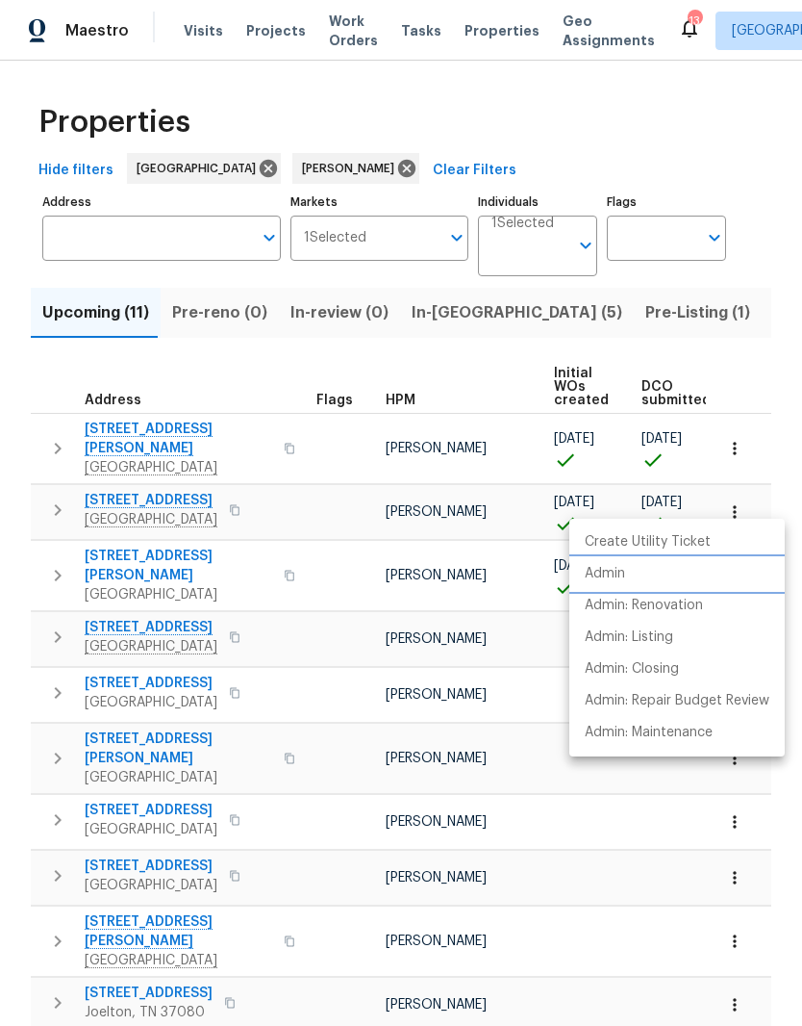
click at [624, 571] on p "Admin" at bounding box center [605, 574] width 40 height 20
click at [433, 315] on div at bounding box center [401, 513] width 802 height 1026
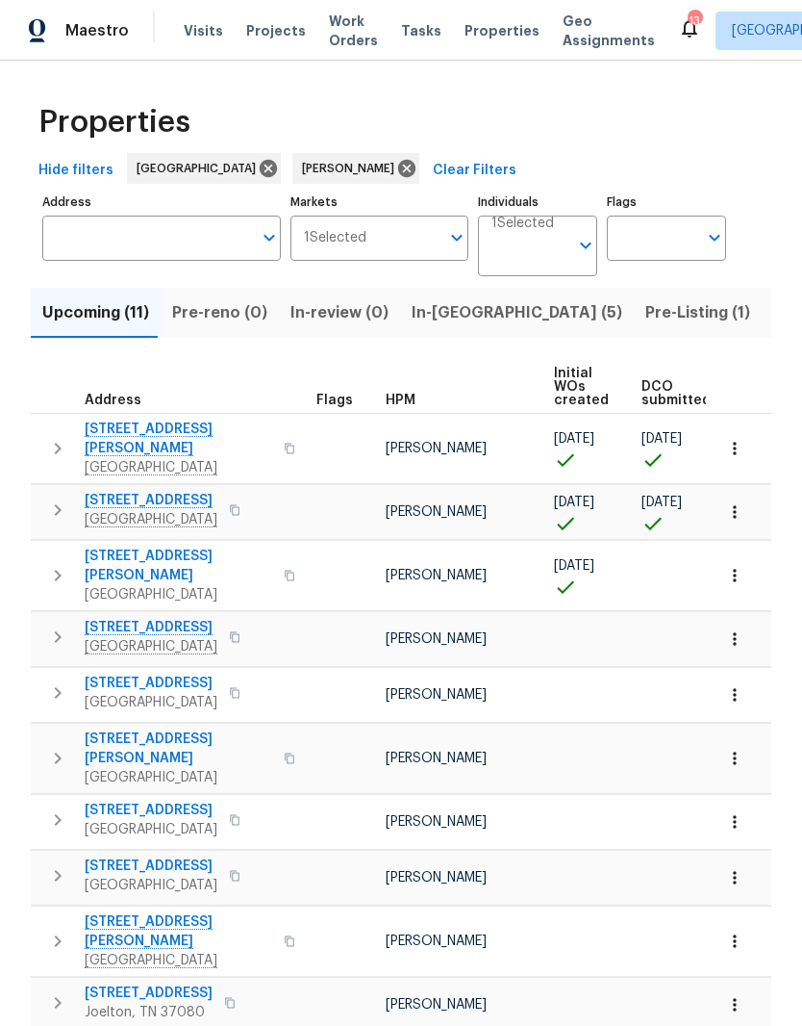
click at [440, 316] on span "In-[GEOGRAPHIC_DATA] (5)" at bounding box center [517, 312] width 211 height 27
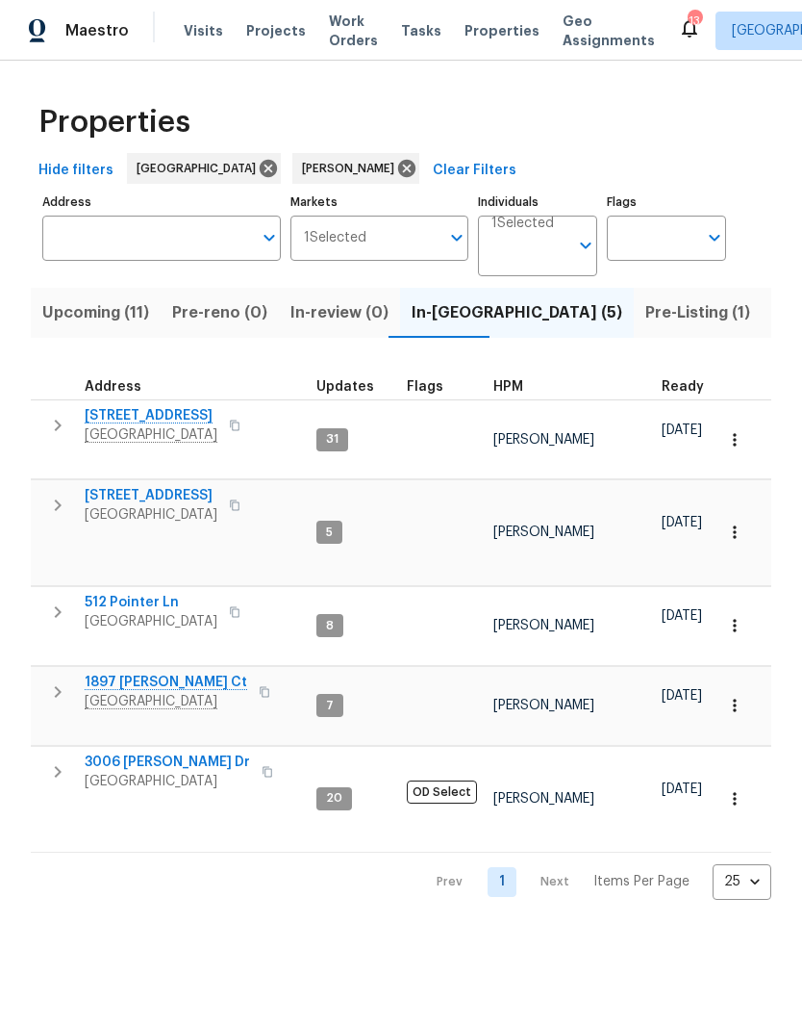
click at [152, 415] on span "[STREET_ADDRESS]" at bounding box center [151, 415] width 133 height 19
click at [102, 317] on span "Upcoming (11)" at bounding box center [95, 312] width 107 height 27
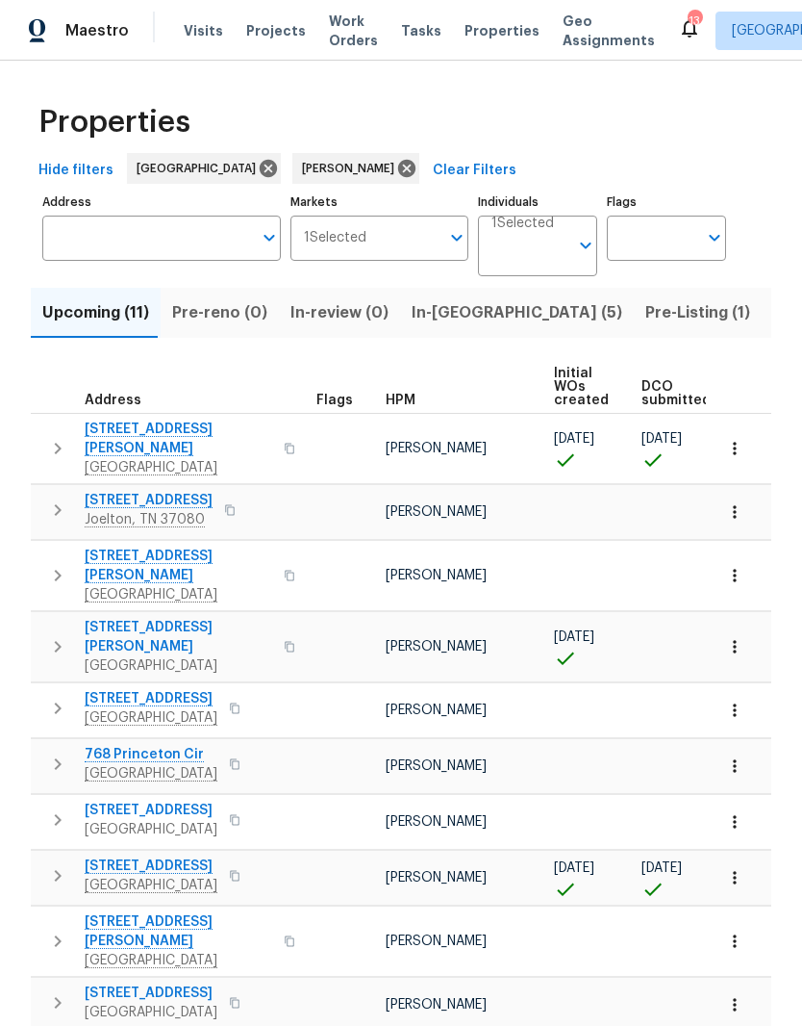
click at [191, 856] on span "[STREET_ADDRESS]" at bounding box center [151, 865] width 133 height 19
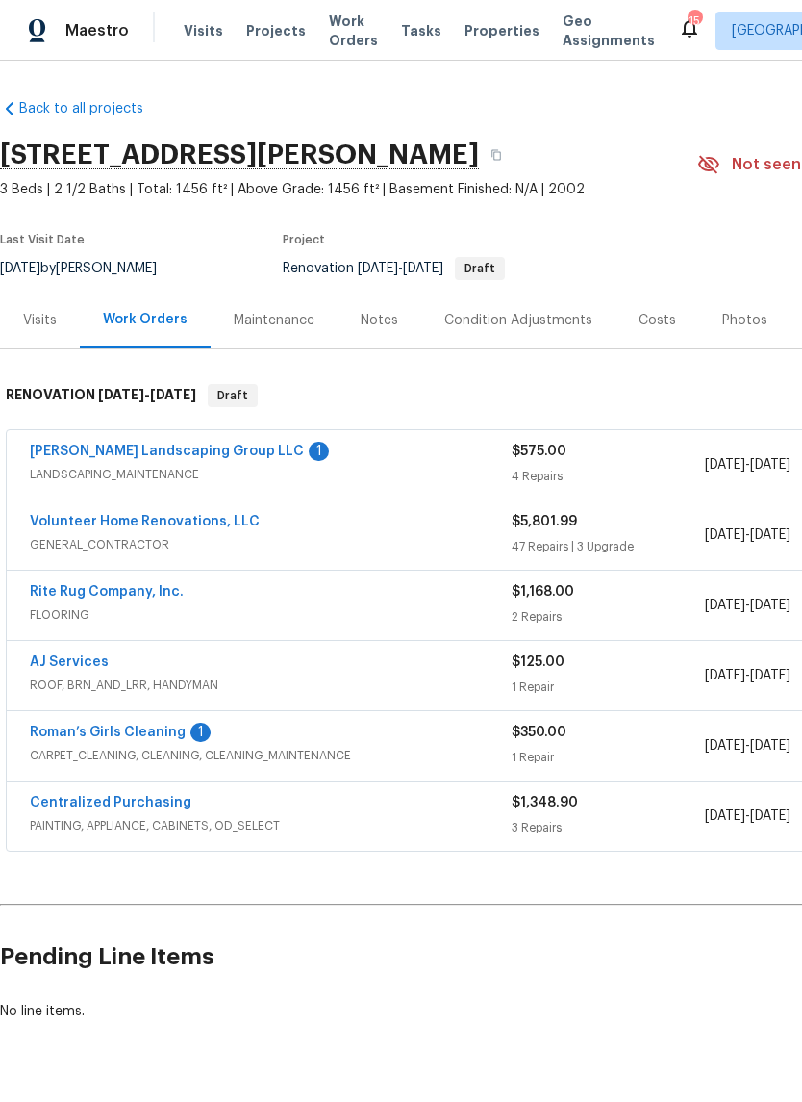
click at [223, 454] on link "[PERSON_NAME] Landscaping Group LLC" at bounding box center [167, 451] width 274 height 13
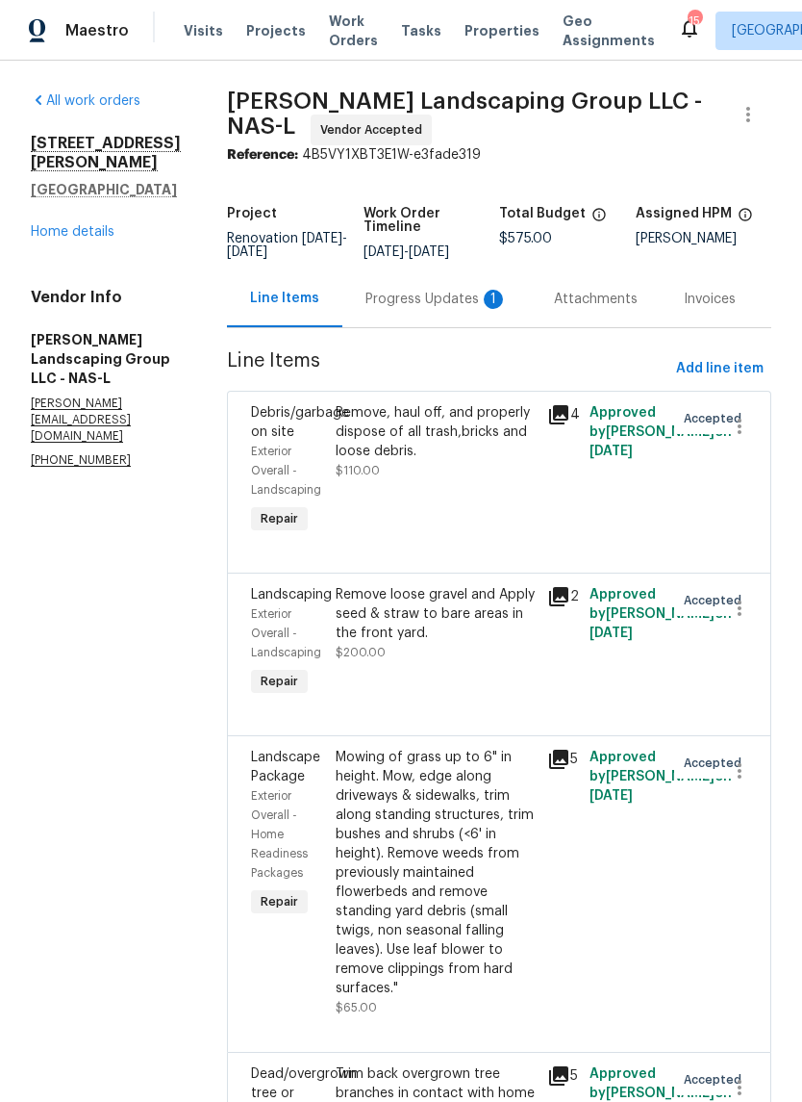
click at [448, 309] on div "Progress Updates 1" at bounding box center [437, 299] width 142 height 19
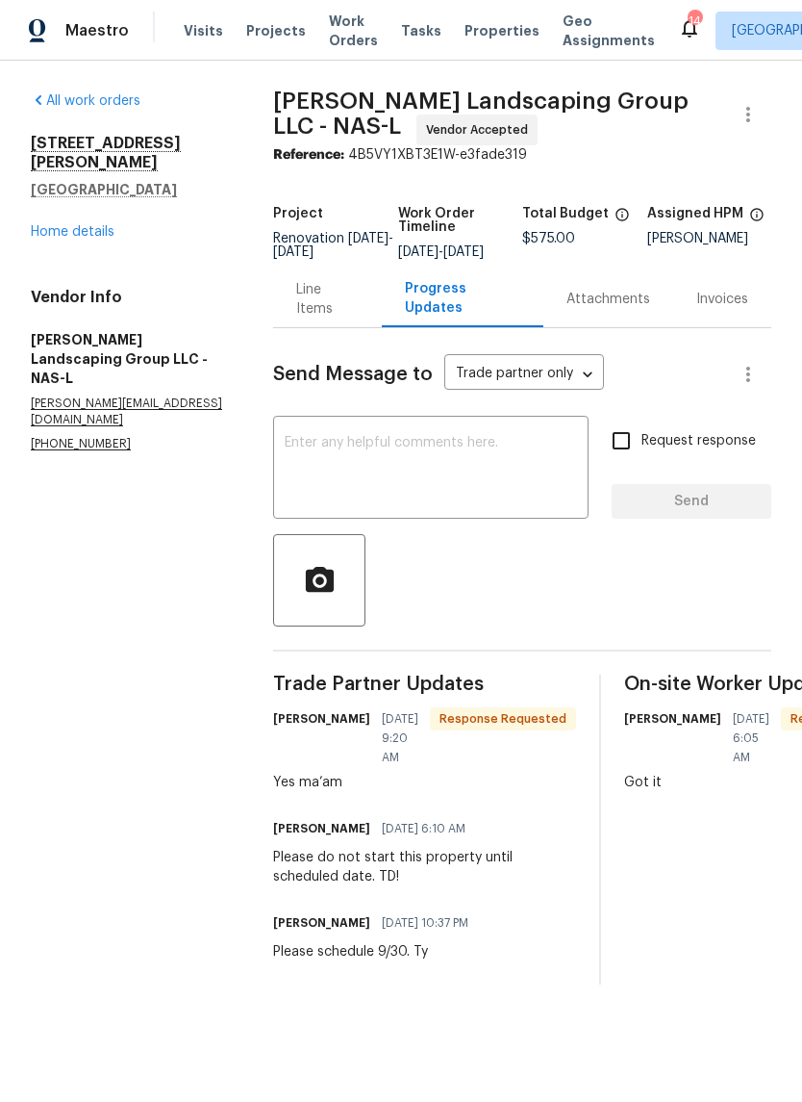
click at [104, 225] on link "Home details" at bounding box center [73, 231] width 84 height 13
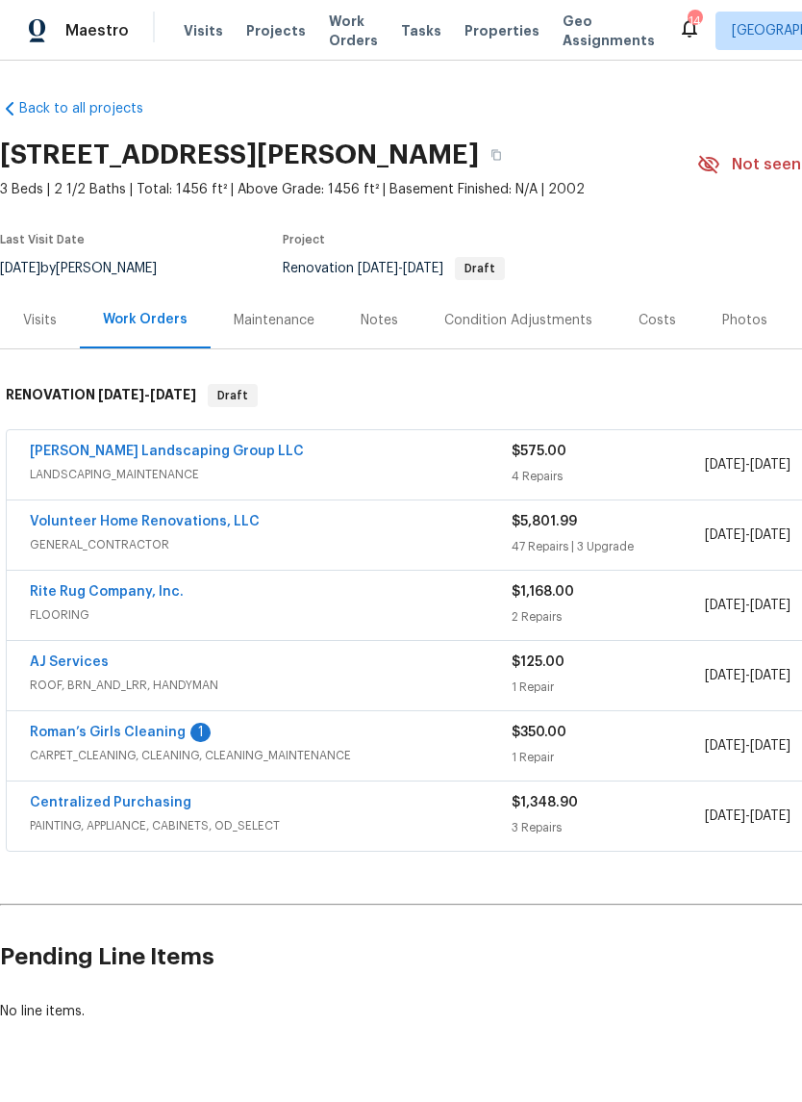
click at [150, 738] on link "Roman’s Girls Cleaning" at bounding box center [108, 731] width 156 height 13
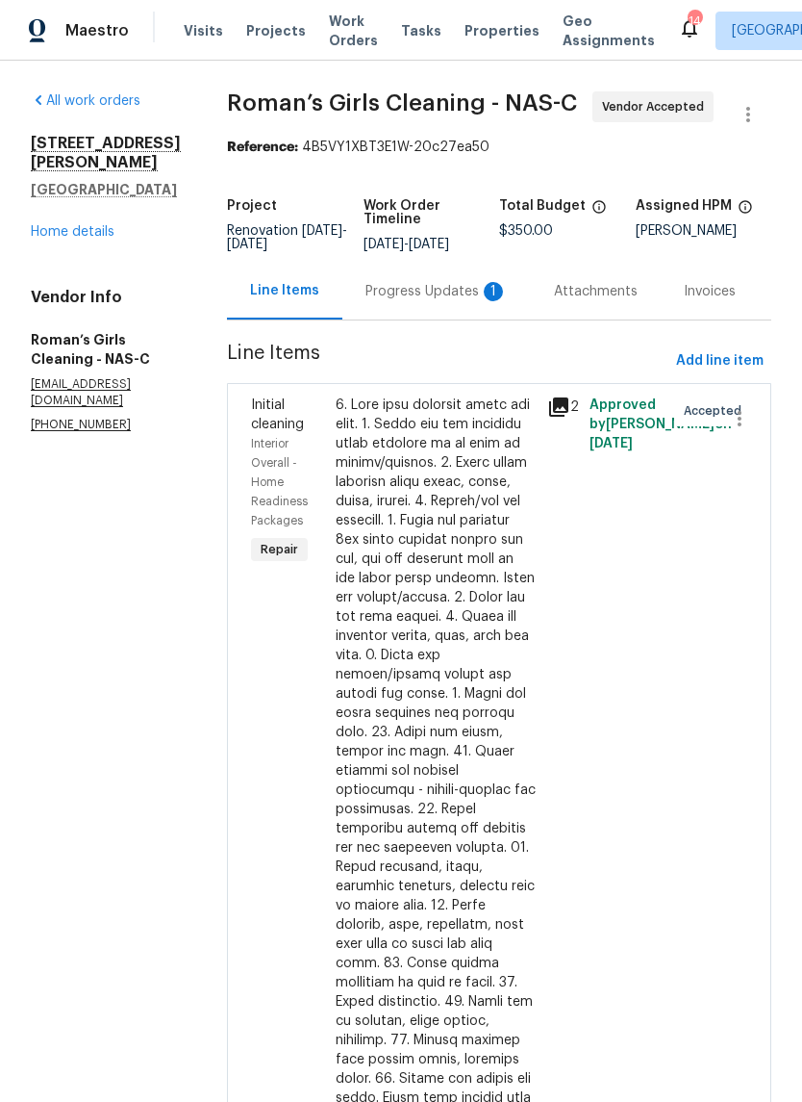
click at [443, 301] on div "Progress Updates 1" at bounding box center [437, 291] width 142 height 19
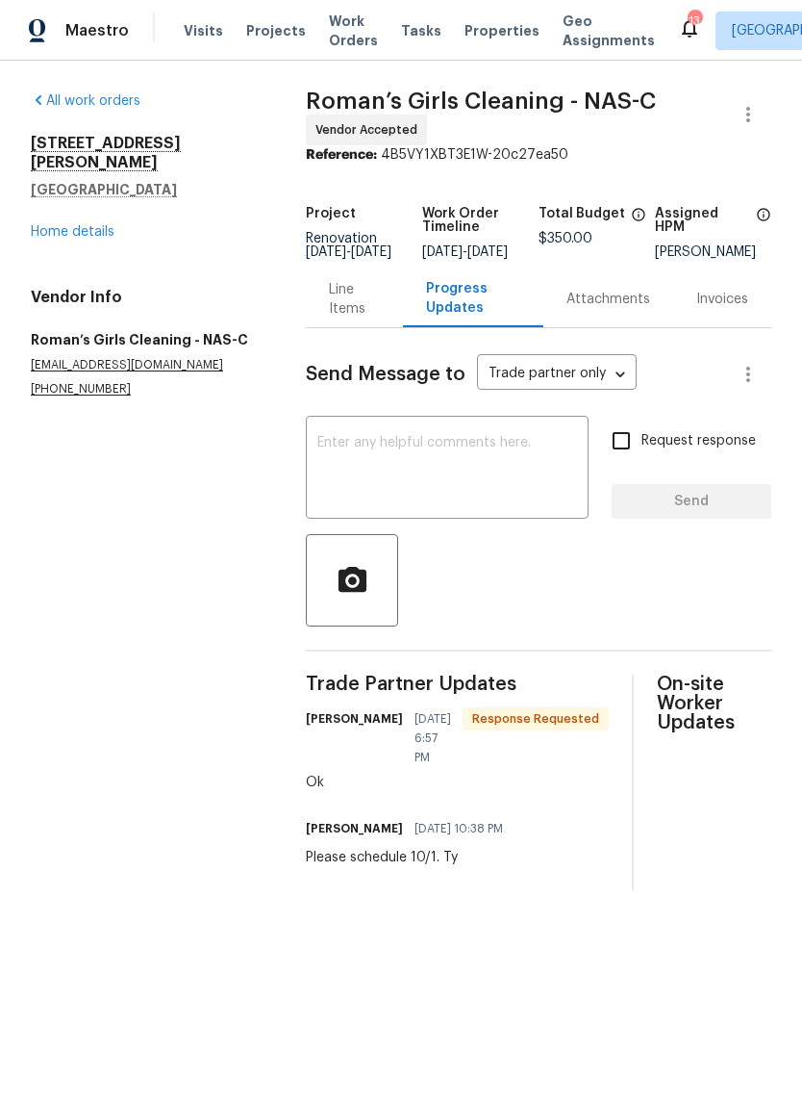
click at [87, 225] on link "Home details" at bounding box center [73, 231] width 84 height 13
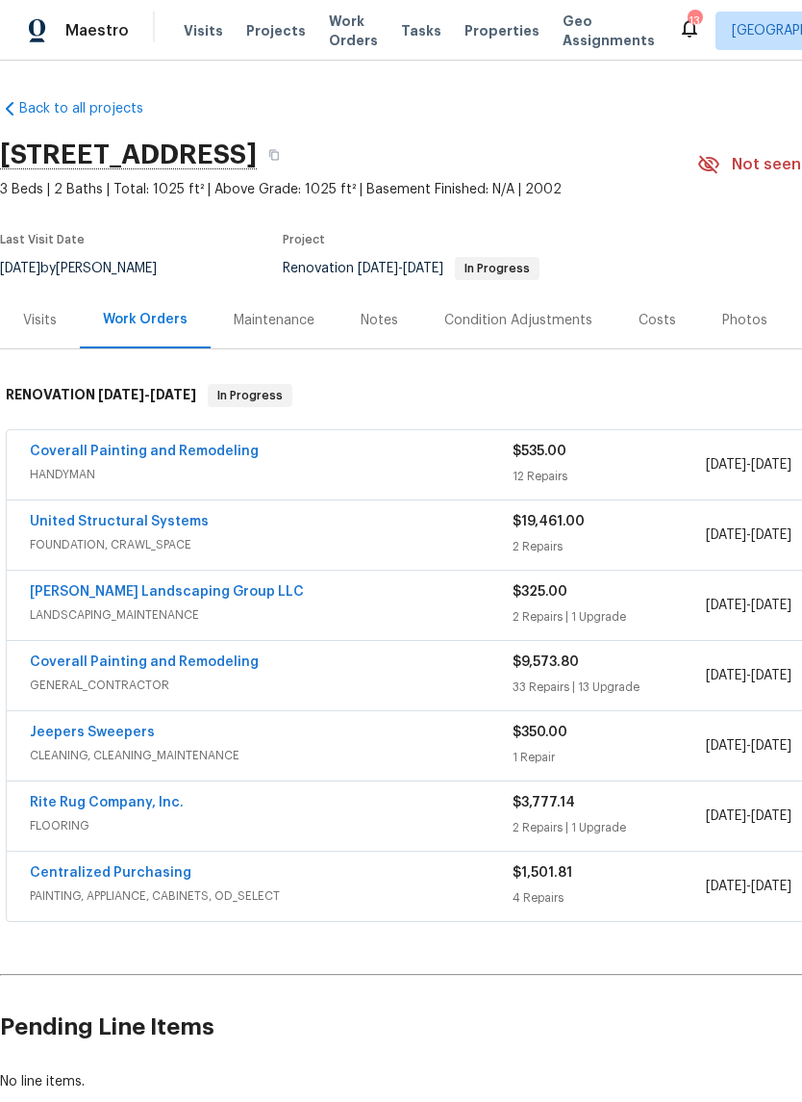
click at [209, 27] on span "Visits" at bounding box center [203, 30] width 39 height 19
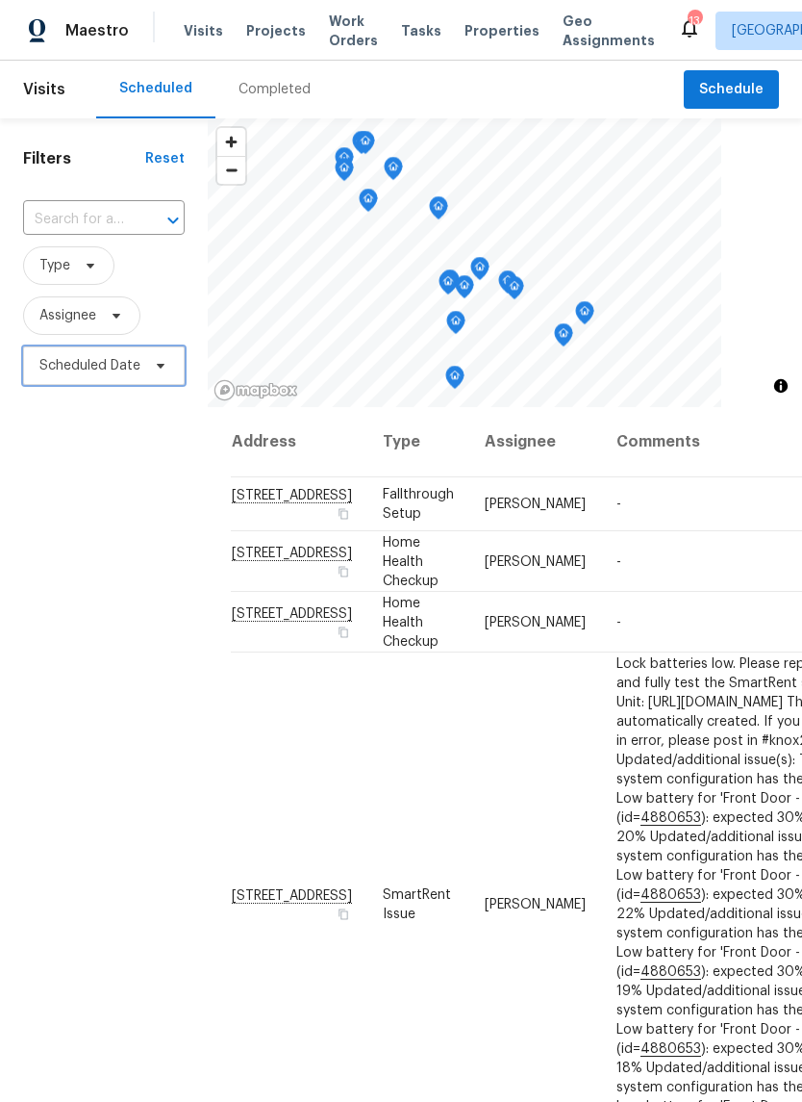
click at [129, 365] on span "Scheduled Date" at bounding box center [89, 365] width 101 height 19
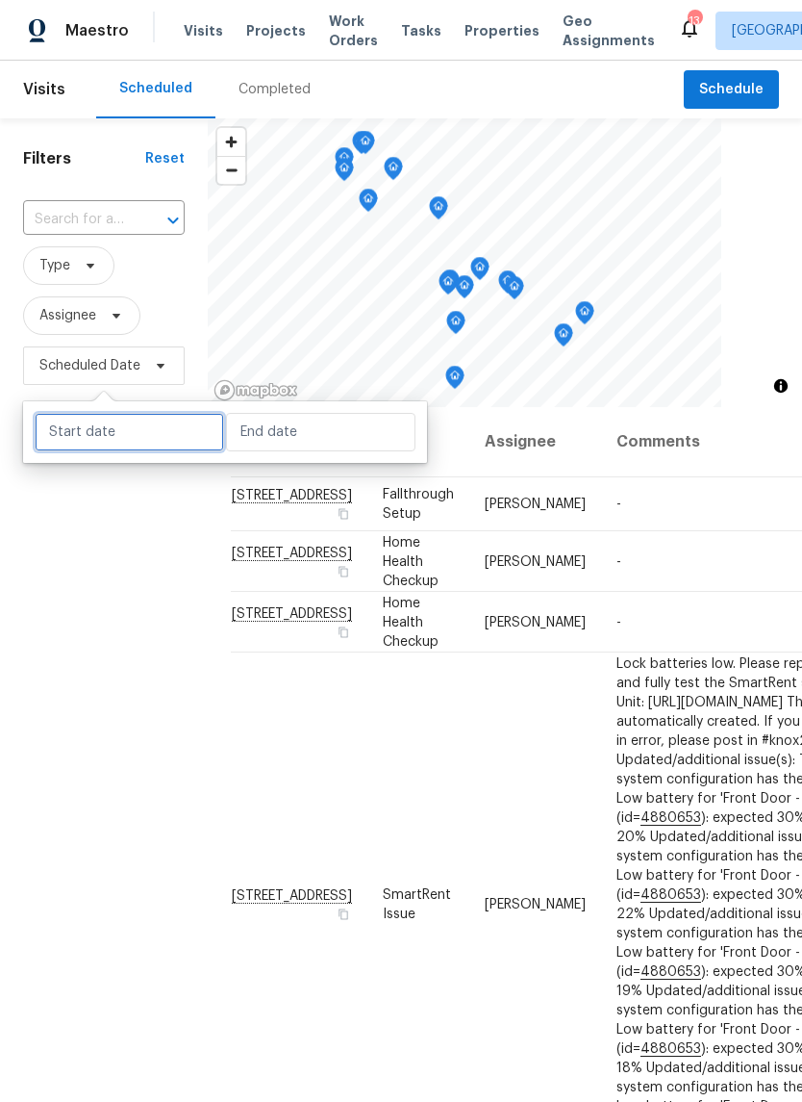
click at [137, 429] on input "text" at bounding box center [130, 432] width 190 height 38
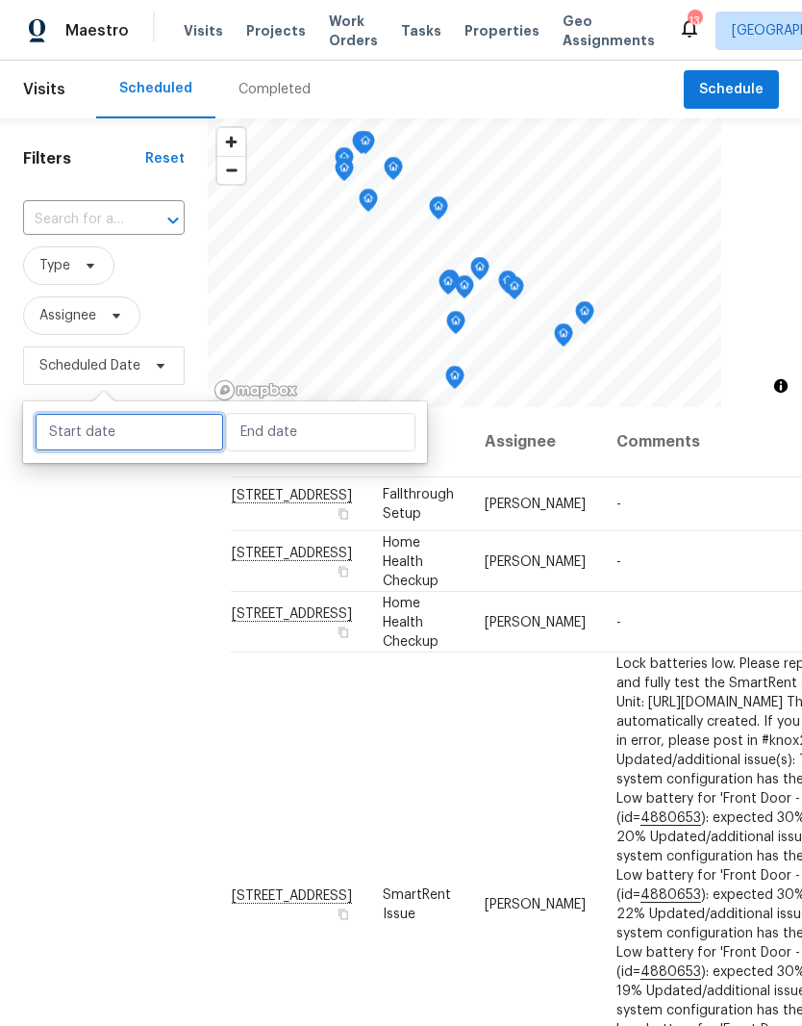
select select "8"
select select "2025"
select select "9"
select select "2025"
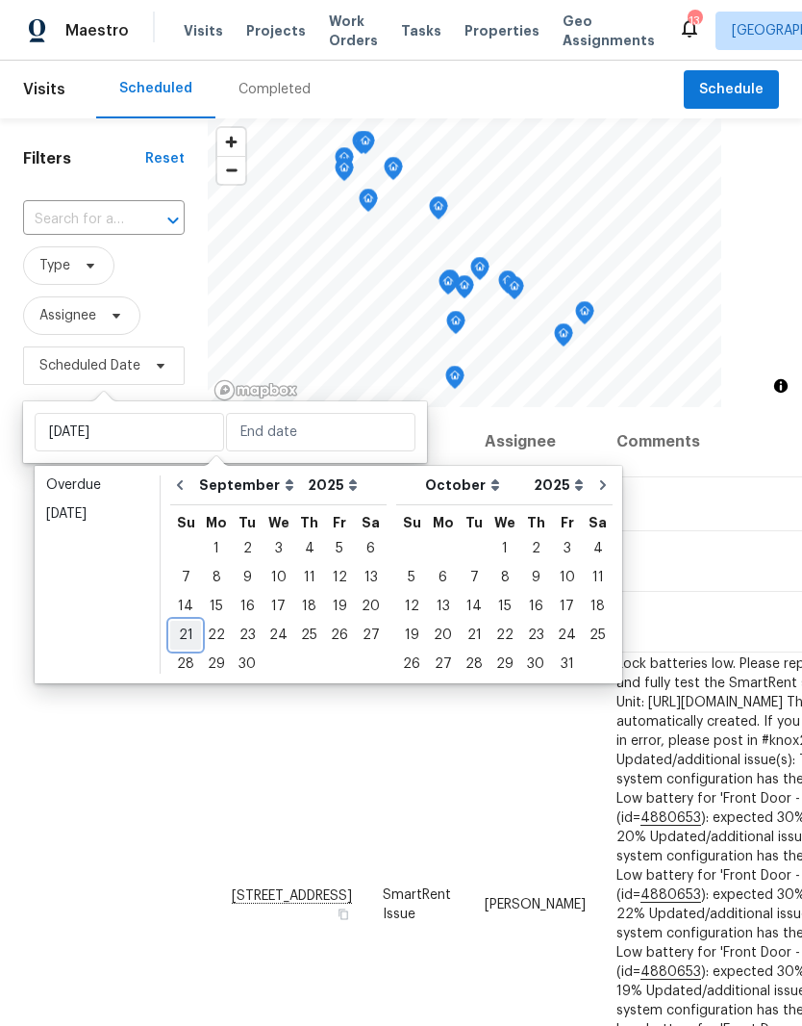
click at [194, 637] on div "21" at bounding box center [185, 635] width 31 height 27
type input "Sun, Sep 21"
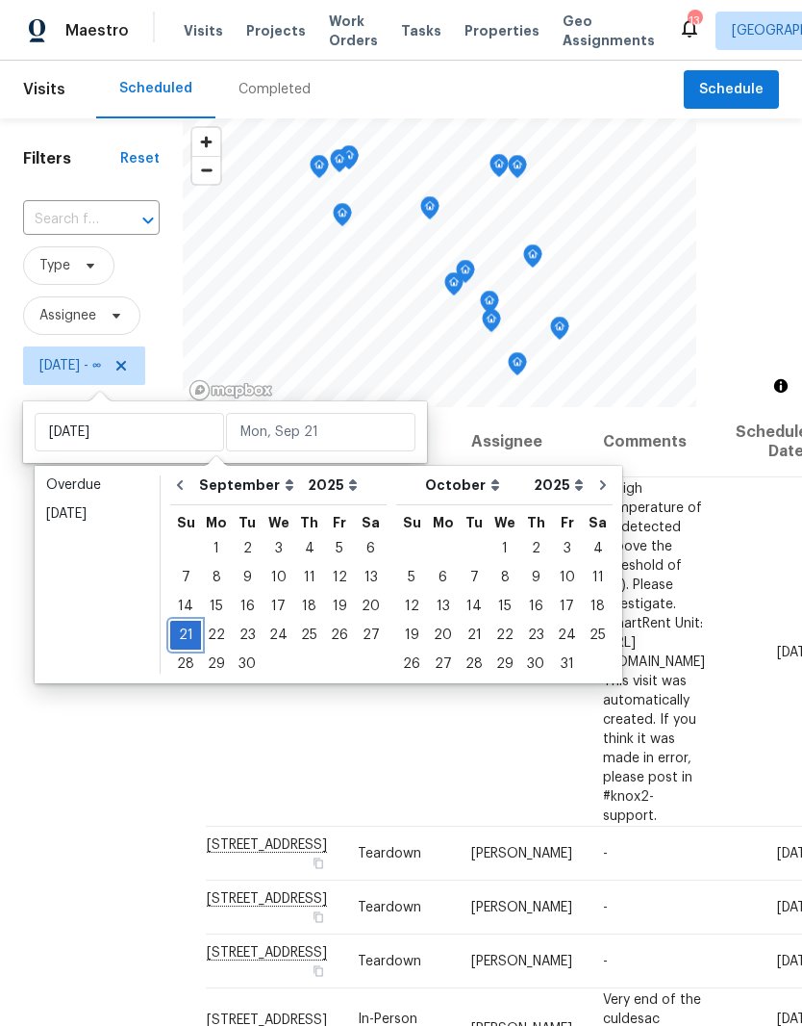
click at [197, 638] on div "21" at bounding box center [185, 635] width 31 height 27
type input "Sun, Sep 21"
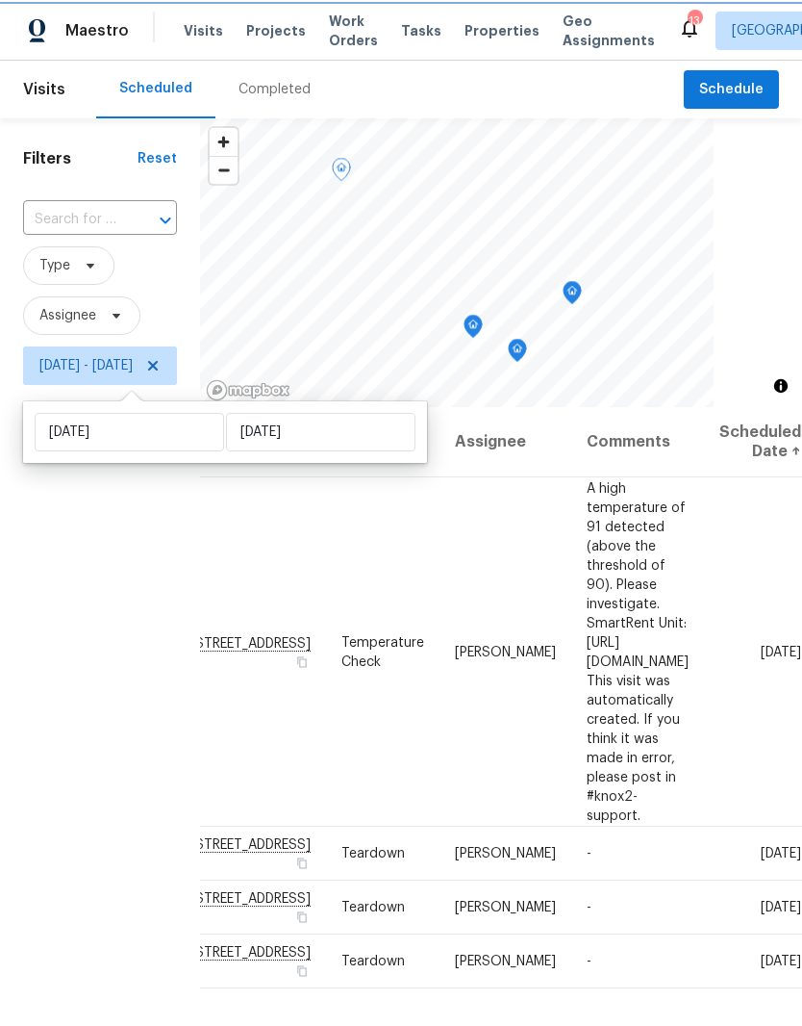
scroll to position [0, 211]
click at [710, 827] on td "Sun, Sep 21" at bounding box center [753, 854] width 98 height 54
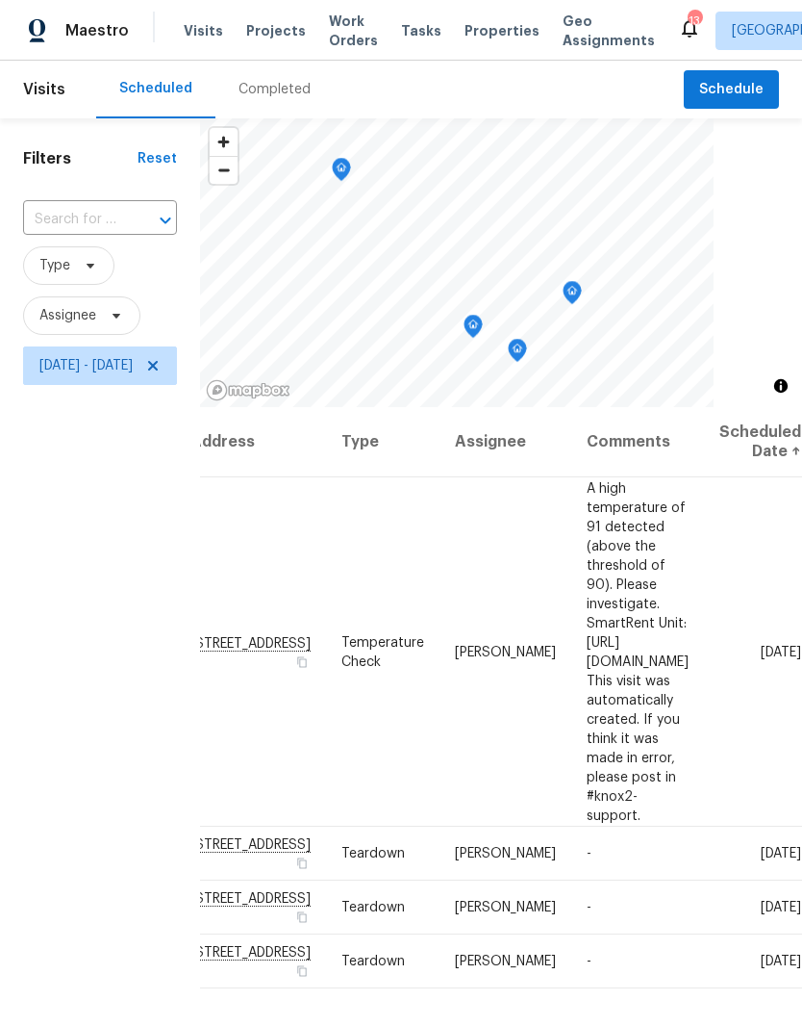
scroll to position [0, 211]
click at [0, 0] on icon at bounding box center [0, 0] width 0 height 0
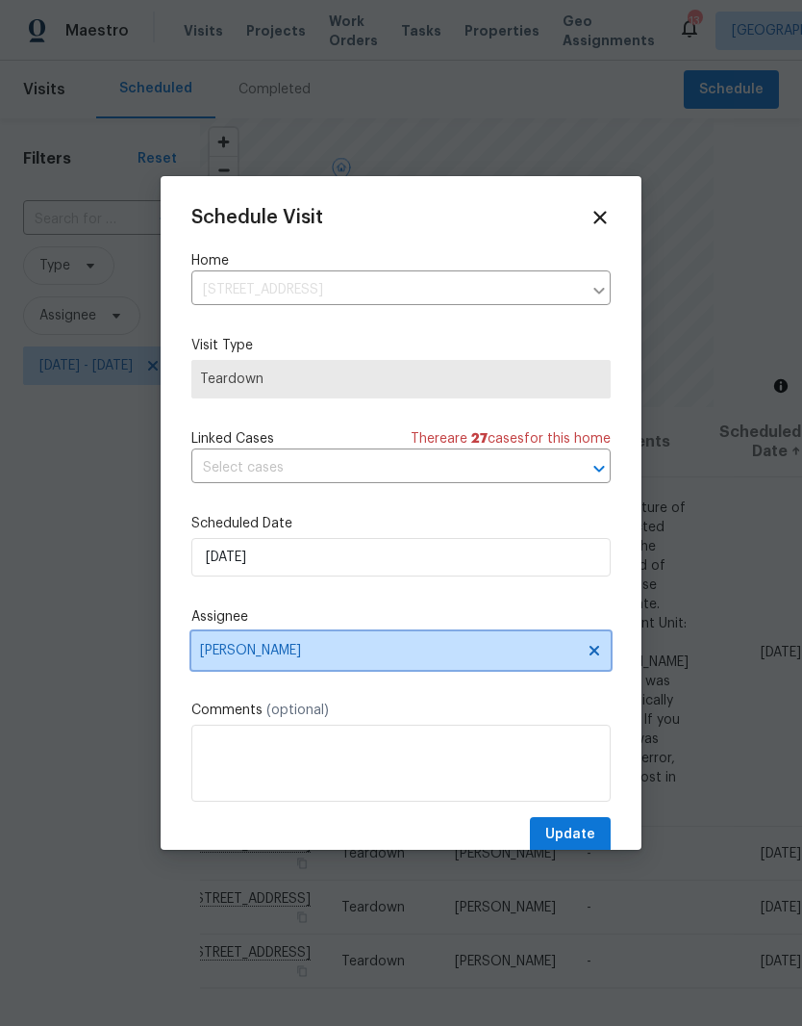
click at [593, 655] on icon at bounding box center [595, 651] width 10 height 10
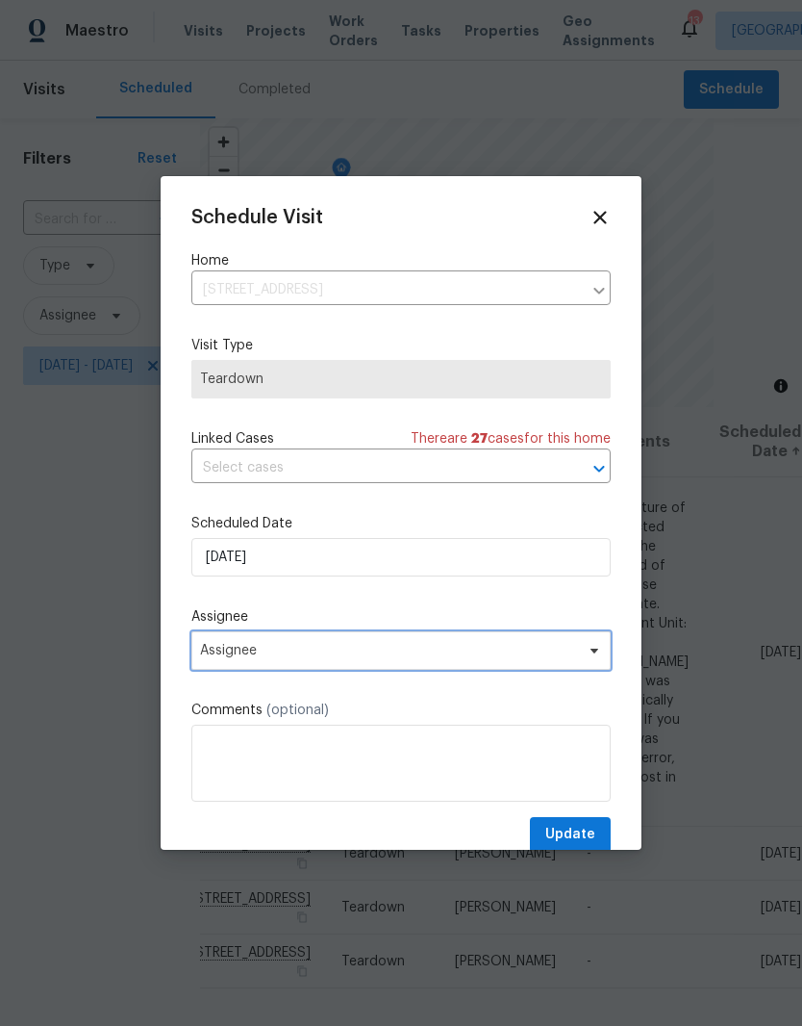
click at [600, 657] on icon at bounding box center [594, 650] width 15 height 15
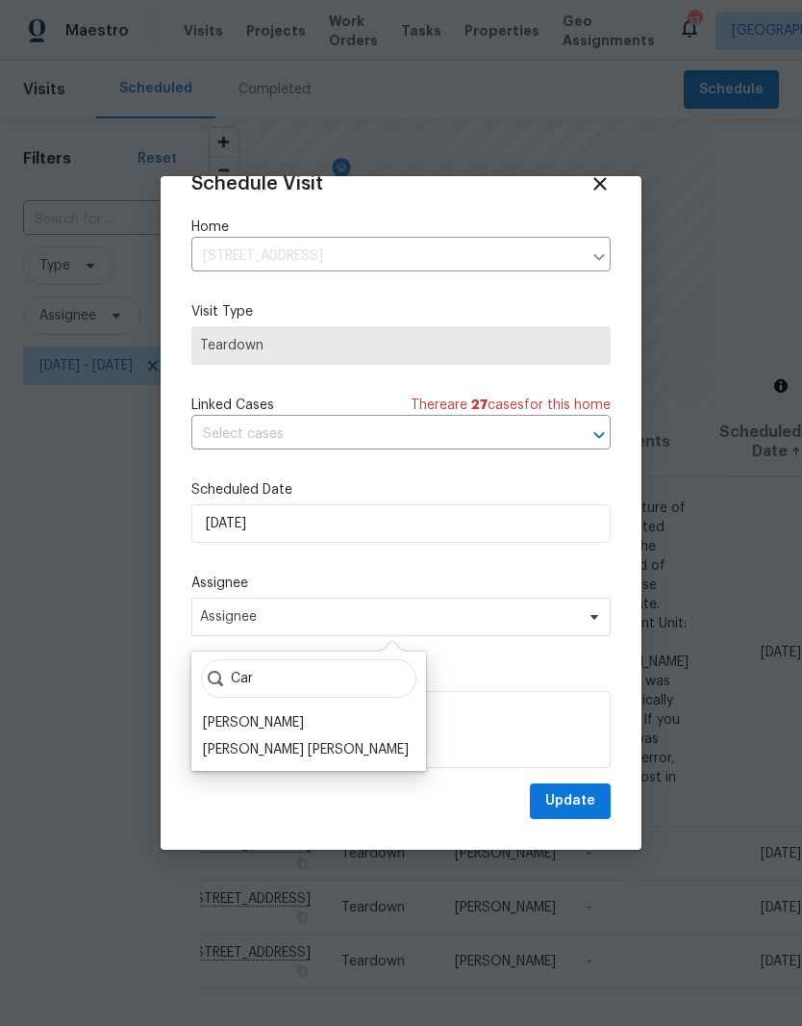
scroll to position [38, 0]
type input "Car"
click at [288, 718] on div "[PERSON_NAME]" at bounding box center [253, 722] width 101 height 19
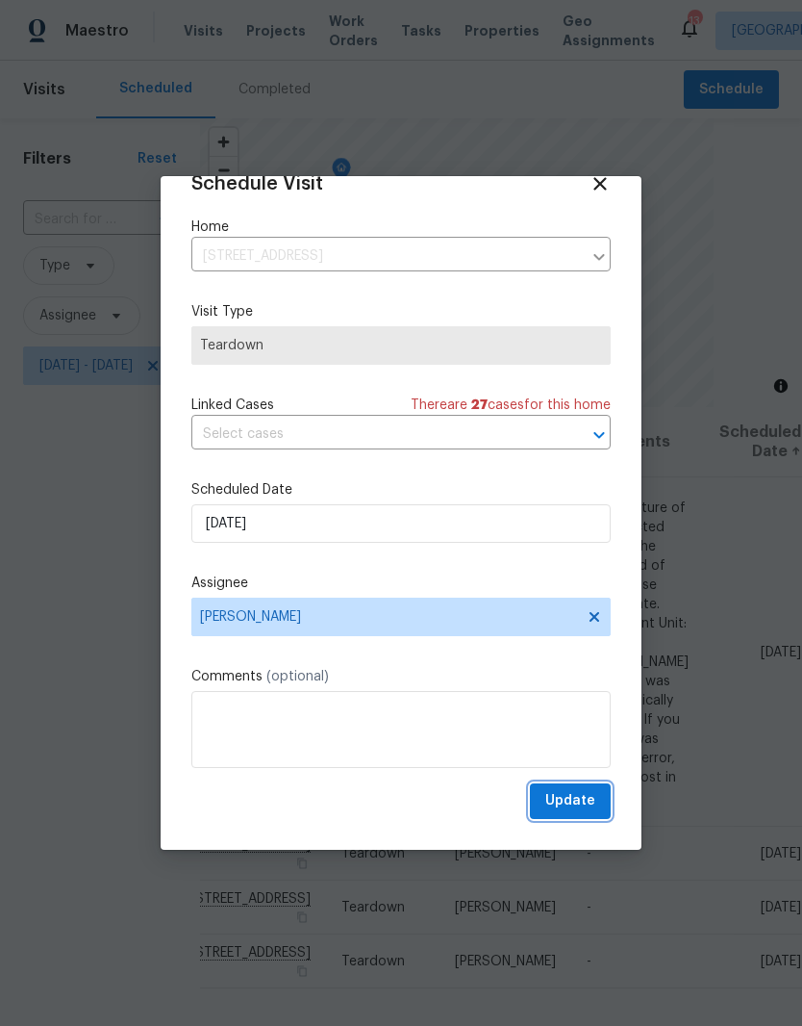
click at [584, 800] on span "Update" at bounding box center [571, 801] width 50 height 24
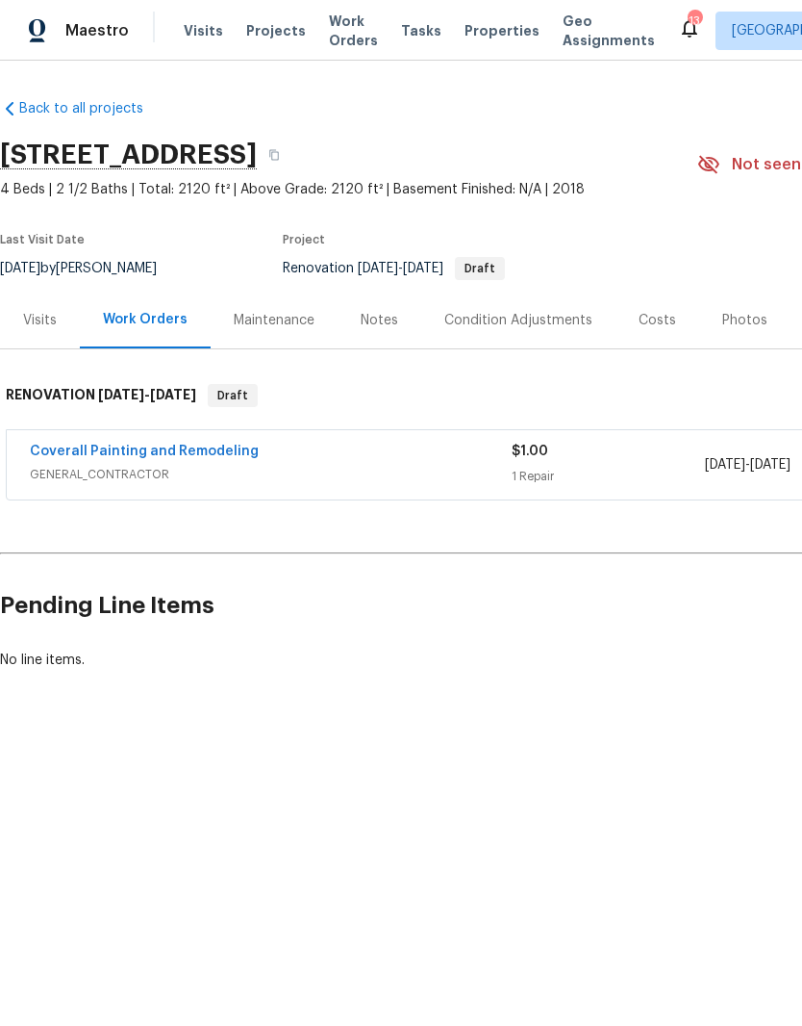
click at [476, 323] on div "Condition Adjustments" at bounding box center [519, 320] width 148 height 19
